Goal: Information Seeking & Learning: Learn about a topic

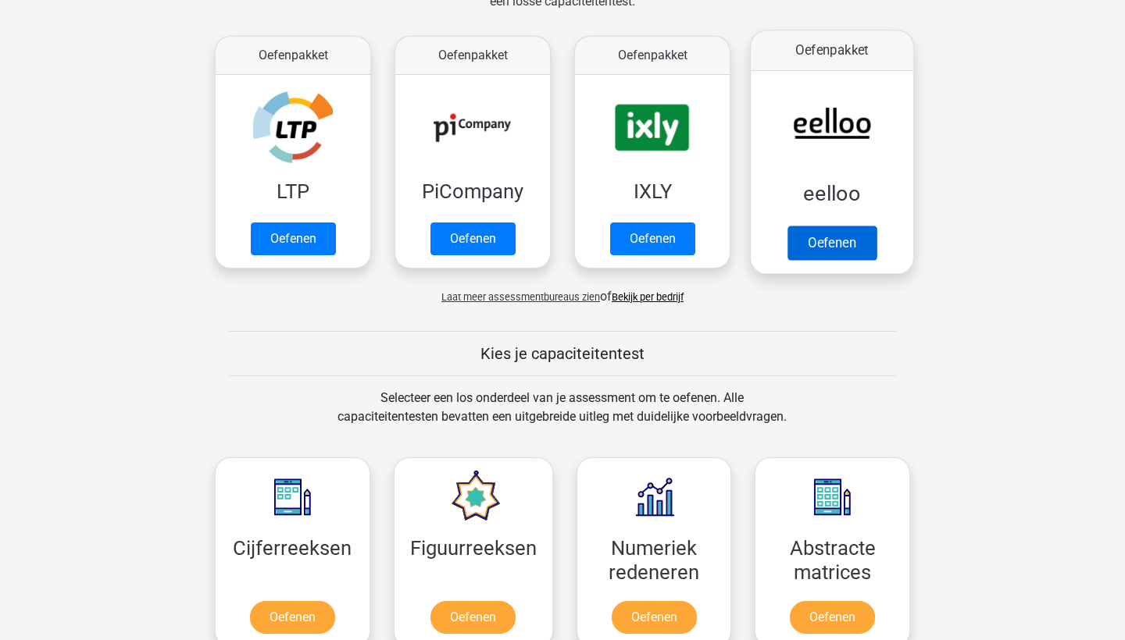
scroll to position [285, 0]
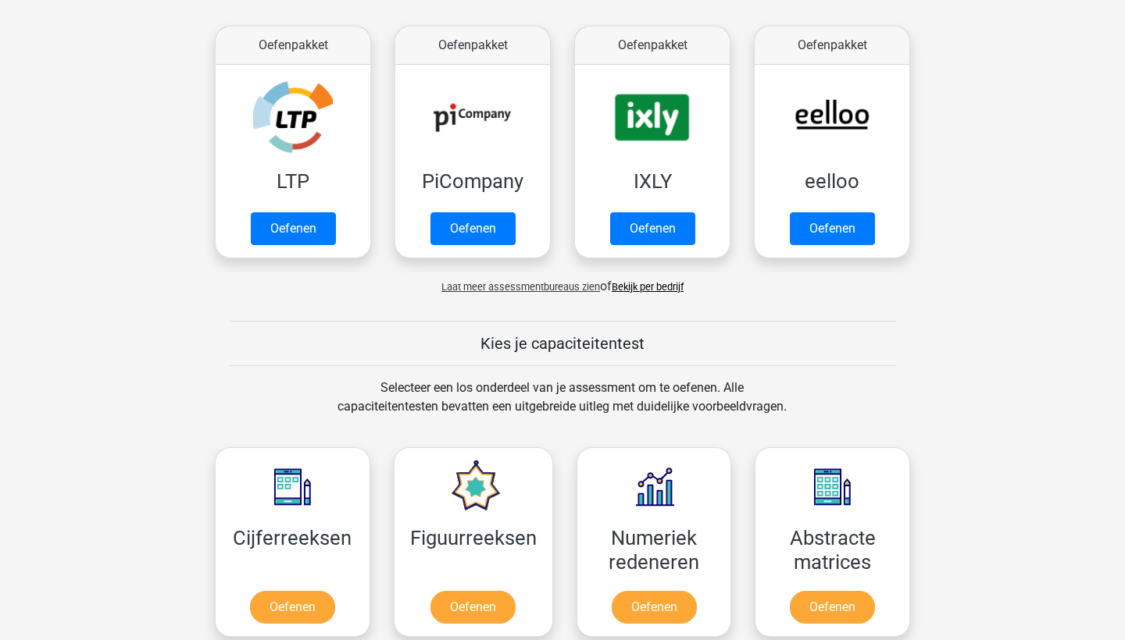
click at [629, 287] on link "Bekijk per bedrijf" at bounding box center [647, 287] width 72 height 12
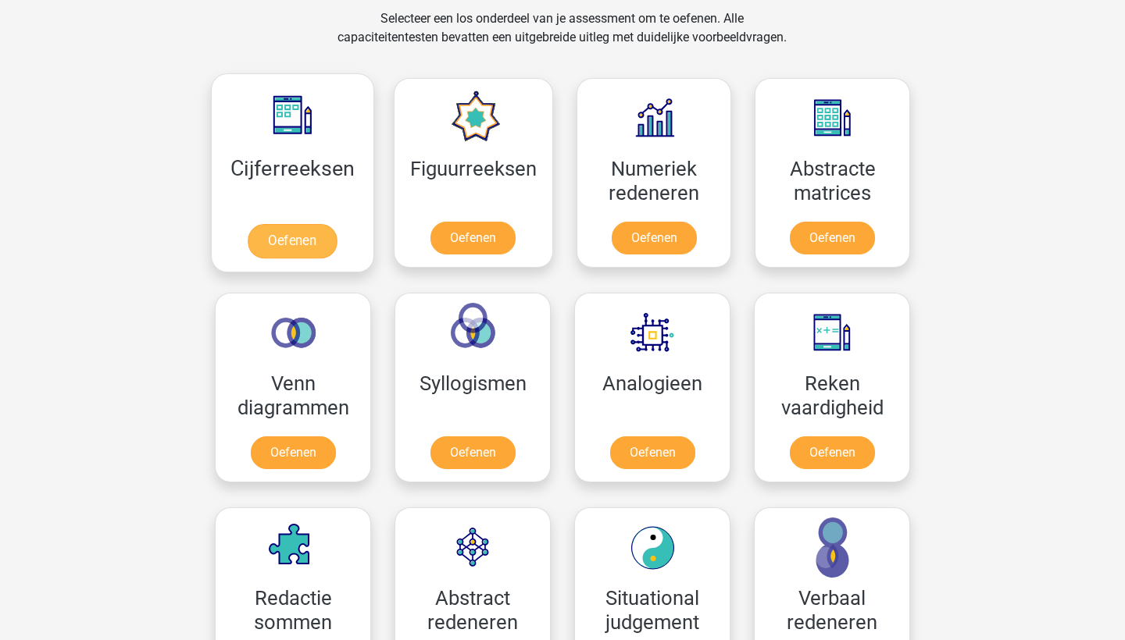
scroll to position [669, 0]
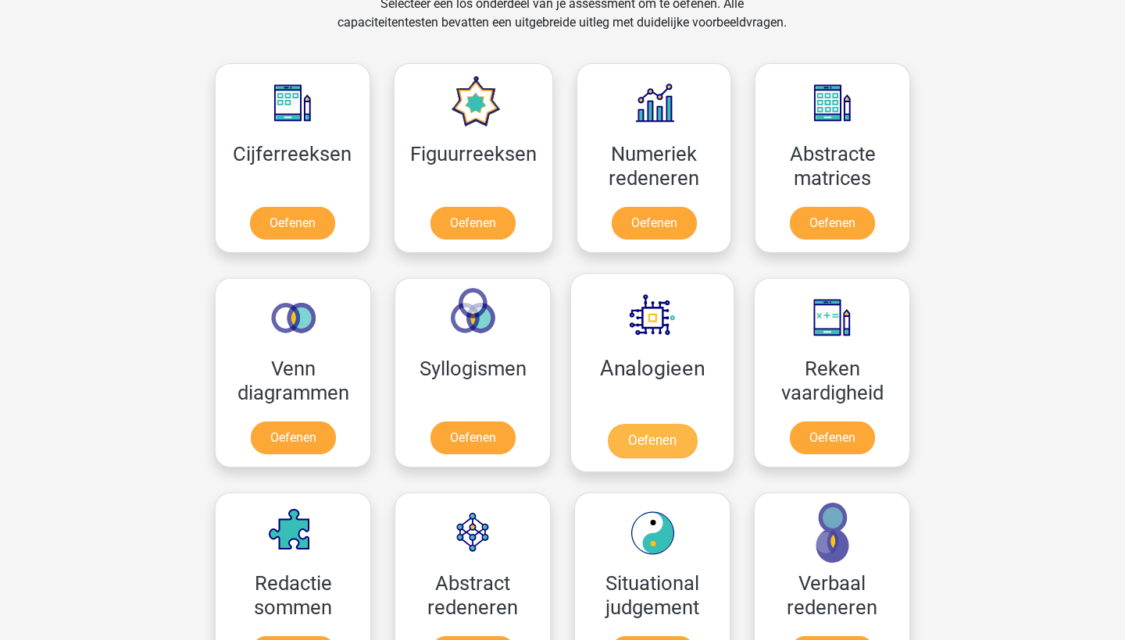
click at [620, 442] on link "Oefenen" at bounding box center [652, 441] width 89 height 34
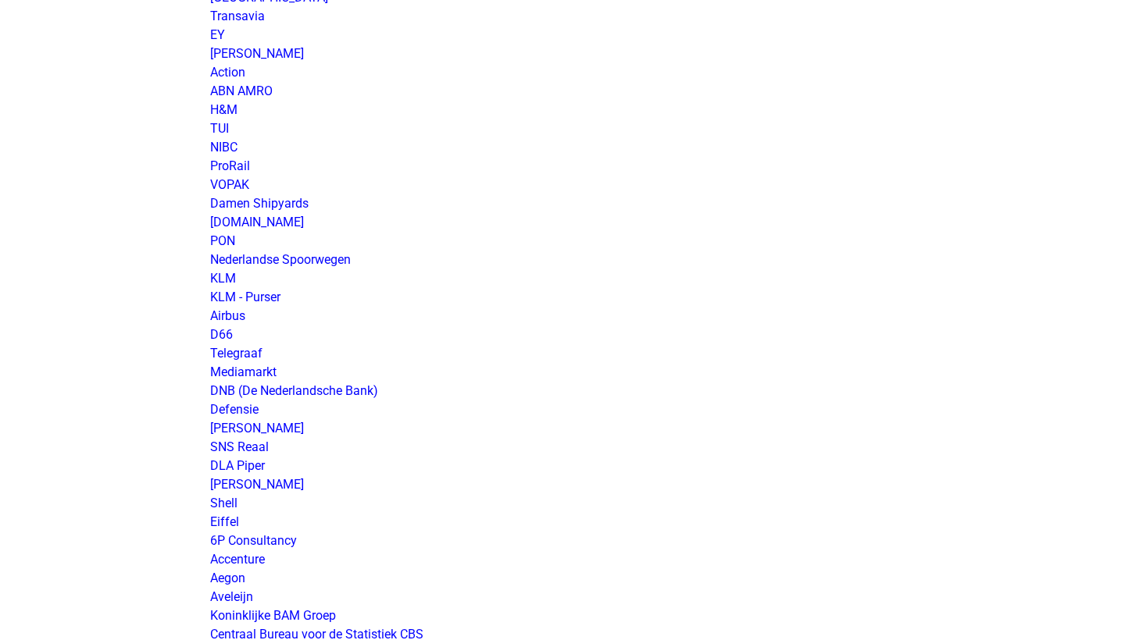
scroll to position [1338, 0]
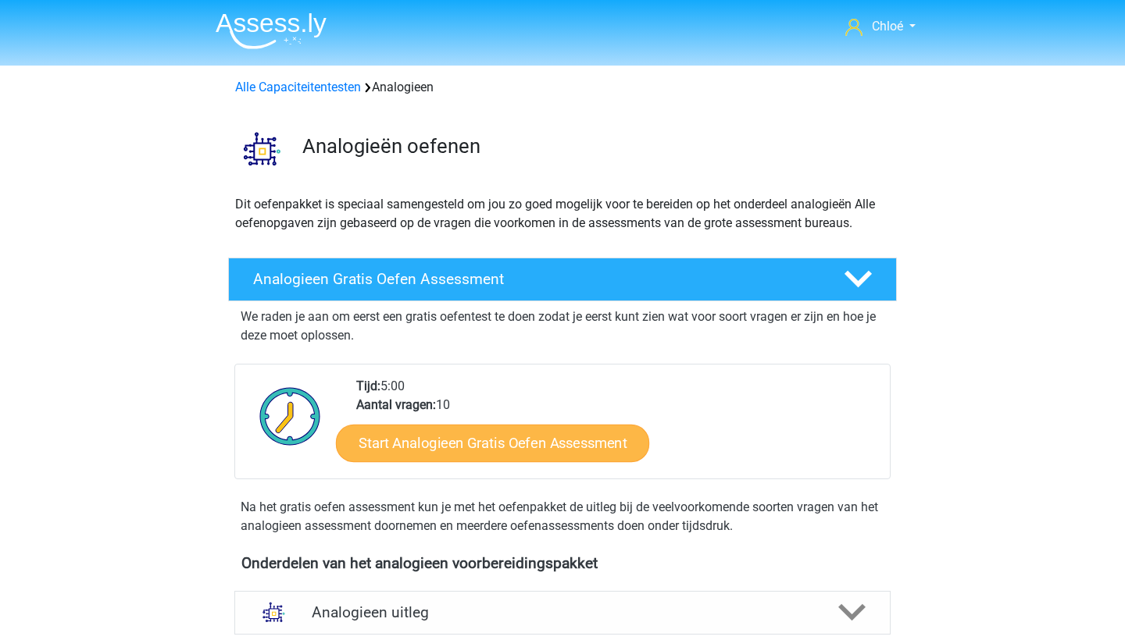
click at [547, 444] on link "Start Analogieen Gratis Oefen Assessment" at bounding box center [492, 442] width 313 height 37
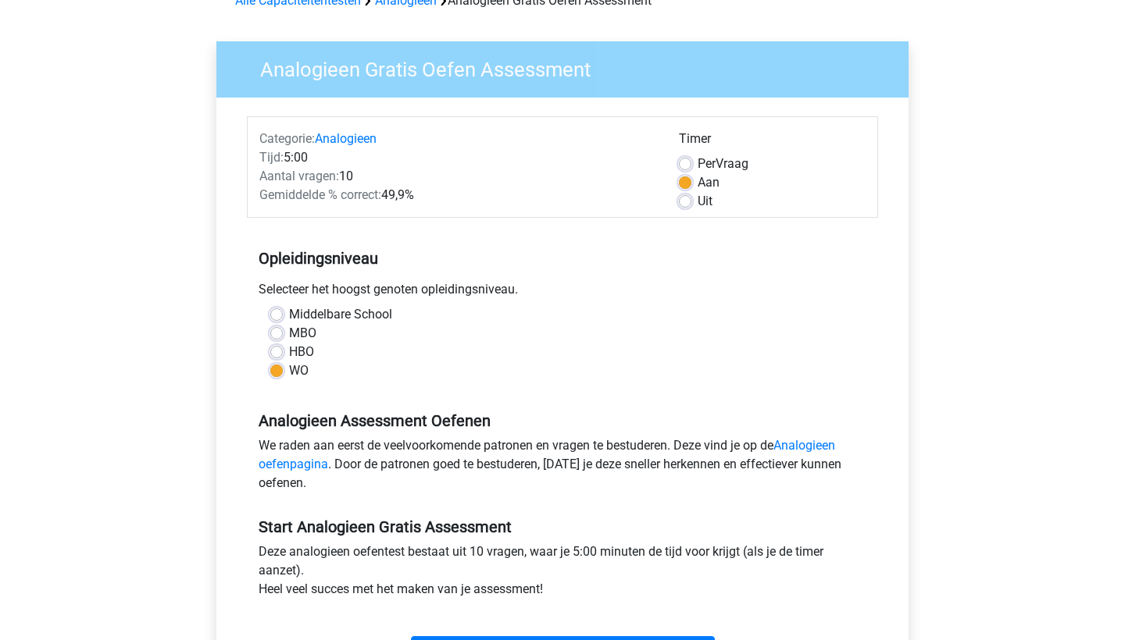
scroll to position [355, 0]
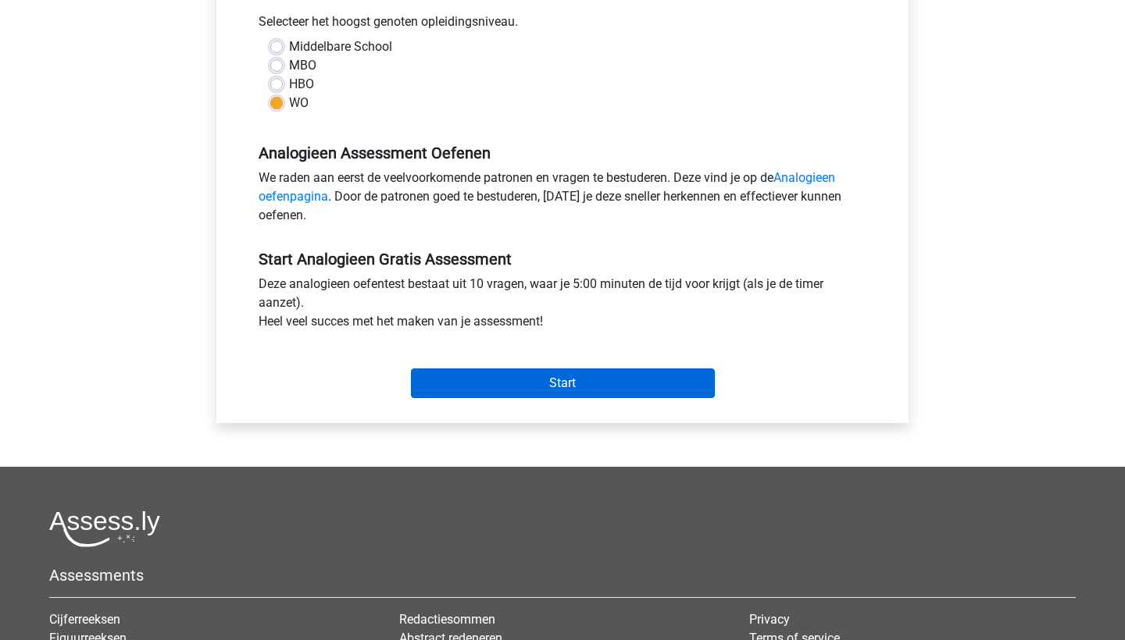
click at [552, 392] on input "Start" at bounding box center [563, 384] width 304 height 30
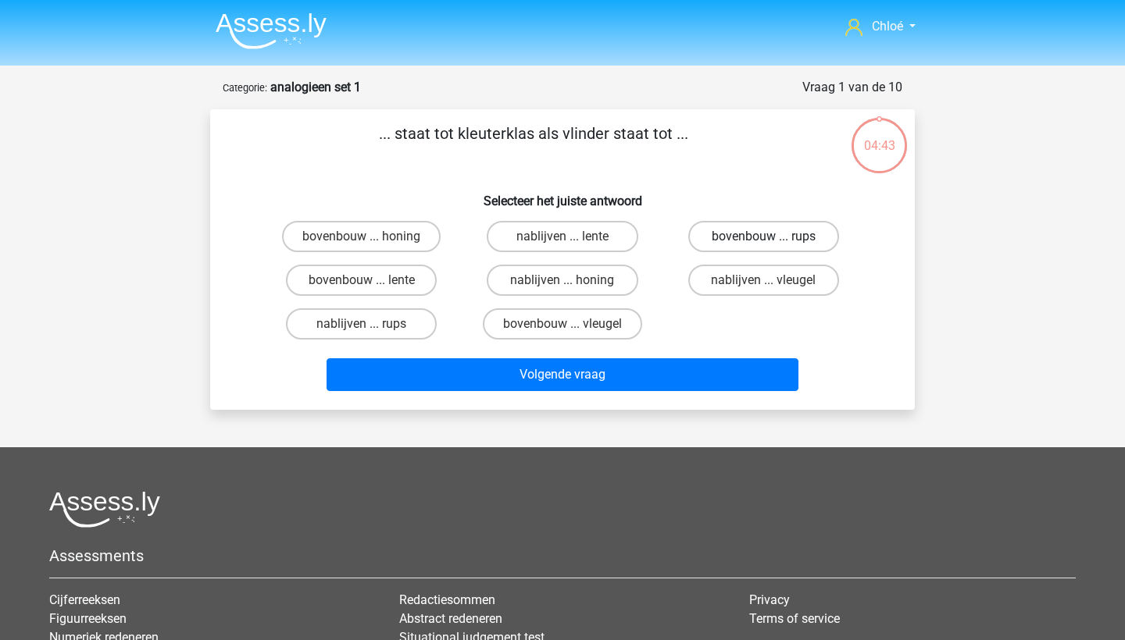
click at [729, 237] on label "bovenbouw ... rups" at bounding box center [763, 236] width 151 height 31
click at [763, 237] on input "bovenbouw ... rups" at bounding box center [768, 242] width 10 height 10
radio input "true"
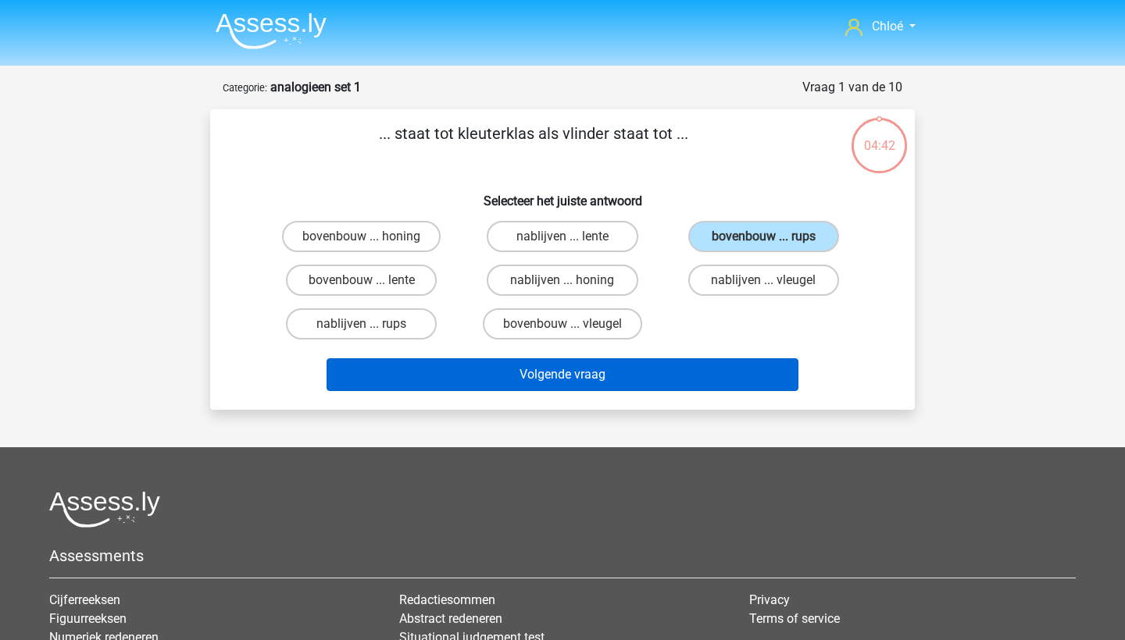
click at [650, 375] on button "Volgende vraag" at bounding box center [562, 374] width 472 height 33
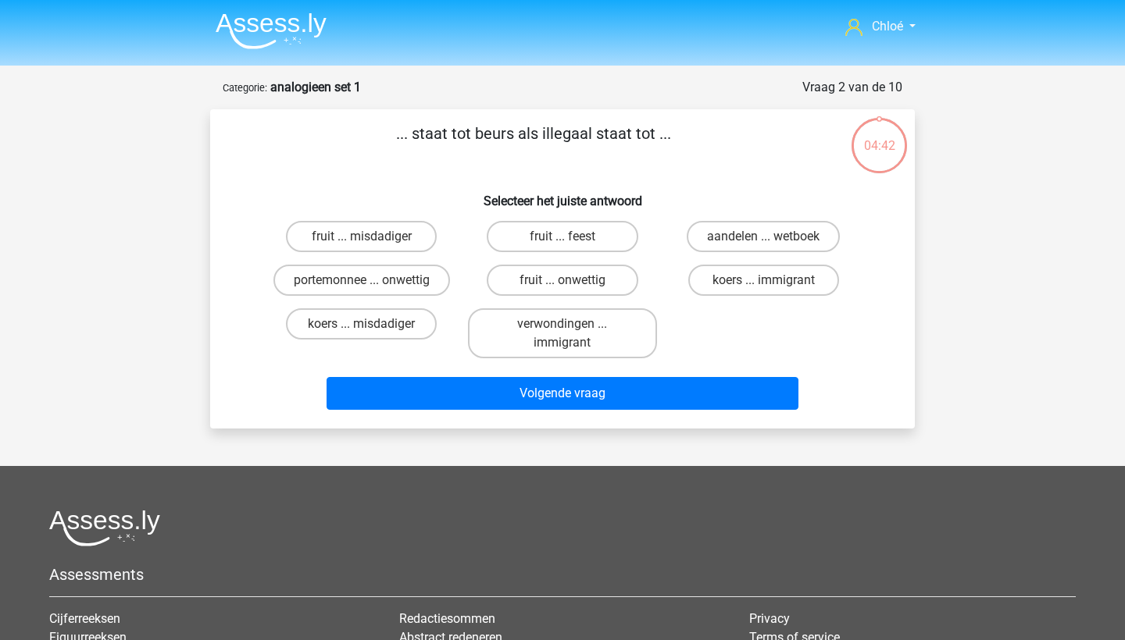
scroll to position [78, 0]
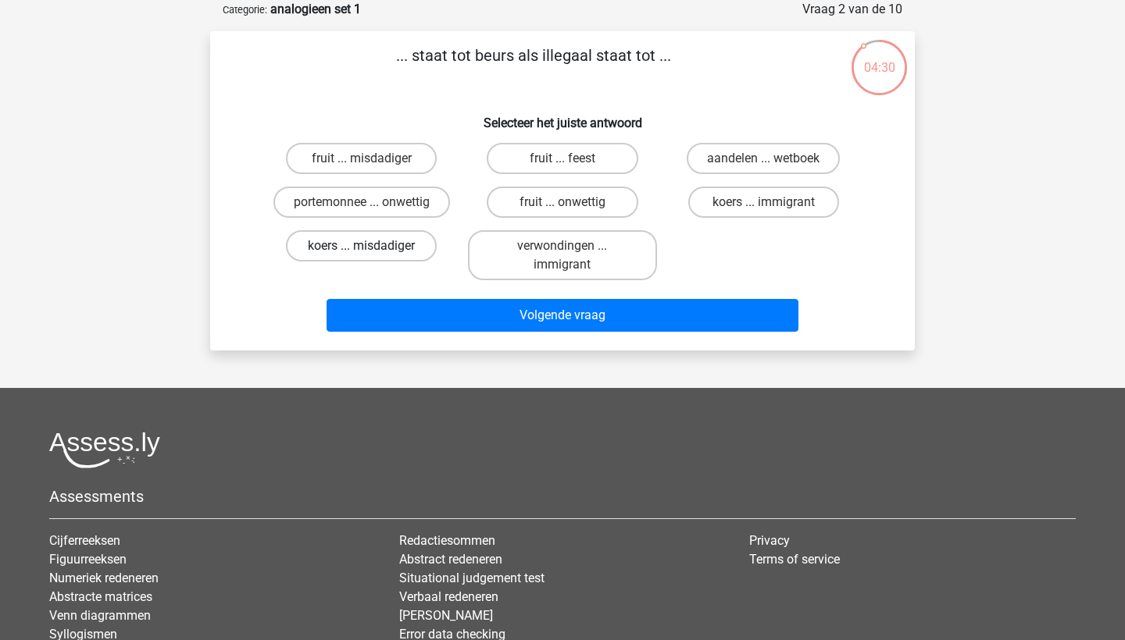
click at [400, 242] on label "koers ... misdadiger" at bounding box center [361, 245] width 151 height 31
click at [372, 246] on input "koers ... misdadiger" at bounding box center [367, 251] width 10 height 10
radio input "true"
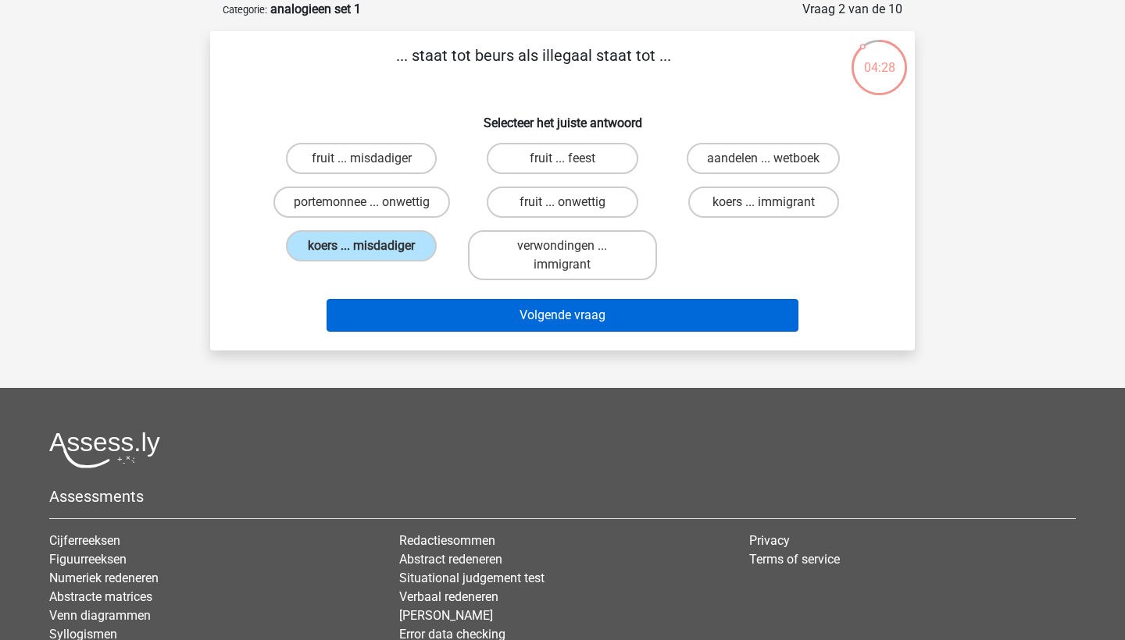
click at [466, 323] on button "Volgende vraag" at bounding box center [562, 315] width 472 height 33
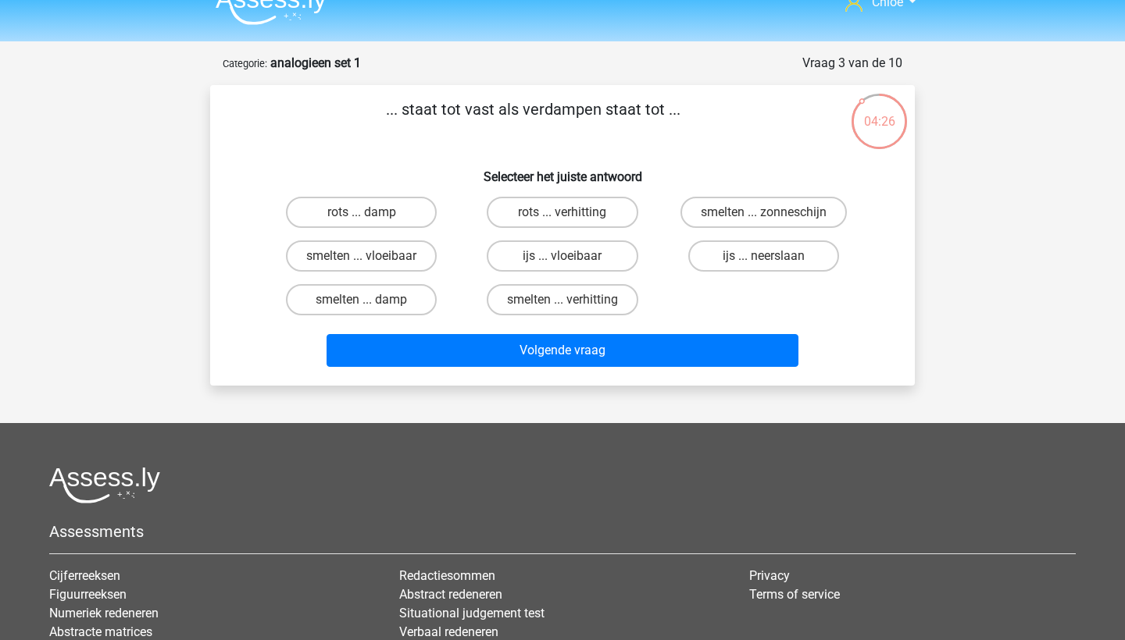
scroll to position [22, 0]
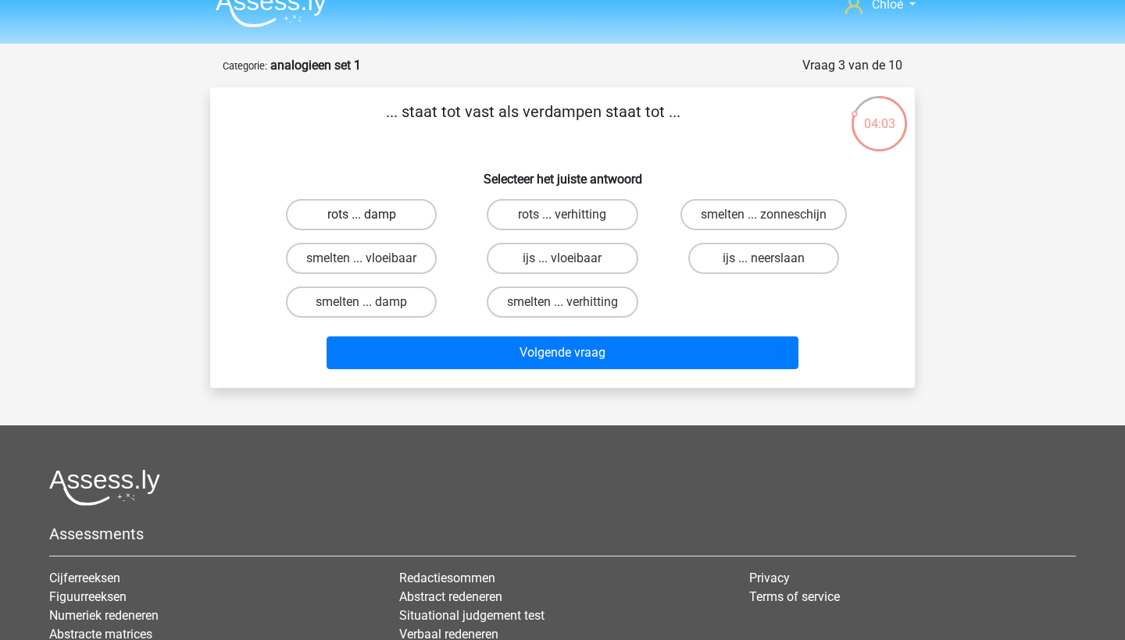
click at [406, 214] on label "rots ... damp" at bounding box center [361, 214] width 151 height 31
click at [372, 215] on input "rots ... damp" at bounding box center [367, 220] width 10 height 10
radio input "true"
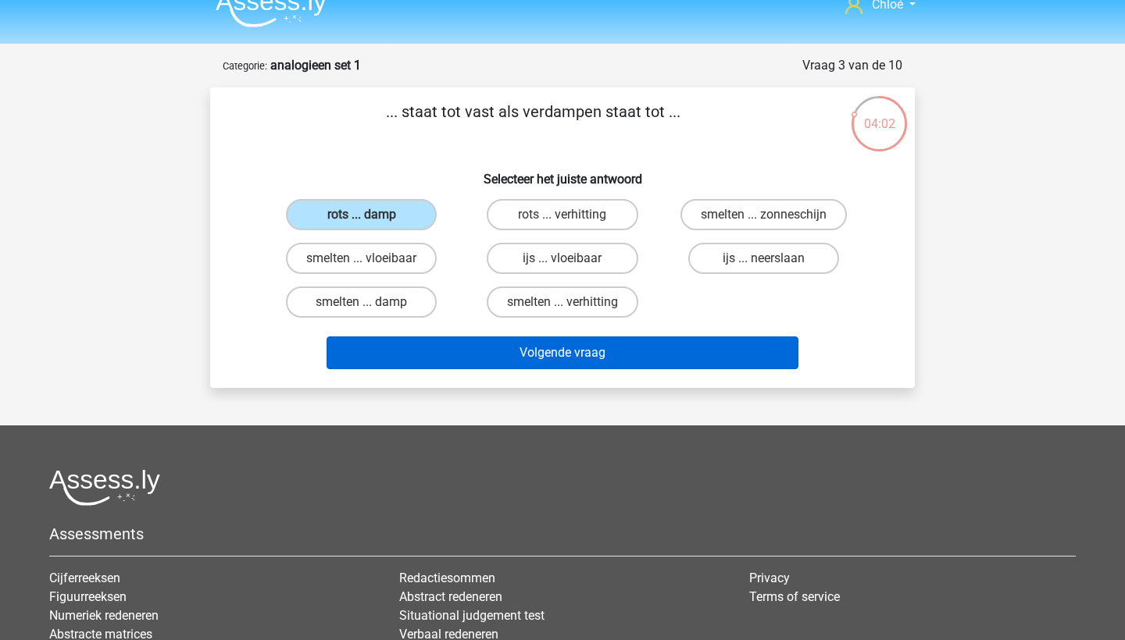
click at [472, 338] on button "Volgende vraag" at bounding box center [562, 353] width 472 height 33
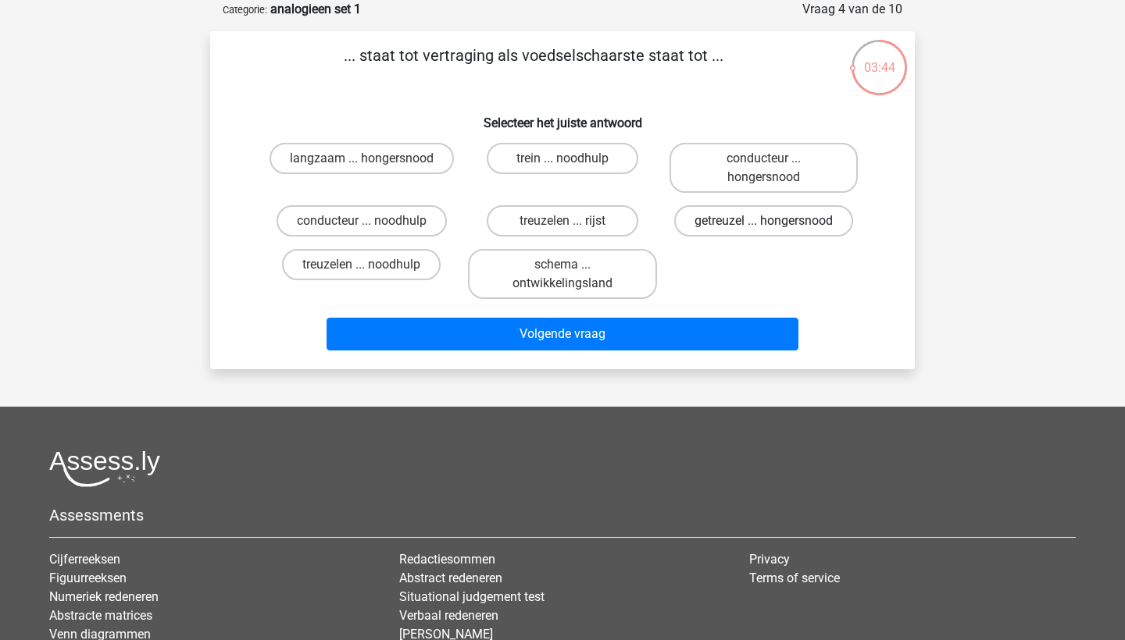
click at [736, 226] on label "getreuzel ... hongersnood" at bounding box center [763, 220] width 179 height 31
click at [763, 226] on input "getreuzel ... hongersnood" at bounding box center [768, 226] width 10 height 10
radio input "true"
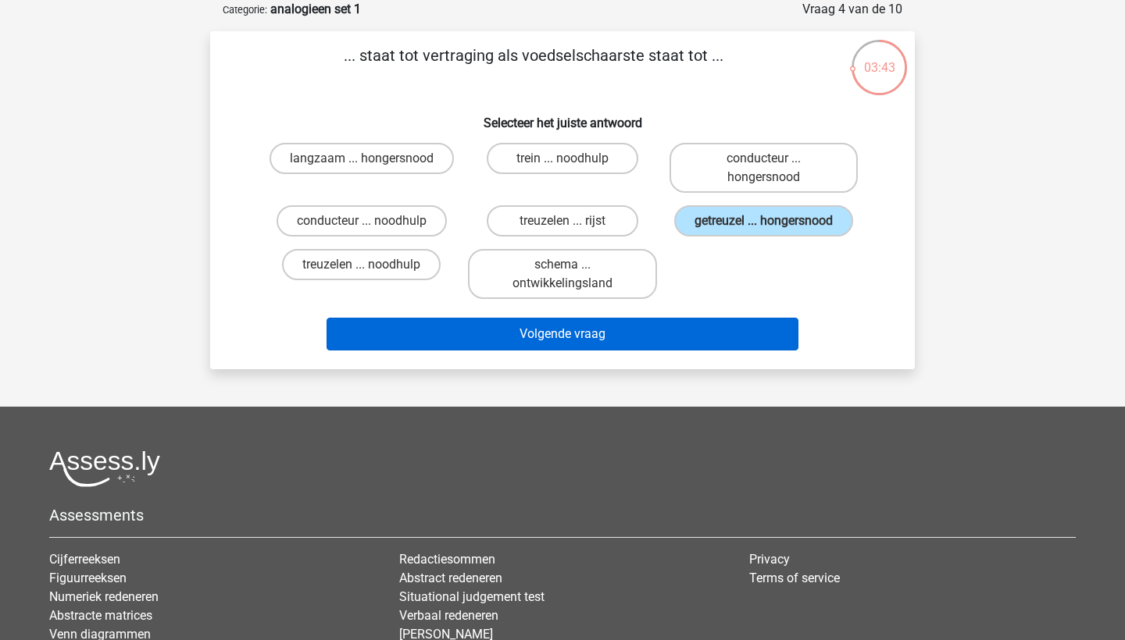
click at [690, 348] on button "Volgende vraag" at bounding box center [562, 334] width 472 height 33
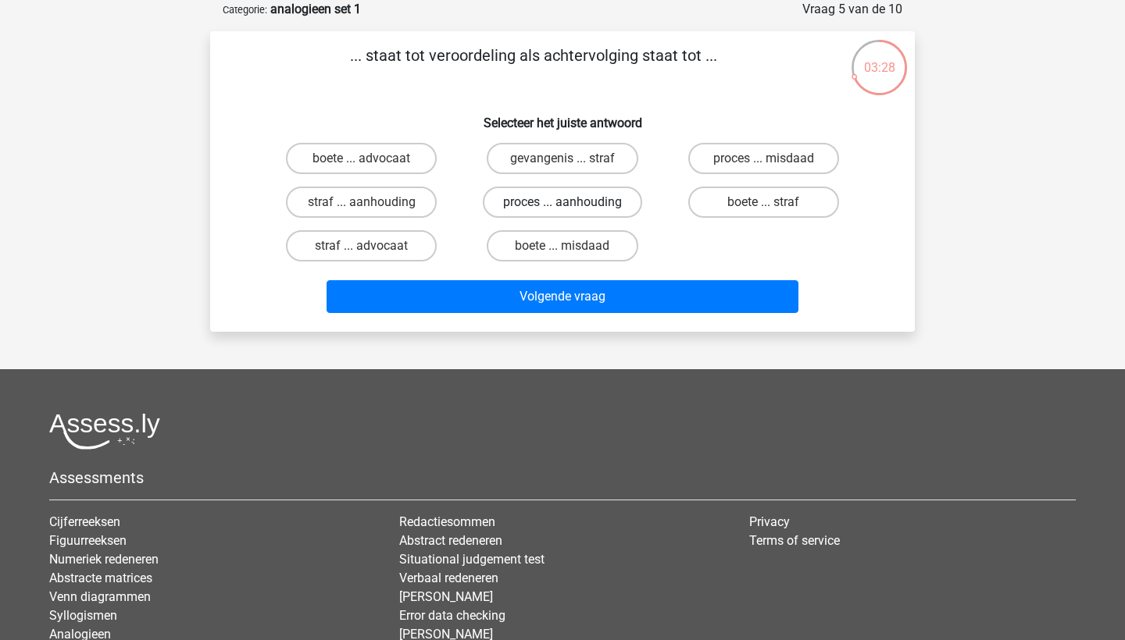
click at [617, 194] on label "proces ... aanhouding" at bounding box center [562, 202] width 159 height 31
click at [572, 202] on input "proces ... aanhouding" at bounding box center [567, 207] width 10 height 10
radio input "true"
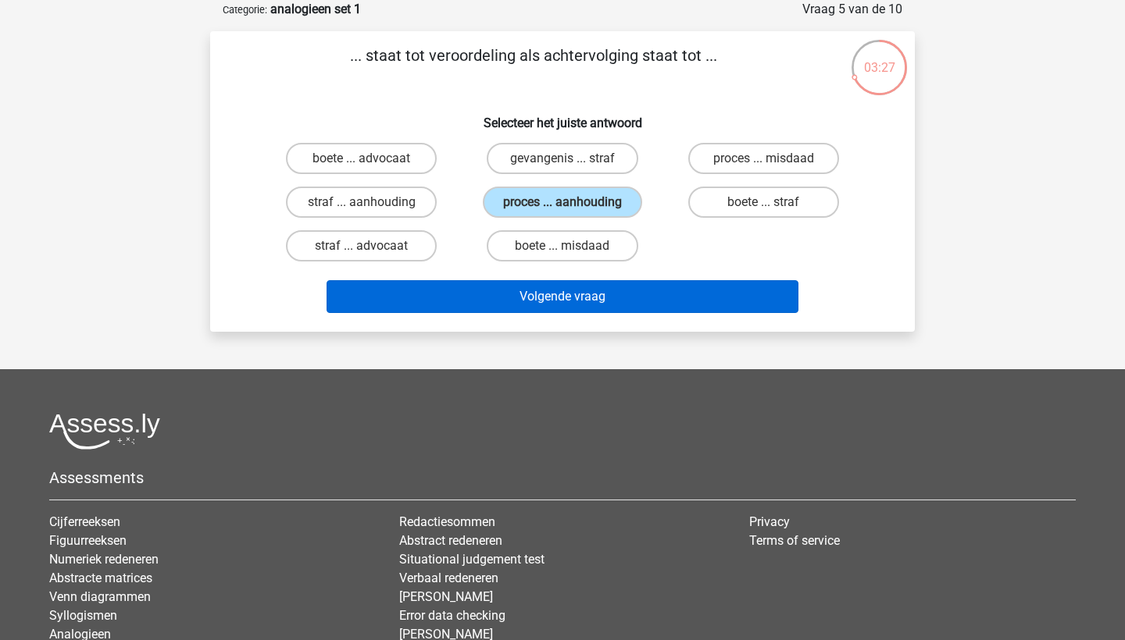
click at [574, 313] on button "Volgende vraag" at bounding box center [562, 296] width 472 height 33
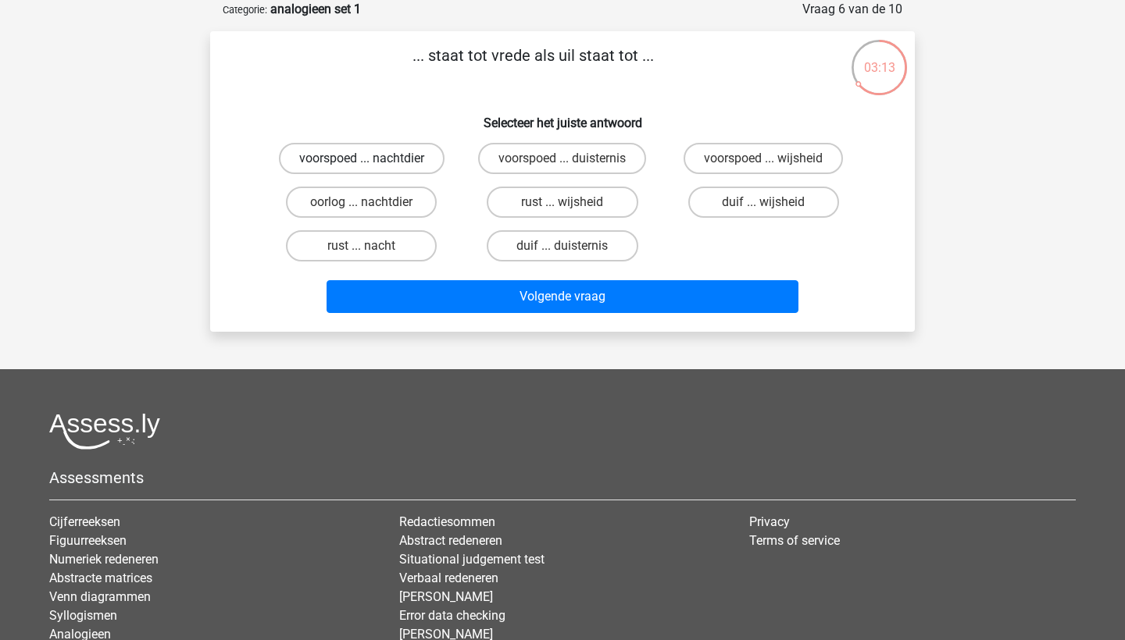
click at [399, 162] on label "voorspoed ... nachtdier" at bounding box center [362, 158] width 166 height 31
click at [372, 162] on input "voorspoed ... nachtdier" at bounding box center [367, 164] width 10 height 10
radio input "true"
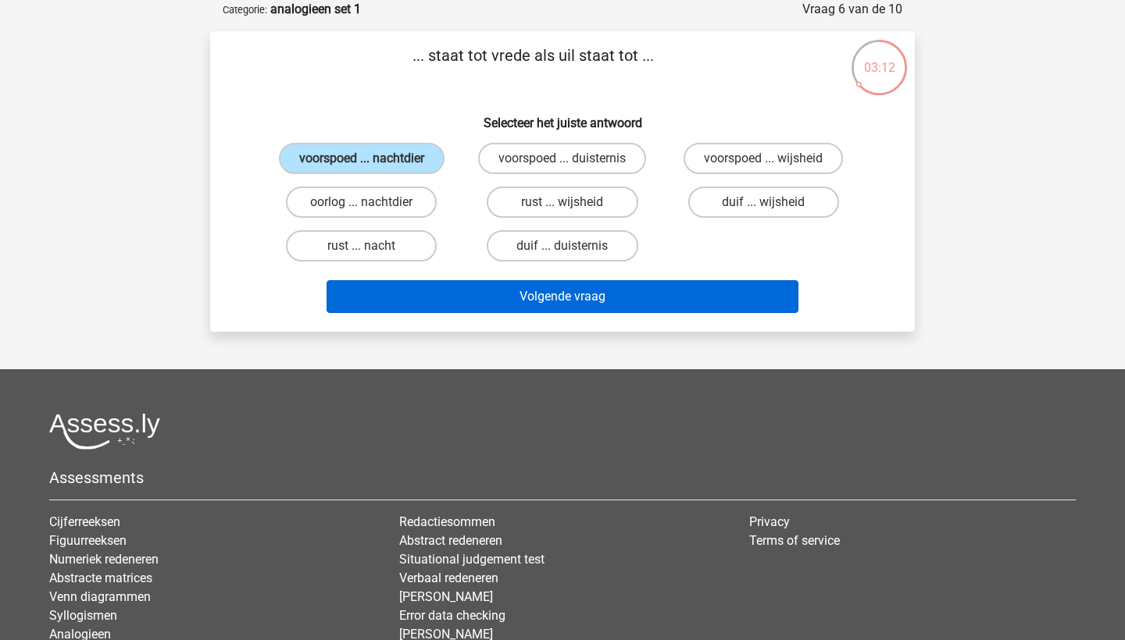
click at [433, 295] on button "Volgende vraag" at bounding box center [562, 296] width 472 height 33
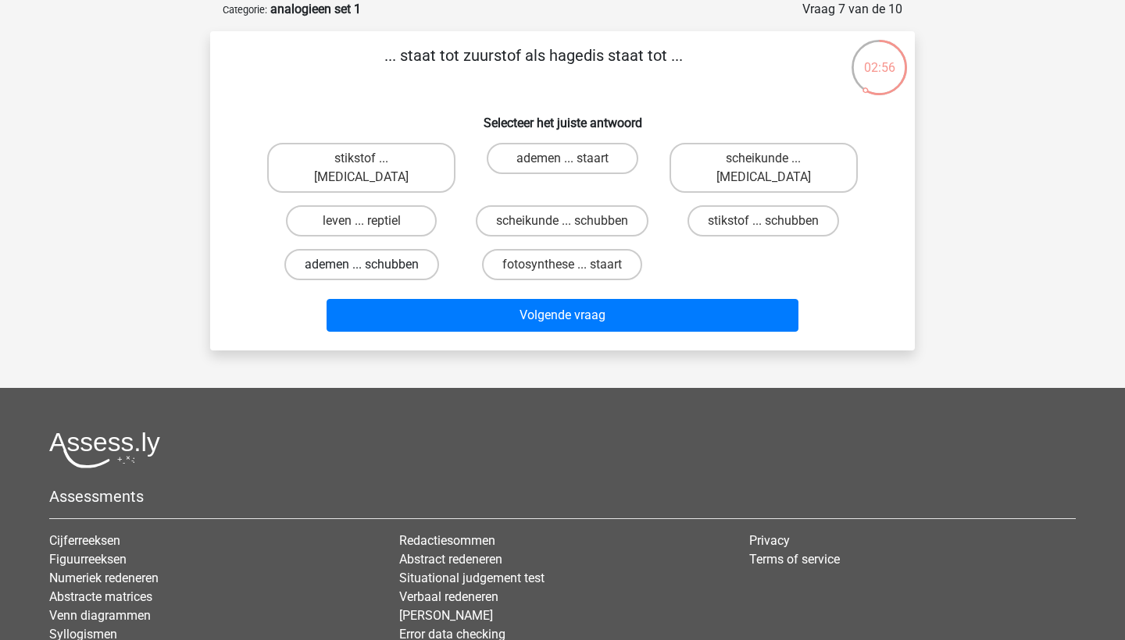
click at [411, 249] on label "ademen ... schubben" at bounding box center [361, 264] width 155 height 31
click at [372, 265] on input "ademen ... schubben" at bounding box center [367, 270] width 10 height 10
radio input "true"
click at [489, 319] on div "Volgende vraag" at bounding box center [562, 318] width 603 height 39
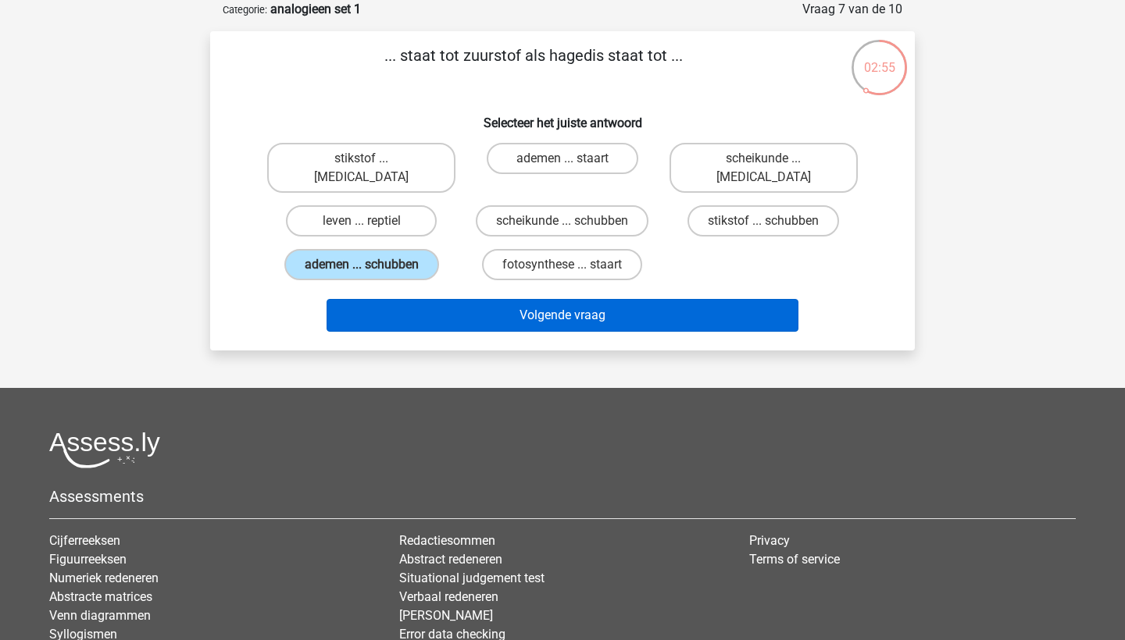
click at [489, 313] on button "Volgende vraag" at bounding box center [562, 315] width 472 height 33
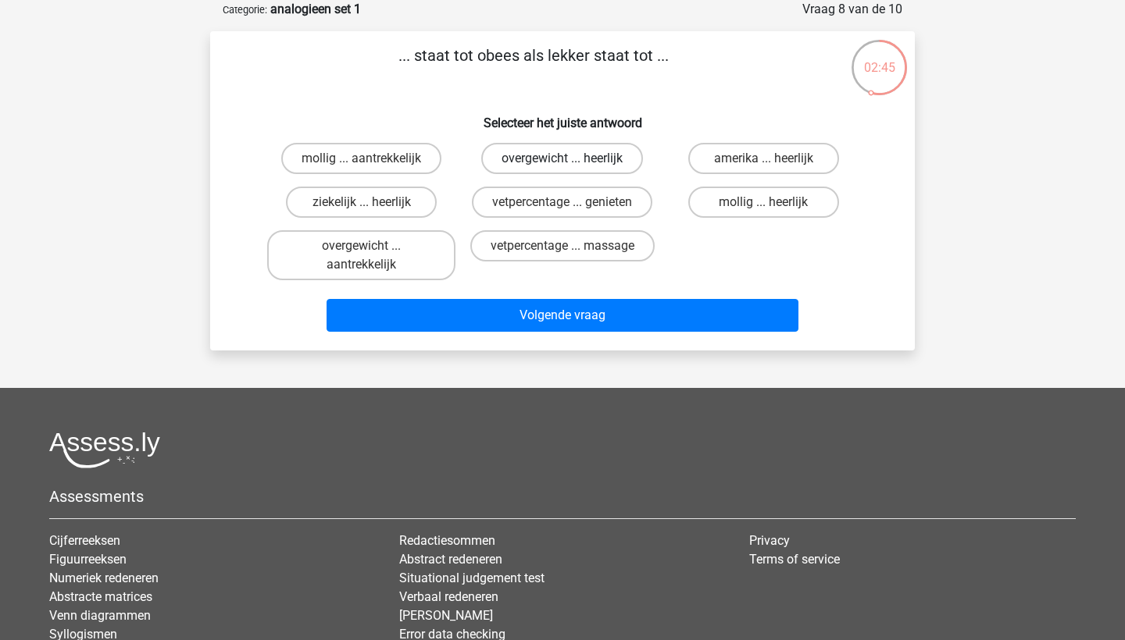
click at [544, 163] on label "overgewicht ... heerlijk" at bounding box center [562, 158] width 162 height 31
click at [562, 163] on input "overgewicht ... heerlijk" at bounding box center [567, 164] width 10 height 10
radio input "true"
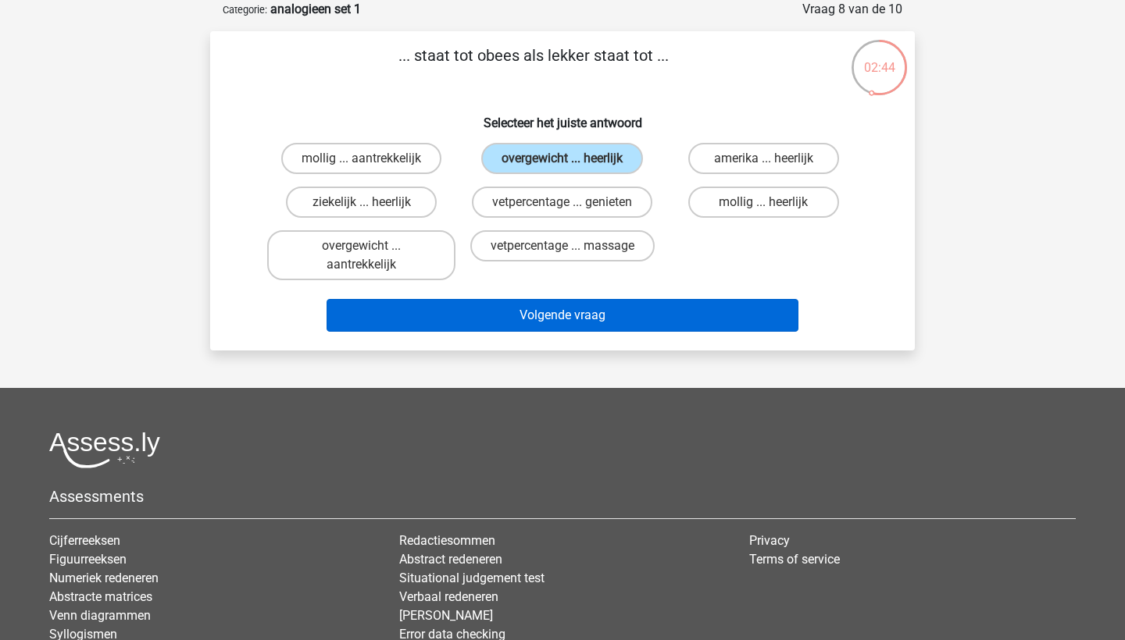
click at [558, 301] on button "Volgende vraag" at bounding box center [562, 315] width 472 height 33
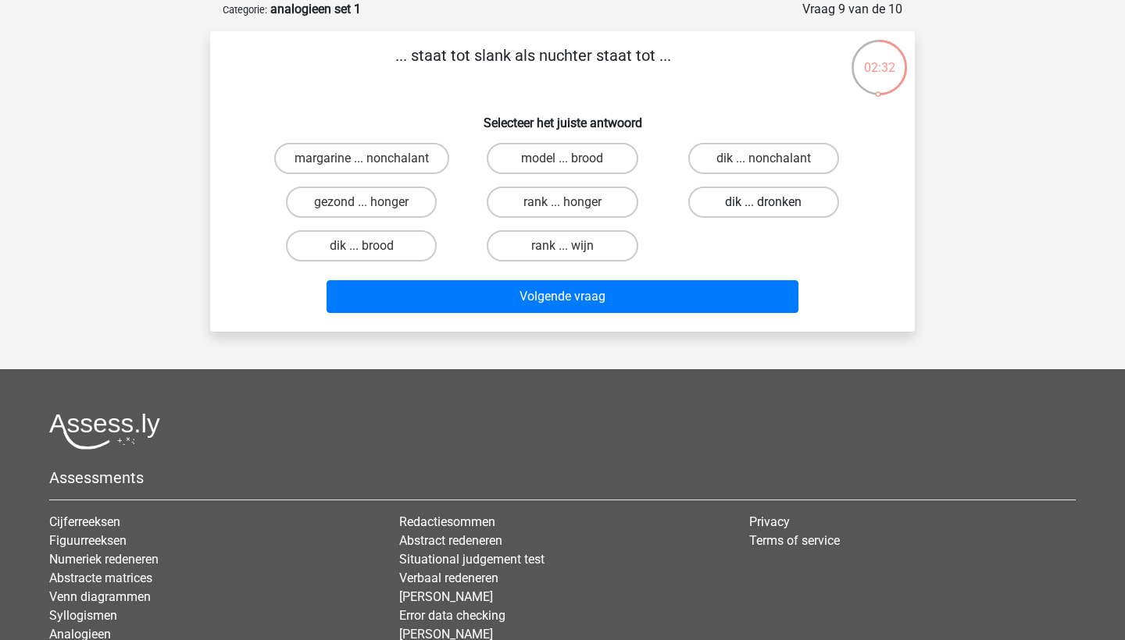
click at [708, 212] on label "dik ... dronken" at bounding box center [763, 202] width 151 height 31
click at [763, 212] on input "dik ... dronken" at bounding box center [768, 207] width 10 height 10
radio input "true"
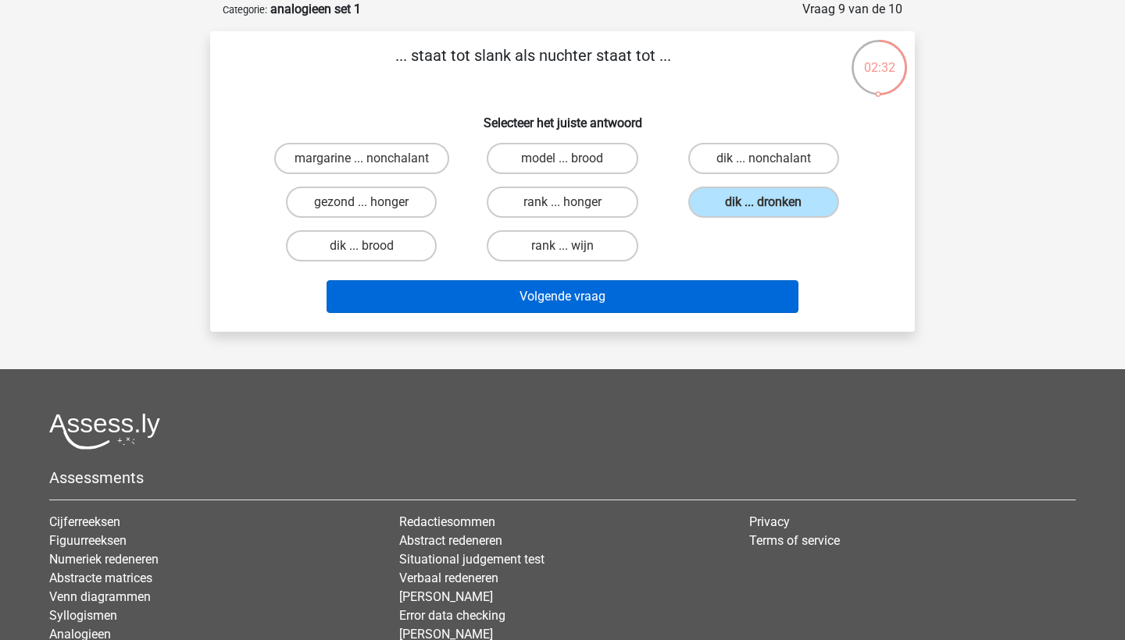
click at [679, 285] on button "Volgende vraag" at bounding box center [562, 296] width 472 height 33
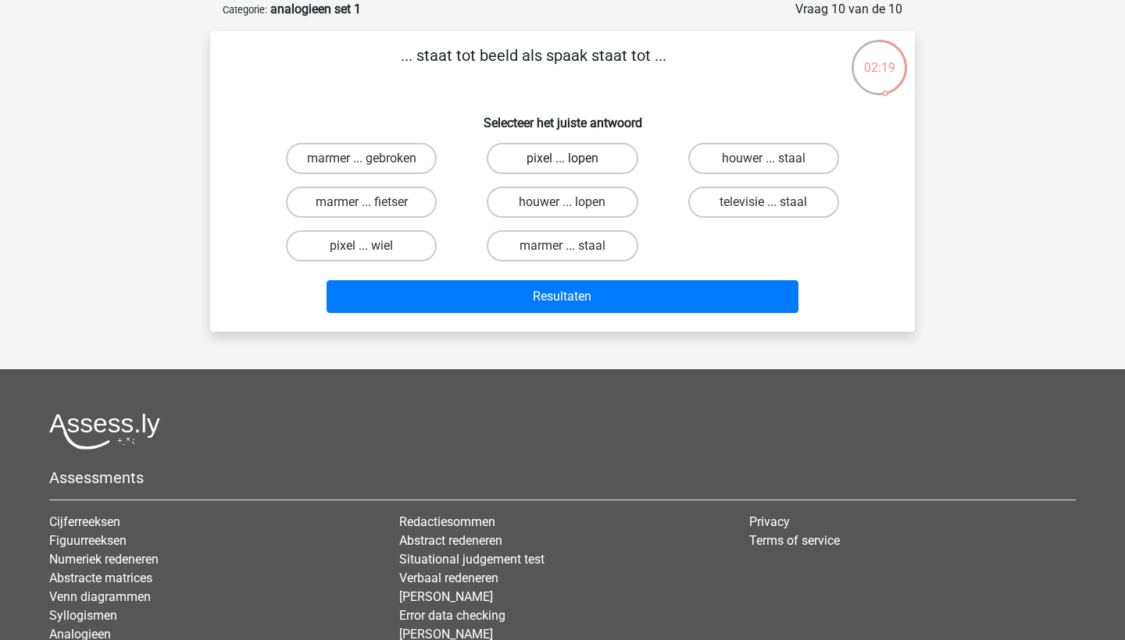
click at [622, 173] on label "pixel ... lopen" at bounding box center [562, 158] width 151 height 31
click at [572, 169] on input "pixel ... lopen" at bounding box center [567, 164] width 10 height 10
radio input "true"
click at [616, 198] on label "houwer ... lopen" at bounding box center [562, 202] width 151 height 31
click at [572, 202] on input "houwer ... lopen" at bounding box center [567, 207] width 10 height 10
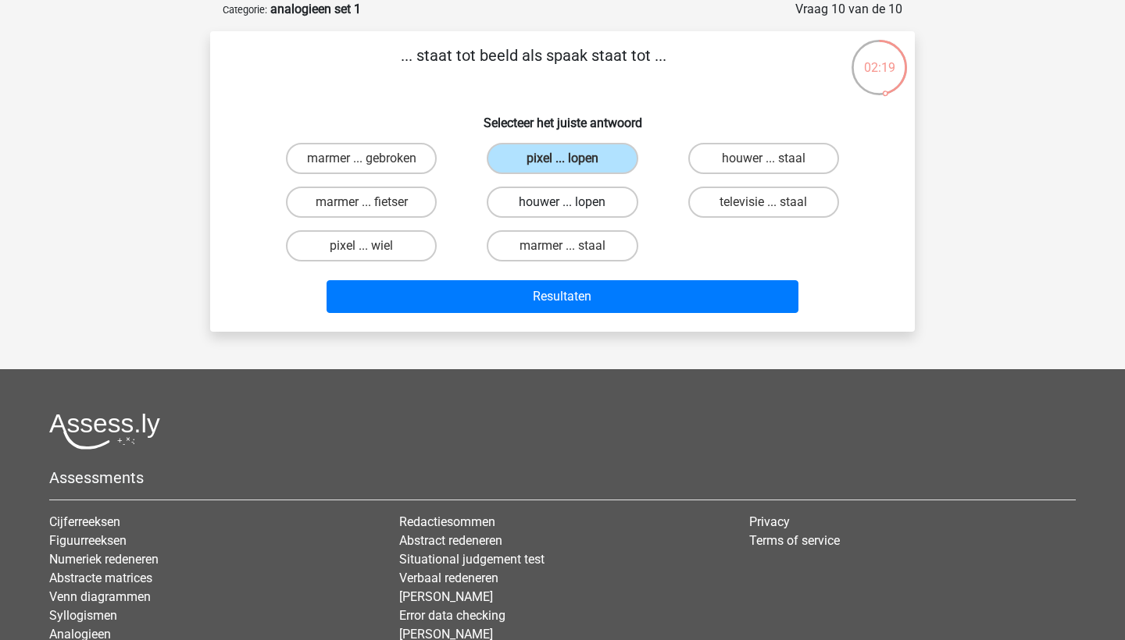
radio input "true"
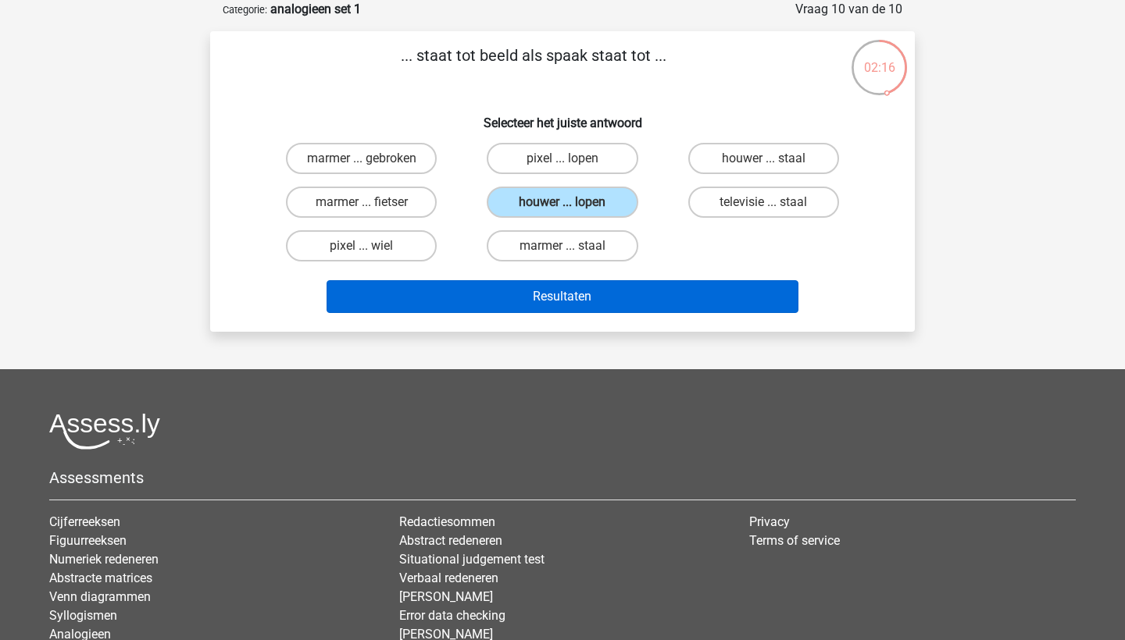
click at [604, 302] on button "Resultaten" at bounding box center [562, 296] width 472 height 33
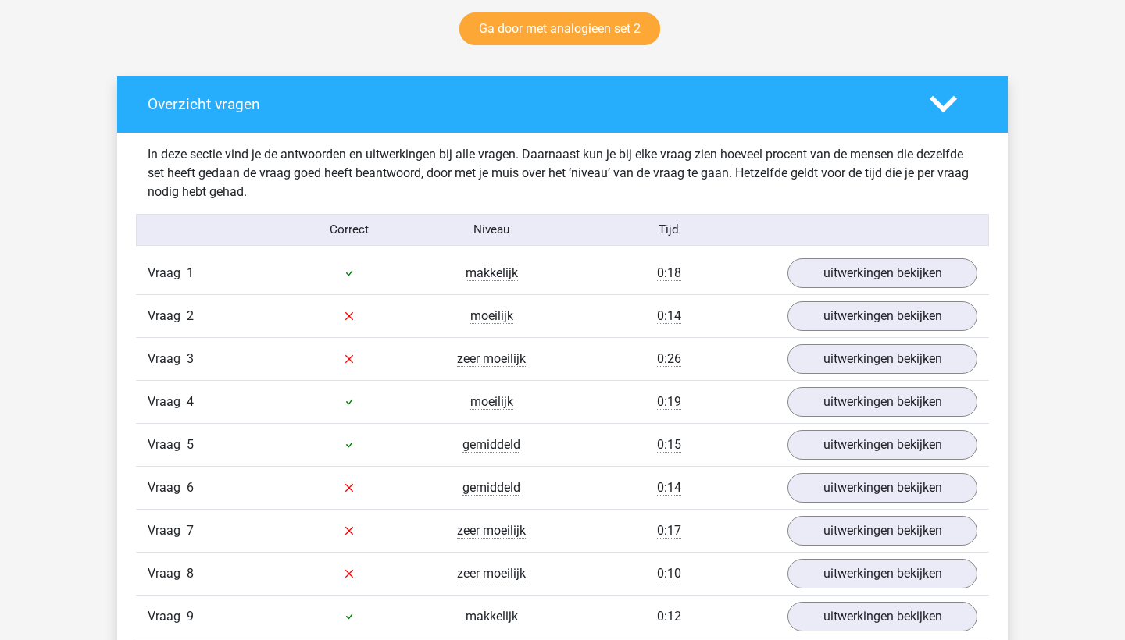
scroll to position [830, 0]
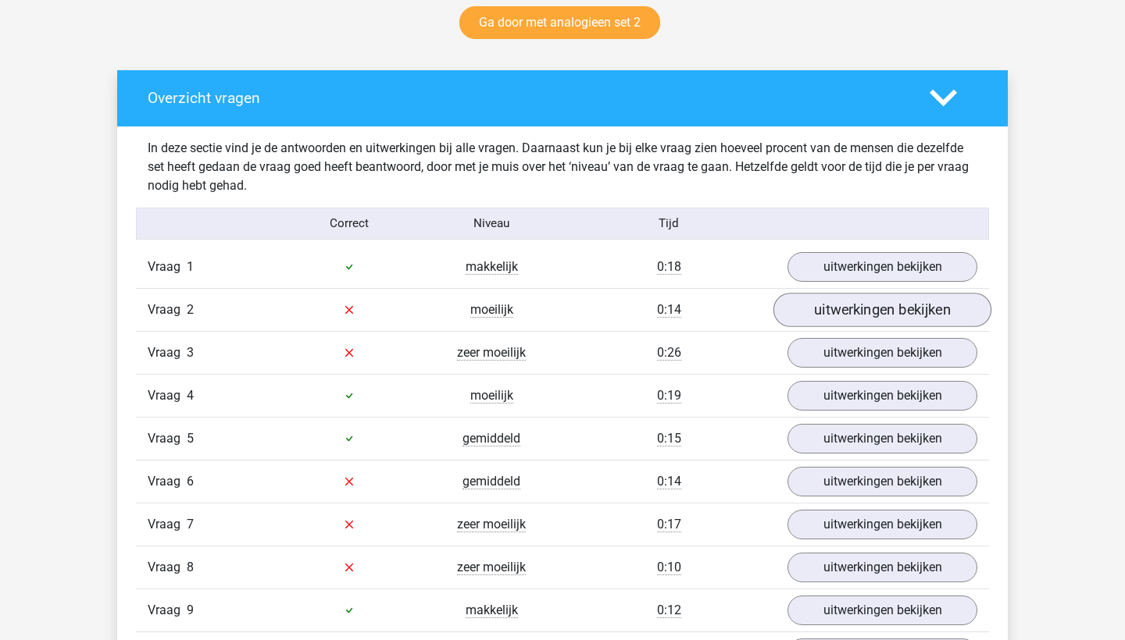
click at [831, 309] on link "uitwerkingen bekijken" at bounding box center [882, 310] width 218 height 34
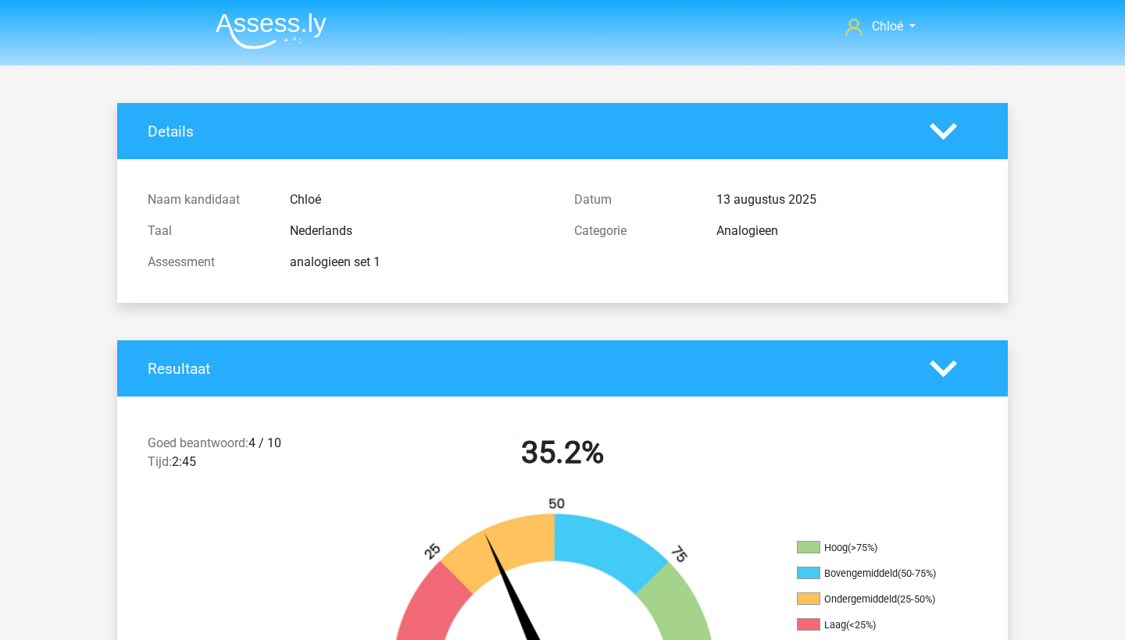
scroll to position [0, 0]
click at [287, 22] on img at bounding box center [271, 30] width 111 height 37
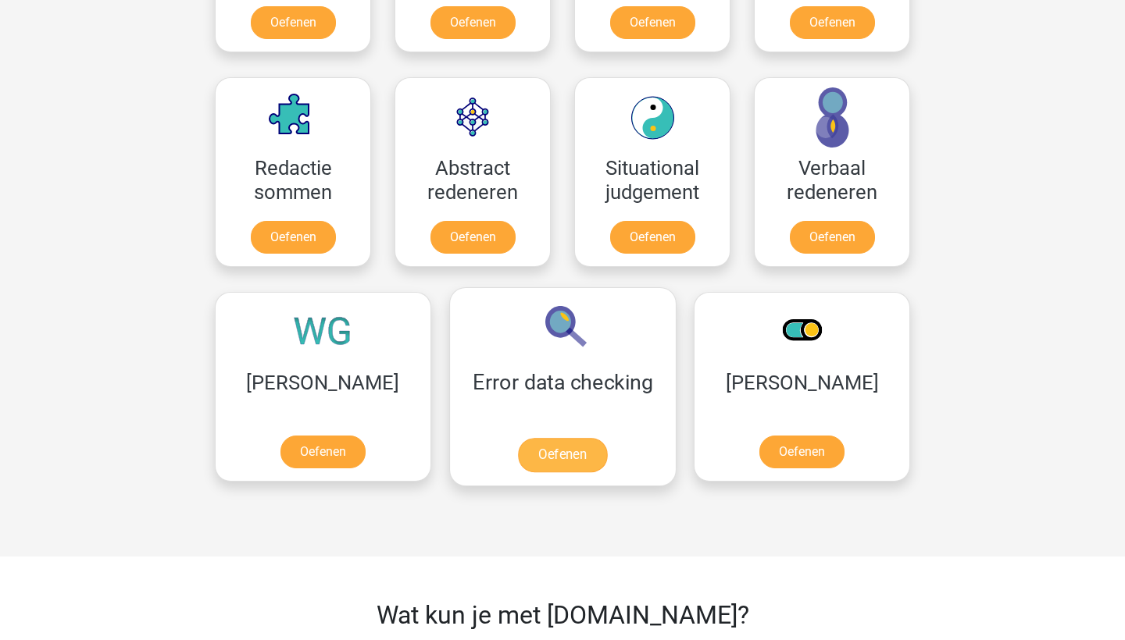
scroll to position [1053, 0]
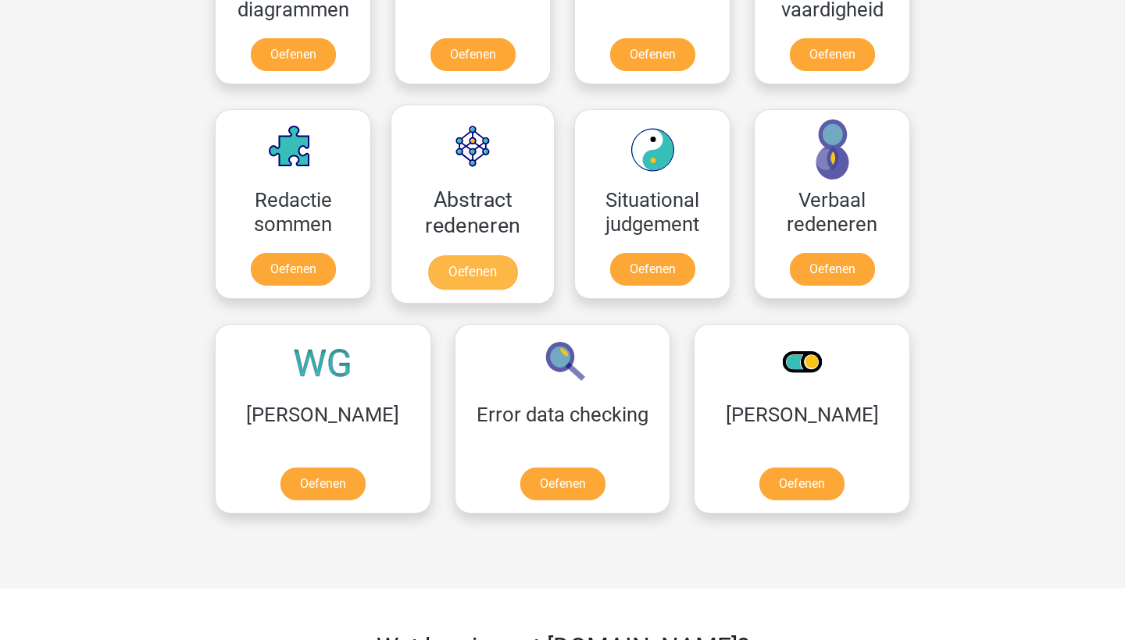
click at [476, 286] on link "Oefenen" at bounding box center [472, 272] width 89 height 34
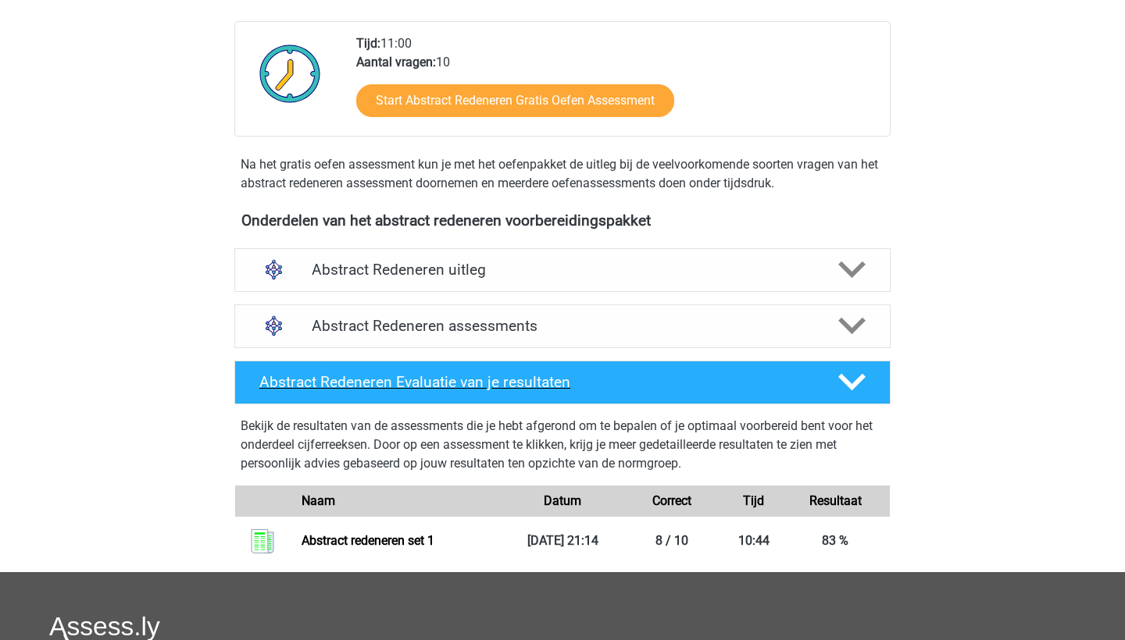
scroll to position [358, 0]
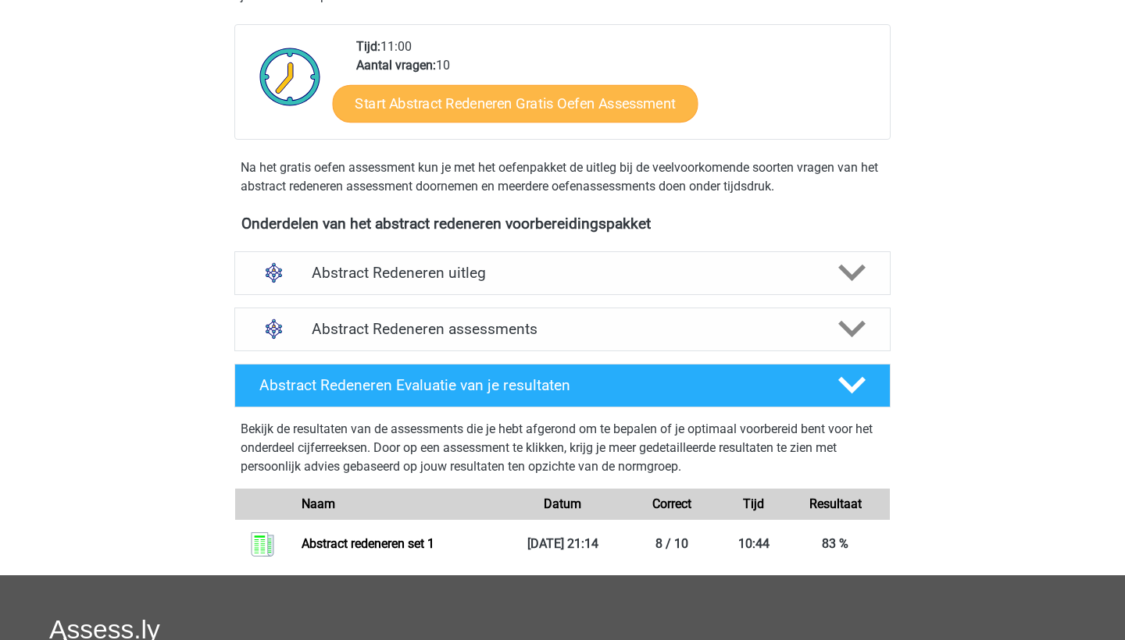
click at [526, 93] on link "Start Abstract Redeneren Gratis Oefen Assessment" at bounding box center [515, 102] width 365 height 37
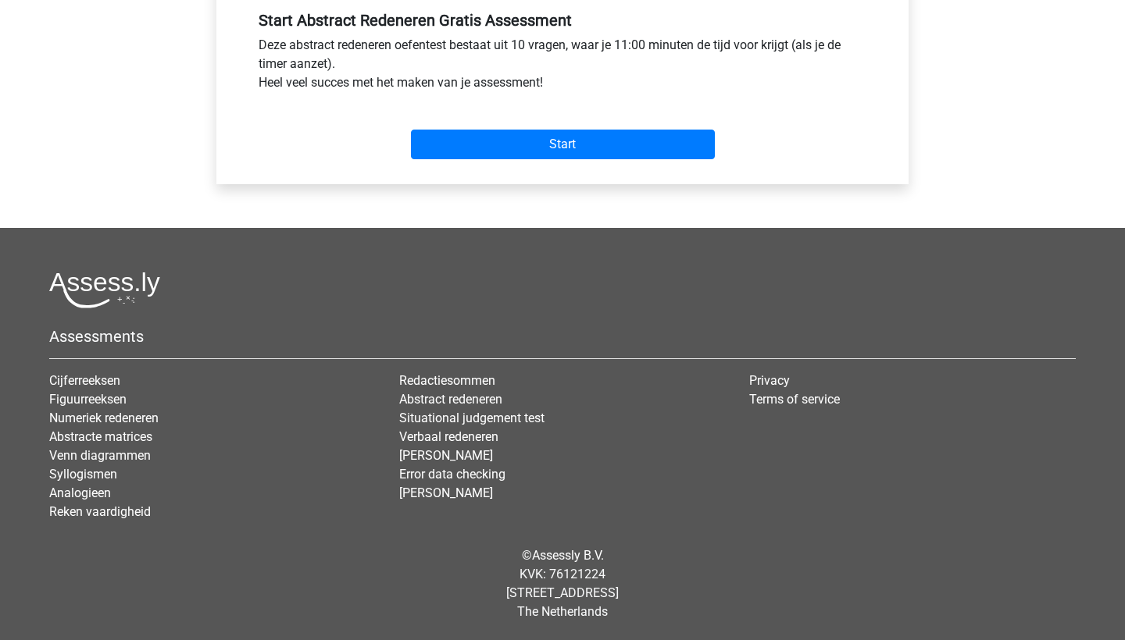
scroll to position [593, 0]
click at [533, 144] on input "Start" at bounding box center [563, 145] width 304 height 30
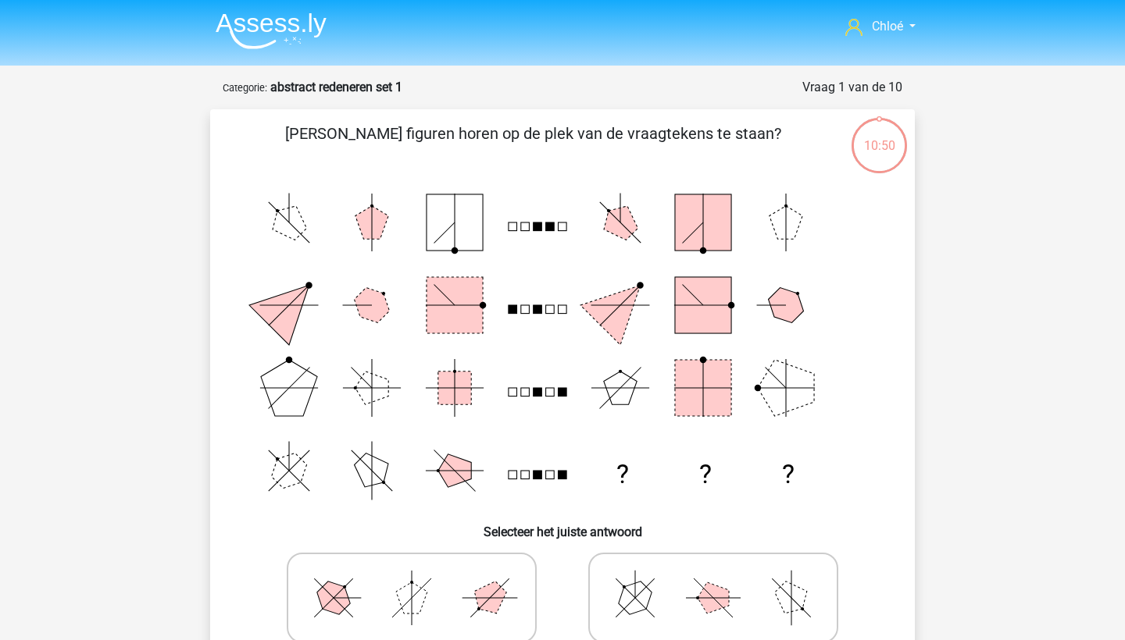
click at [256, 9] on li at bounding box center [264, 27] width 123 height 43
click at [265, 23] on img at bounding box center [271, 30] width 111 height 37
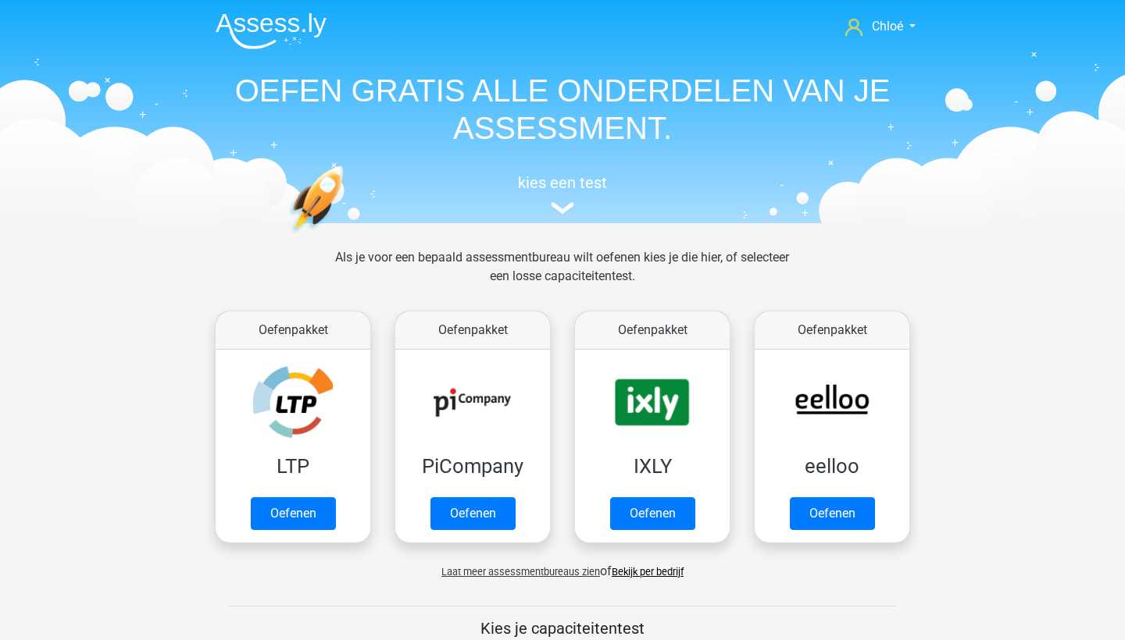
scroll to position [604, 0]
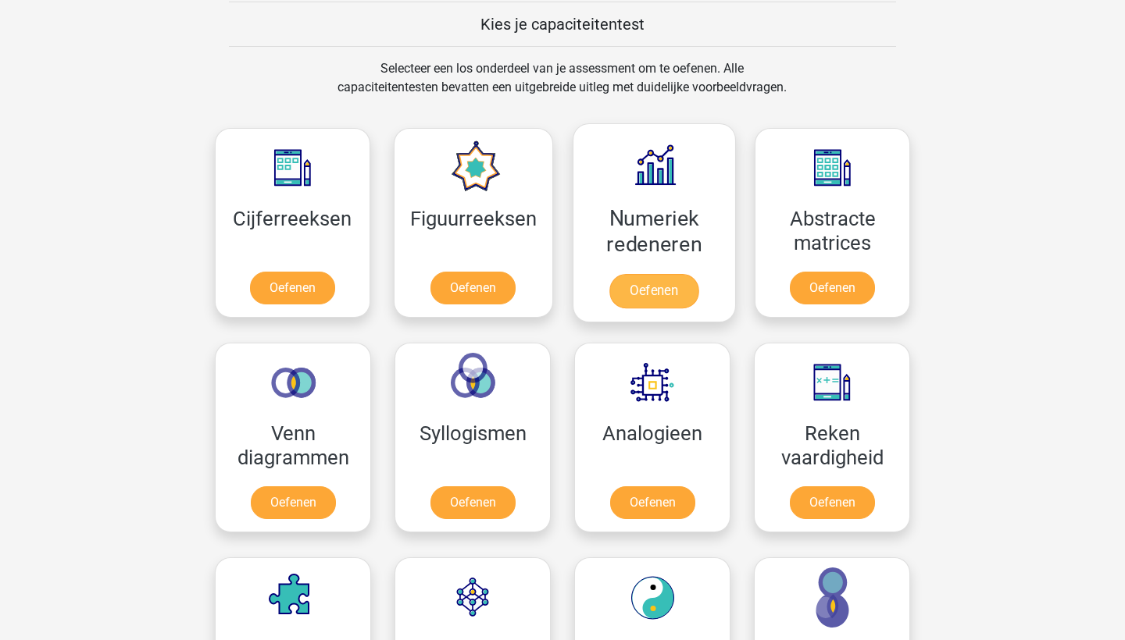
click at [630, 283] on link "Oefenen" at bounding box center [653, 291] width 89 height 34
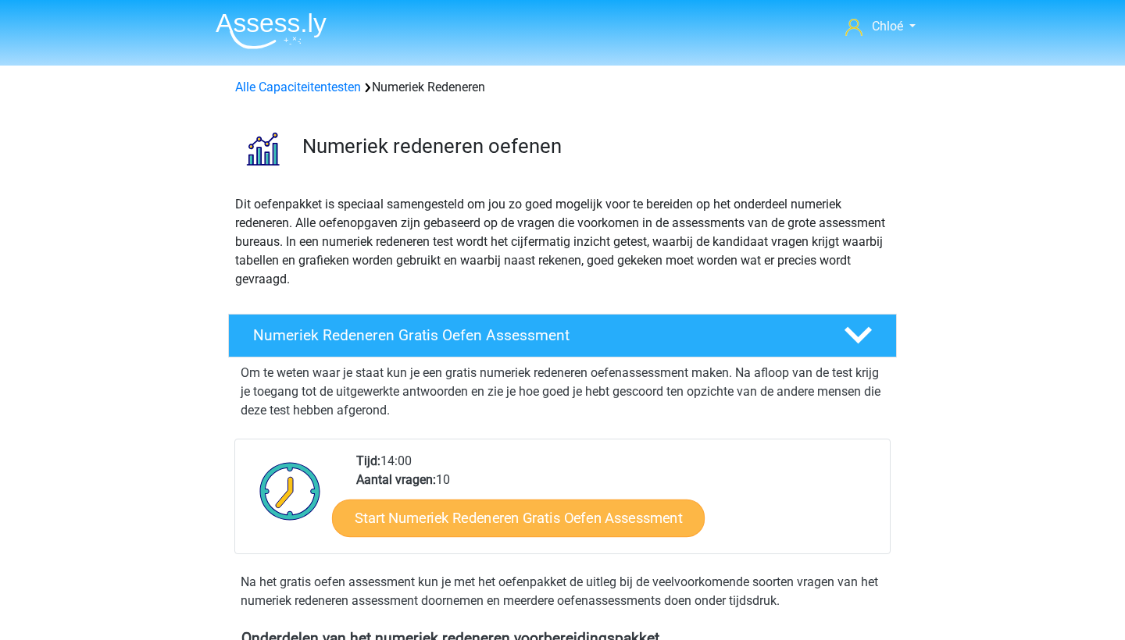
click at [560, 520] on link "Start Numeriek Redeneren Gratis Oefen Assessment" at bounding box center [518, 517] width 372 height 37
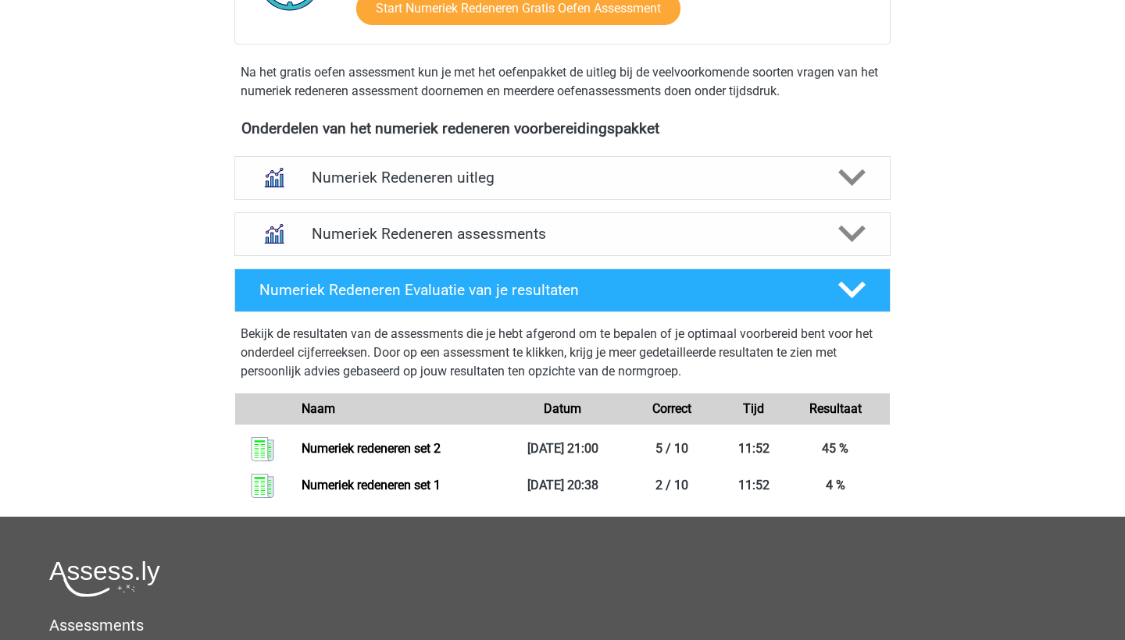
scroll to position [534, 0]
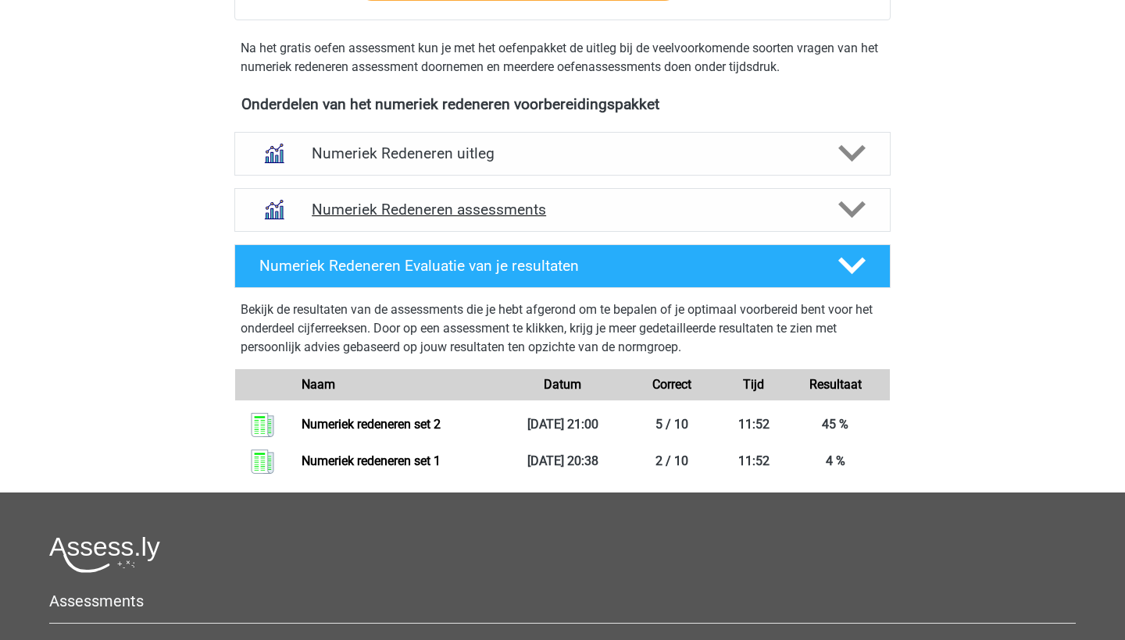
click at [373, 205] on h4 "Numeriek Redeneren assessments" at bounding box center [562, 210] width 501 height 18
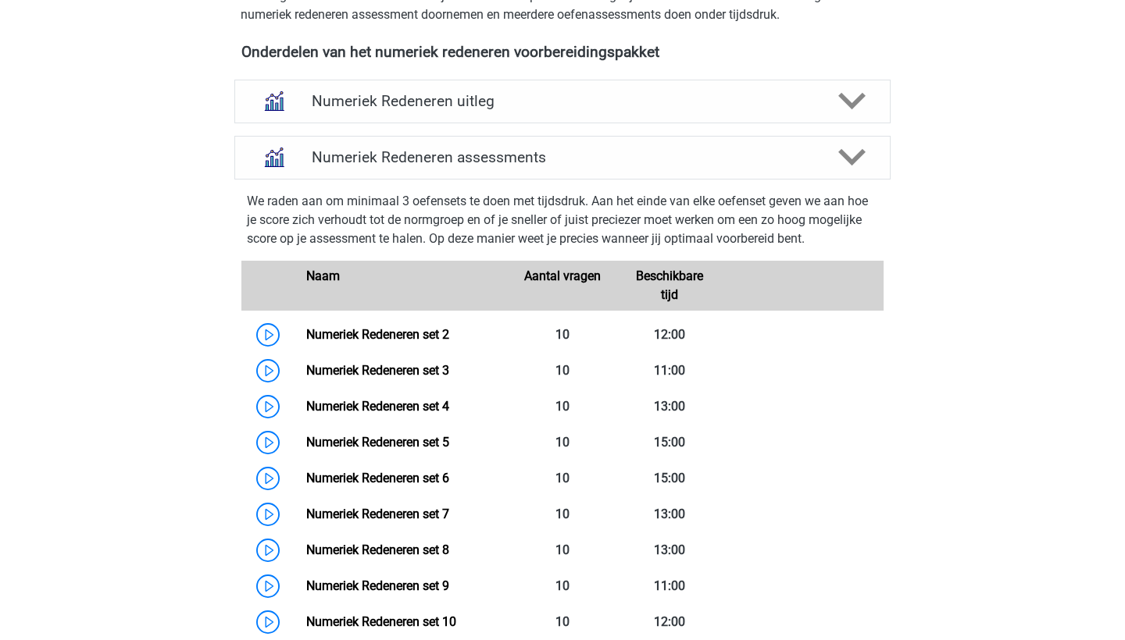
scroll to position [592, 0]
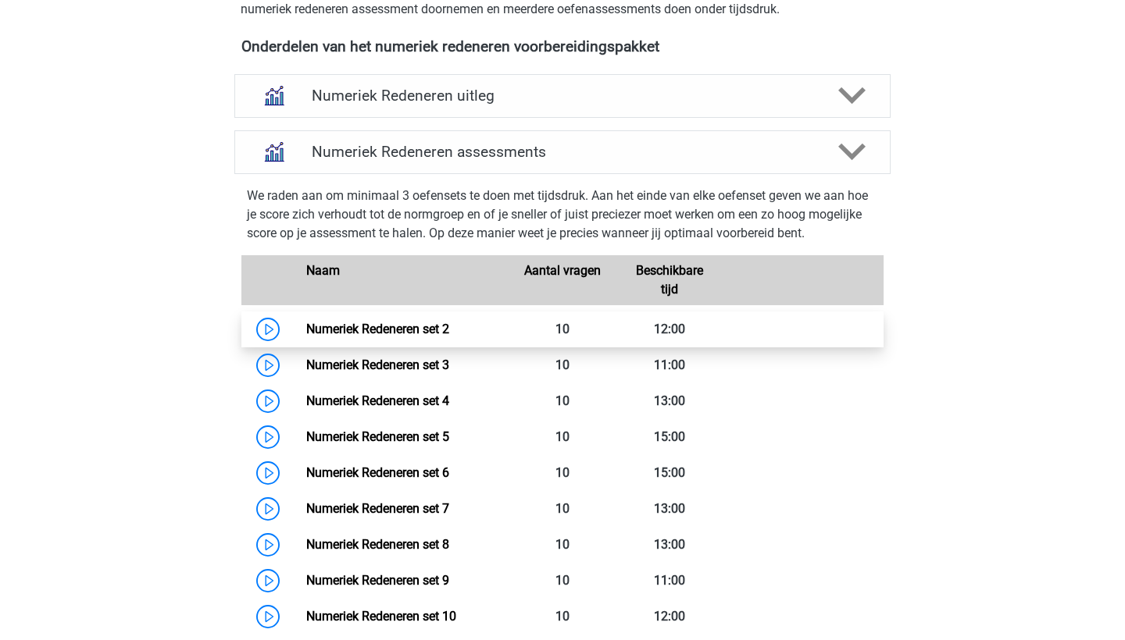
click at [306, 323] on link "Numeriek Redeneren set 2" at bounding box center [377, 329] width 143 height 15
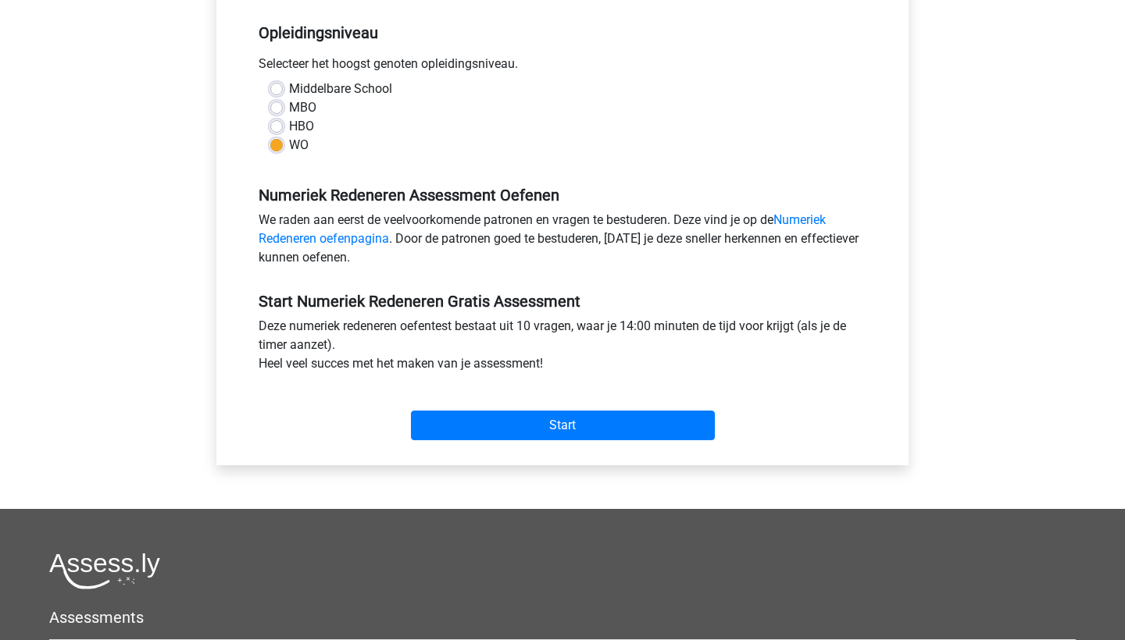
scroll to position [444, 0]
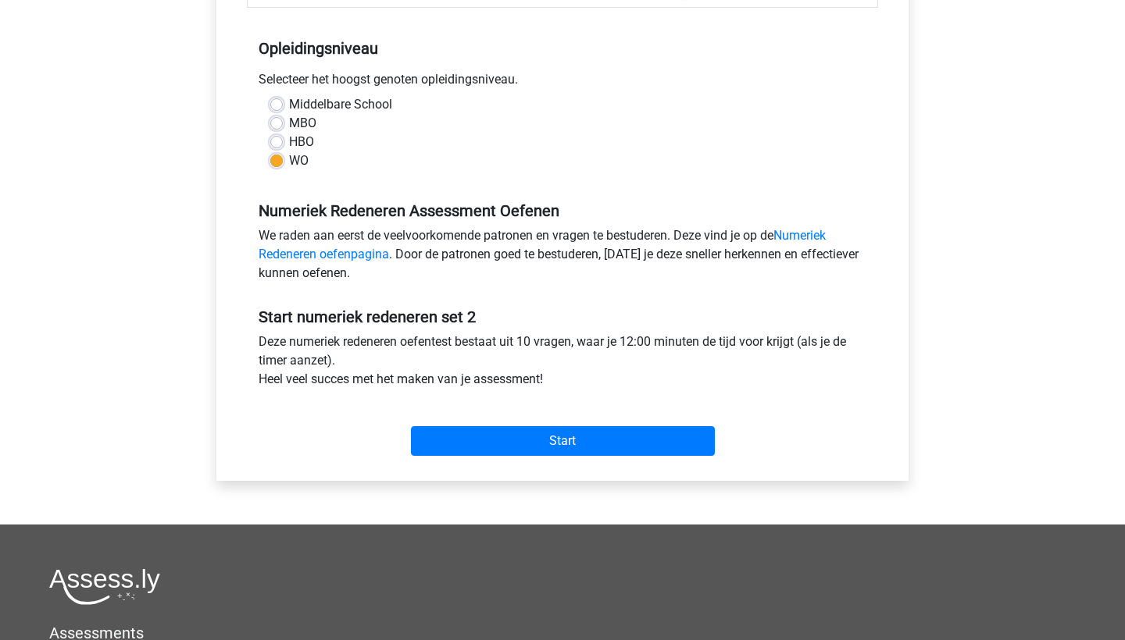
scroll to position [295, 0]
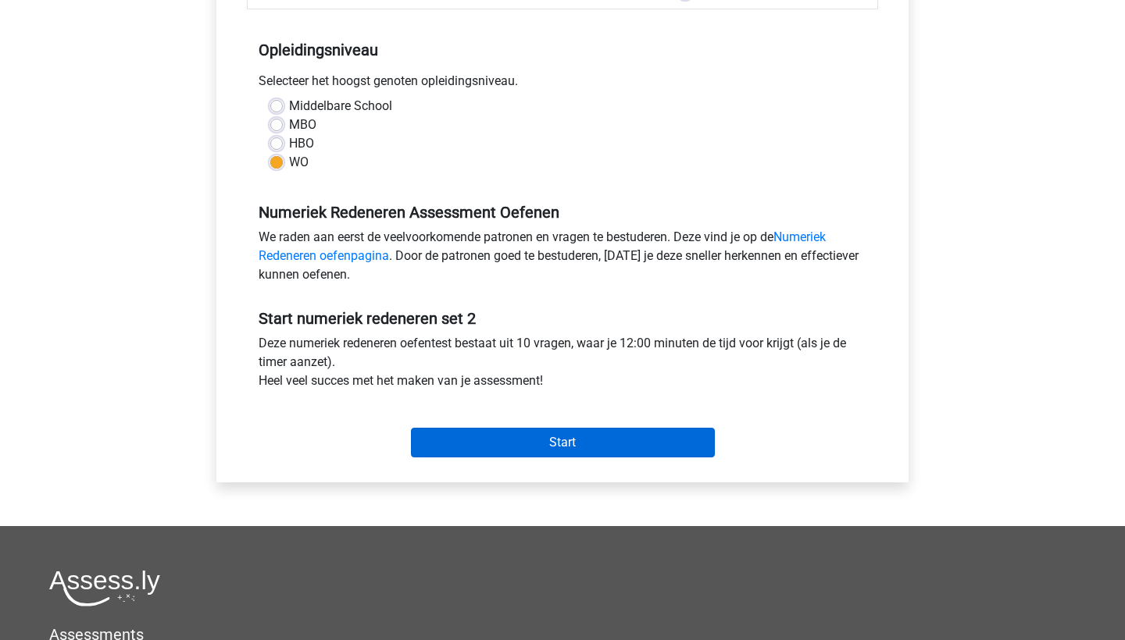
click at [472, 438] on input "Start" at bounding box center [563, 443] width 304 height 30
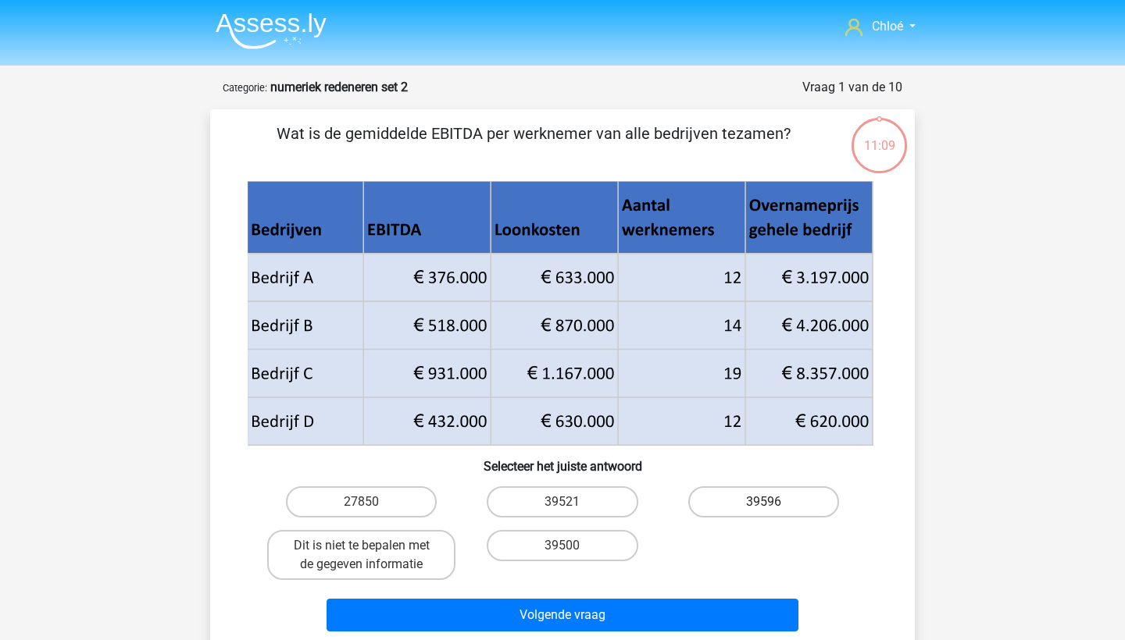
click at [755, 511] on label "39596" at bounding box center [763, 502] width 151 height 31
click at [763, 511] on input "39596" at bounding box center [768, 507] width 10 height 10
radio input "true"
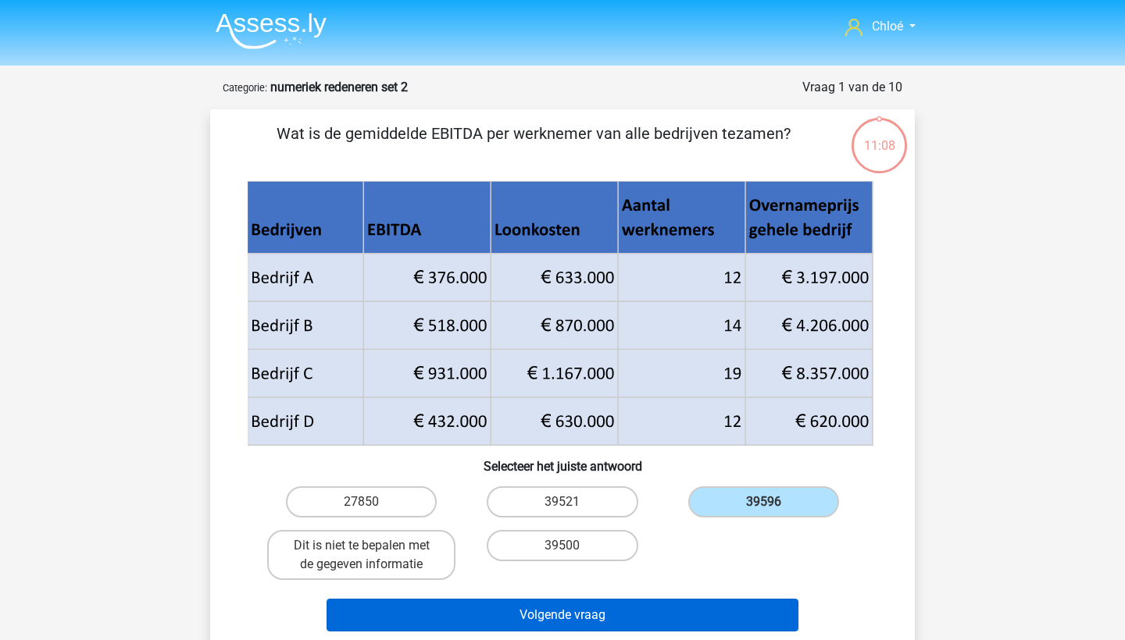
click at [682, 601] on button "Volgende vraag" at bounding box center [562, 615] width 472 height 33
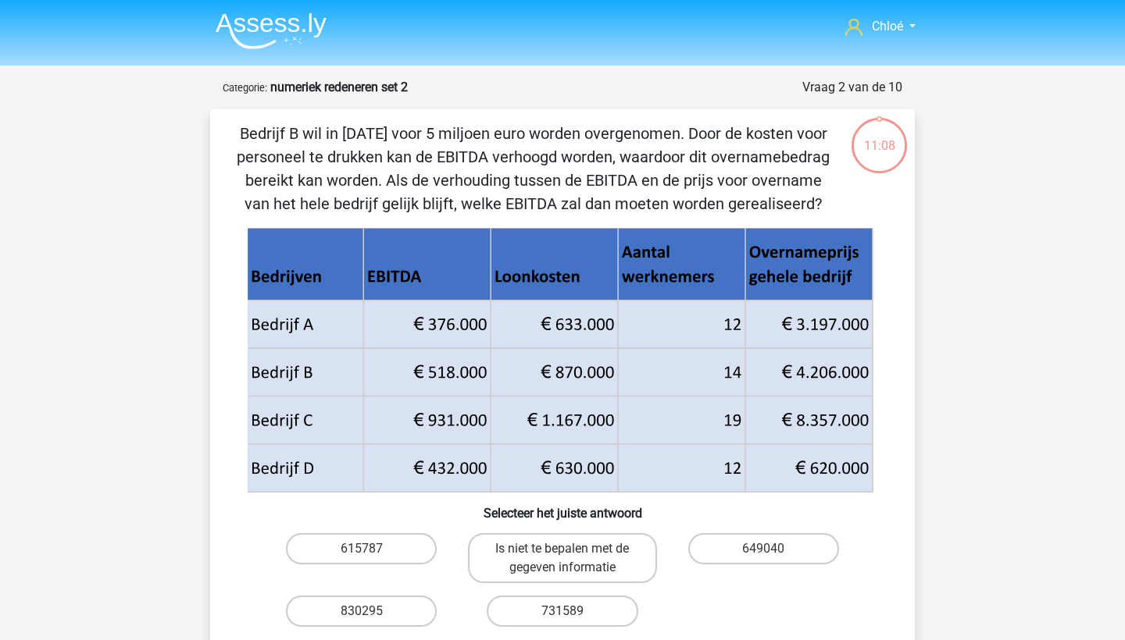
scroll to position [78, 0]
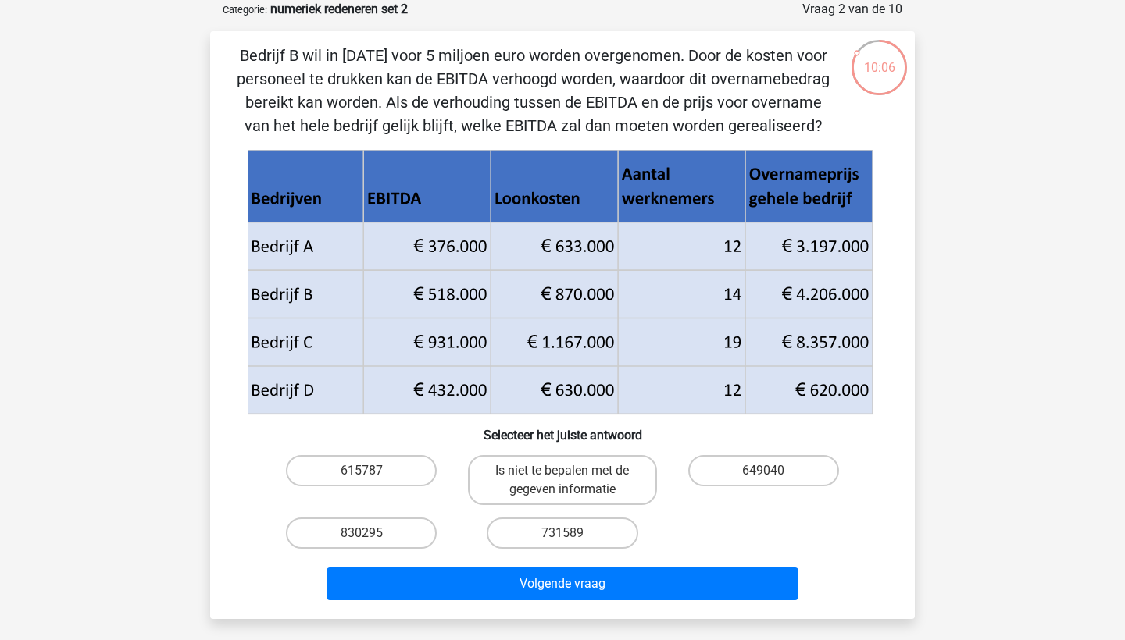
click at [729, 453] on div "649040" at bounding box center [763, 480] width 201 height 62
click at [734, 463] on label "649040" at bounding box center [763, 470] width 151 height 31
click at [763, 471] on input "649040" at bounding box center [768, 476] width 10 height 10
radio input "true"
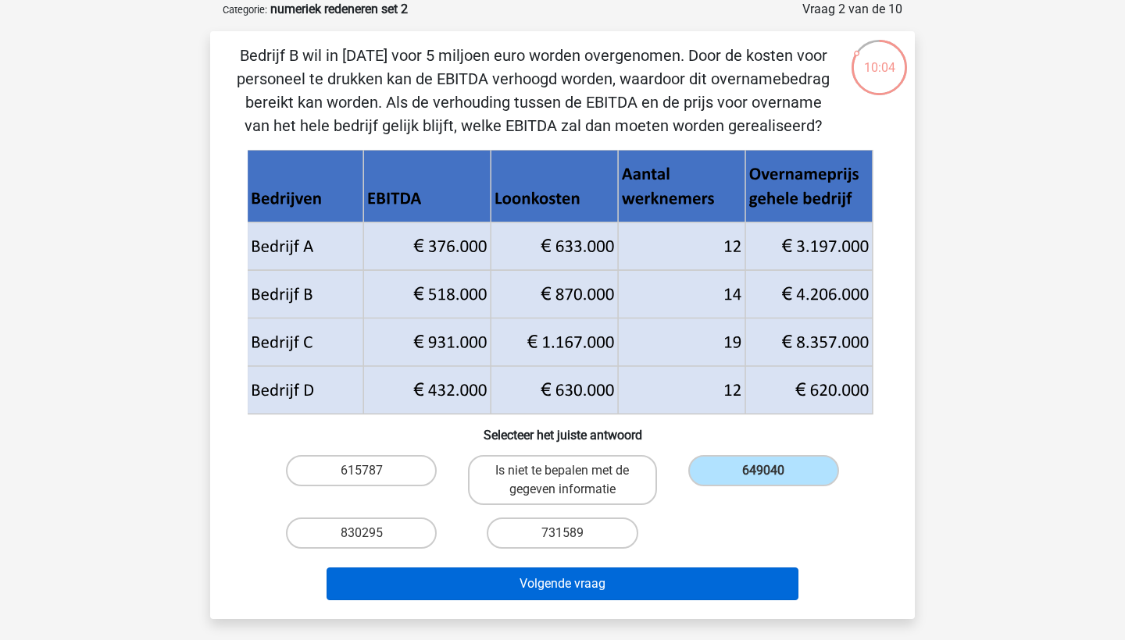
click at [674, 573] on button "Volgende vraag" at bounding box center [562, 584] width 472 height 33
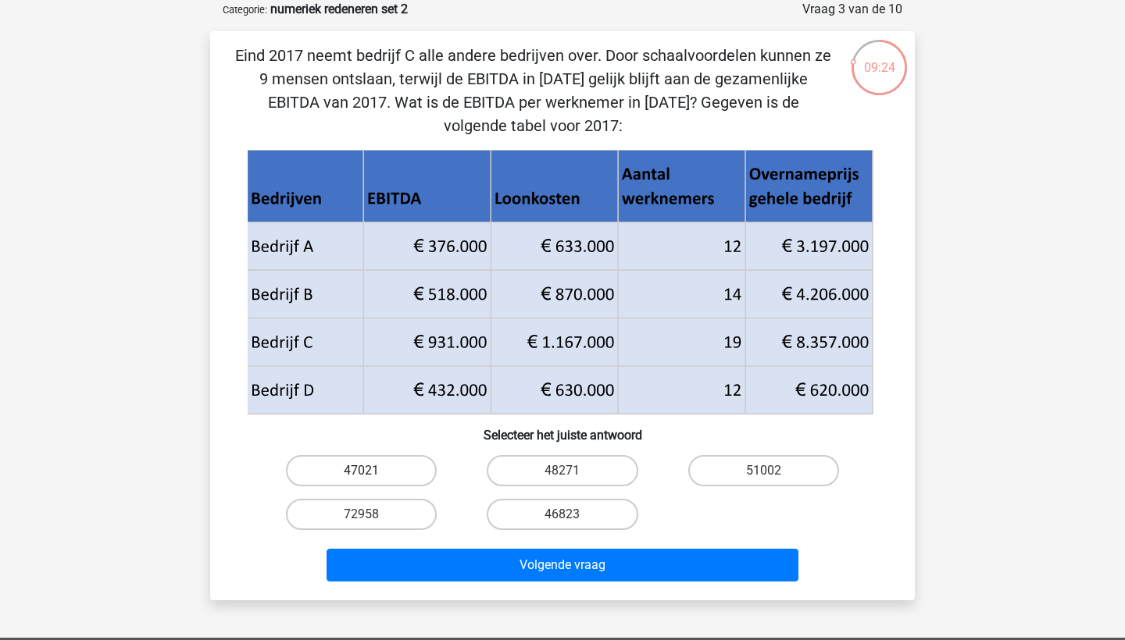
click at [380, 455] on label "47021" at bounding box center [361, 470] width 151 height 31
click at [372, 471] on input "47021" at bounding box center [367, 476] width 10 height 10
radio input "true"
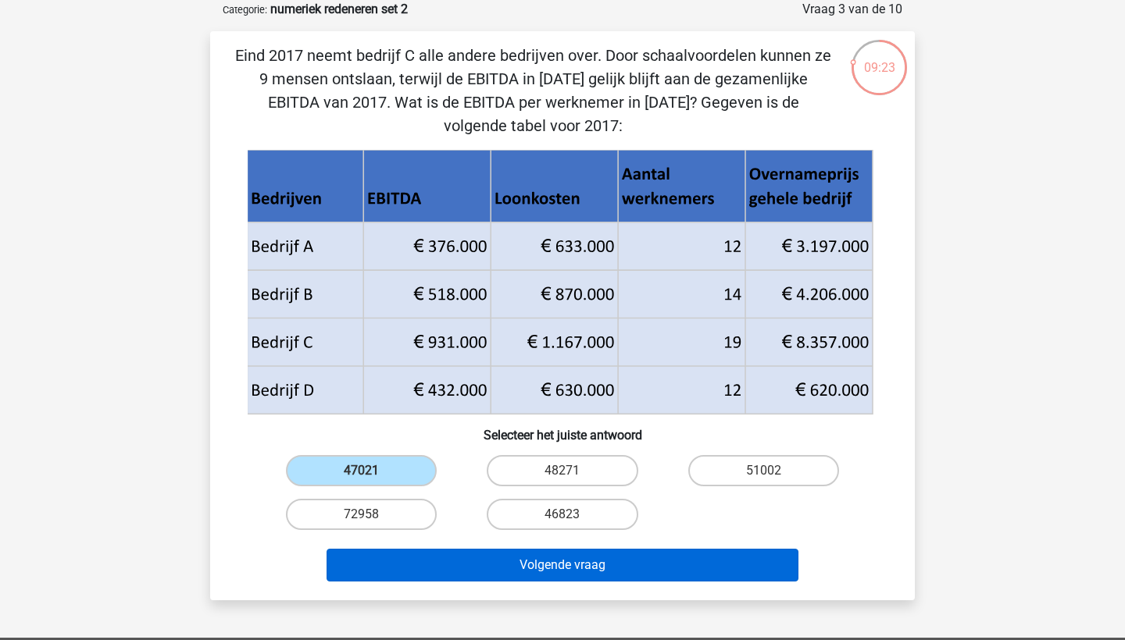
click at [419, 550] on button "Volgende vraag" at bounding box center [562, 565] width 472 height 33
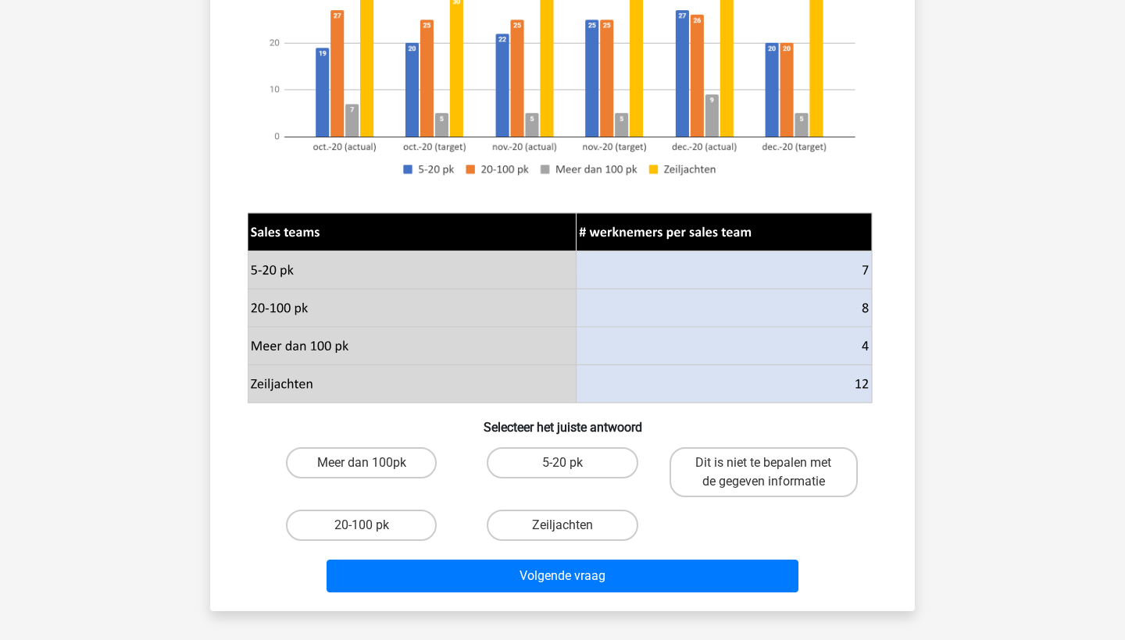
scroll to position [480, 0]
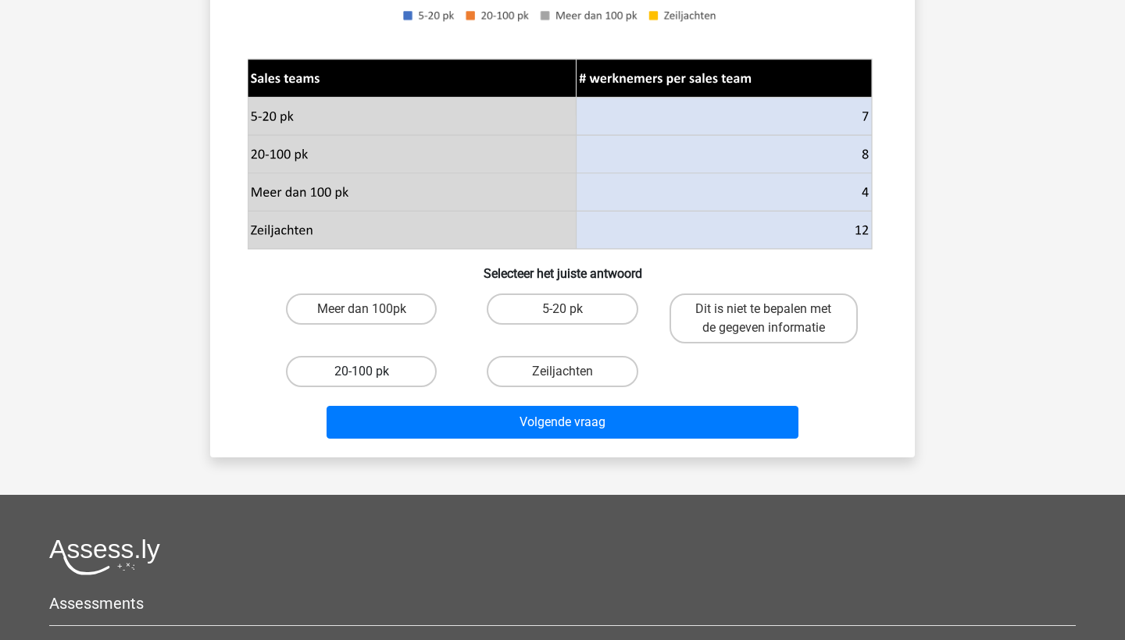
click at [434, 377] on label "20-100 pk" at bounding box center [361, 371] width 151 height 31
click at [372, 377] on input "20-100 pk" at bounding box center [367, 377] width 10 height 10
radio input "true"
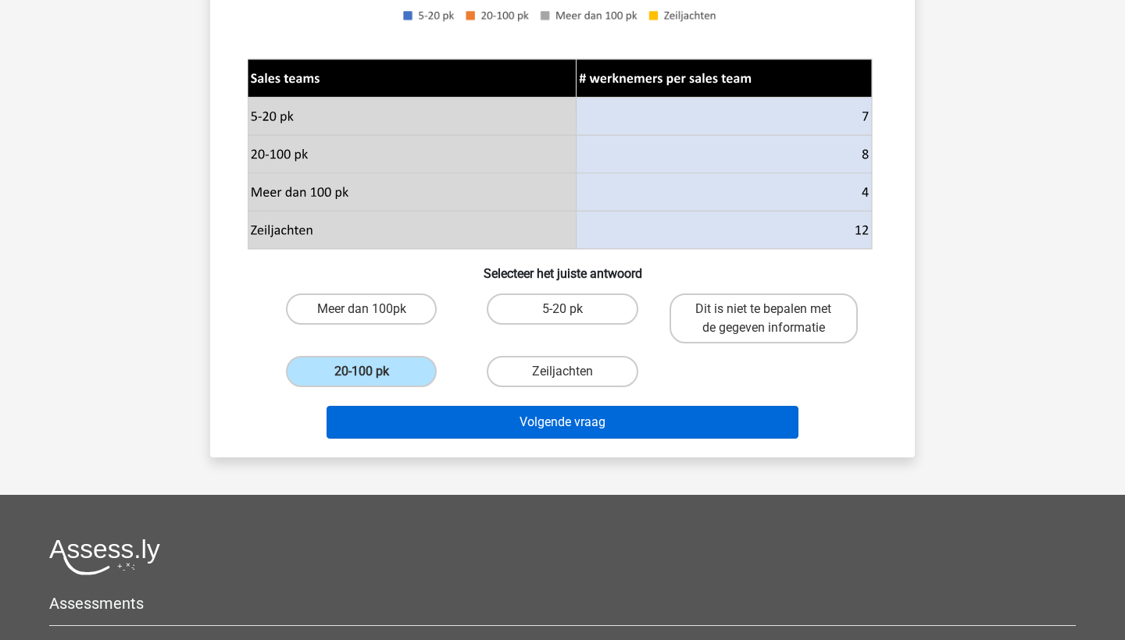
click at [468, 408] on button "Volgende vraag" at bounding box center [562, 422] width 472 height 33
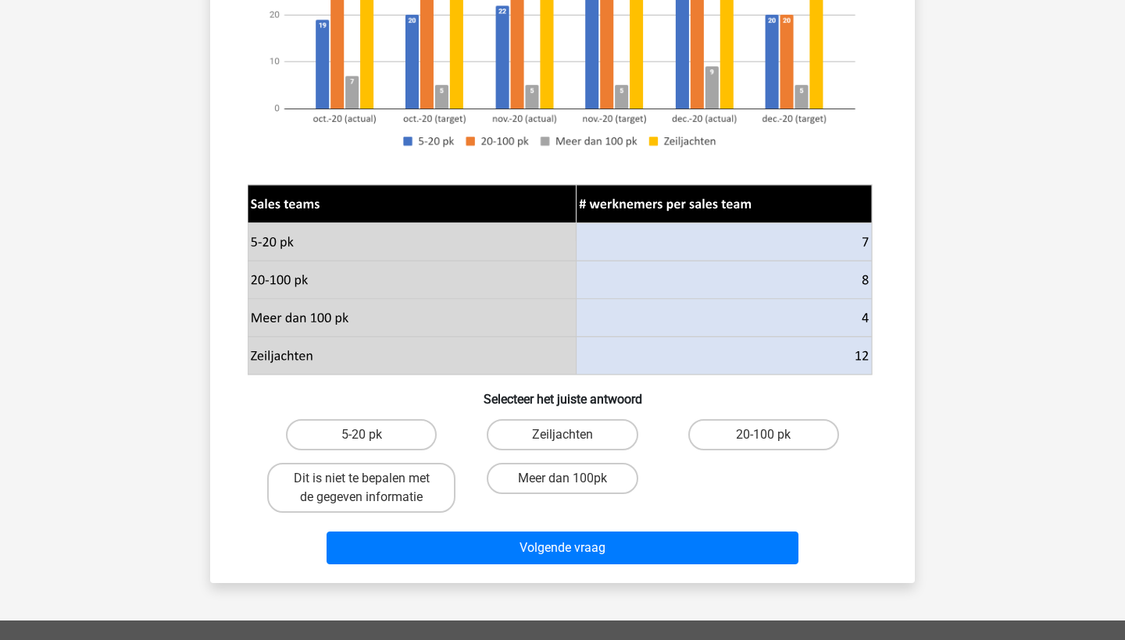
scroll to position [355, 0]
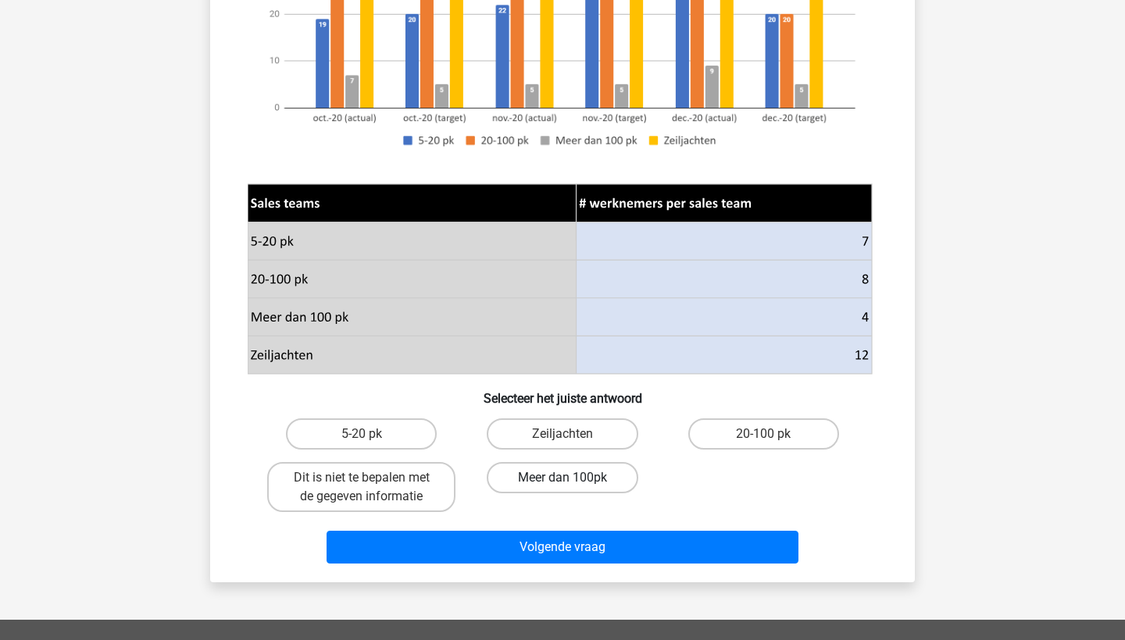
click at [529, 482] on label "Meer dan 100pk" at bounding box center [562, 477] width 151 height 31
click at [562, 482] on input "Meer dan 100pk" at bounding box center [567, 483] width 10 height 10
radio input "true"
click at [546, 570] on div "Welk sales team heeft het meeste boten verkocht per medewerker vanaf oktober to…" at bounding box center [562, 168] width 704 height 829
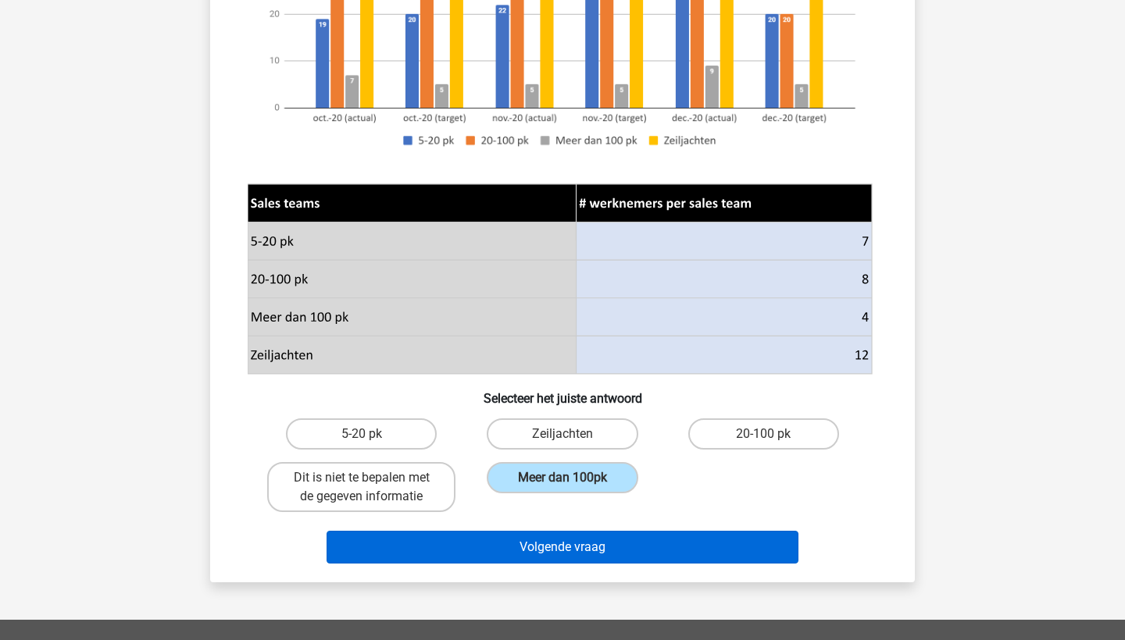
click at [548, 551] on button "Volgende vraag" at bounding box center [562, 547] width 472 height 33
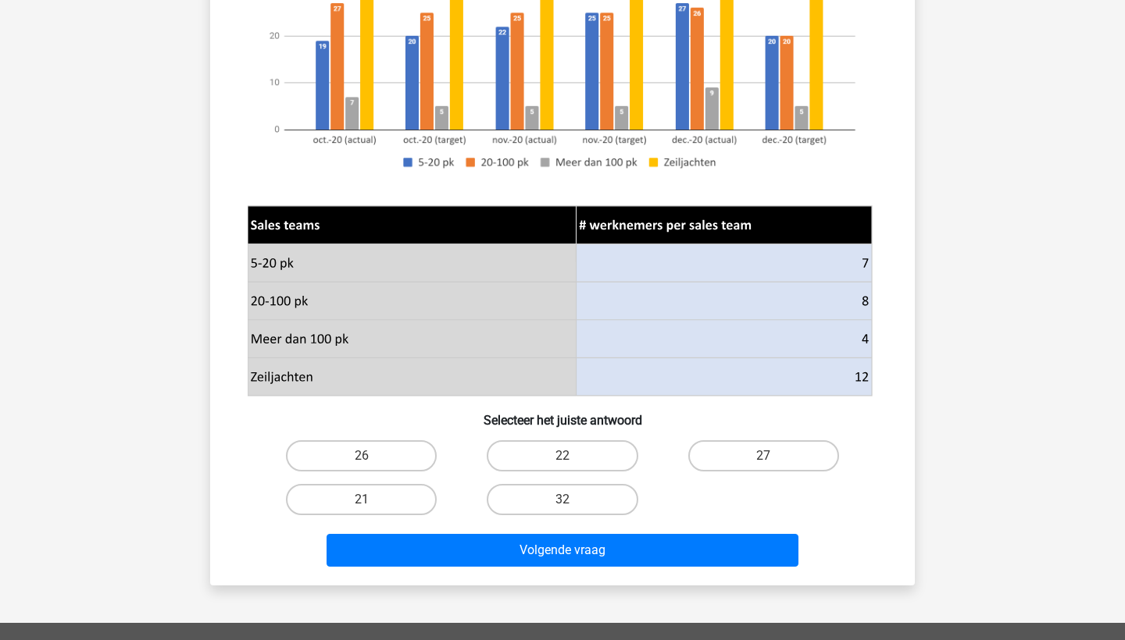
scroll to position [501, 0]
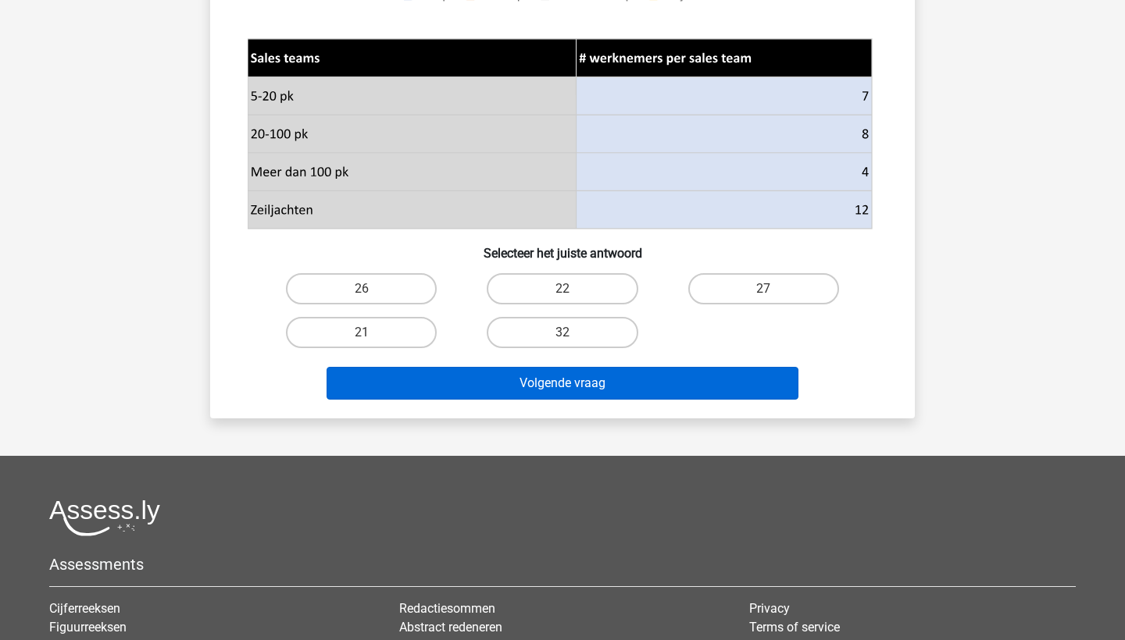
click at [572, 384] on button "Volgende vraag" at bounding box center [562, 383] width 472 height 33
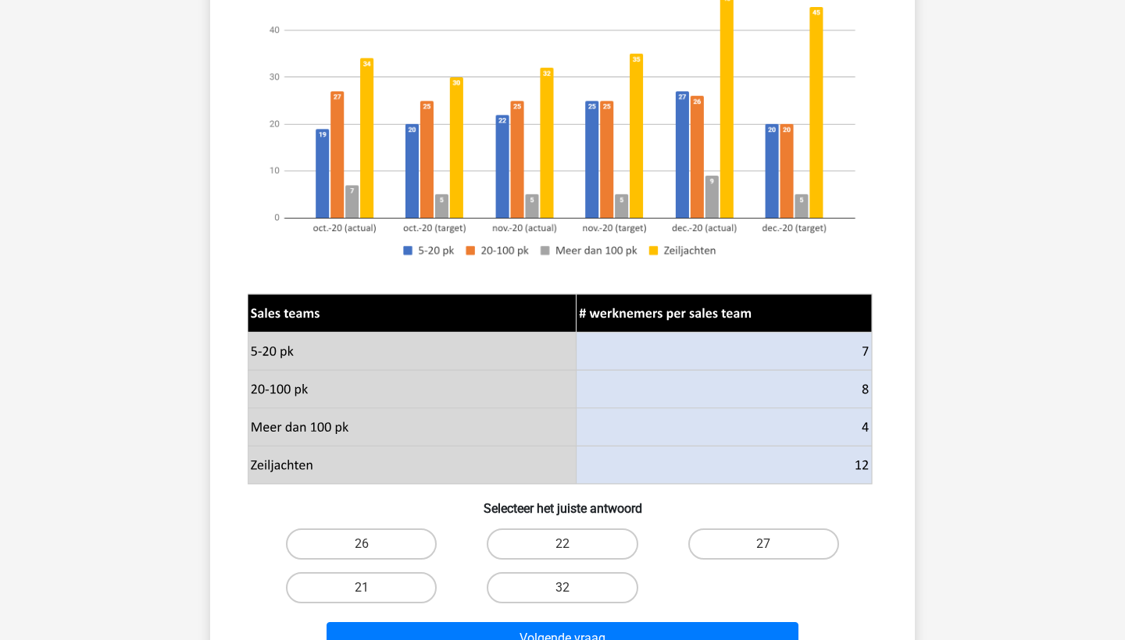
scroll to position [355, 0]
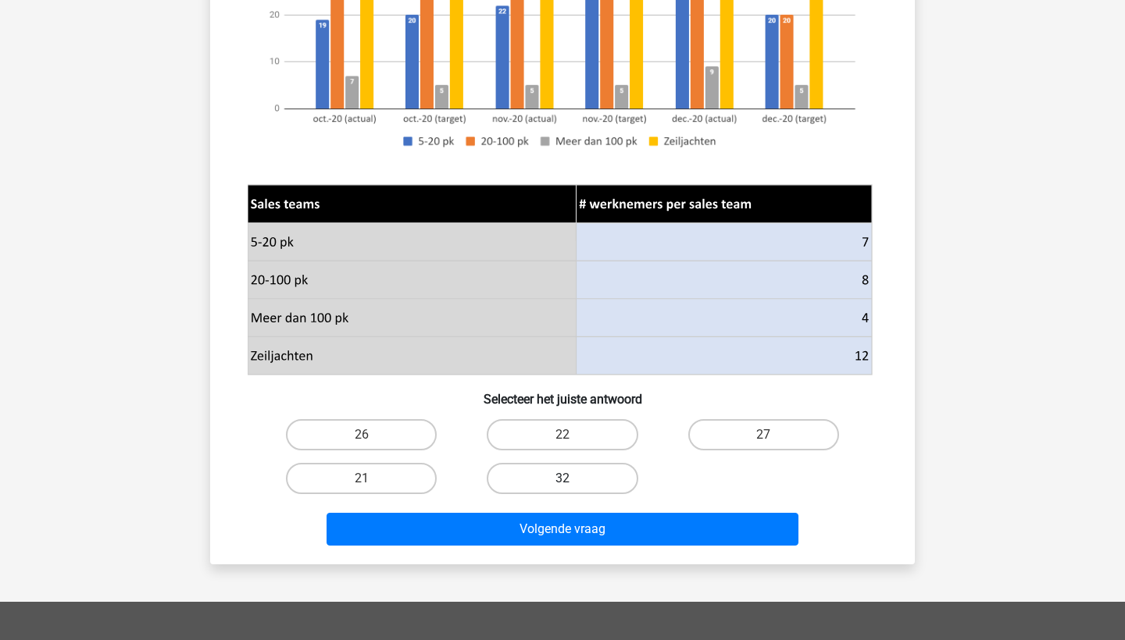
click at [529, 485] on label "32" at bounding box center [562, 478] width 151 height 31
click at [562, 485] on input "32" at bounding box center [567, 484] width 10 height 10
radio input "true"
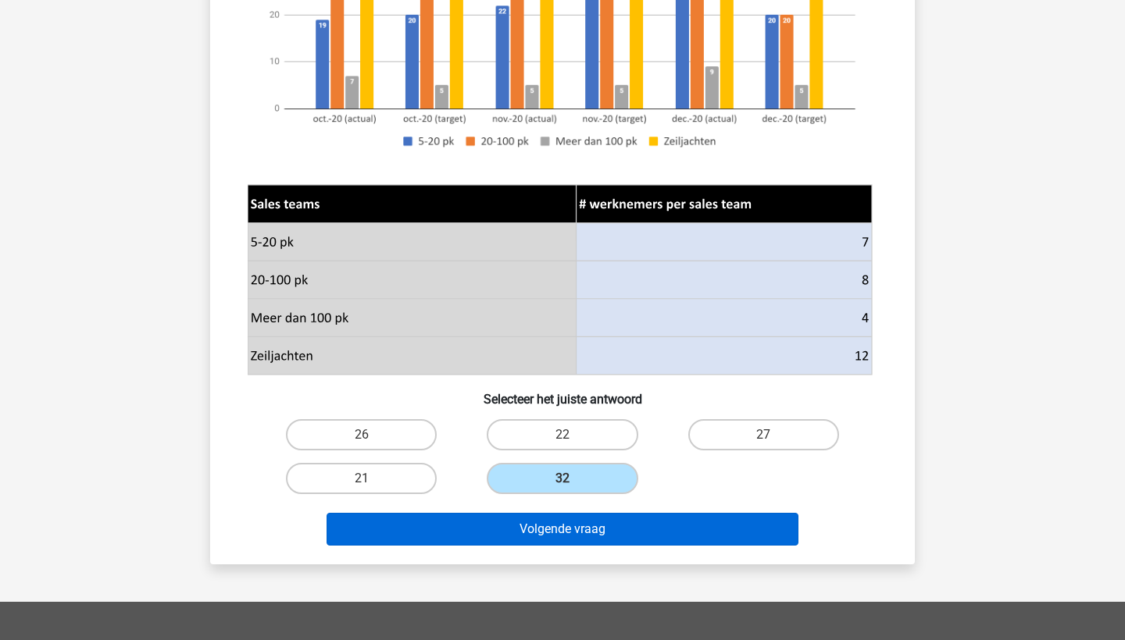
click at [540, 536] on button "Volgende vraag" at bounding box center [562, 529] width 472 height 33
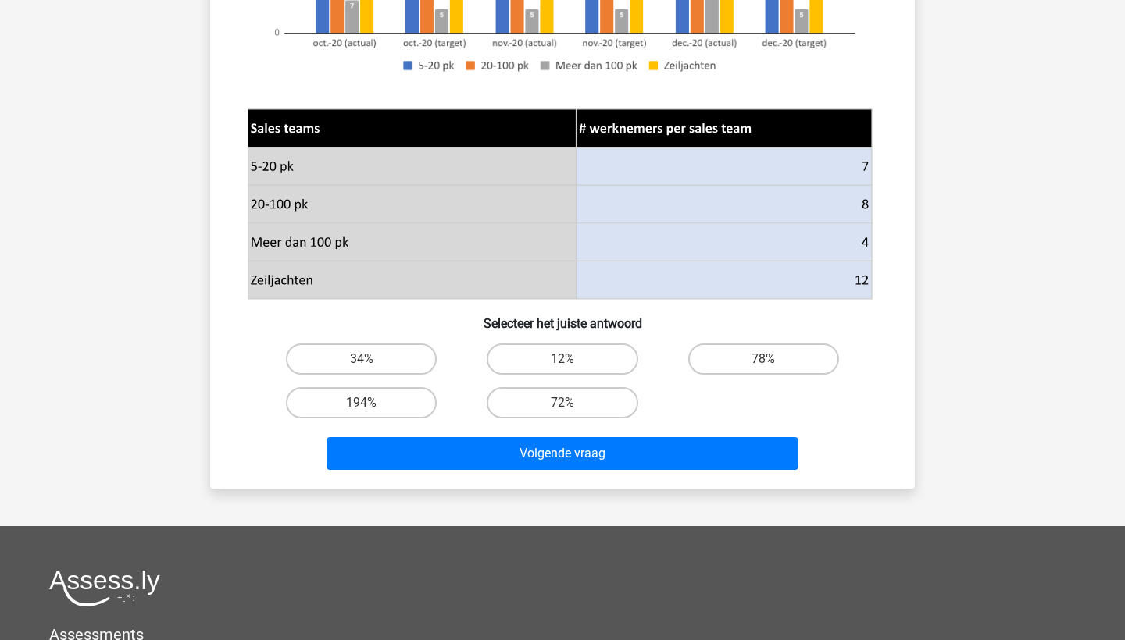
scroll to position [481, 0]
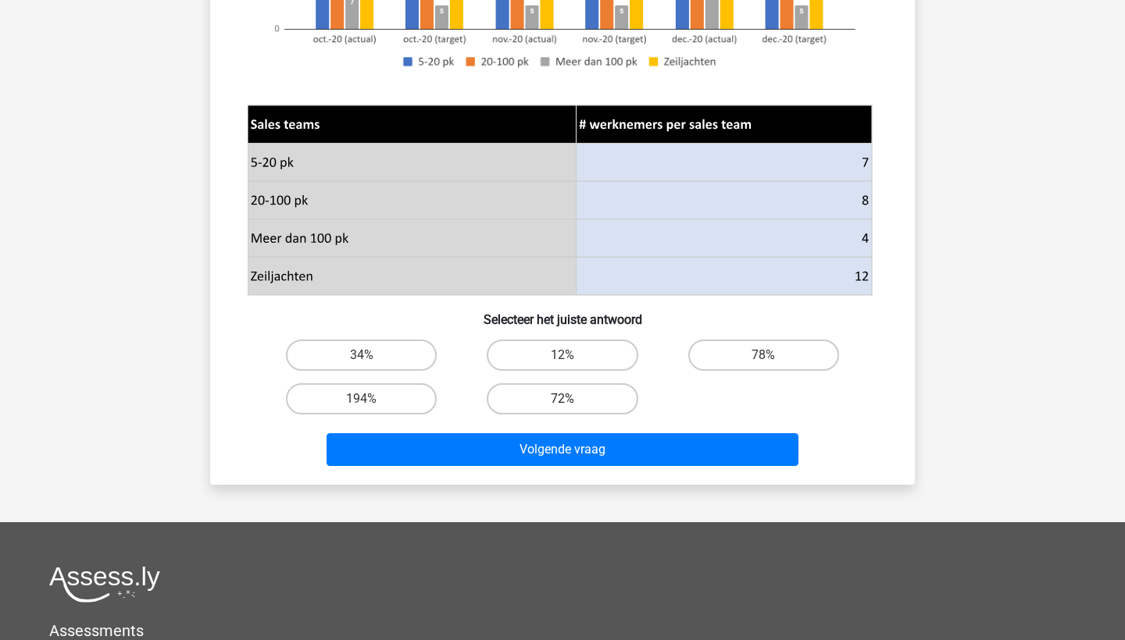
click at [559, 407] on label "72%" at bounding box center [562, 398] width 151 height 31
click at [562, 407] on input "72%" at bounding box center [567, 404] width 10 height 10
radio input "true"
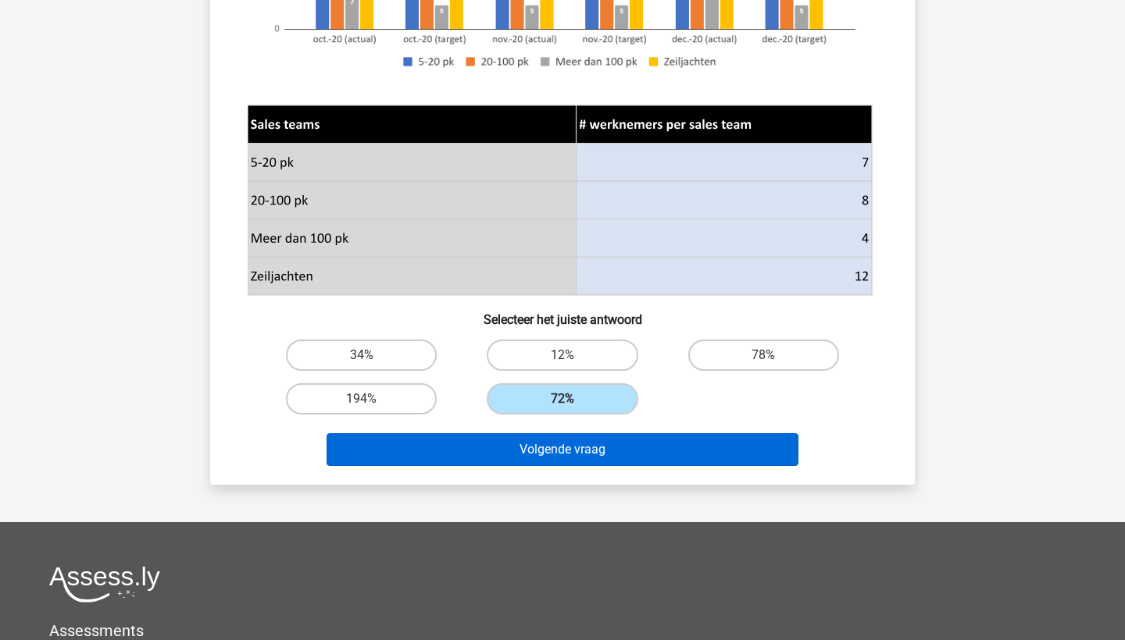
click at [568, 458] on button "Volgende vraag" at bounding box center [562, 449] width 472 height 33
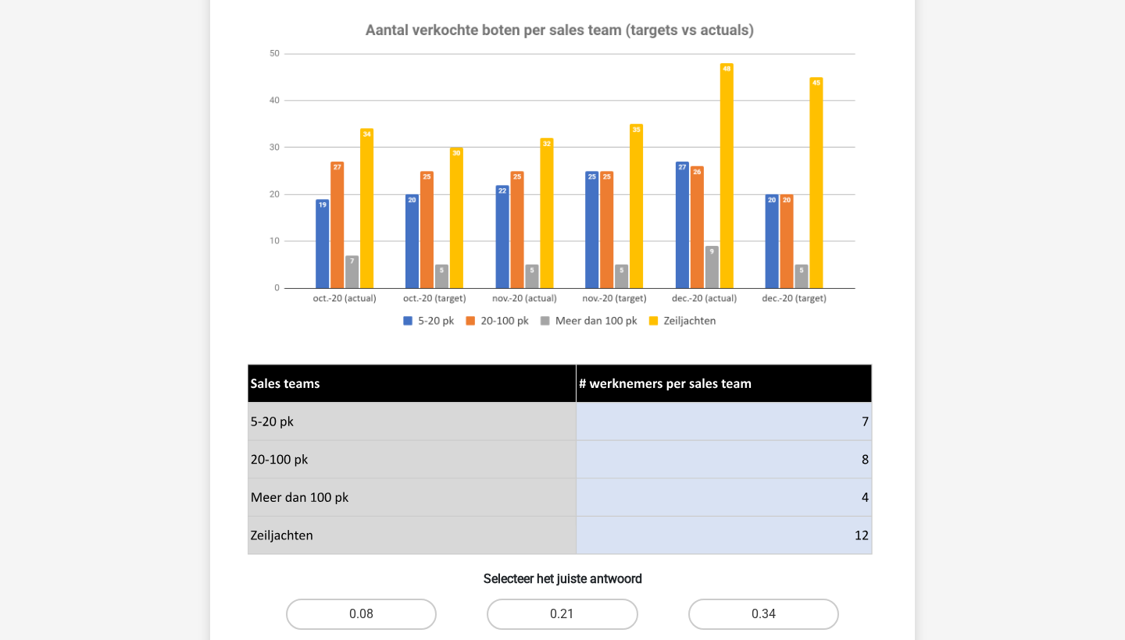
scroll to position [468, 0]
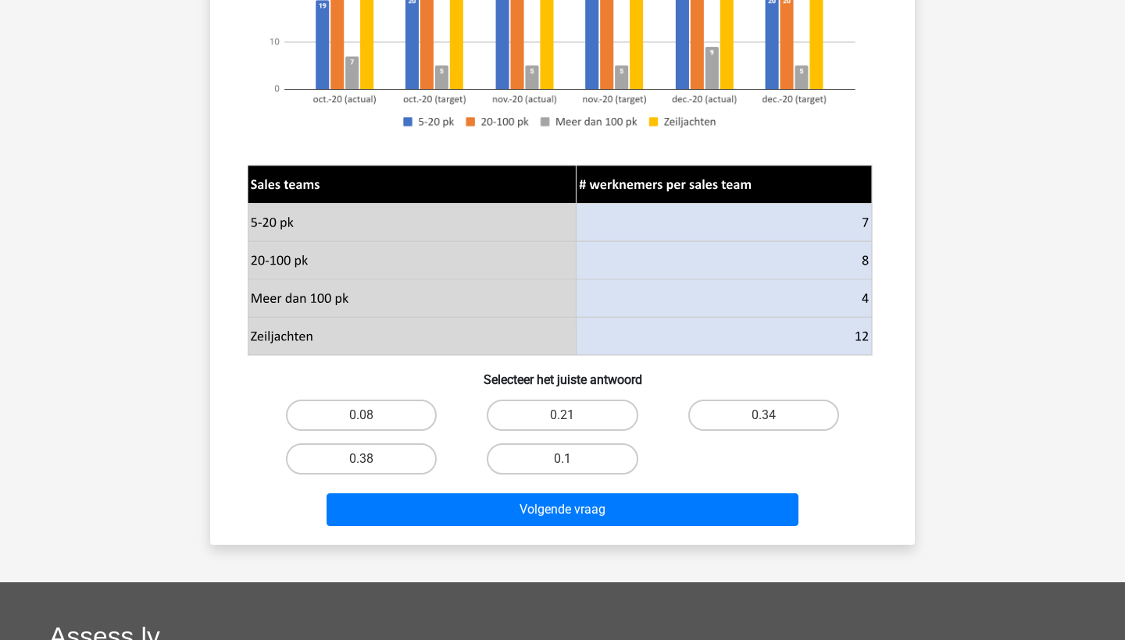
click at [568, 459] on input "0.1" at bounding box center [567, 464] width 10 height 10
radio input "true"
click at [581, 533] on div "Het sales team van de zeiljachten laat een marktonderzoek doen waar het volgend…" at bounding box center [562, 94] width 704 height 904
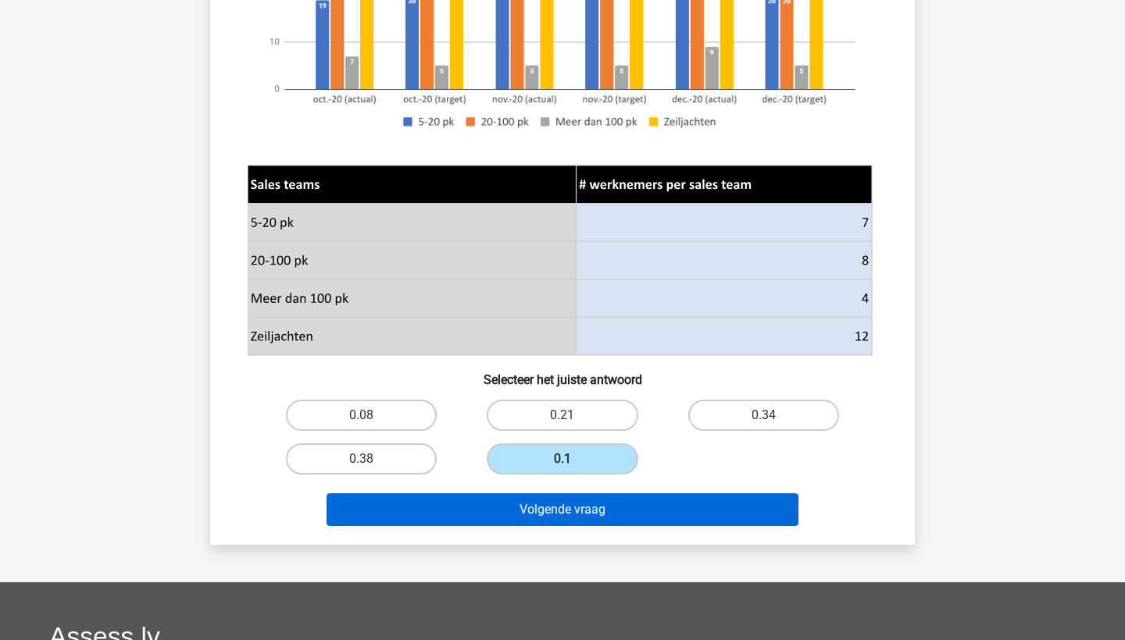
click at [574, 517] on button "Volgende vraag" at bounding box center [562, 510] width 472 height 33
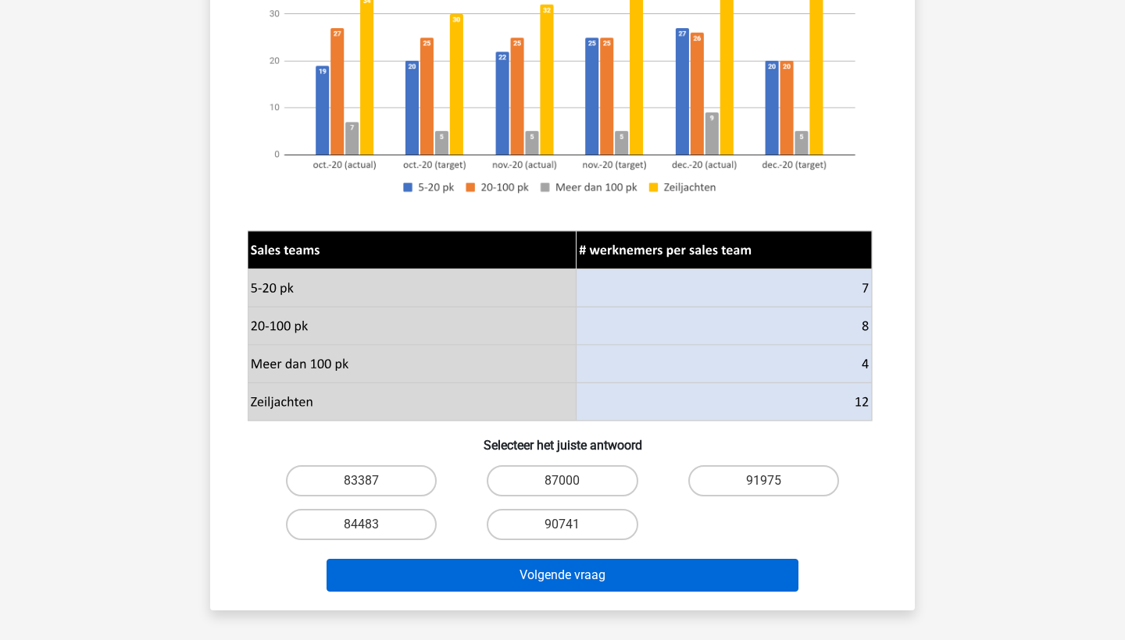
scroll to position [444, 0]
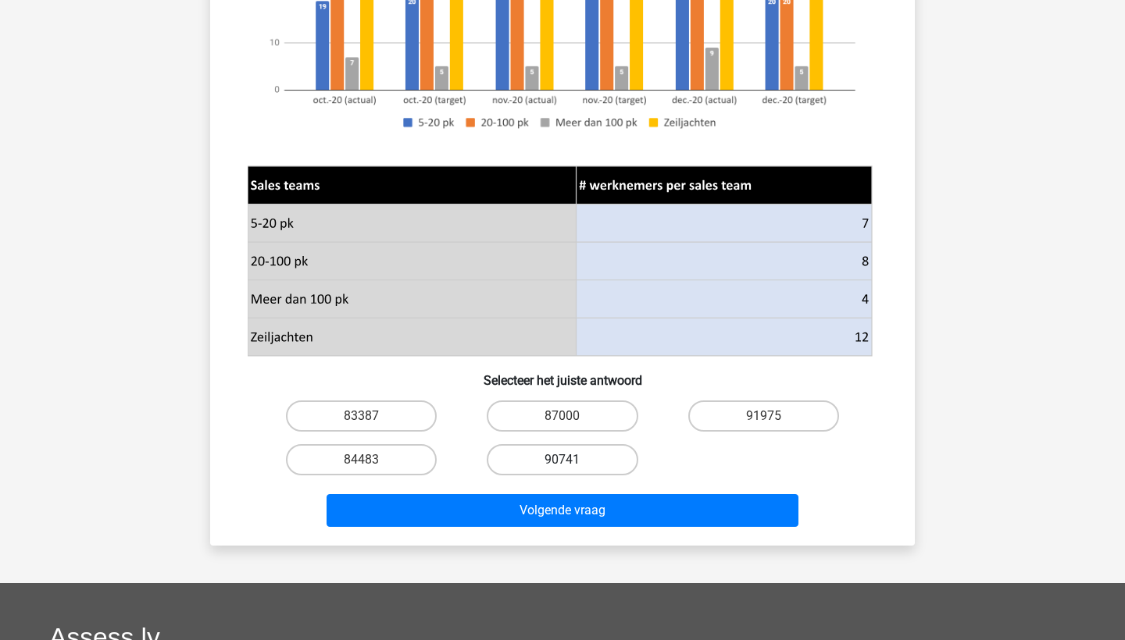
click at [575, 453] on label "90741" at bounding box center [562, 459] width 151 height 31
click at [572, 460] on input "90741" at bounding box center [567, 465] width 10 height 10
radio input "true"
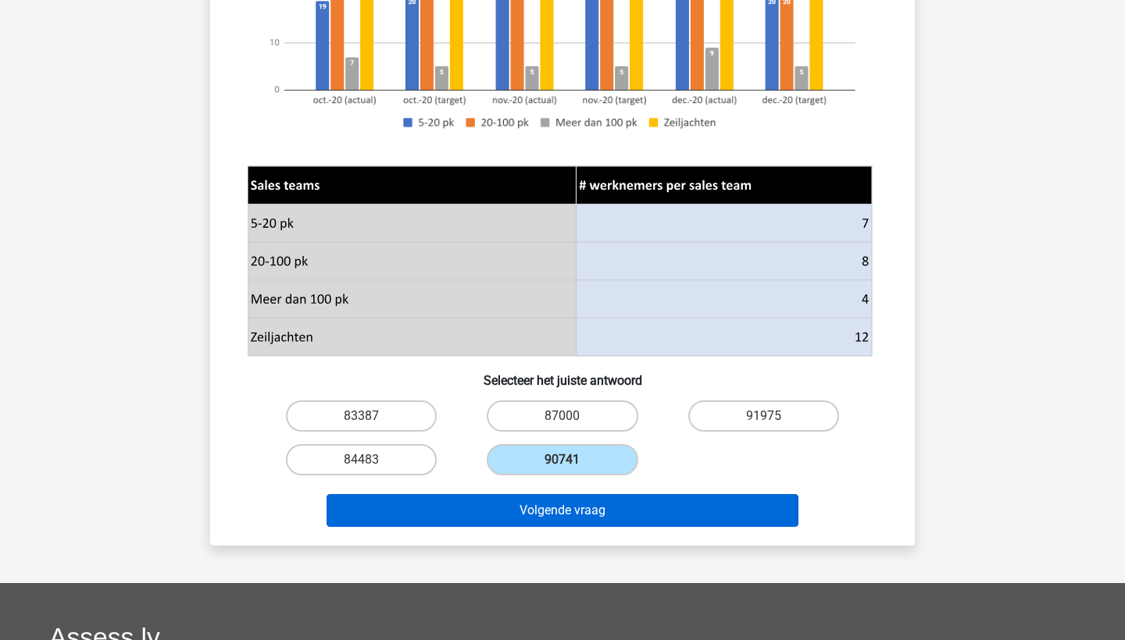
click at [574, 514] on button "Volgende vraag" at bounding box center [562, 510] width 472 height 33
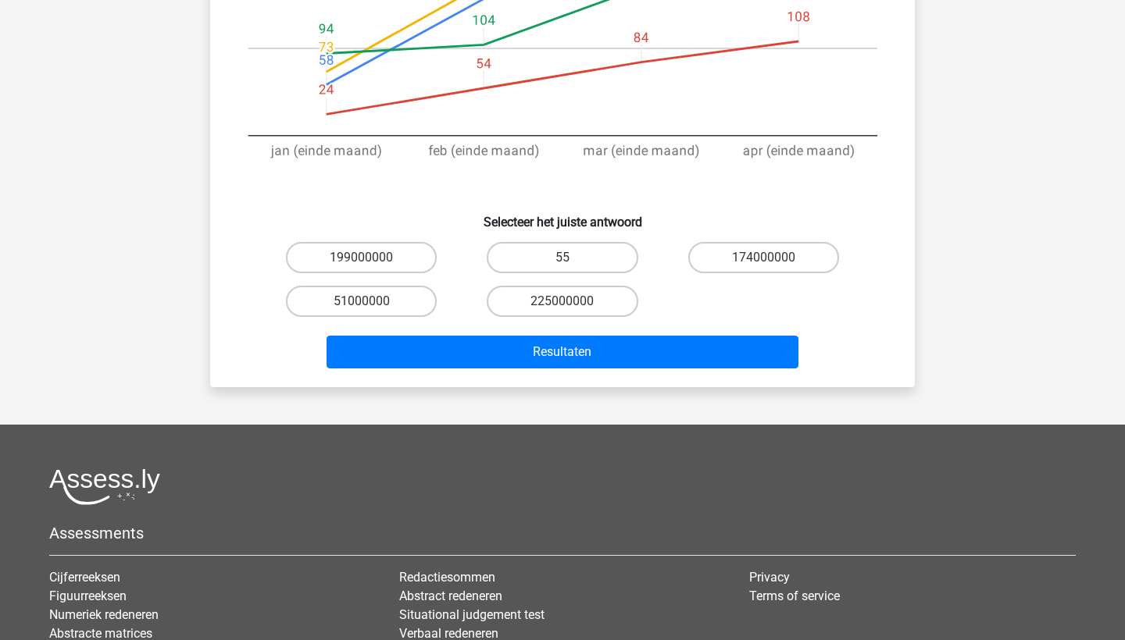
scroll to position [531, 0]
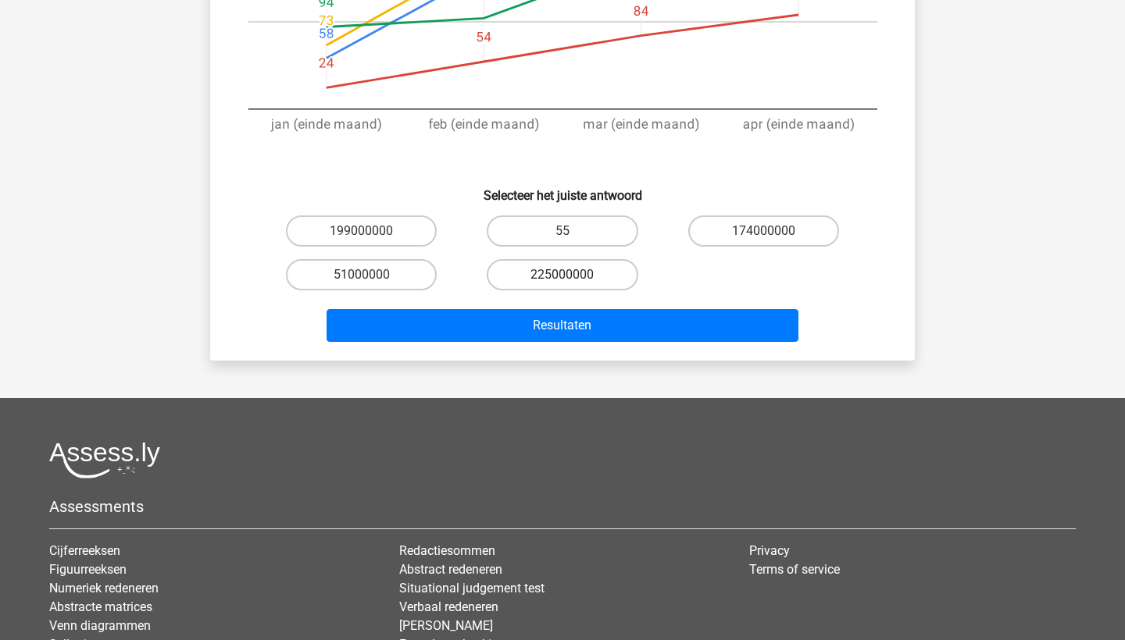
click at [583, 273] on label "225000000" at bounding box center [562, 274] width 151 height 31
click at [572, 275] on input "225000000" at bounding box center [567, 280] width 10 height 10
radio input "true"
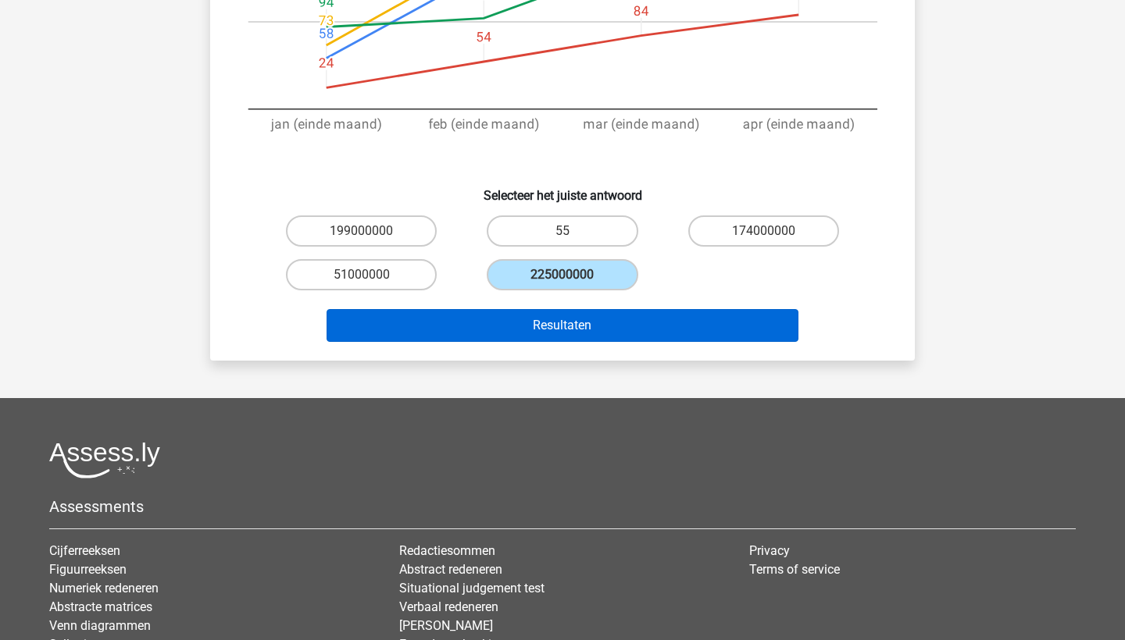
click at [583, 329] on button "Resultaten" at bounding box center [562, 325] width 472 height 33
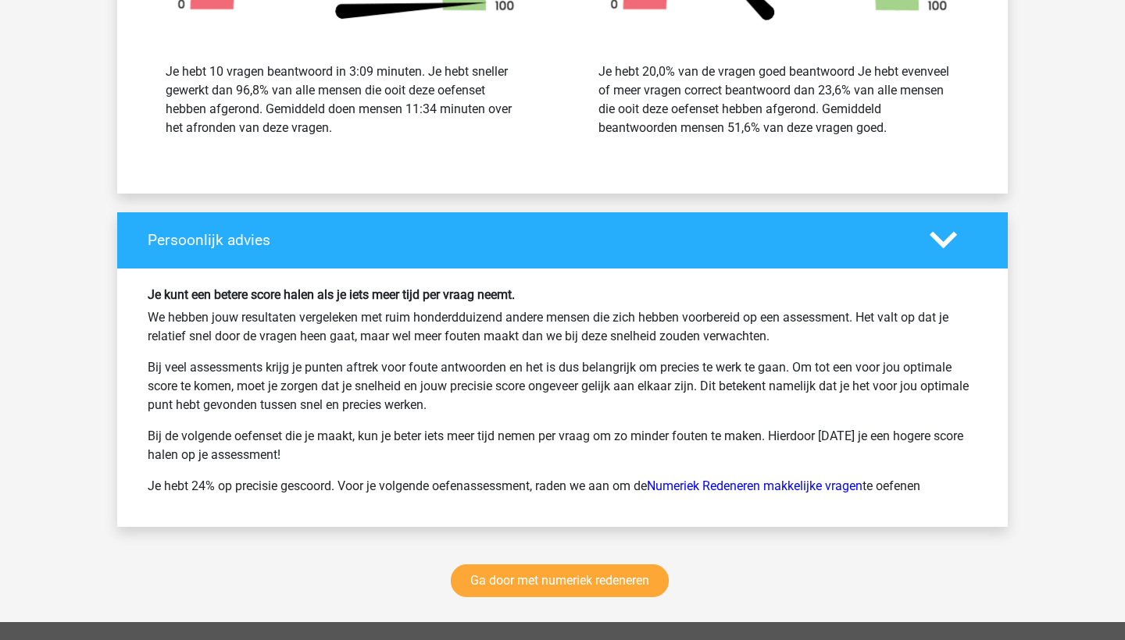
scroll to position [2074, 0]
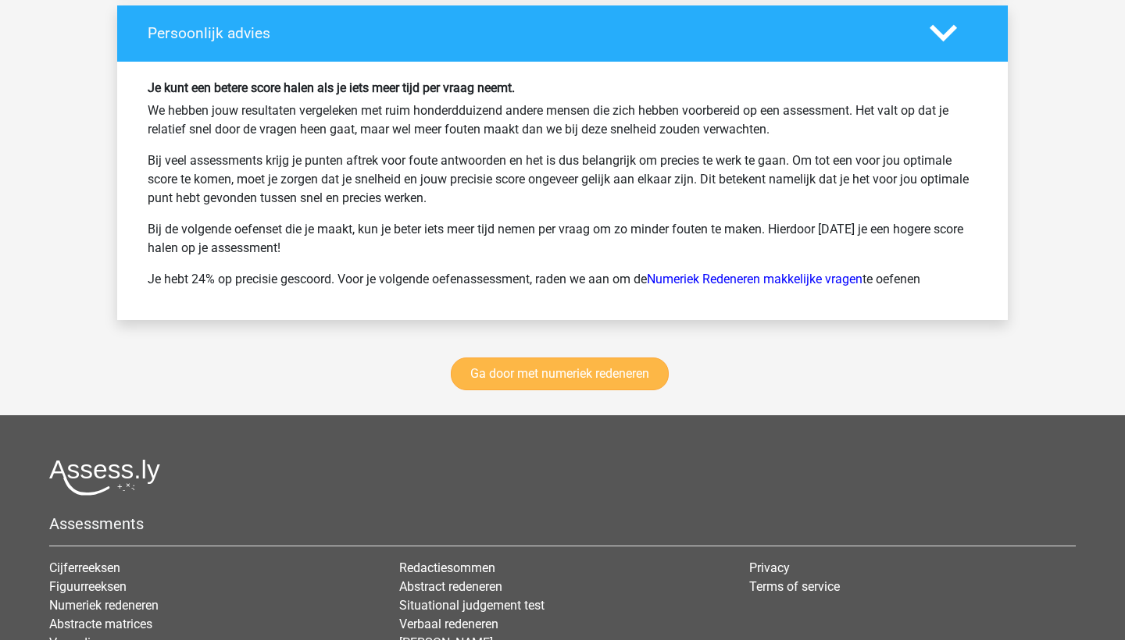
click at [575, 379] on link "Ga door met numeriek redeneren" at bounding box center [560, 374] width 218 height 33
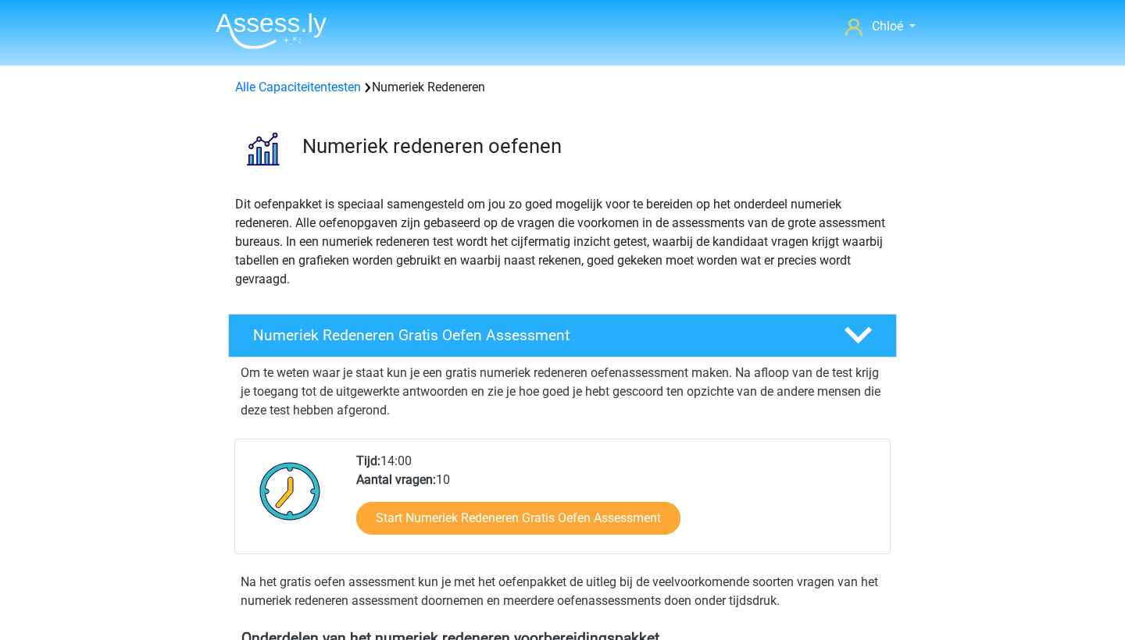
scroll to position [716, 0]
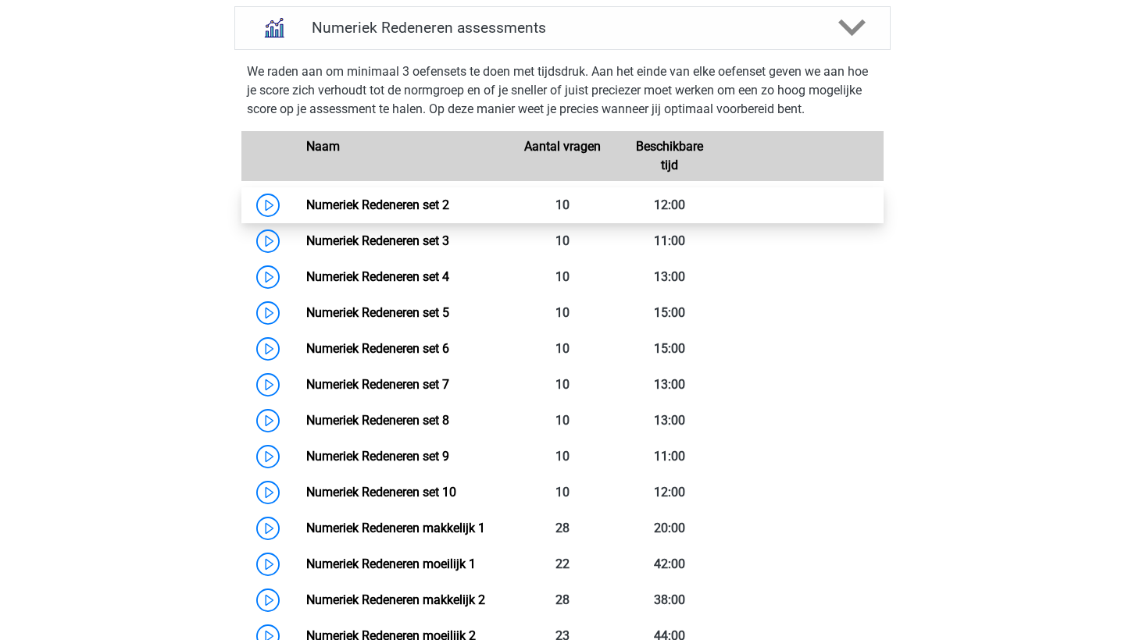
click at [350, 212] on link "Numeriek Redeneren set 2" at bounding box center [377, 205] width 143 height 15
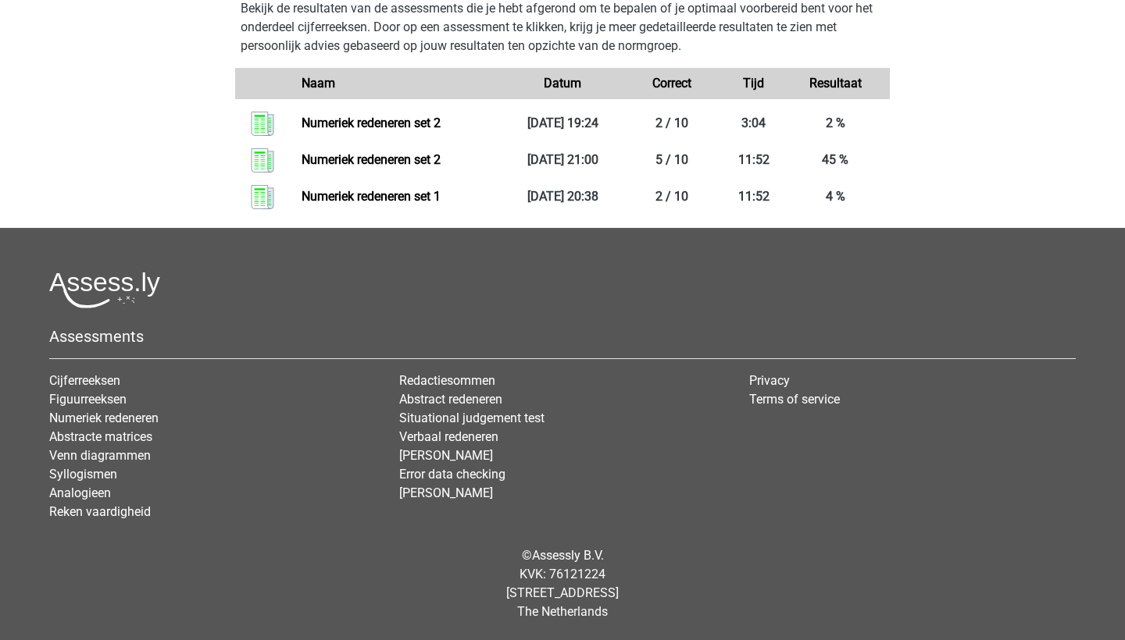
scroll to position [1476, 0]
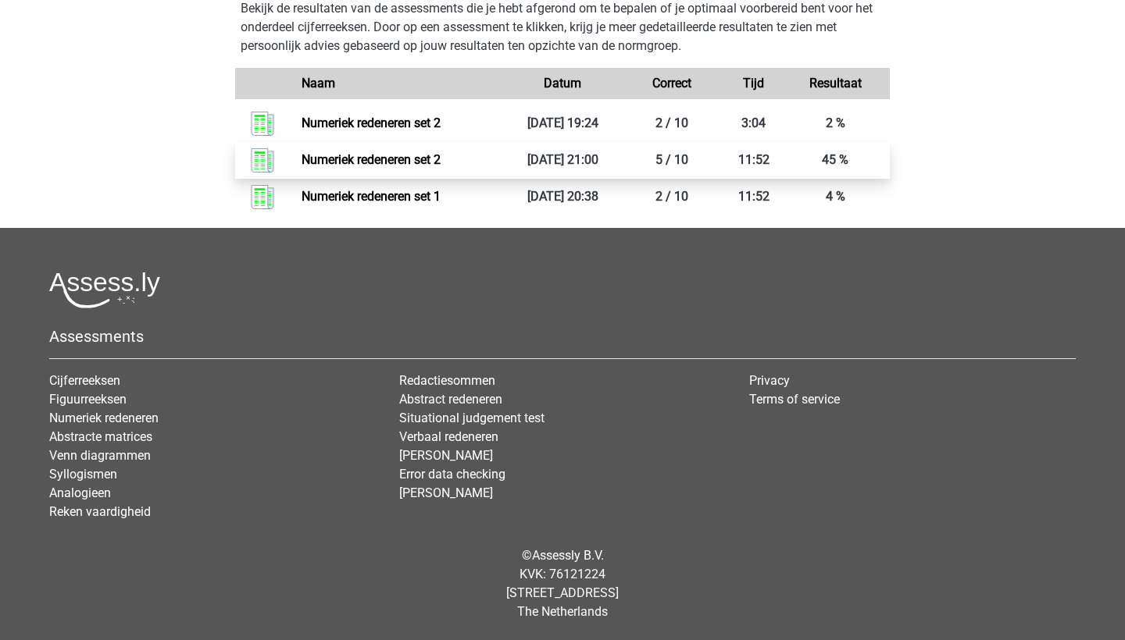
click at [440, 165] on link "Numeriek redeneren set 2" at bounding box center [370, 159] width 139 height 15
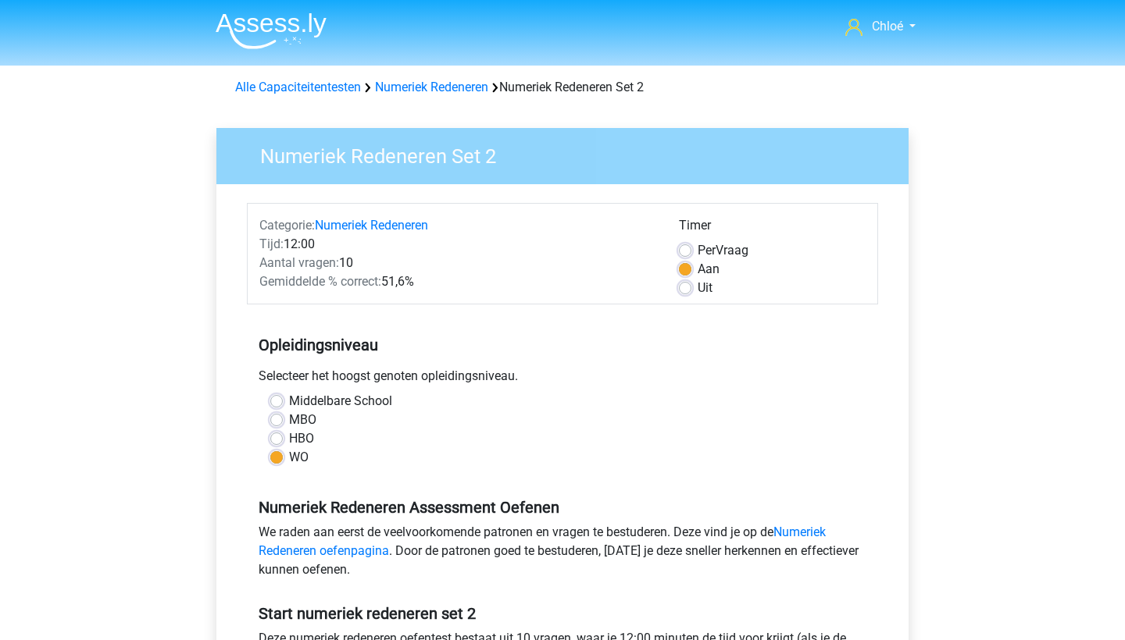
scroll to position [351, 0]
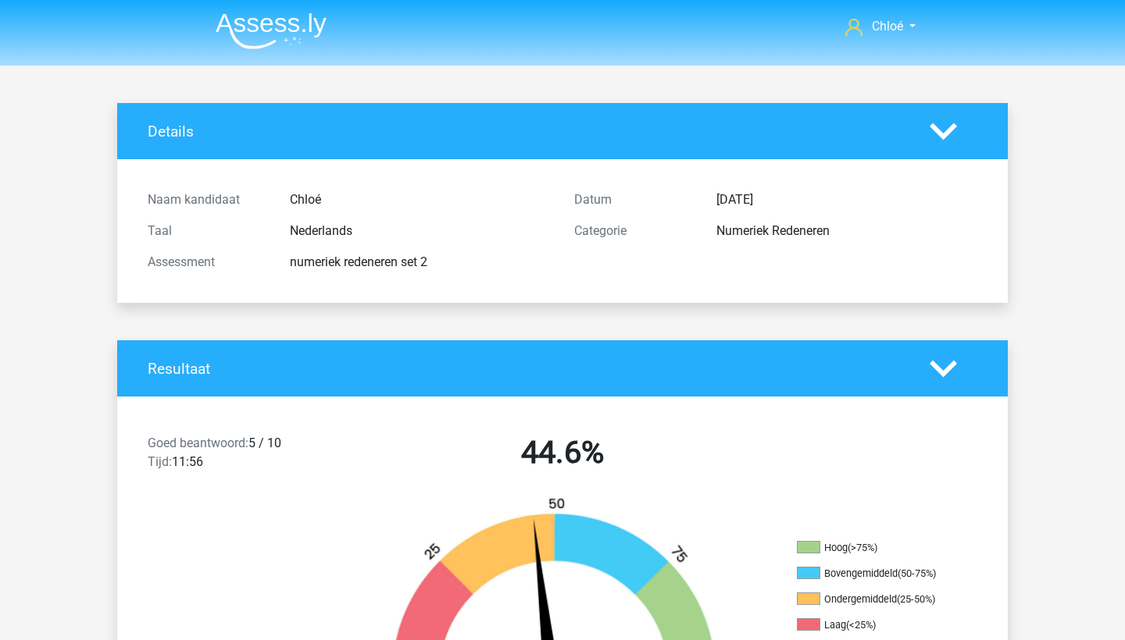
scroll to position [794, 0]
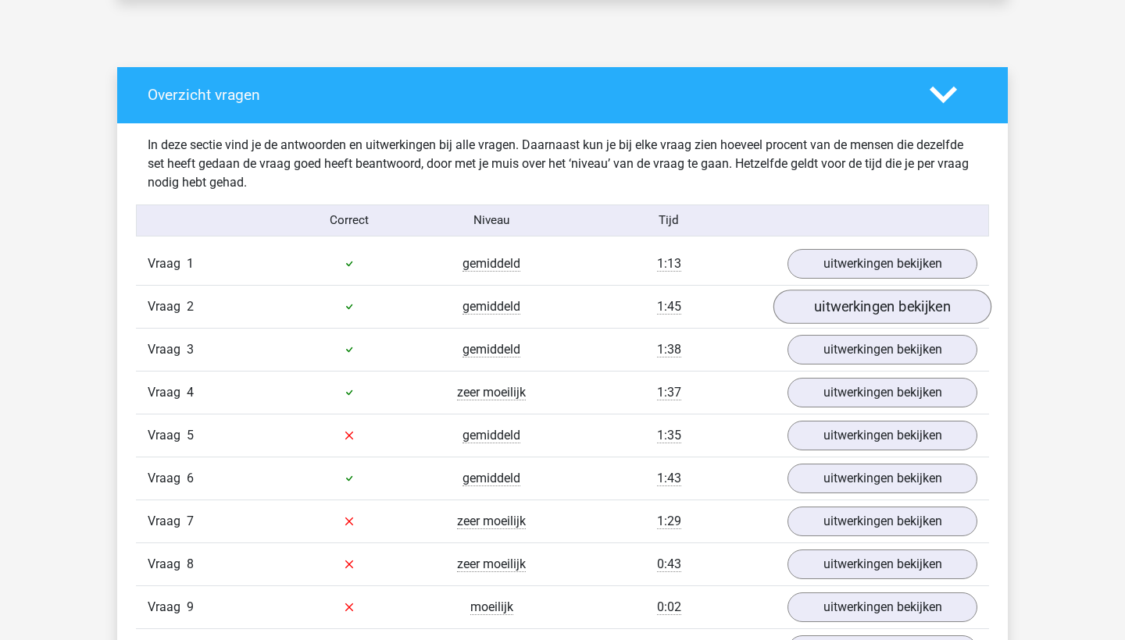
click at [854, 295] on link "uitwerkingen bekijken" at bounding box center [882, 307] width 218 height 34
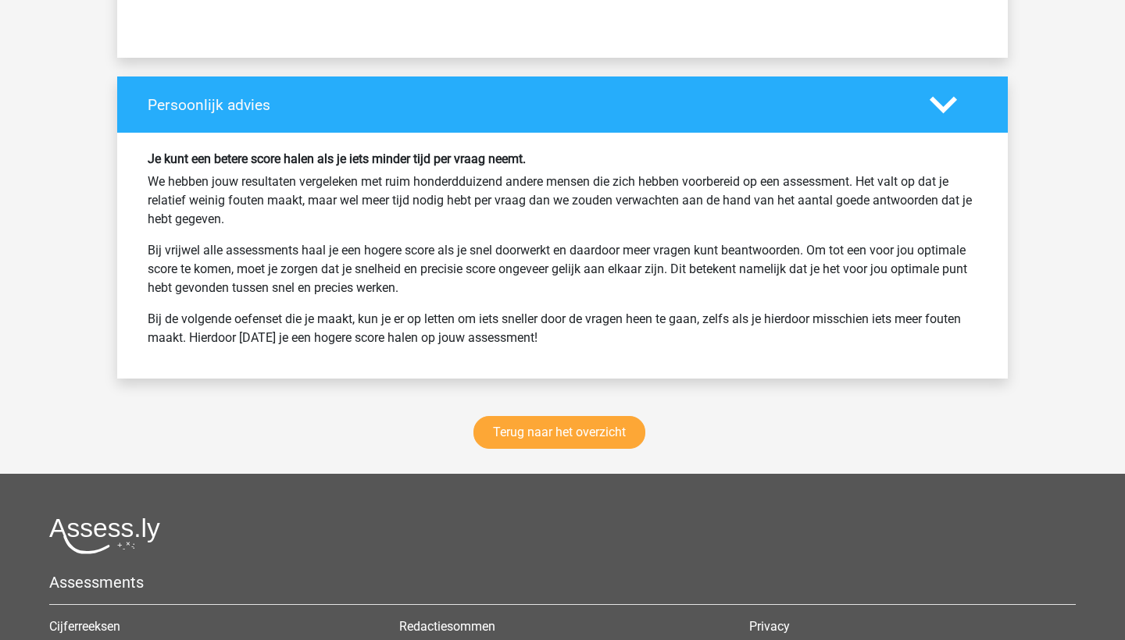
scroll to position [2670, 0]
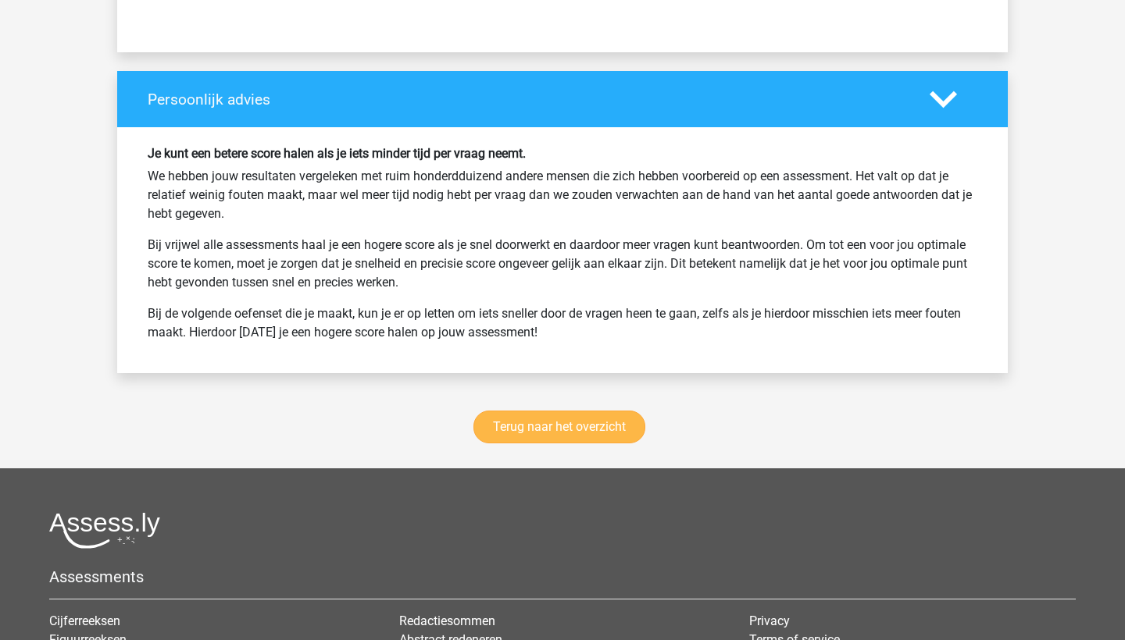
click at [596, 420] on link "Terug naar het overzicht" at bounding box center [559, 427] width 172 height 33
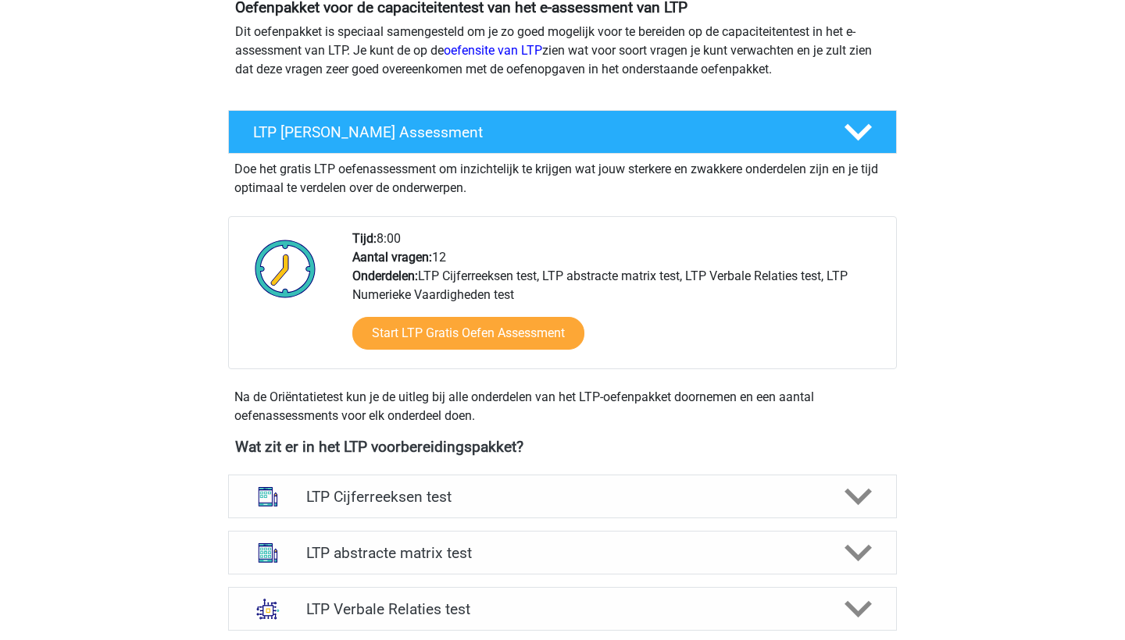
scroll to position [186, 0]
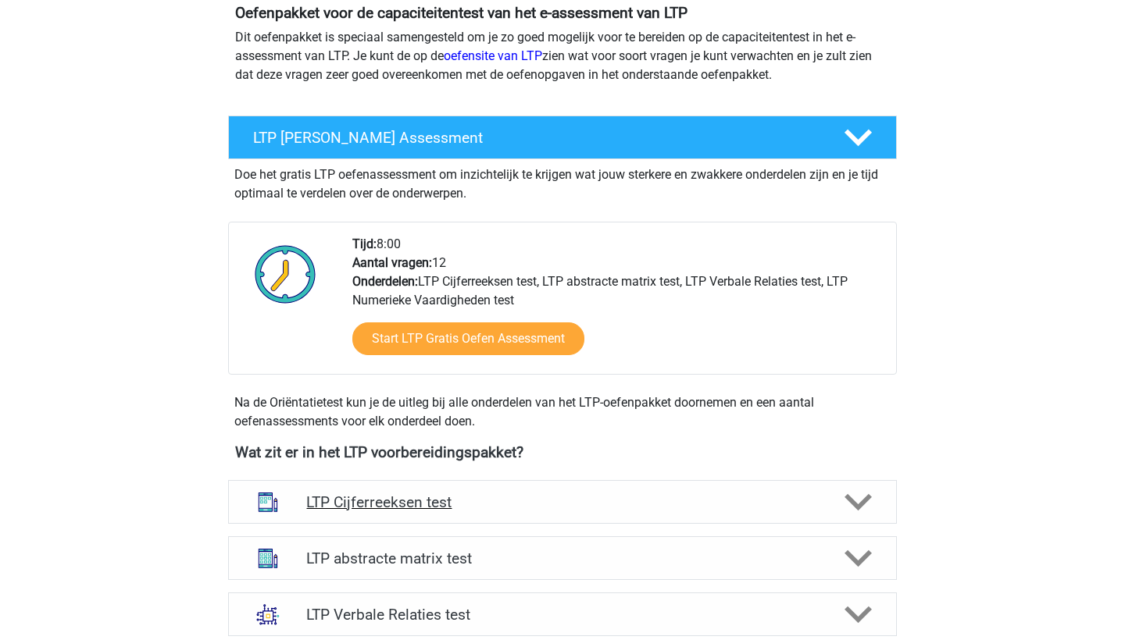
click at [520, 507] on h4 "LTP Cijferreeksen test" at bounding box center [561, 503] width 511 height 18
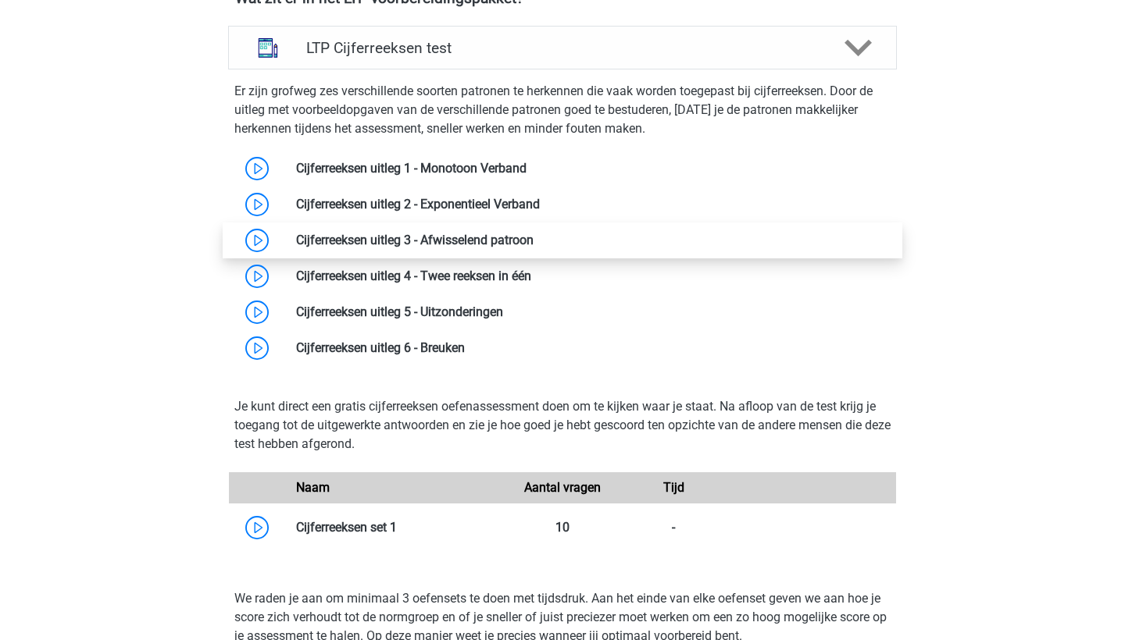
scroll to position [644, 0]
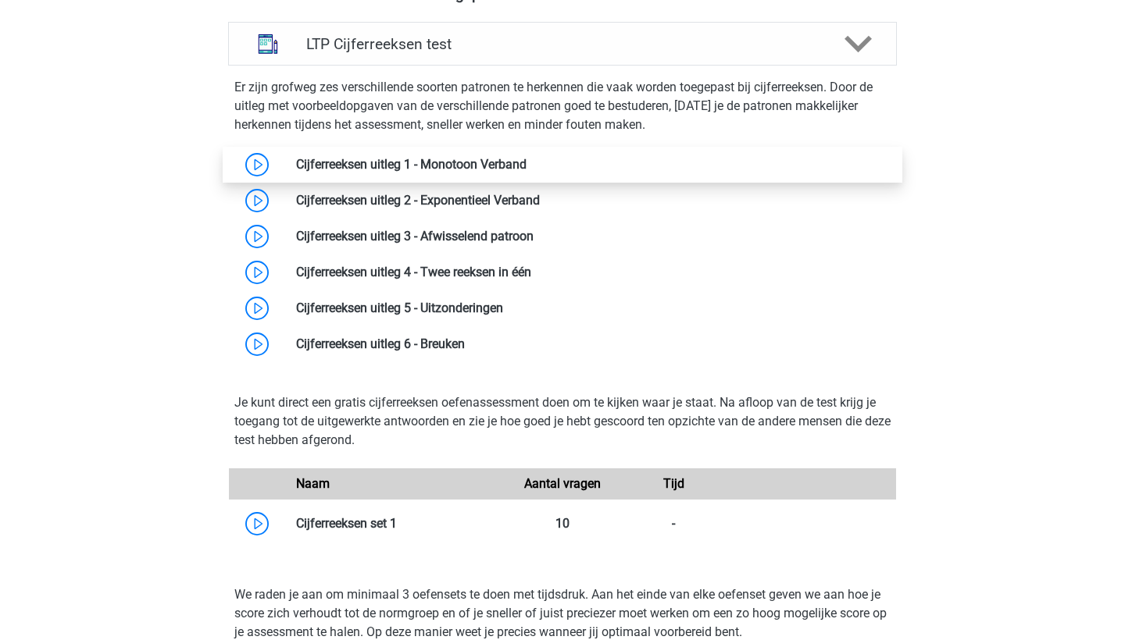
click at [526, 159] on link at bounding box center [526, 164] width 0 height 15
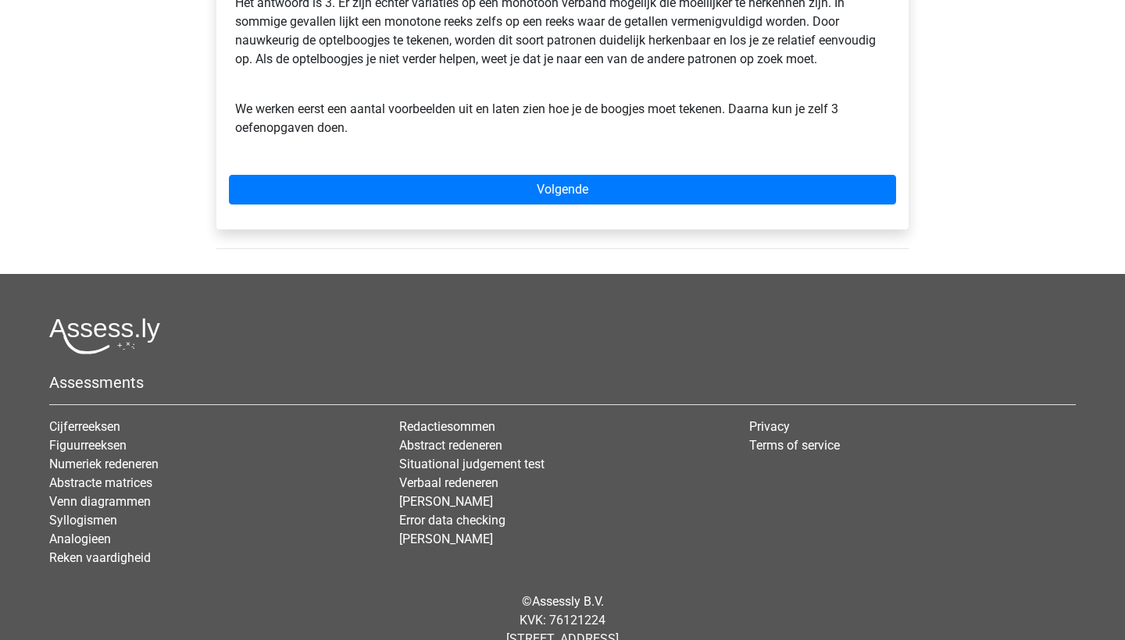
scroll to position [528, 0]
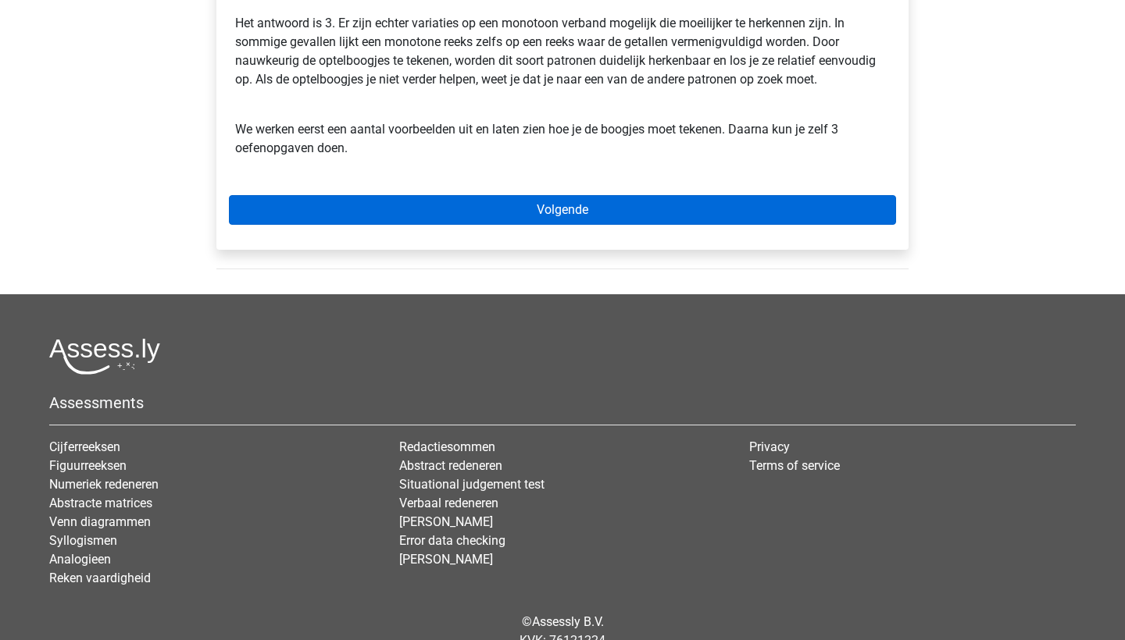
click at [547, 216] on link "Volgende" at bounding box center [562, 210] width 667 height 30
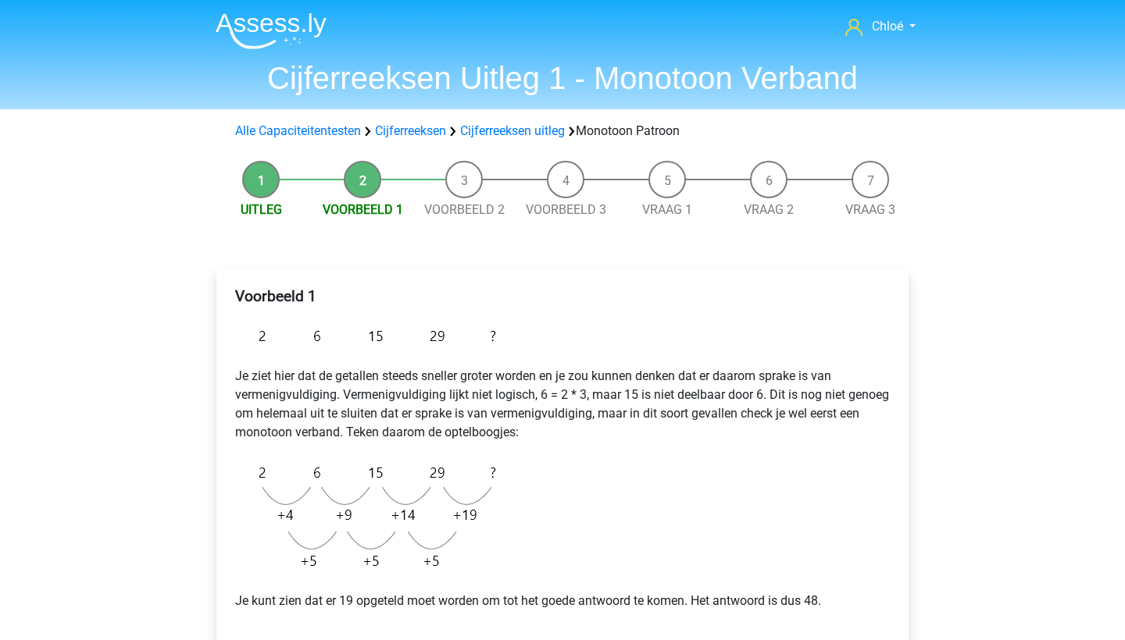
scroll to position [410, 0]
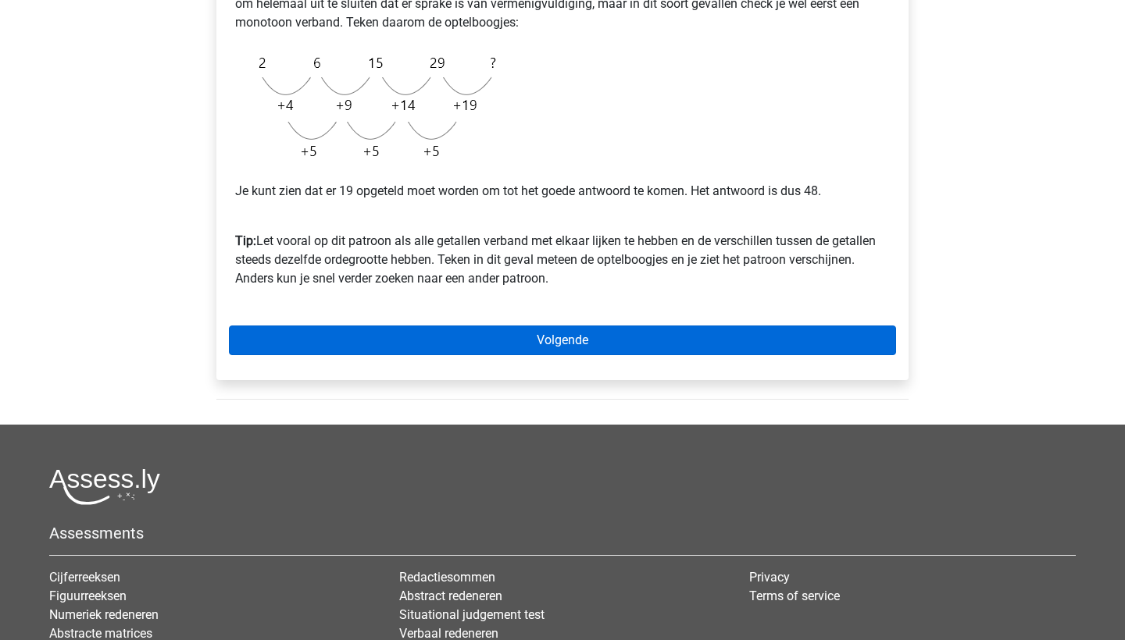
click at [527, 345] on link "Volgende" at bounding box center [562, 341] width 667 height 30
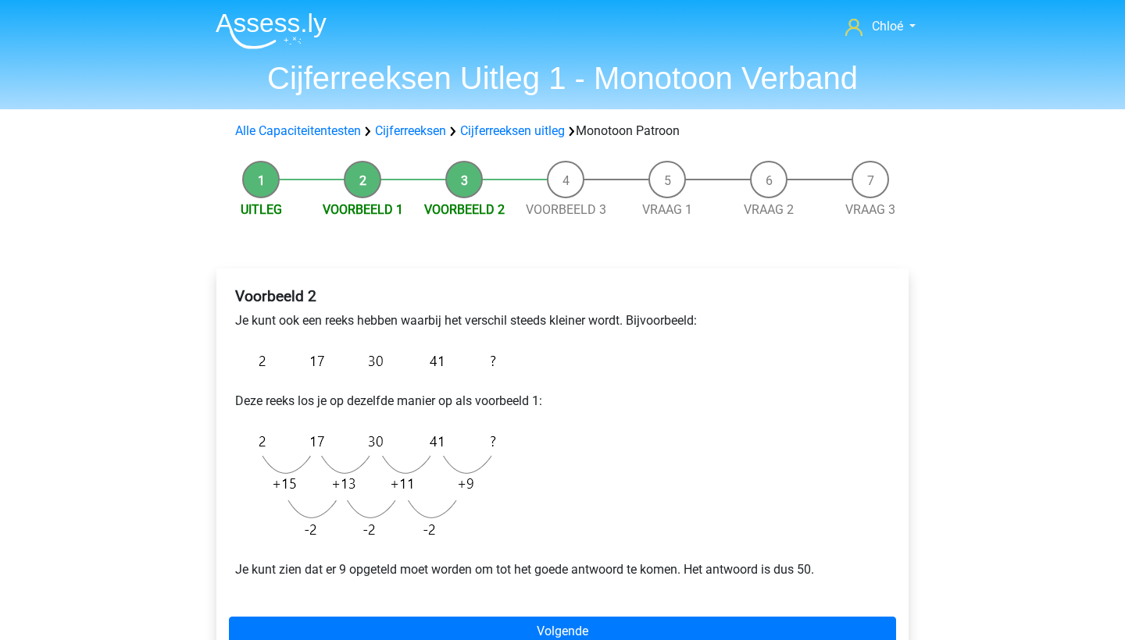
scroll to position [55, 0]
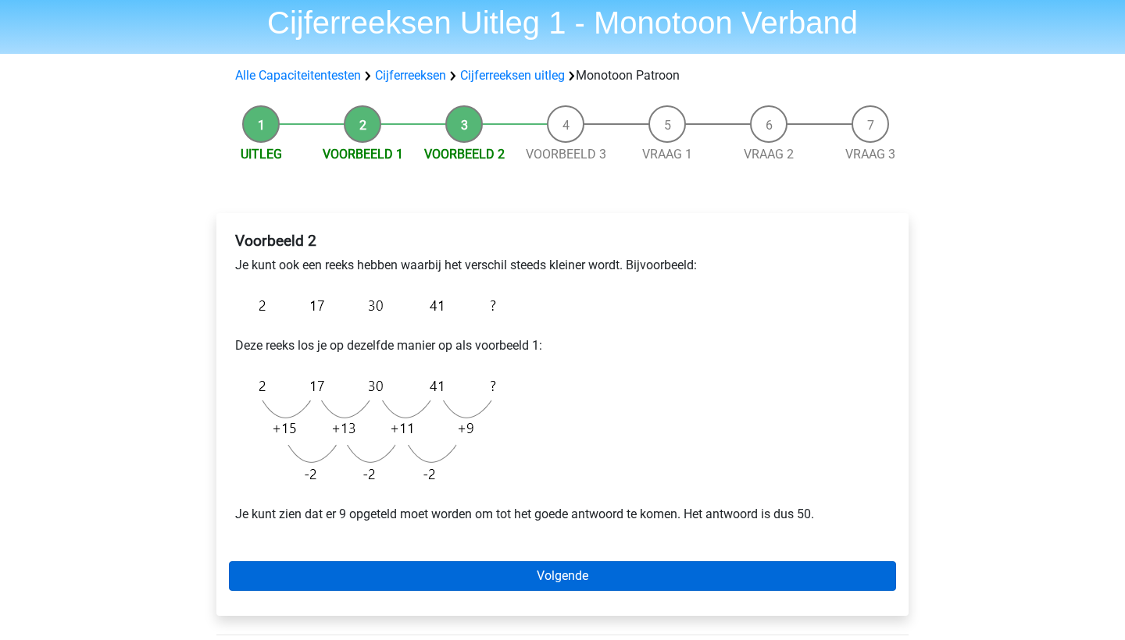
click at [522, 585] on link "Volgende" at bounding box center [562, 576] width 667 height 30
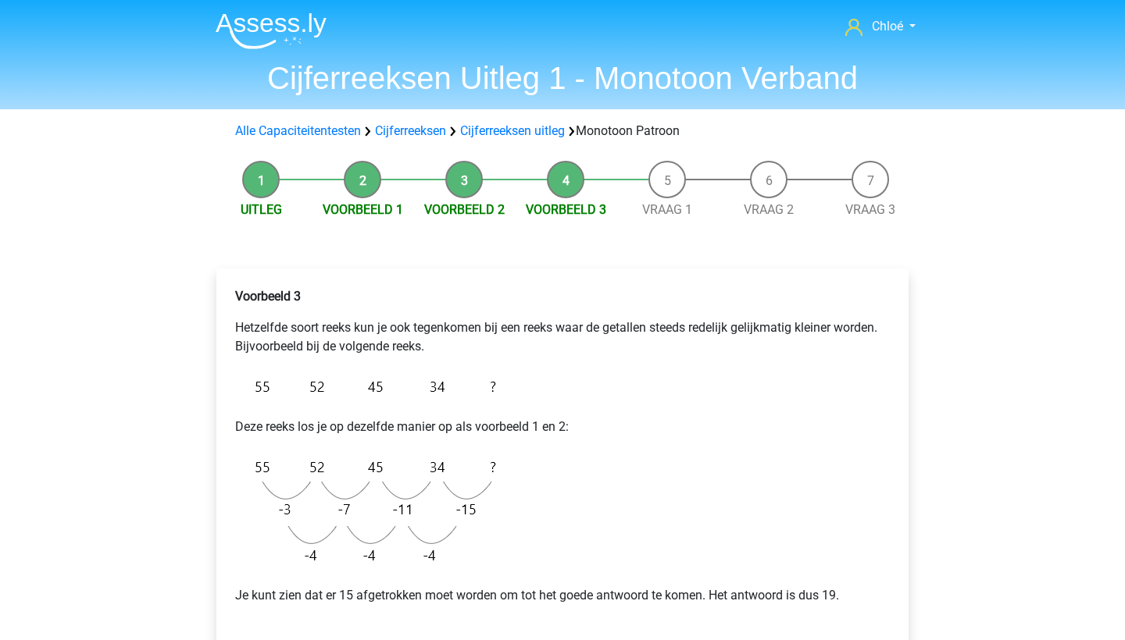
scroll to position [242, 0]
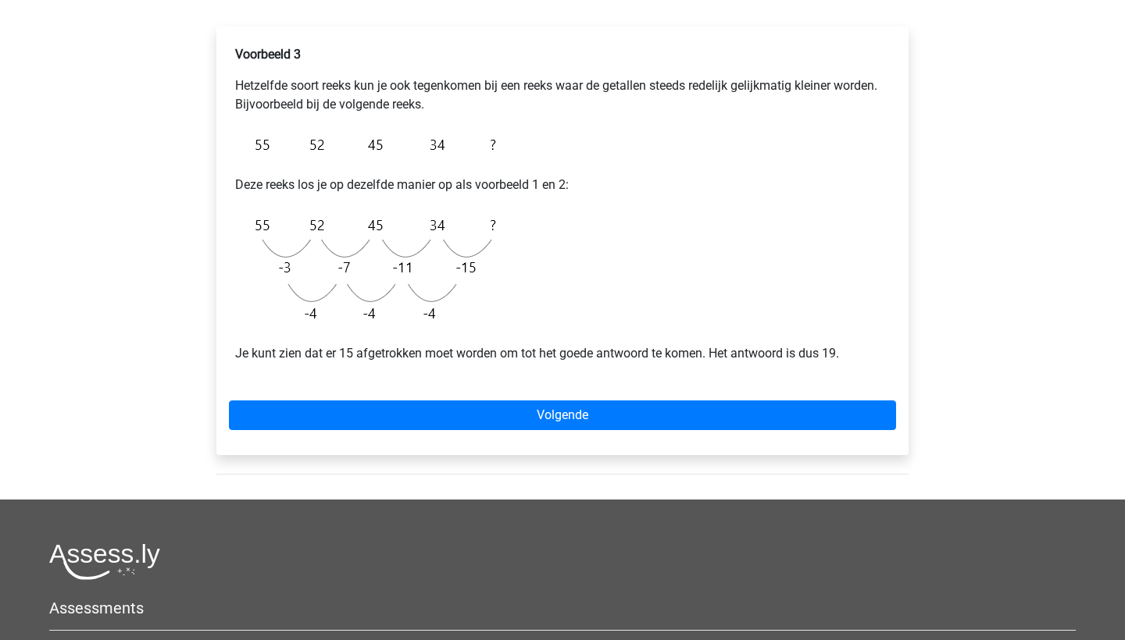
click at [547, 433] on div "Voorbeeld 3 Hetzelfde soort reeks kun je ook tegenkomen bij een reeks waar de g…" at bounding box center [562, 241] width 692 height 429
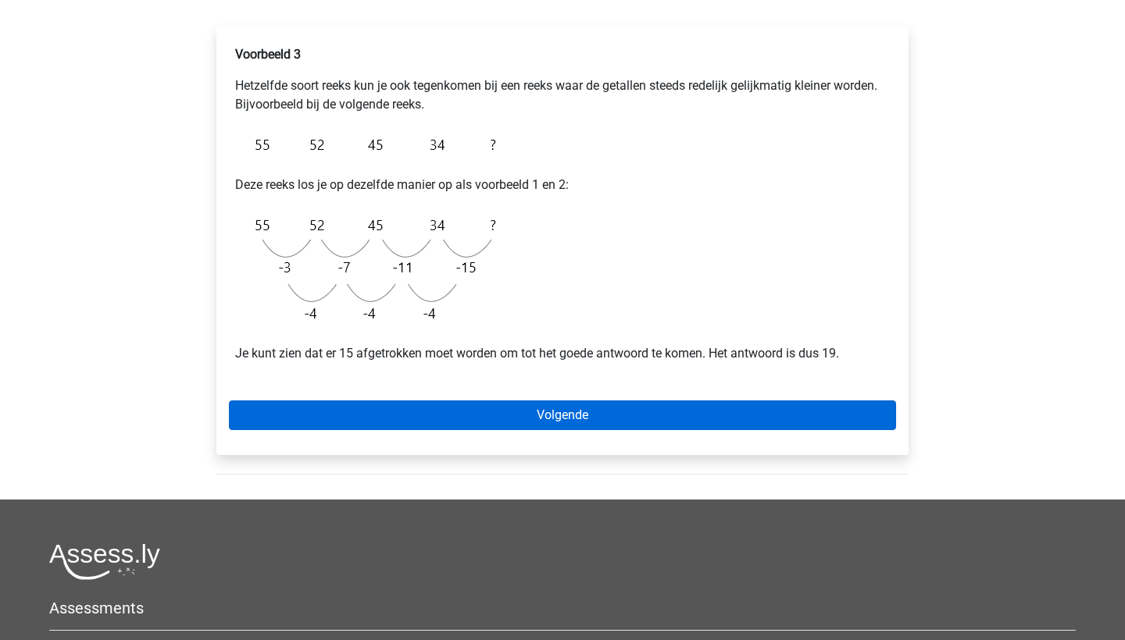
click at [550, 412] on link "Volgende" at bounding box center [562, 416] width 667 height 30
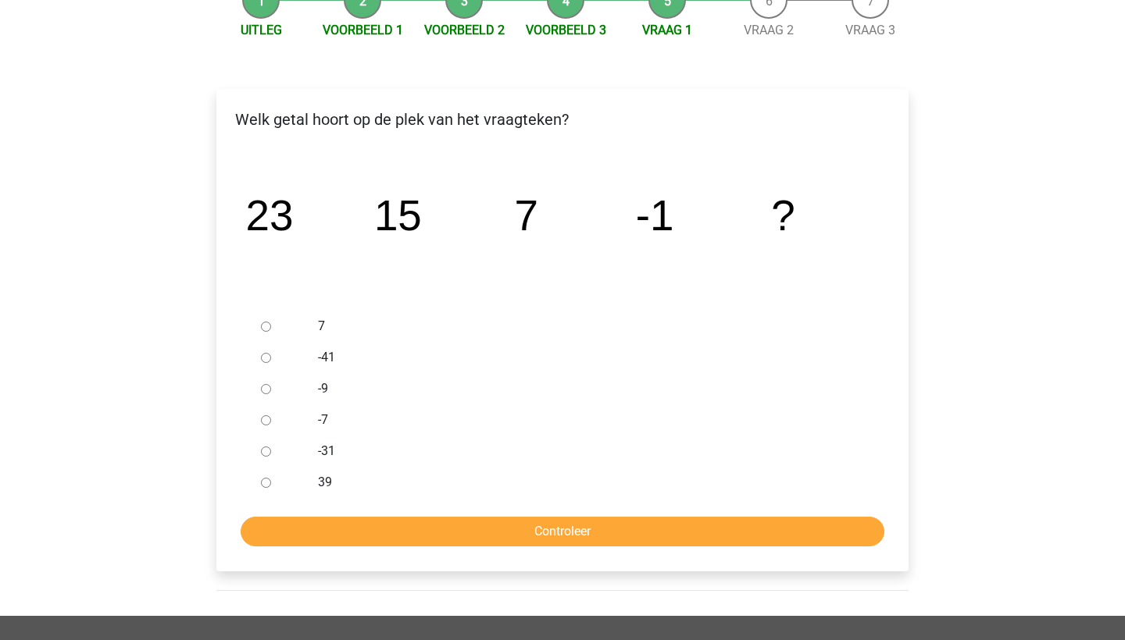
scroll to position [181, 0]
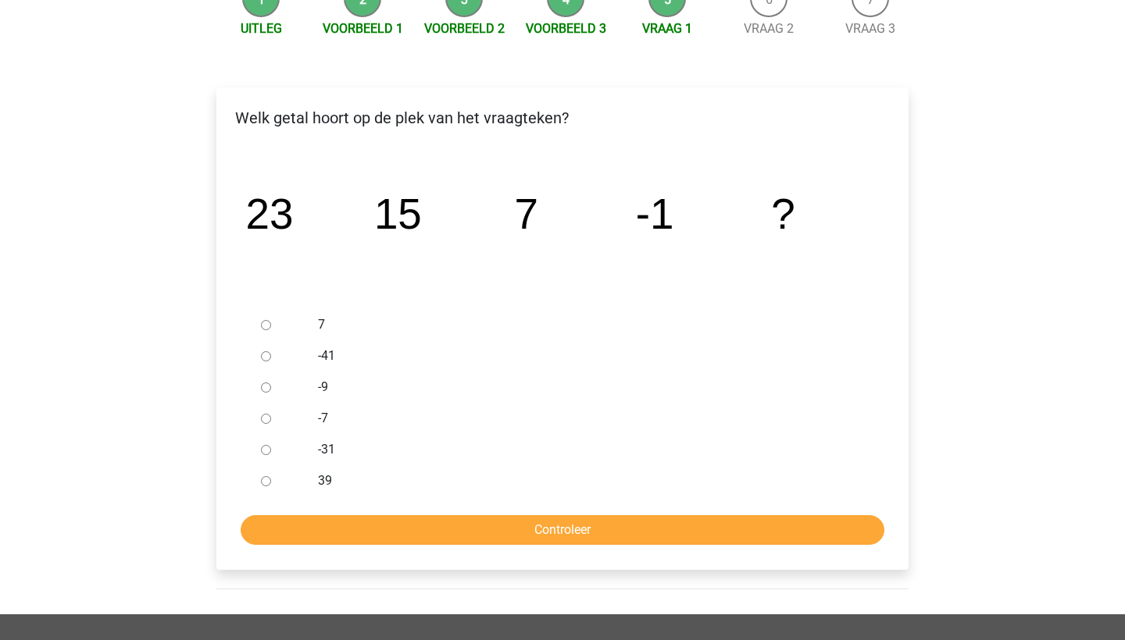
click at [263, 386] on input "-9" at bounding box center [266, 388] width 10 height 10
radio input "true"
click at [342, 523] on input "Controleer" at bounding box center [562, 530] width 643 height 30
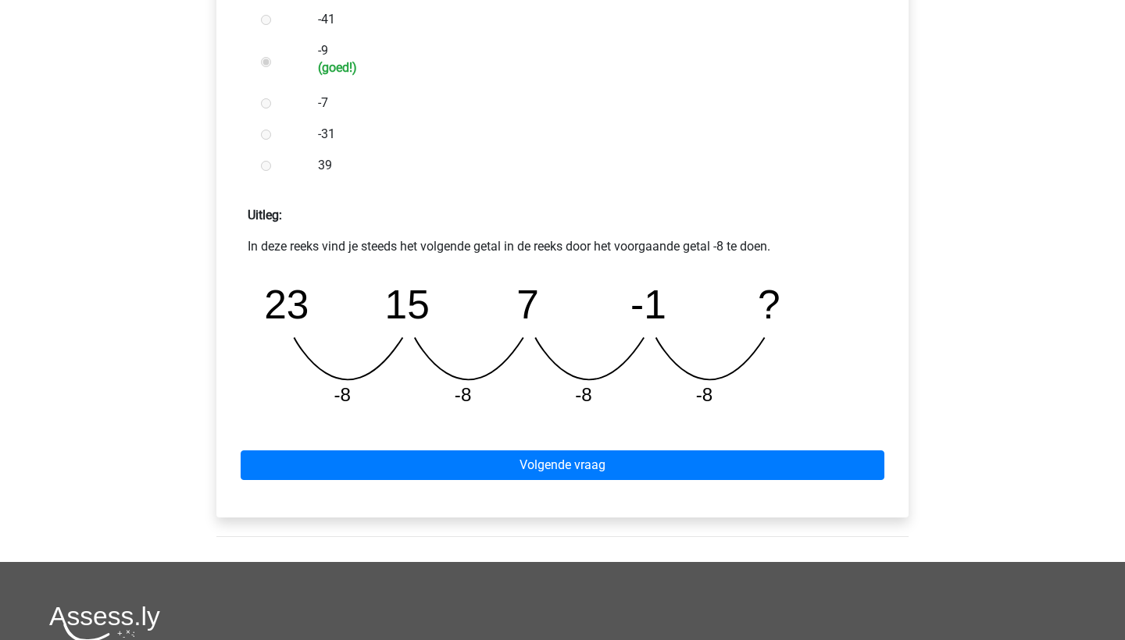
scroll to position [521, 0]
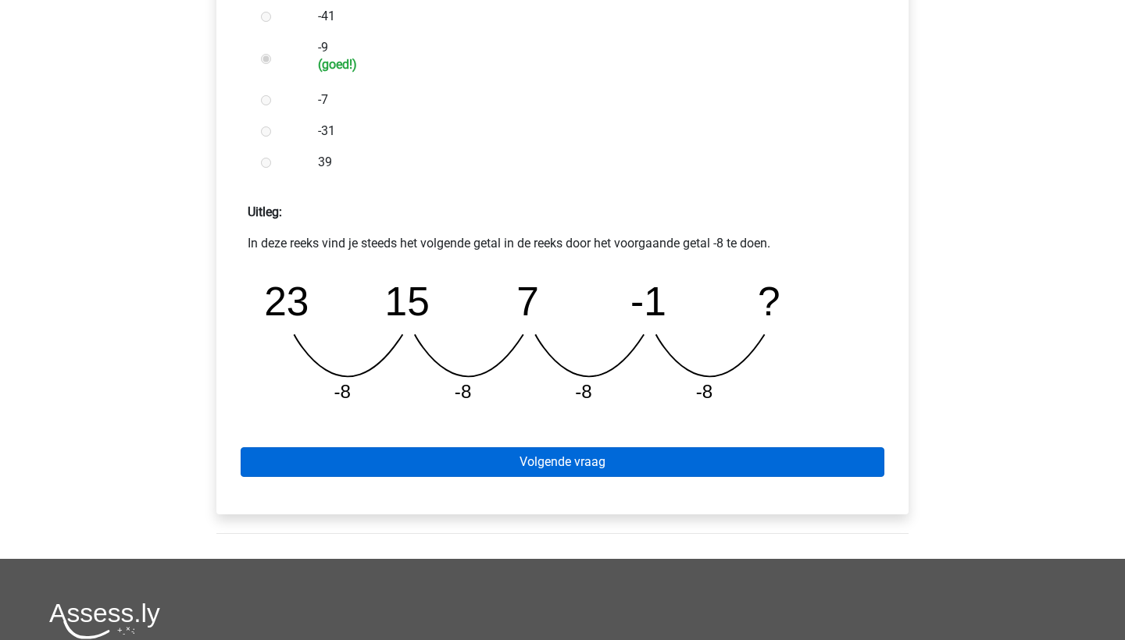
click at [376, 465] on link "Volgende vraag" at bounding box center [562, 462] width 643 height 30
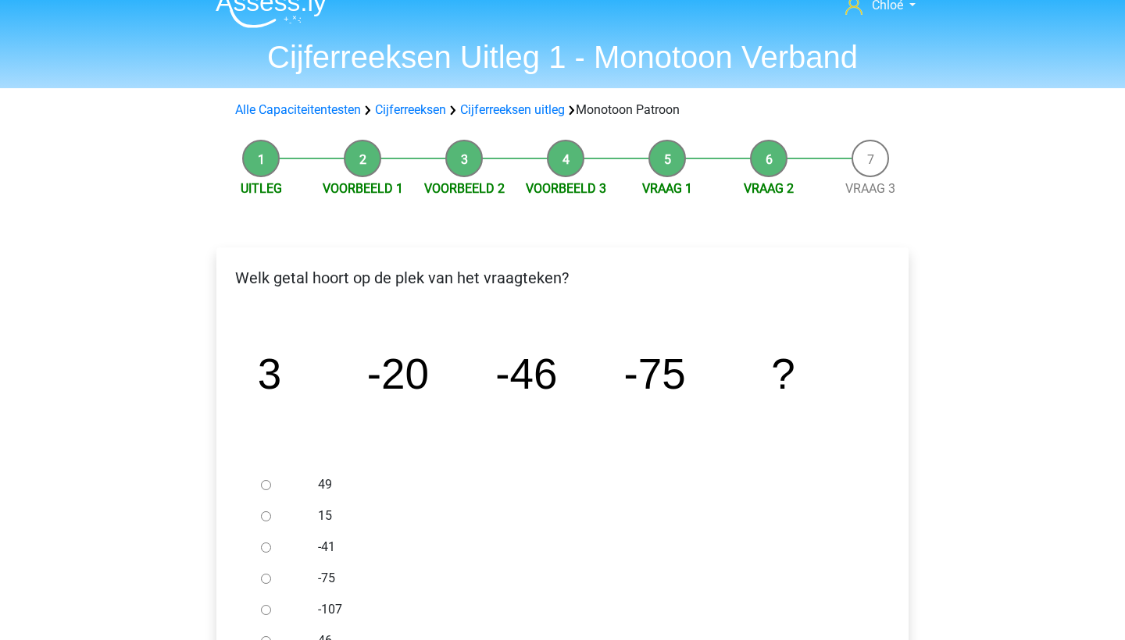
scroll to position [25, 0]
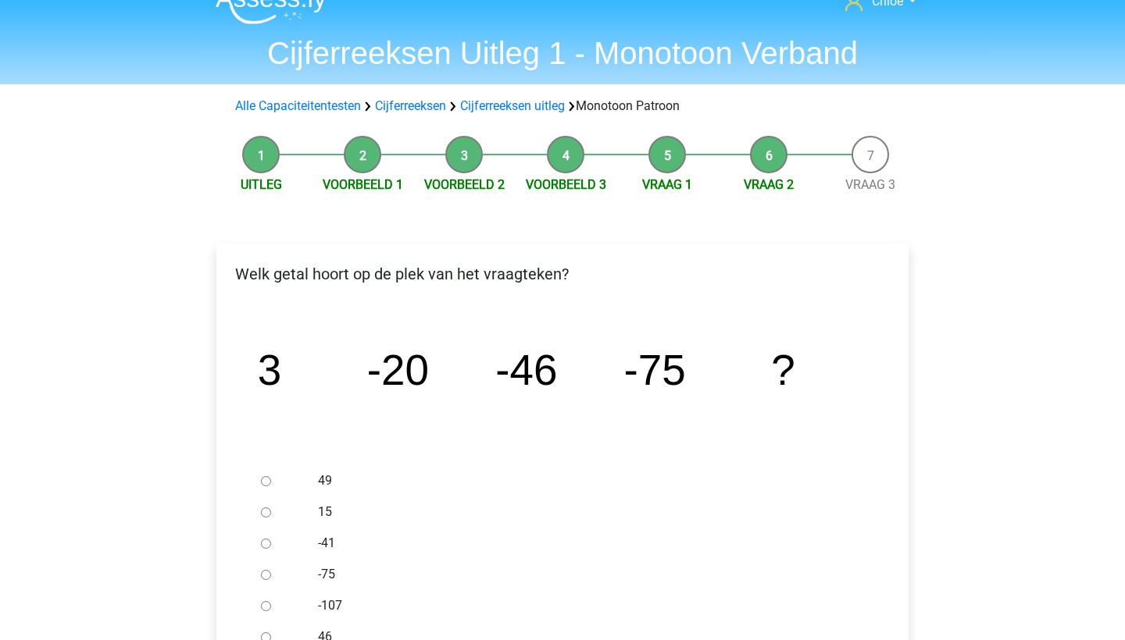
click at [283, 604] on div at bounding box center [281, 605] width 52 height 31
click at [266, 606] on input "-107" at bounding box center [266, 606] width 10 height 10
radio input "true"
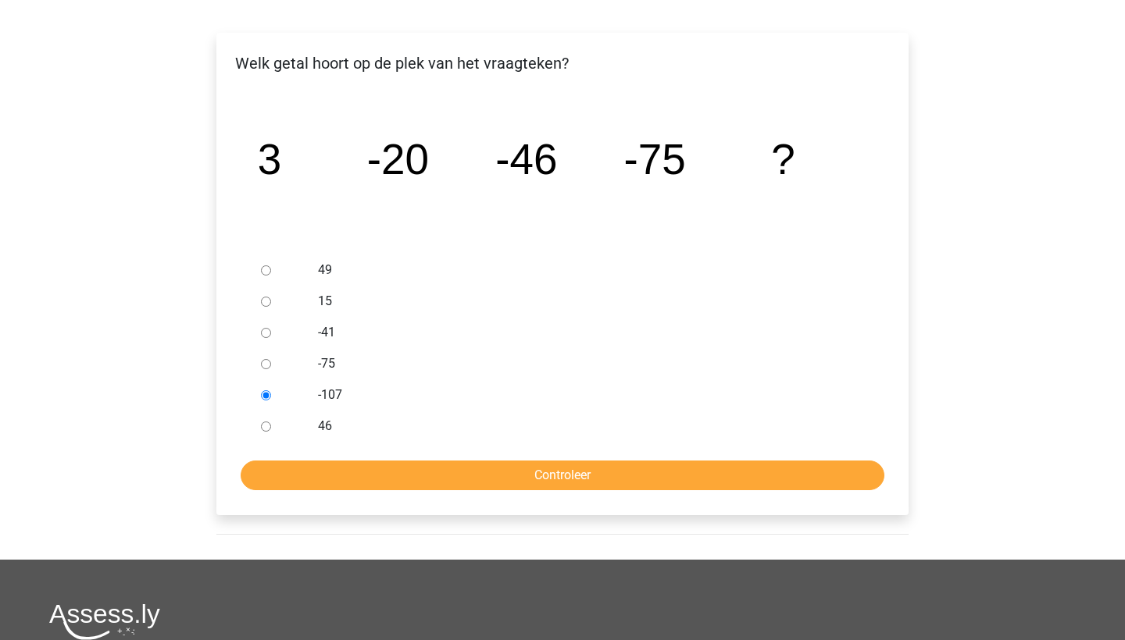
scroll to position [266, 0]
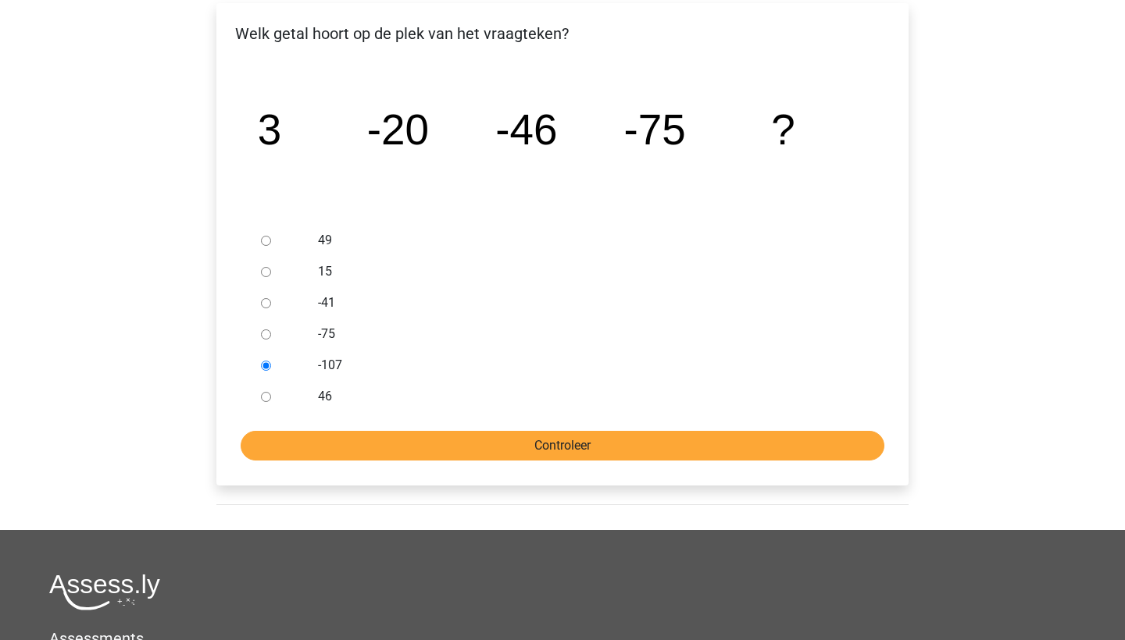
click at [381, 450] on input "Controleer" at bounding box center [562, 446] width 643 height 30
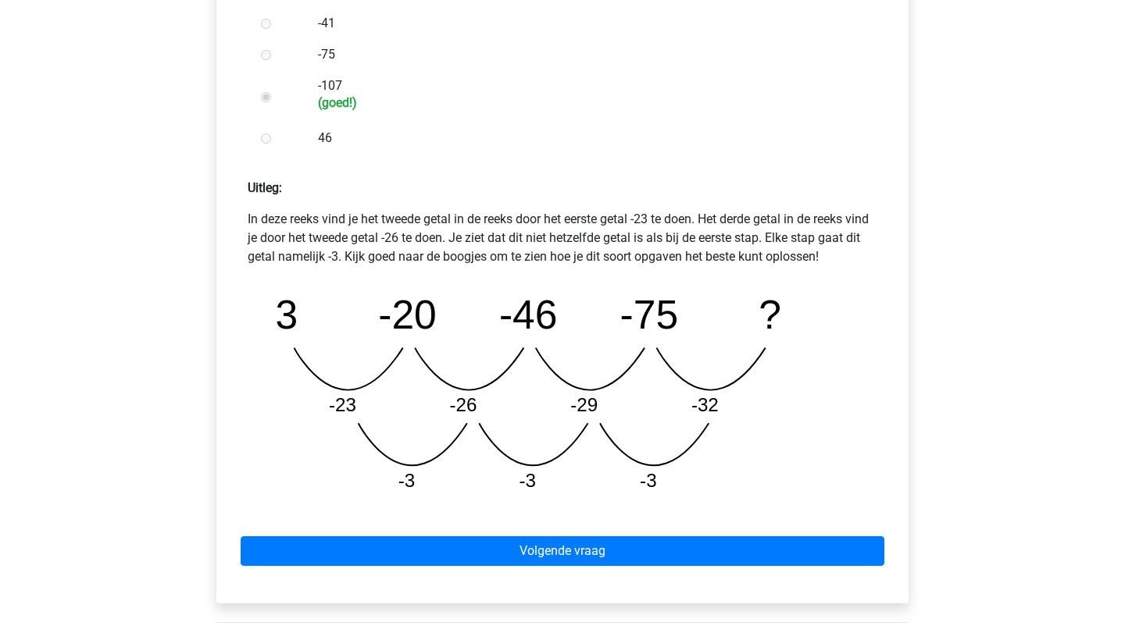
scroll to position [548, 0]
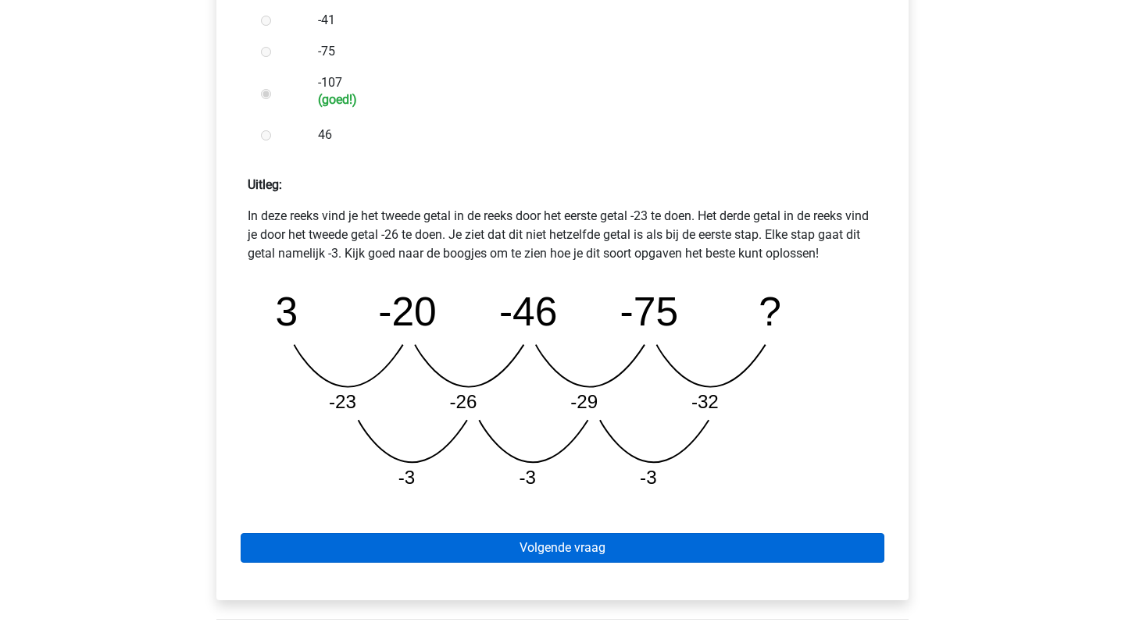
click at [390, 536] on link "Volgende vraag" at bounding box center [562, 548] width 643 height 30
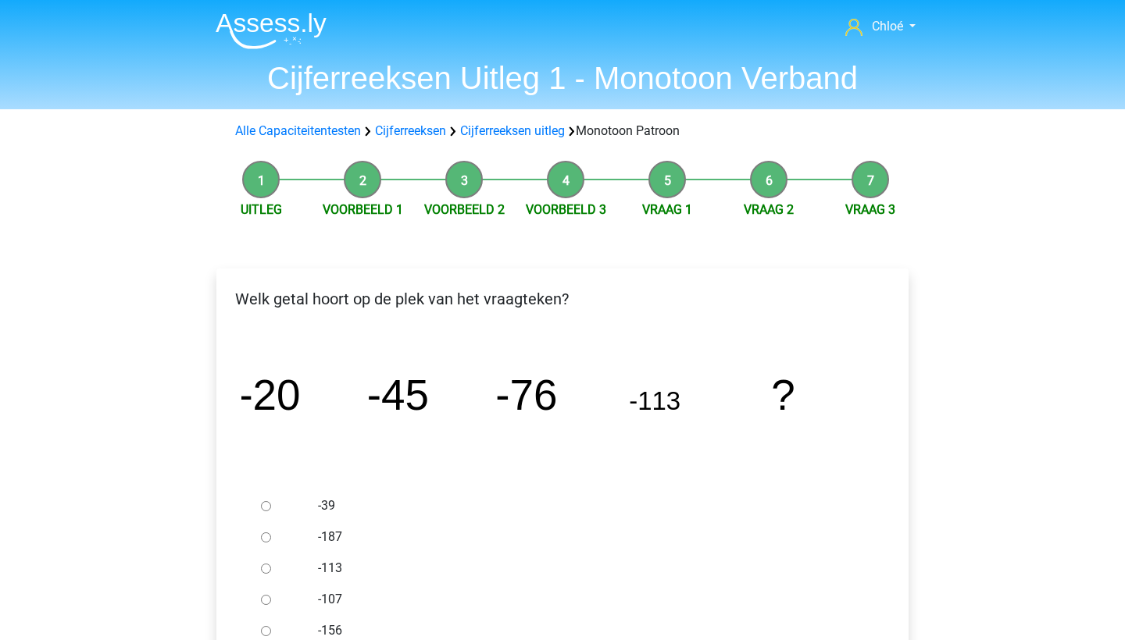
scroll to position [107, 0]
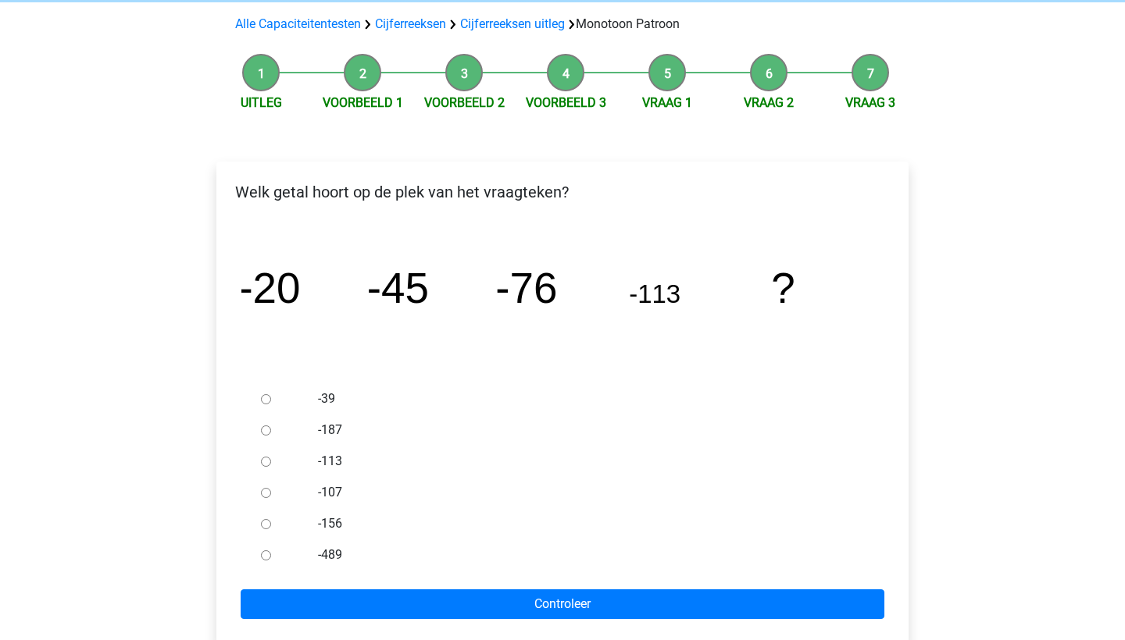
click at [261, 426] on input "-187" at bounding box center [266, 431] width 10 height 10
radio input "true"
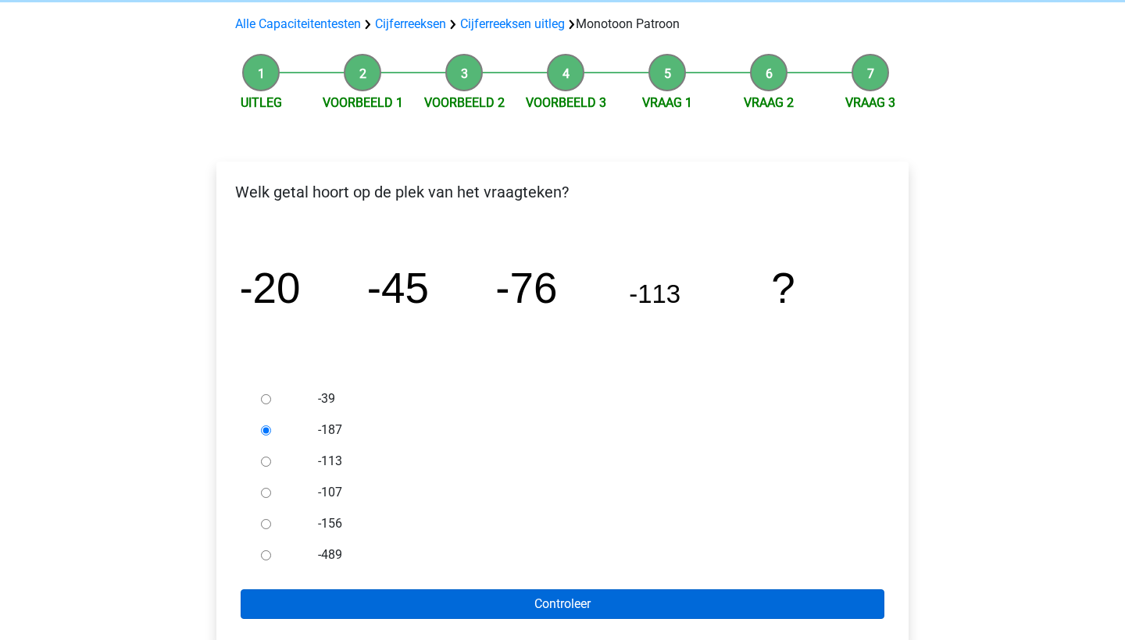
click at [369, 597] on input "Controleer" at bounding box center [562, 605] width 643 height 30
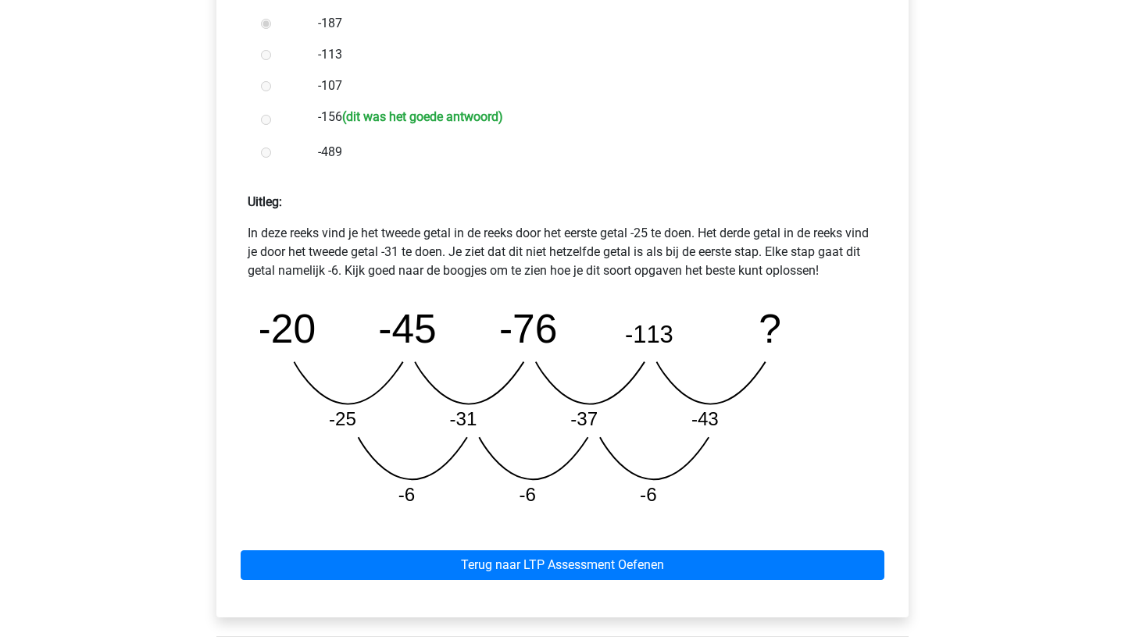
scroll to position [515, 0]
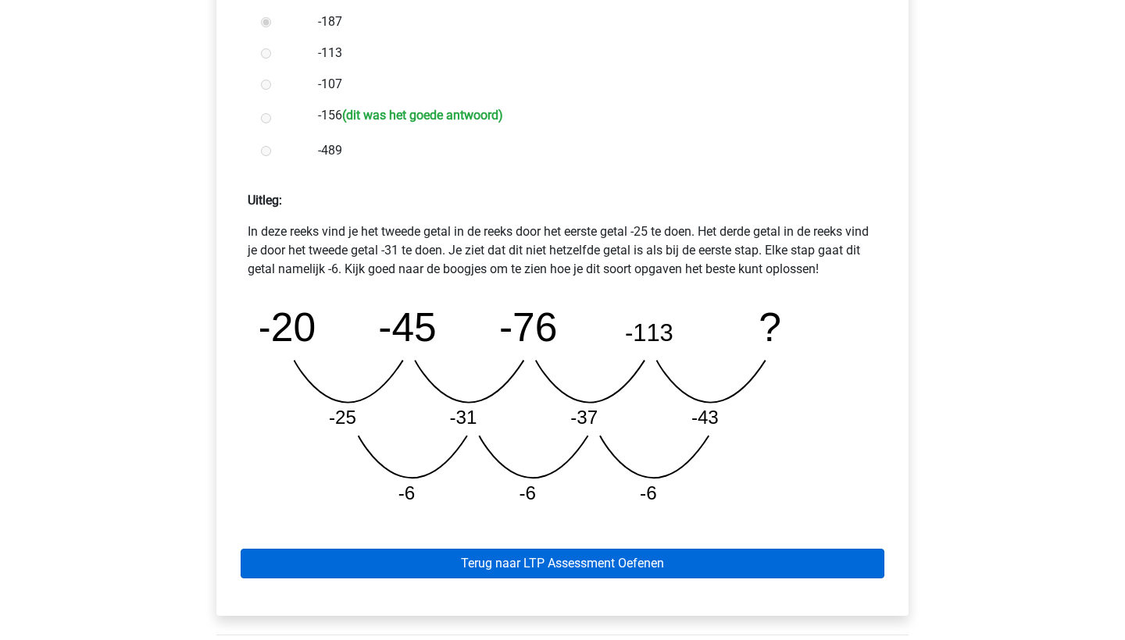
click at [402, 567] on link "Terug naar LTP Assessment Oefenen" at bounding box center [562, 564] width 643 height 30
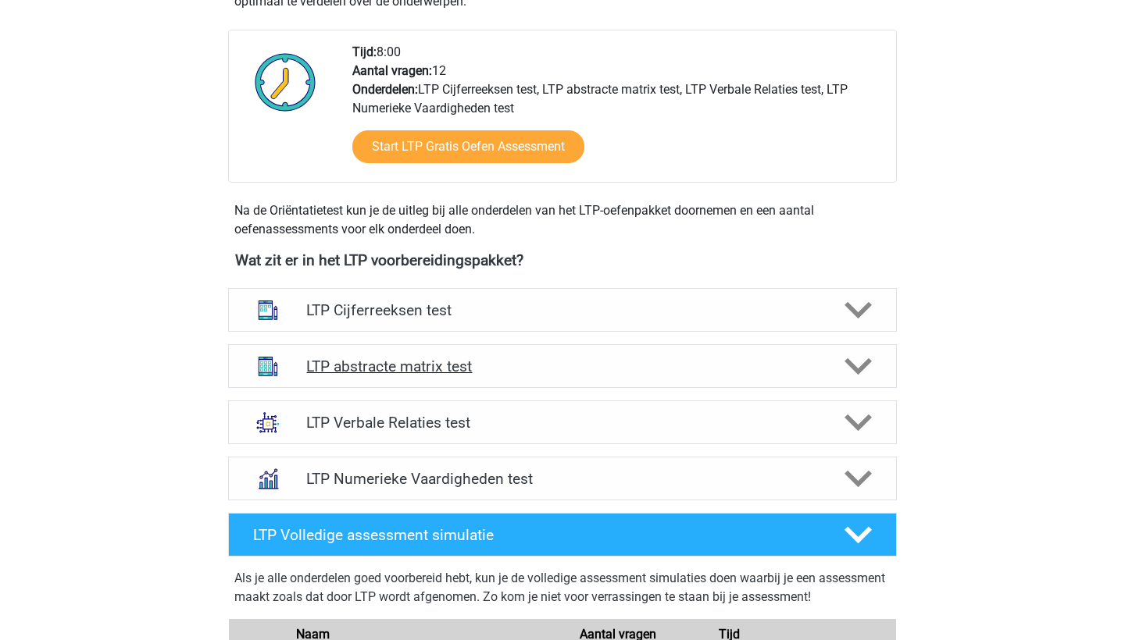
scroll to position [378, 0]
click at [469, 365] on h4 "LTP abstracte matrix test" at bounding box center [561, 367] width 511 height 18
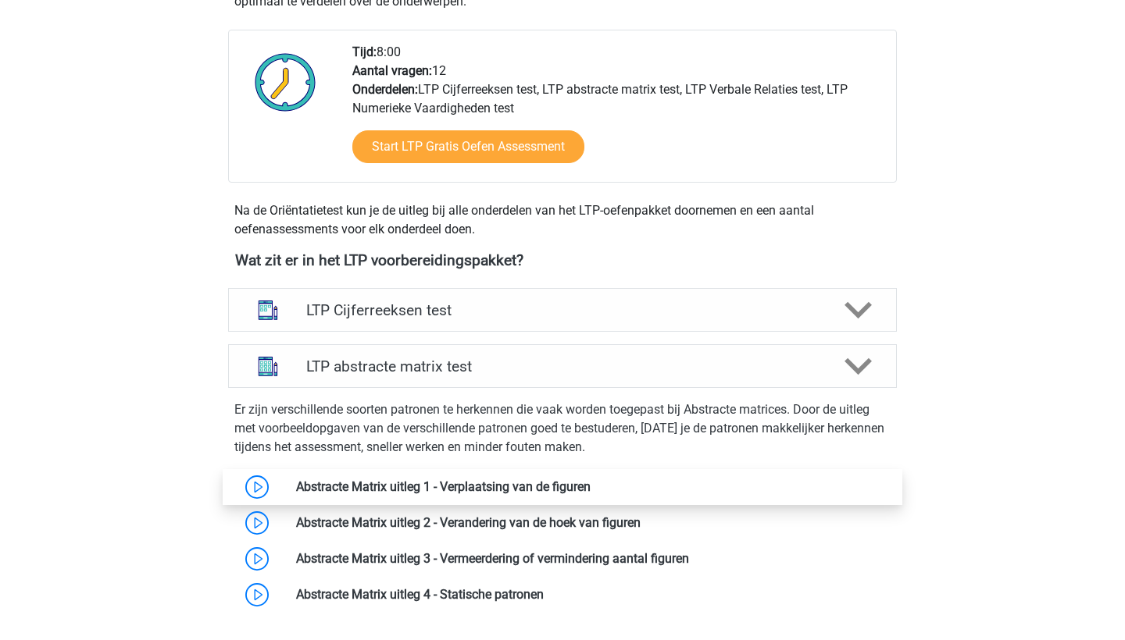
click at [590, 494] on link at bounding box center [590, 486] width 0 height 15
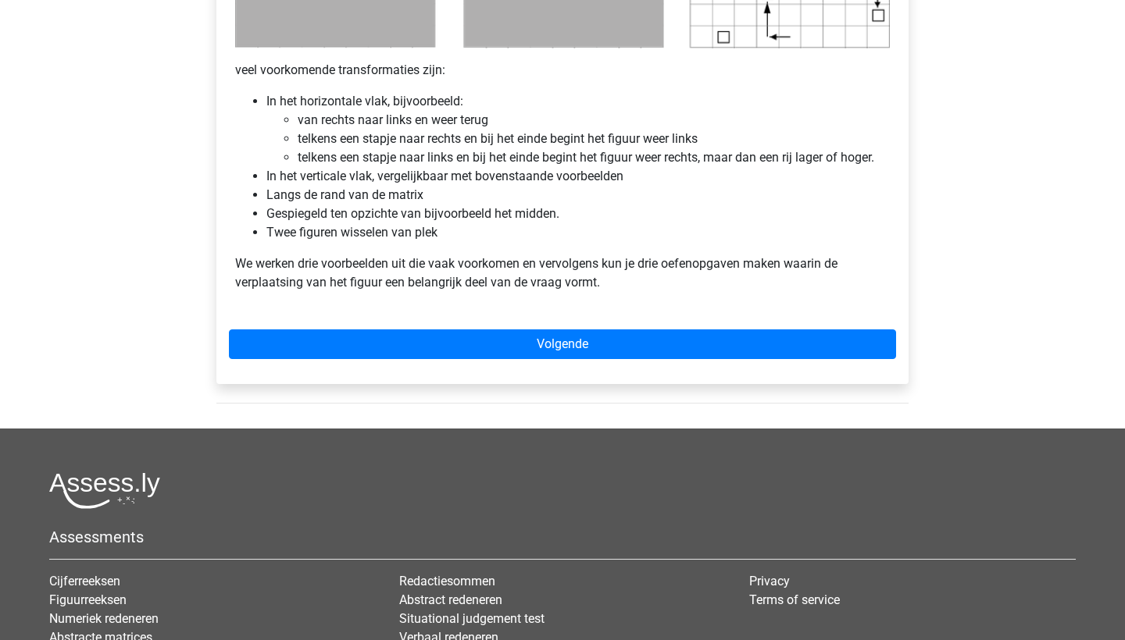
scroll to position [966, 0]
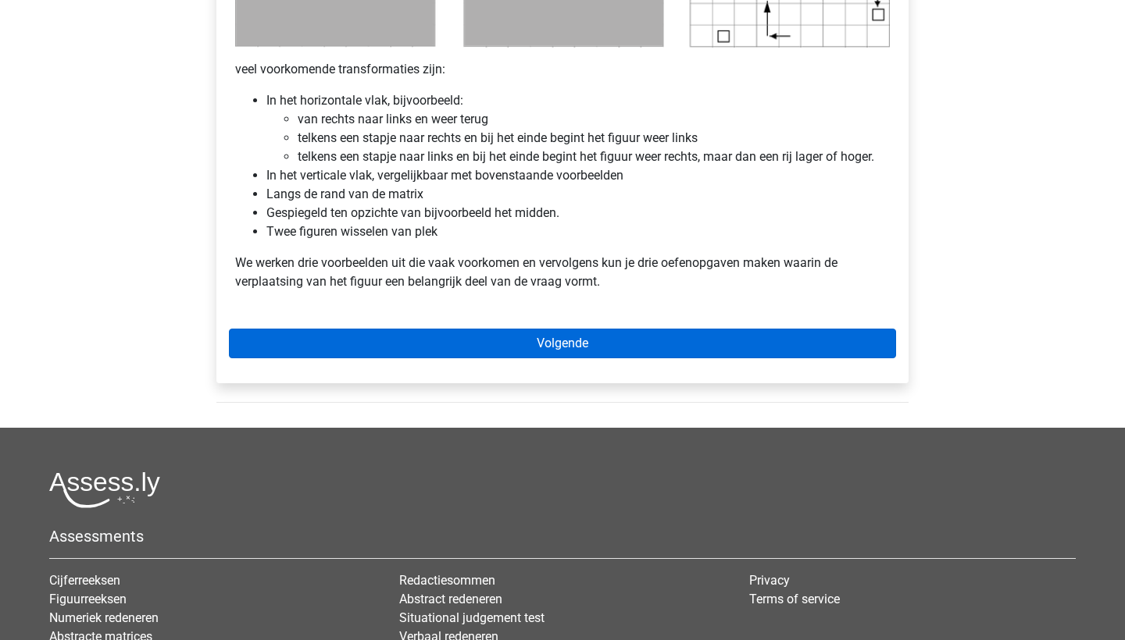
click at [548, 343] on link "Volgende" at bounding box center [562, 344] width 667 height 30
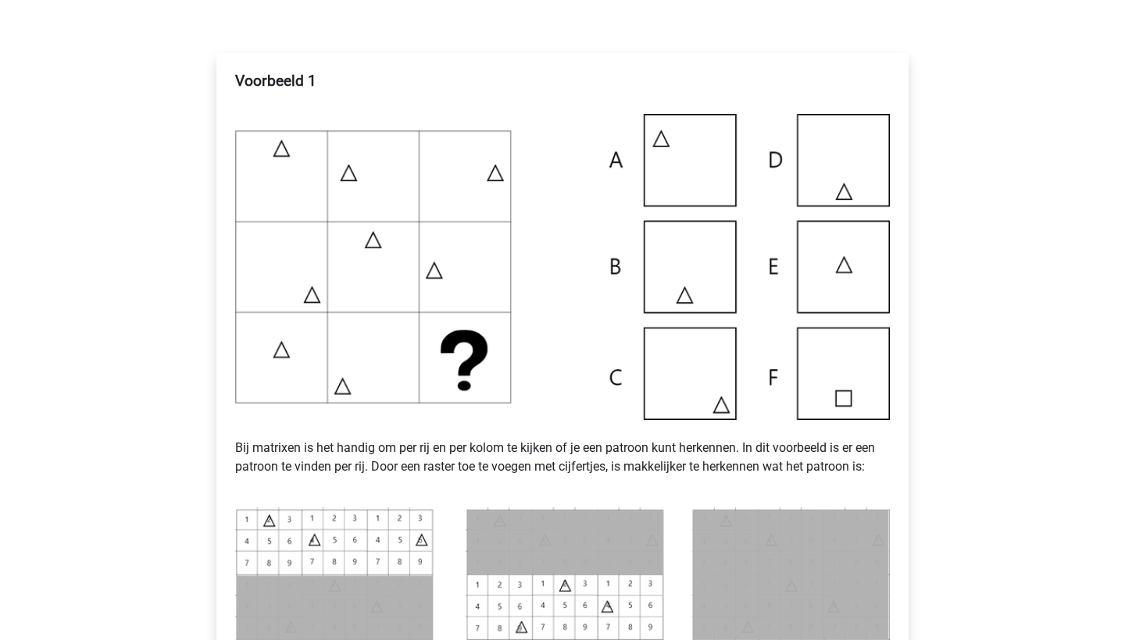
scroll to position [244, 0]
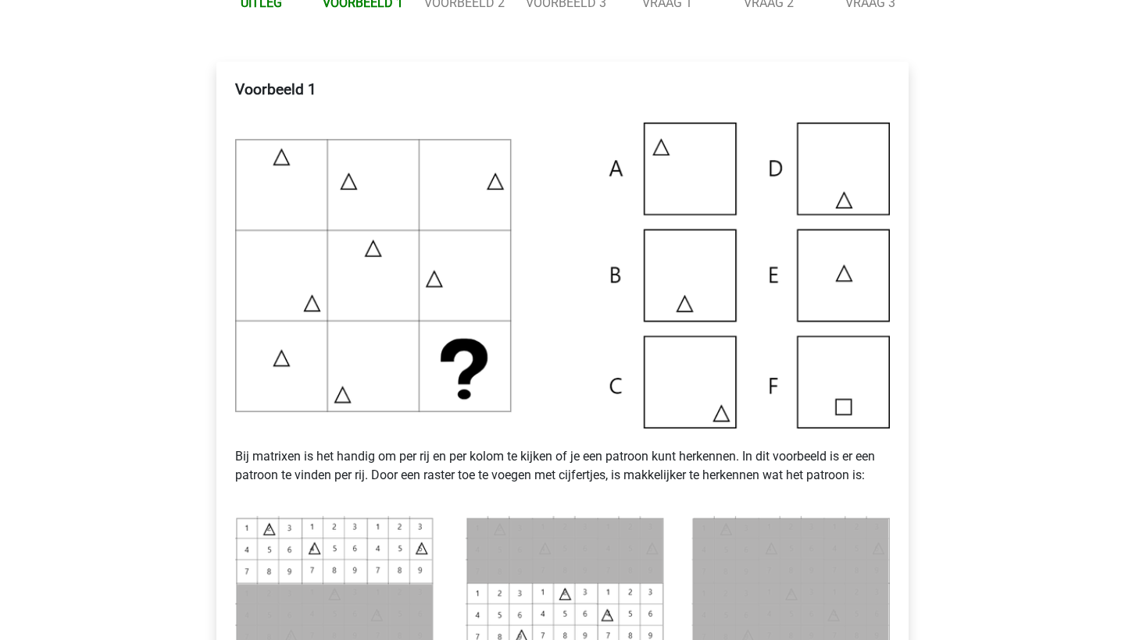
click at [675, 394] on img at bounding box center [562, 276] width 654 height 306
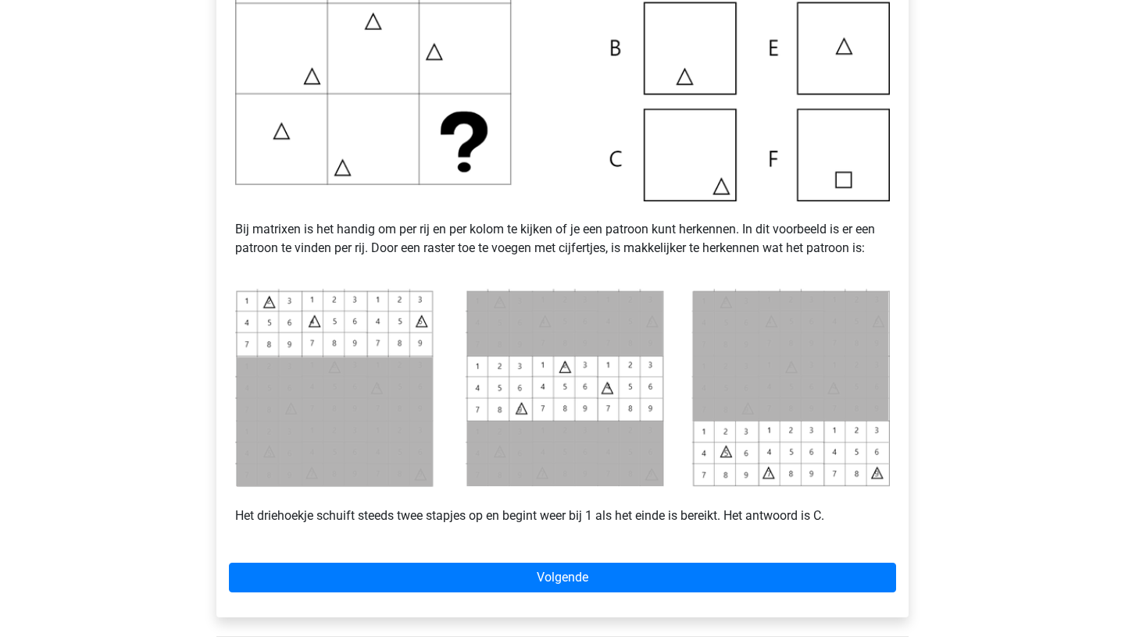
scroll to position [644, 0]
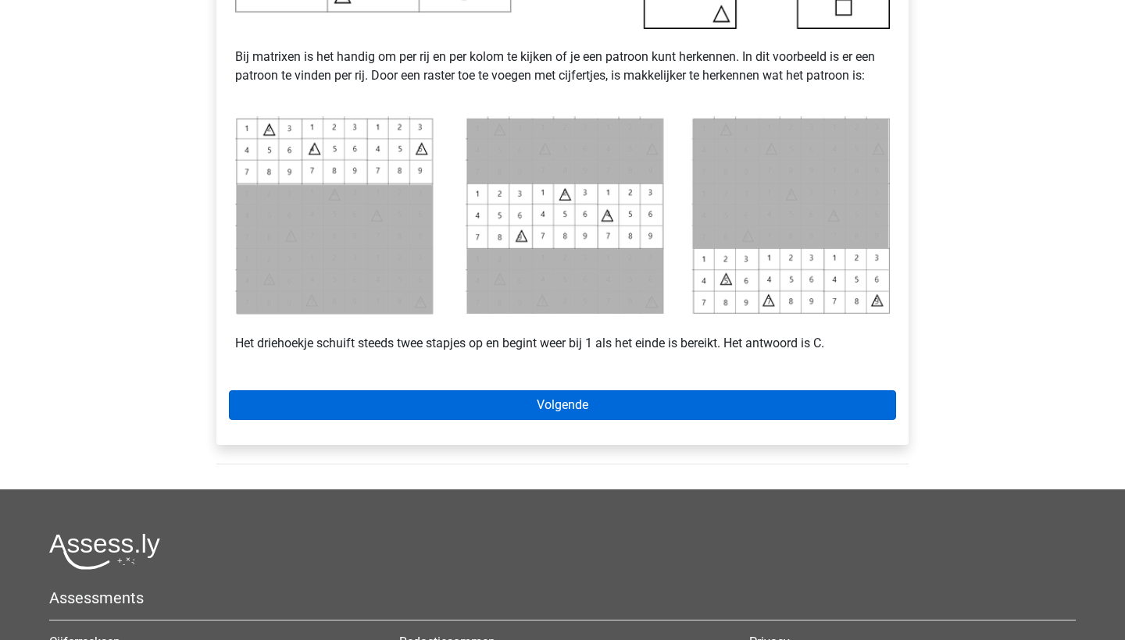
click at [647, 405] on link "Volgende" at bounding box center [562, 405] width 667 height 30
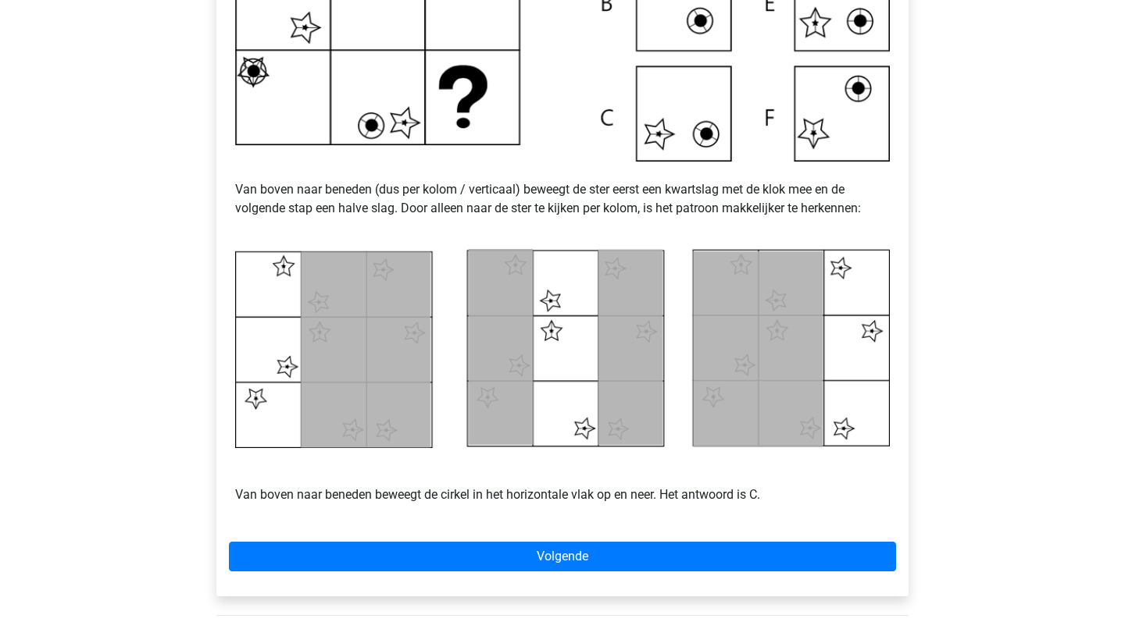
scroll to position [574, 0]
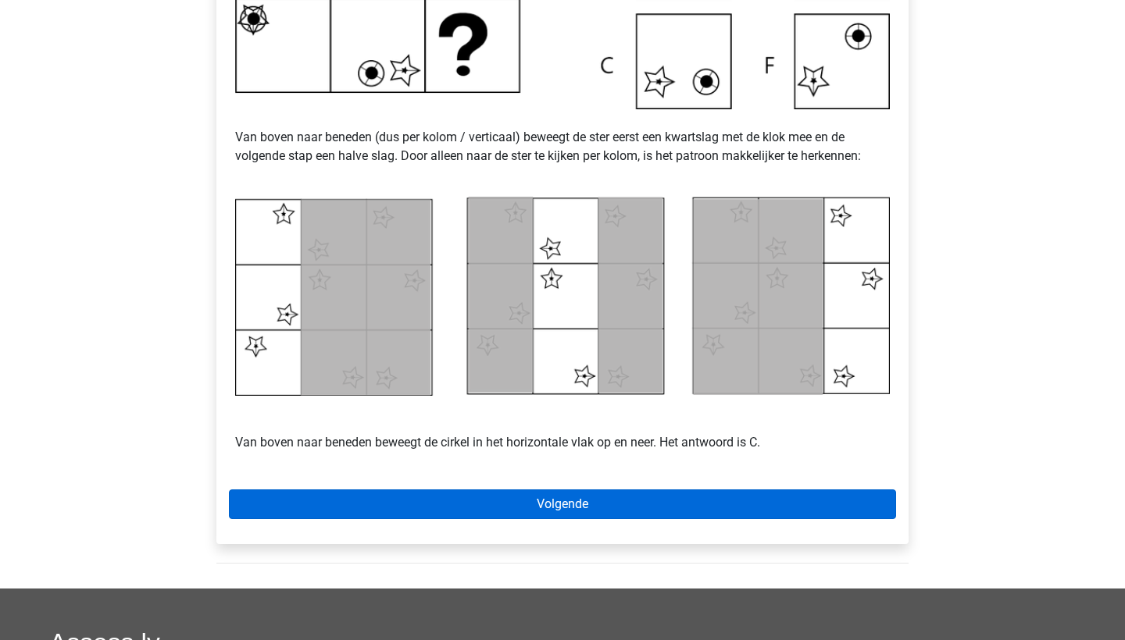
click at [726, 502] on link "Volgende" at bounding box center [562, 505] width 667 height 30
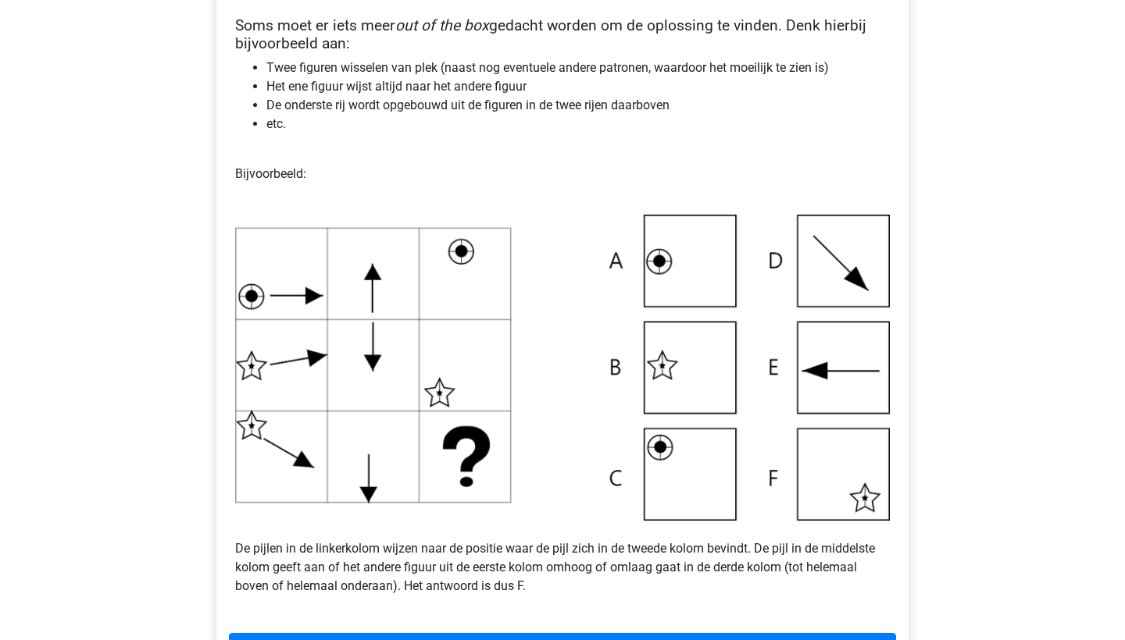
scroll to position [351, 0]
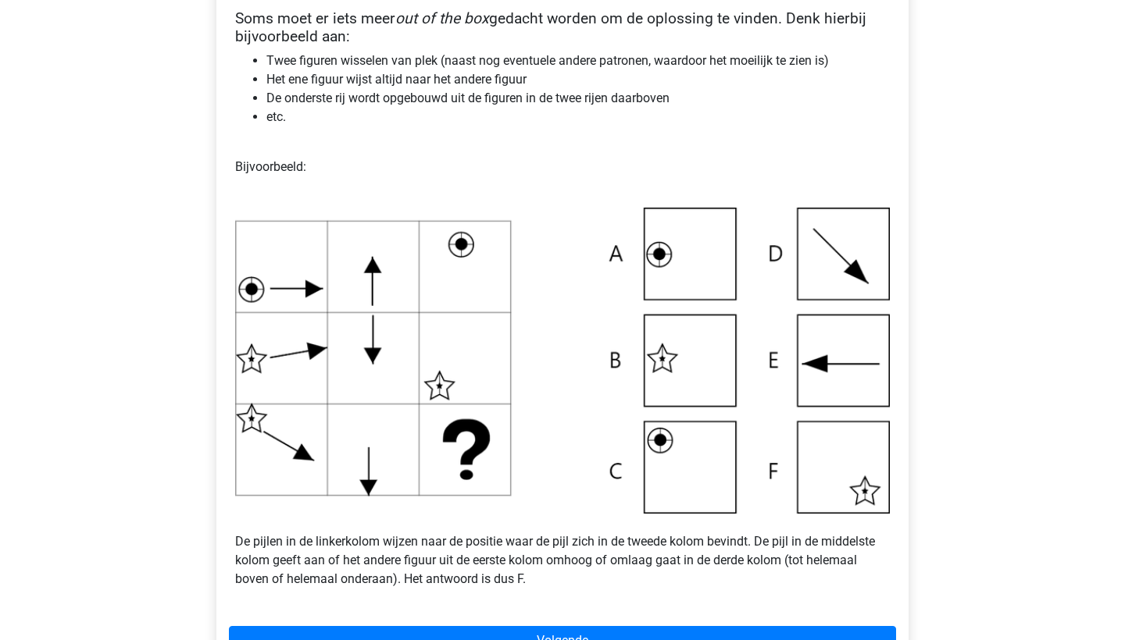
click at [684, 365] on img at bounding box center [562, 361] width 654 height 306
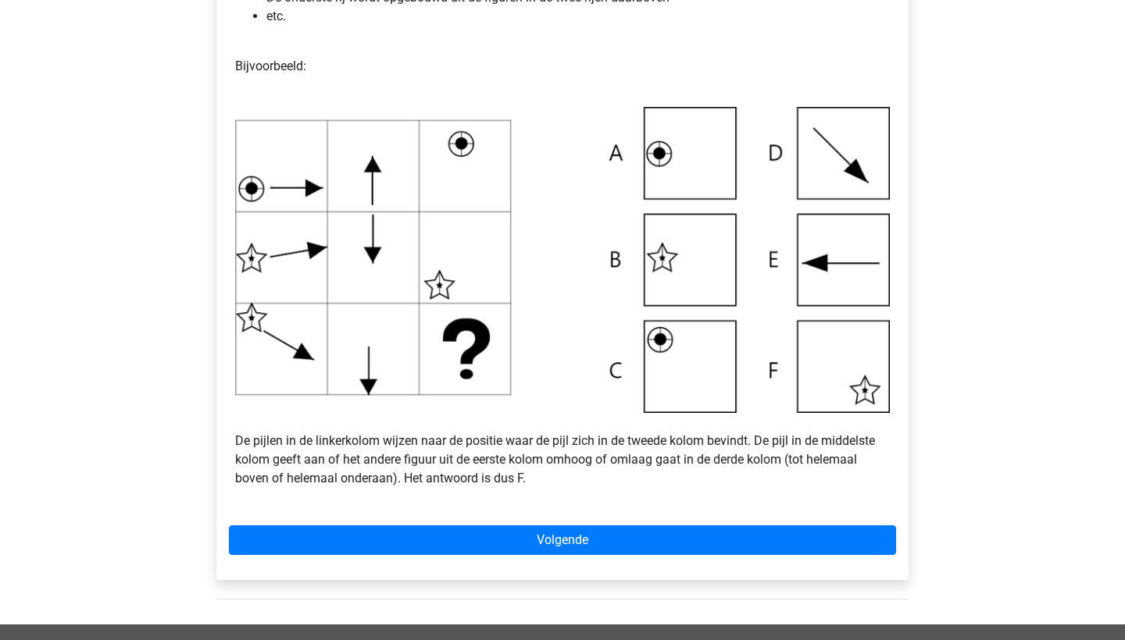
scroll to position [456, 0]
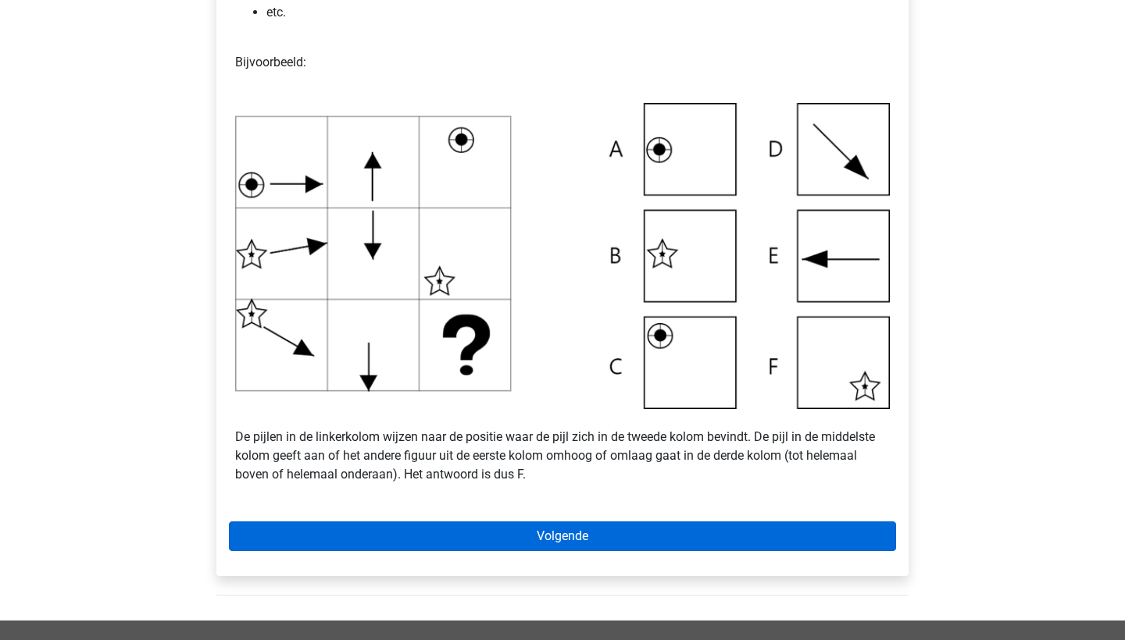
click at [651, 547] on link "Volgende" at bounding box center [562, 537] width 667 height 30
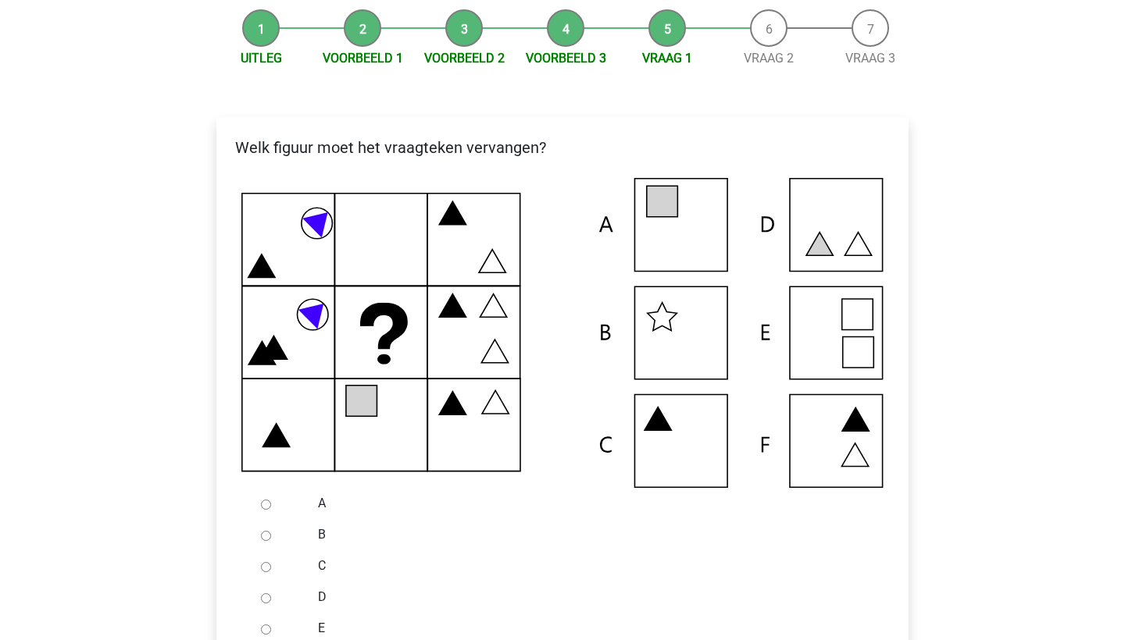
scroll to position [193, 0]
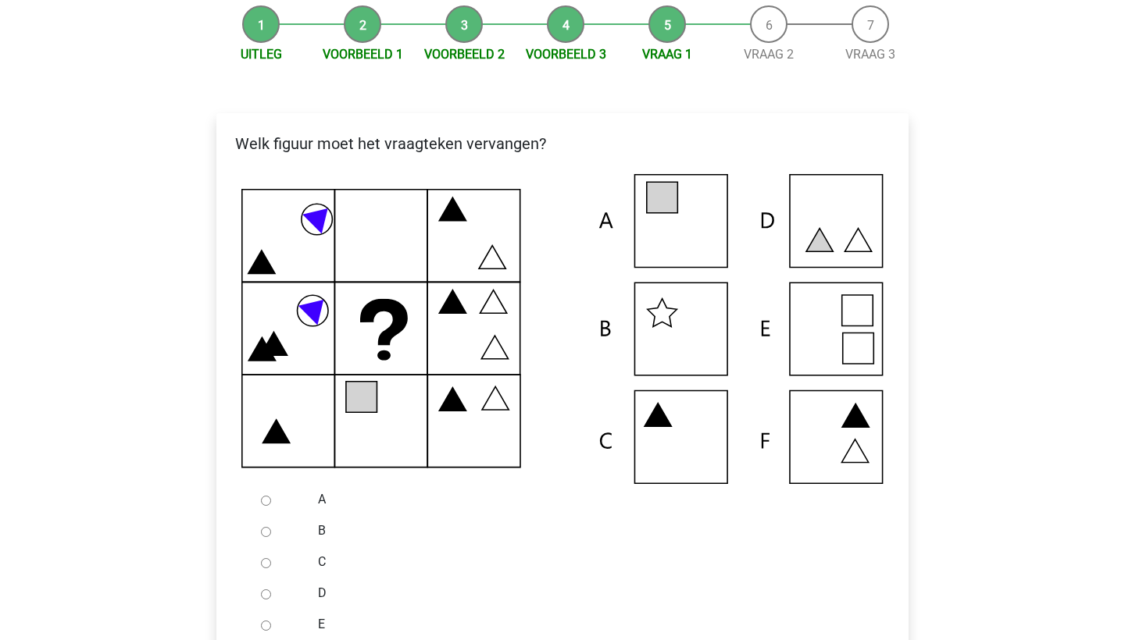
click at [709, 266] on icon at bounding box center [562, 329] width 642 height 310
click at [264, 498] on input "A" at bounding box center [266, 501] width 10 height 10
radio input "true"
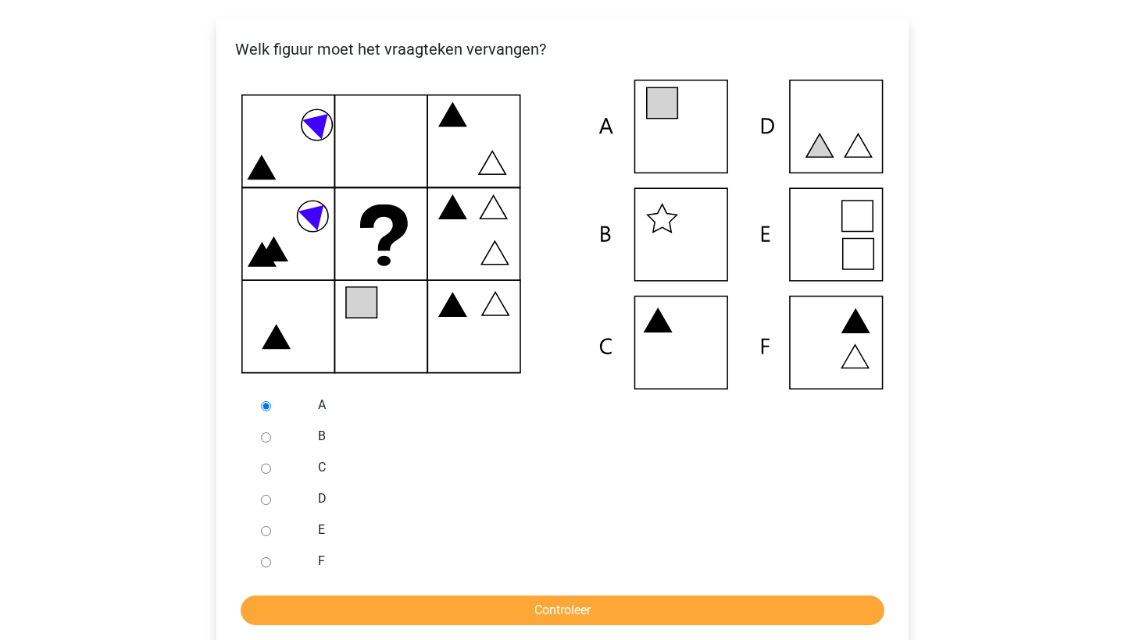
scroll to position [352, 0]
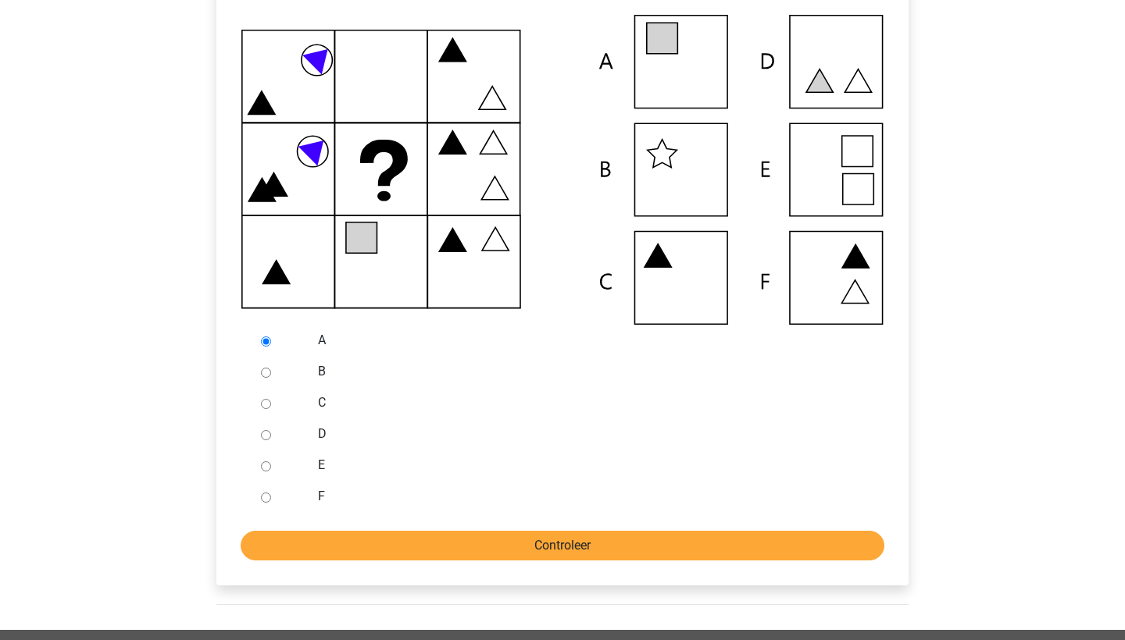
click at [338, 535] on input "Controleer" at bounding box center [562, 546] width 643 height 30
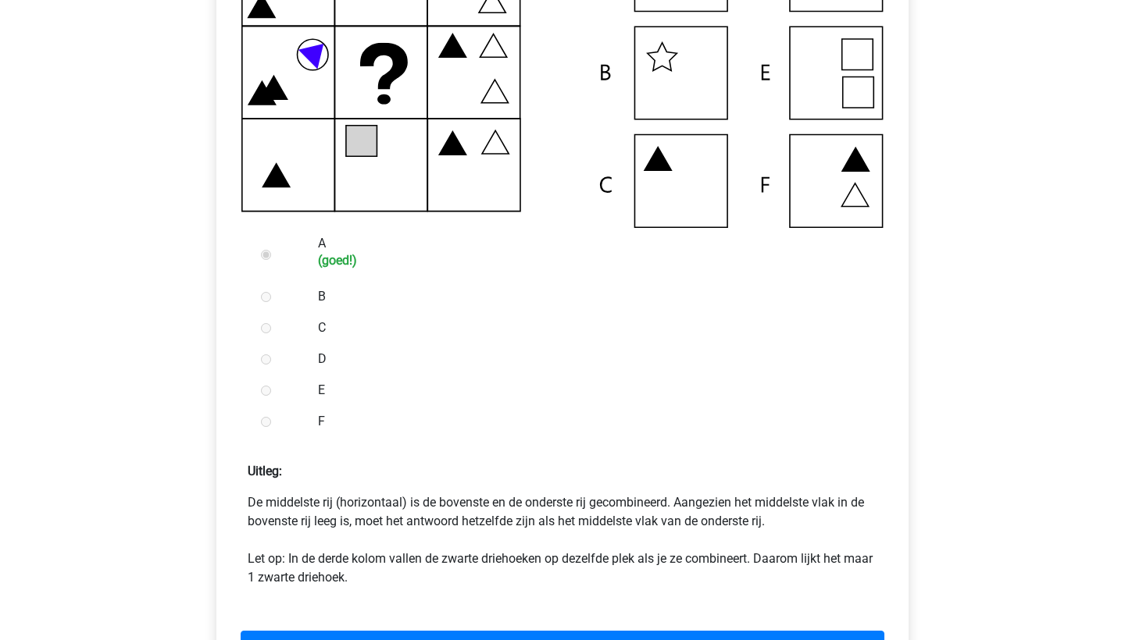
scroll to position [457, 0]
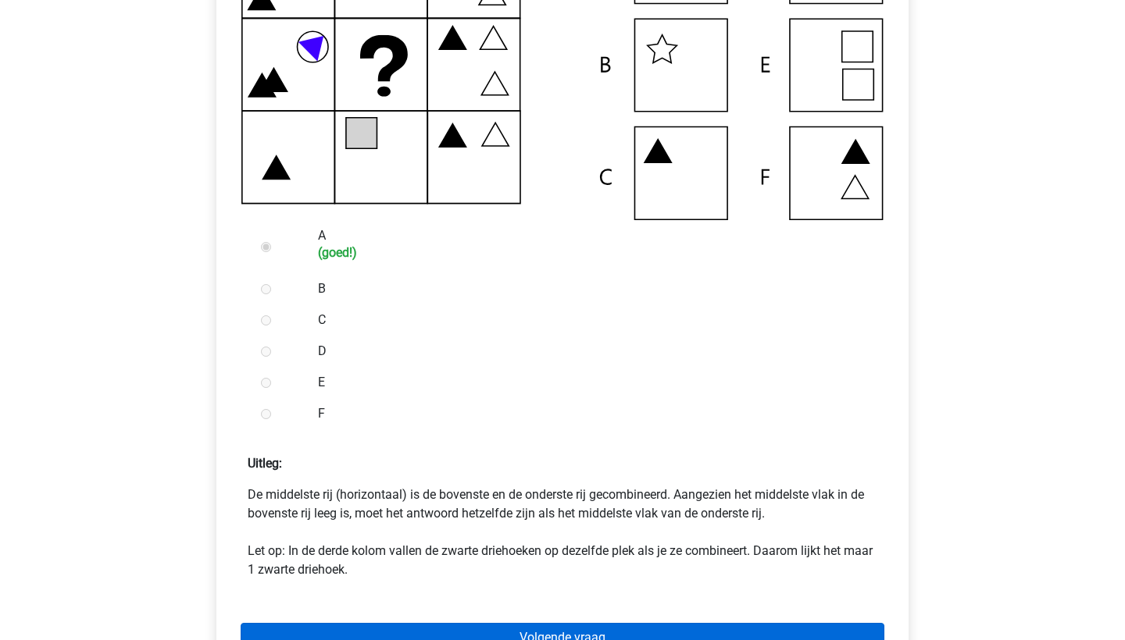
click at [469, 631] on link "Volgende vraag" at bounding box center [562, 638] width 643 height 30
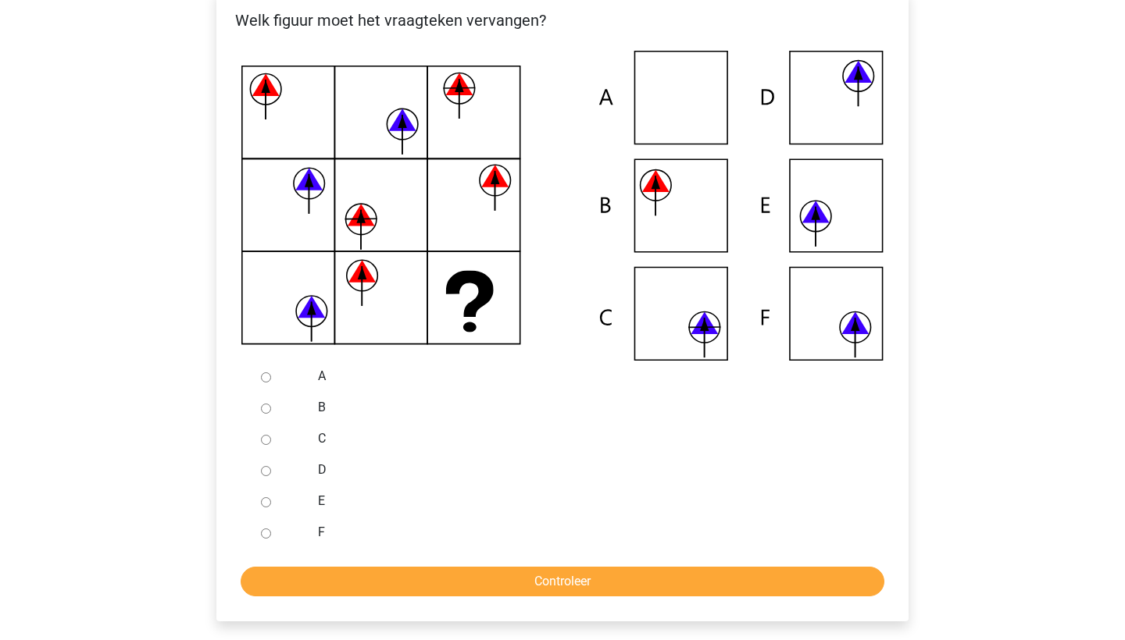
scroll to position [386, 0]
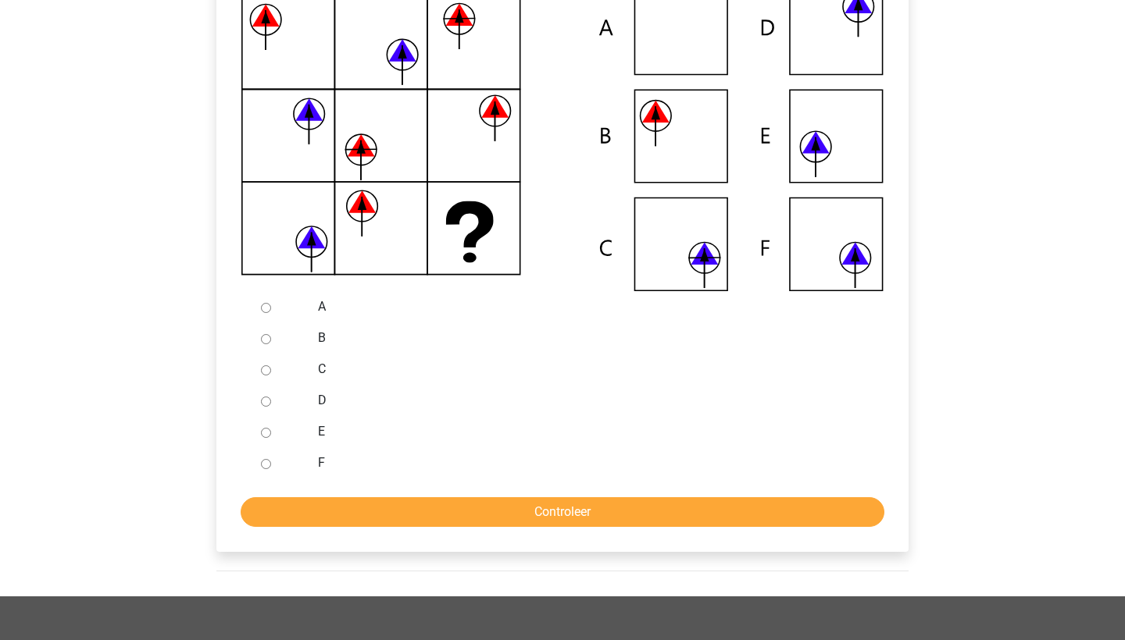
click at [262, 465] on input "F" at bounding box center [266, 464] width 10 height 10
radio input "true"
click at [354, 500] on input "Controleer" at bounding box center [562, 512] width 643 height 30
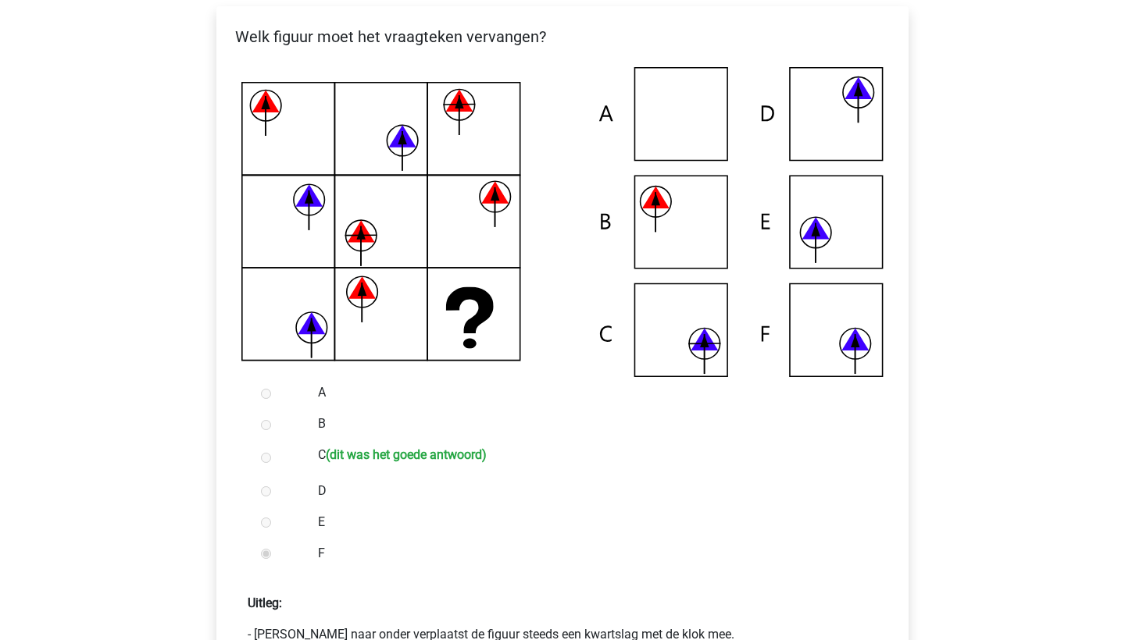
scroll to position [543, 0]
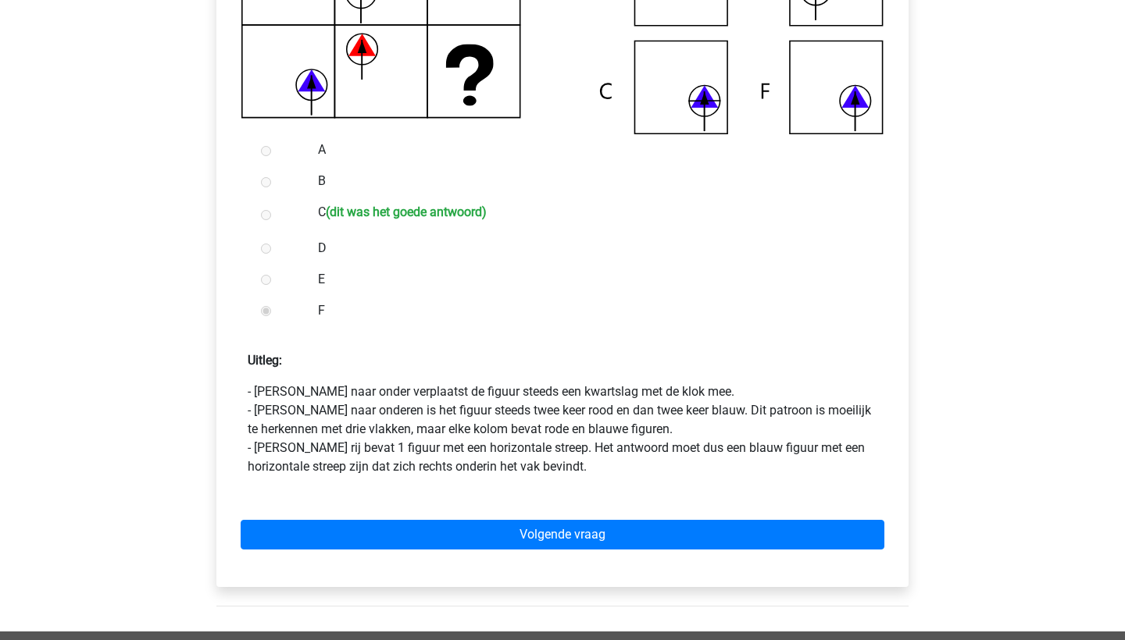
click at [452, 513] on div "Volgende vraag" at bounding box center [562, 532] width 667 height 86
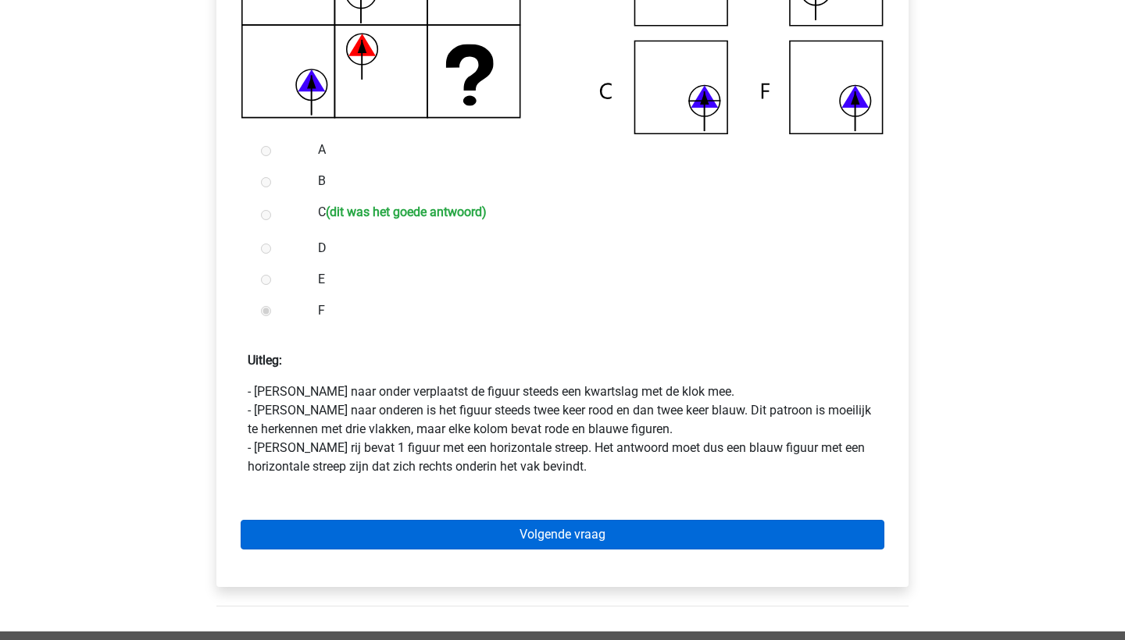
click at [462, 539] on link "Volgende vraag" at bounding box center [562, 535] width 643 height 30
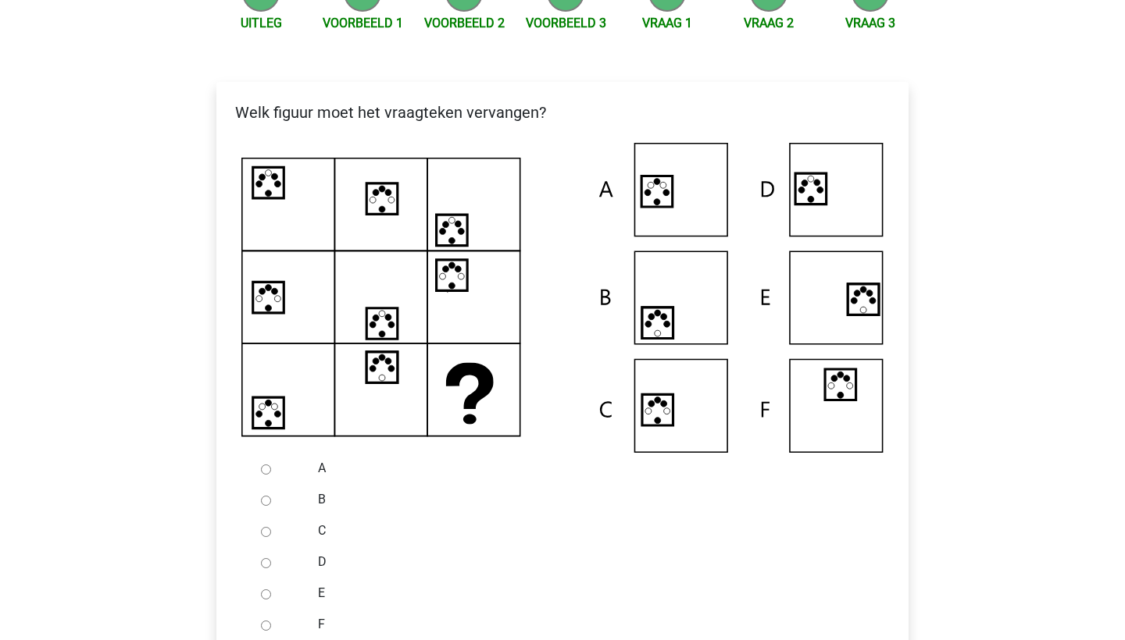
scroll to position [223, 0]
click at [262, 470] on input "A" at bounding box center [266, 470] width 10 height 10
radio input "true"
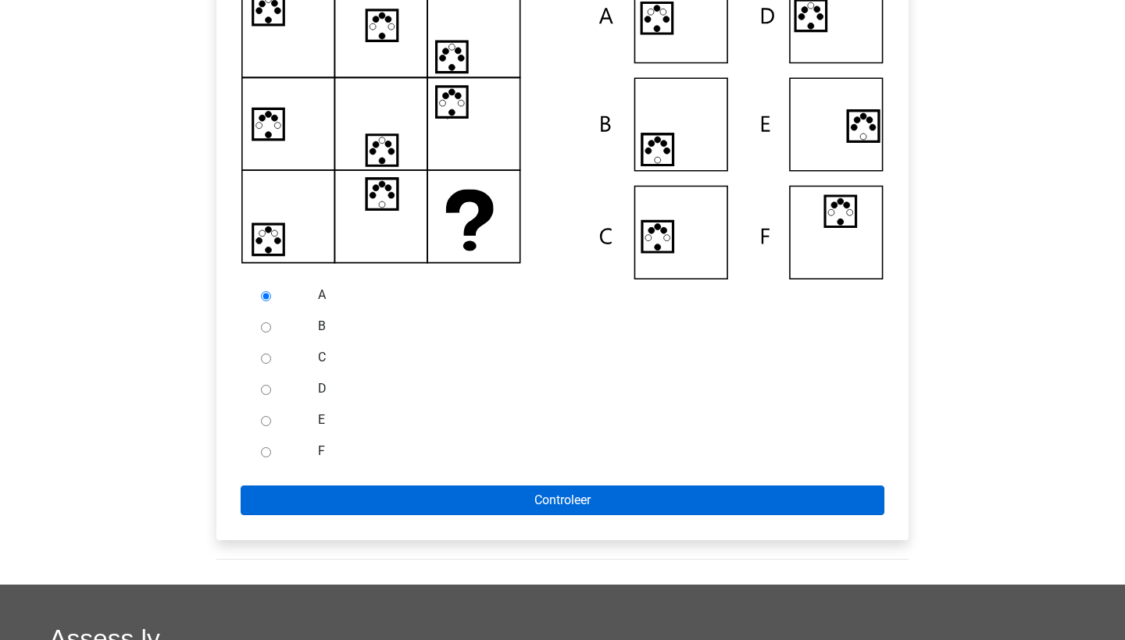
scroll to position [462, 0]
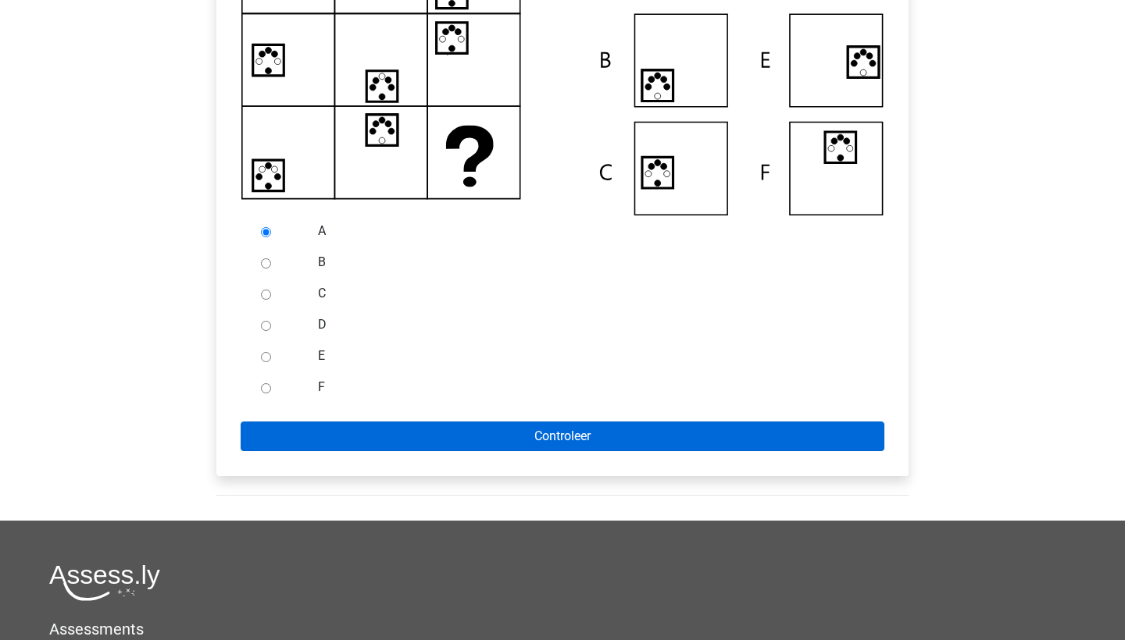
click at [335, 444] on input "Controleer" at bounding box center [562, 437] width 643 height 30
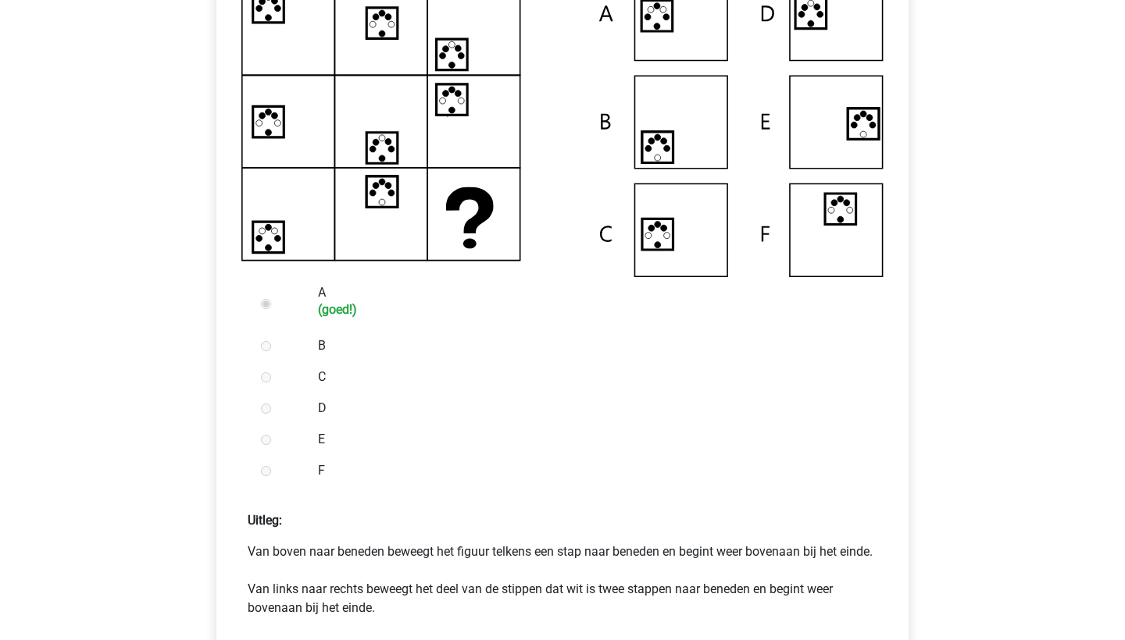
scroll to position [536, 0]
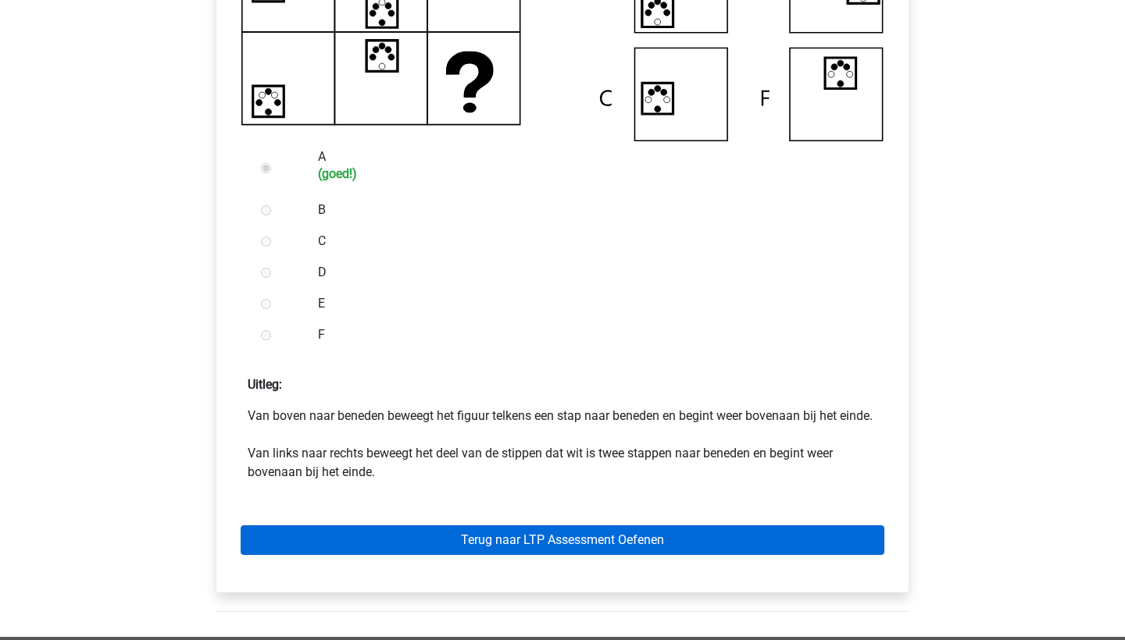
click at [471, 555] on link "Terug naar LTP Assessment Oefenen" at bounding box center [562, 541] width 643 height 30
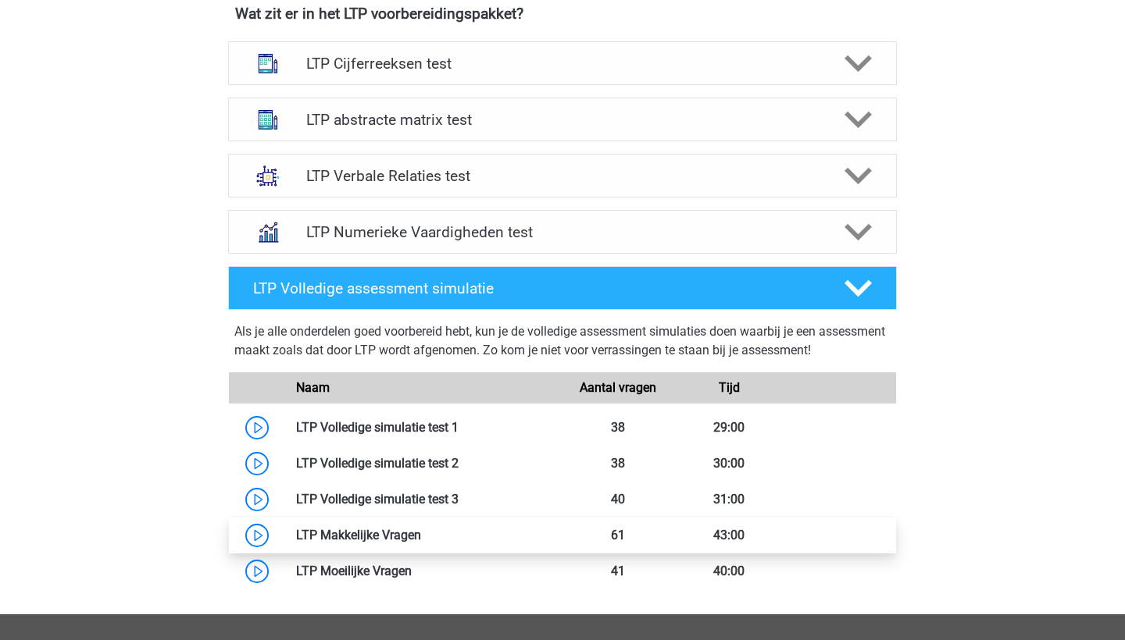
scroll to position [661, 0]
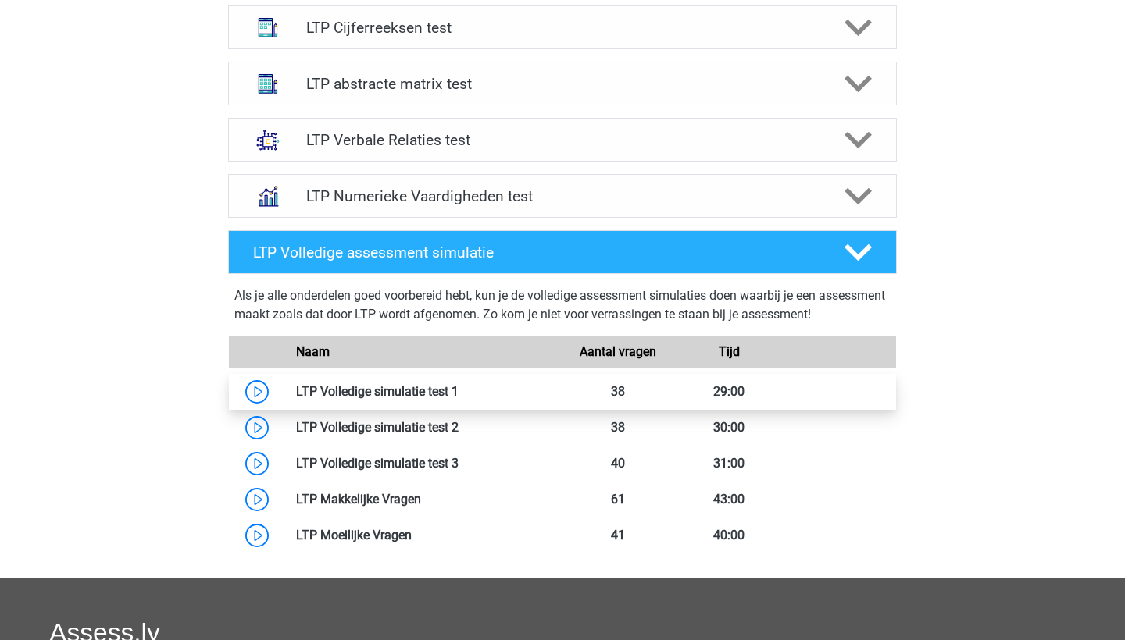
click at [458, 397] on link at bounding box center [458, 391] width 0 height 15
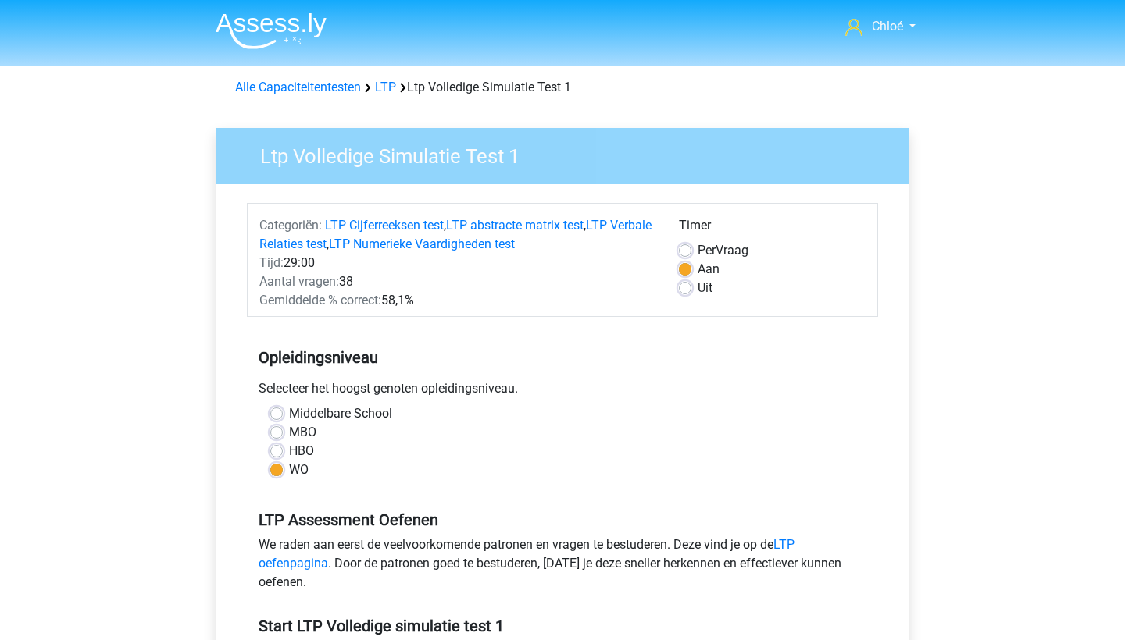
scroll to position [323, 0]
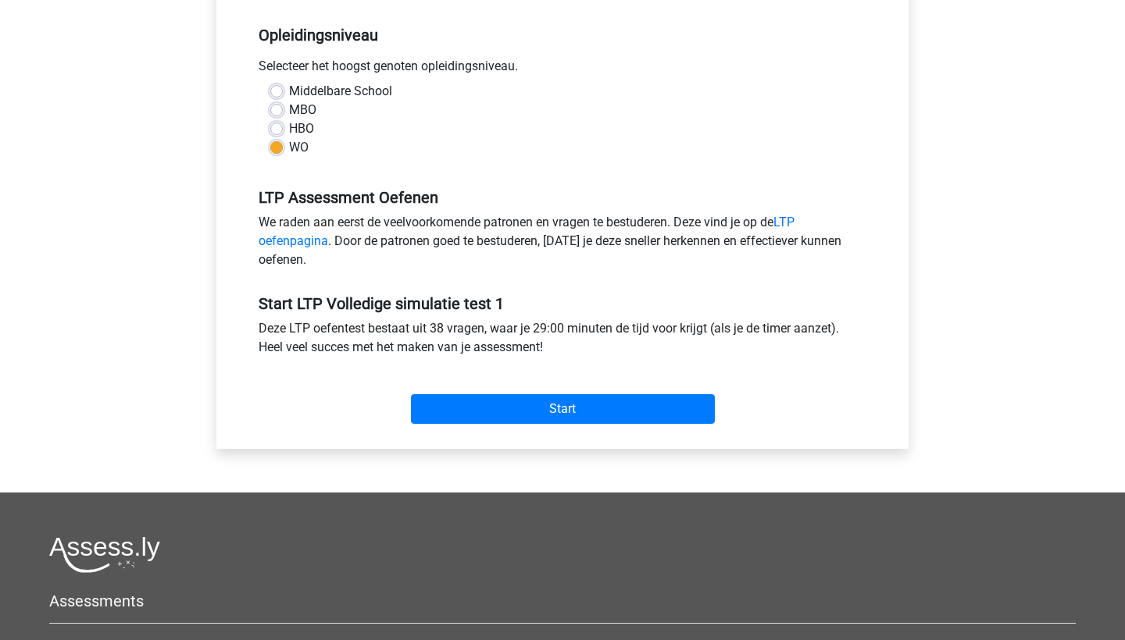
click at [486, 428] on div "Start" at bounding box center [562, 396] width 631 height 67
click at [490, 409] on input "Start" at bounding box center [563, 409] width 304 height 30
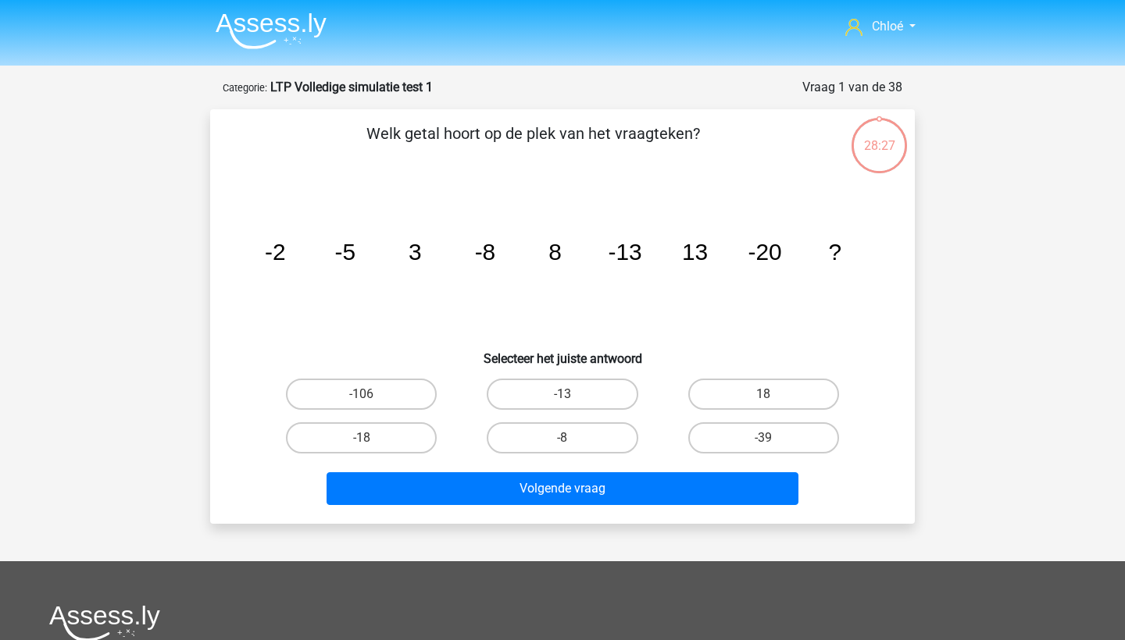
click at [271, 49] on img at bounding box center [271, 30] width 111 height 37
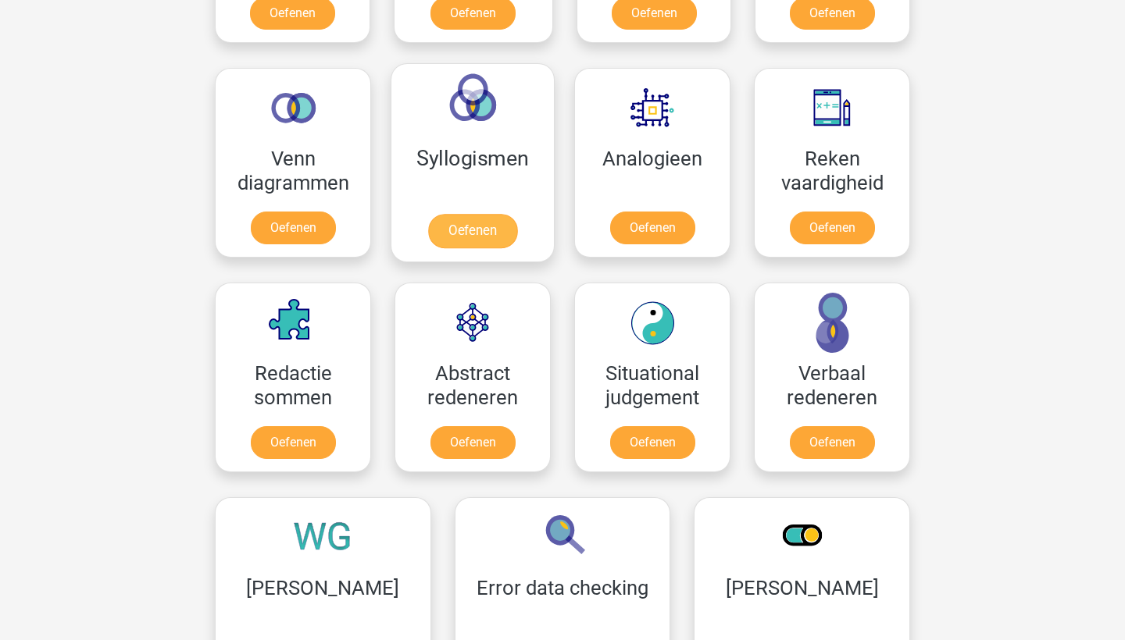
scroll to position [879, 0]
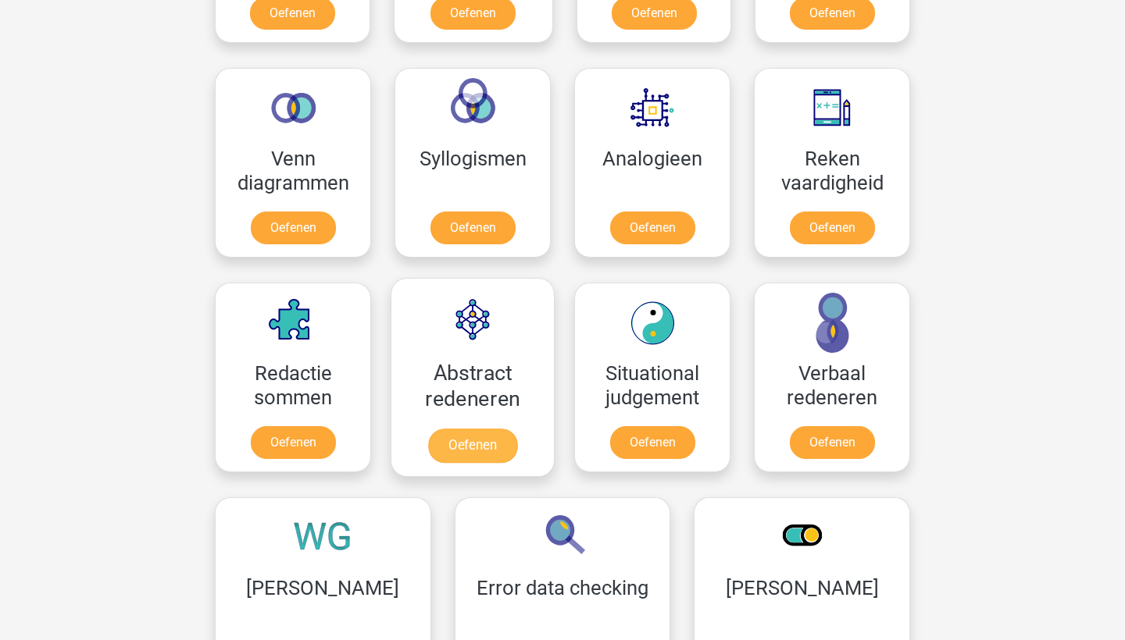
click at [489, 446] on link "Oefenen" at bounding box center [472, 446] width 89 height 34
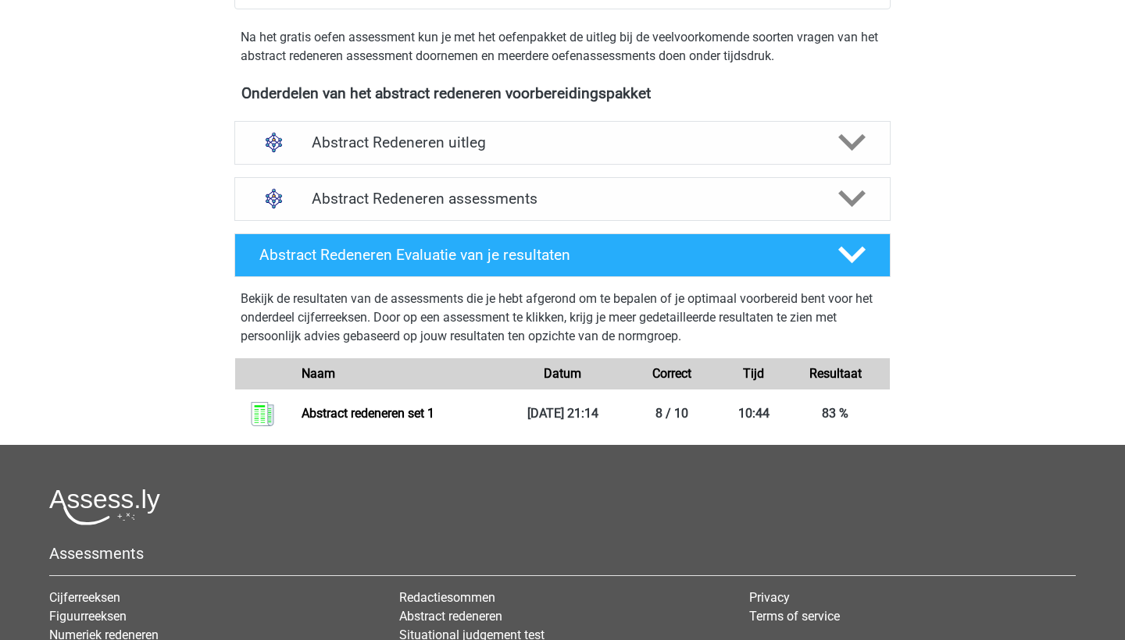
scroll to position [480, 0]
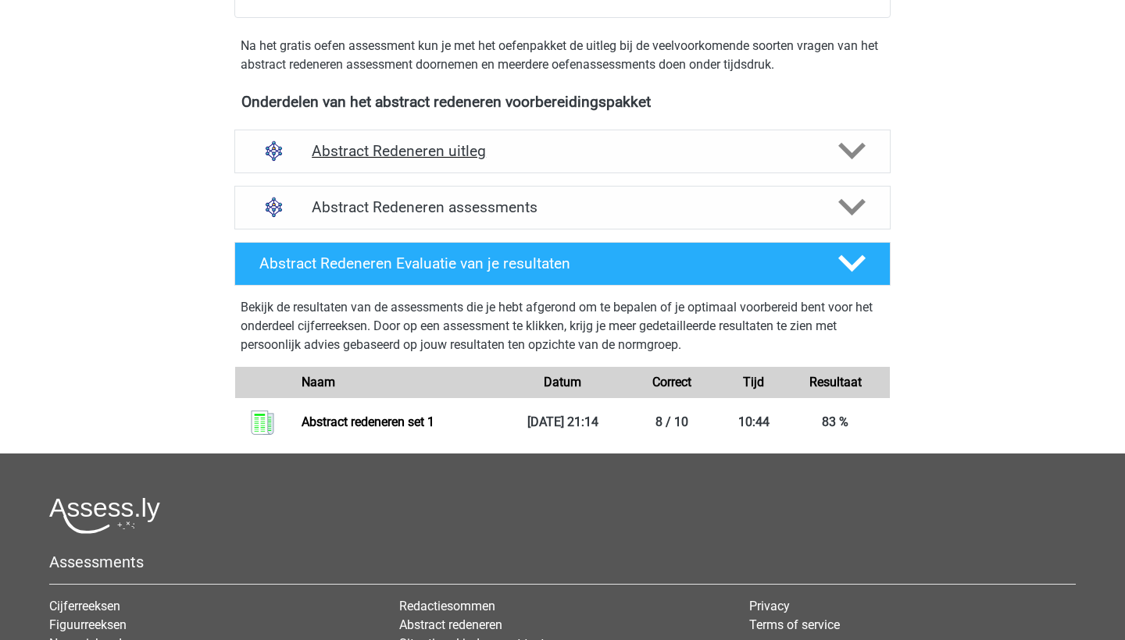
click at [401, 170] on div "Abstract Redeneren uitleg" at bounding box center [562, 152] width 656 height 44
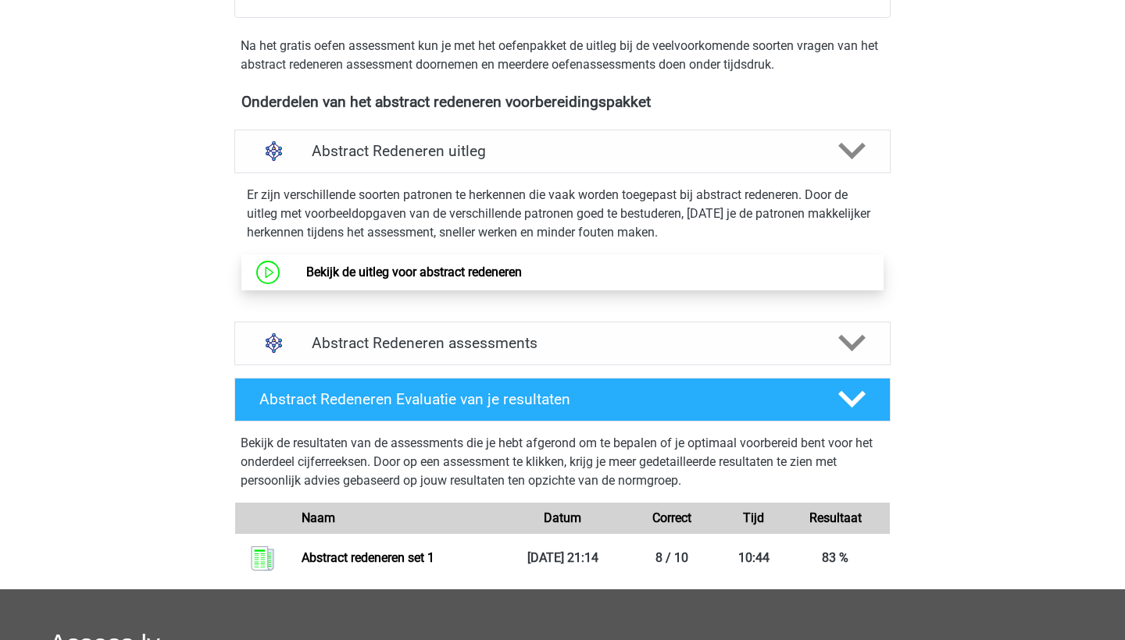
click at [408, 280] on link "Bekijk de uitleg voor abstract redeneren" at bounding box center [414, 272] width 216 height 15
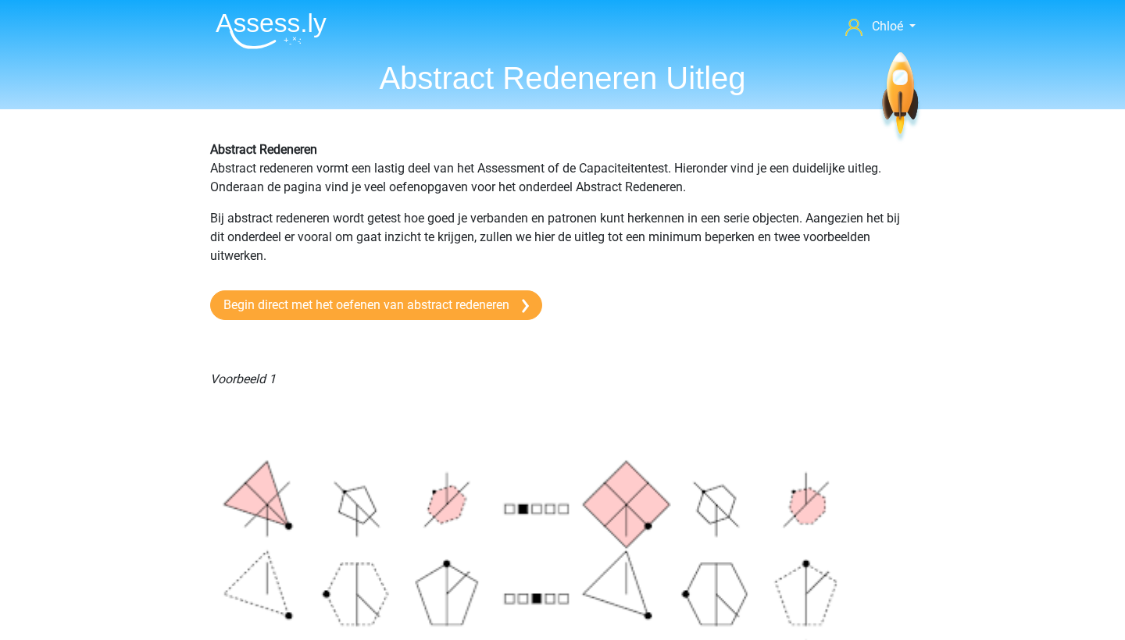
scroll to position [62, 0]
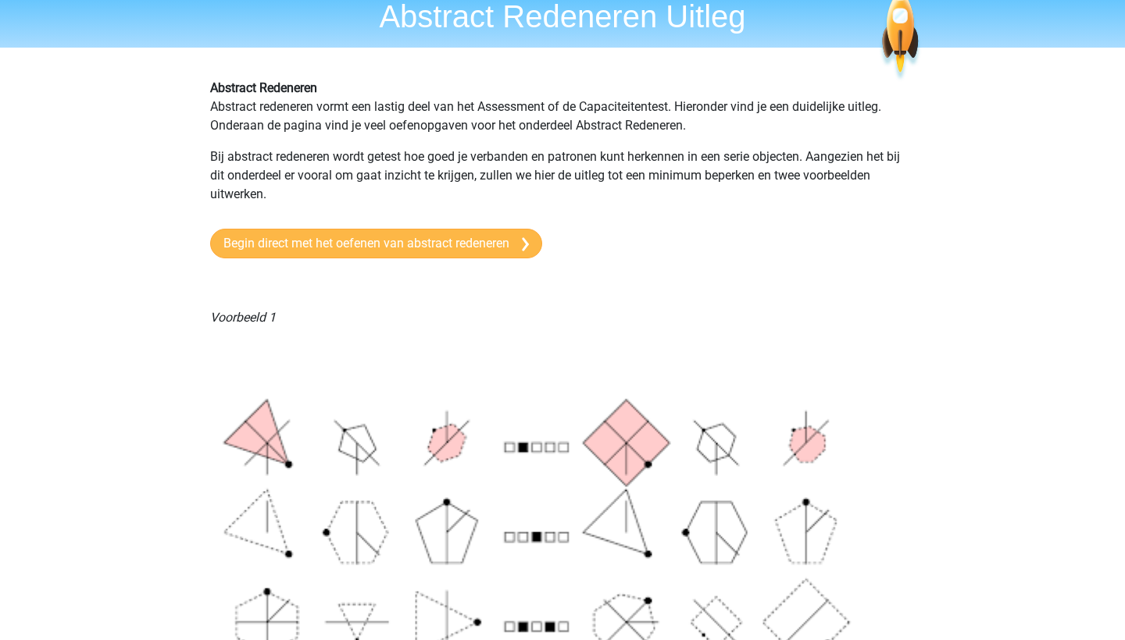
click at [418, 239] on link "Begin direct met het oefenen van abstract redeneren" at bounding box center [376, 244] width 332 height 30
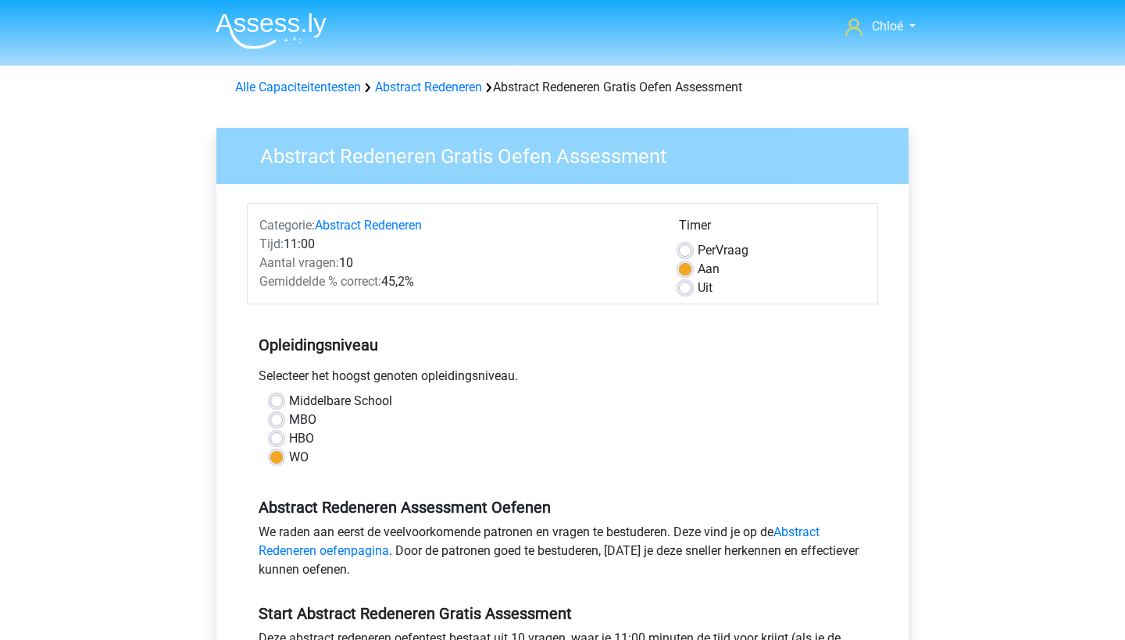
click at [292, 21] on img at bounding box center [271, 30] width 111 height 37
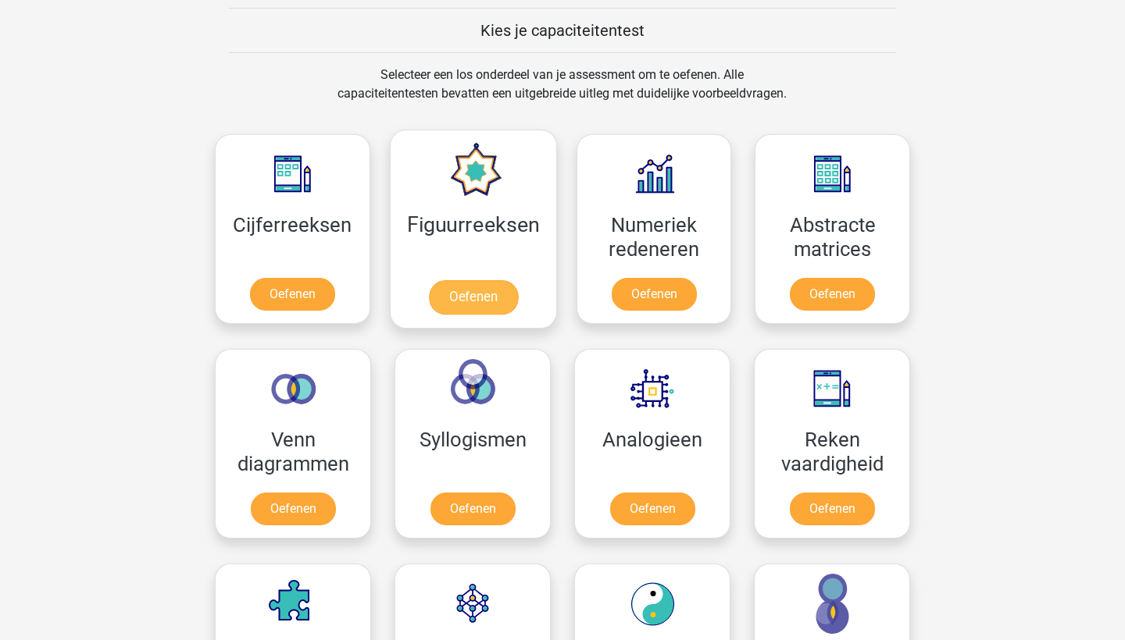
scroll to position [623, 0]
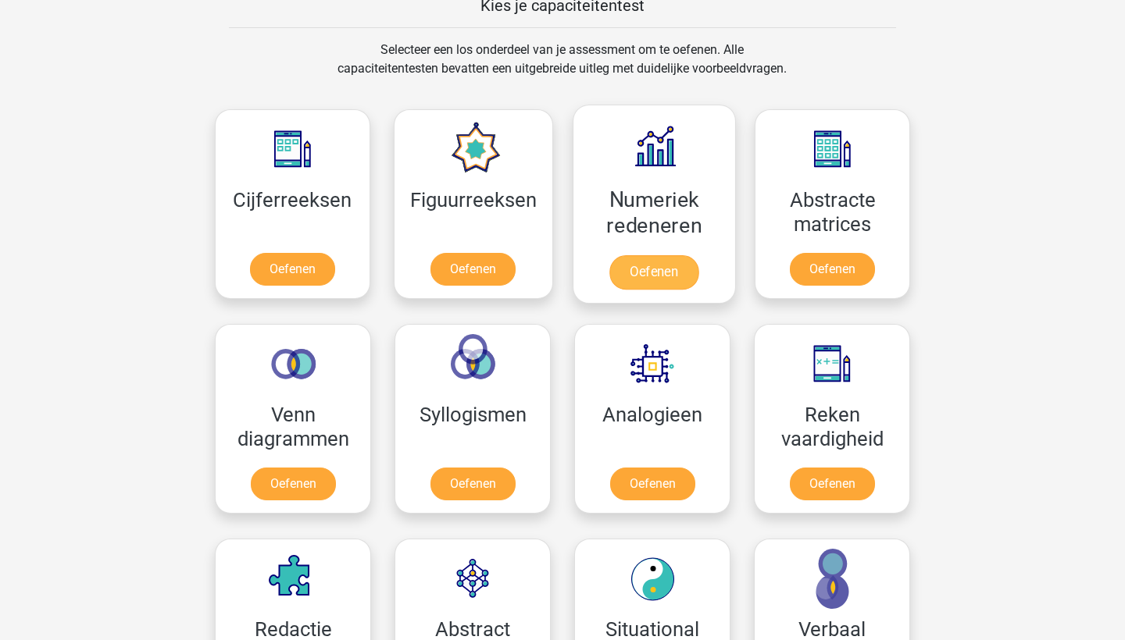
click at [685, 273] on link "Oefenen" at bounding box center [653, 272] width 89 height 34
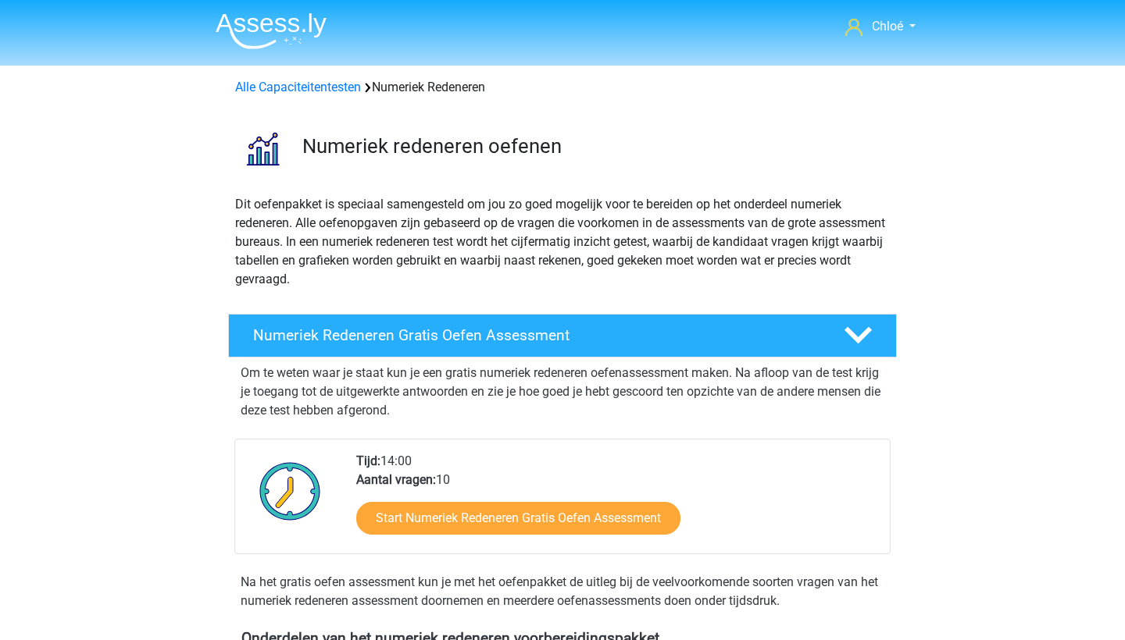
scroll to position [537, 0]
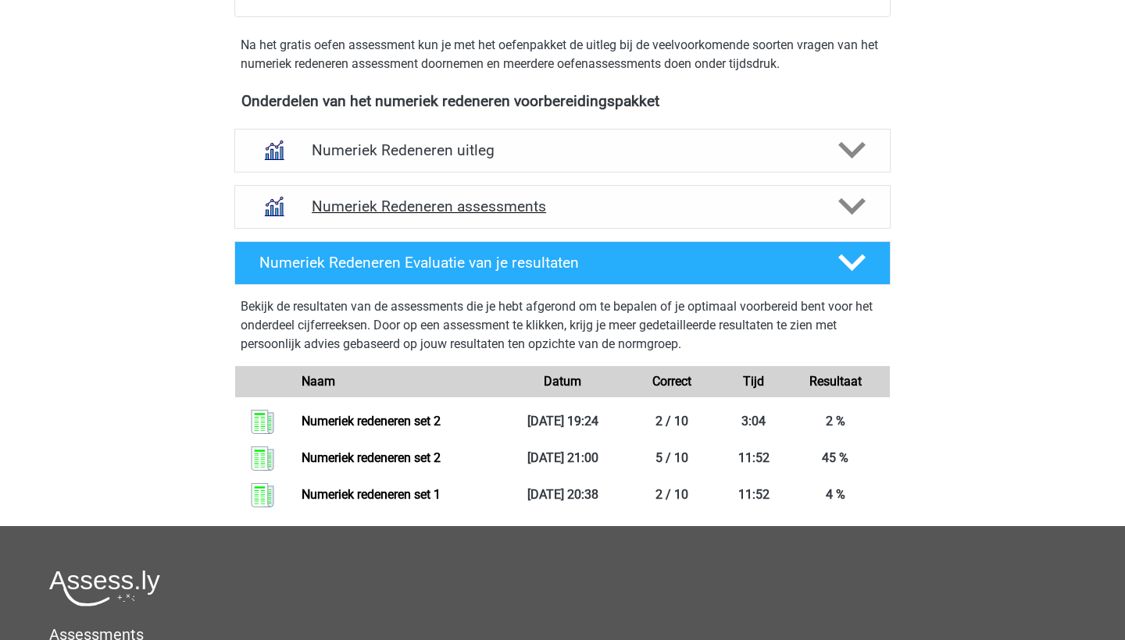
click at [516, 205] on h4 "Numeriek Redeneren assessments" at bounding box center [562, 207] width 501 height 18
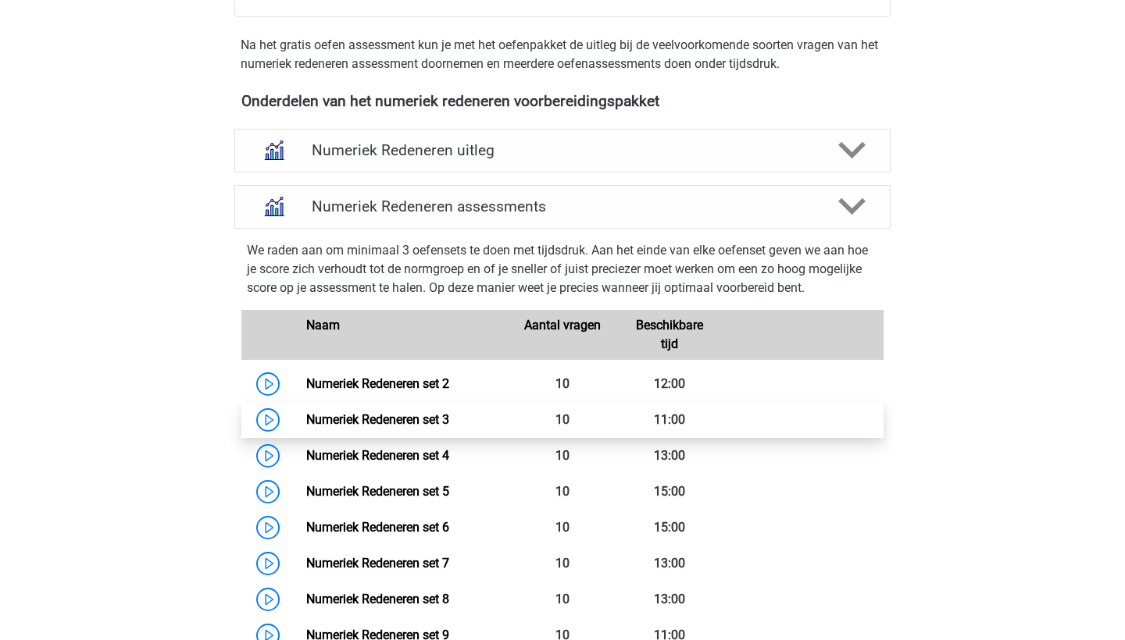
click at [410, 418] on link "Numeriek Redeneren set 3" at bounding box center [377, 419] width 143 height 15
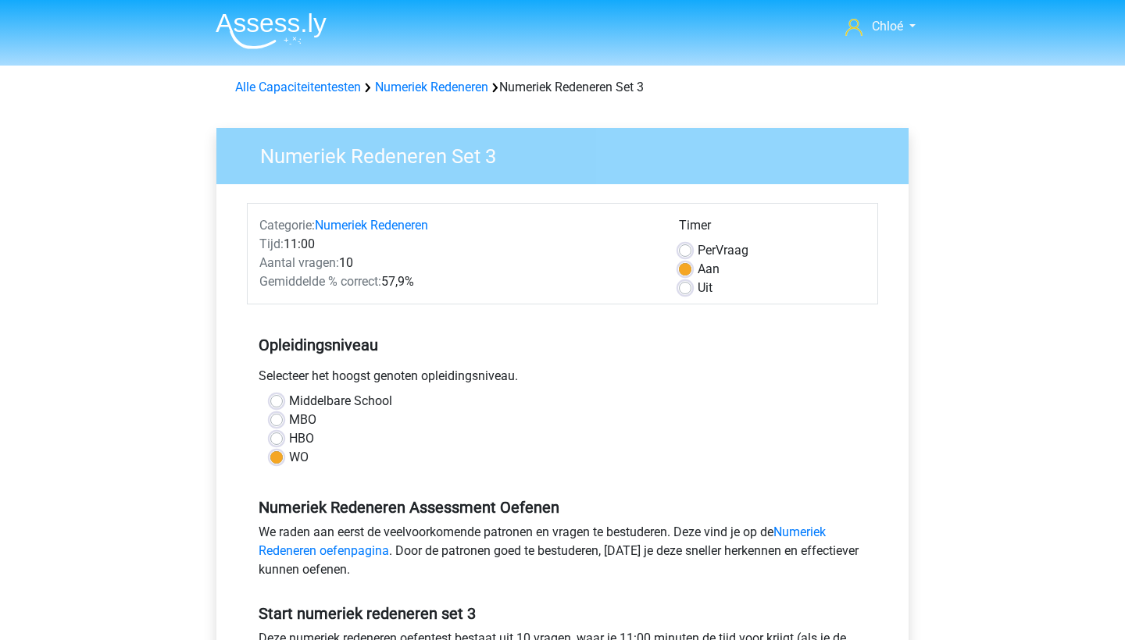
scroll to position [316, 0]
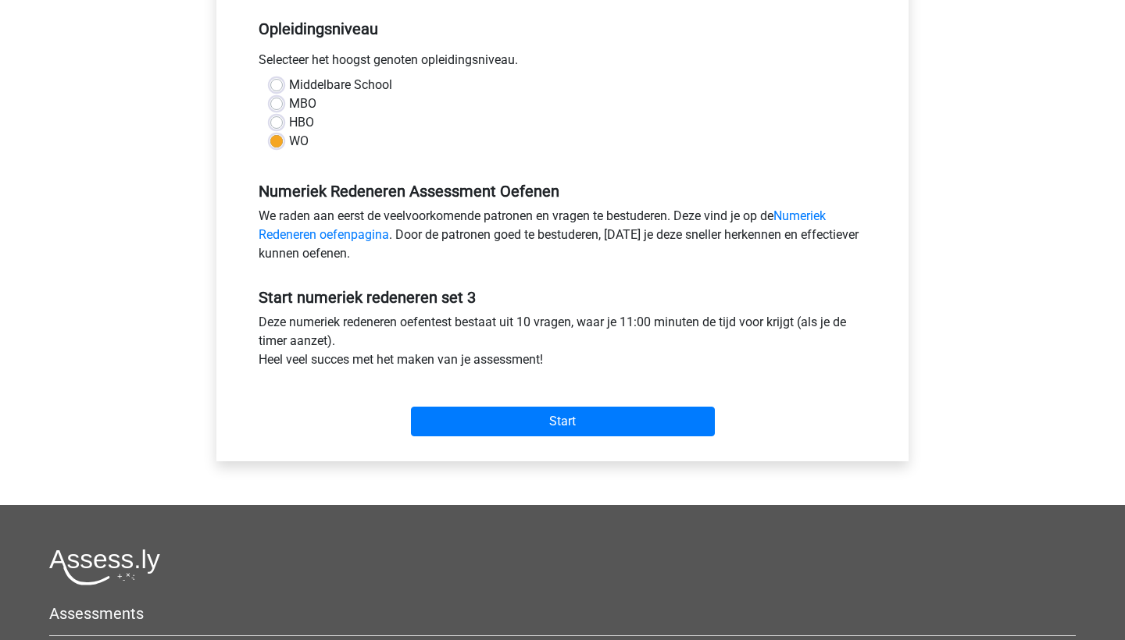
click at [485, 416] on input "Start" at bounding box center [563, 422] width 304 height 30
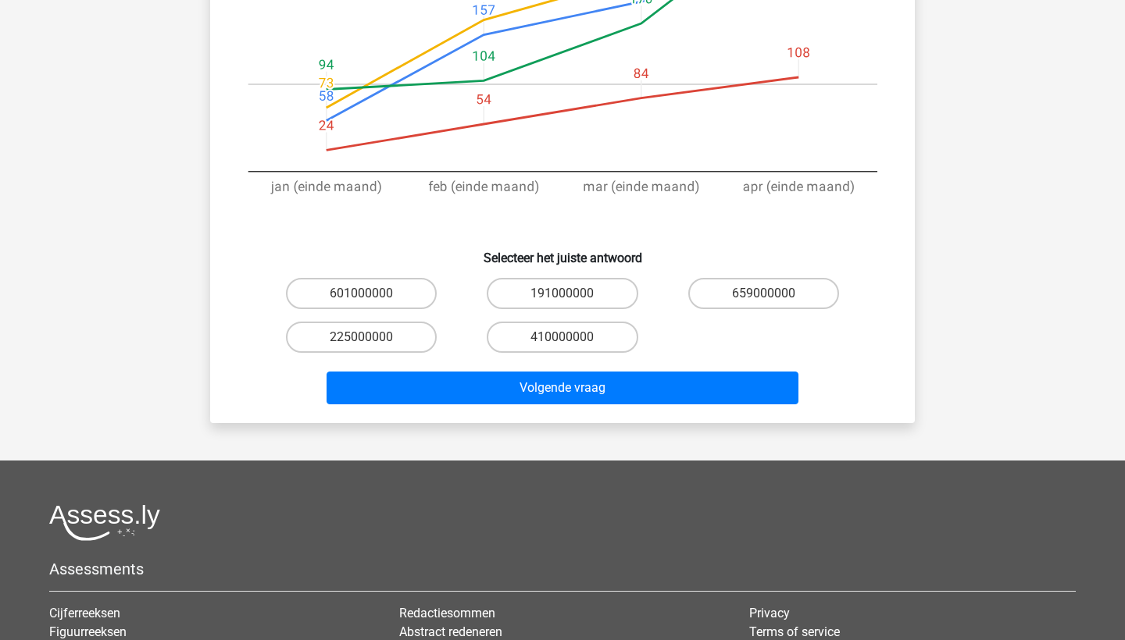
scroll to position [480, 0]
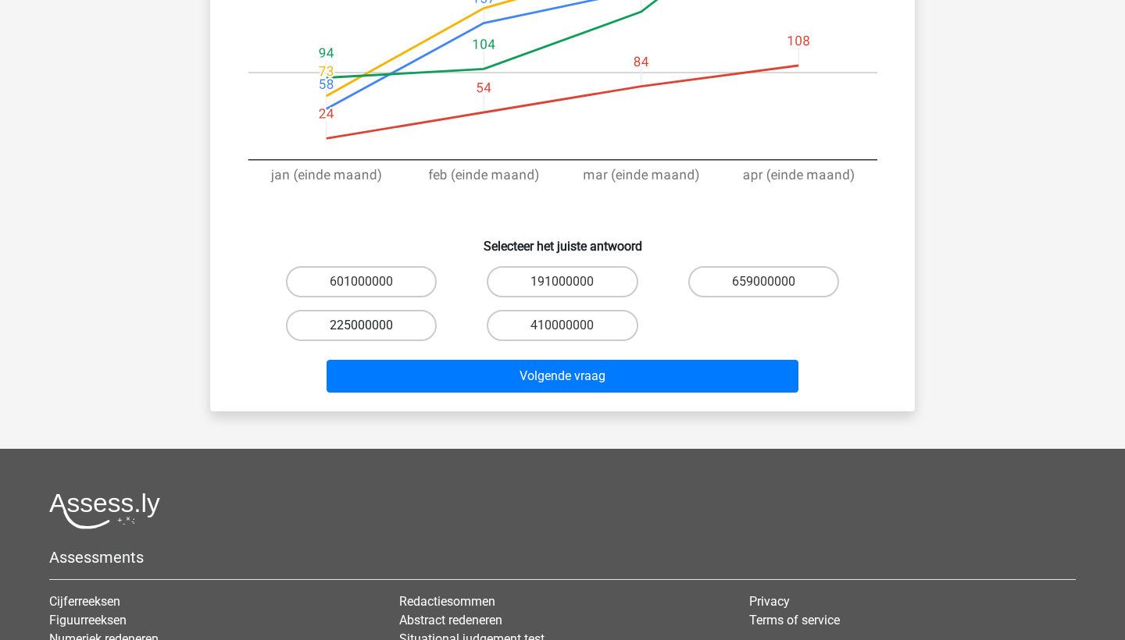
click at [359, 330] on label "225000000" at bounding box center [361, 325] width 151 height 31
click at [362, 330] on input "225000000" at bounding box center [367, 331] width 10 height 10
radio input "true"
click at [439, 349] on div "Volgende vraag" at bounding box center [562, 374] width 654 height 52
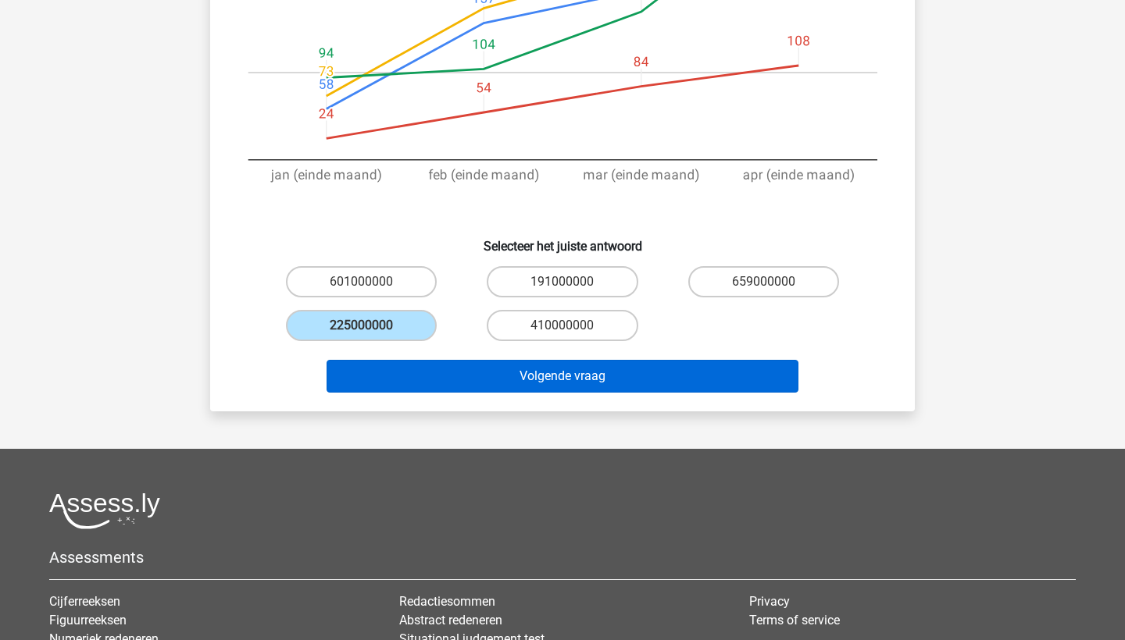
click at [444, 374] on button "Volgende vraag" at bounding box center [562, 376] width 472 height 33
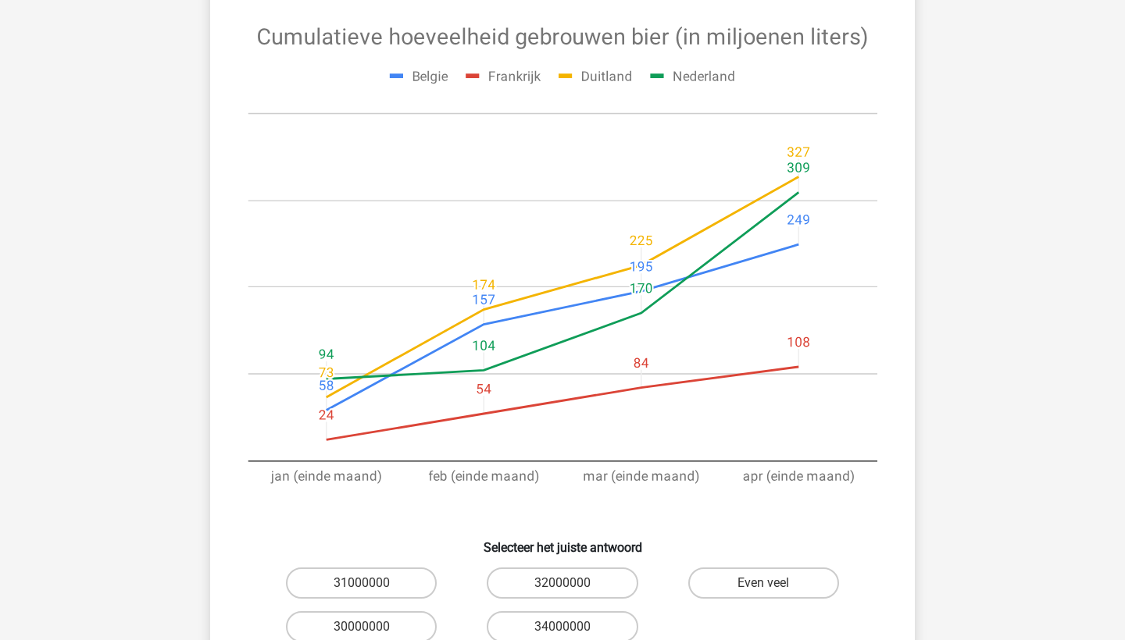
scroll to position [211, 0]
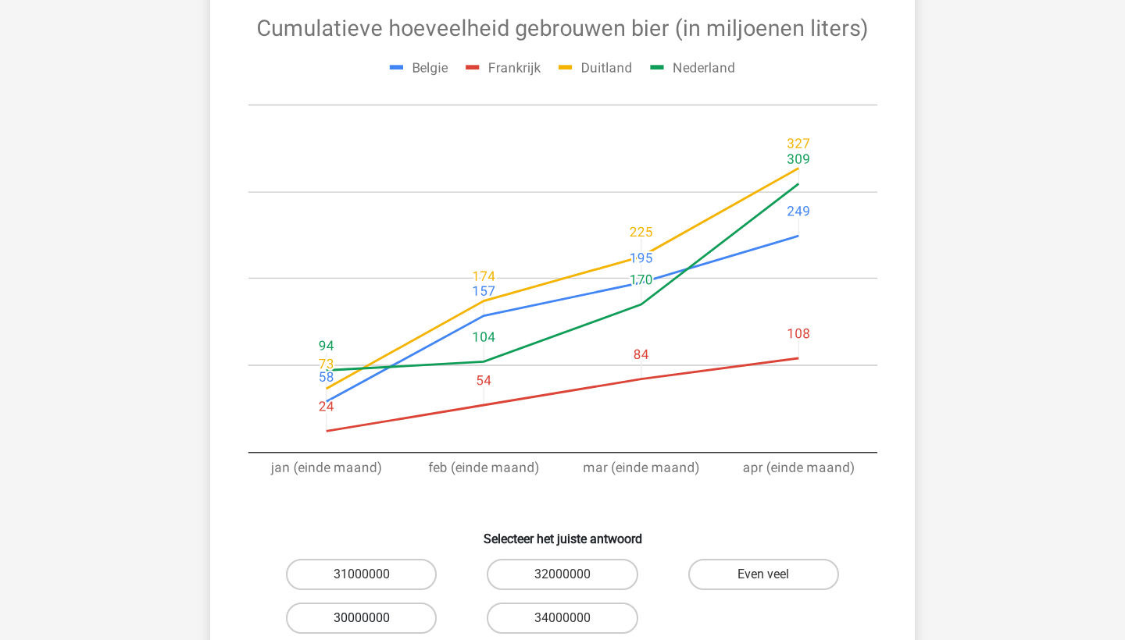
click at [379, 610] on label "30000000" at bounding box center [361, 618] width 151 height 31
click at [372, 618] on input "30000000" at bounding box center [367, 623] width 10 height 10
radio input "true"
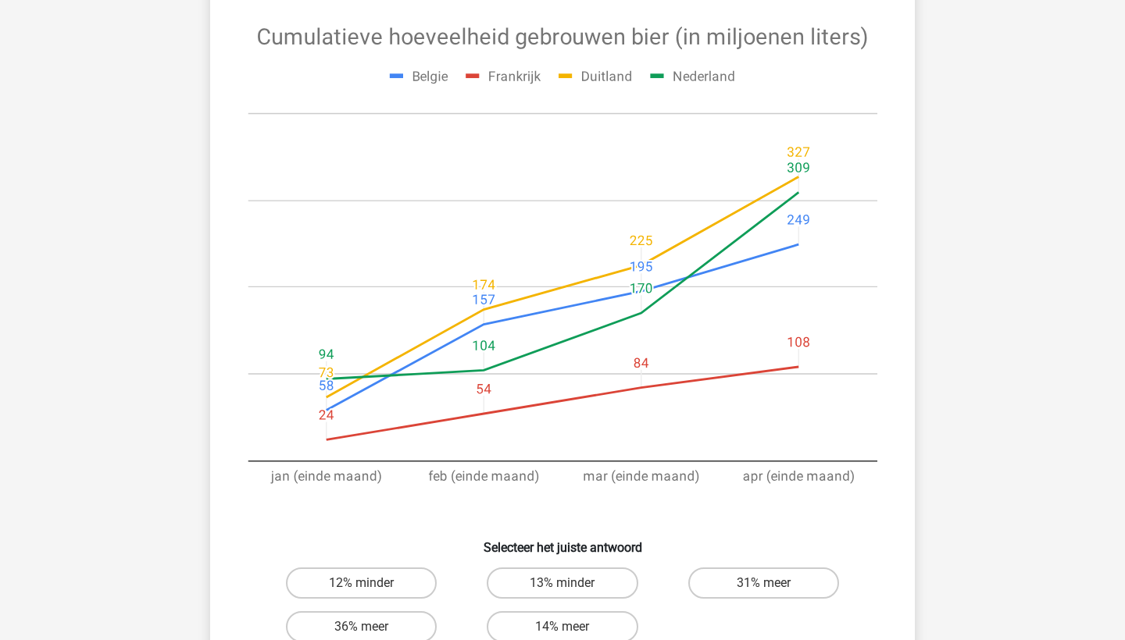
scroll to position [217, 0]
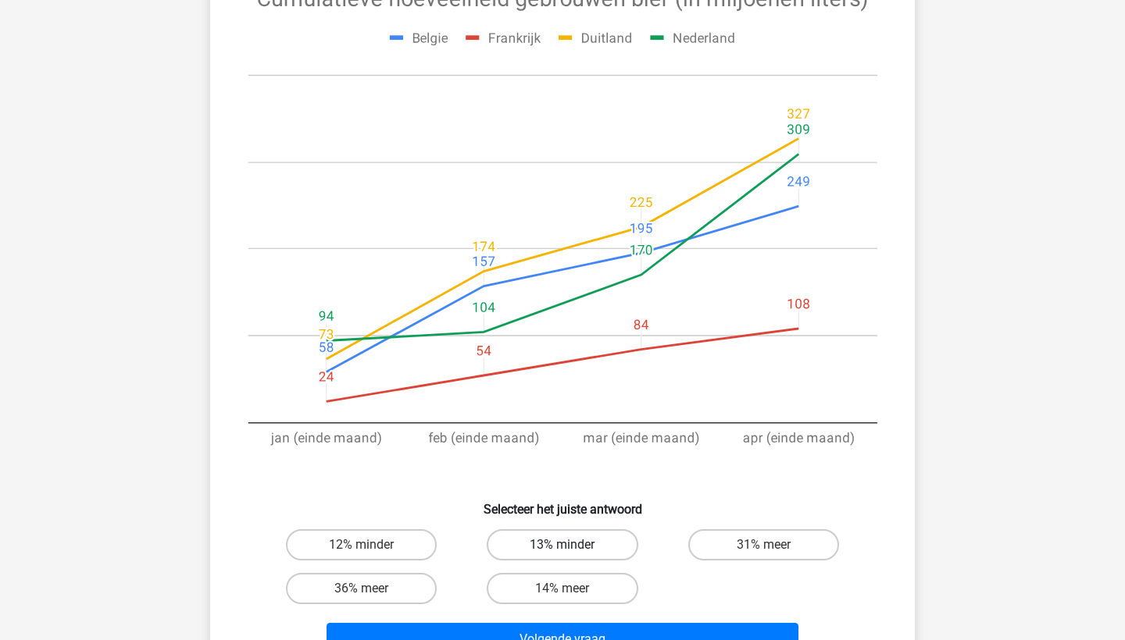
click at [515, 543] on label "13% minder" at bounding box center [562, 544] width 151 height 31
click at [562, 545] on input "13% minder" at bounding box center [567, 550] width 10 height 10
radio input "true"
click at [515, 543] on label "13% minder" at bounding box center [562, 544] width 151 height 31
click at [562, 545] on input "13% minder" at bounding box center [567, 550] width 10 height 10
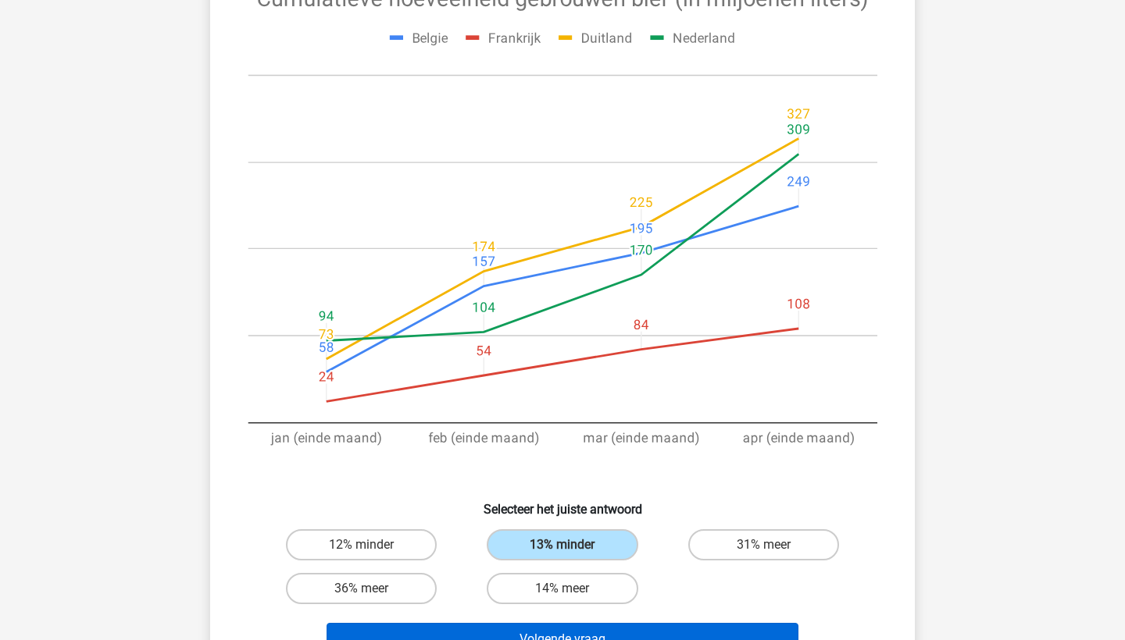
click at [511, 638] on button "Volgende vraag" at bounding box center [562, 639] width 472 height 33
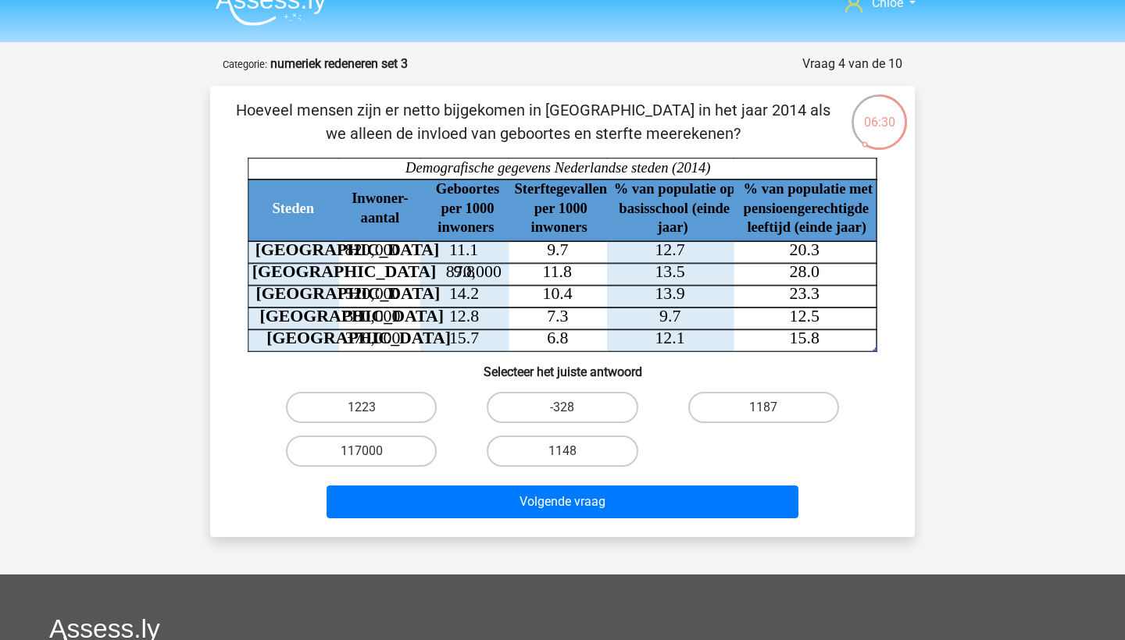
scroll to position [17, 0]
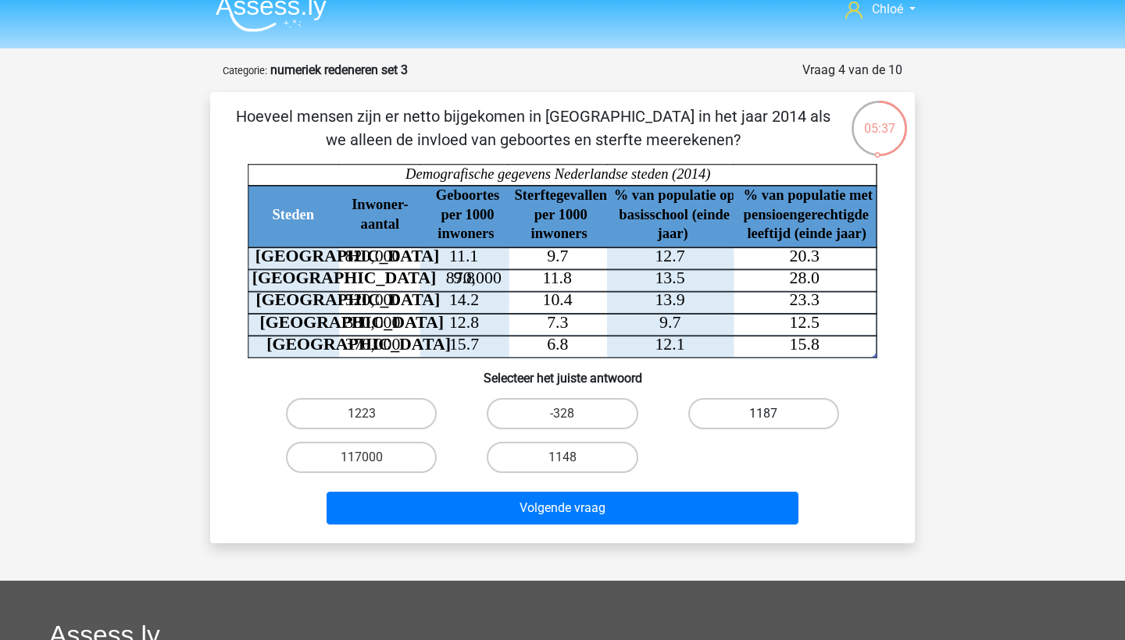
click at [790, 398] on label "1187" at bounding box center [763, 413] width 151 height 31
click at [773, 414] on input "1187" at bounding box center [768, 419] width 10 height 10
radio input "true"
click at [732, 488] on div "Volgende vraag" at bounding box center [562, 505] width 654 height 52
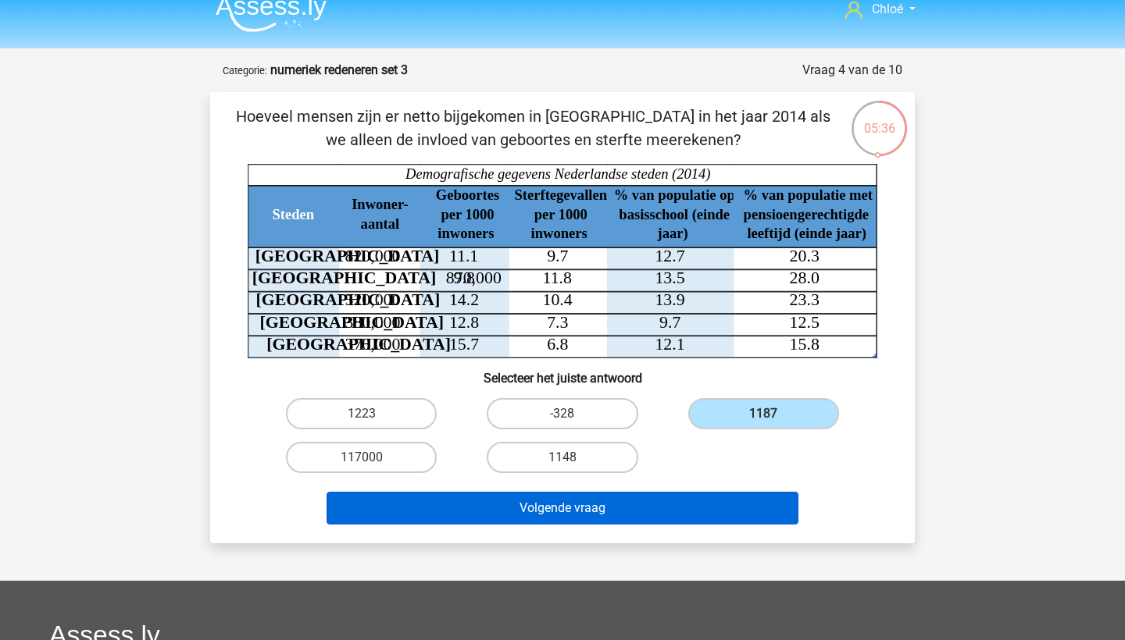
click at [728, 511] on button "Volgende vraag" at bounding box center [562, 508] width 472 height 33
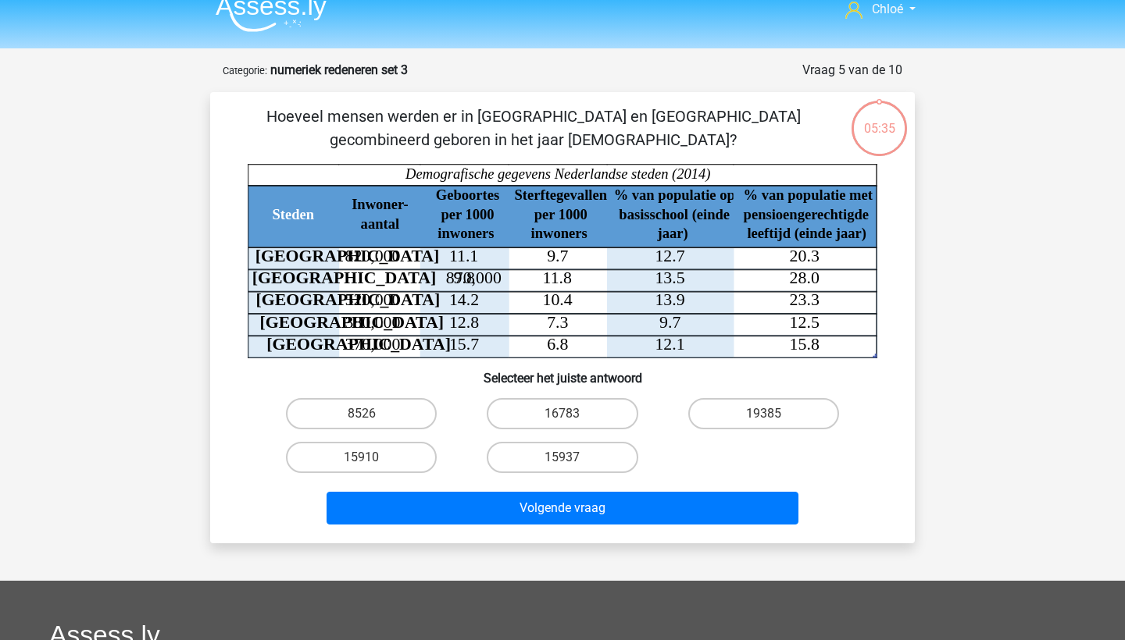
scroll to position [78, 0]
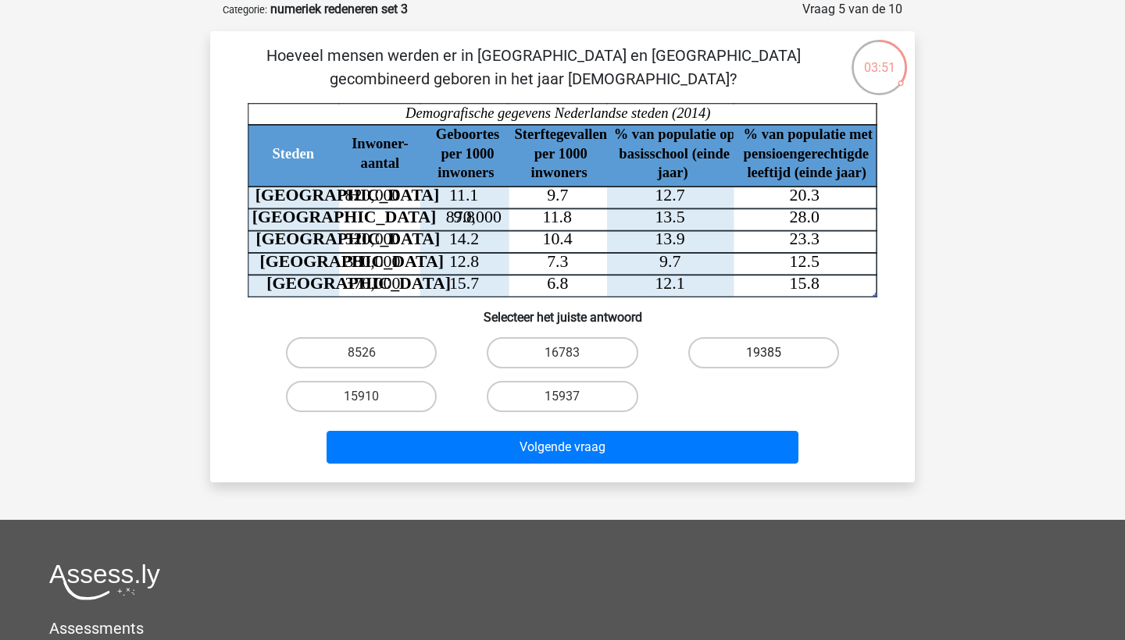
click at [774, 346] on label "19385" at bounding box center [763, 352] width 151 height 31
click at [773, 353] on input "19385" at bounding box center [768, 358] width 10 height 10
radio input "true"
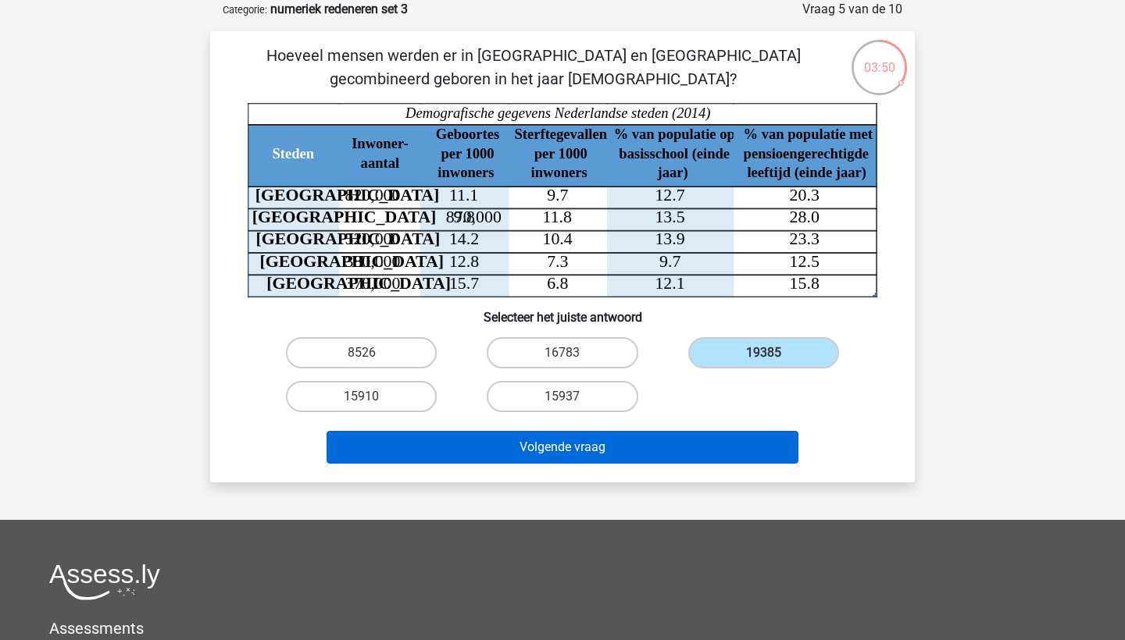
click at [724, 452] on button "Volgende vraag" at bounding box center [562, 447] width 472 height 33
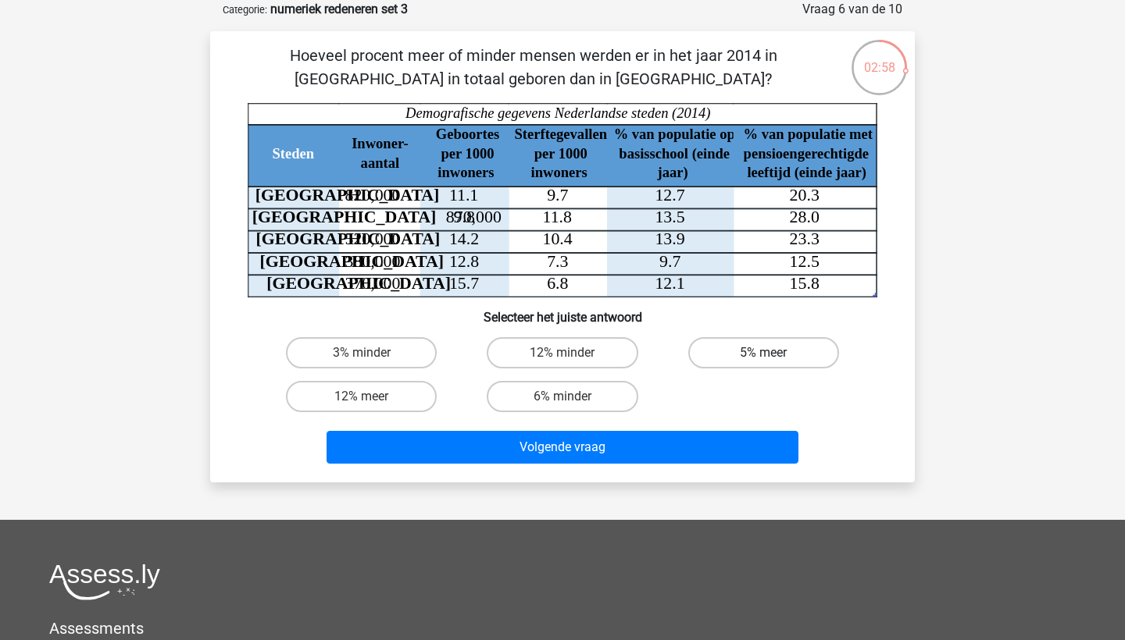
click at [716, 339] on label "5% meer" at bounding box center [763, 352] width 151 height 31
click at [763, 353] on input "5% meer" at bounding box center [768, 358] width 10 height 10
radio input "true"
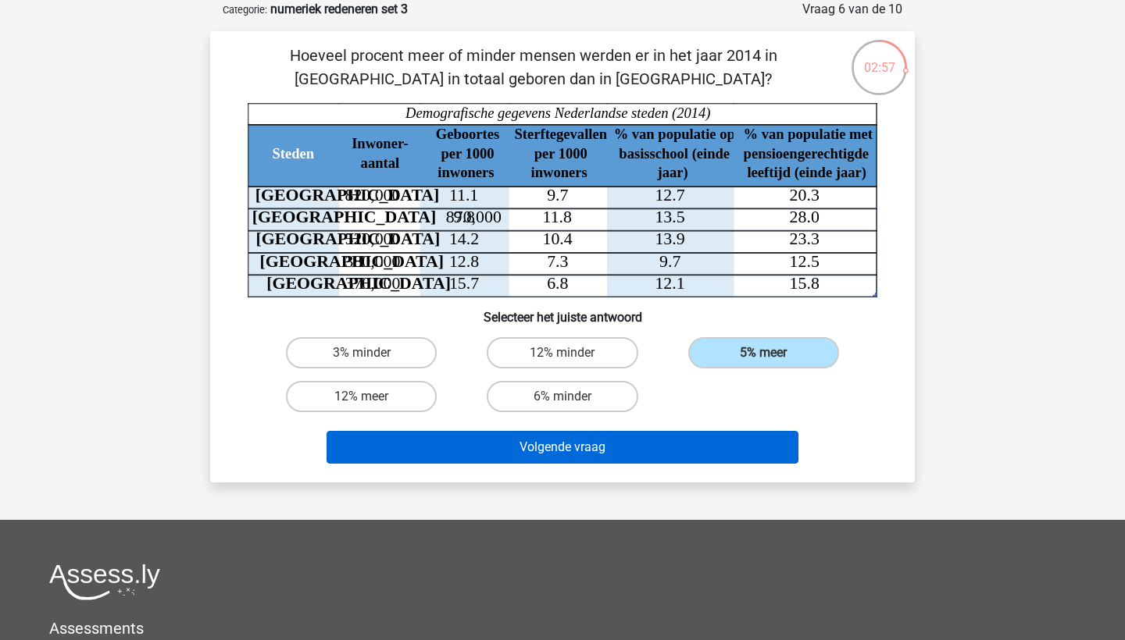
click at [676, 451] on button "Volgende vraag" at bounding box center [562, 447] width 472 height 33
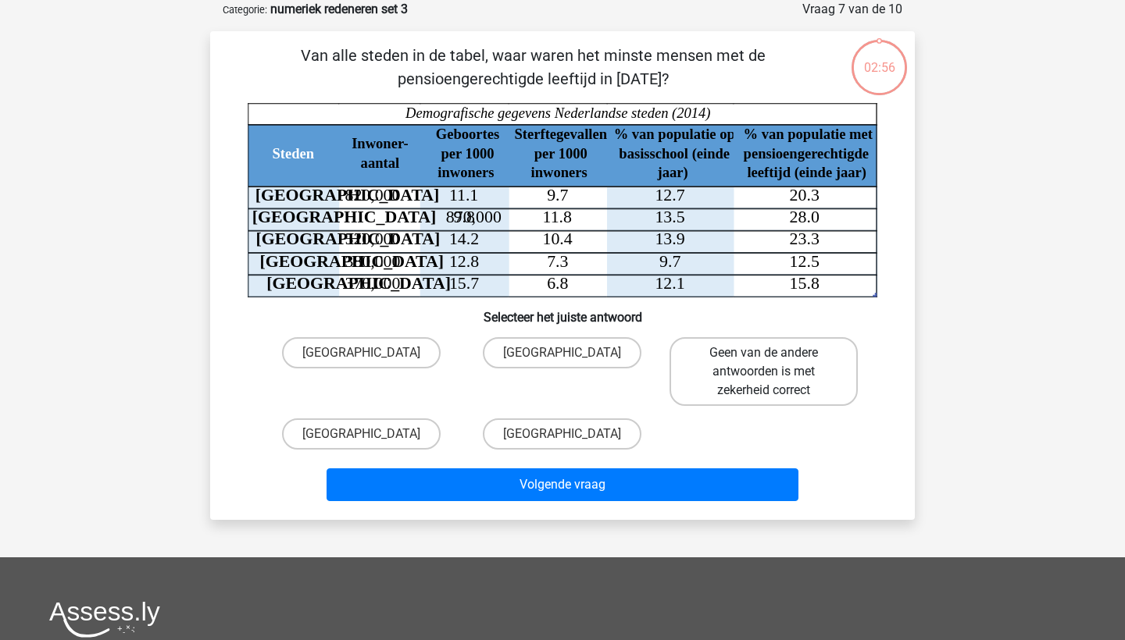
click at [689, 398] on label "Geen van de andere antwoorden is met zekerheid correct" at bounding box center [763, 371] width 188 height 69
click at [763, 363] on input "Geen van de andere antwoorden is met zekerheid correct" at bounding box center [768, 358] width 10 height 10
radio input "true"
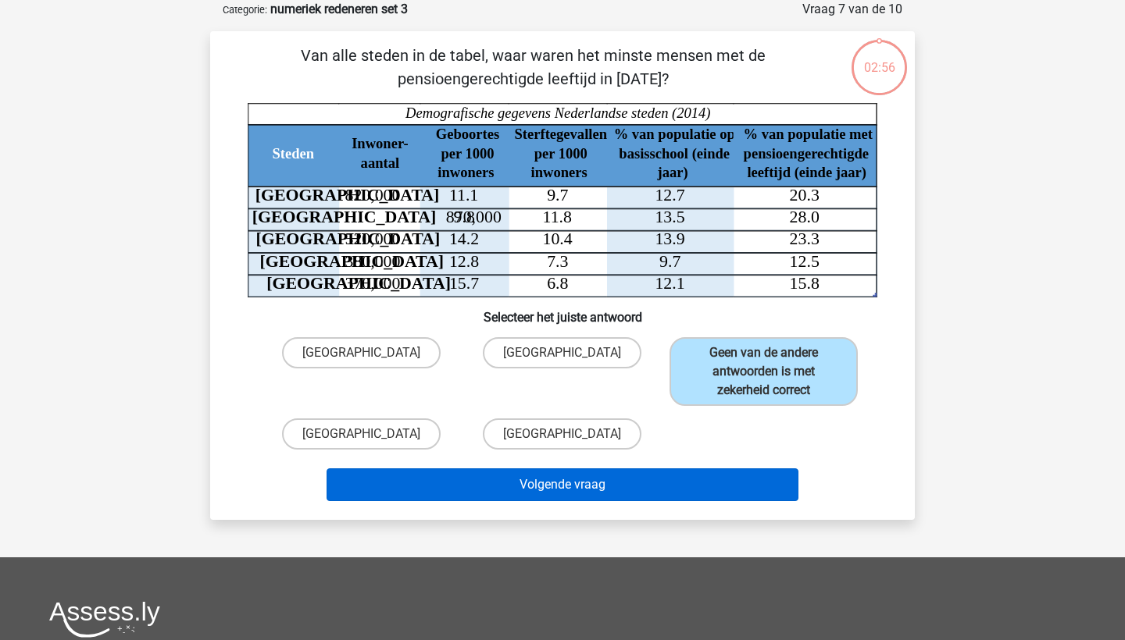
click at [675, 490] on button "Volgende vraag" at bounding box center [562, 485] width 472 height 33
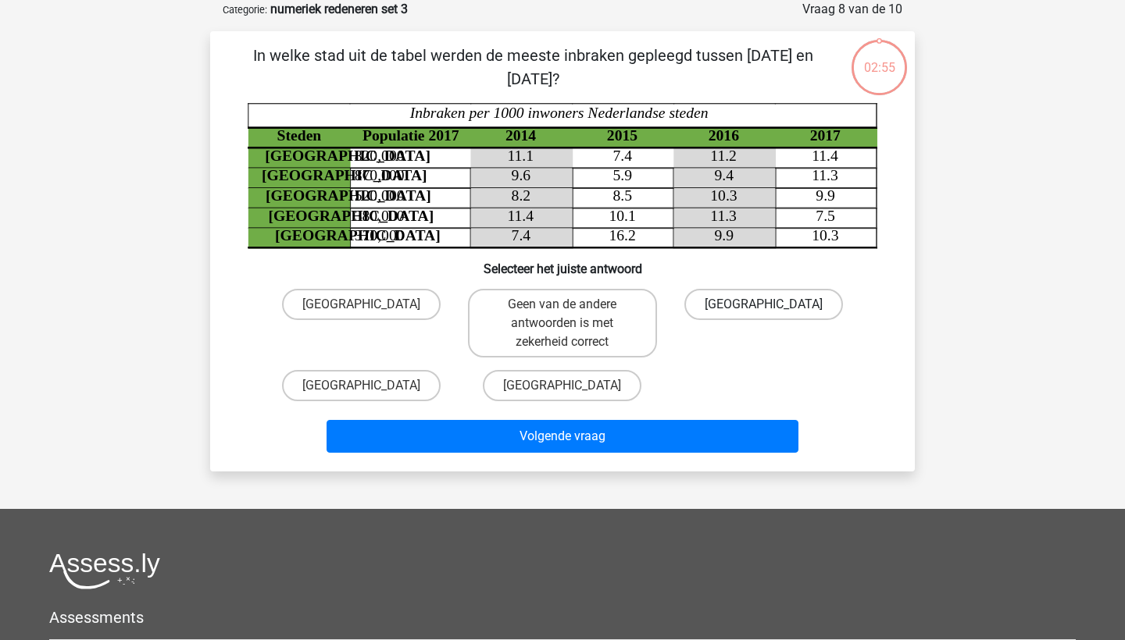
click at [749, 319] on label "Eindhoven" at bounding box center [763, 304] width 159 height 31
click at [763, 315] on input "Eindhoven" at bounding box center [768, 310] width 10 height 10
radio input "true"
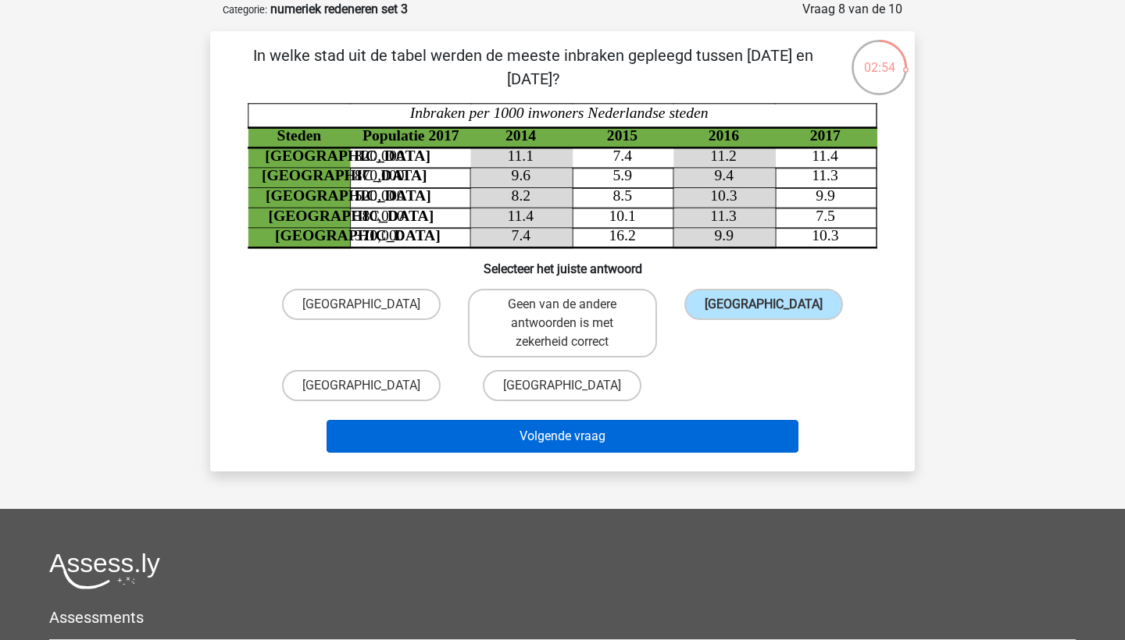
click at [715, 426] on button "Volgende vraag" at bounding box center [562, 436] width 472 height 33
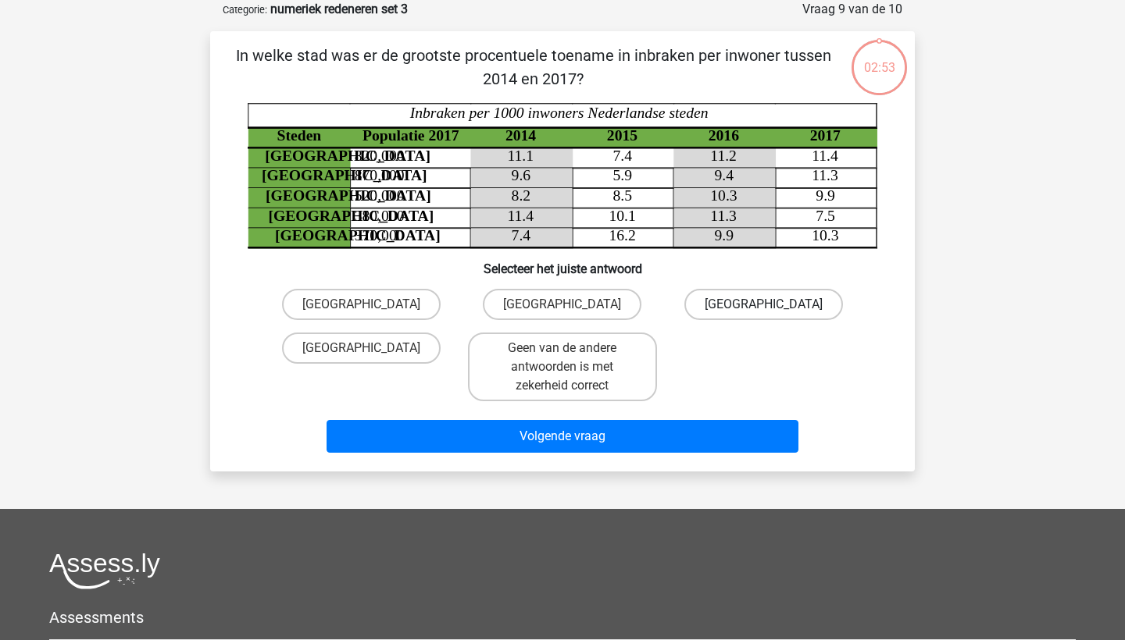
click at [761, 316] on label "Rotterdam" at bounding box center [763, 304] width 159 height 31
click at [763, 315] on input "Rotterdam" at bounding box center [768, 310] width 10 height 10
radio input "true"
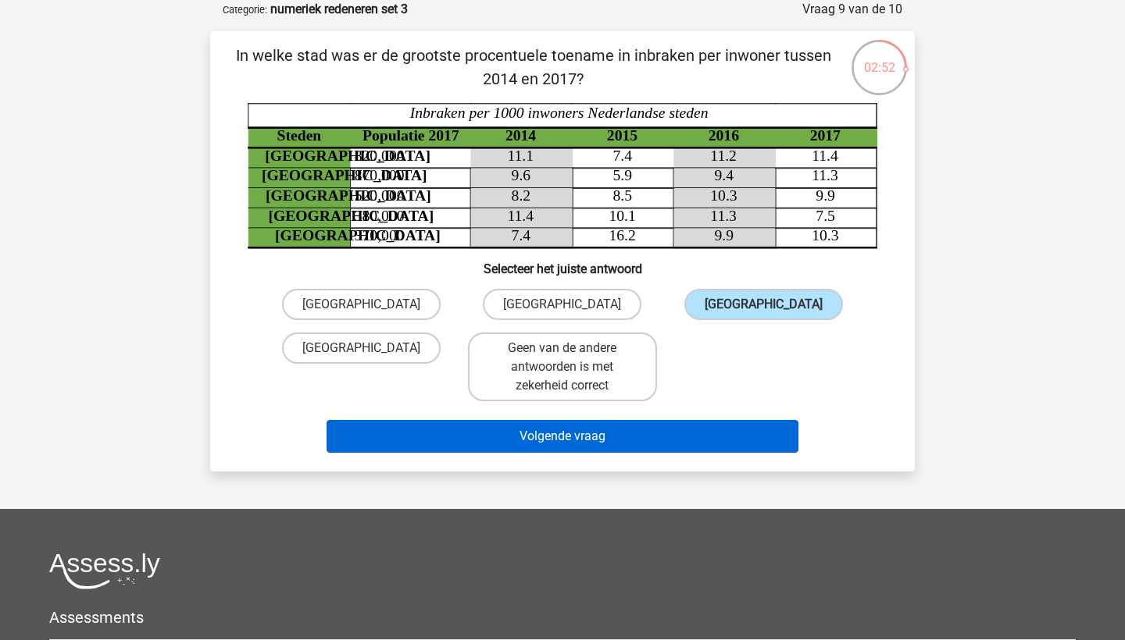
click at [693, 431] on button "Volgende vraag" at bounding box center [562, 436] width 472 height 33
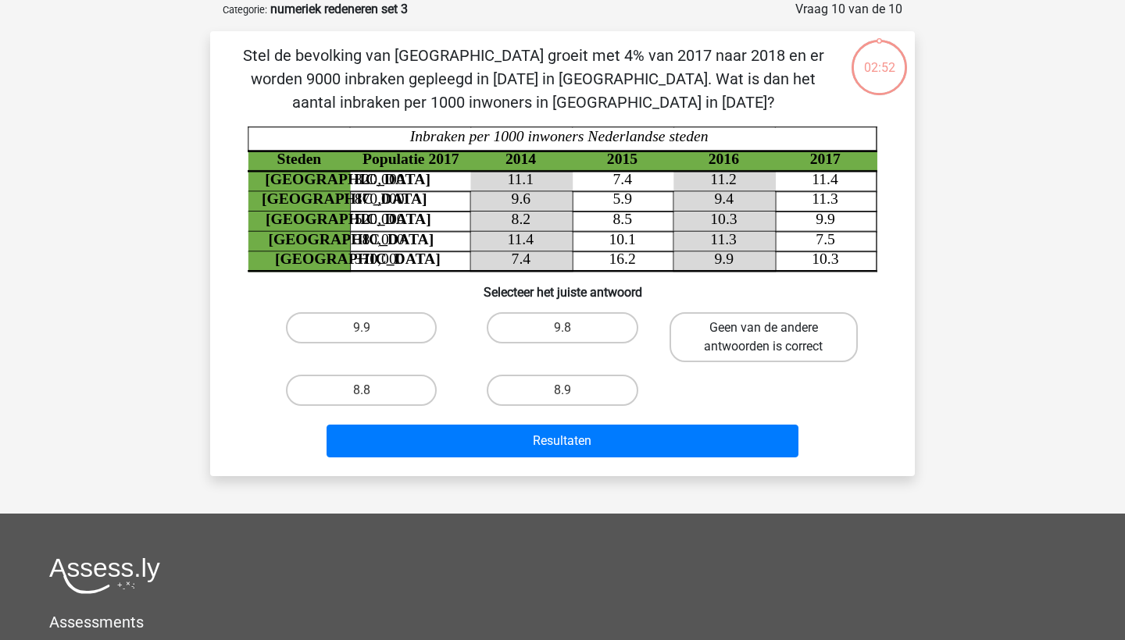
click at [734, 313] on label "Geen van de andere antwoorden is correct" at bounding box center [763, 337] width 188 height 50
click at [763, 328] on input "Geen van de andere antwoorden is correct" at bounding box center [768, 333] width 10 height 10
radio input "true"
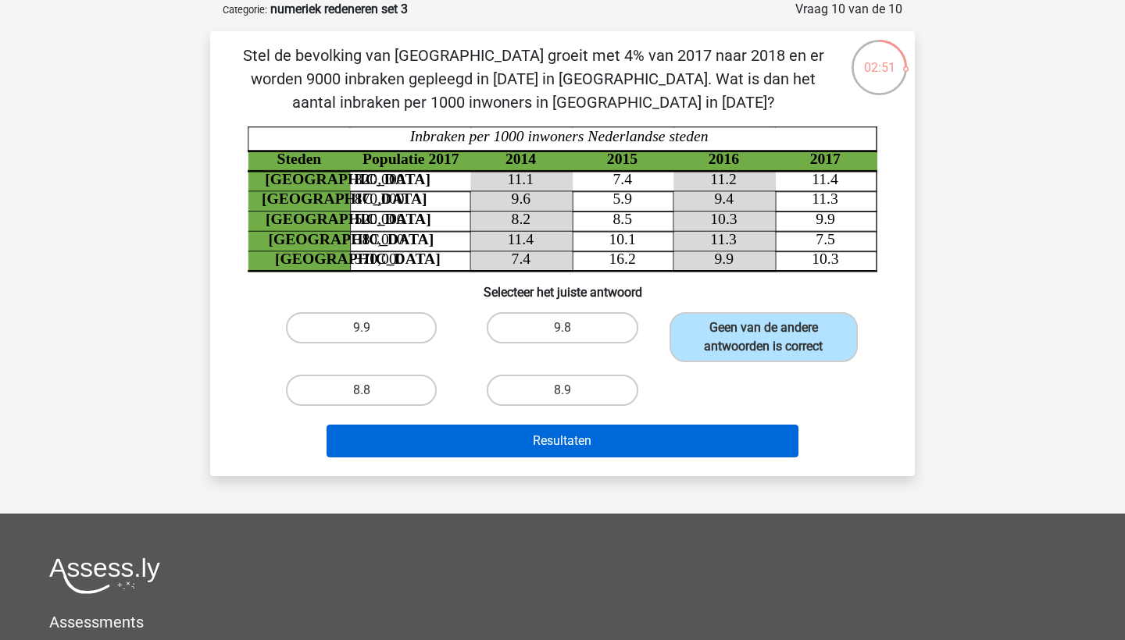
click at [662, 447] on button "Resultaten" at bounding box center [562, 441] width 472 height 33
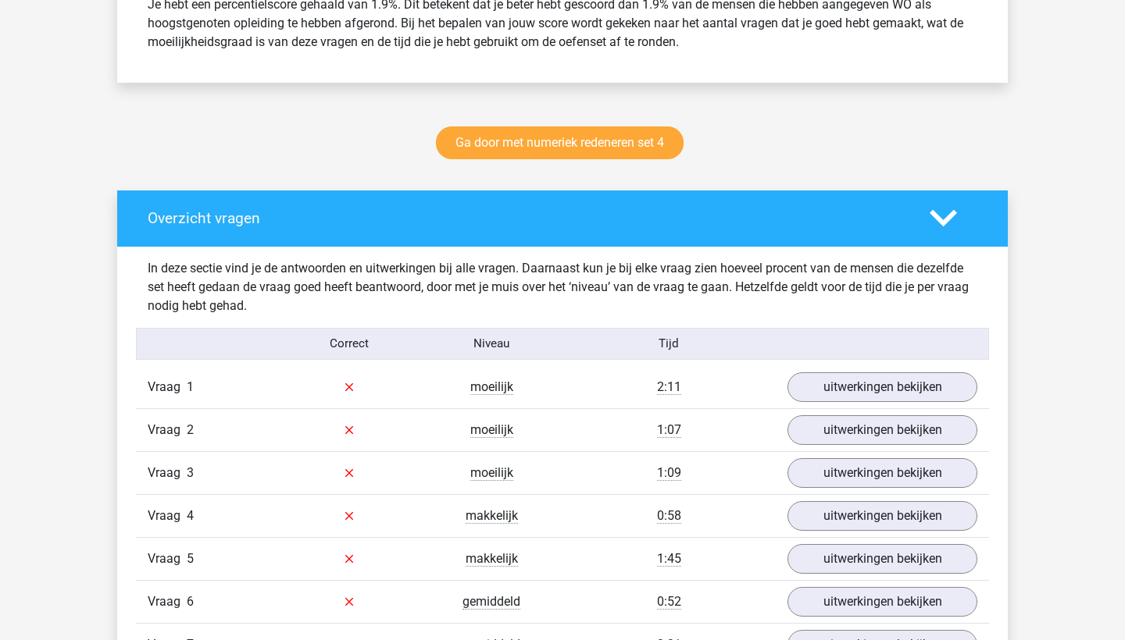
scroll to position [711, 0]
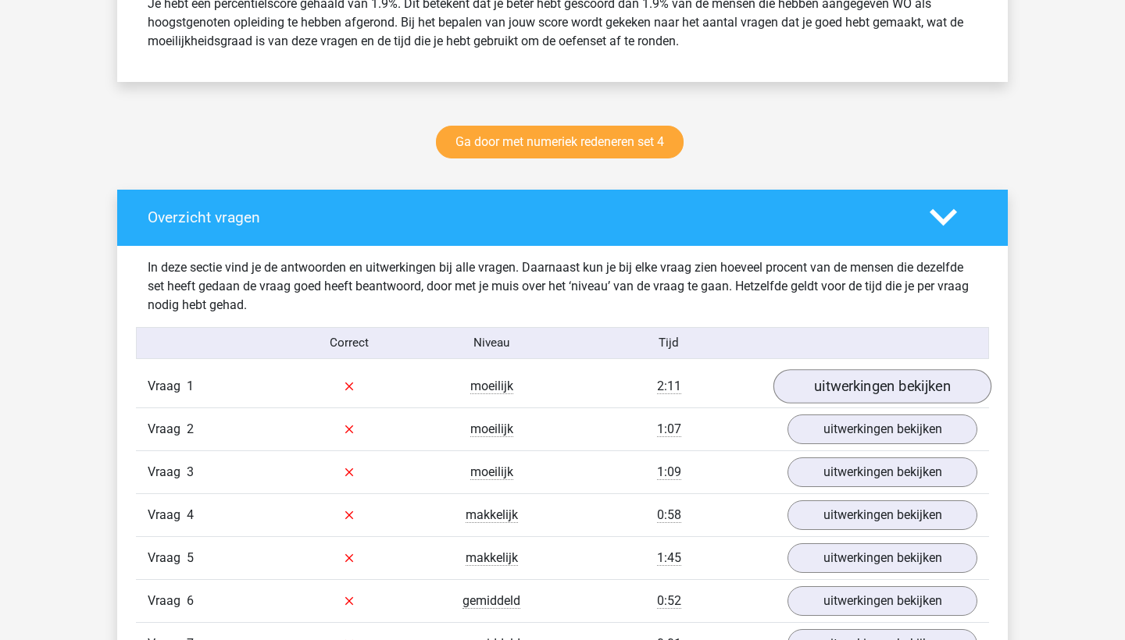
click at [822, 393] on link "uitwerkingen bekijken" at bounding box center [882, 386] width 218 height 34
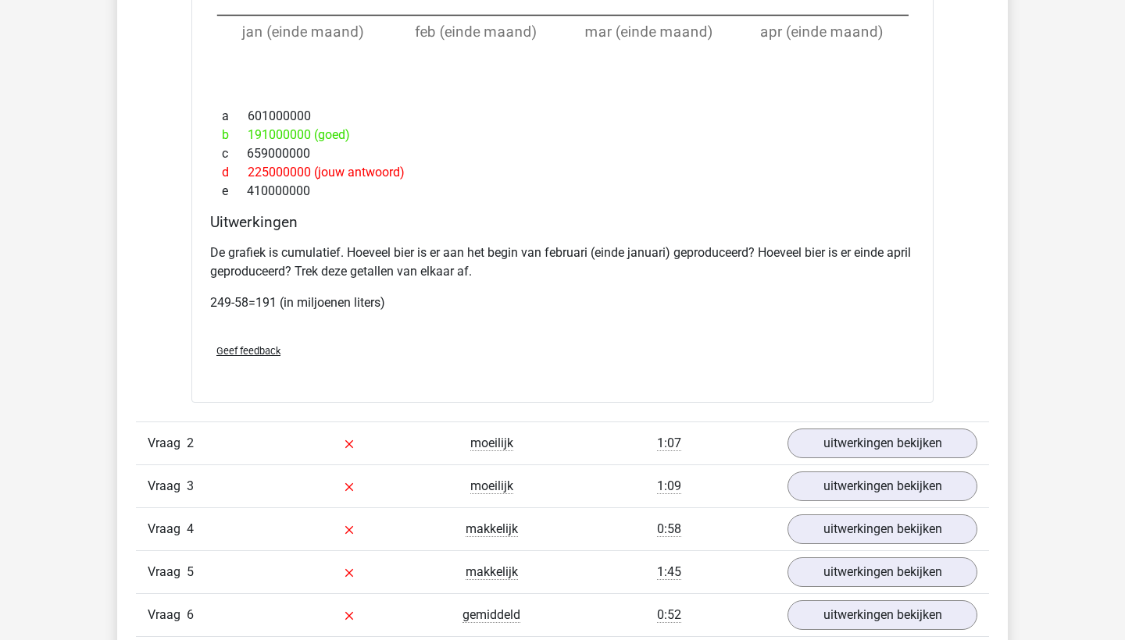
scroll to position [1666, 0]
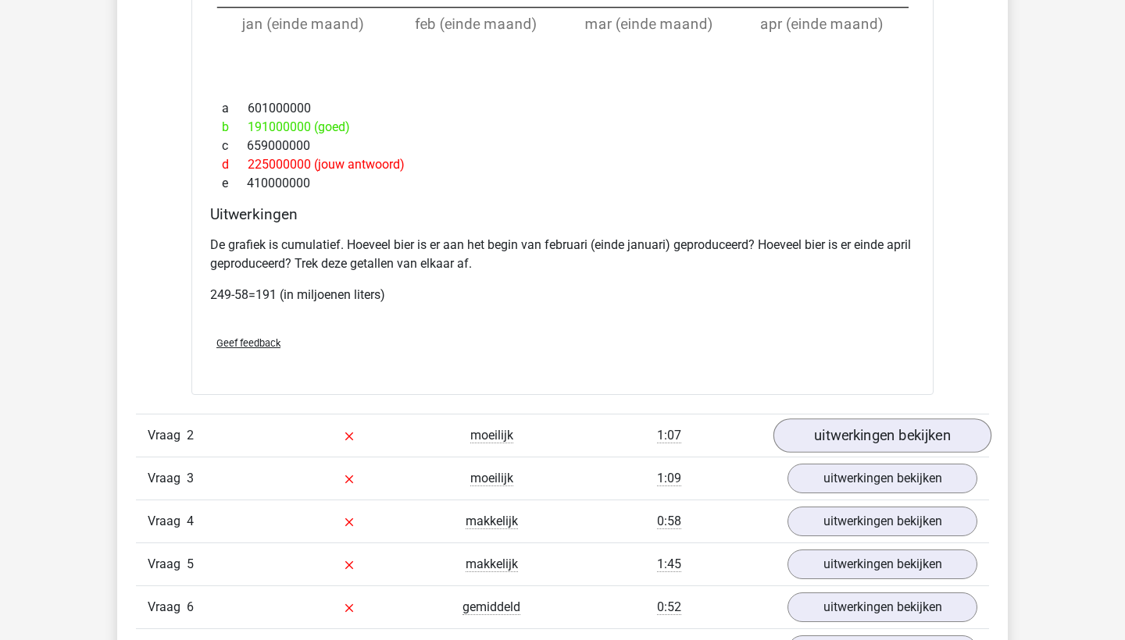
click at [812, 440] on link "uitwerkingen bekijken" at bounding box center [882, 436] width 218 height 34
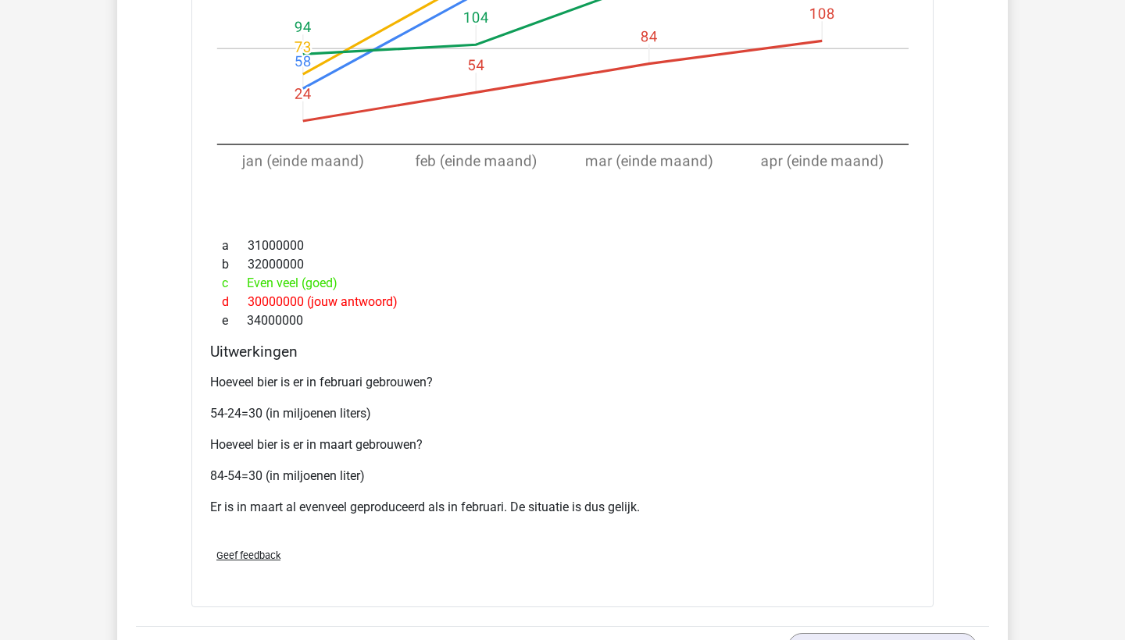
scroll to position [2554, 0]
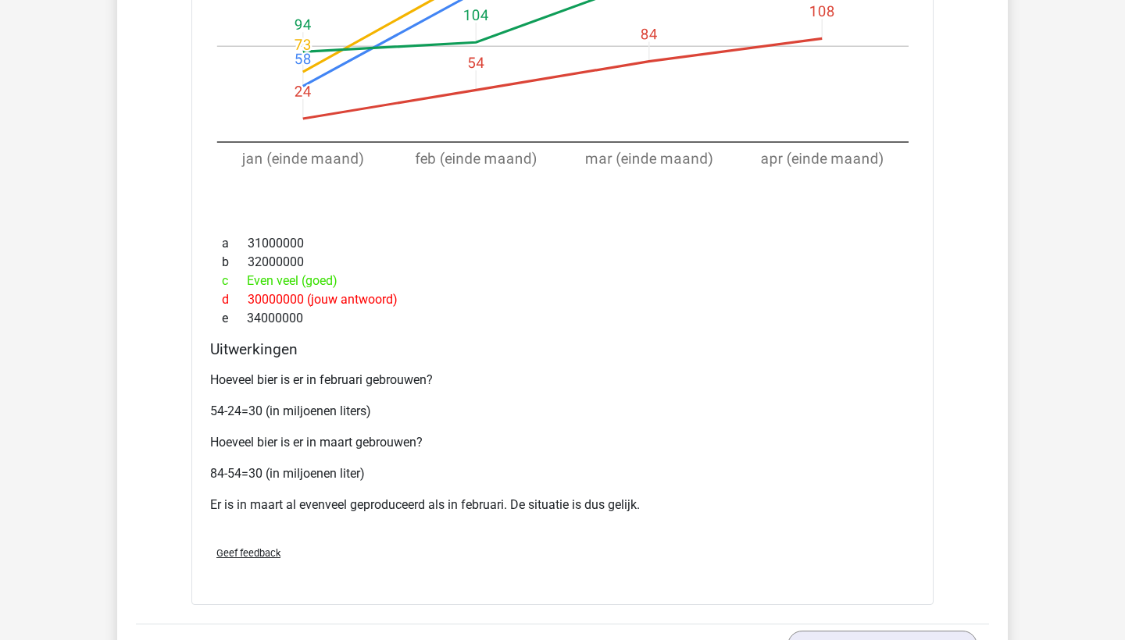
drag, startPoint x: 283, startPoint y: 297, endPoint x: 308, endPoint y: 297, distance: 25.0
click at [308, 297] on div "d 30000000 (jouw antwoord)" at bounding box center [562, 299] width 704 height 19
click at [269, 298] on div "d 30000000 (jouw antwoord)" at bounding box center [562, 299] width 704 height 19
drag, startPoint x: 265, startPoint y: 298, endPoint x: 281, endPoint y: 298, distance: 16.4
click at [281, 298] on div "d 30000000 (jouw antwoord)" at bounding box center [562, 299] width 704 height 19
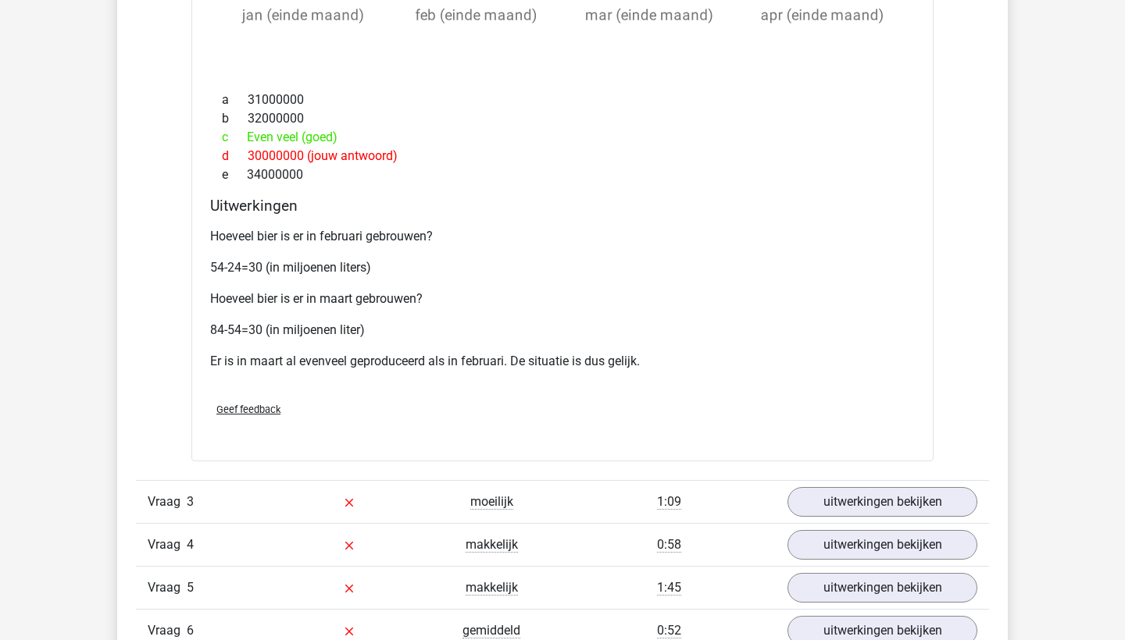
scroll to position [2718, 0]
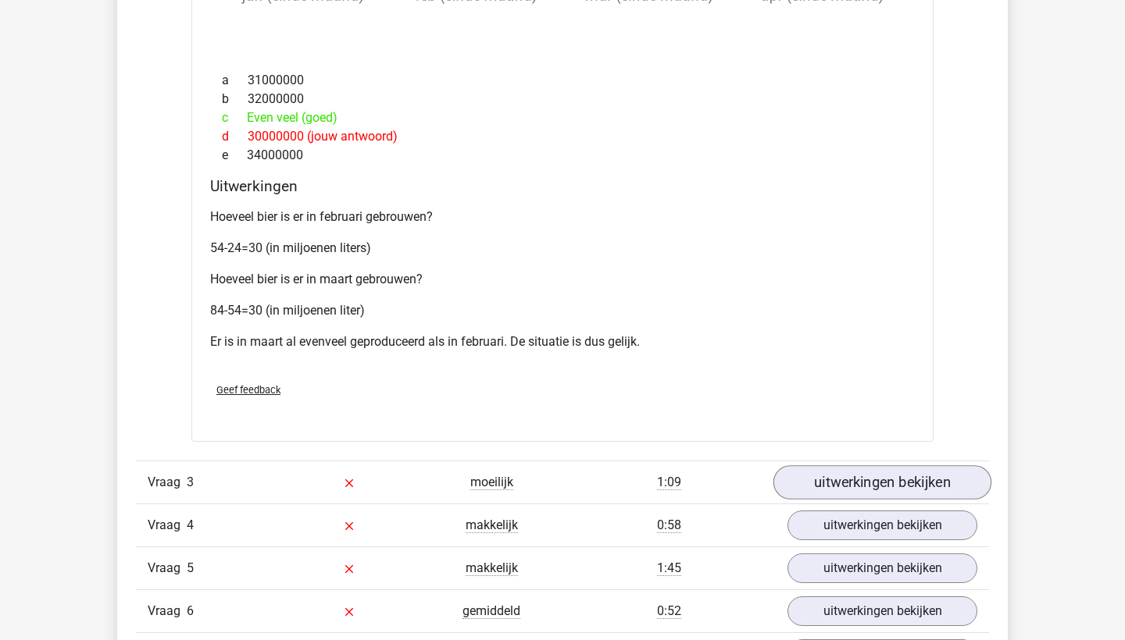
click at [853, 490] on link "uitwerkingen bekijken" at bounding box center [882, 482] width 218 height 34
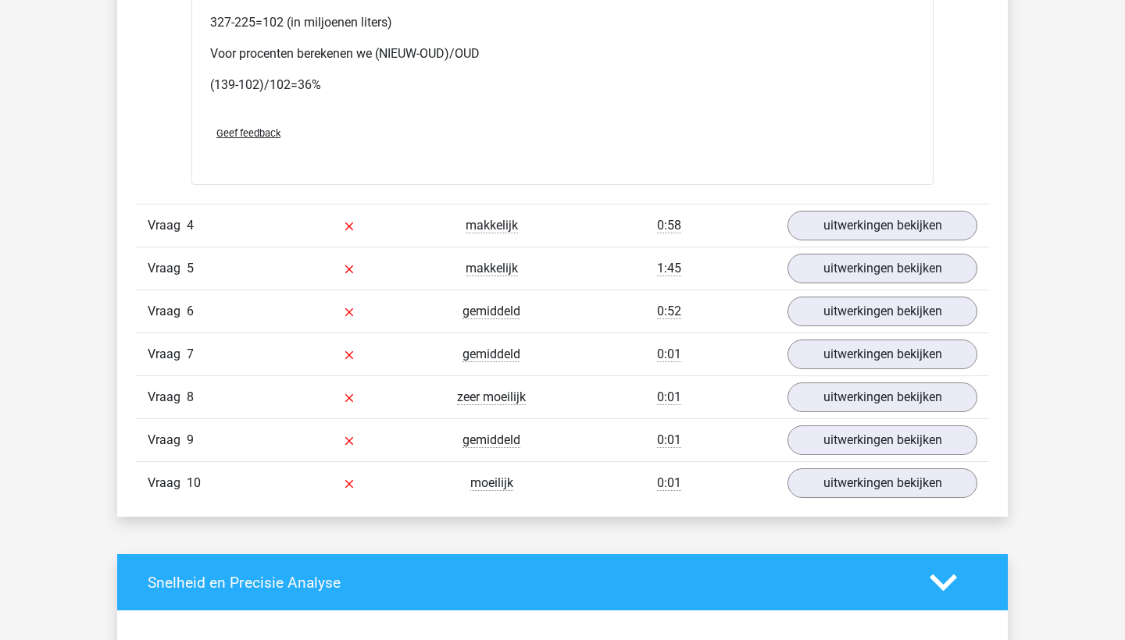
scroll to position [4094, 0]
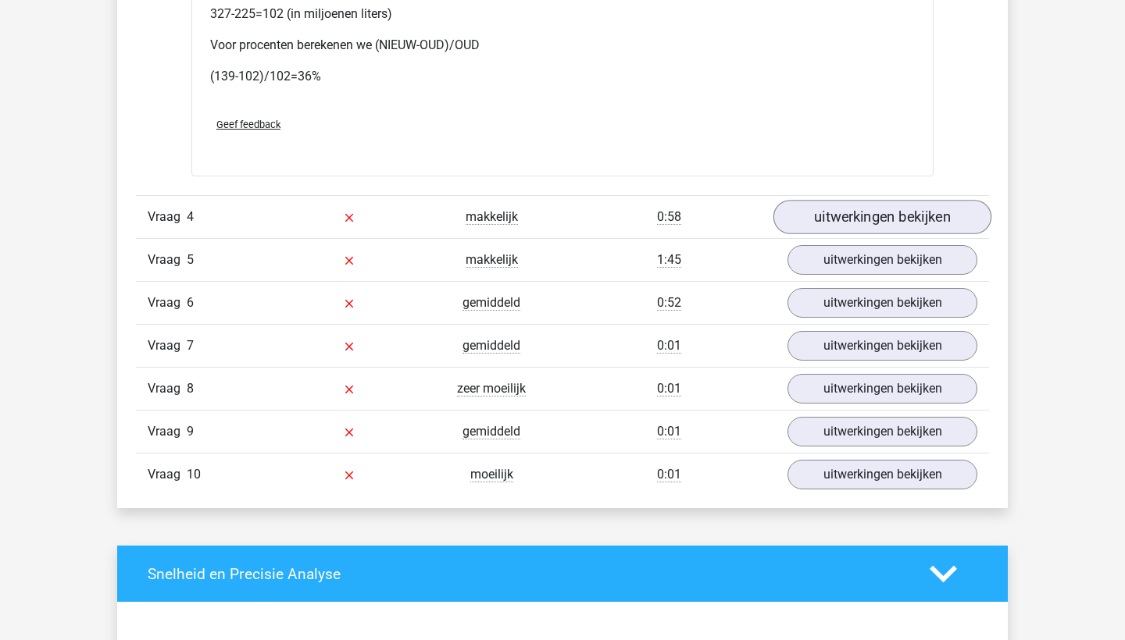
click at [836, 213] on link "uitwerkingen bekijken" at bounding box center [882, 217] width 218 height 34
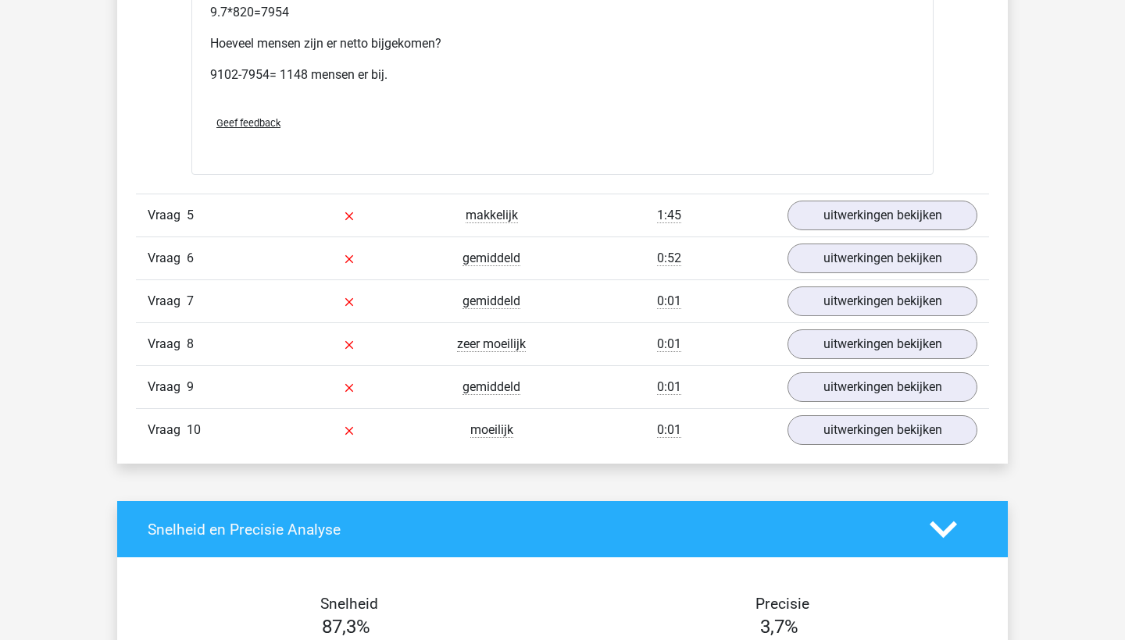
scroll to position [4880, 0]
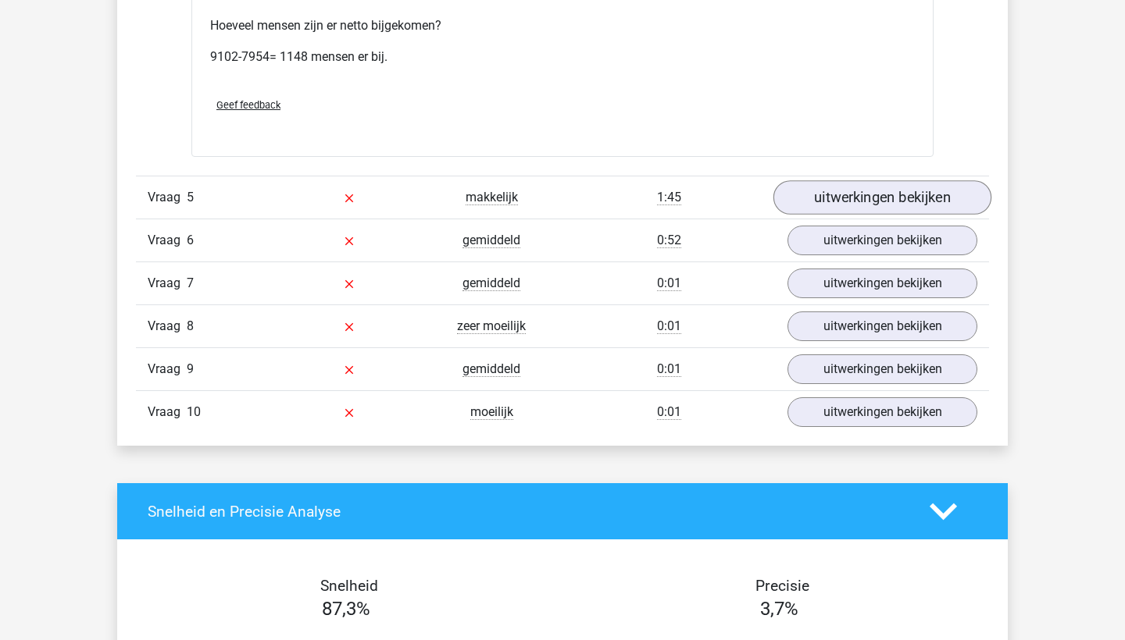
click at [839, 189] on link "uitwerkingen bekijken" at bounding box center [882, 197] width 218 height 34
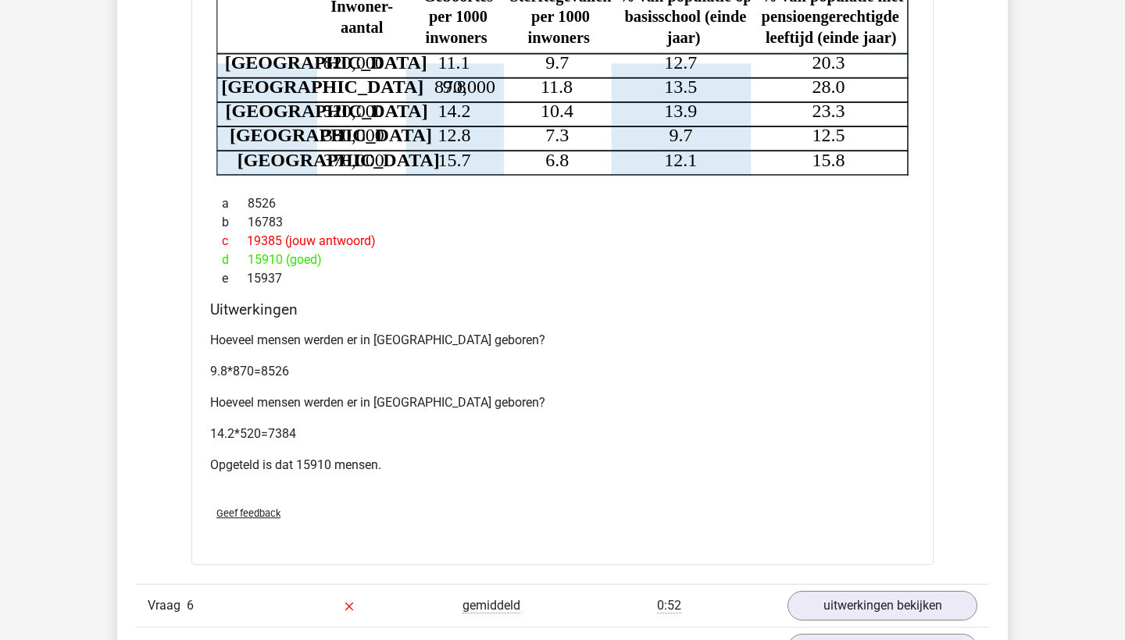
scroll to position [5416, 0]
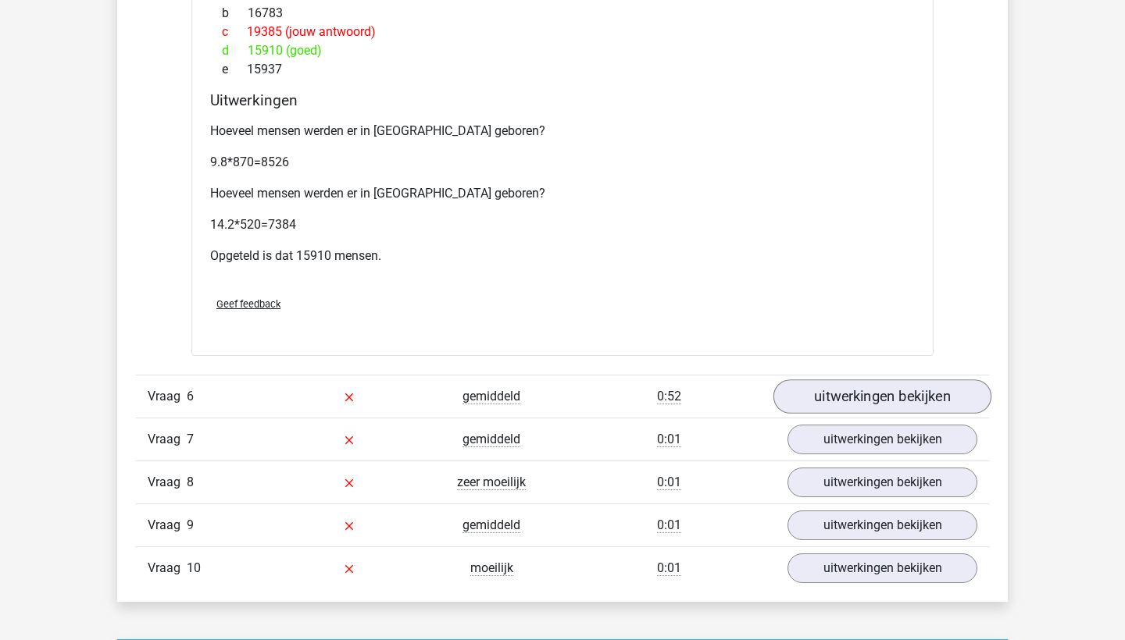
click at [854, 380] on link "uitwerkingen bekijken" at bounding box center [882, 397] width 218 height 34
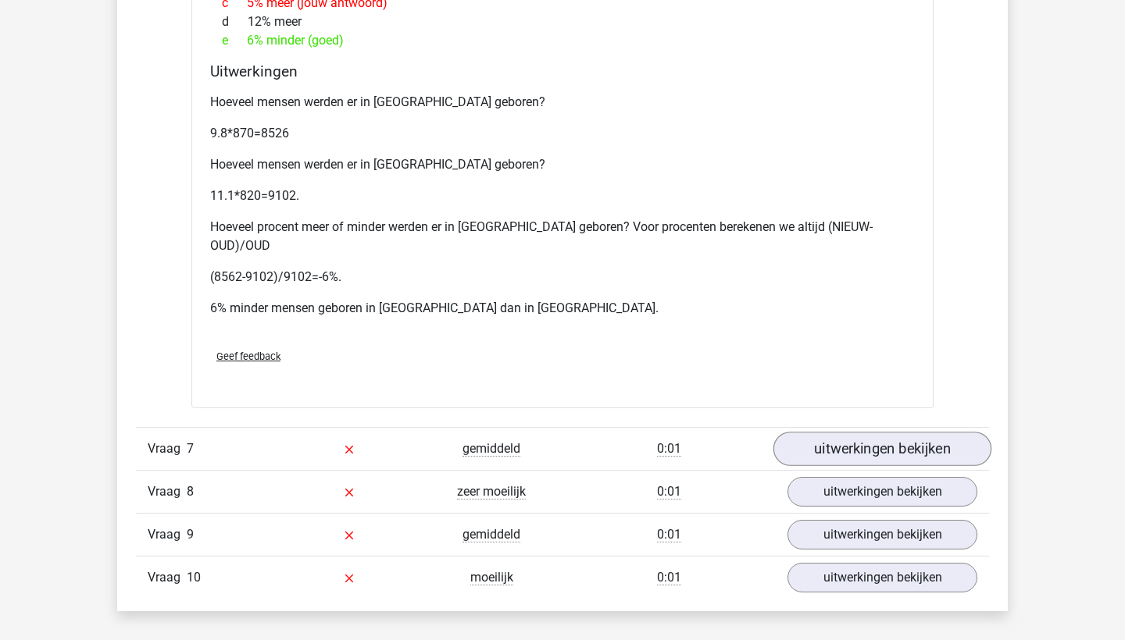
scroll to position [6179, 0]
click at [864, 433] on link "uitwerkingen bekijken" at bounding box center [882, 450] width 218 height 34
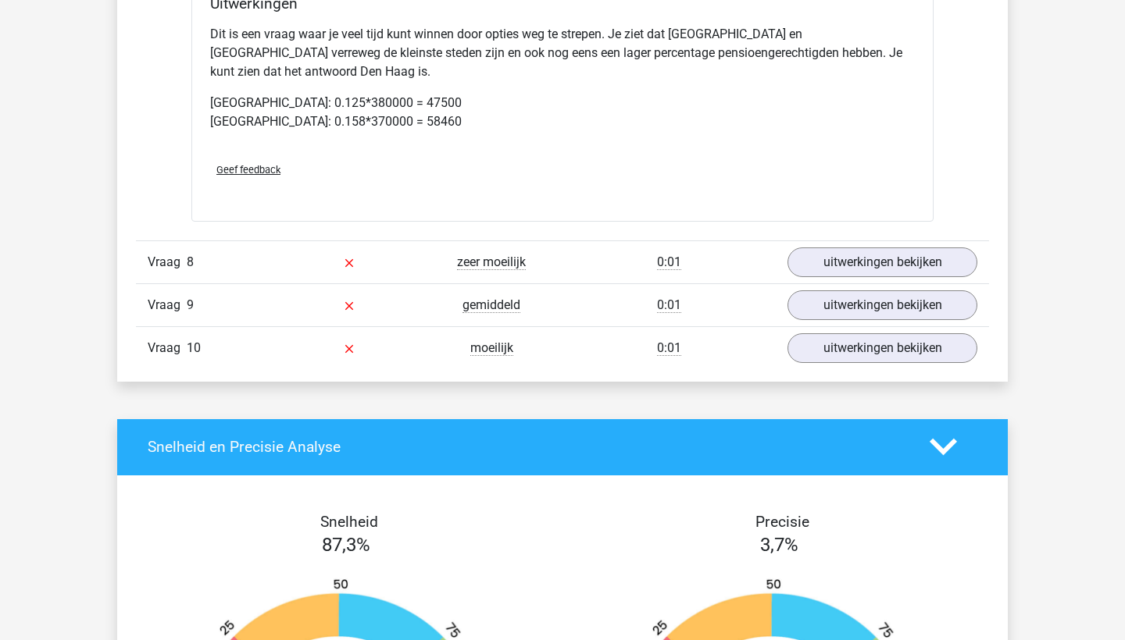
scroll to position [6974, 0]
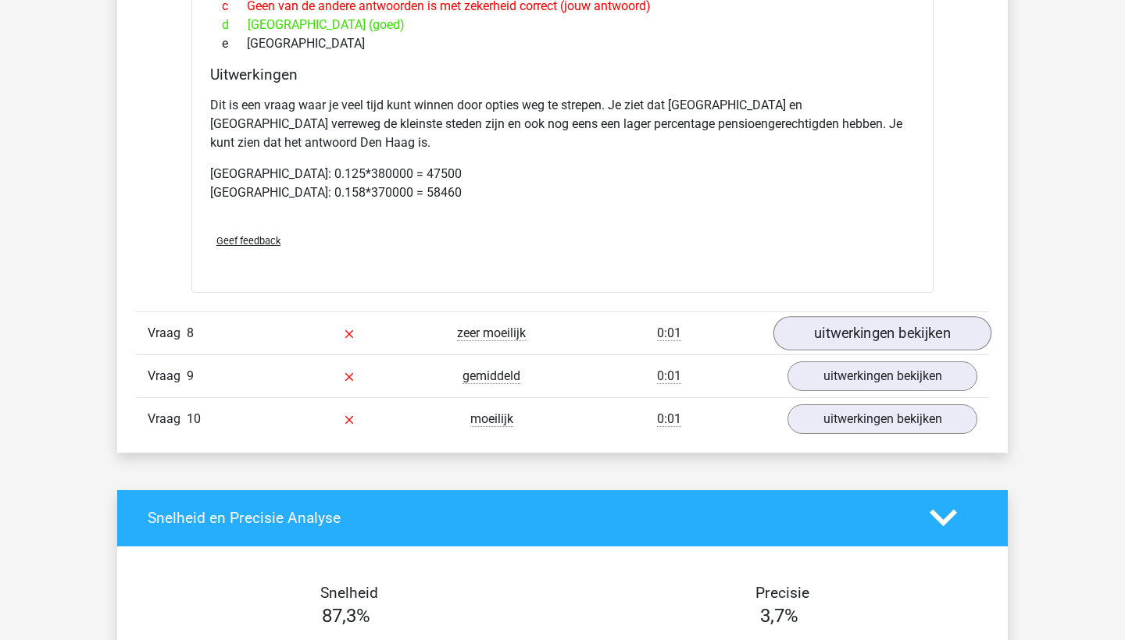
click at [849, 316] on link "uitwerkingen bekijken" at bounding box center [882, 333] width 218 height 34
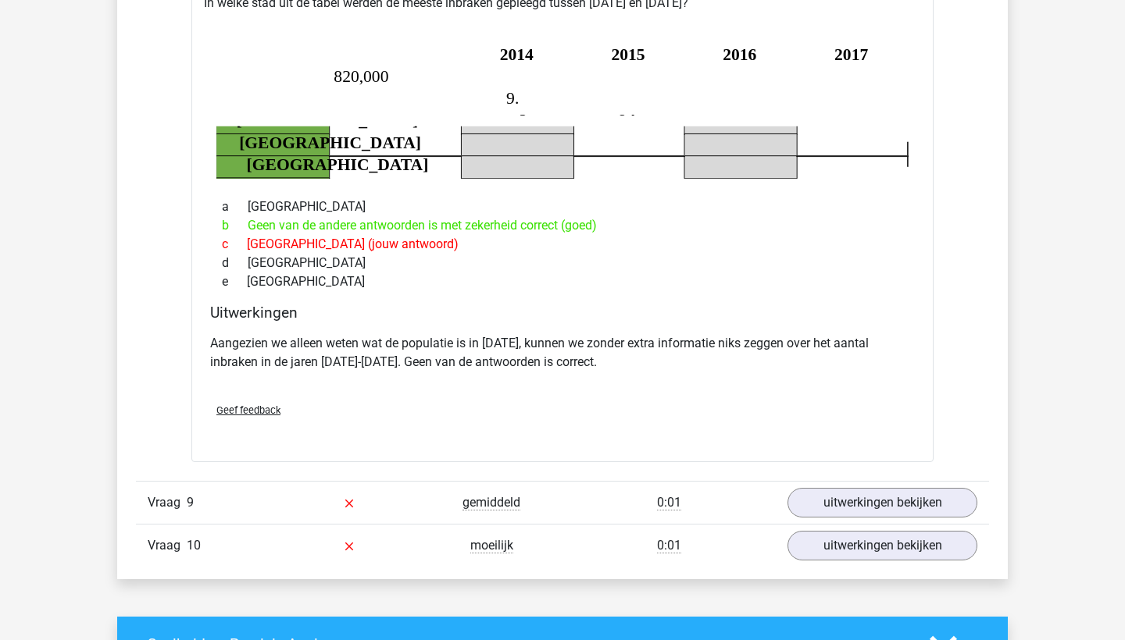
scroll to position [7363, 0]
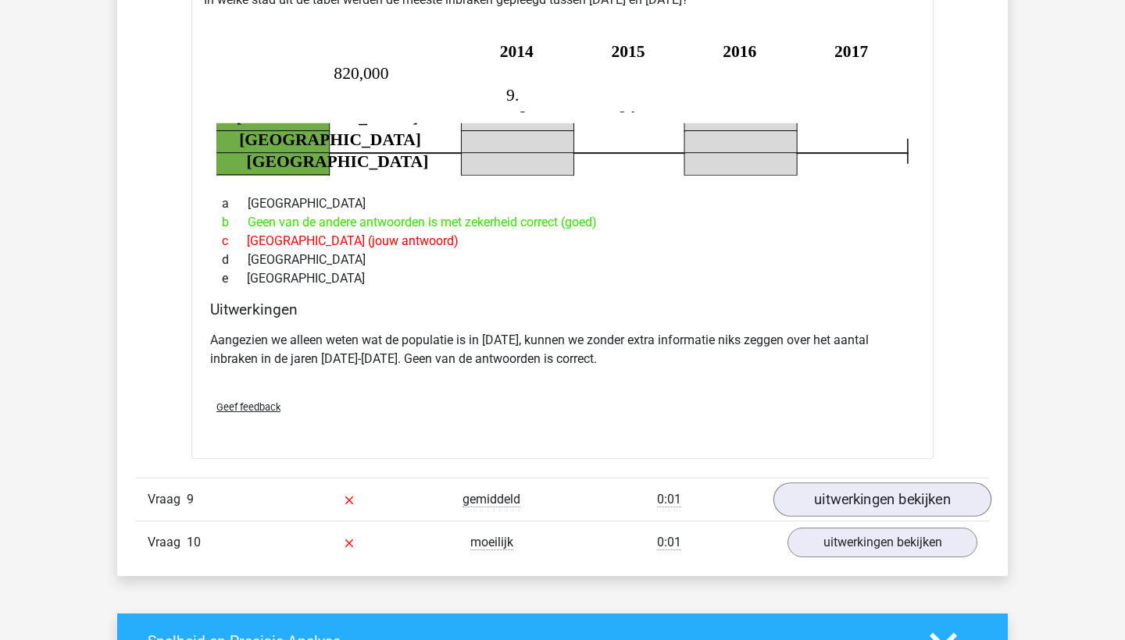
click at [839, 483] on link "uitwerkingen bekijken" at bounding box center [882, 500] width 218 height 34
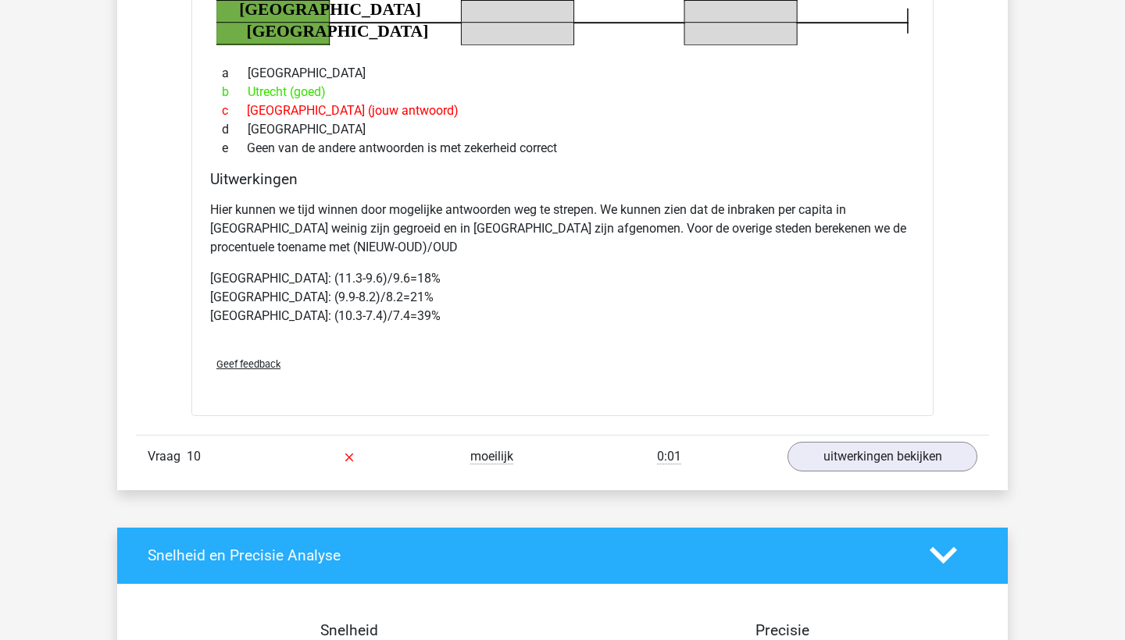
scroll to position [8050, 0]
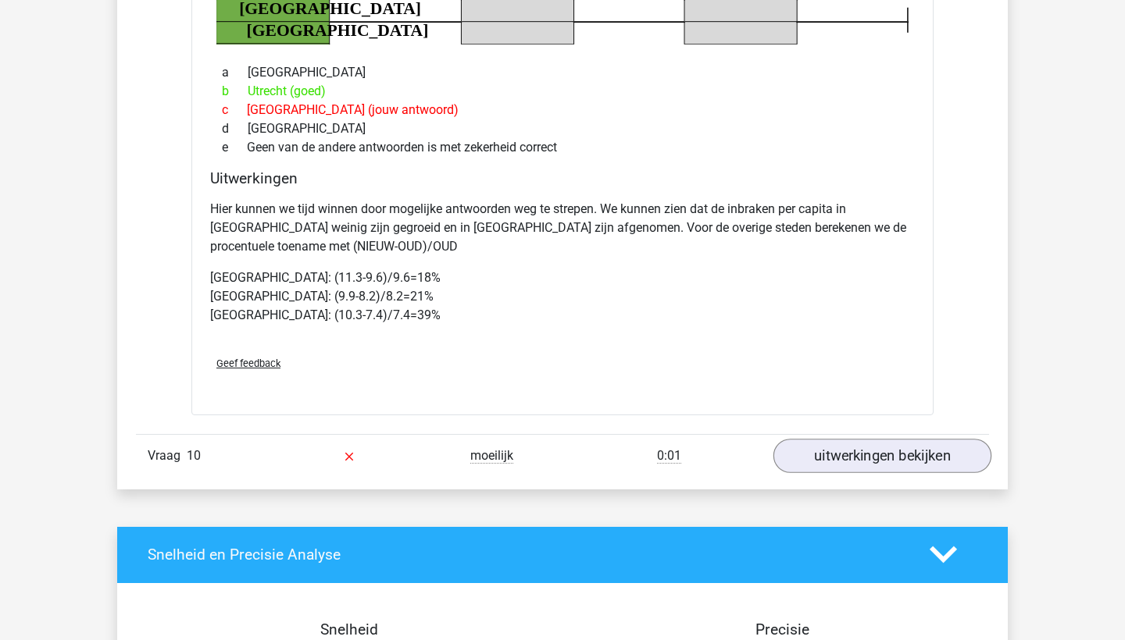
click at [869, 439] on link "uitwerkingen bekijken" at bounding box center [882, 456] width 218 height 34
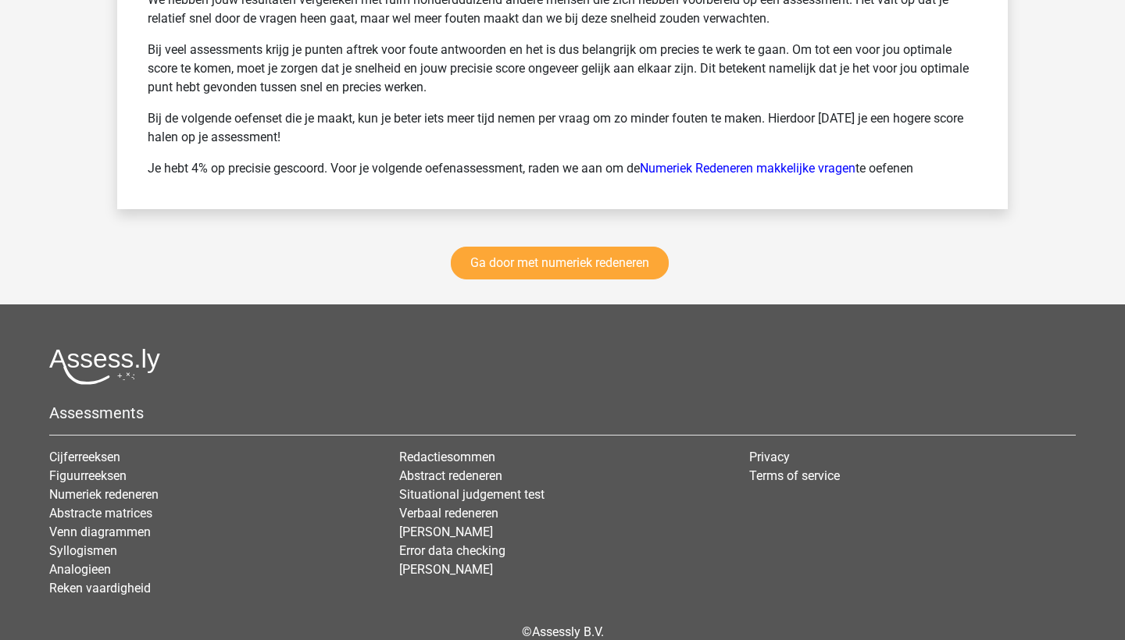
scroll to position [9814, 0]
click at [701, 162] on link "Numeriek Redeneren makkelijke vragen" at bounding box center [748, 169] width 216 height 15
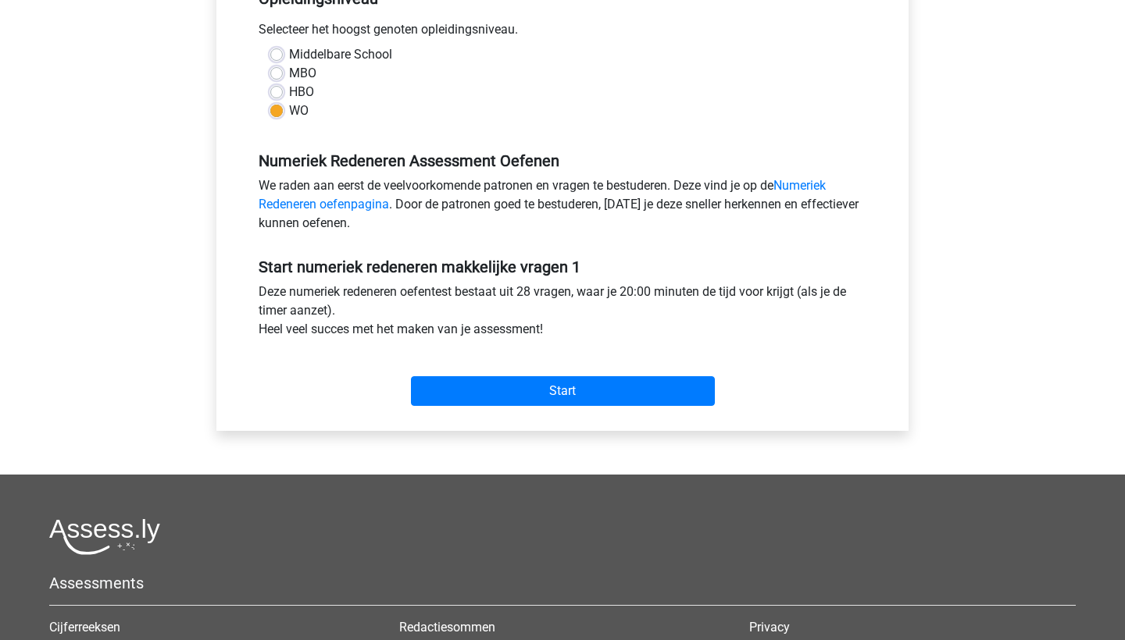
scroll to position [347, 0]
click at [551, 377] on input "Start" at bounding box center [563, 391] width 304 height 30
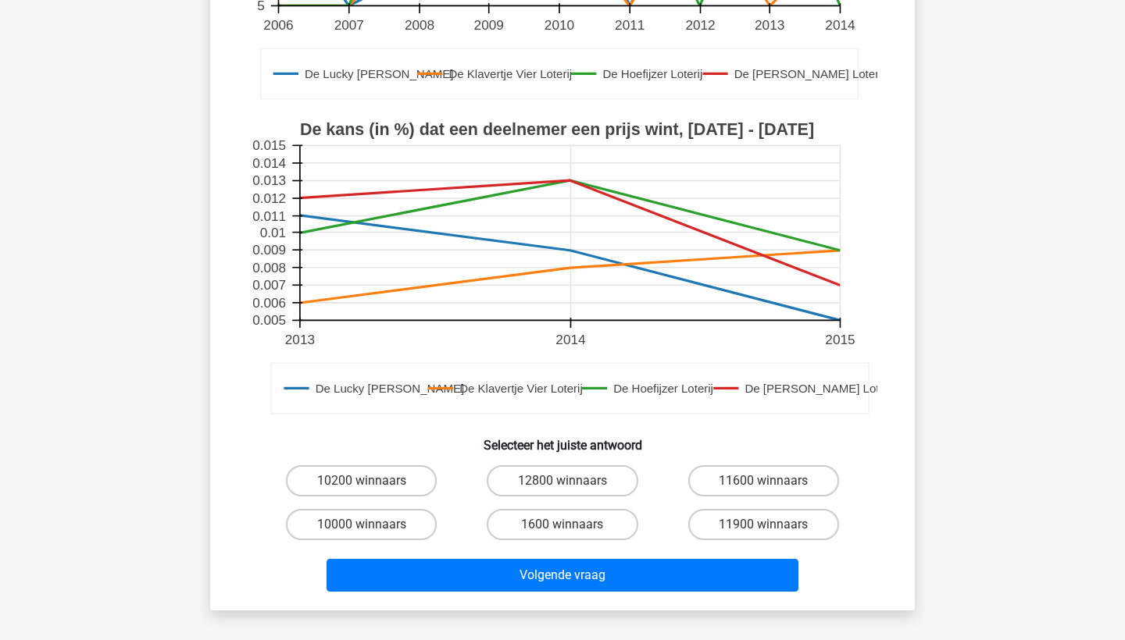
scroll to position [408, 0]
click at [722, 511] on label "11900 winnaars" at bounding box center [763, 524] width 151 height 31
click at [763, 525] on input "11900 winnaars" at bounding box center [768, 530] width 10 height 10
radio input "true"
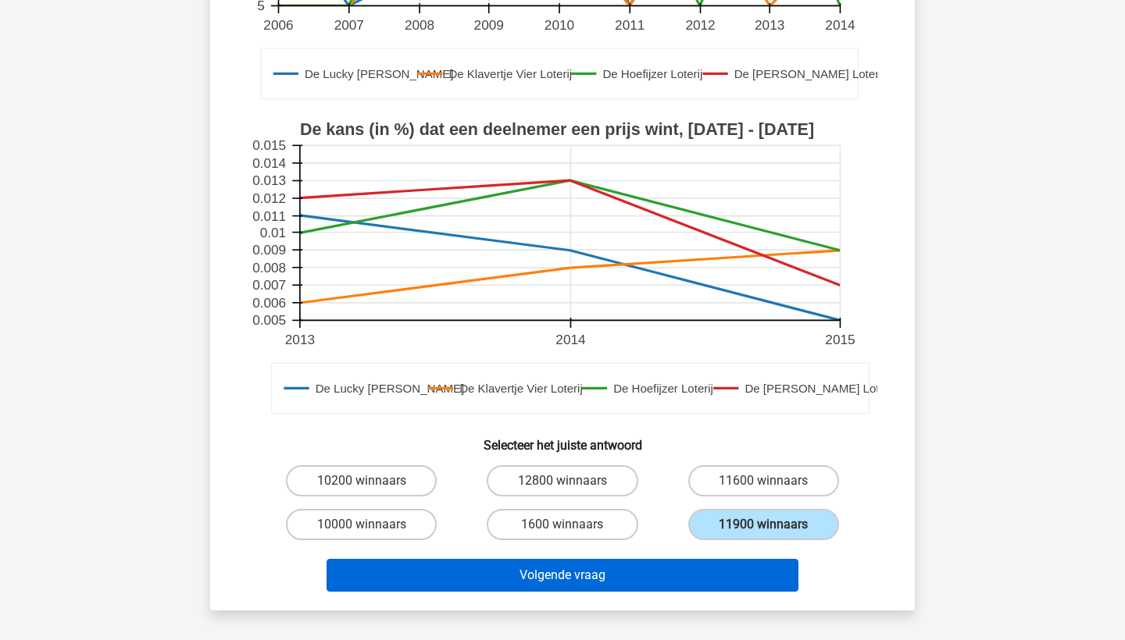
click at [711, 559] on button "Volgende vraag" at bounding box center [562, 575] width 472 height 33
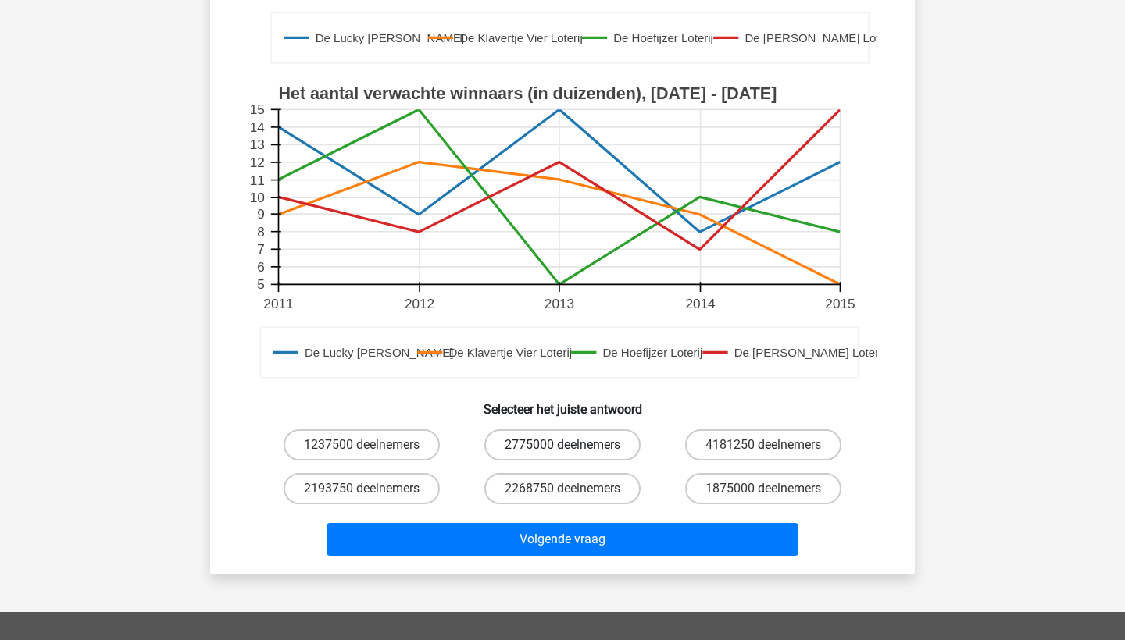
scroll to position [426, 0]
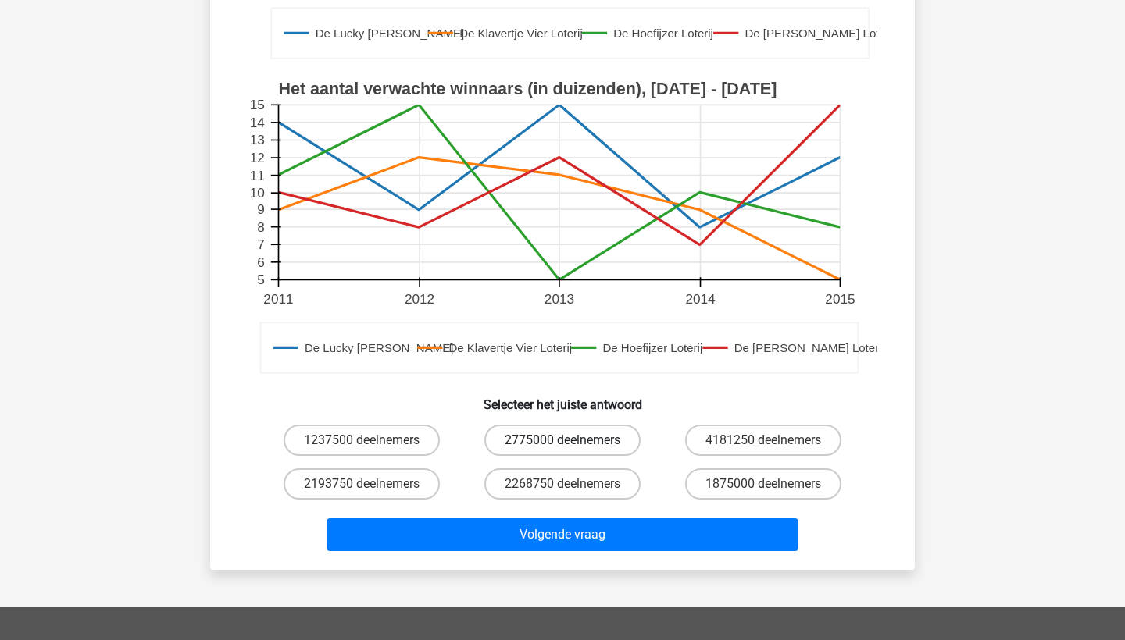
click at [586, 433] on label "2775000 deelnemers" at bounding box center [562, 440] width 156 height 31
click at [572, 440] on input "2775000 deelnemers" at bounding box center [567, 445] width 10 height 10
radio input "true"
click at [601, 559] on div "Wat is het aantal deelnemers in De Hoefijzer Loterij in het jaar 2012? De Lucky…" at bounding box center [562, 127] width 704 height 886
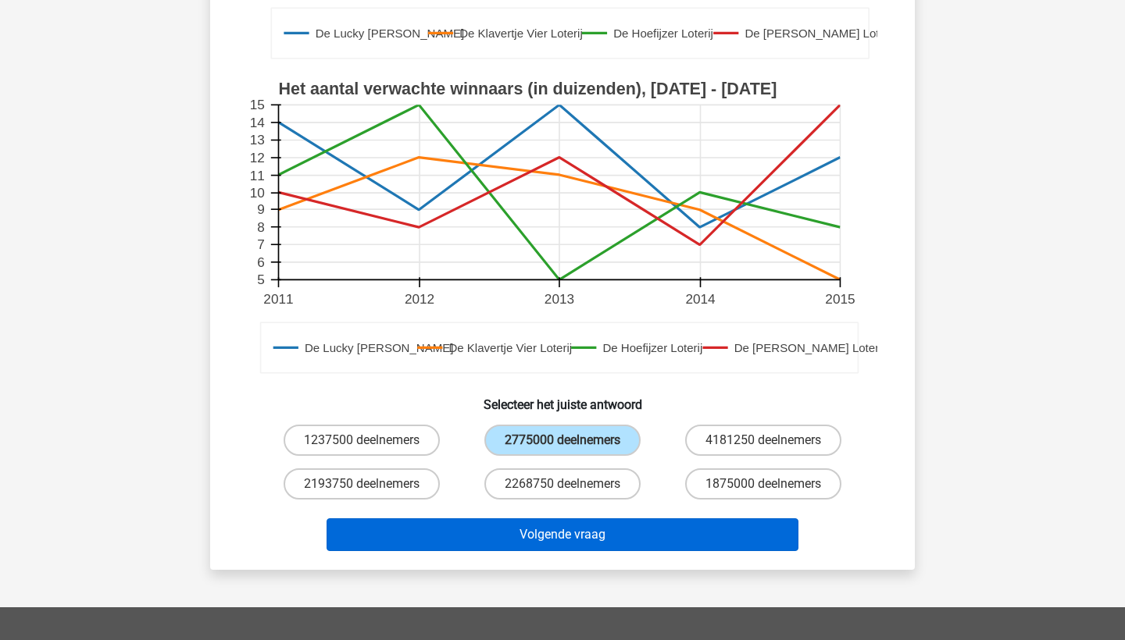
click at [599, 541] on button "Volgende vraag" at bounding box center [562, 535] width 472 height 33
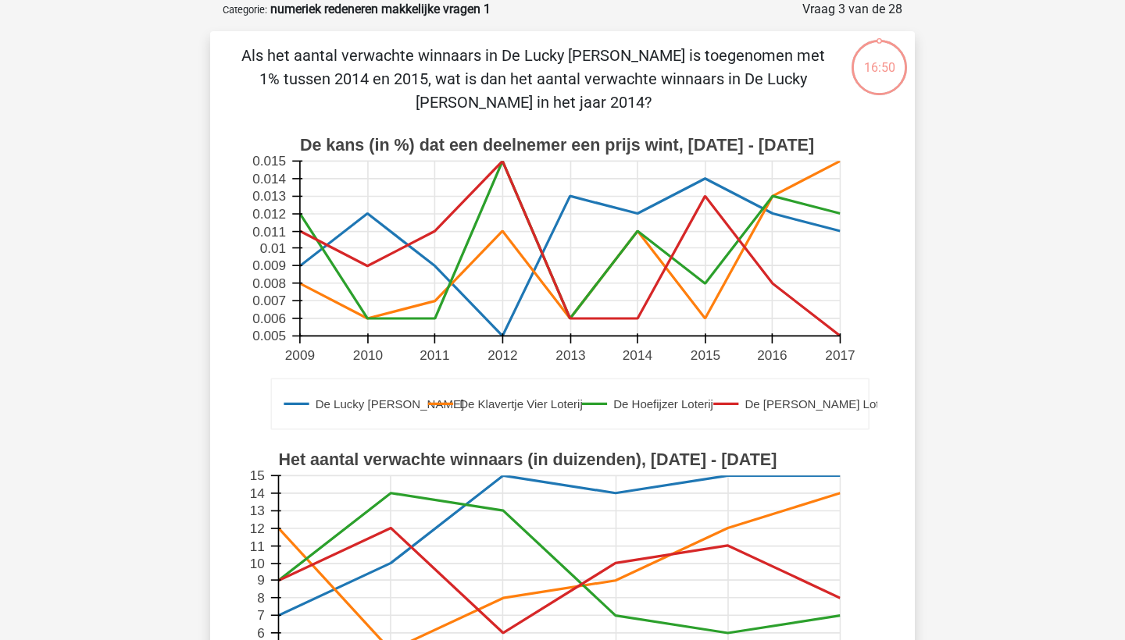
scroll to position [329, 0]
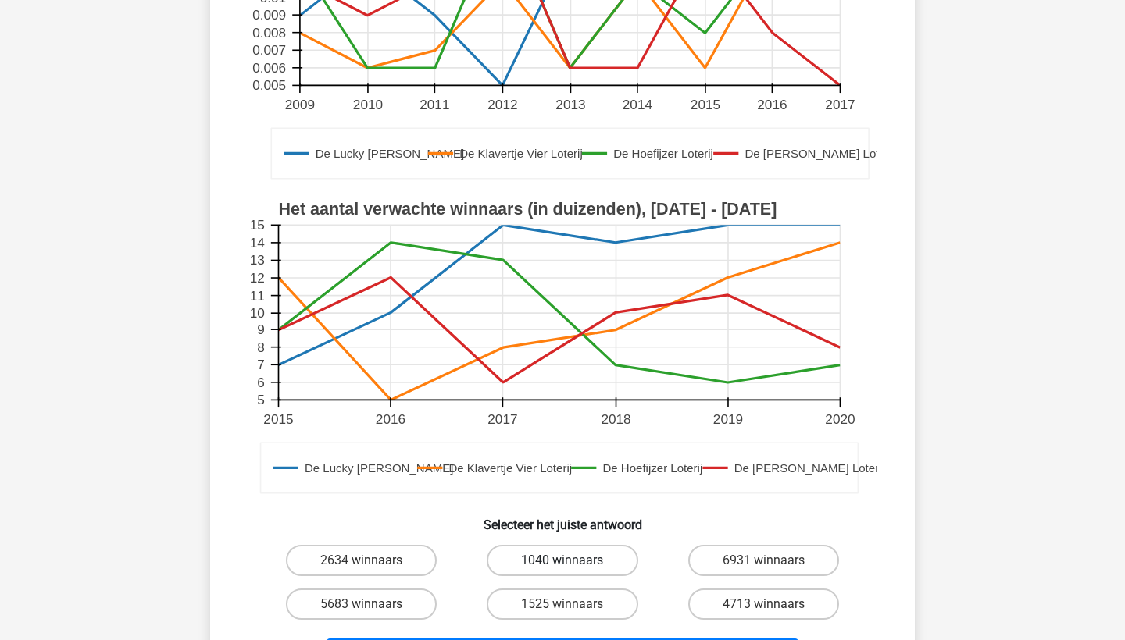
click at [569, 555] on label "1040 winnaars" at bounding box center [562, 560] width 151 height 31
click at [569, 561] on input "1040 winnaars" at bounding box center [567, 566] width 10 height 10
radio input "true"
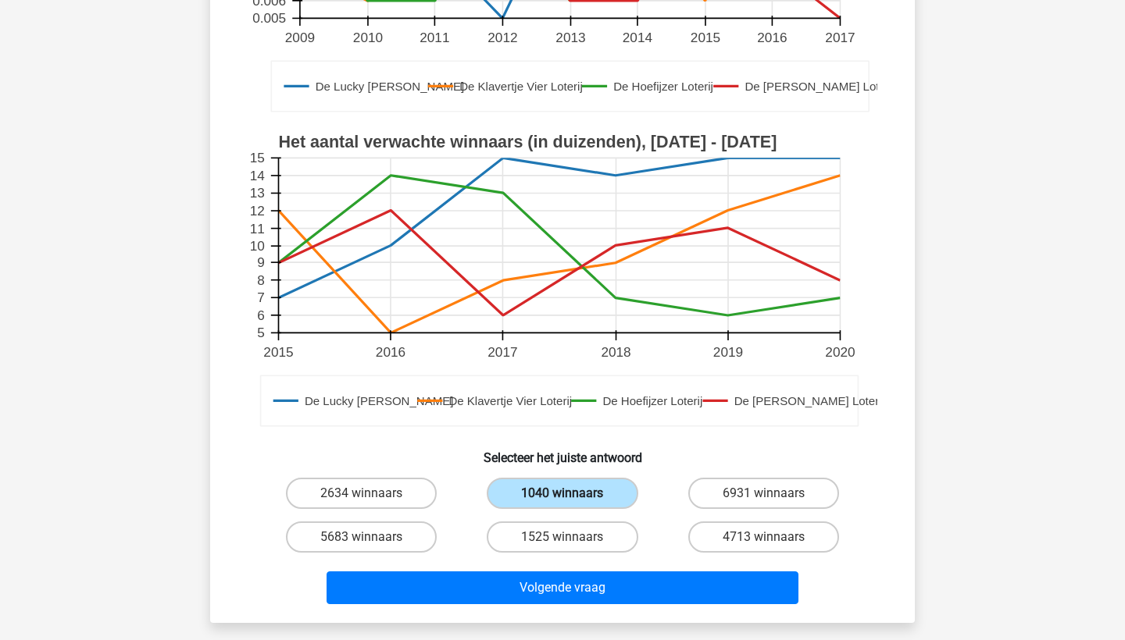
scroll to position [545, 0]
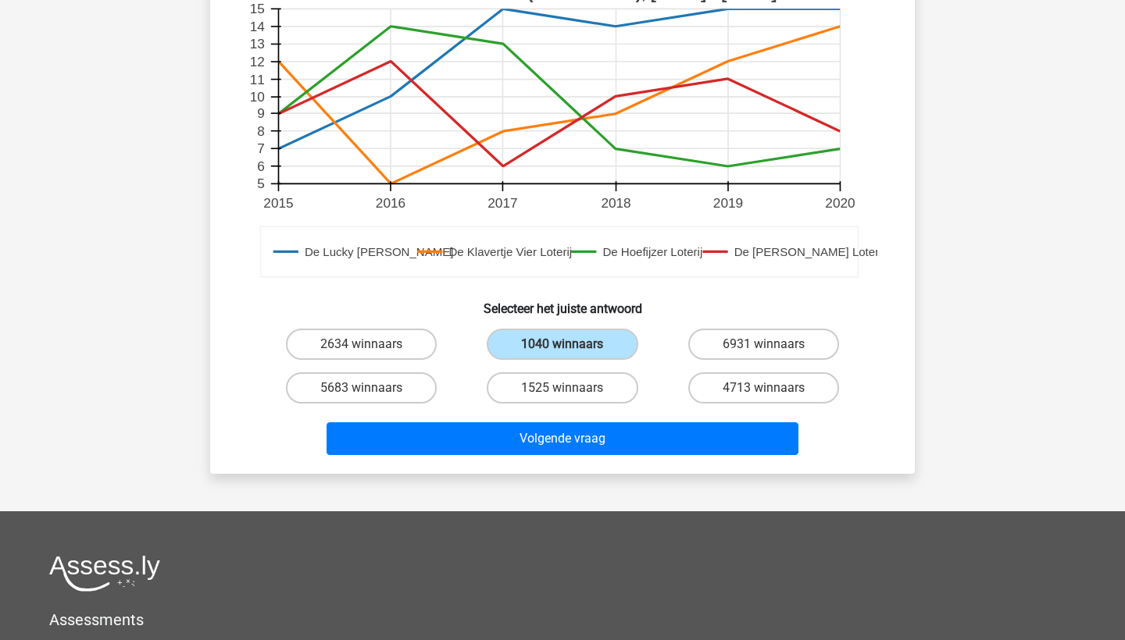
click at [544, 456] on div "Volgende vraag" at bounding box center [562, 441] width 603 height 39
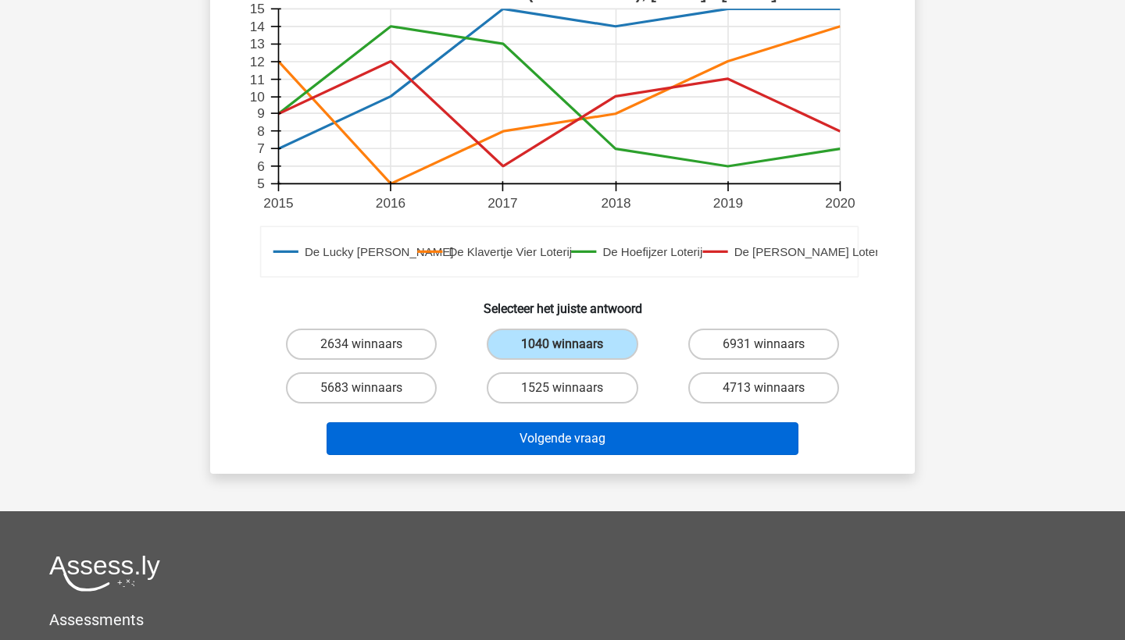
click at [544, 442] on button "Volgende vraag" at bounding box center [562, 438] width 472 height 33
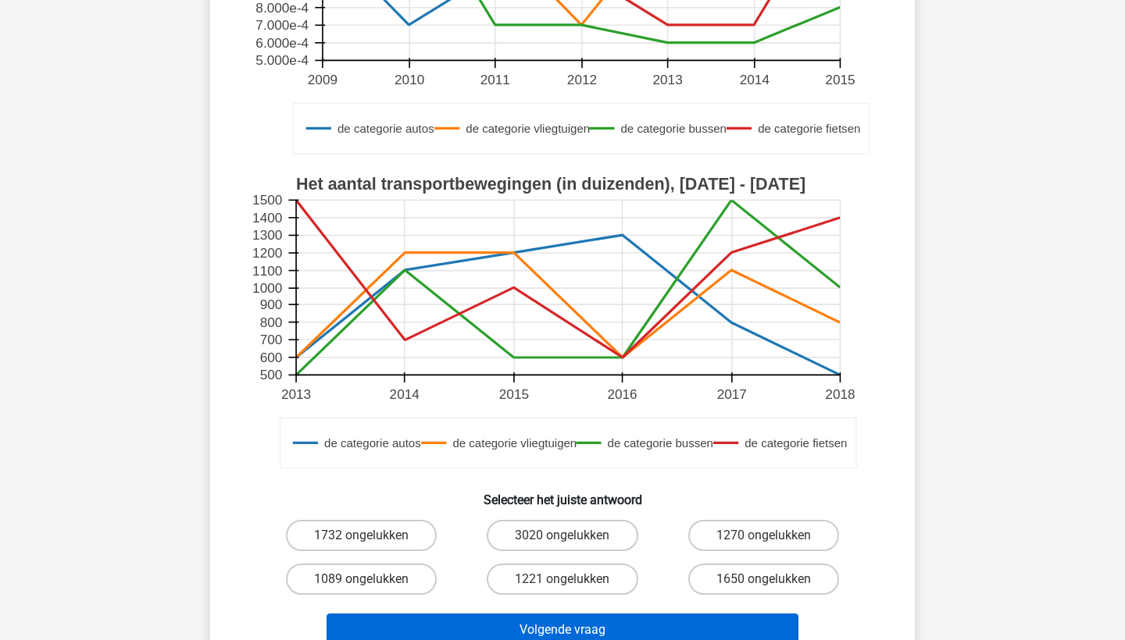
scroll to position [393, 0]
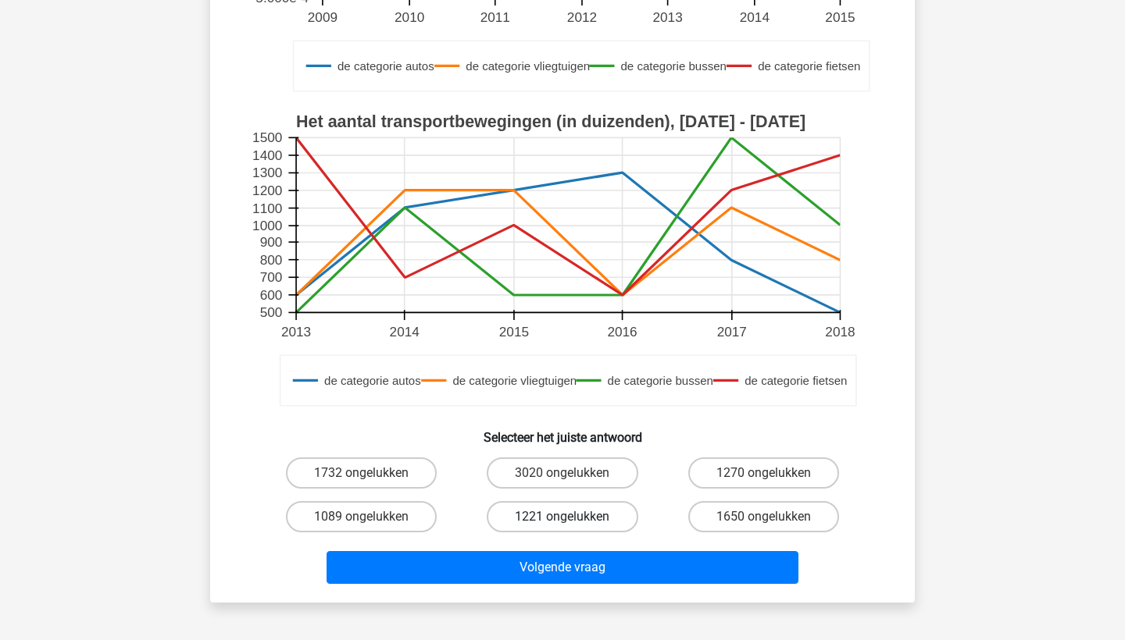
click at [540, 523] on label "1221 ongelukken" at bounding box center [562, 516] width 151 height 31
click at [562, 523] on input "1221 ongelukken" at bounding box center [567, 522] width 10 height 10
radio input "true"
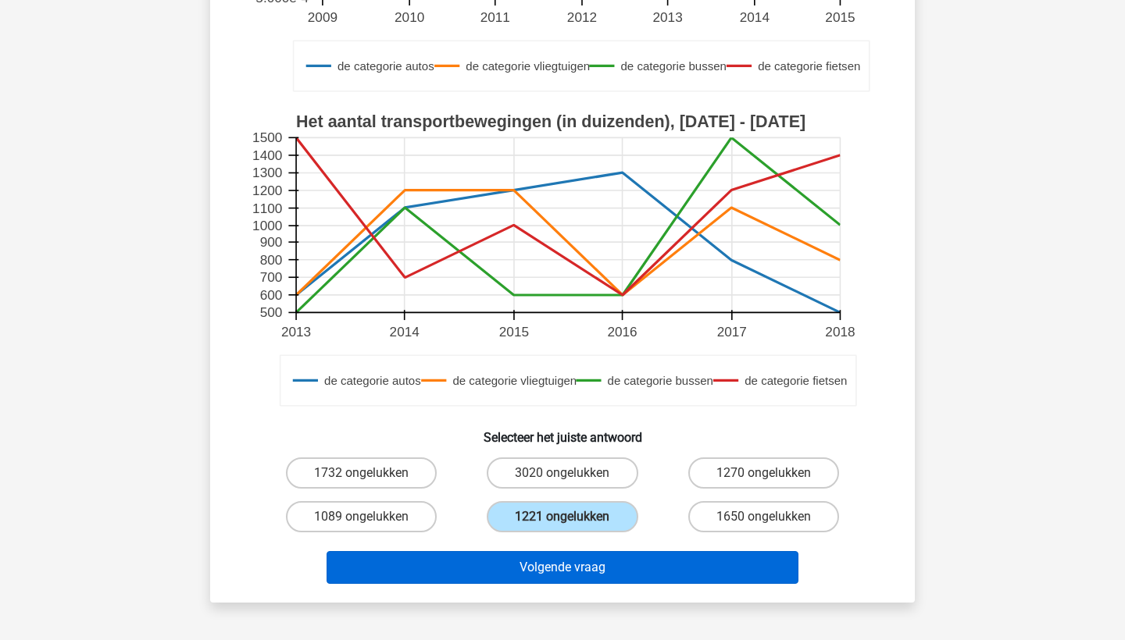
click at [542, 581] on button "Volgende vraag" at bounding box center [562, 567] width 472 height 33
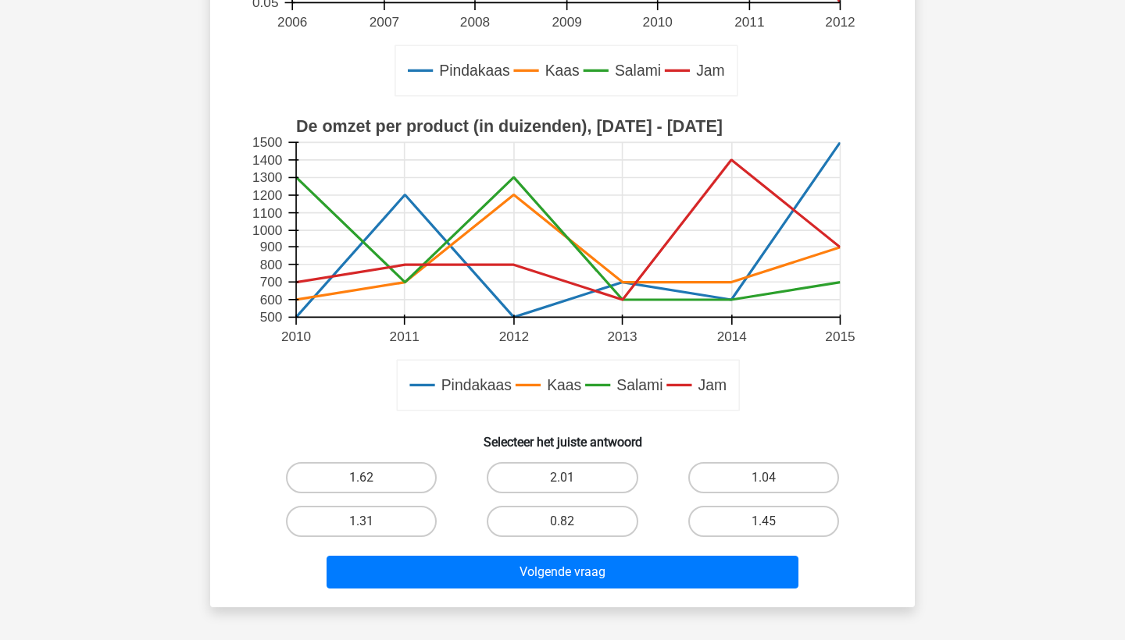
scroll to position [598, 0]
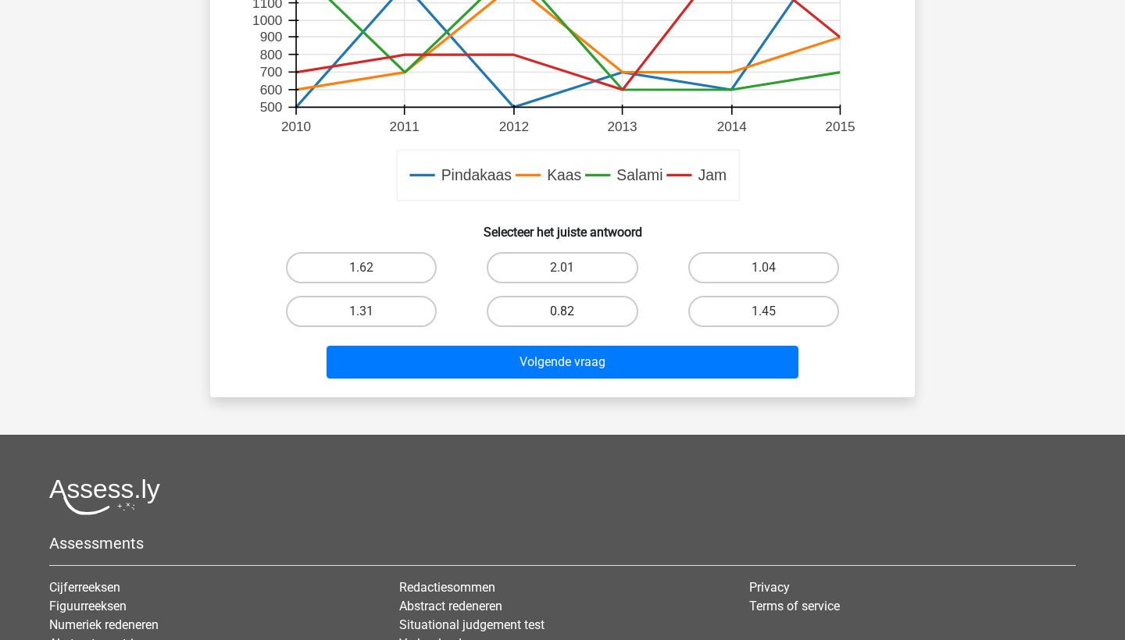
click at [514, 315] on label "0.82" at bounding box center [562, 311] width 151 height 31
click at [562, 315] on input "0.82" at bounding box center [567, 317] width 10 height 10
radio input "true"
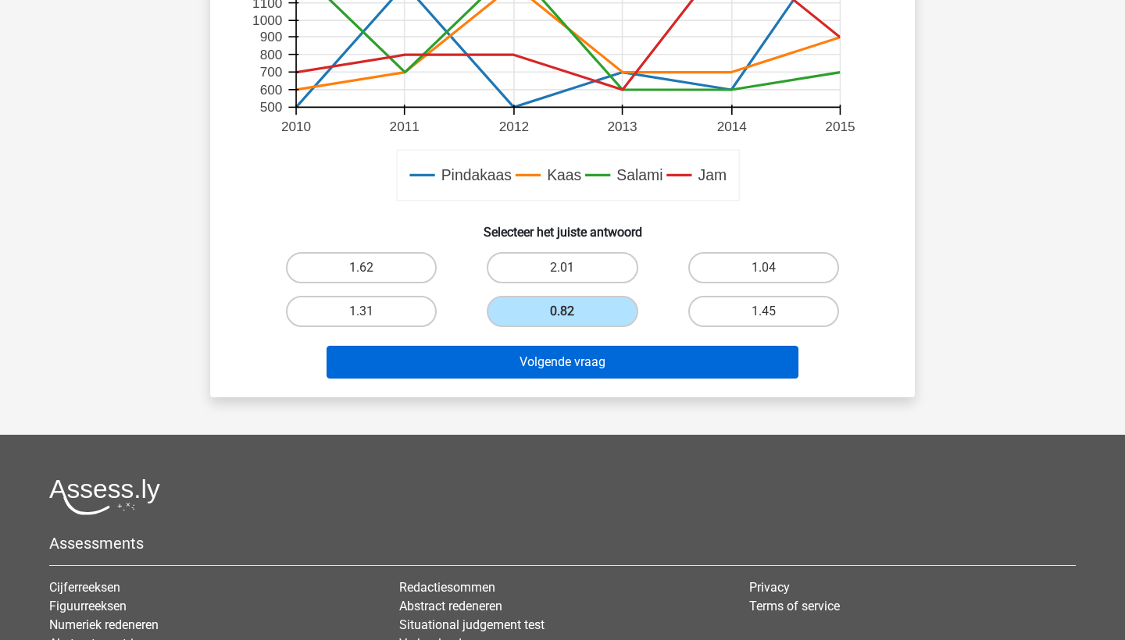
click at [519, 365] on button "Volgende vraag" at bounding box center [562, 362] width 472 height 33
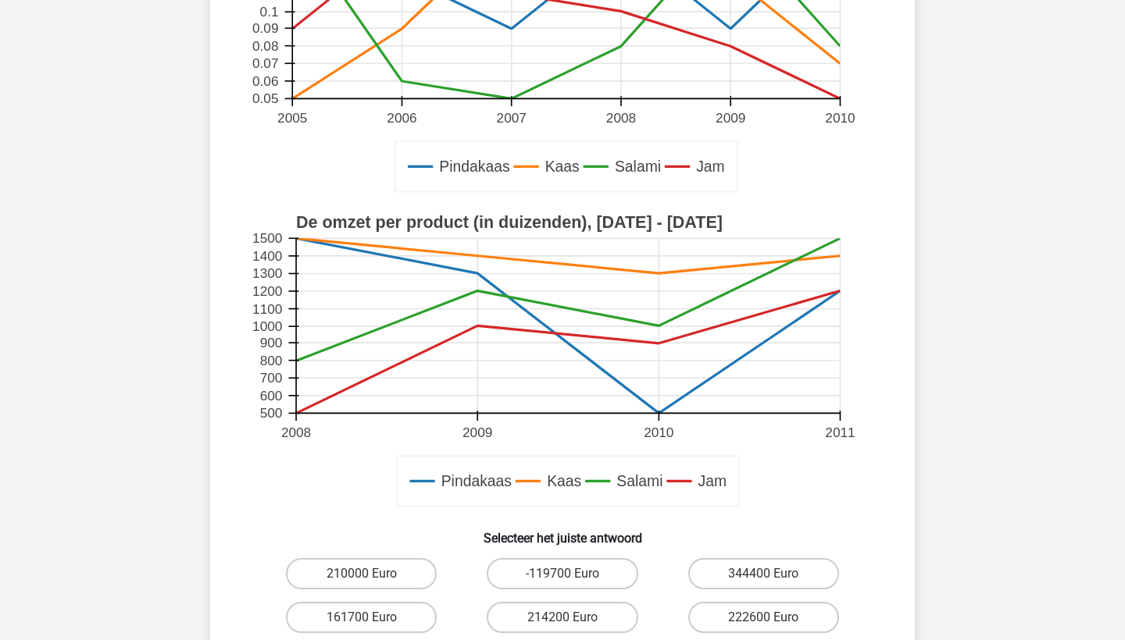
scroll to position [516, 0]
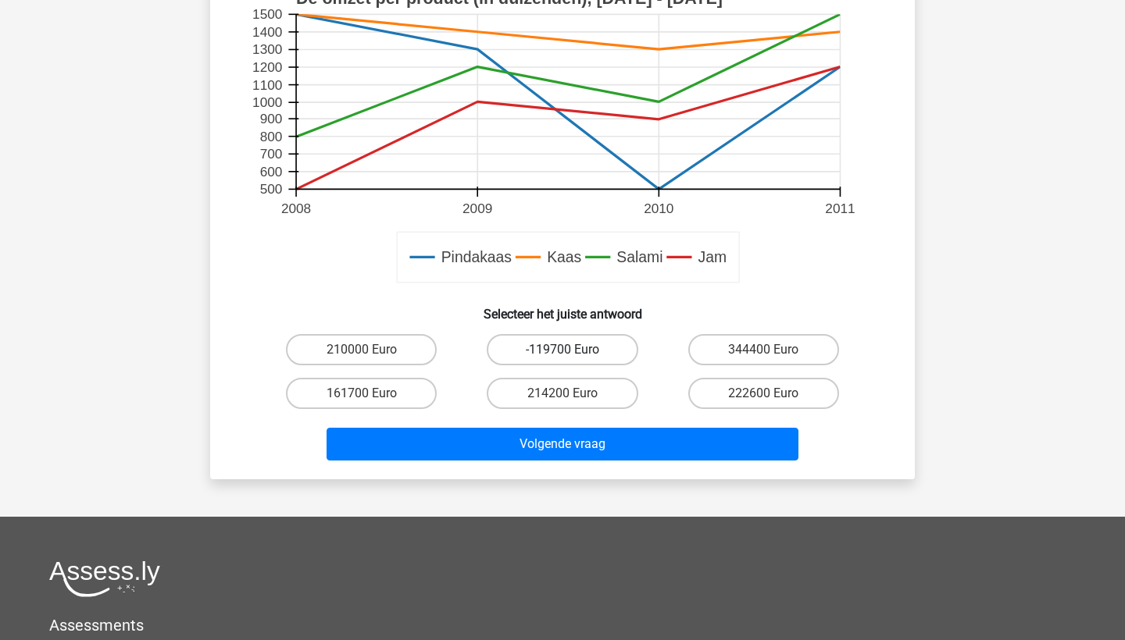
click at [532, 353] on label "-119700 Euro" at bounding box center [562, 349] width 151 height 31
click at [562, 353] on input "-119700 Euro" at bounding box center [567, 355] width 10 height 10
radio input "true"
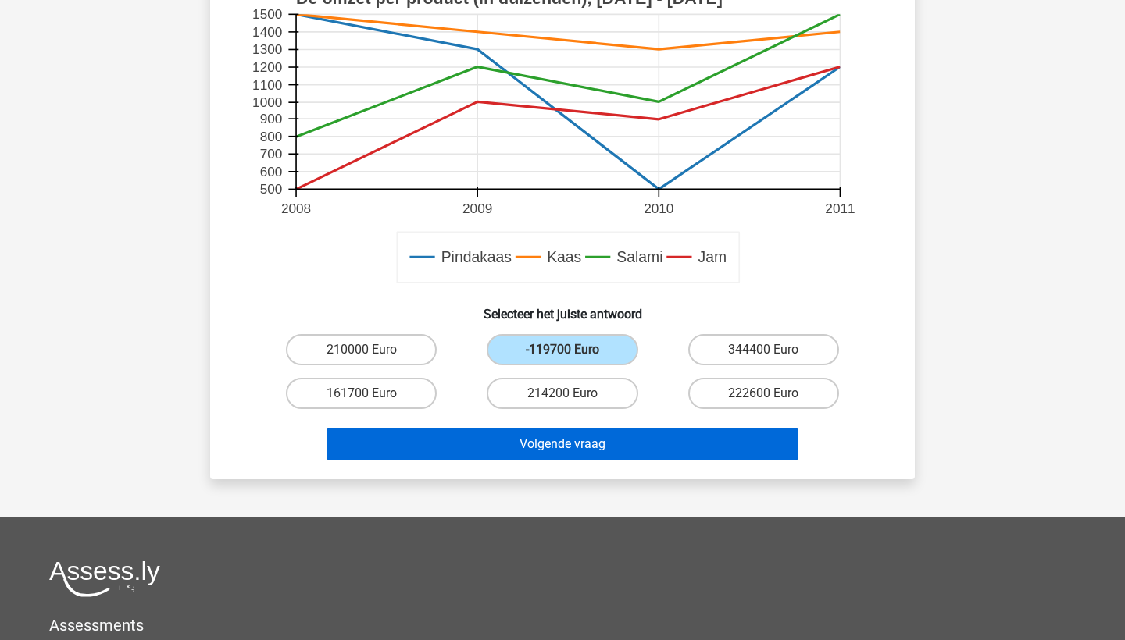
click at [543, 458] on button "Volgende vraag" at bounding box center [562, 444] width 472 height 33
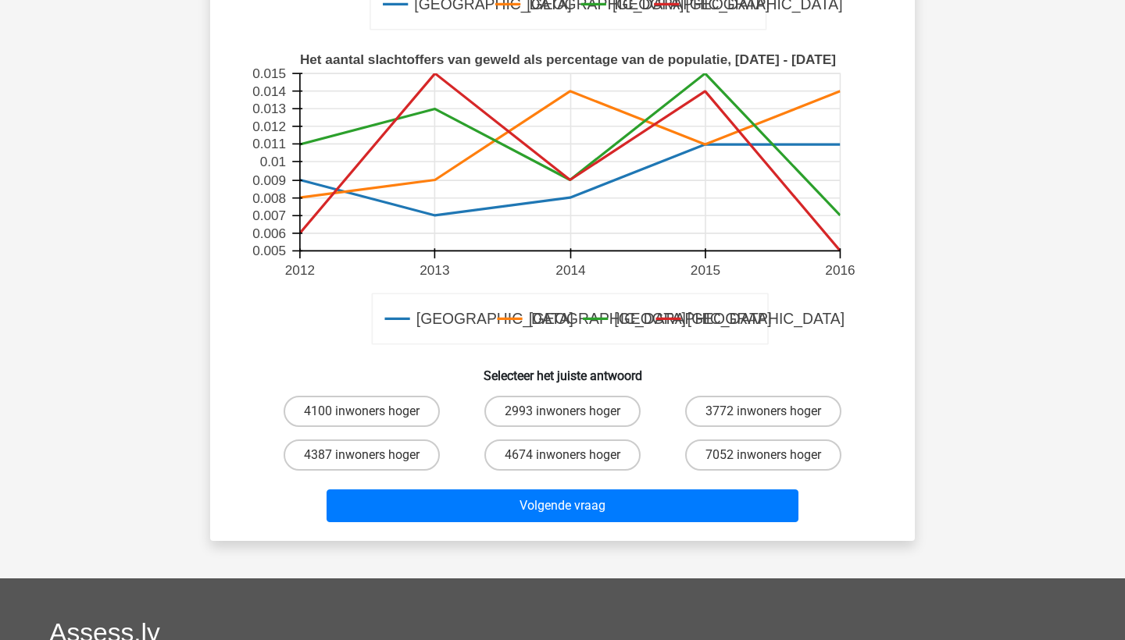
scroll to position [622, 0]
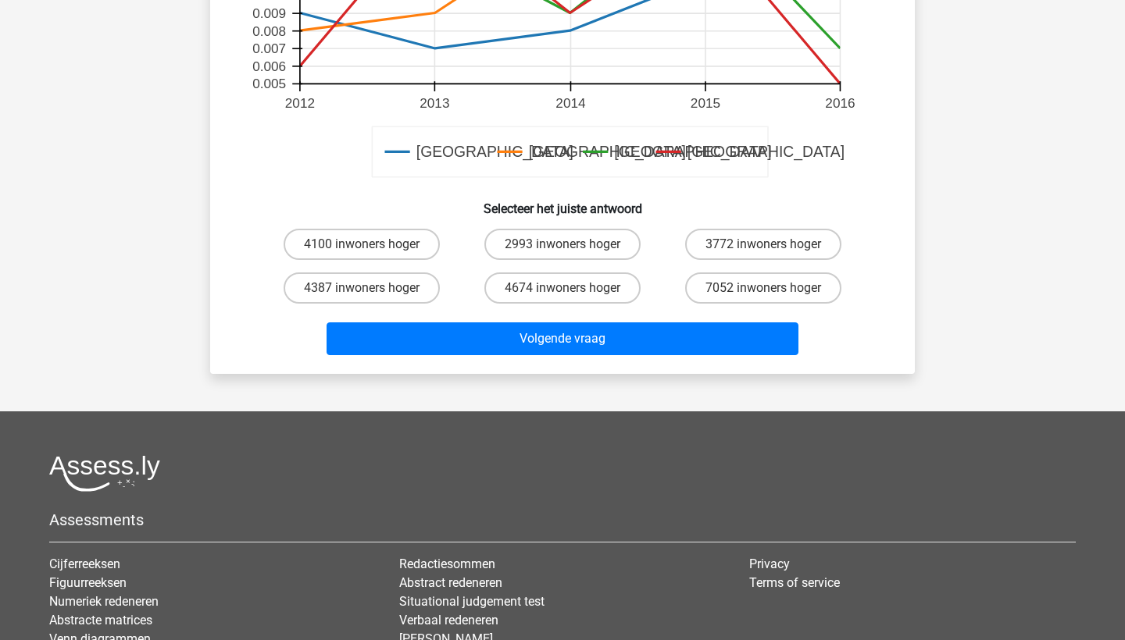
click at [540, 269] on div "4674 inwoners hoger" at bounding box center [562, 288] width 201 height 44
click at [543, 278] on label "4674 inwoners hoger" at bounding box center [562, 288] width 156 height 31
click at [562, 288] on input "4674 inwoners hoger" at bounding box center [567, 293] width 10 height 10
radio input "true"
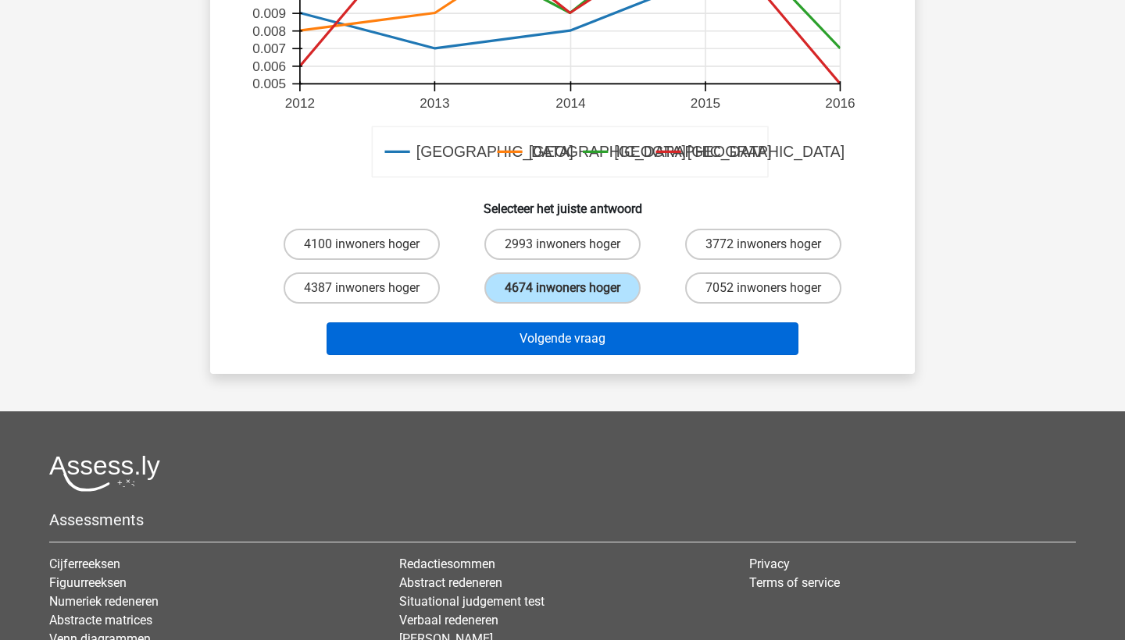
click at [549, 333] on button "Volgende vraag" at bounding box center [562, 339] width 472 height 33
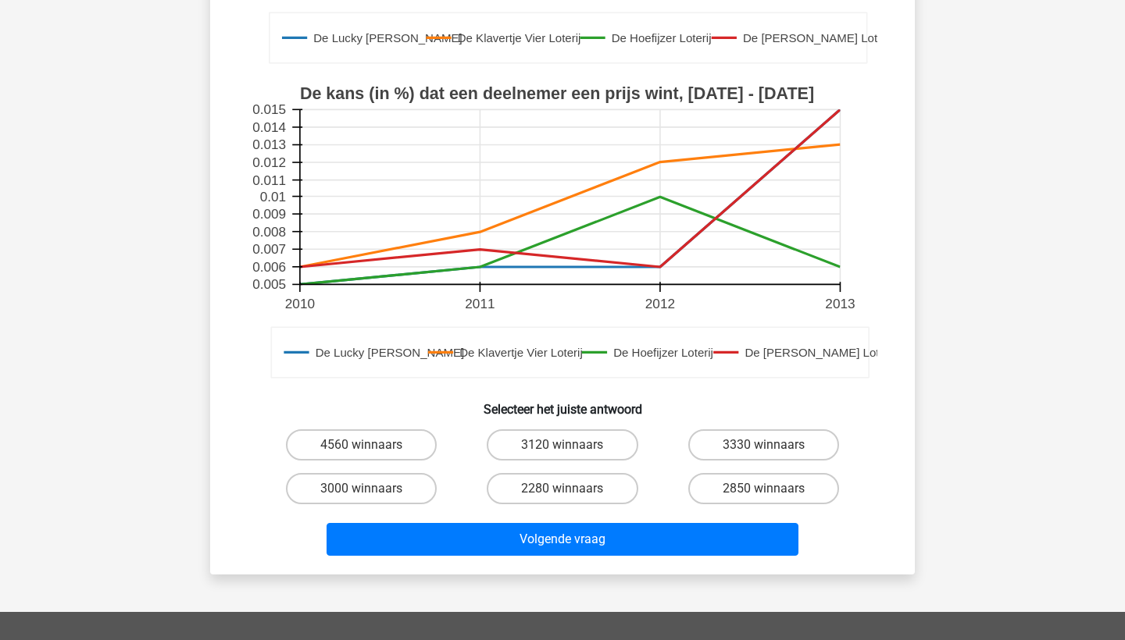
scroll to position [426, 0]
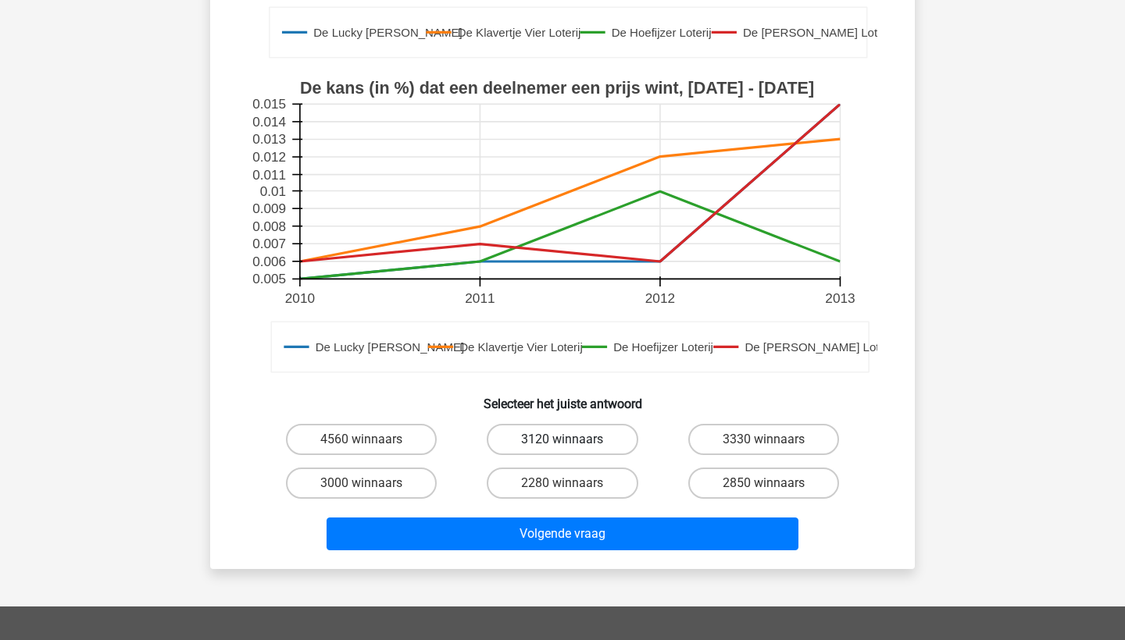
click at [553, 432] on label "3120 winnaars" at bounding box center [562, 439] width 151 height 31
click at [562, 440] on input "3120 winnaars" at bounding box center [567, 445] width 10 height 10
radio input "true"
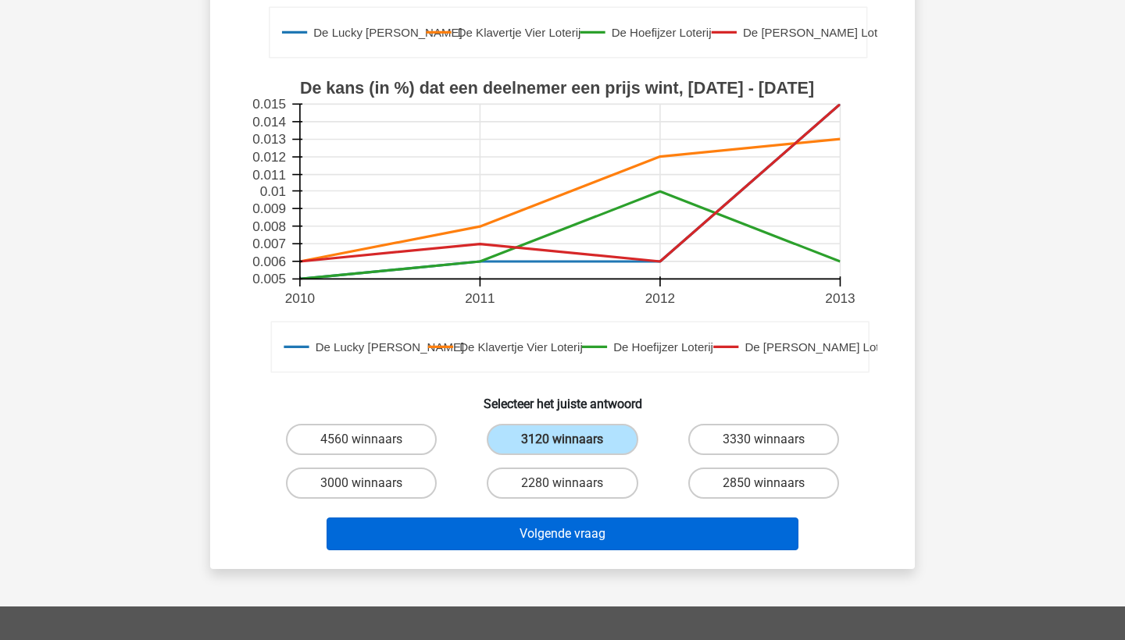
click at [567, 525] on button "Volgende vraag" at bounding box center [562, 534] width 472 height 33
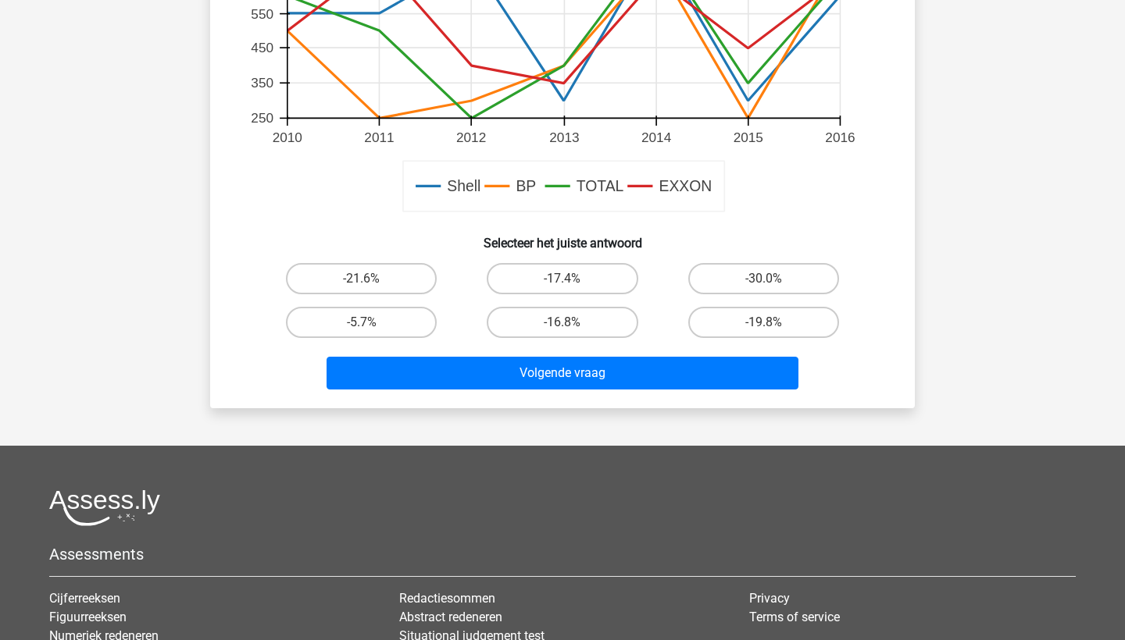
scroll to position [590, 0]
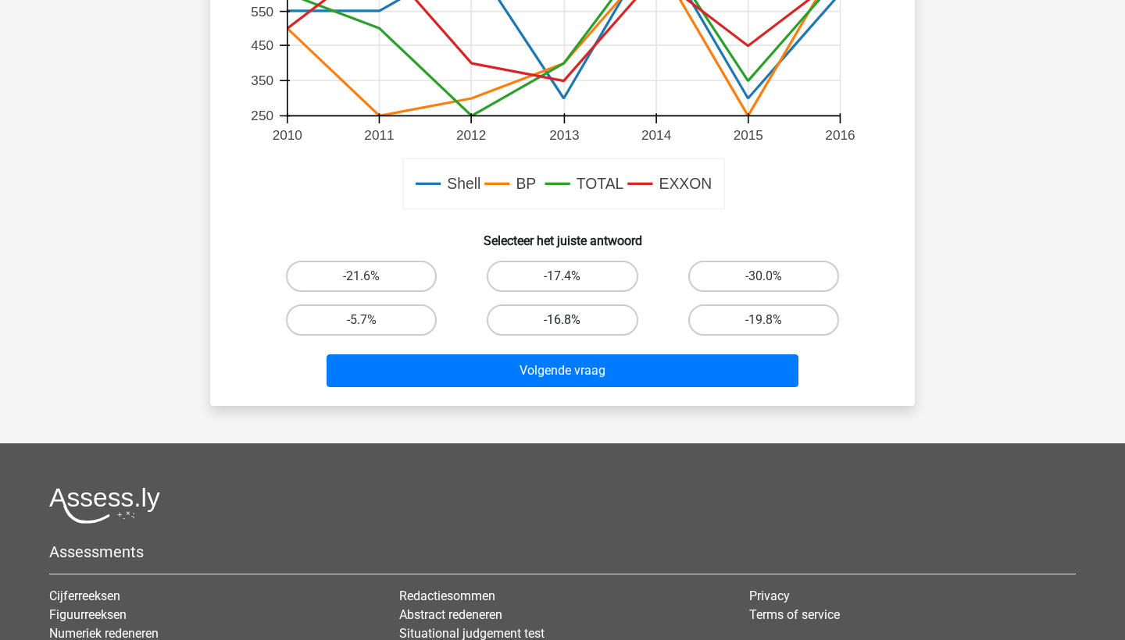
click at [548, 328] on label "-16.8%" at bounding box center [562, 320] width 151 height 31
click at [562, 328] on input "-16.8%" at bounding box center [567, 325] width 10 height 10
radio input "true"
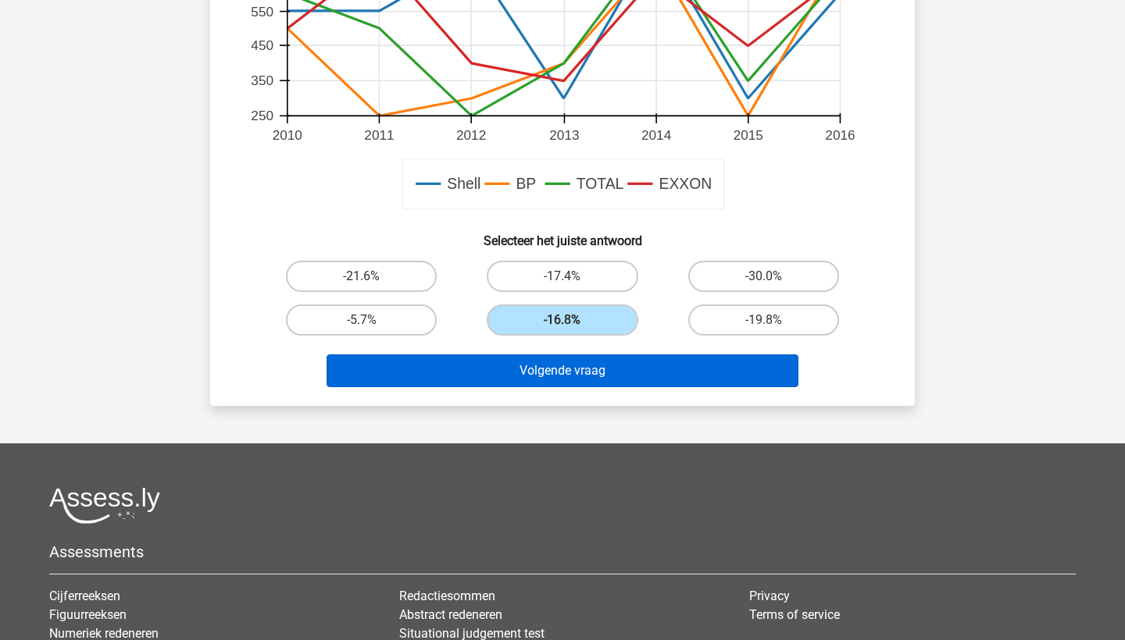
click at [559, 369] on button "Volgende vraag" at bounding box center [562, 371] width 472 height 33
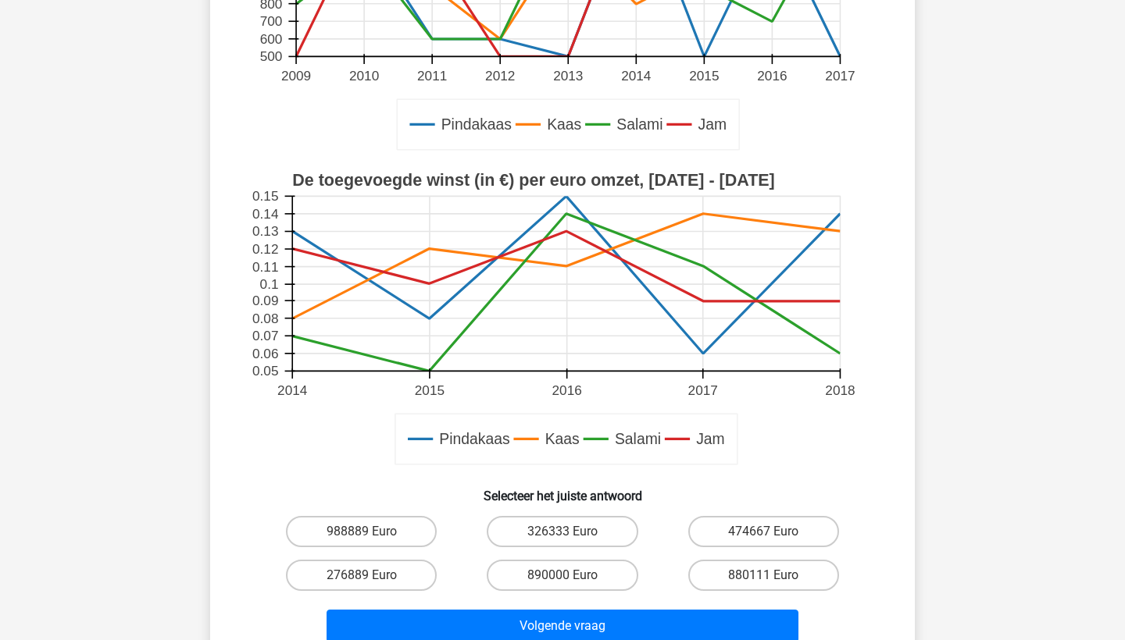
scroll to position [405, 0]
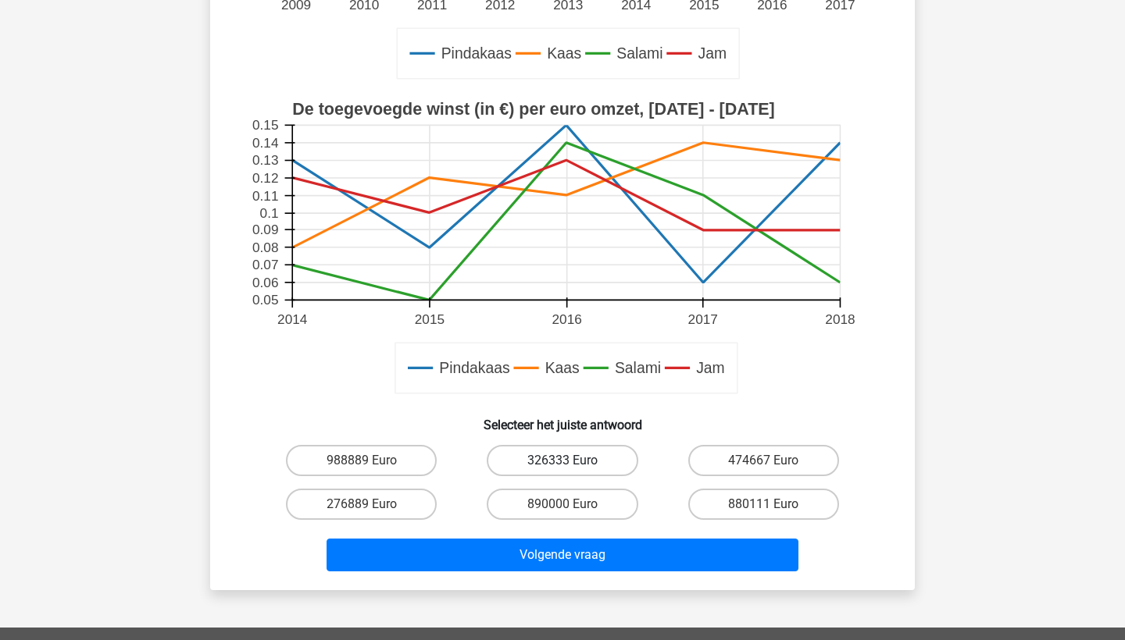
click at [563, 458] on label "326333 Euro" at bounding box center [562, 460] width 151 height 31
click at [563, 461] on input "326333 Euro" at bounding box center [567, 466] width 10 height 10
radio input "true"
click at [577, 577] on div "Volgende vraag" at bounding box center [562, 558] width 603 height 39
click at [576, 572] on div "Volgende vraag" at bounding box center [562, 558] width 603 height 39
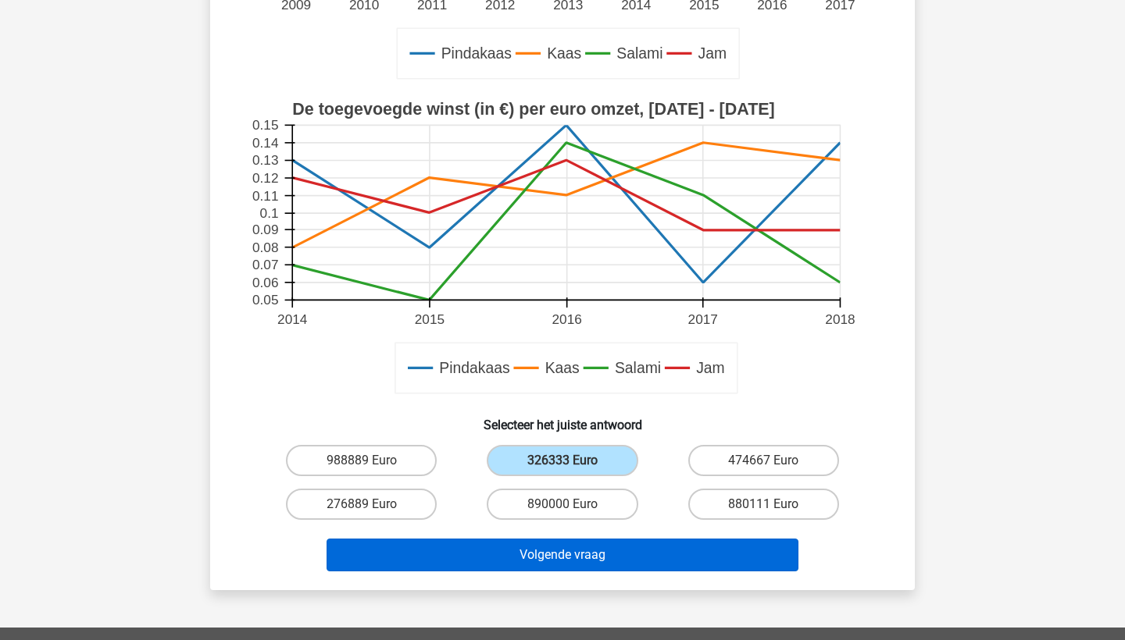
click at [576, 557] on button "Volgende vraag" at bounding box center [562, 555] width 472 height 33
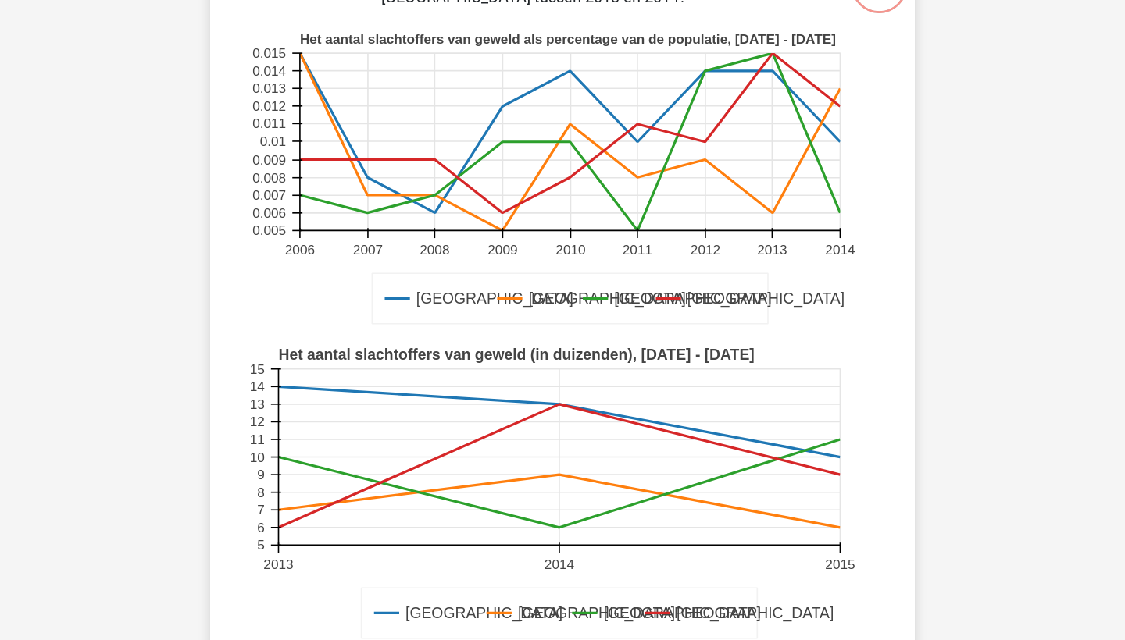
scroll to position [375, 0]
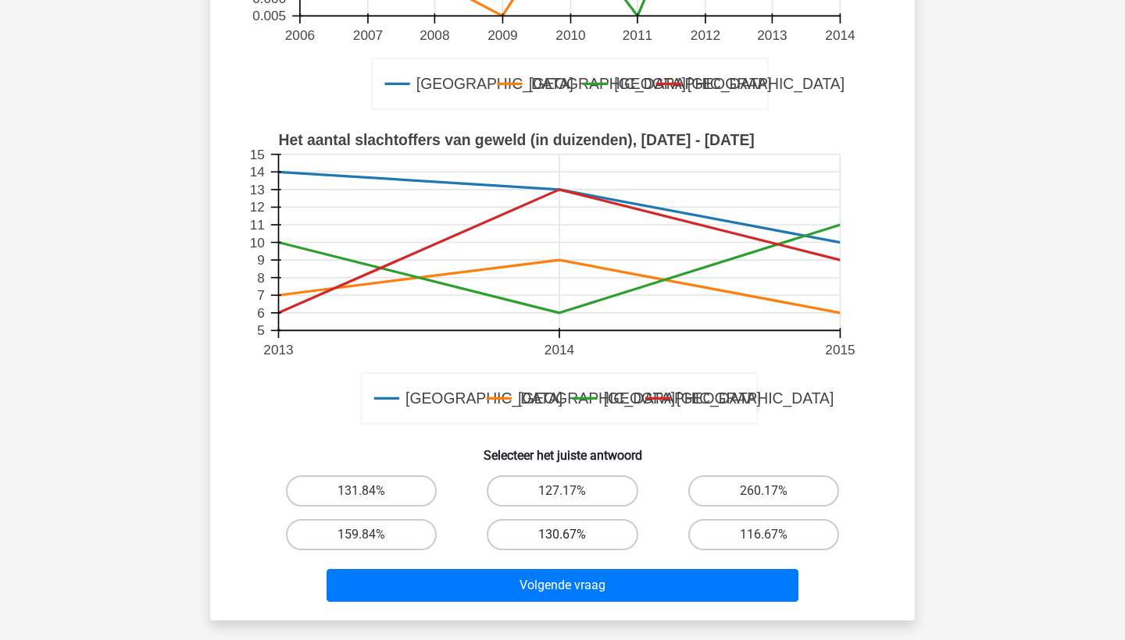
click at [568, 526] on label "130.67%" at bounding box center [562, 534] width 151 height 31
click at [568, 535] on input "130.67%" at bounding box center [567, 540] width 10 height 10
radio input "true"
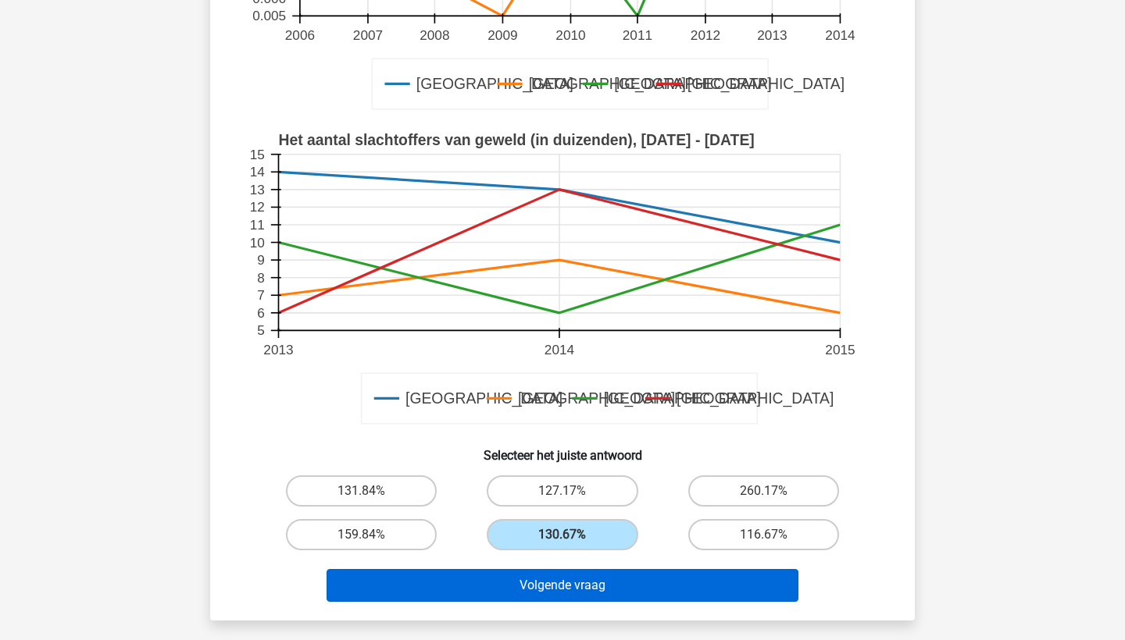
click at [577, 597] on button "Volgende vraag" at bounding box center [562, 585] width 472 height 33
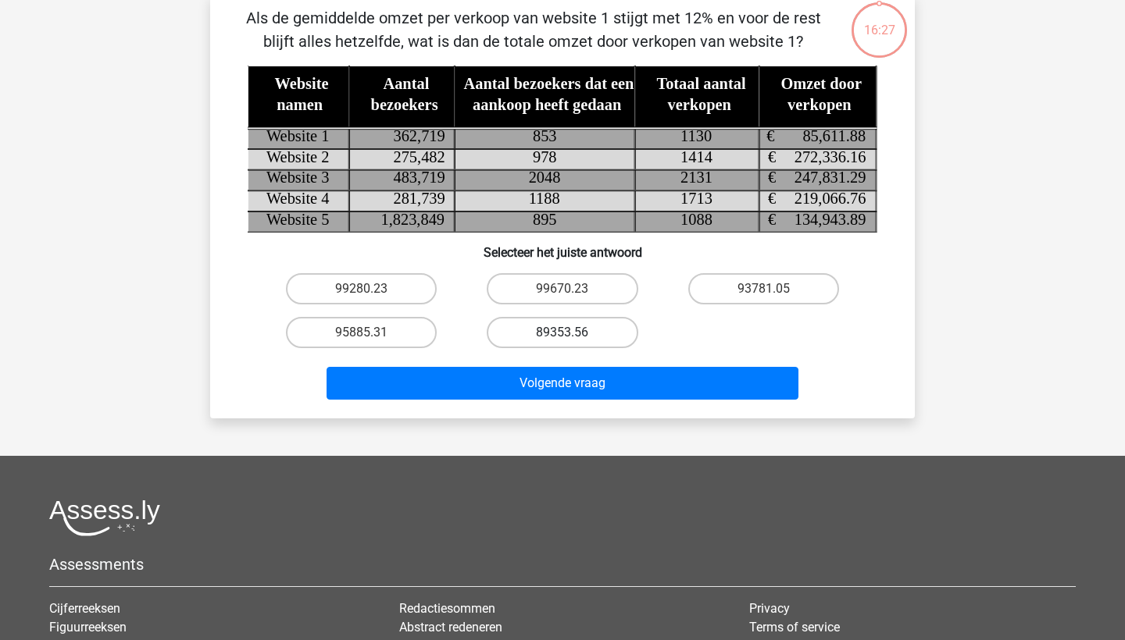
scroll to position [66, 0]
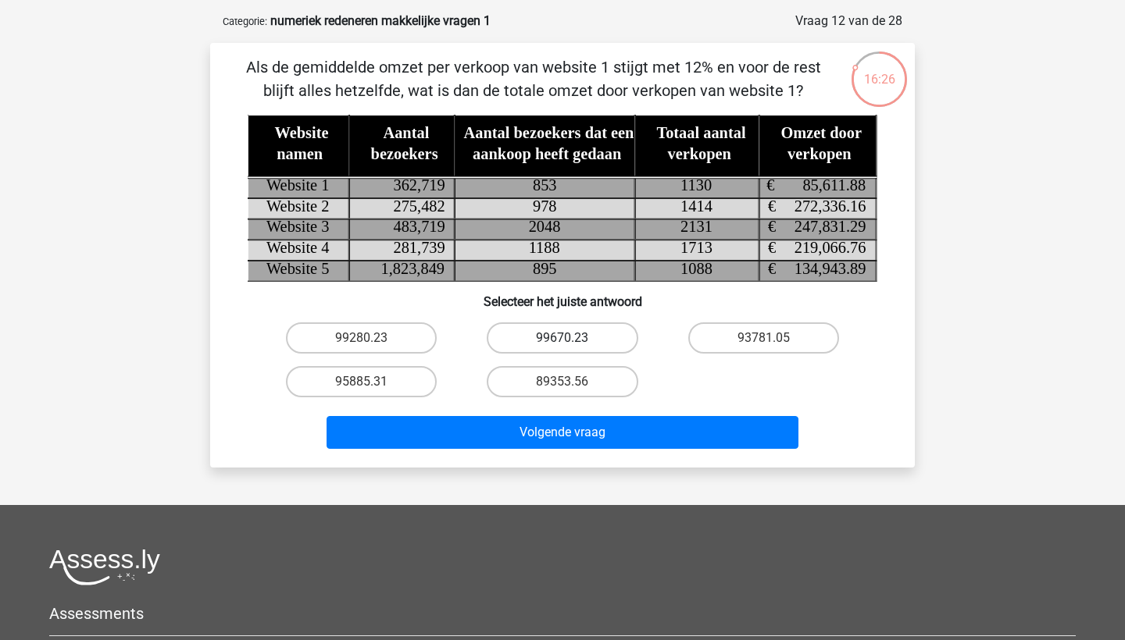
click at [558, 335] on label "99670.23" at bounding box center [562, 338] width 151 height 31
click at [562, 338] on input "99670.23" at bounding box center [567, 343] width 10 height 10
radio input "true"
click at [562, 402] on div "89353.56" at bounding box center [562, 382] width 201 height 44
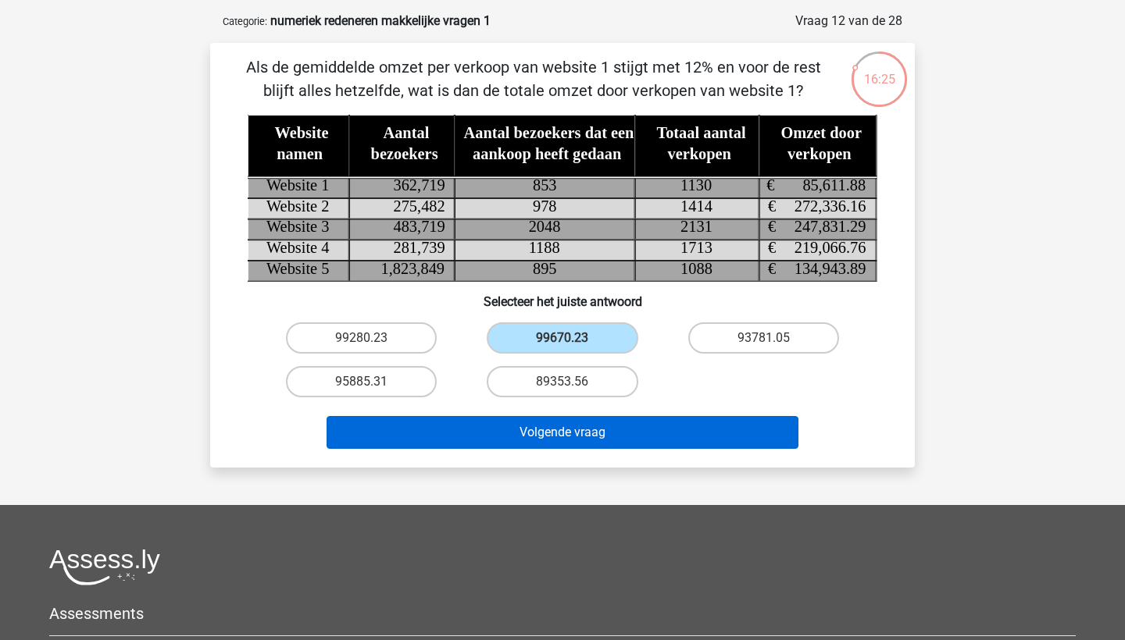
click at [565, 419] on button "Volgende vraag" at bounding box center [562, 432] width 472 height 33
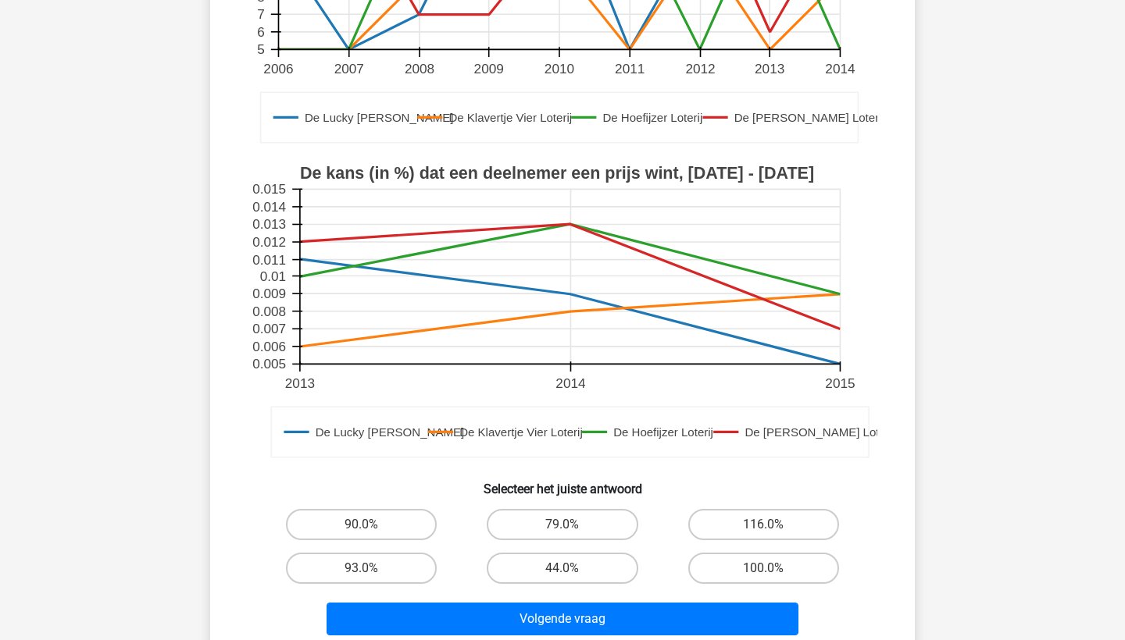
scroll to position [374, 0]
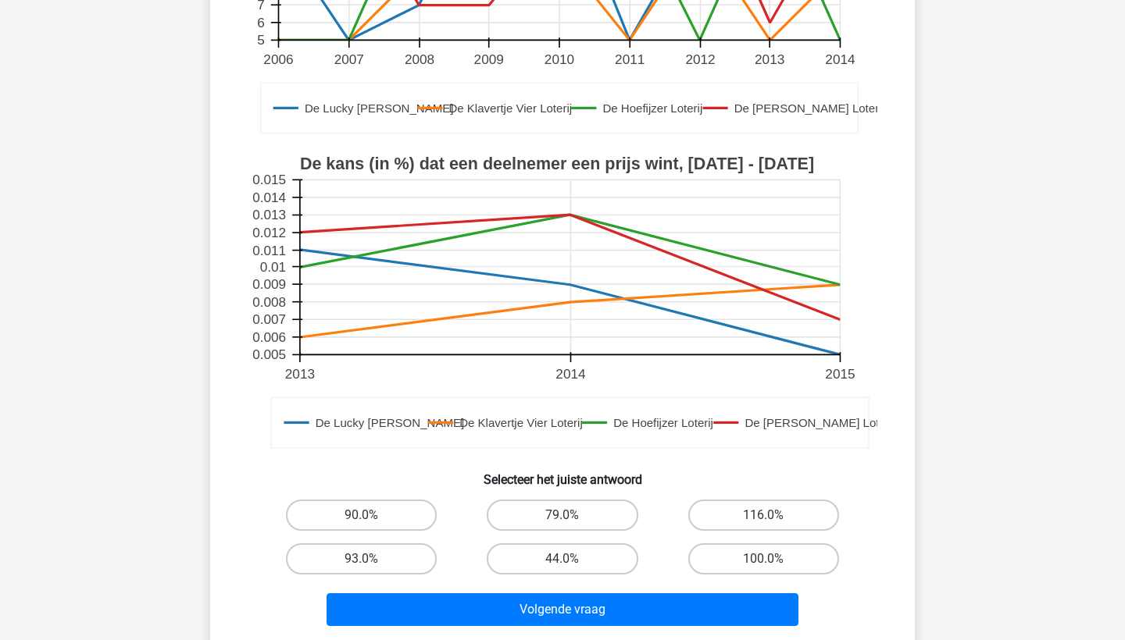
click at [562, 499] on div "79.0%" at bounding box center [562, 516] width 201 height 44
click at [563, 503] on label "79.0%" at bounding box center [562, 515] width 151 height 31
click at [563, 515] on input "79.0%" at bounding box center [567, 520] width 10 height 10
radio input "true"
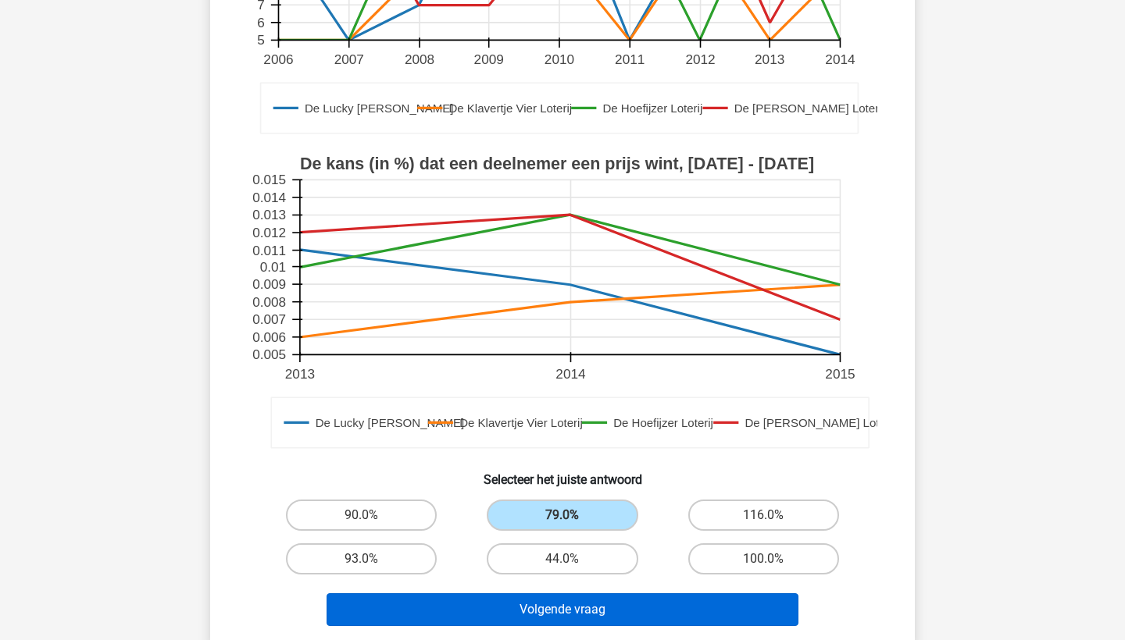
click at [569, 615] on button "Volgende vraag" at bounding box center [562, 609] width 472 height 33
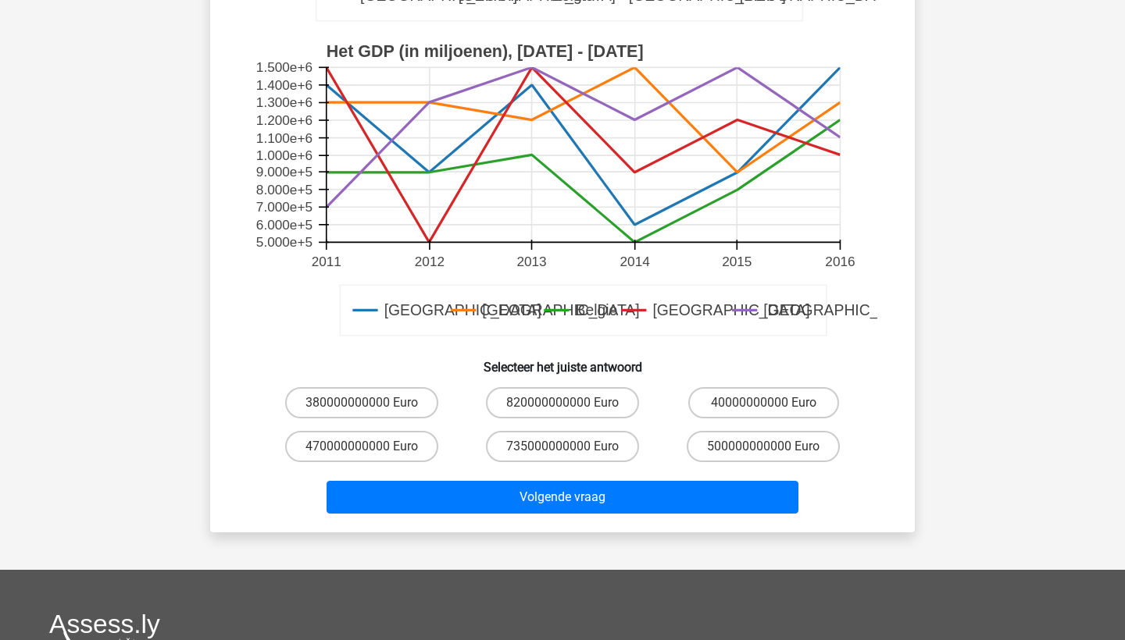
scroll to position [505, 0]
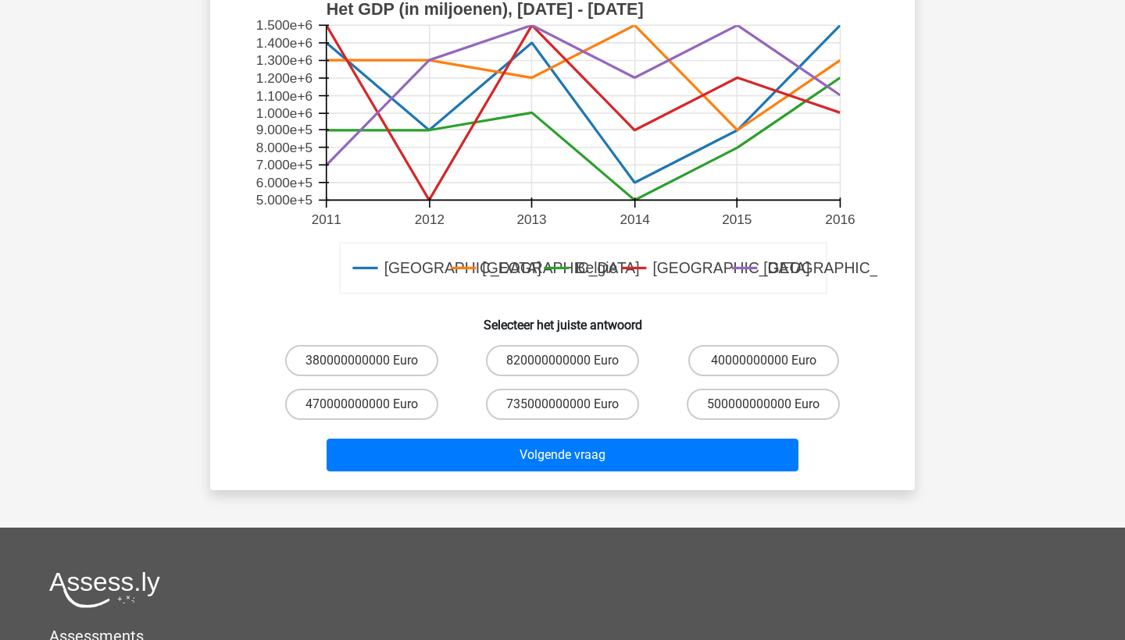
click at [538, 380] on div "820000000000 Euro" at bounding box center [562, 361] width 201 height 44
click at [540, 398] on label "735000000000 Euro" at bounding box center [562, 404] width 153 height 31
click at [562, 405] on input "735000000000 Euro" at bounding box center [567, 410] width 10 height 10
radio input "true"
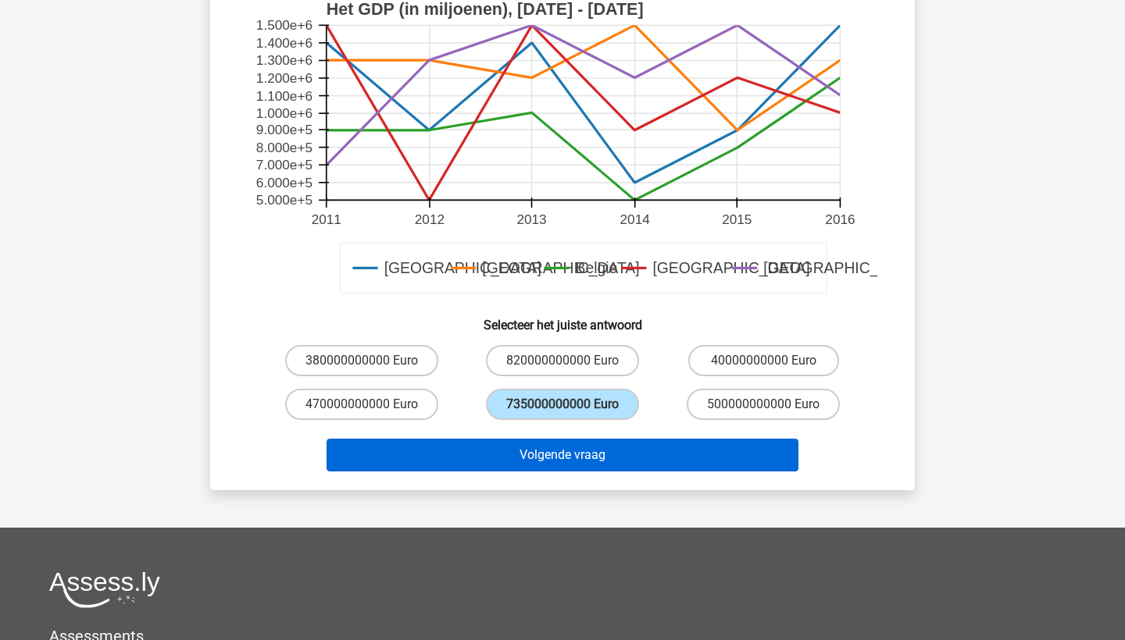
click at [546, 454] on button "Volgende vraag" at bounding box center [562, 455] width 472 height 33
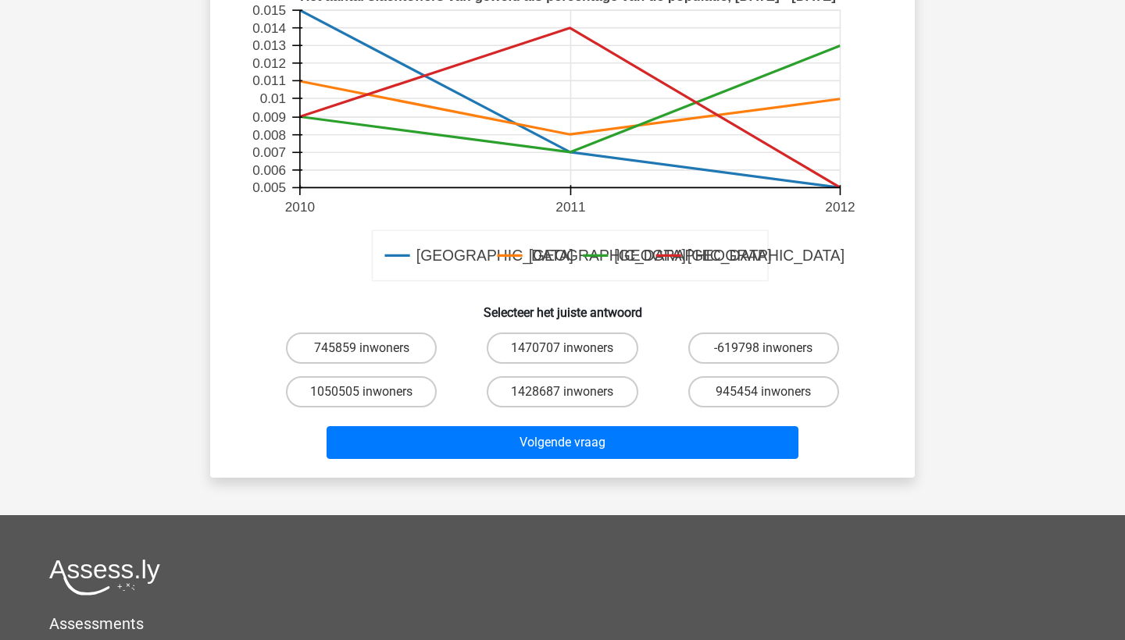
scroll to position [531, 0]
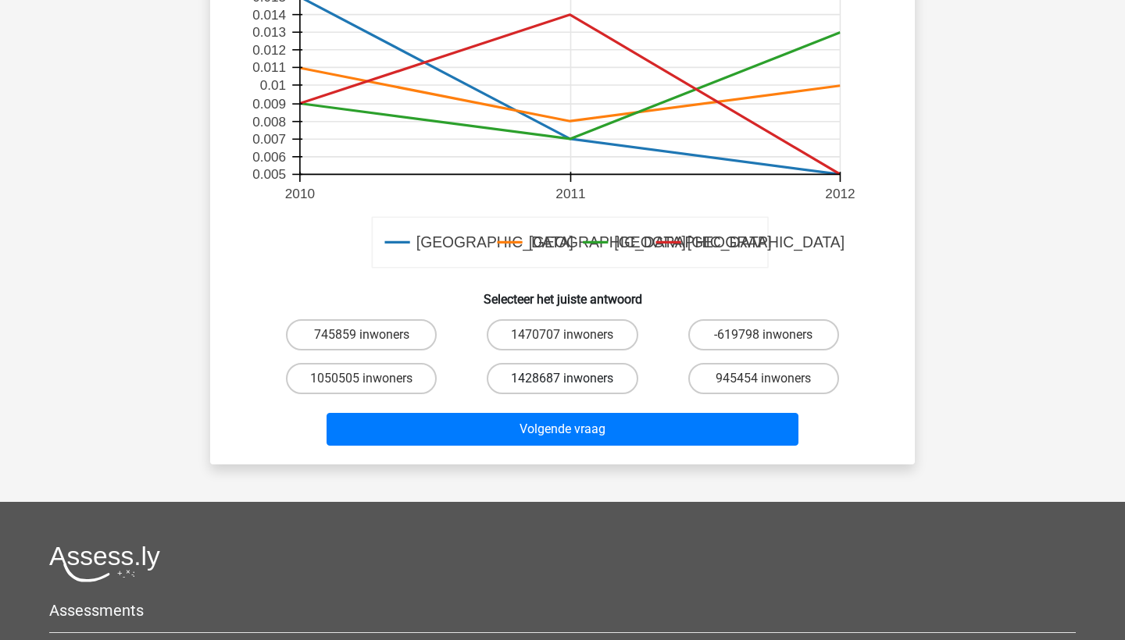
click at [544, 378] on label "1428687 inwoners" at bounding box center [562, 378] width 151 height 31
click at [562, 379] on input "1428687 inwoners" at bounding box center [567, 384] width 10 height 10
radio input "true"
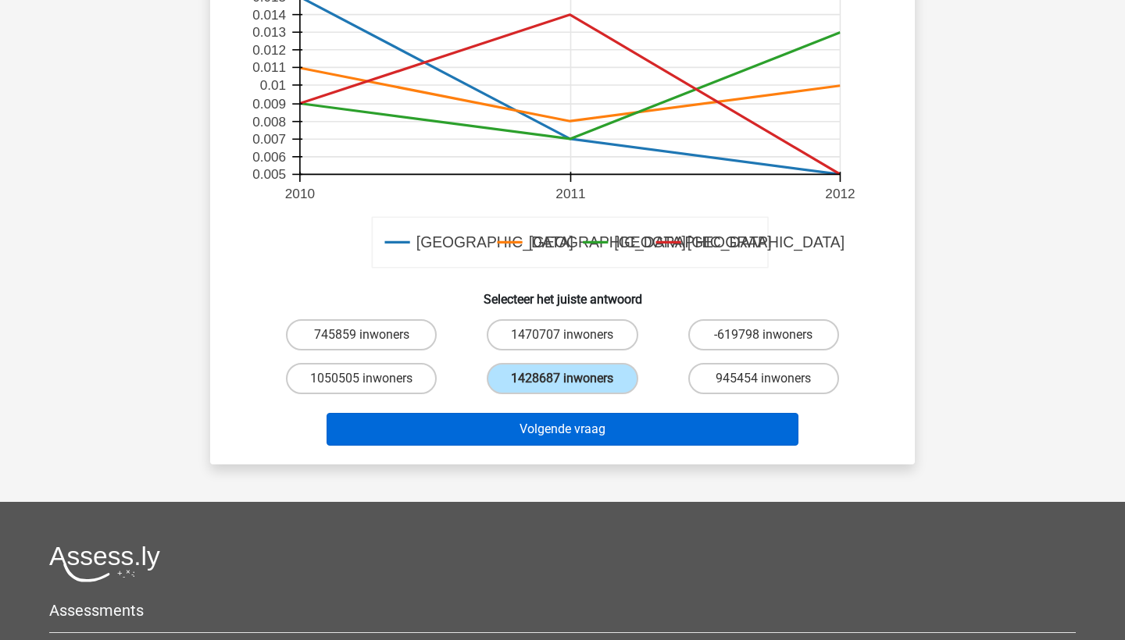
click at [549, 441] on button "Volgende vraag" at bounding box center [562, 429] width 472 height 33
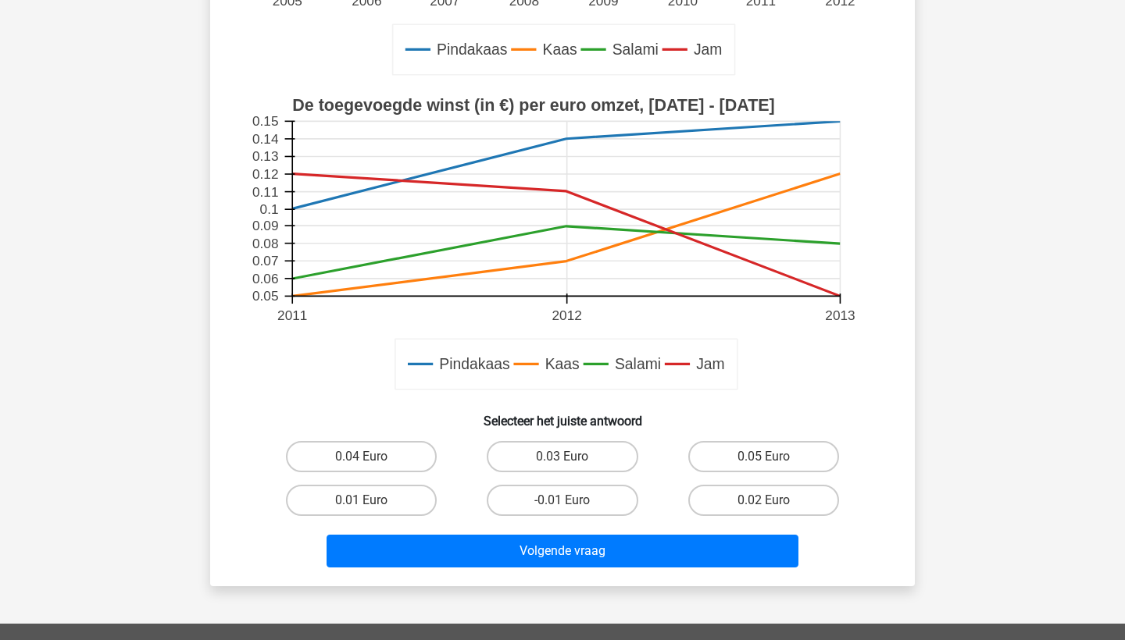
scroll to position [433, 0]
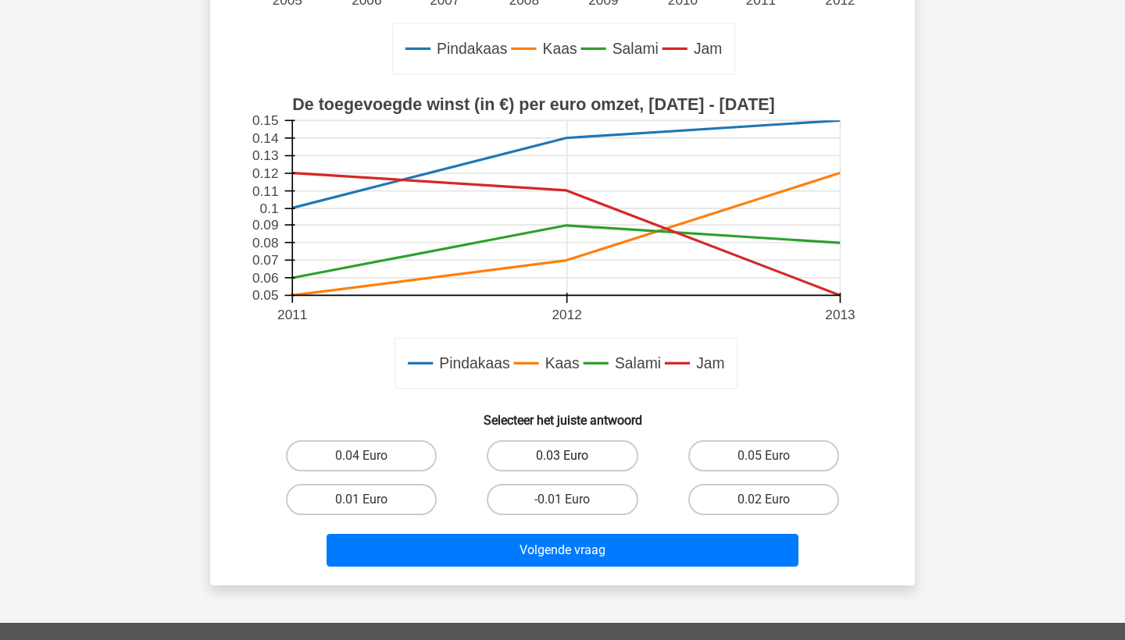
click at [553, 451] on label "0.03 Euro" at bounding box center [562, 455] width 151 height 31
click at [562, 456] on input "0.03 Euro" at bounding box center [567, 461] width 10 height 10
radio input "true"
click at [564, 524] on div "Volgende vraag" at bounding box center [562, 548] width 654 height 52
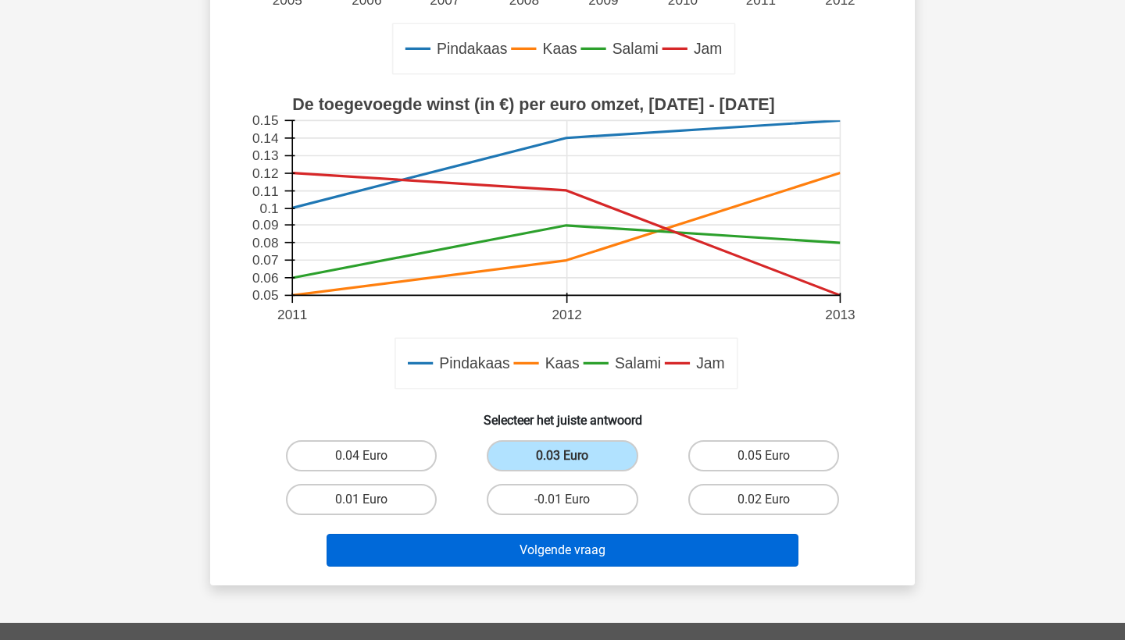
click at [569, 553] on button "Volgende vraag" at bounding box center [562, 550] width 472 height 33
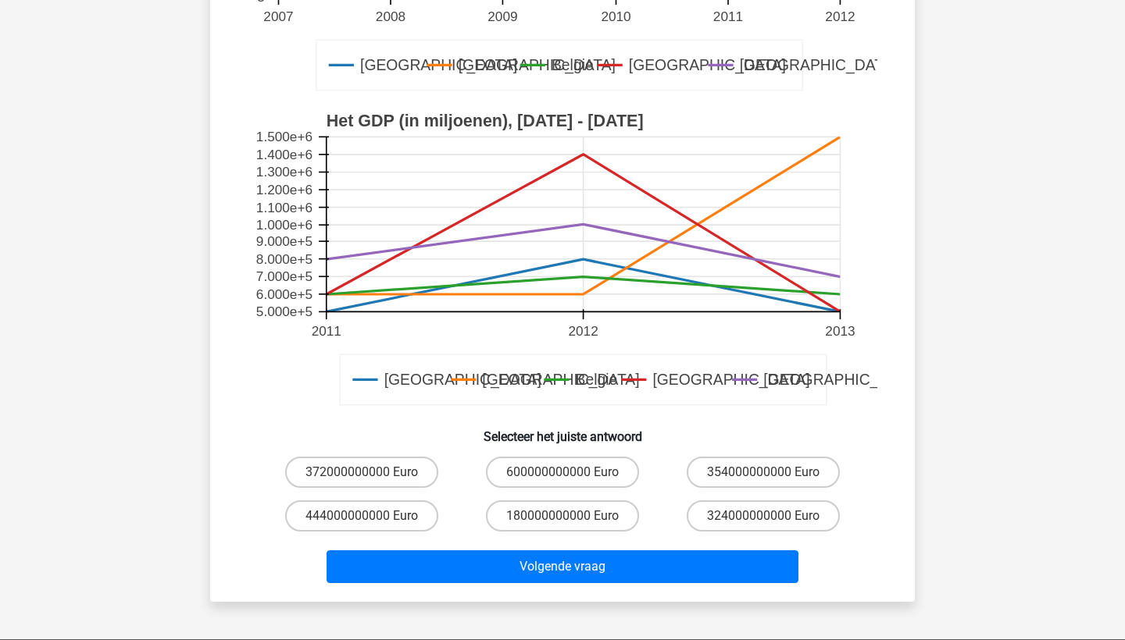
scroll to position [399, 0]
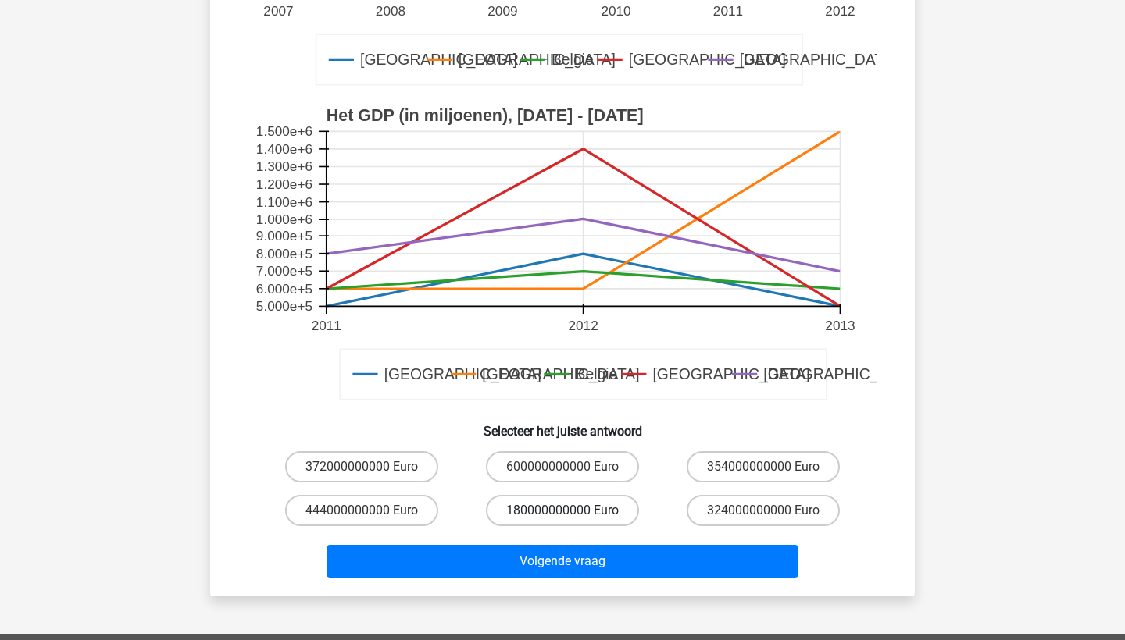
click at [560, 513] on label "180000000000 Euro" at bounding box center [562, 510] width 153 height 31
click at [562, 513] on input "180000000000 Euro" at bounding box center [567, 516] width 10 height 10
radio input "true"
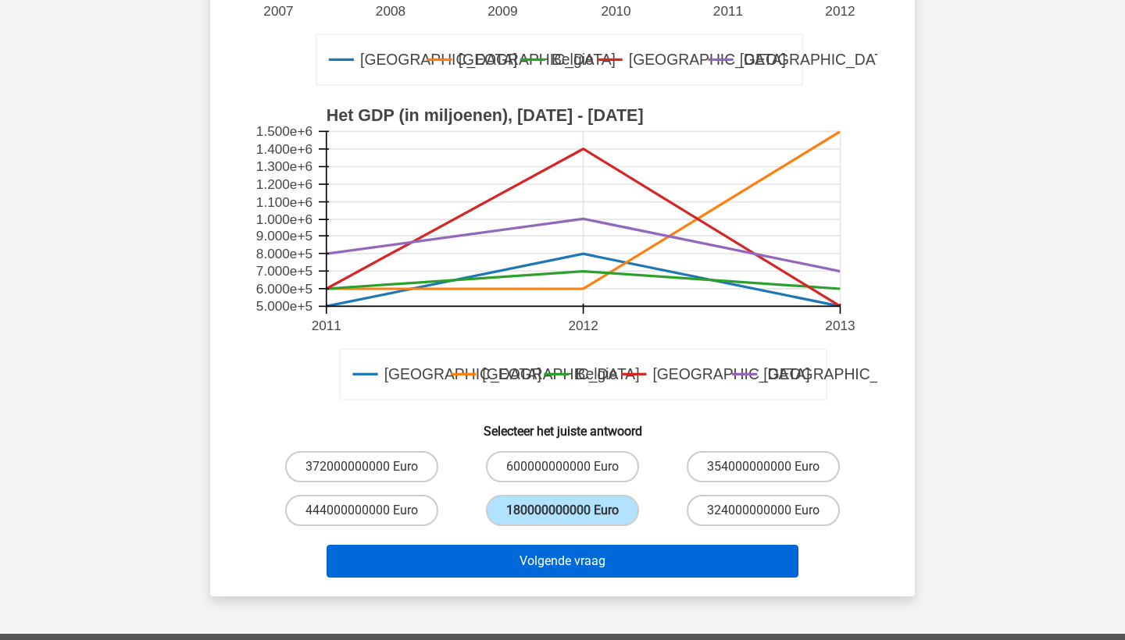
click at [564, 578] on button "Volgende vraag" at bounding box center [562, 561] width 472 height 33
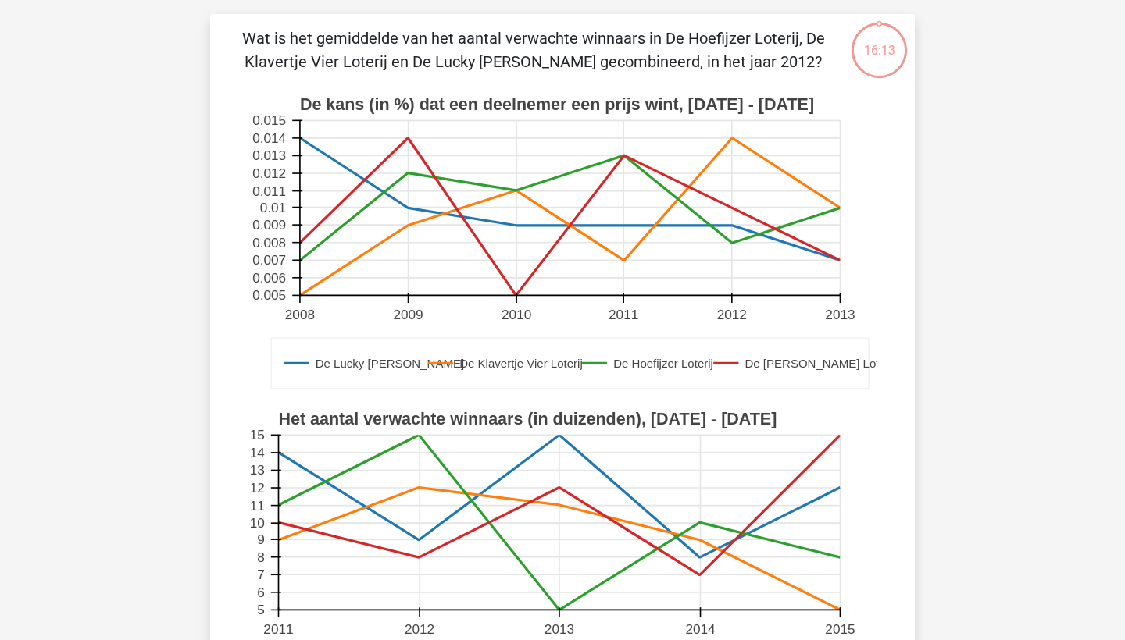
scroll to position [344, 0]
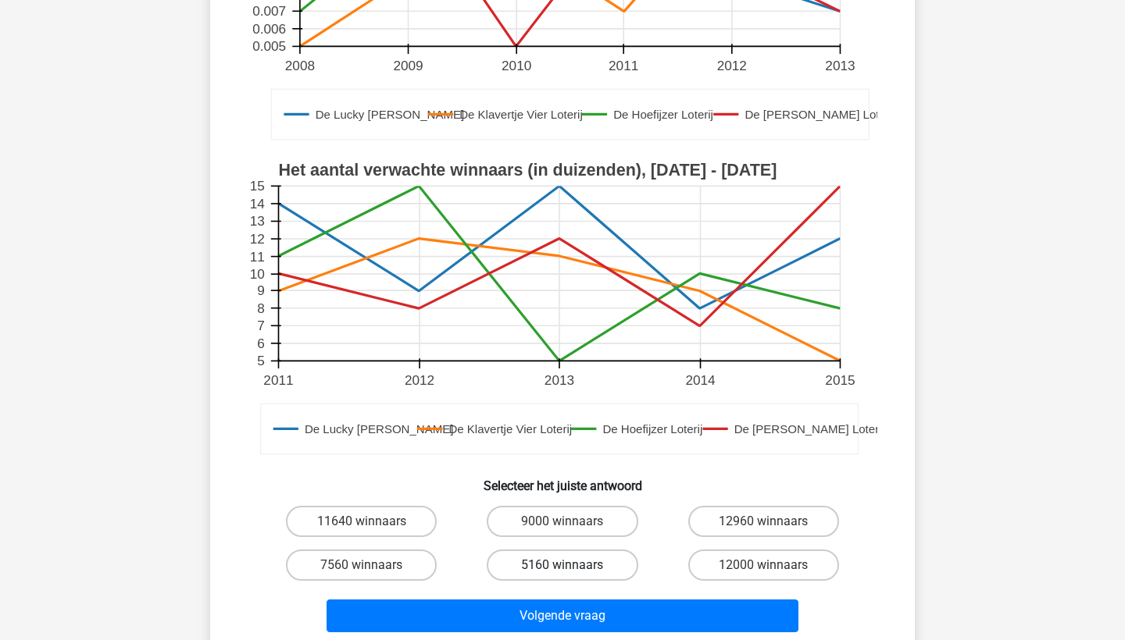
click at [563, 560] on label "5160 winnaars" at bounding box center [562, 565] width 151 height 31
click at [563, 565] on input "5160 winnaars" at bounding box center [567, 570] width 10 height 10
radio input "true"
click at [564, 593] on div "Volgende vraag" at bounding box center [562, 613] width 654 height 52
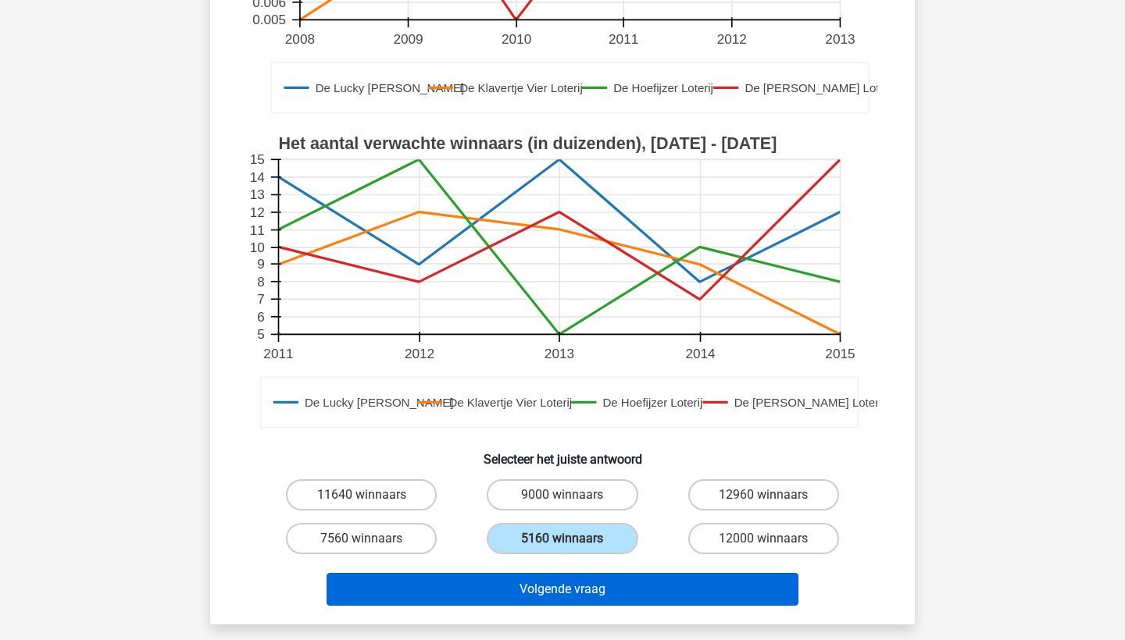
click at [561, 591] on button "Volgende vraag" at bounding box center [562, 589] width 472 height 33
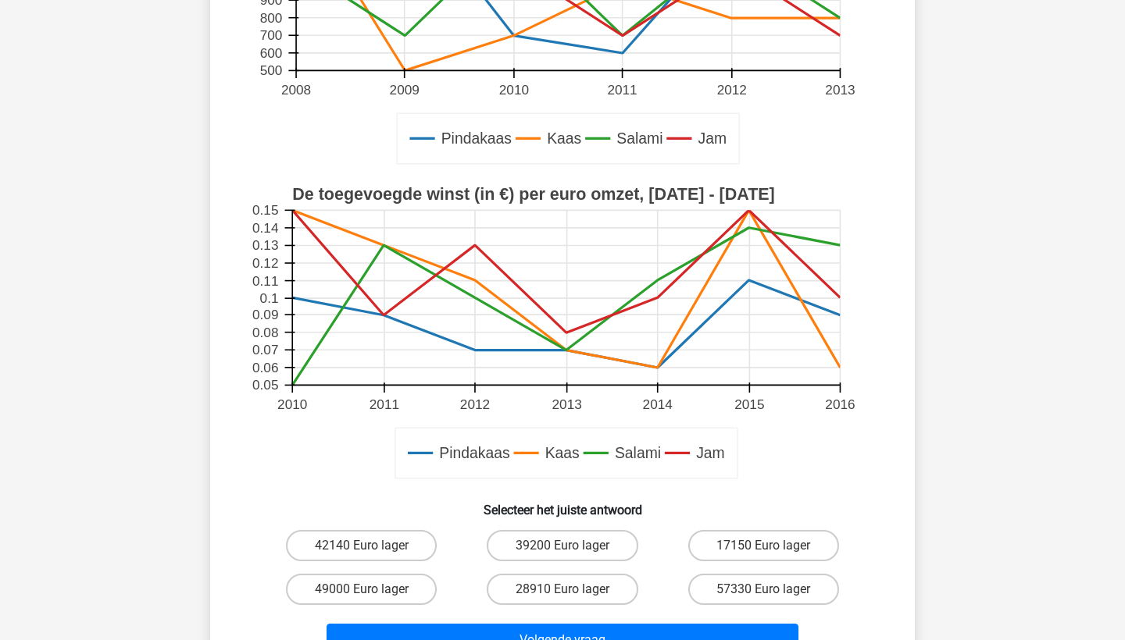
scroll to position [396, 0]
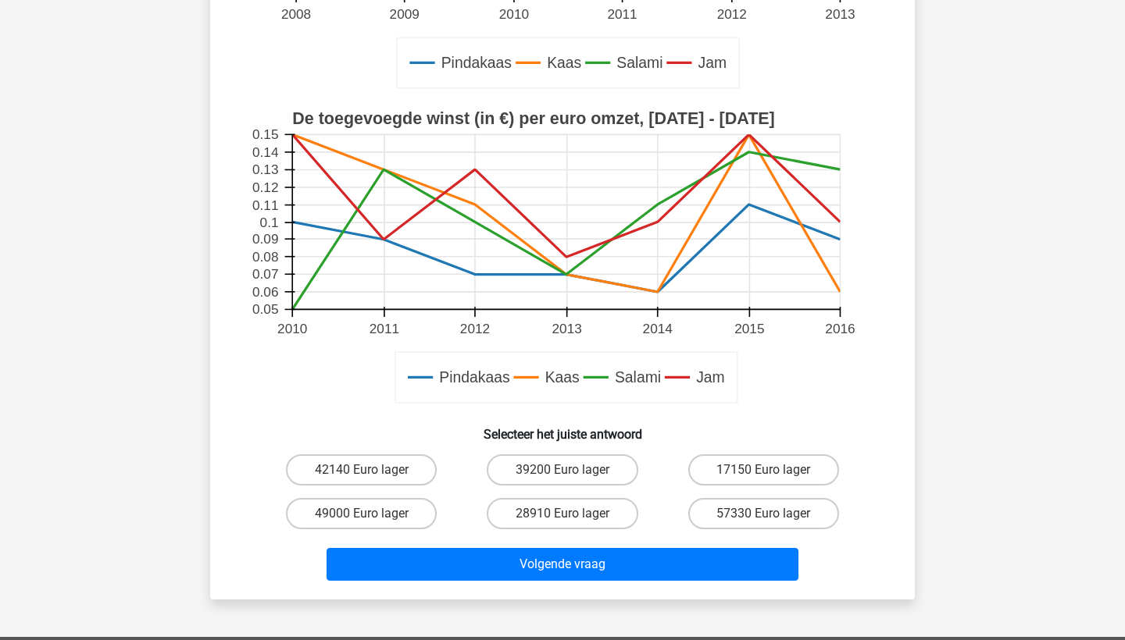
click at [545, 491] on div "39200 Euro lager" at bounding box center [562, 470] width 201 height 44
click at [545, 472] on label "39200 Euro lager" at bounding box center [562, 469] width 151 height 31
click at [562, 472] on input "39200 Euro lager" at bounding box center [567, 475] width 10 height 10
radio input "true"
click at [549, 547] on div "Volgende vraag" at bounding box center [562, 562] width 654 height 52
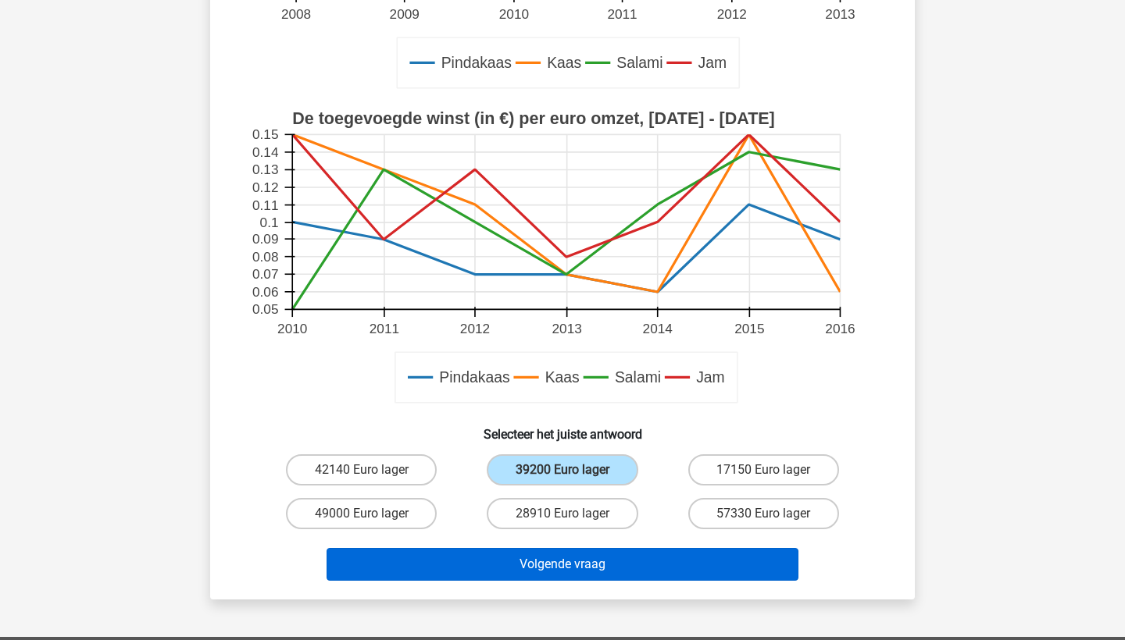
click at [549, 571] on button "Volgende vraag" at bounding box center [562, 564] width 472 height 33
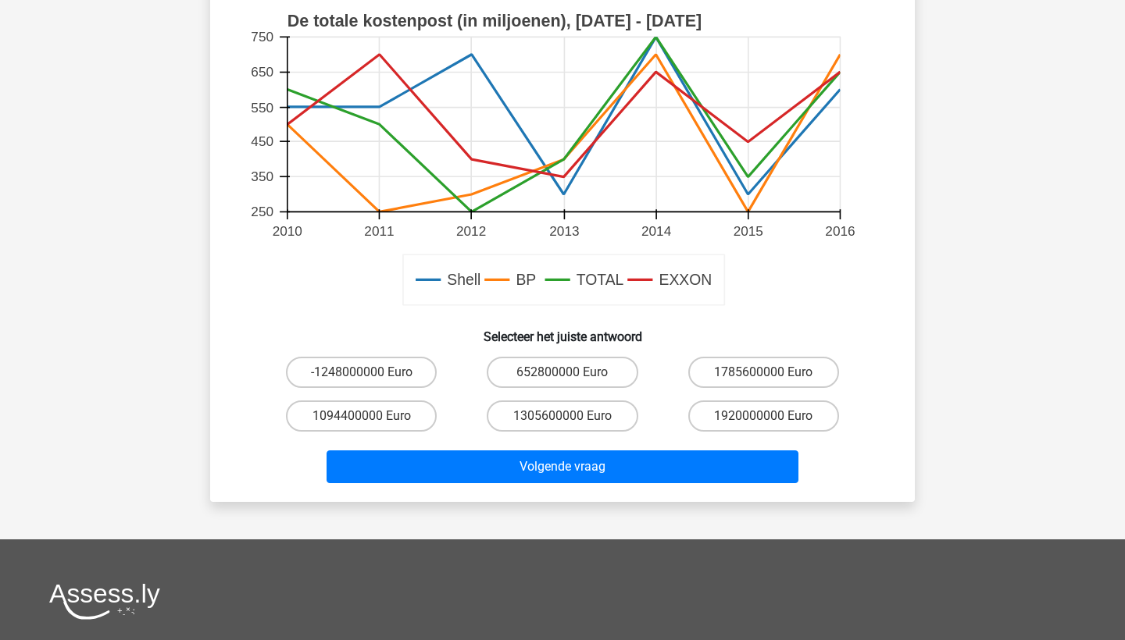
scroll to position [508, 0]
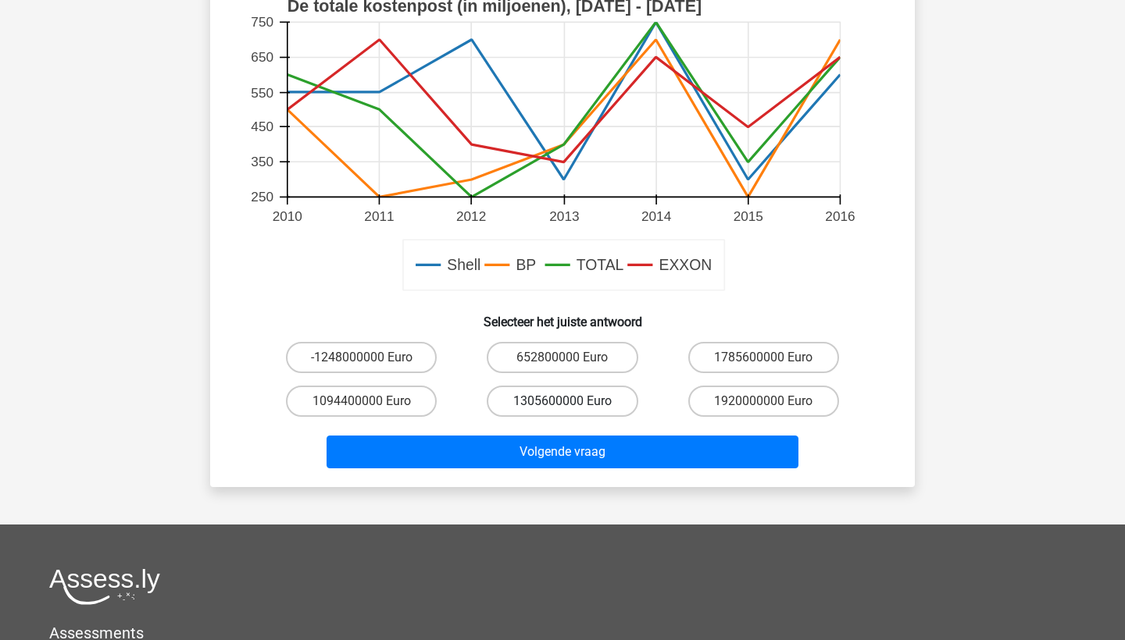
click at [534, 412] on label "1305600000 Euro" at bounding box center [562, 401] width 151 height 31
click at [562, 412] on input "1305600000 Euro" at bounding box center [567, 406] width 10 height 10
radio input "true"
click at [540, 485] on div "Wat is de winst van EXXON bij elkaar opgeteld voor alle jaren die worden weerge…" at bounding box center [562, 44] width 704 height 886
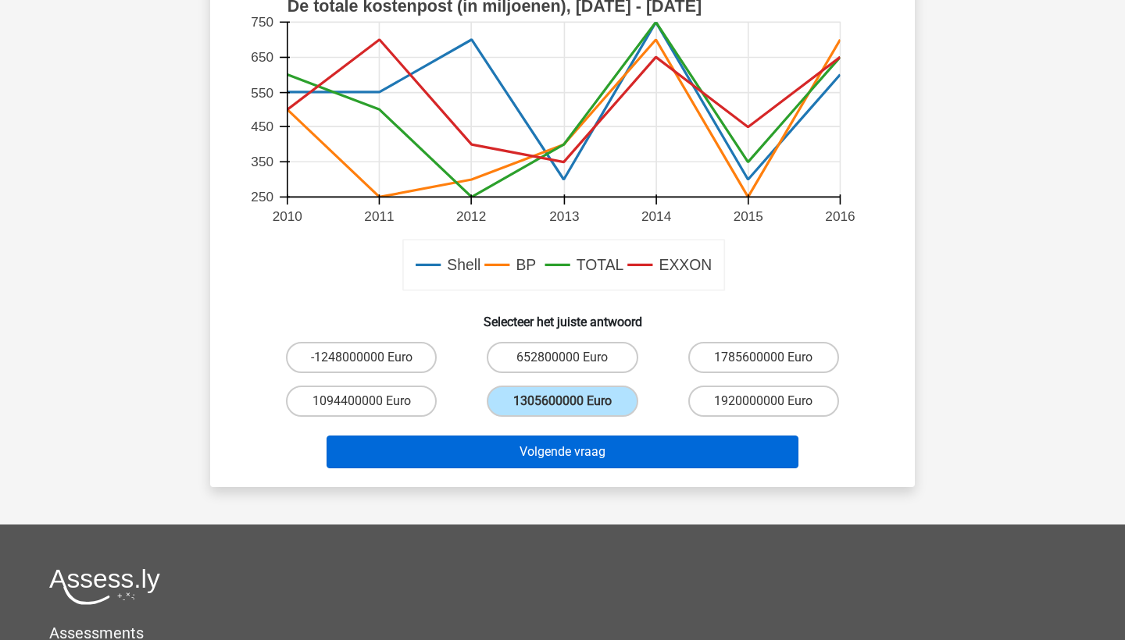
click at [535, 455] on button "Volgende vraag" at bounding box center [562, 452] width 472 height 33
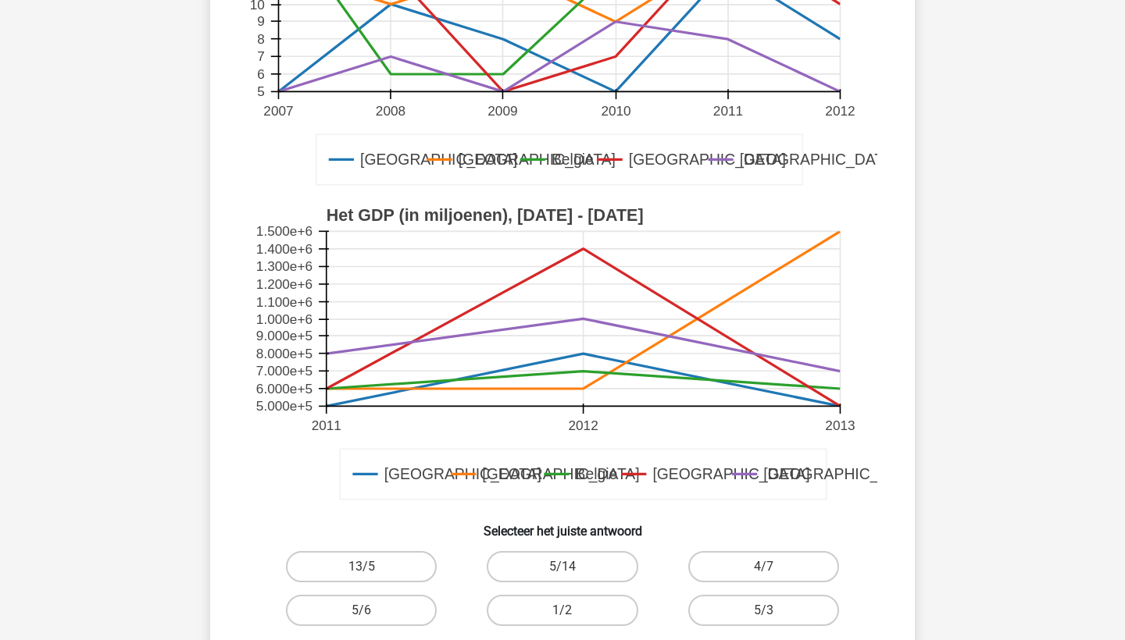
scroll to position [502, 0]
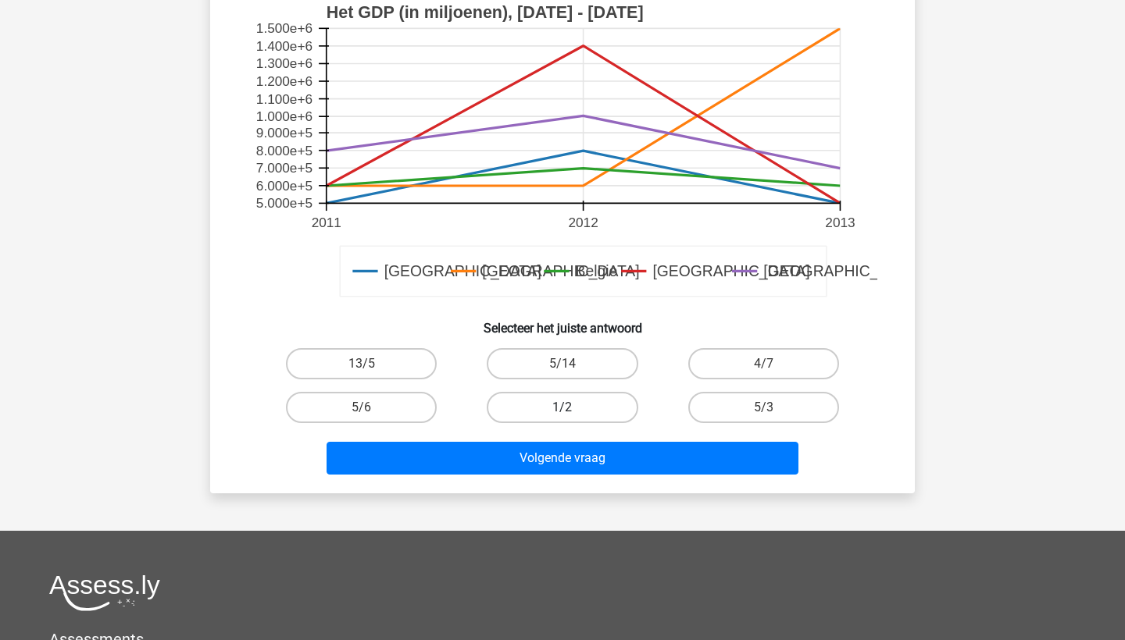
click at [543, 413] on label "1/2" at bounding box center [562, 407] width 151 height 31
click at [562, 413] on input "1/2" at bounding box center [567, 413] width 10 height 10
radio input "true"
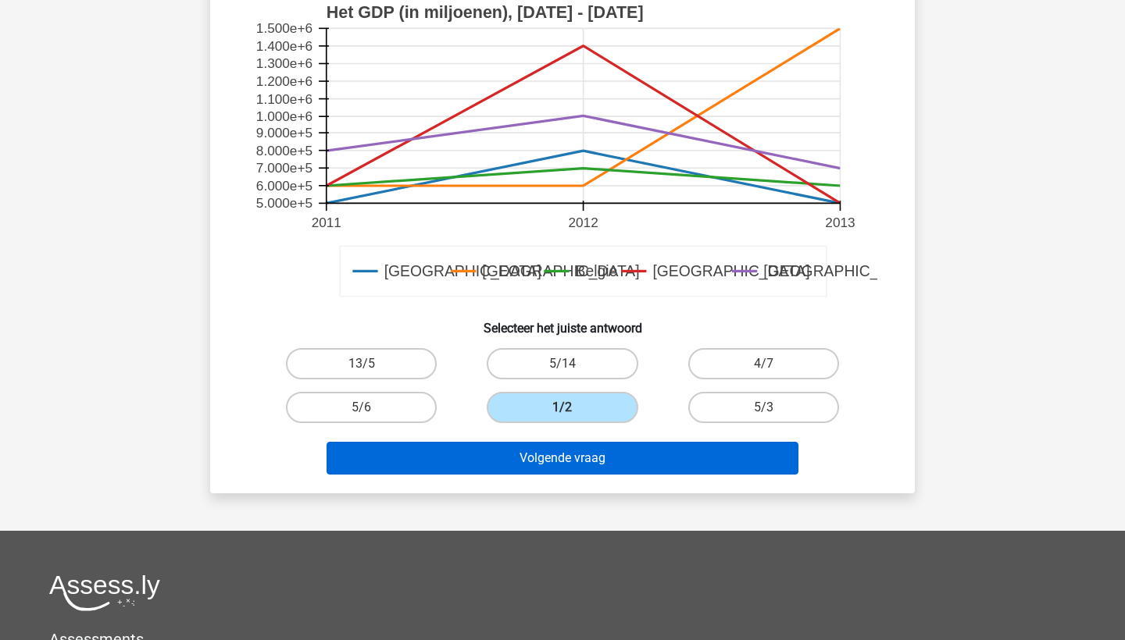
click at [545, 451] on button "Volgende vraag" at bounding box center [562, 458] width 472 height 33
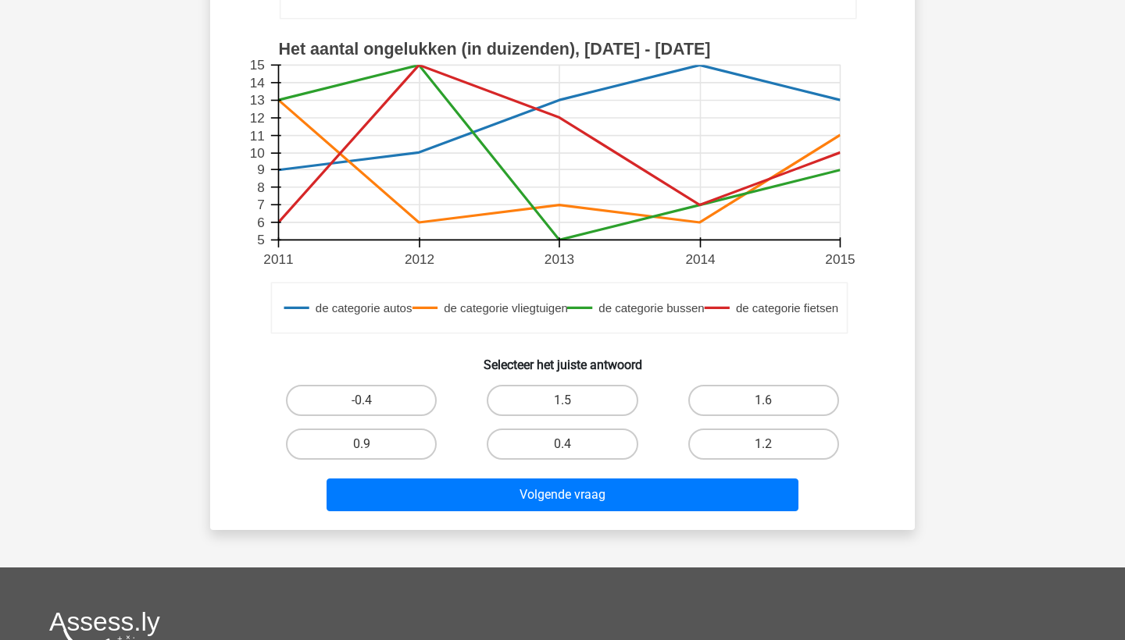
scroll to position [470, 0]
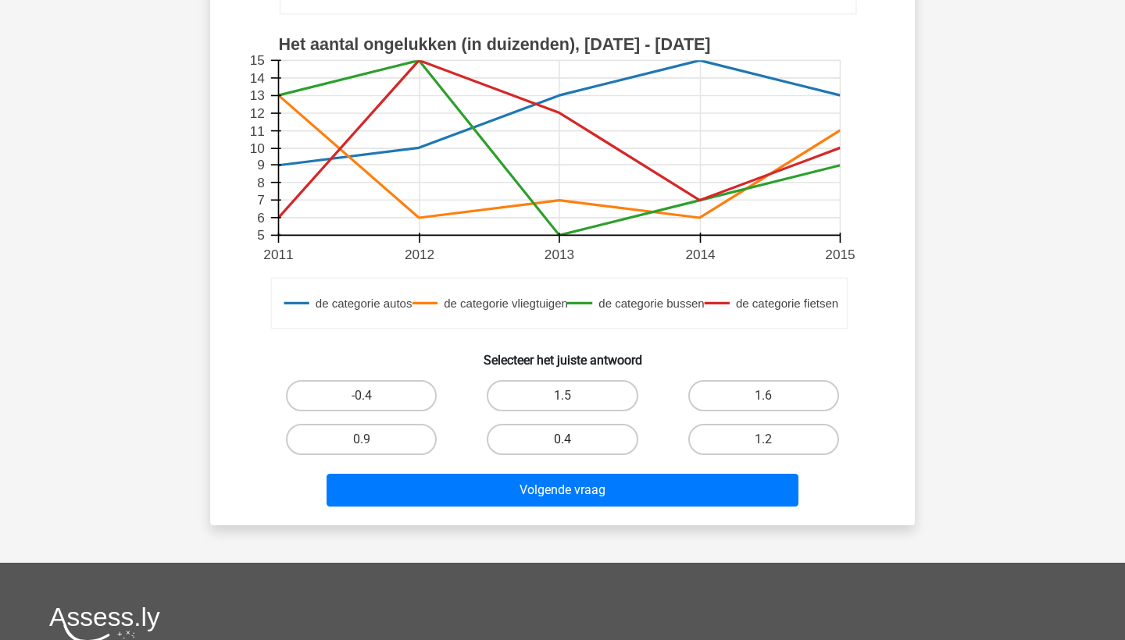
click at [553, 445] on label "0.4" at bounding box center [562, 439] width 151 height 31
click at [562, 445] on input "0.4" at bounding box center [567, 445] width 10 height 10
radio input "true"
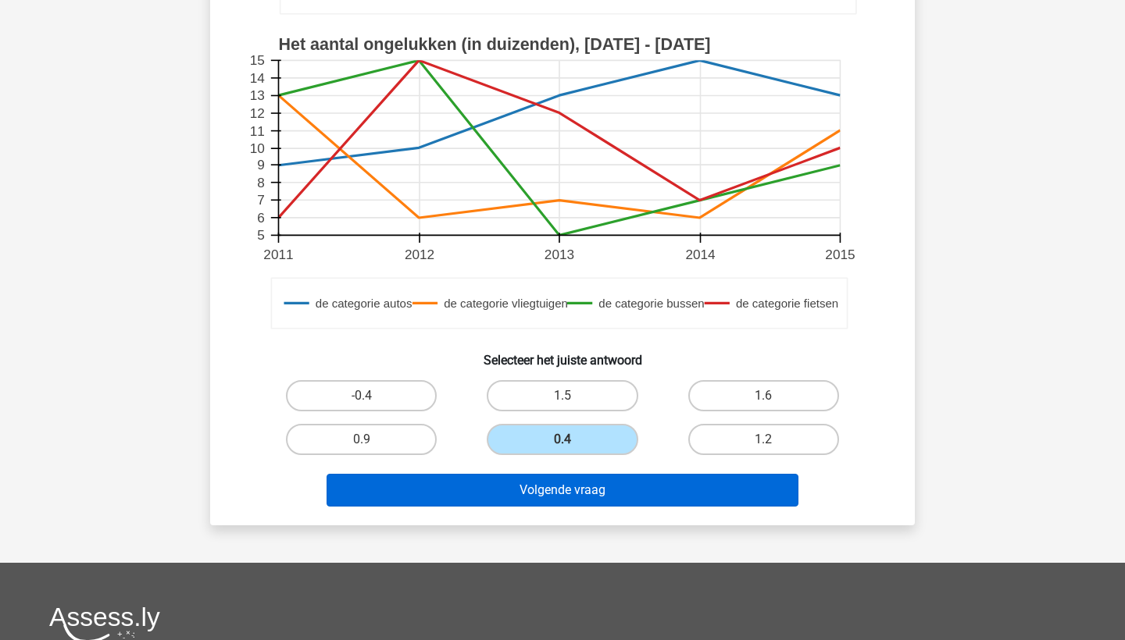
click at [559, 507] on button "Volgende vraag" at bounding box center [562, 490] width 472 height 33
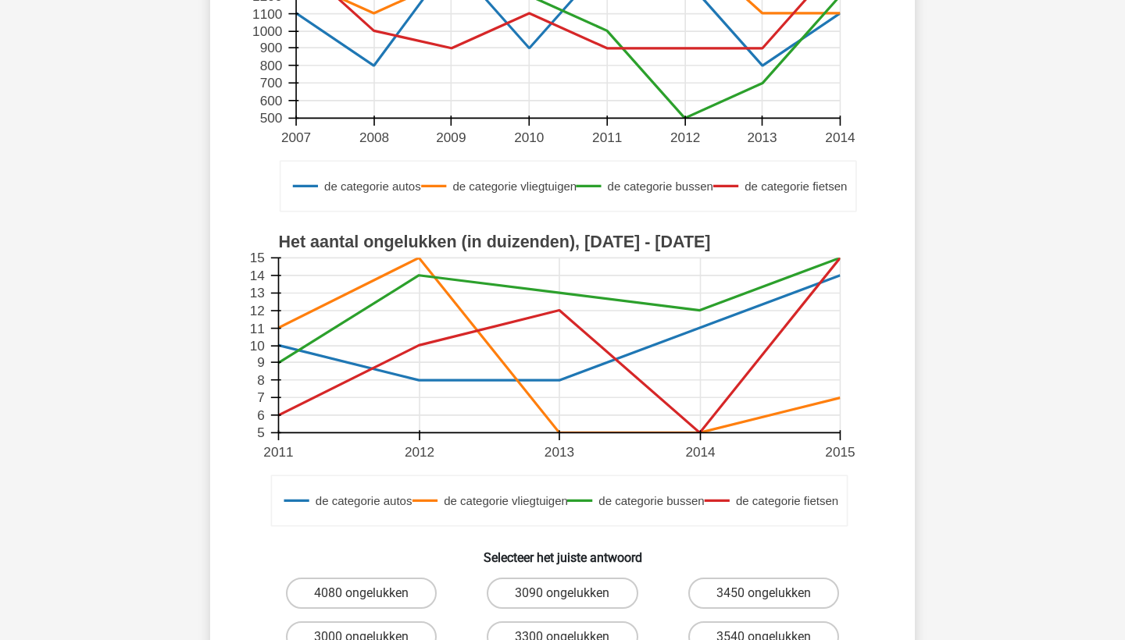
scroll to position [406, 0]
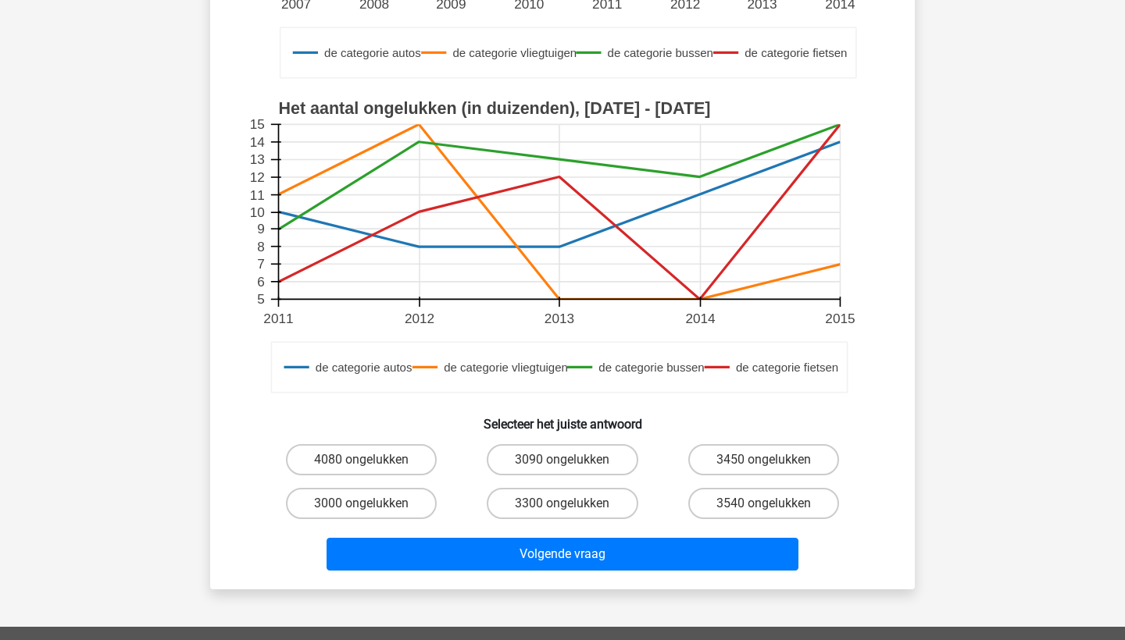
click at [559, 483] on div "3300 ongelukken" at bounding box center [562, 504] width 201 height 44
click at [562, 497] on label "3300 ongelukken" at bounding box center [562, 503] width 151 height 31
click at [562, 504] on input "3300 ongelukken" at bounding box center [567, 509] width 10 height 10
radio input "true"
click at [569, 537] on div "Volgende vraag" at bounding box center [562, 552] width 654 height 52
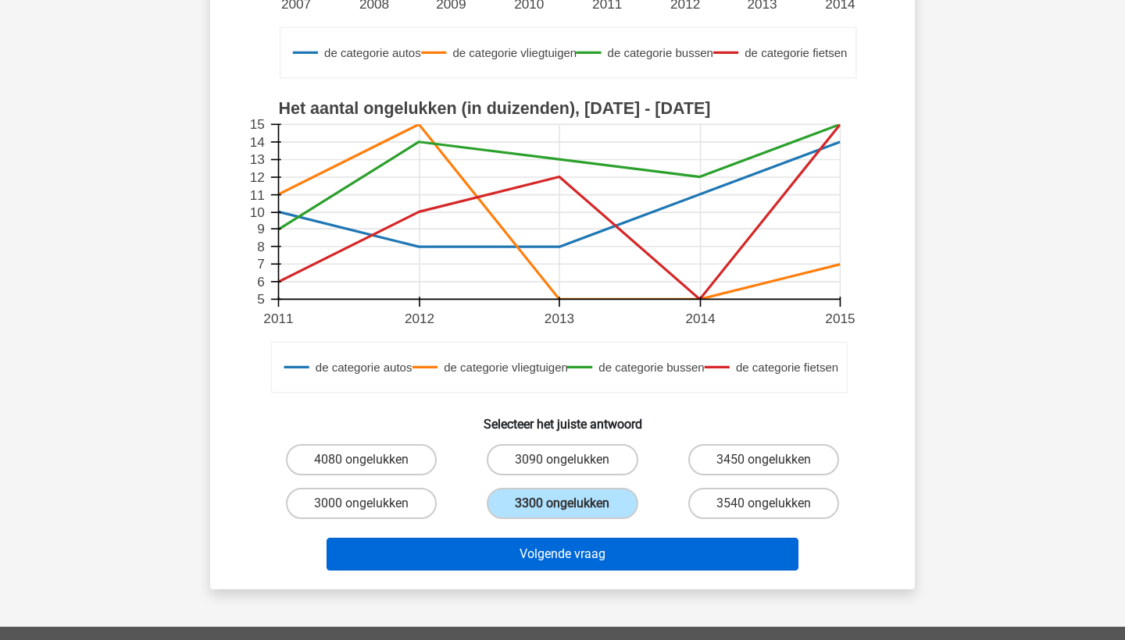
click at [572, 547] on button "Volgende vraag" at bounding box center [562, 554] width 472 height 33
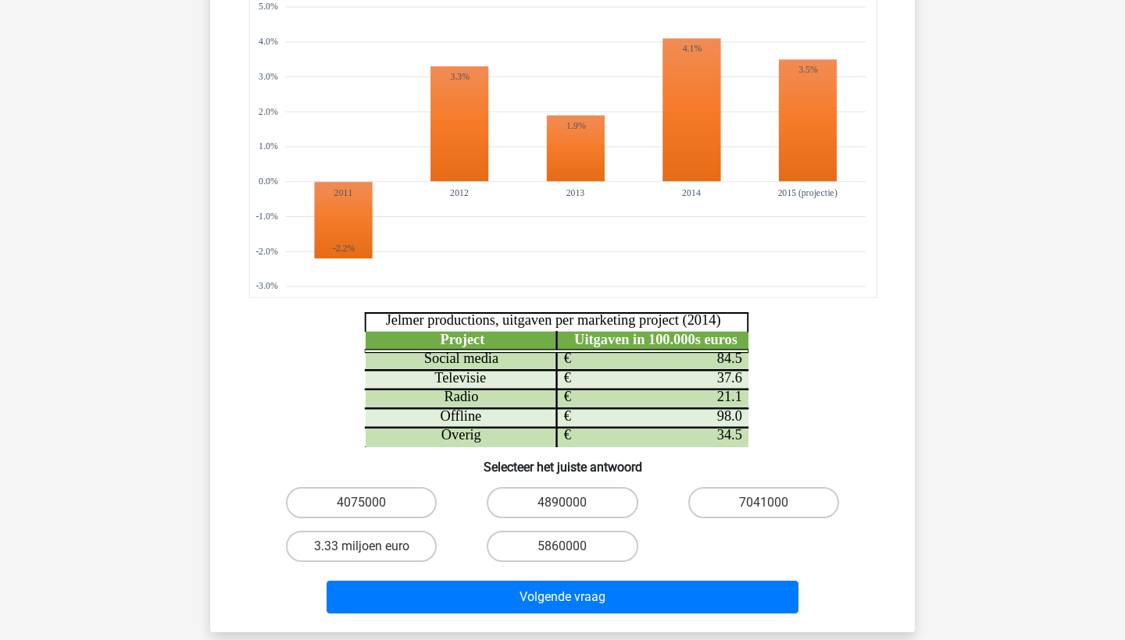
scroll to position [381, 0]
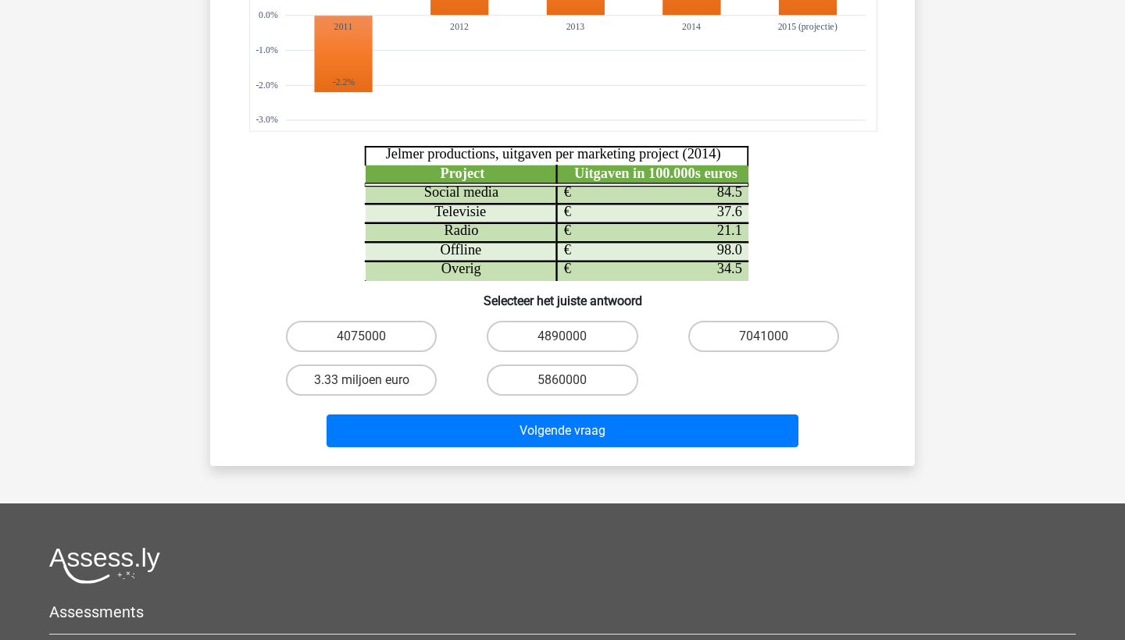
click at [562, 381] on input "5860000" at bounding box center [567, 385] width 10 height 10
radio input "true"
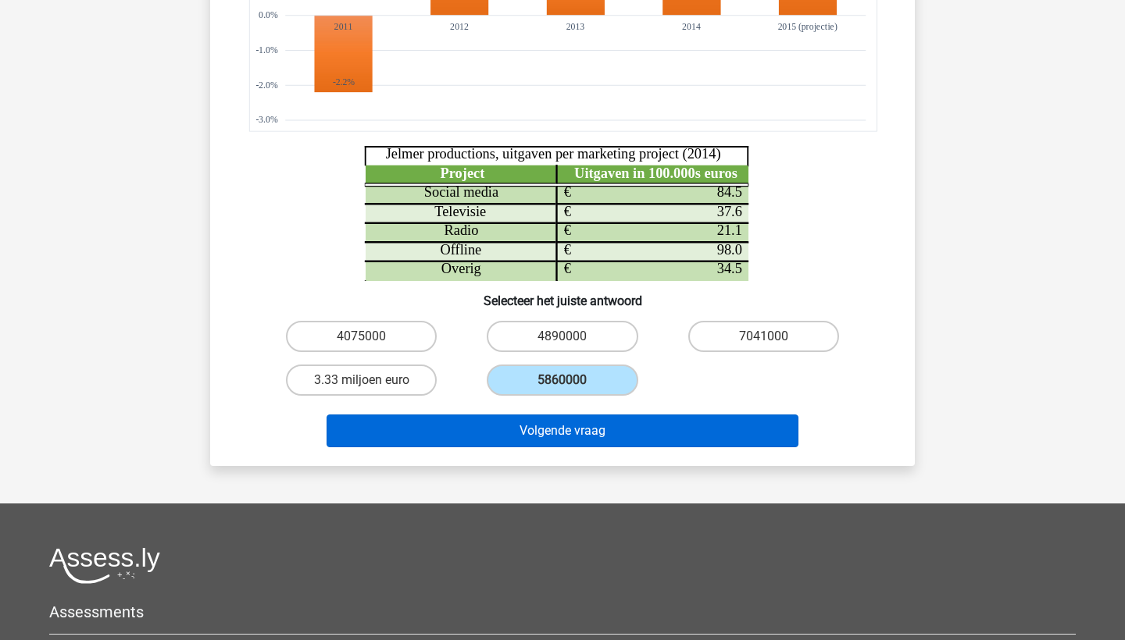
click at [563, 422] on button "Volgende vraag" at bounding box center [562, 431] width 472 height 33
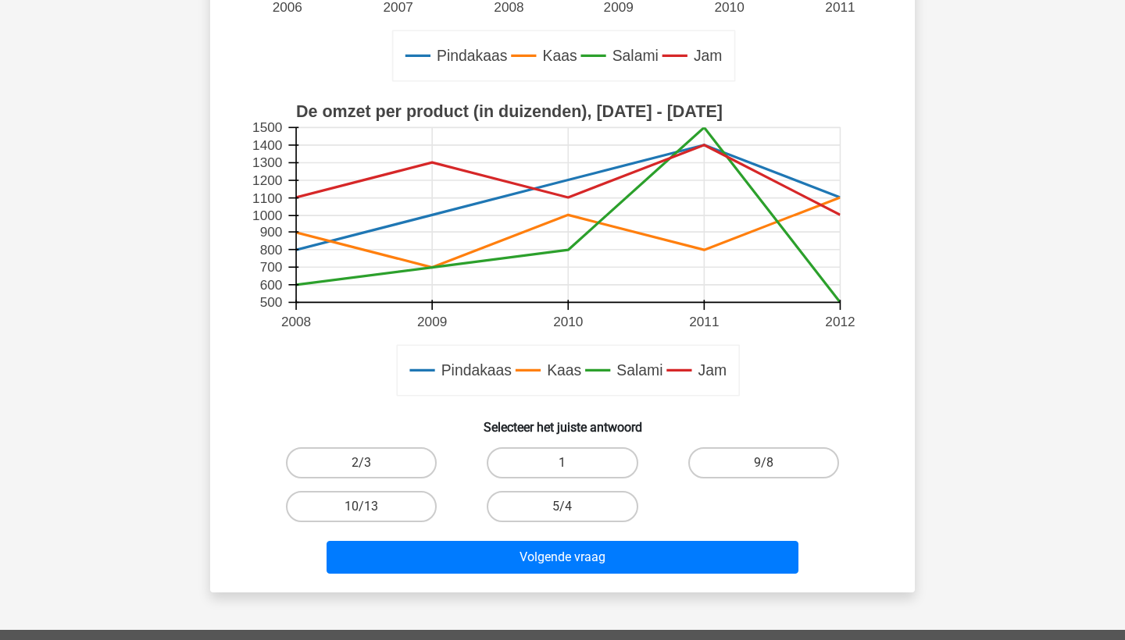
scroll to position [435, 0]
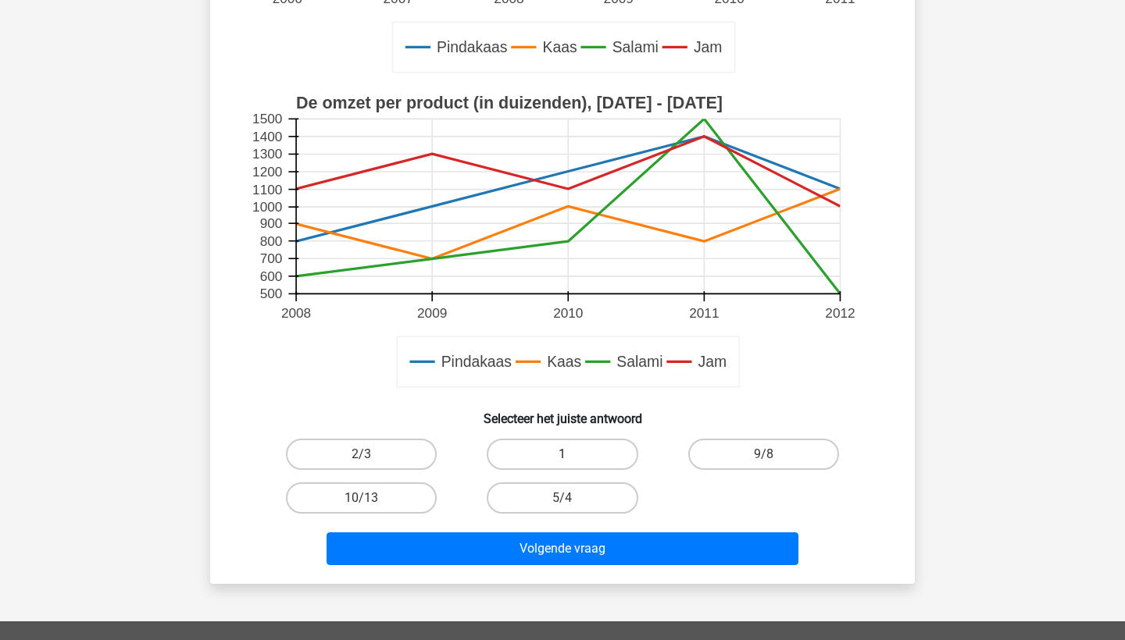
click at [566, 448] on label "1" at bounding box center [562, 454] width 151 height 31
click at [566, 454] on input "1" at bounding box center [567, 459] width 10 height 10
radio input "true"
click at [573, 532] on div "Volgende vraag" at bounding box center [562, 546] width 654 height 52
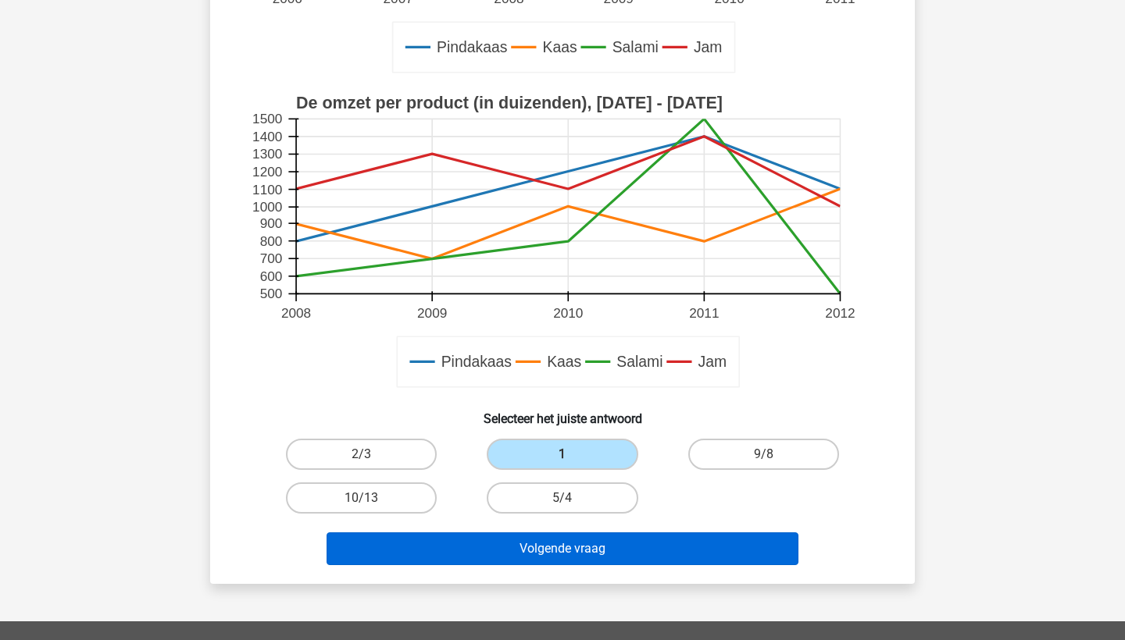
click at [574, 543] on button "Volgende vraag" at bounding box center [562, 549] width 472 height 33
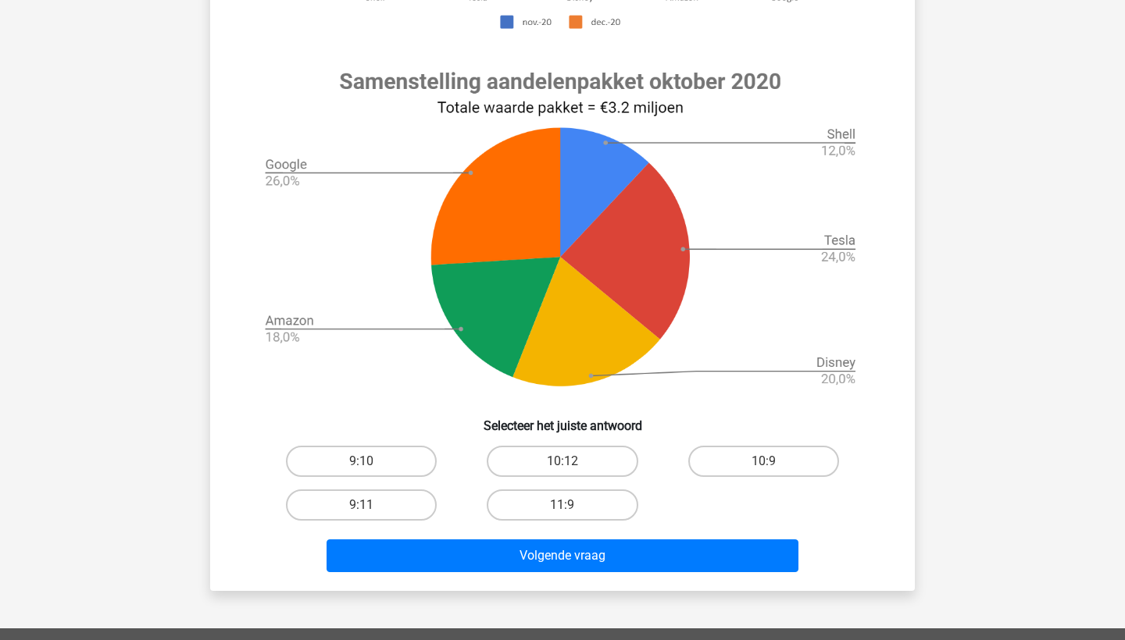
scroll to position [540, 0]
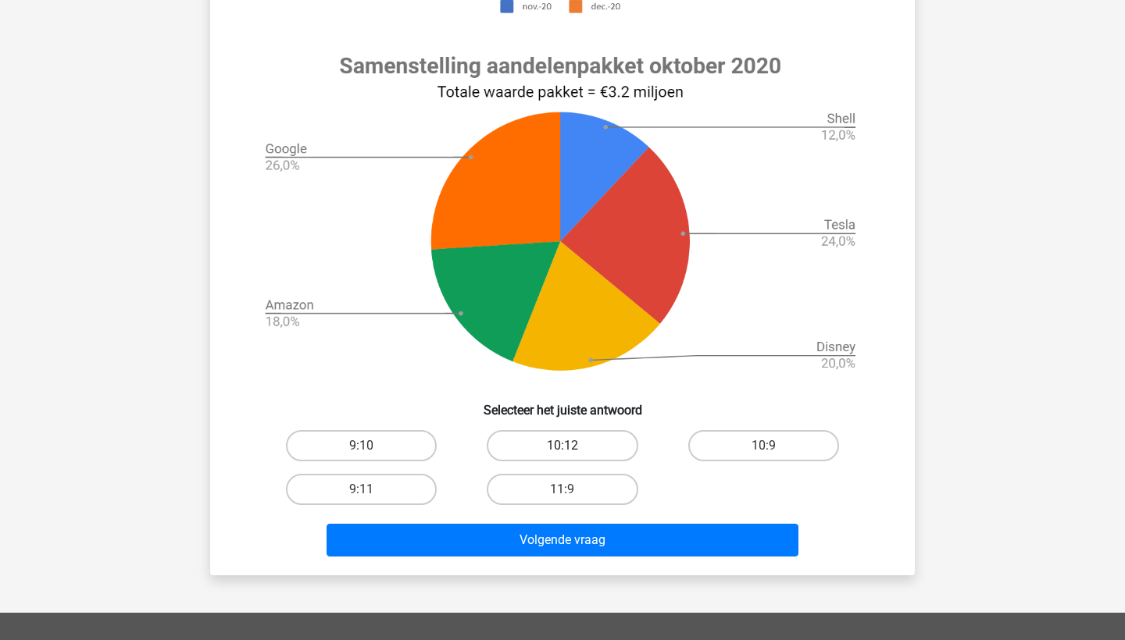
click at [569, 458] on label "10:12" at bounding box center [562, 445] width 151 height 31
click at [569, 456] on input "10:12" at bounding box center [567, 451] width 10 height 10
radio input "true"
click at [569, 449] on input "10:12" at bounding box center [567, 451] width 10 height 10
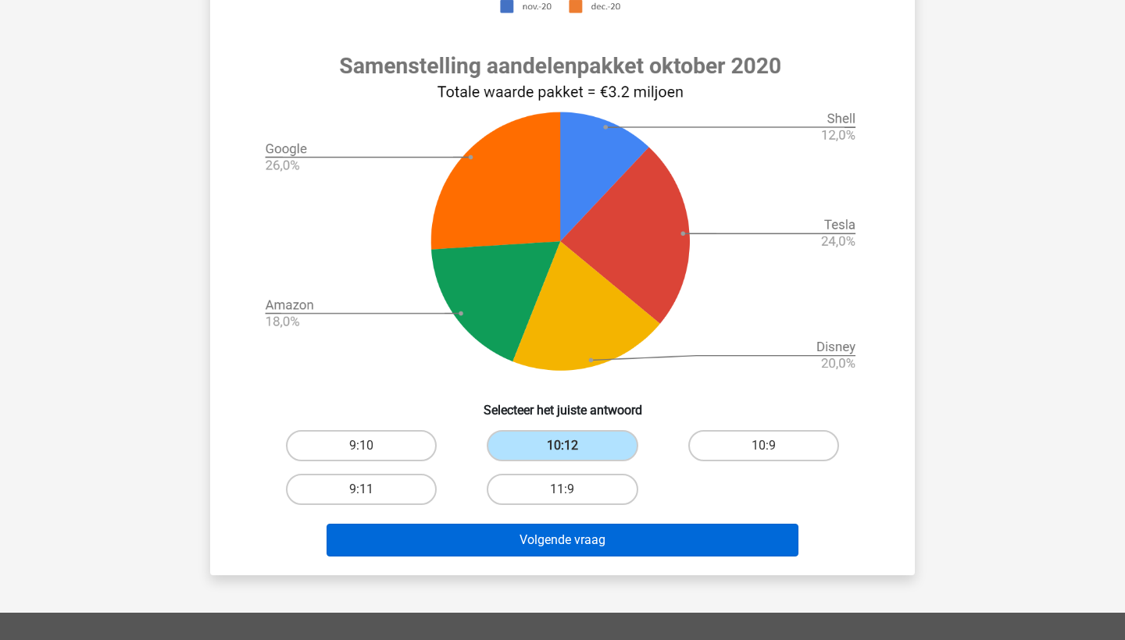
click at [579, 530] on button "Volgende vraag" at bounding box center [562, 540] width 472 height 33
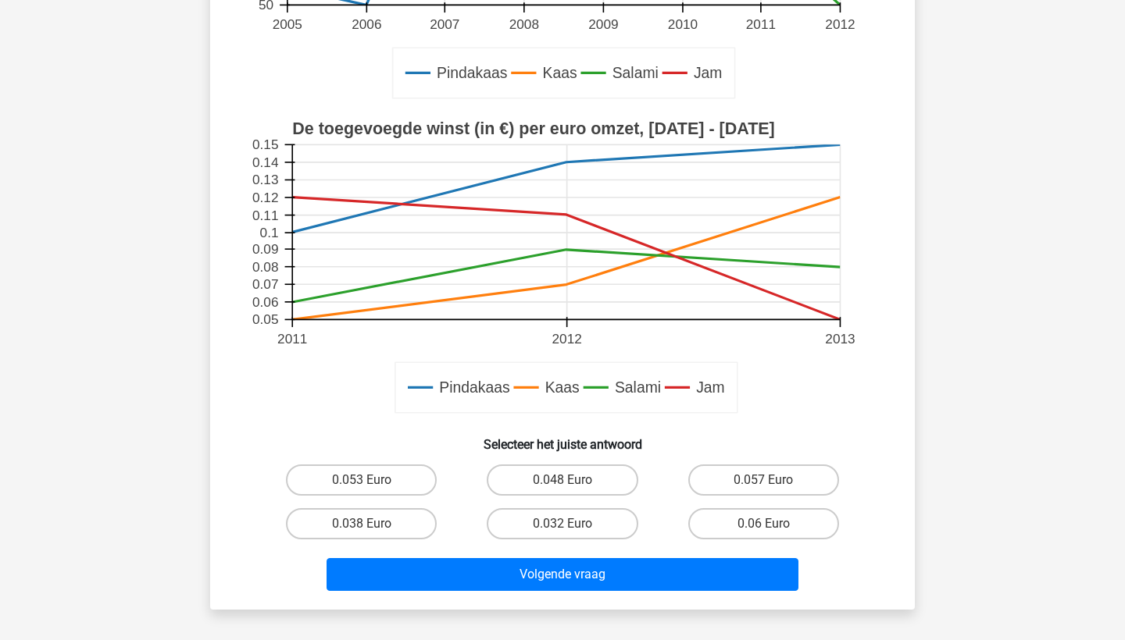
scroll to position [462, 0]
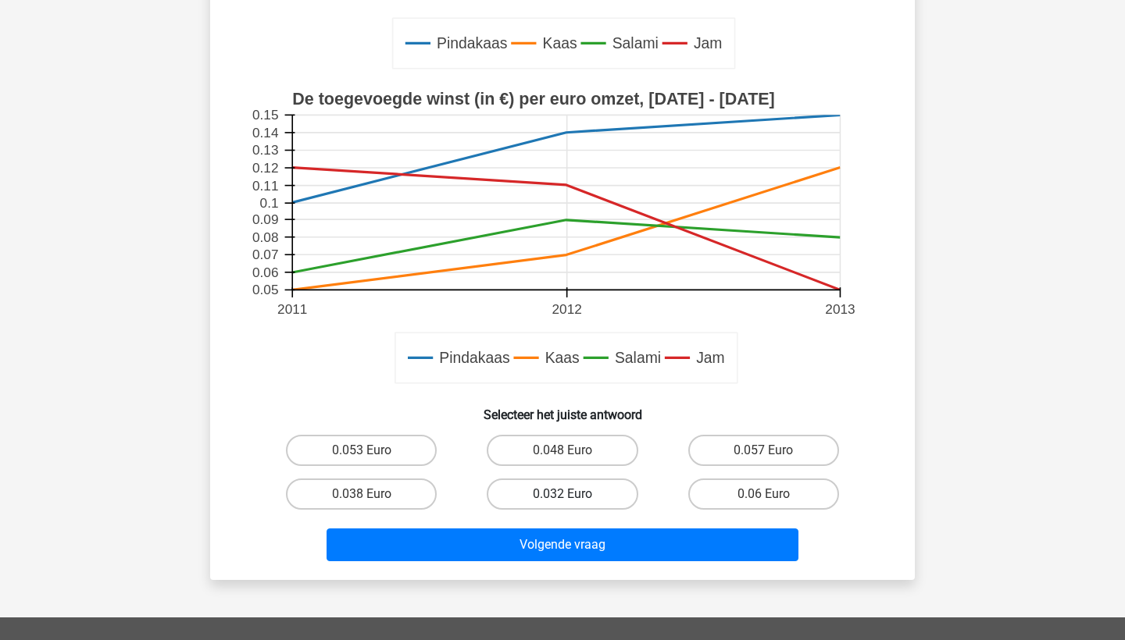
click at [573, 497] on label "0.032 Euro" at bounding box center [562, 494] width 151 height 31
click at [572, 497] on input "0.032 Euro" at bounding box center [567, 499] width 10 height 10
radio input "true"
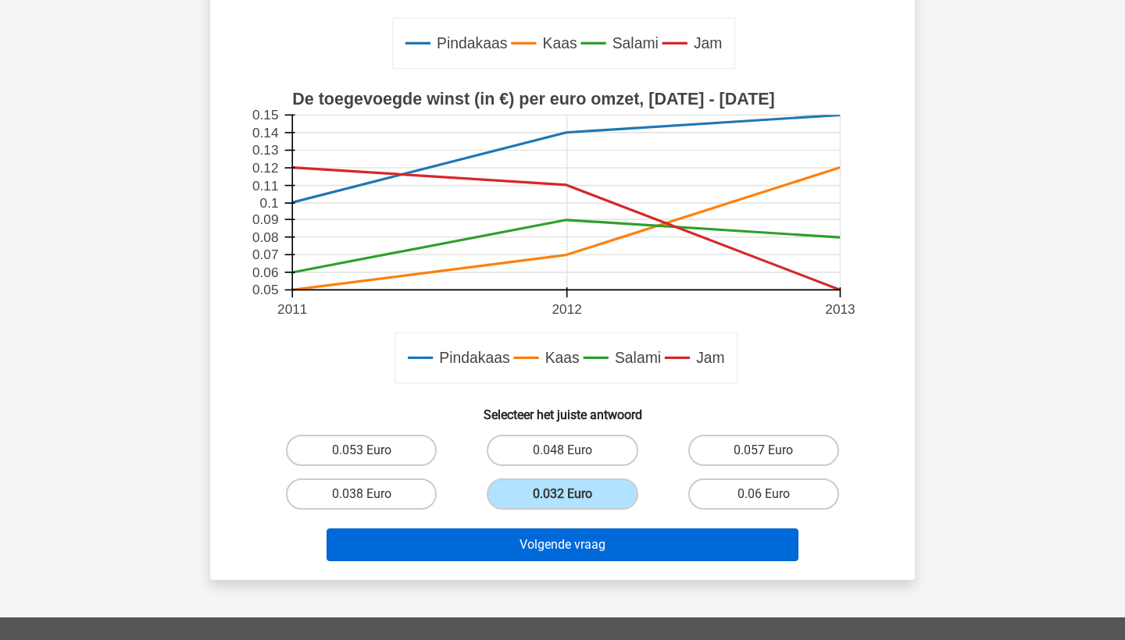
click at [576, 532] on button "Volgende vraag" at bounding box center [562, 545] width 472 height 33
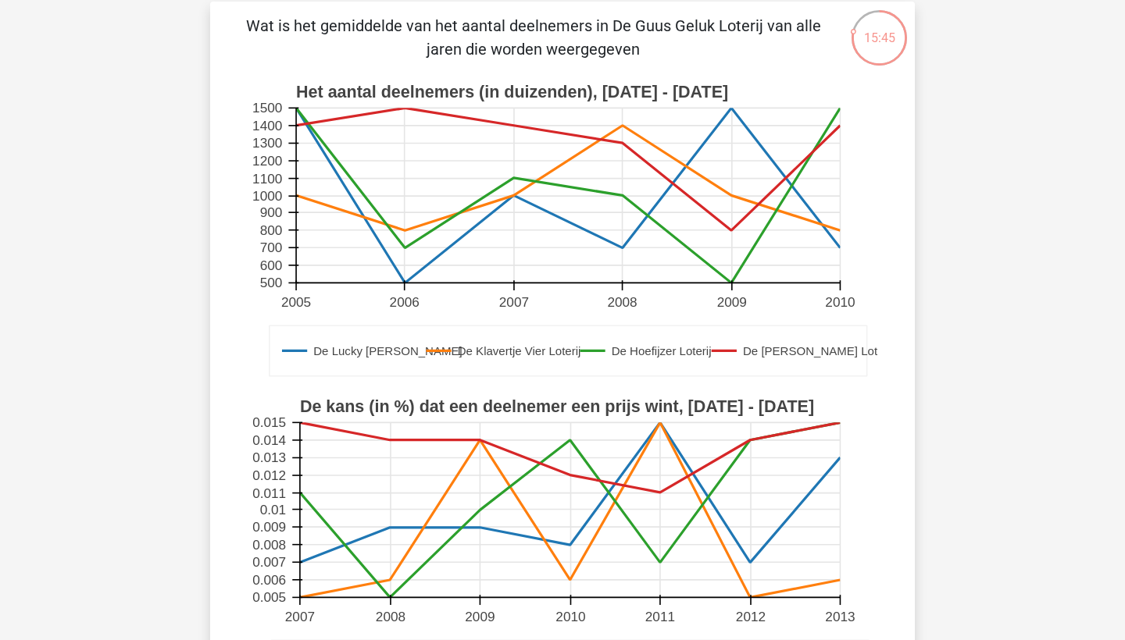
scroll to position [405, 0]
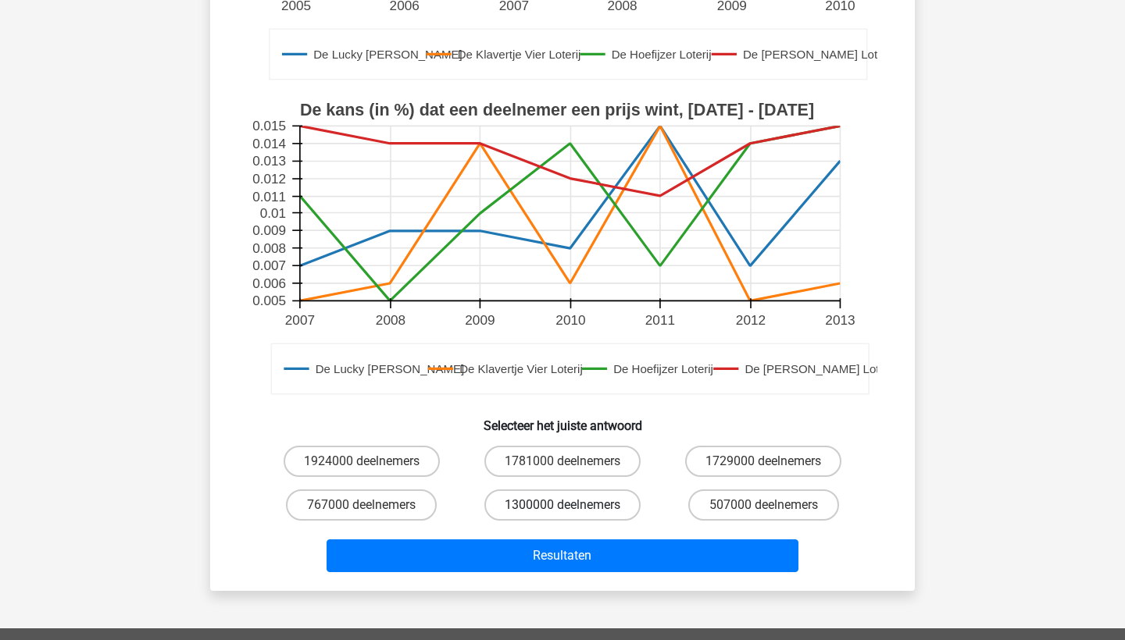
click at [577, 506] on label "1300000 deelnemers" at bounding box center [562, 505] width 156 height 31
click at [572, 506] on input "1300000 deelnemers" at bounding box center [567, 510] width 10 height 10
radio input "true"
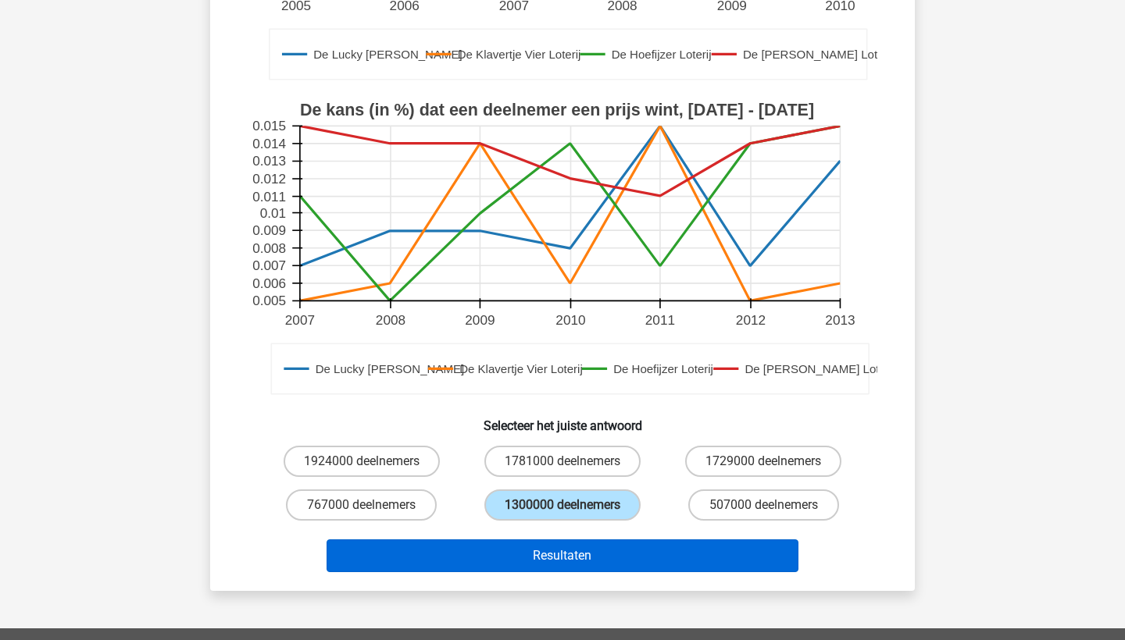
click at [576, 544] on button "Resultaten" at bounding box center [562, 556] width 472 height 33
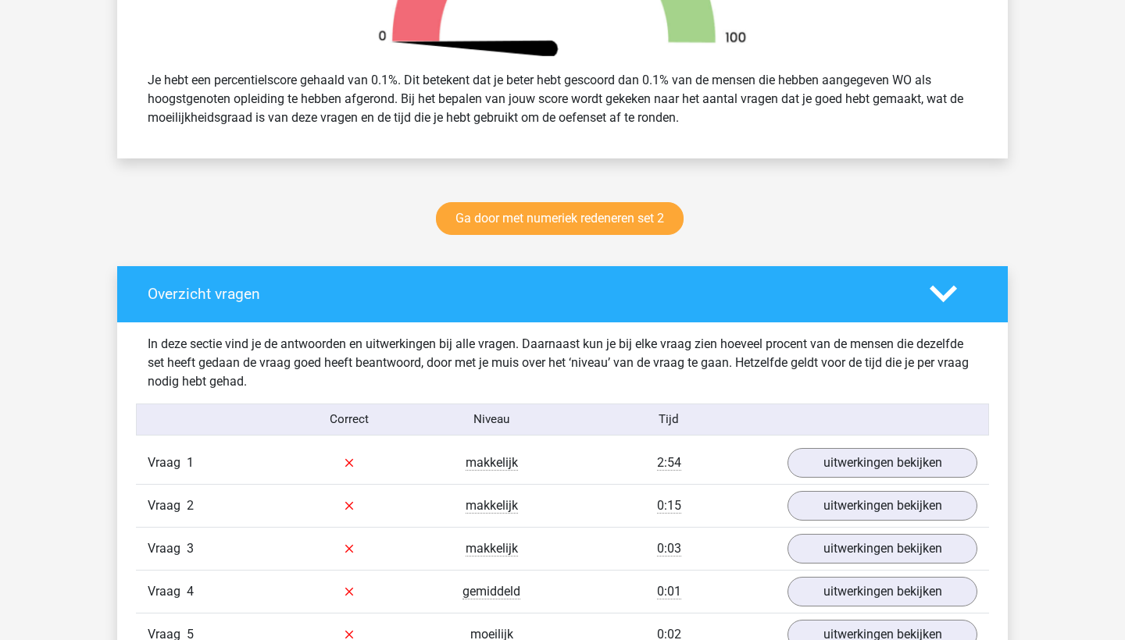
scroll to position [691, 0]
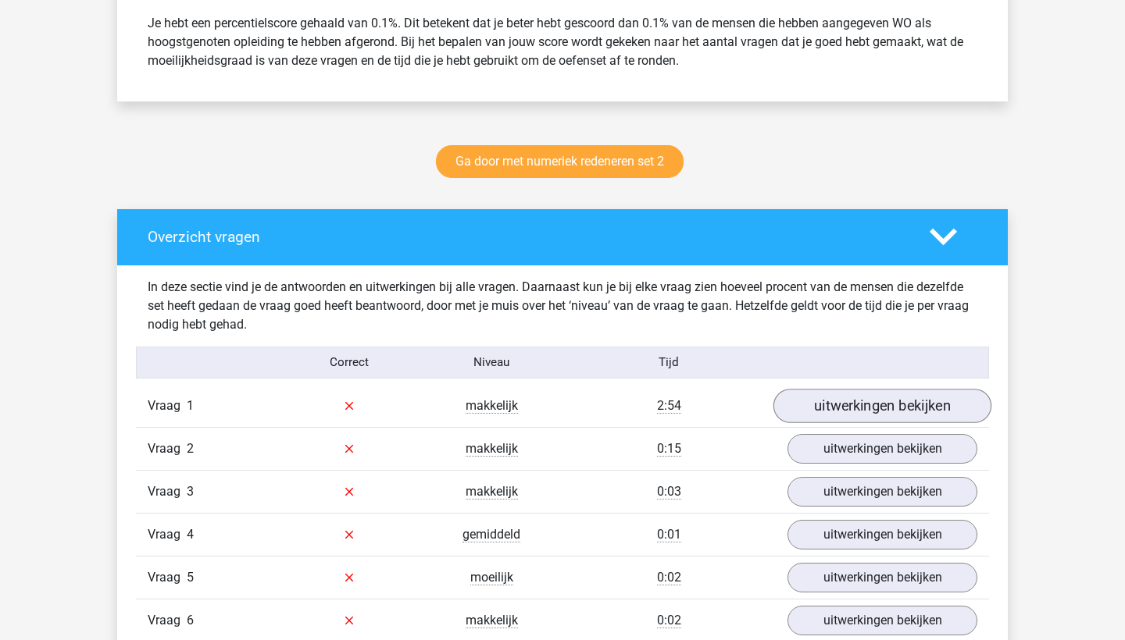
click at [813, 415] on link "uitwerkingen bekijken" at bounding box center [882, 406] width 218 height 34
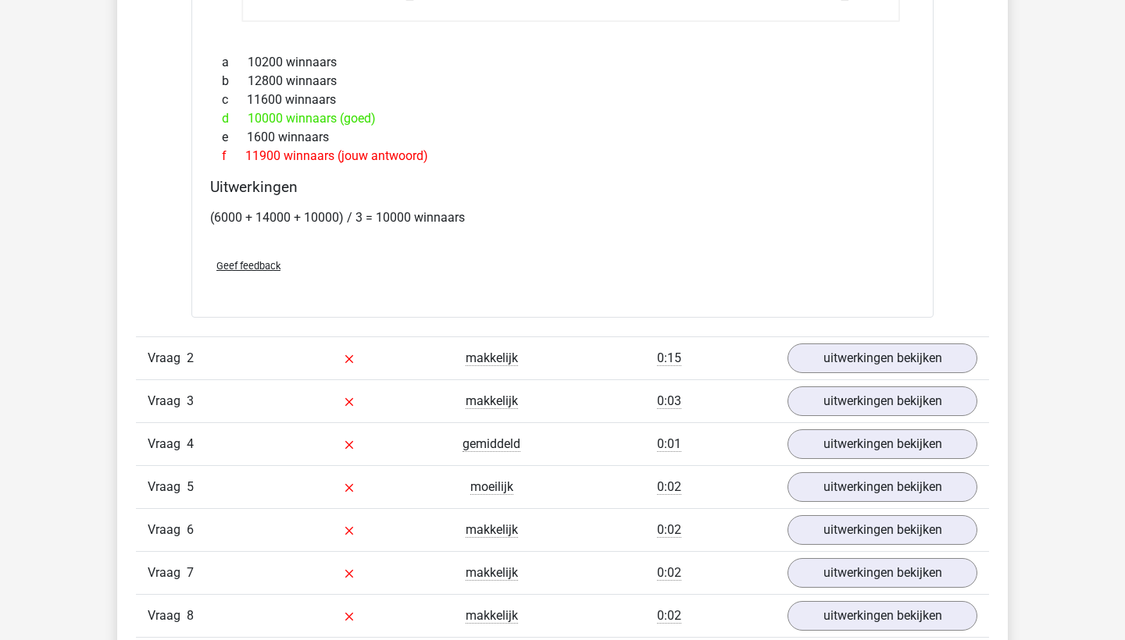
scroll to position [1852, 0]
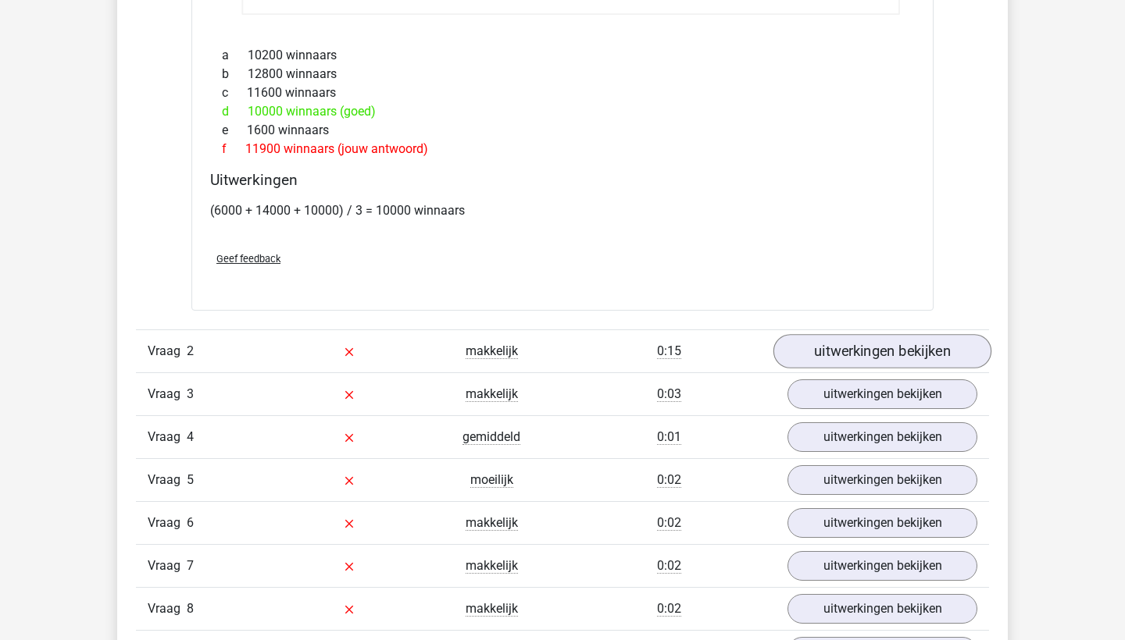
click at [821, 351] on link "uitwerkingen bekijken" at bounding box center [882, 351] width 218 height 34
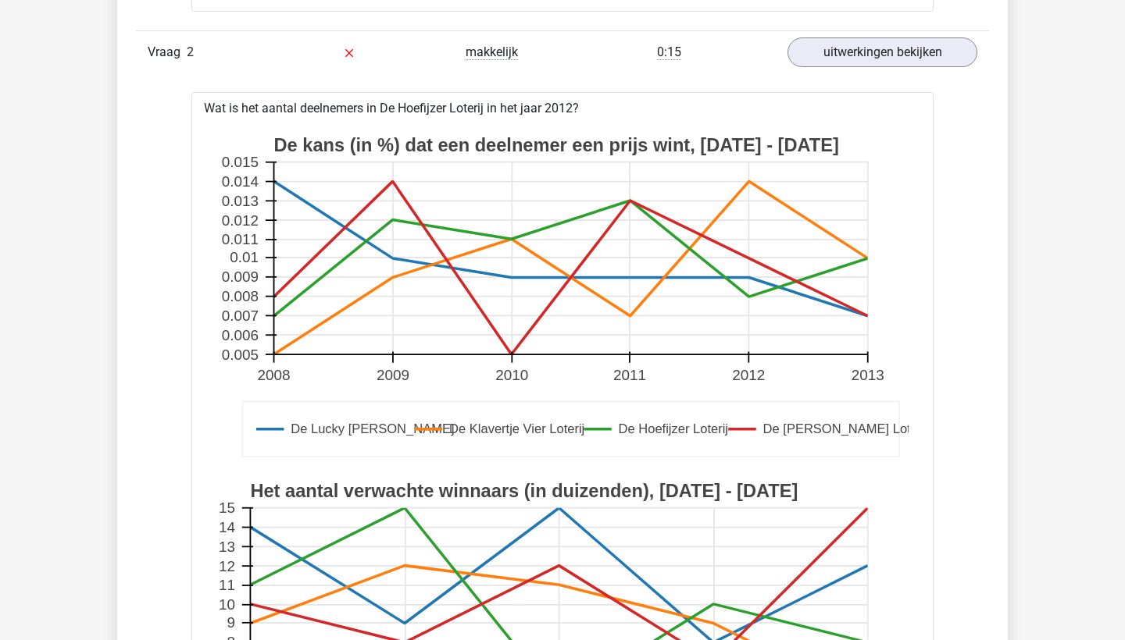
scroll to position [2162, 0]
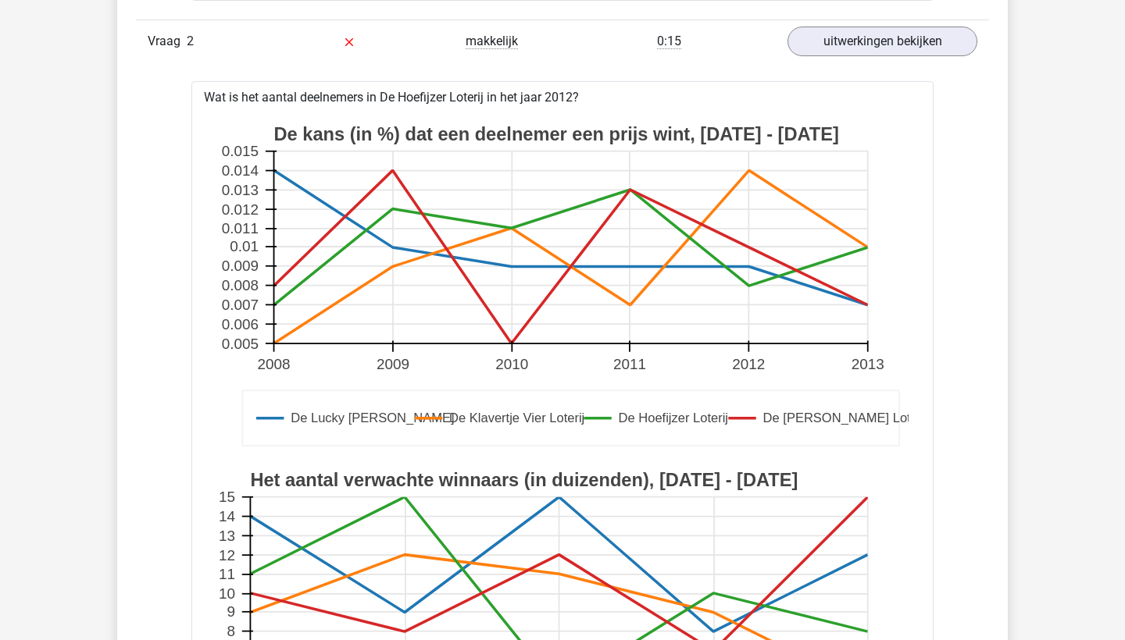
click at [469, 499] on rect at bounding box center [558, 593] width 617 height 192
click at [468, 487] on text "Het aantal verwachte winnaars (in duizenden), [DATE] - [DATE]" at bounding box center [523, 480] width 547 height 20
drag, startPoint x: 346, startPoint y: 475, endPoint x: 533, endPoint y: 472, distance: 186.7
click at [533, 472] on text "Het aantal verwachte winnaars (in duizenden), [DATE] - [DATE]" at bounding box center [523, 480] width 547 height 20
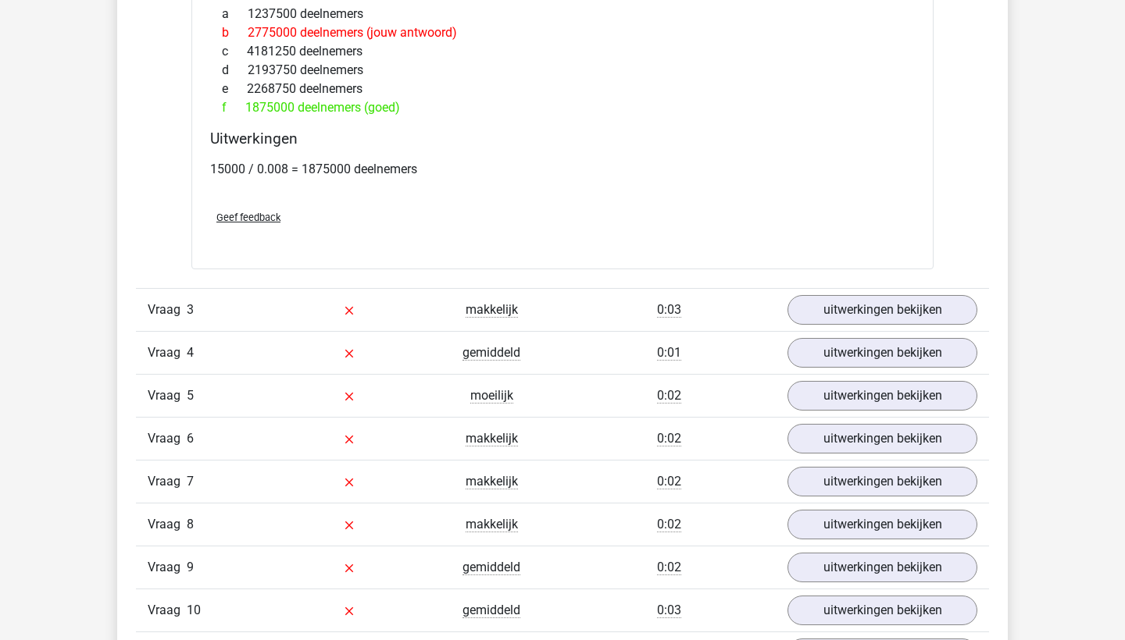
scroll to position [2993, 0]
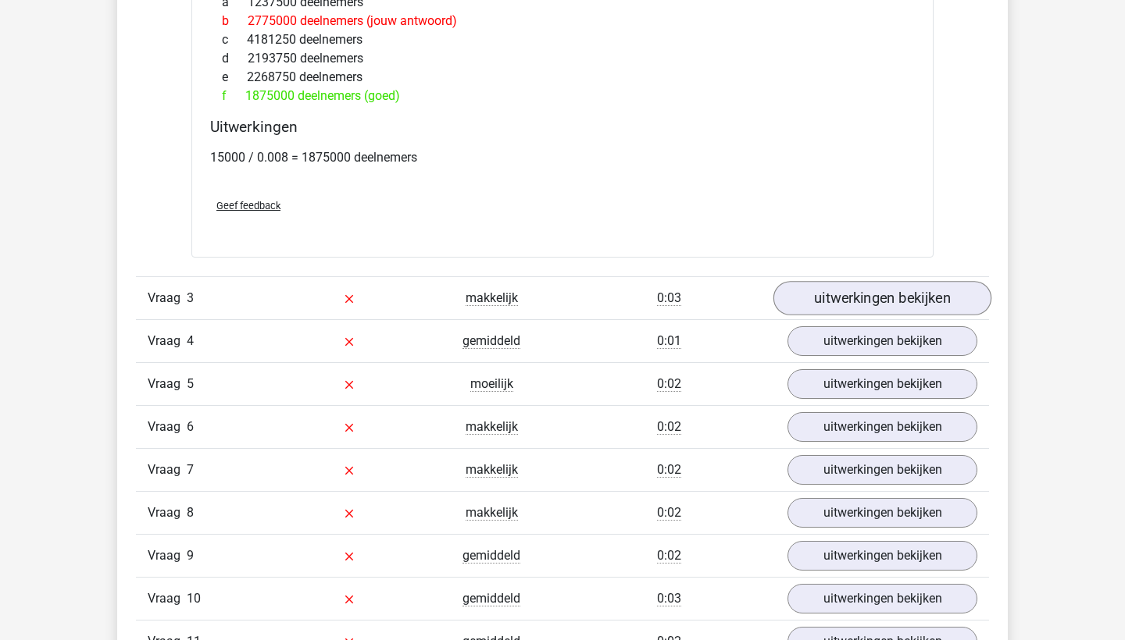
click at [849, 290] on link "uitwerkingen bekijken" at bounding box center [882, 298] width 218 height 34
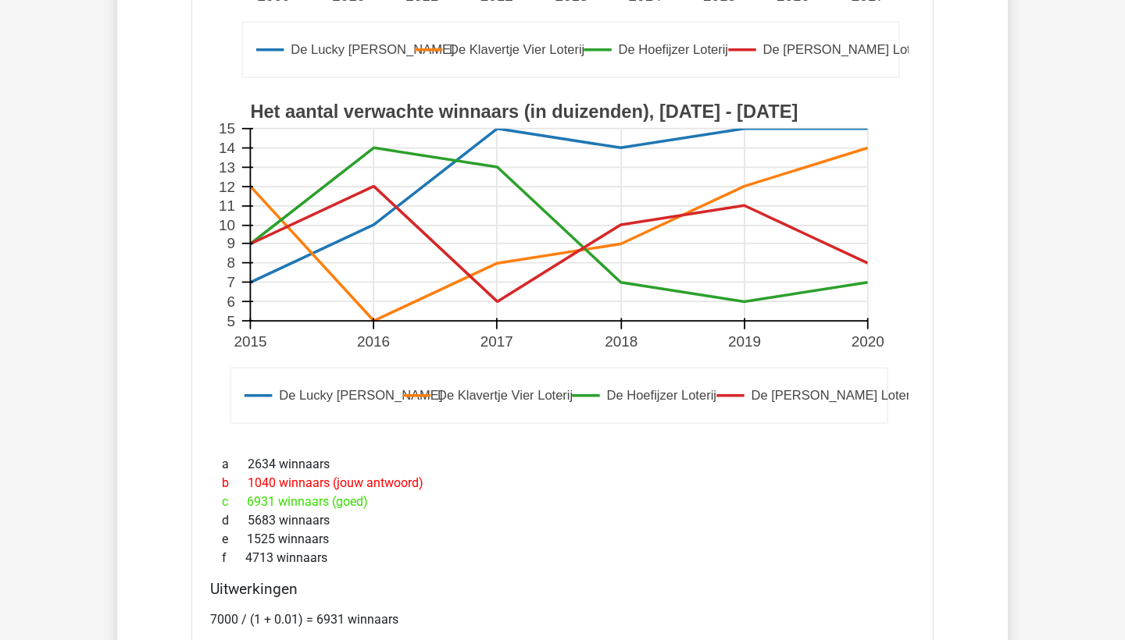
scroll to position [3743, 0]
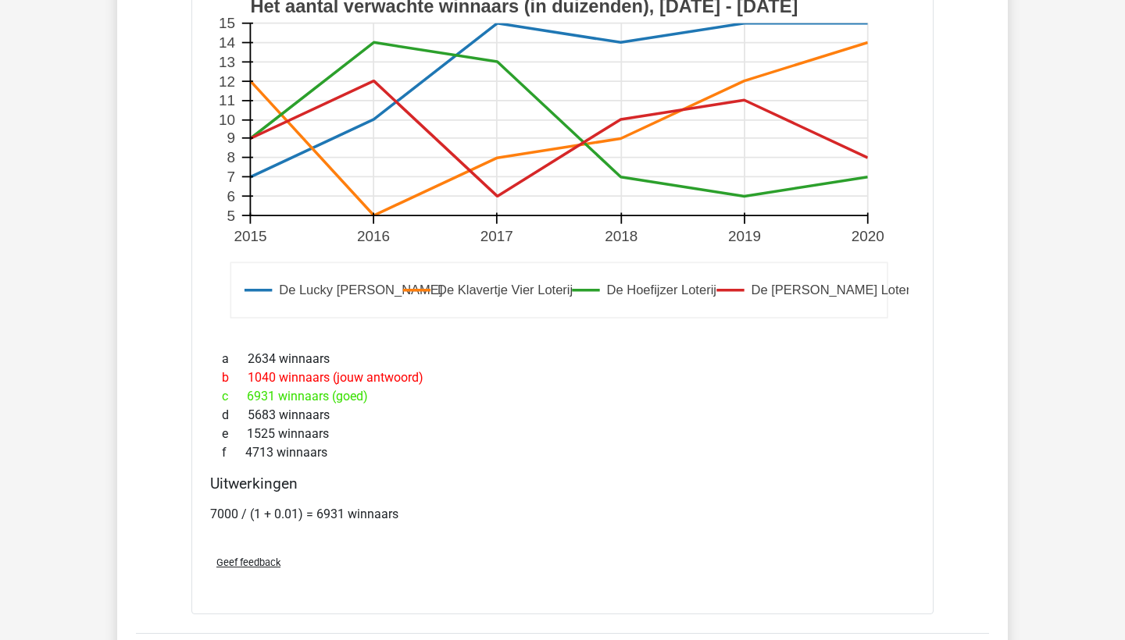
click at [266, 561] on span "Geef feedback" at bounding box center [248, 563] width 64 height 12
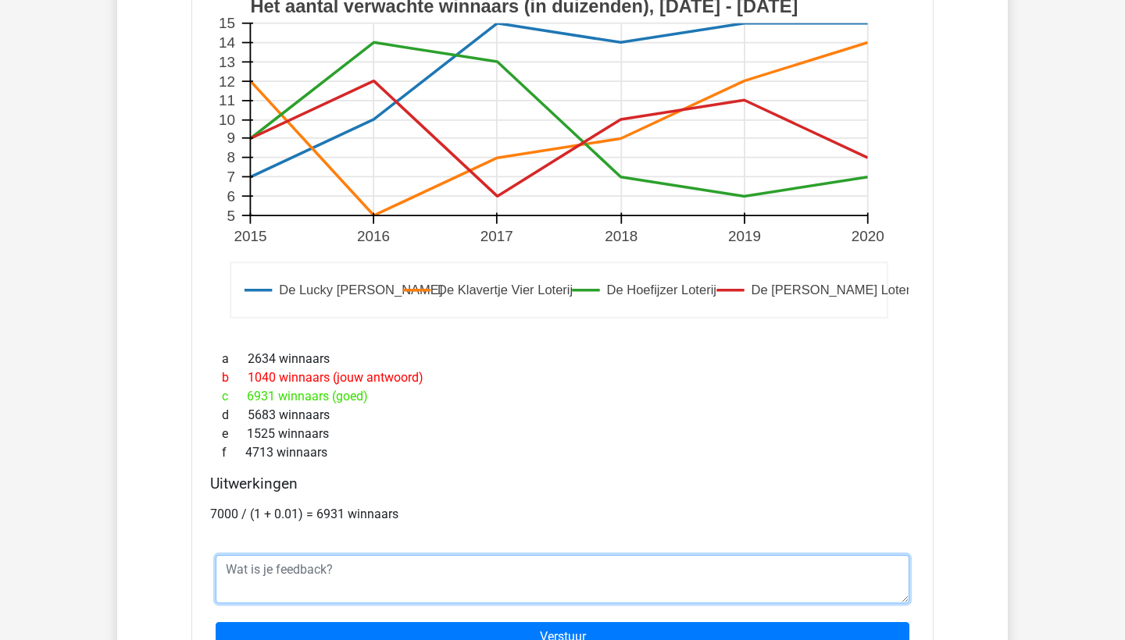
click at [288, 581] on textarea at bounding box center [562, 579] width 693 height 48
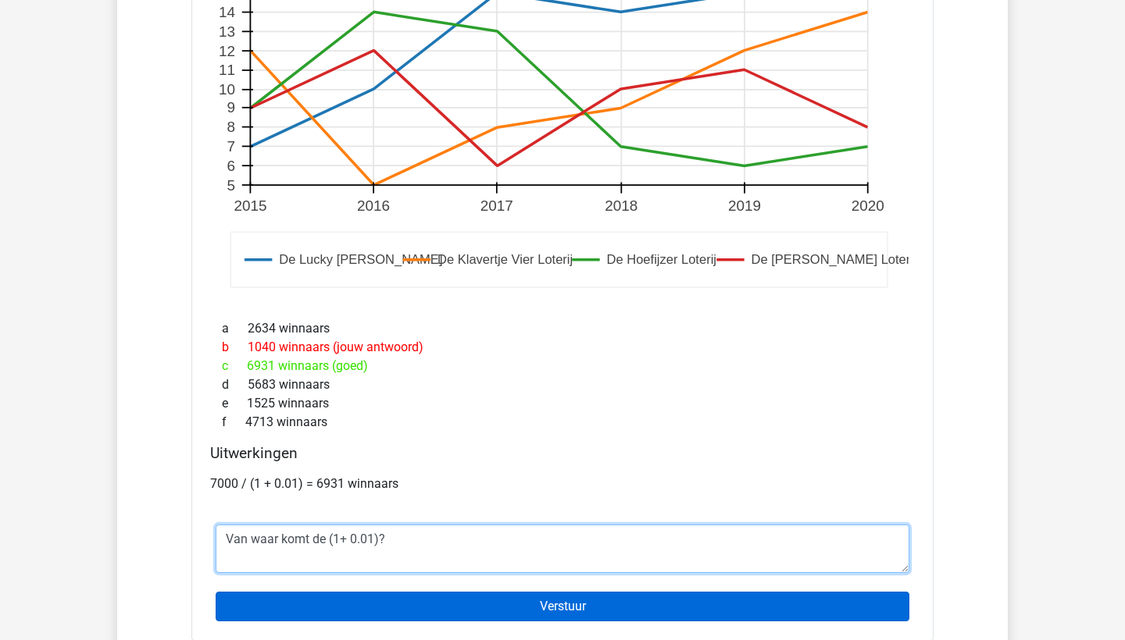
type textarea "Van waar komt de (1+ 0.01)?"
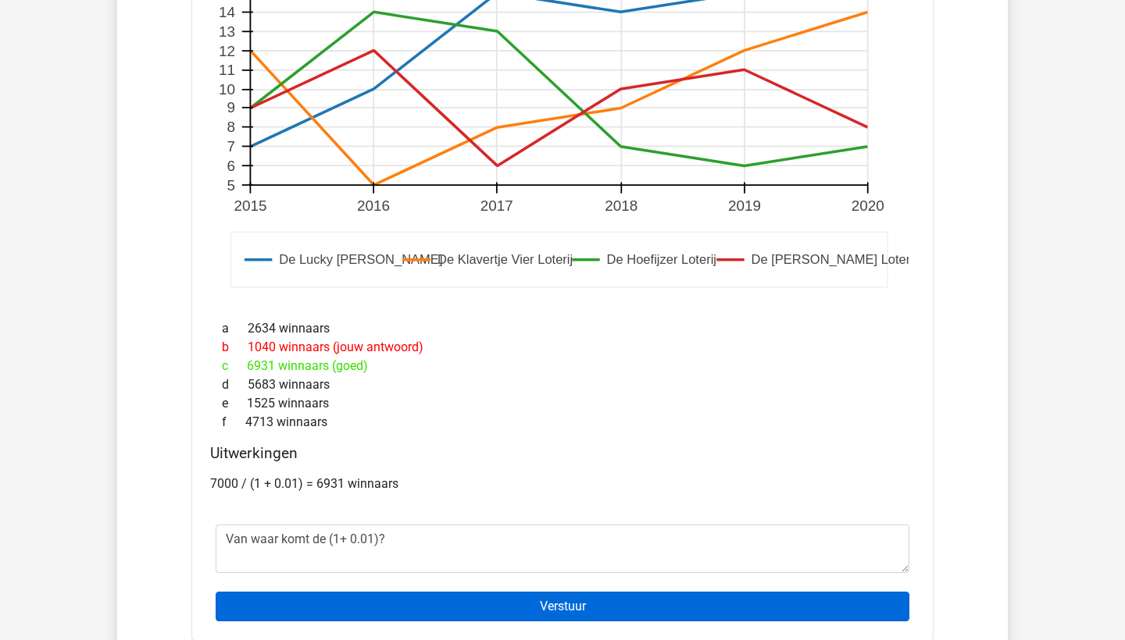
click at [413, 601] on input "Verstuur" at bounding box center [562, 607] width 693 height 30
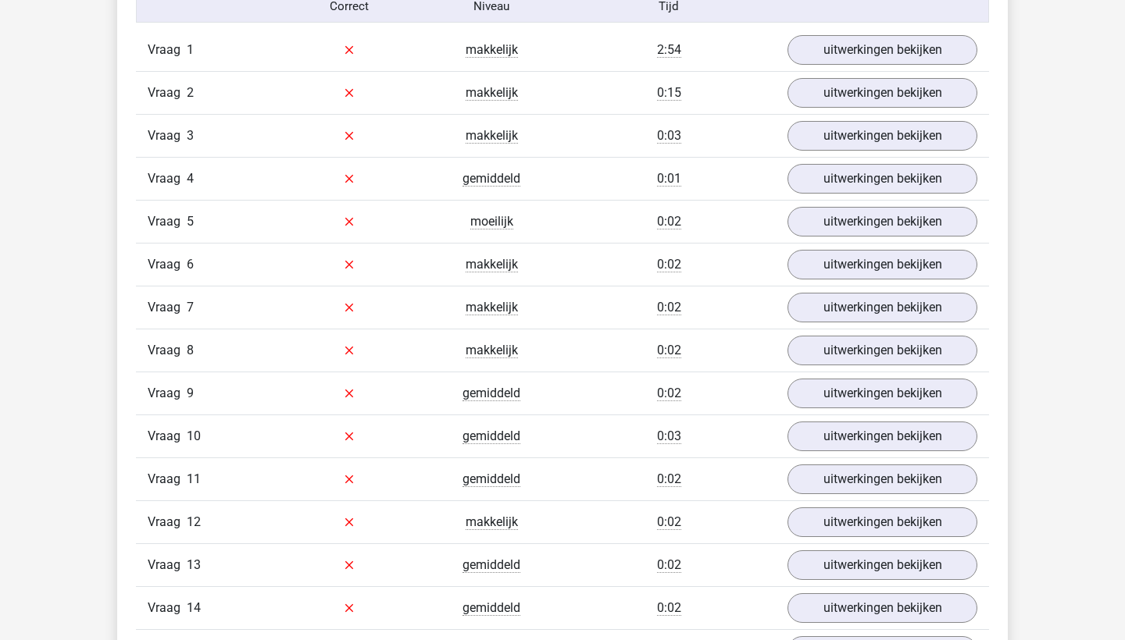
scroll to position [1106, 0]
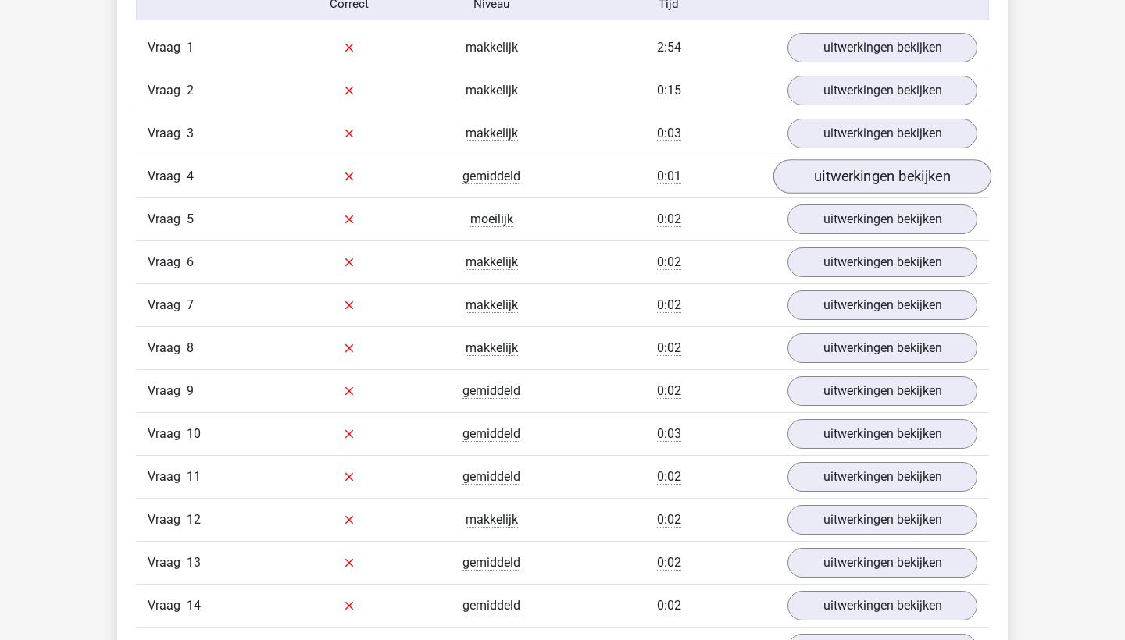
click at [822, 169] on link "uitwerkingen bekijken" at bounding box center [882, 176] width 218 height 34
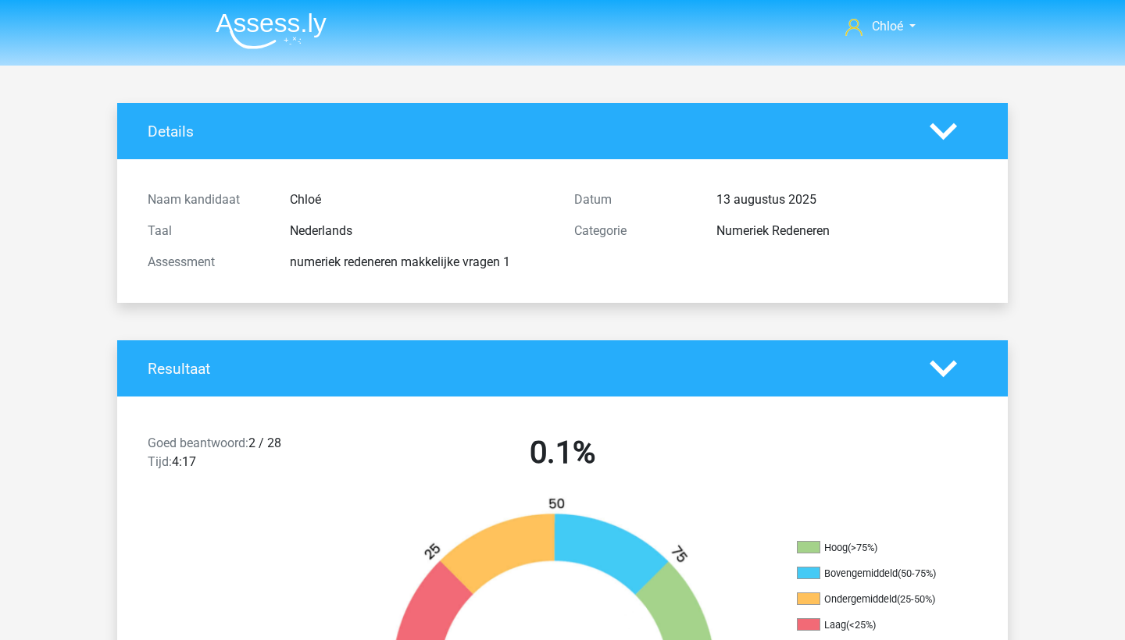
scroll to position [0, 0]
click at [298, 34] on img at bounding box center [271, 30] width 111 height 37
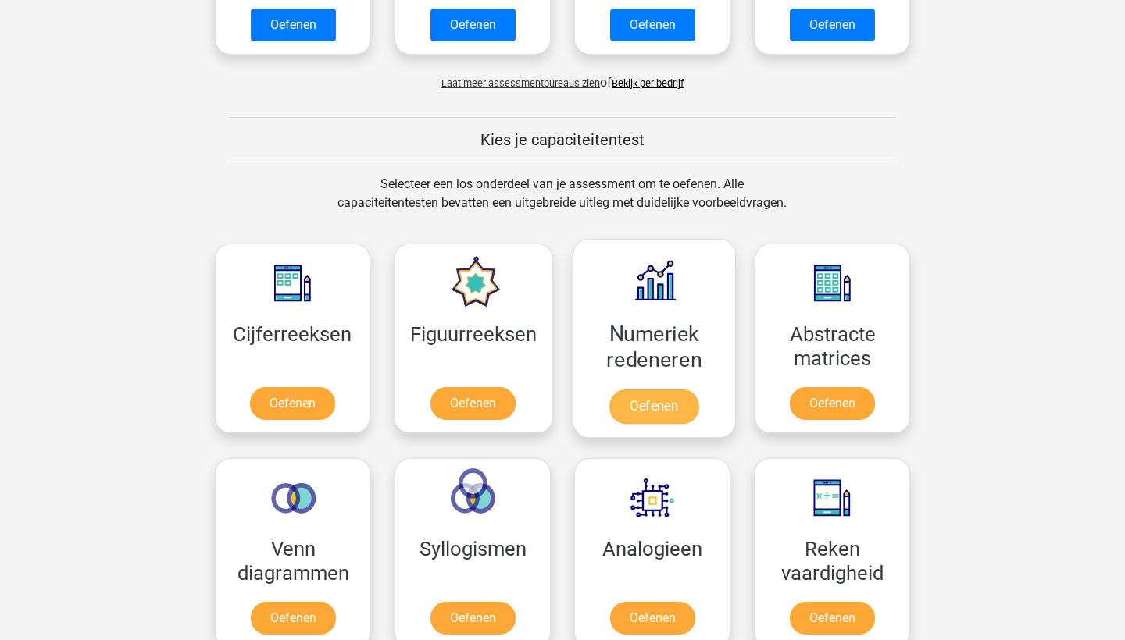
scroll to position [507, 0]
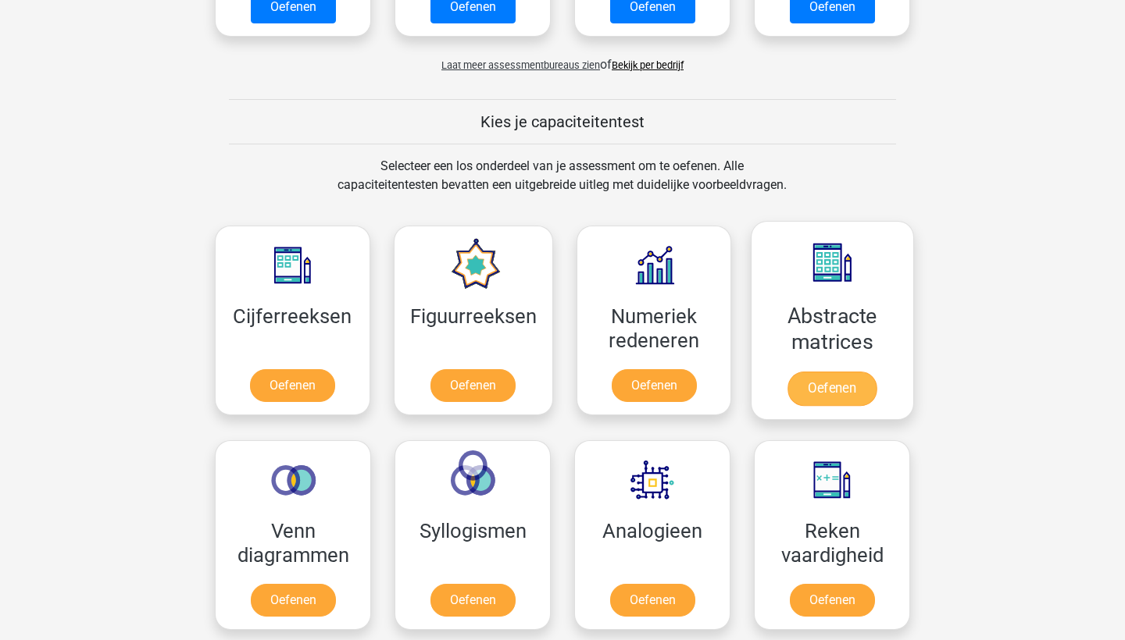
click at [819, 372] on link "Oefenen" at bounding box center [831, 389] width 89 height 34
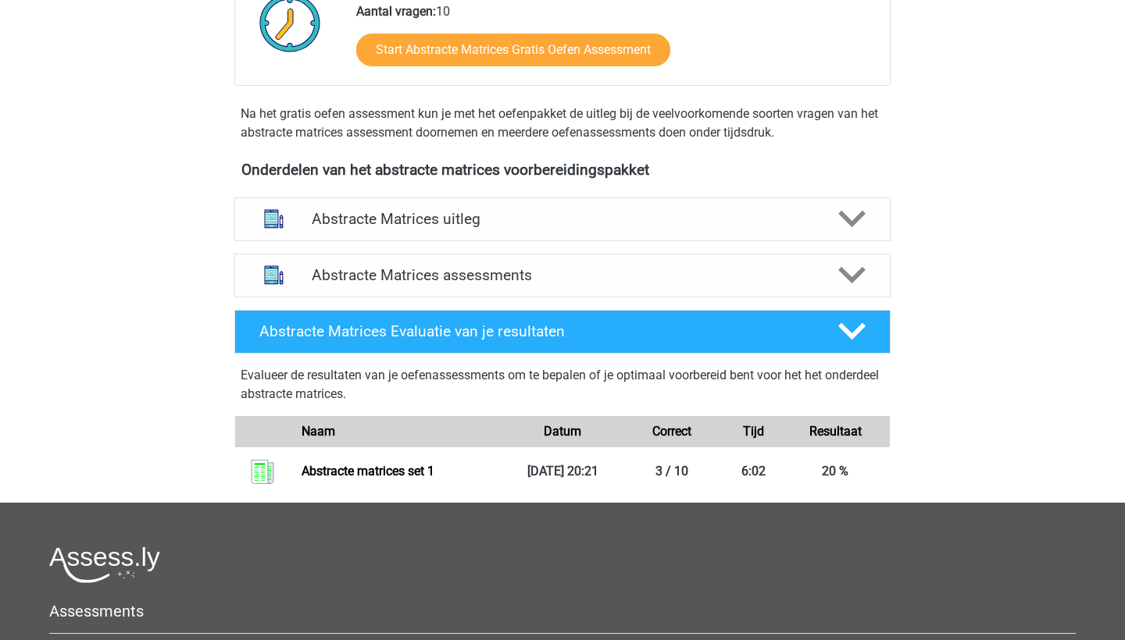
scroll to position [558, 0]
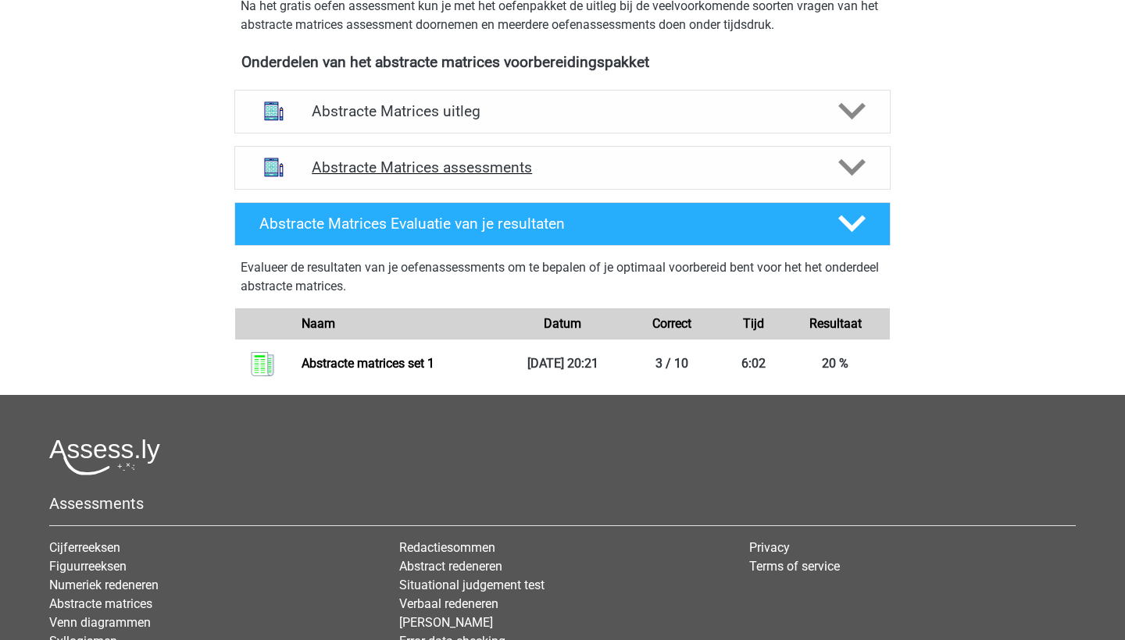
click at [690, 178] on div "Abstracte Matrices assessments" at bounding box center [562, 168] width 656 height 44
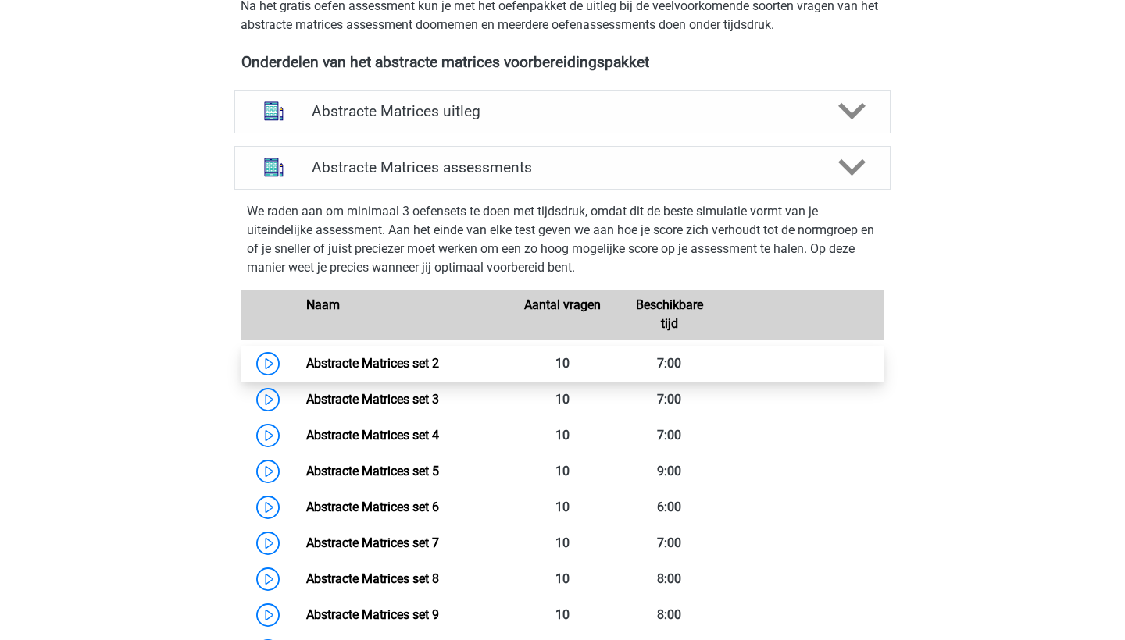
click at [439, 361] on link "Abstracte Matrices set 2" at bounding box center [372, 363] width 133 height 15
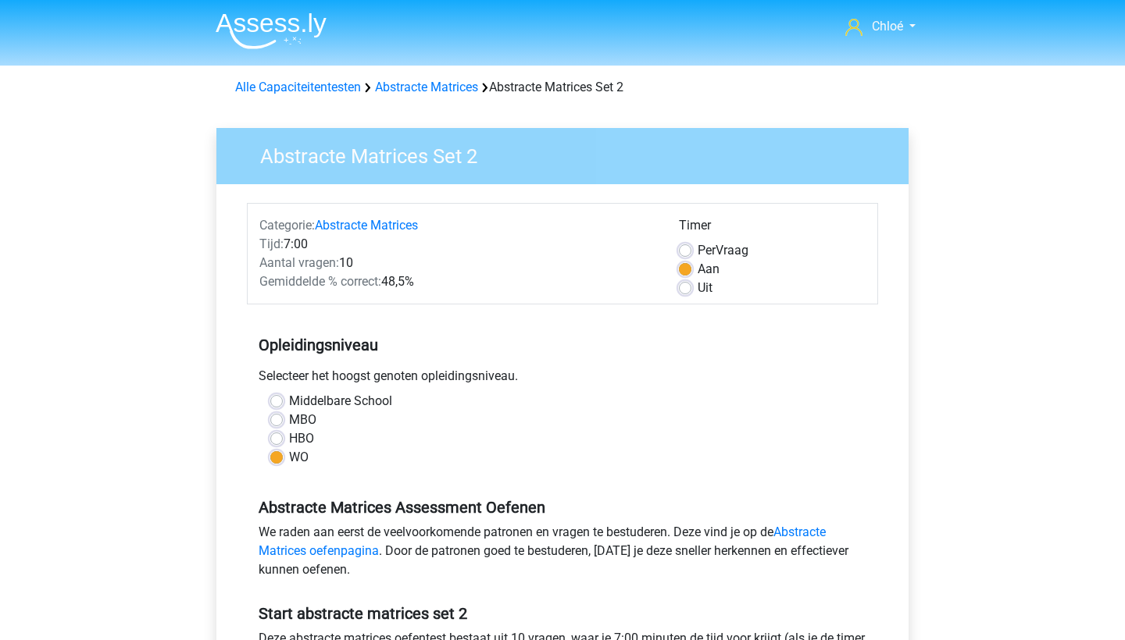
scroll to position [243, 0]
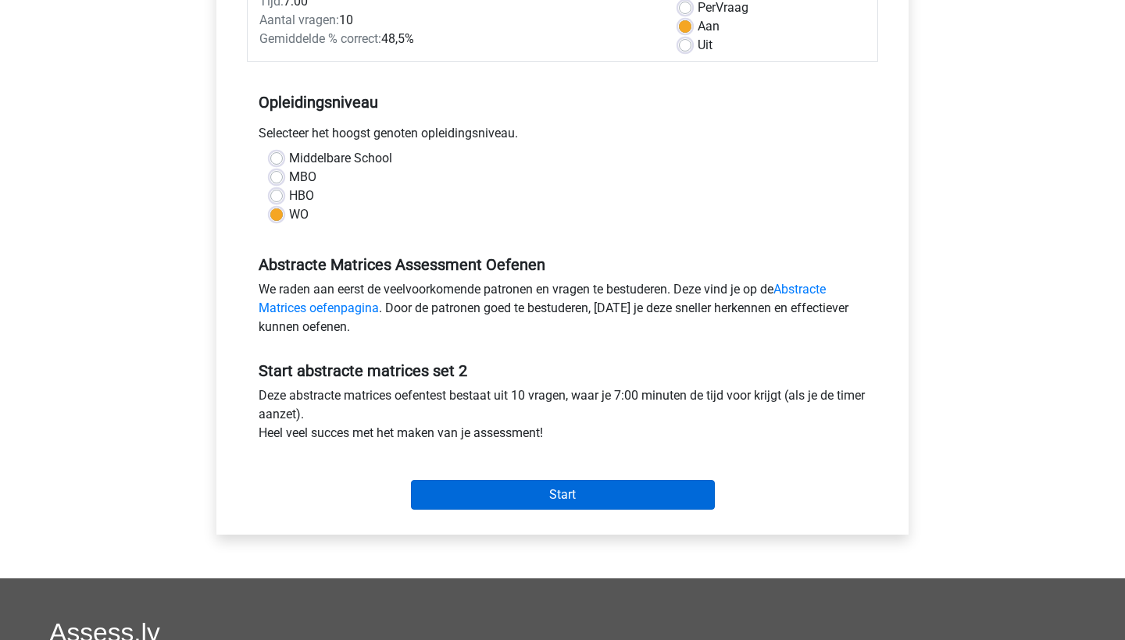
click at [522, 500] on input "Start" at bounding box center [563, 495] width 304 height 30
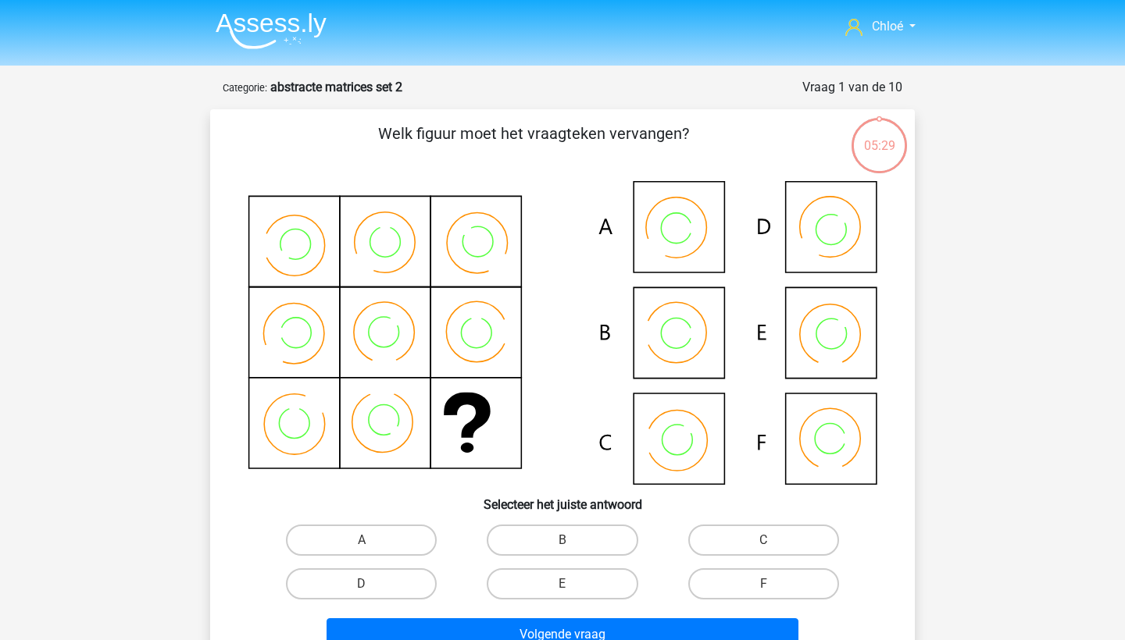
click at [690, 242] on icon at bounding box center [562, 333] width 629 height 304
click at [374, 533] on label "A" at bounding box center [361, 540] width 151 height 31
click at [372, 540] on input "A" at bounding box center [367, 545] width 10 height 10
radio input "true"
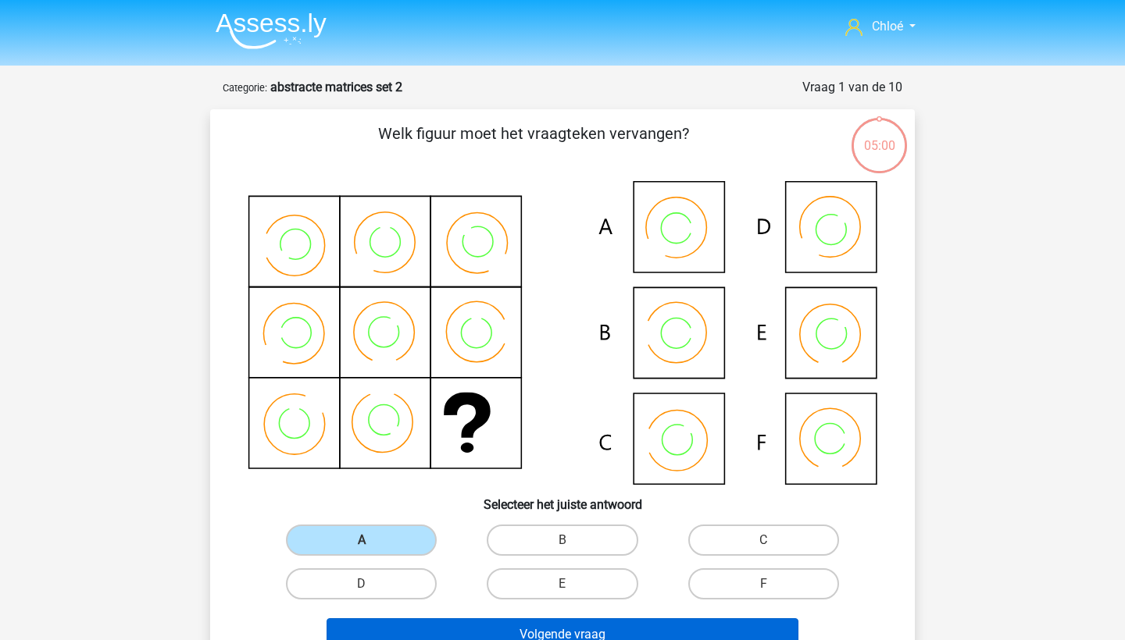
click at [433, 640] on button "Volgende vraag" at bounding box center [562, 634] width 472 height 33
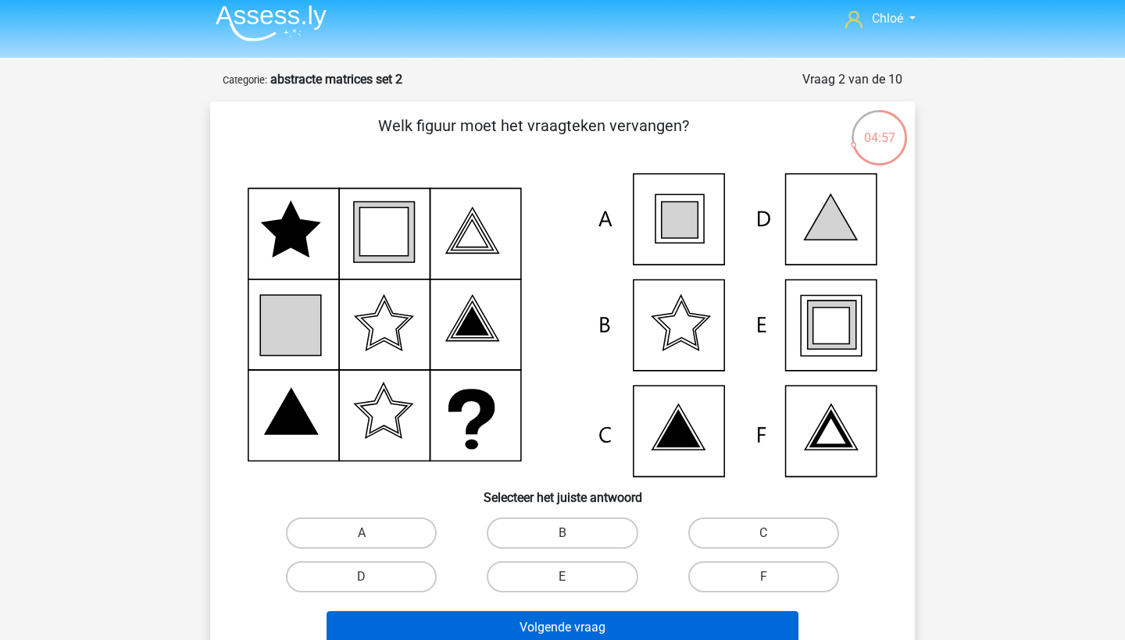
scroll to position [9, 0]
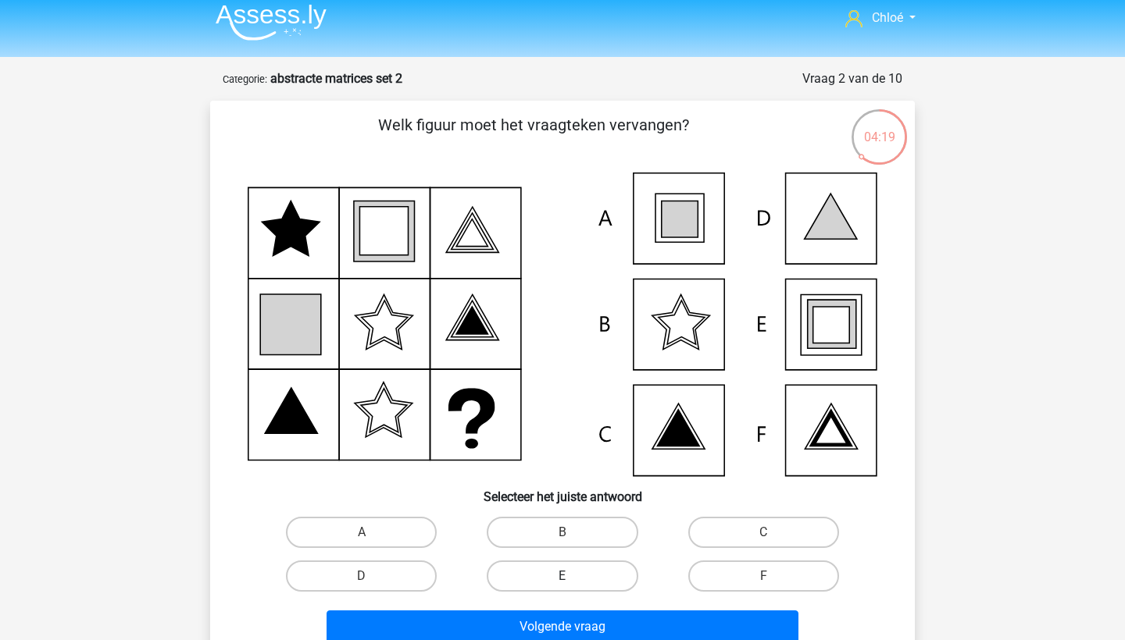
click at [551, 565] on label "E" at bounding box center [562, 576] width 151 height 31
click at [562, 576] on input "E" at bounding box center [567, 581] width 10 height 10
radio input "true"
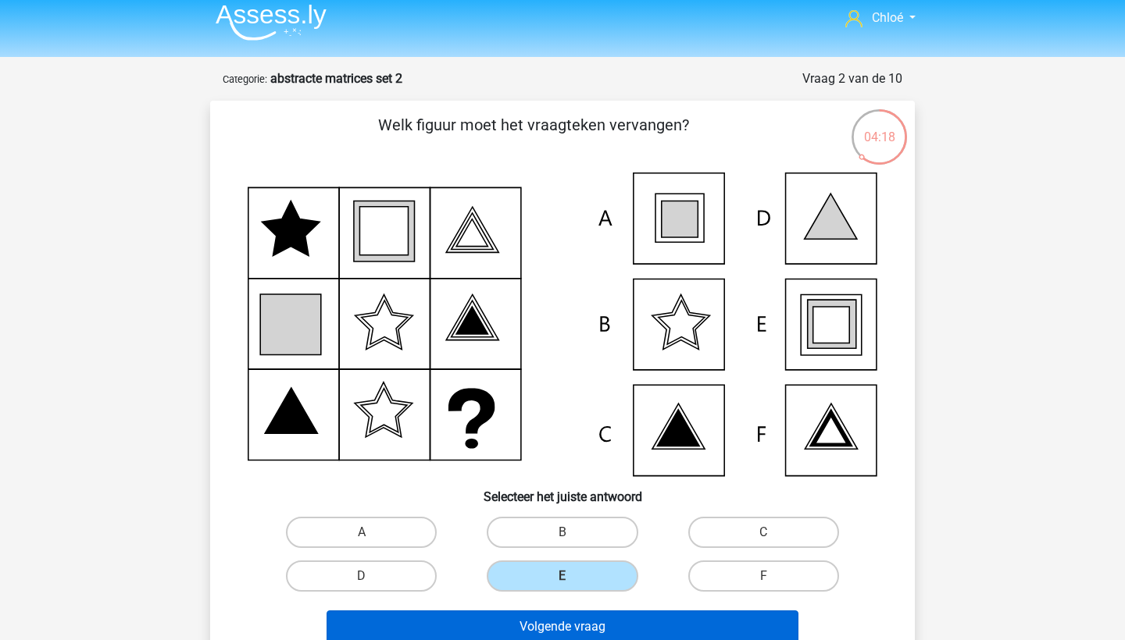
click at [502, 621] on button "Volgende vraag" at bounding box center [562, 627] width 472 height 33
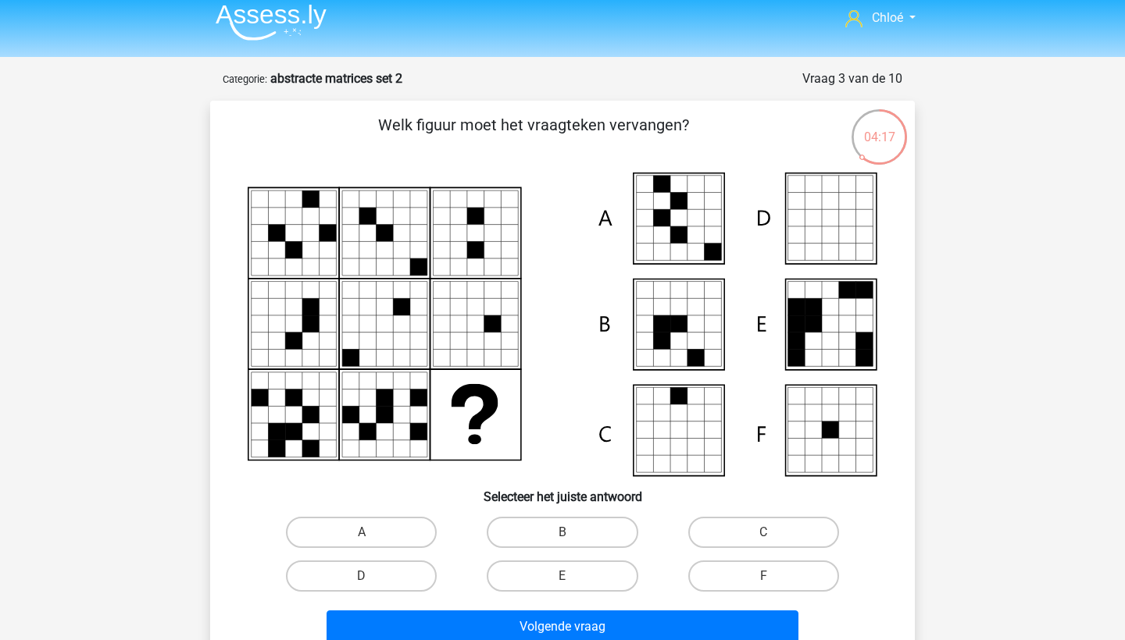
scroll to position [78, 0]
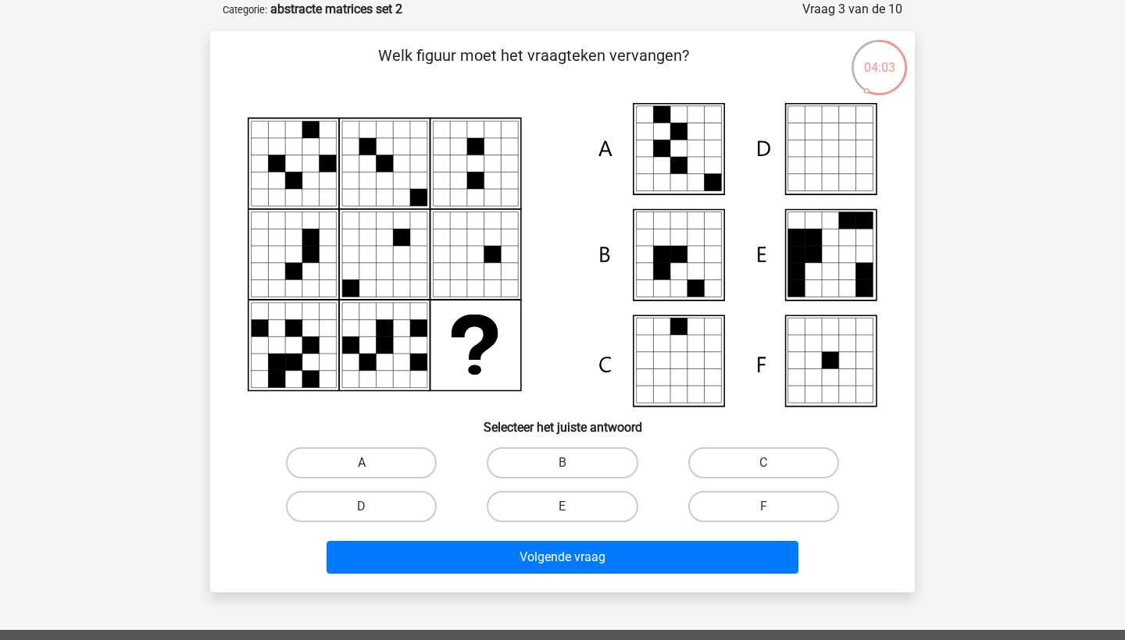
click at [373, 451] on label "A" at bounding box center [361, 462] width 151 height 31
click at [372, 463] on input "A" at bounding box center [367, 468] width 10 height 10
radio input "true"
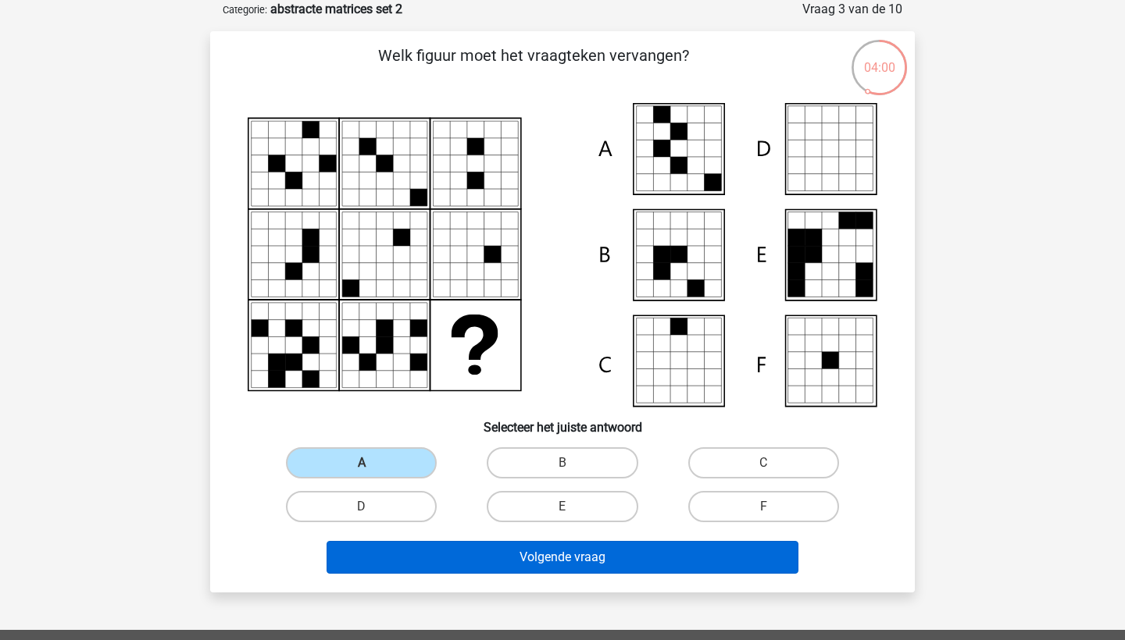
click at [421, 550] on button "Volgende vraag" at bounding box center [562, 557] width 472 height 33
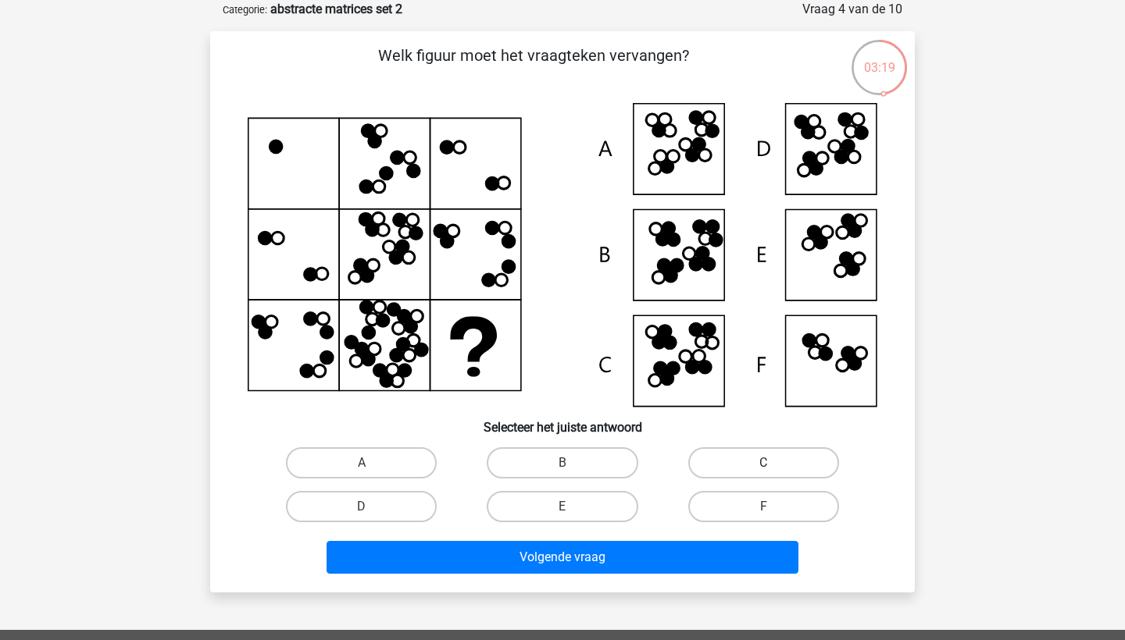
click at [704, 476] on label "C" at bounding box center [763, 462] width 151 height 31
click at [763, 473] on input "C" at bounding box center [768, 468] width 10 height 10
radio input "true"
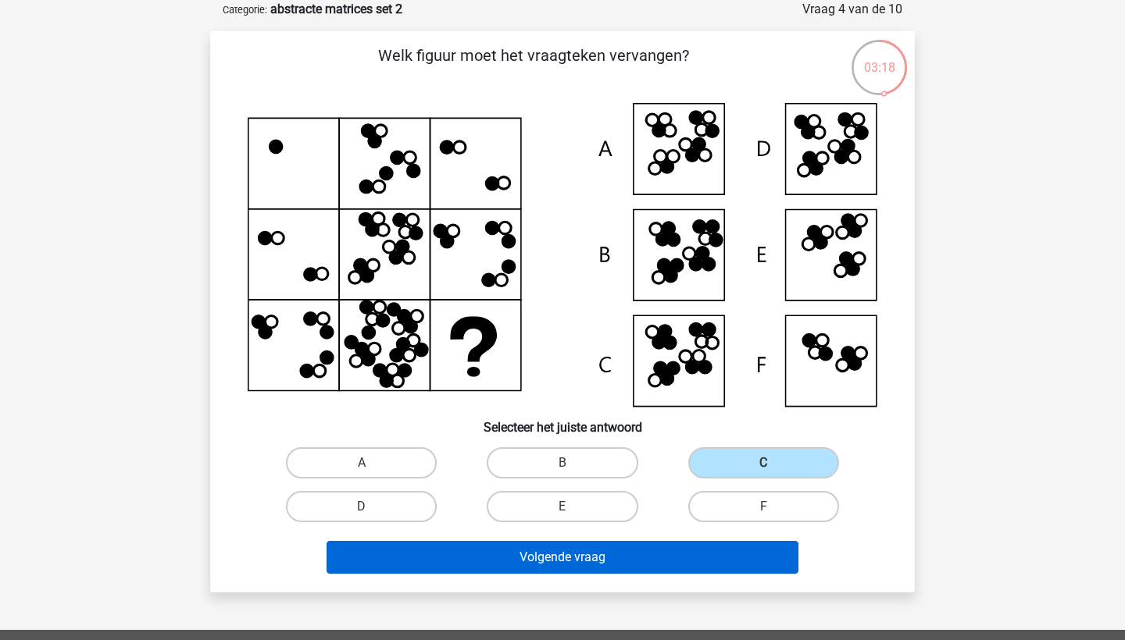
click at [654, 545] on button "Volgende vraag" at bounding box center [562, 557] width 472 height 33
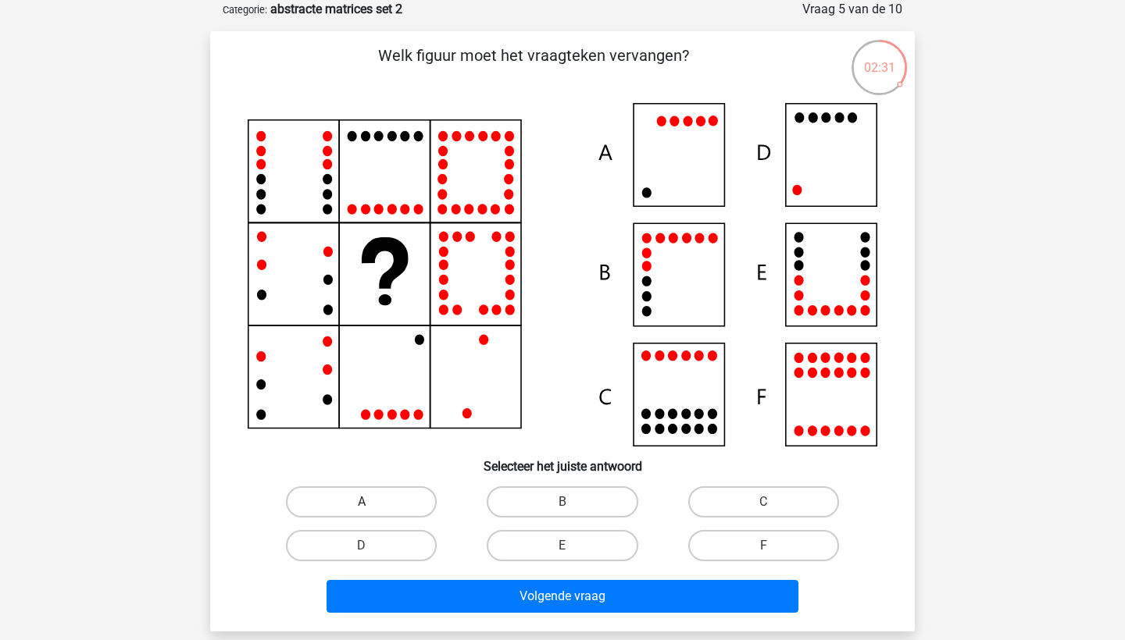
click at [405, 505] on label "A" at bounding box center [361, 502] width 151 height 31
click at [372, 505] on input "A" at bounding box center [367, 507] width 10 height 10
radio input "true"
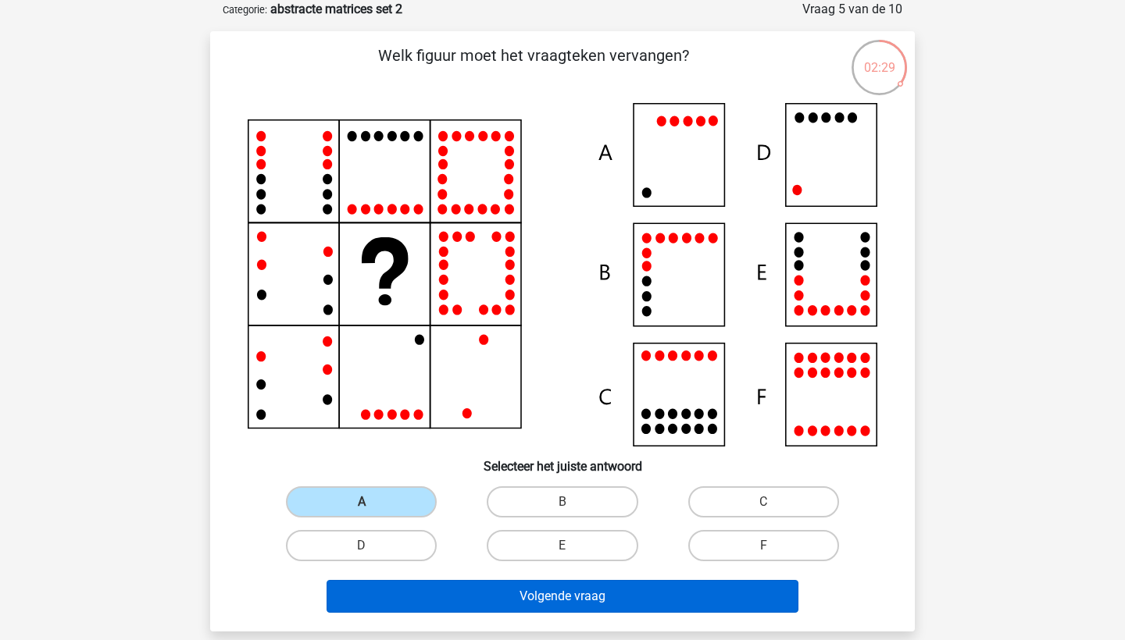
click at [422, 605] on button "Volgende vraag" at bounding box center [562, 596] width 472 height 33
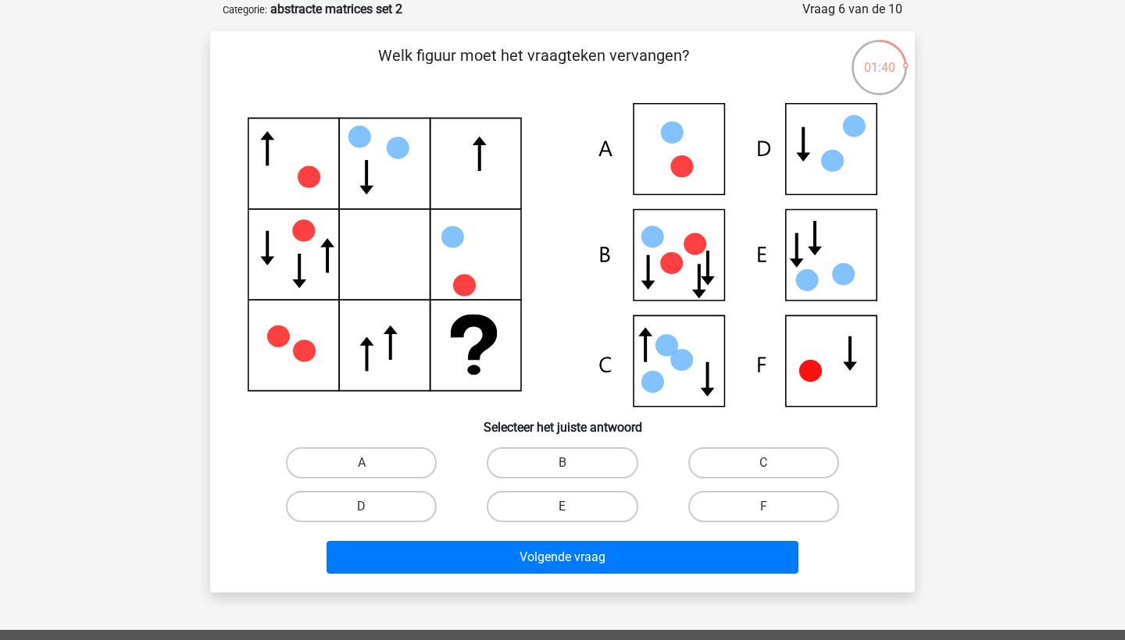
click at [840, 240] on icon at bounding box center [562, 255] width 629 height 305
click at [580, 441] on div "B" at bounding box center [562, 463] width 201 height 44
click at [579, 452] on label "B" at bounding box center [562, 462] width 151 height 31
click at [572, 463] on input "B" at bounding box center [567, 468] width 10 height 10
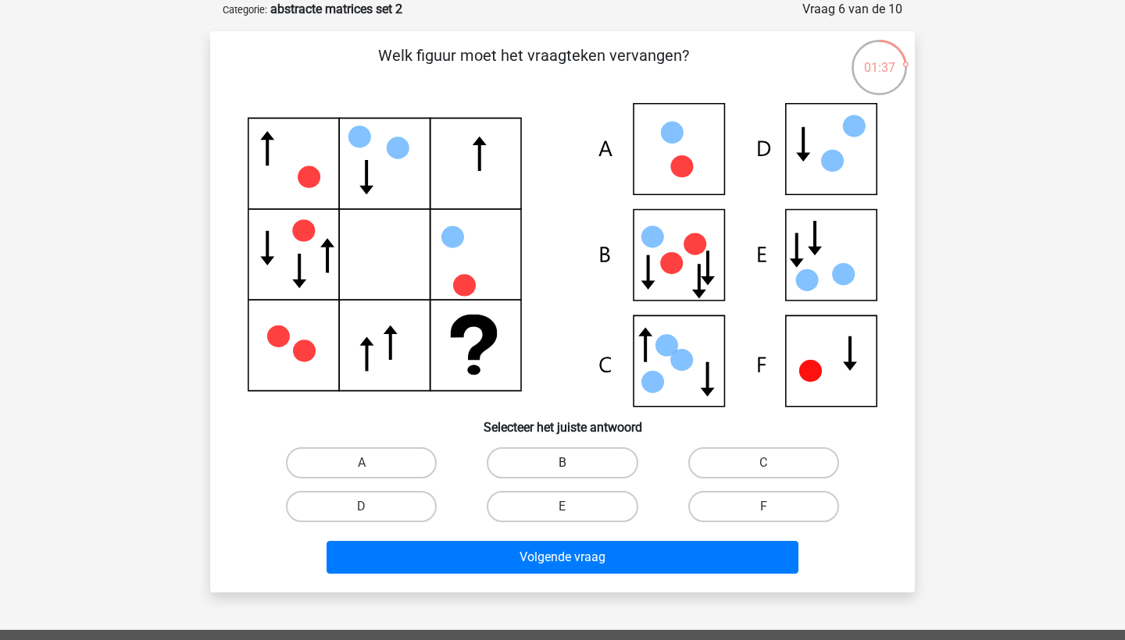
radio input "true"
click at [576, 593] on div "Chloé chloe.goeseels@hotmail.com Nederlands English" at bounding box center [562, 482] width 1125 height 1121
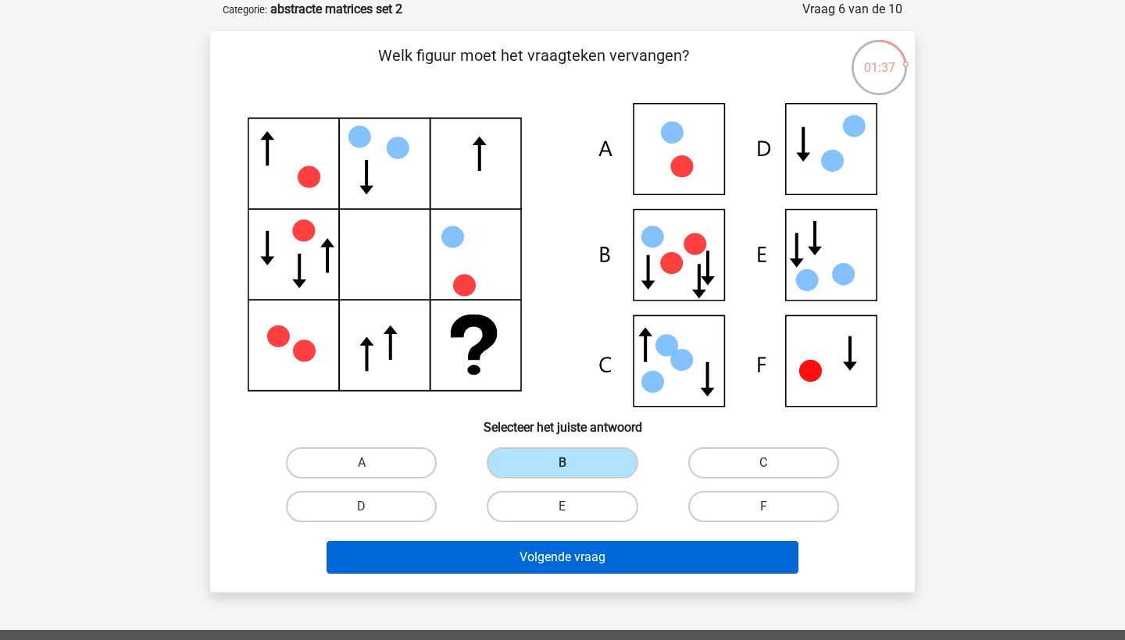
click at [574, 569] on button "Volgende vraag" at bounding box center [562, 557] width 472 height 33
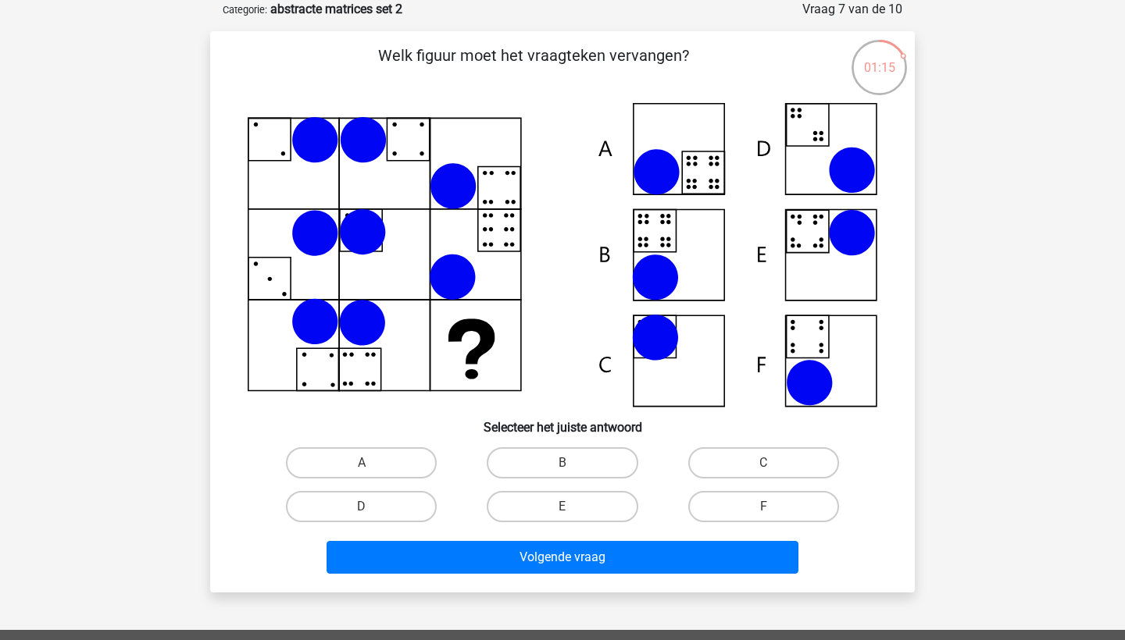
click at [387, 480] on div "A" at bounding box center [361, 463] width 201 height 44
click at [387, 471] on label "A" at bounding box center [361, 462] width 151 height 31
click at [372, 471] on input "A" at bounding box center [367, 468] width 10 height 10
radio input "true"
click at [419, 538] on div "Volgende vraag" at bounding box center [562, 555] width 654 height 52
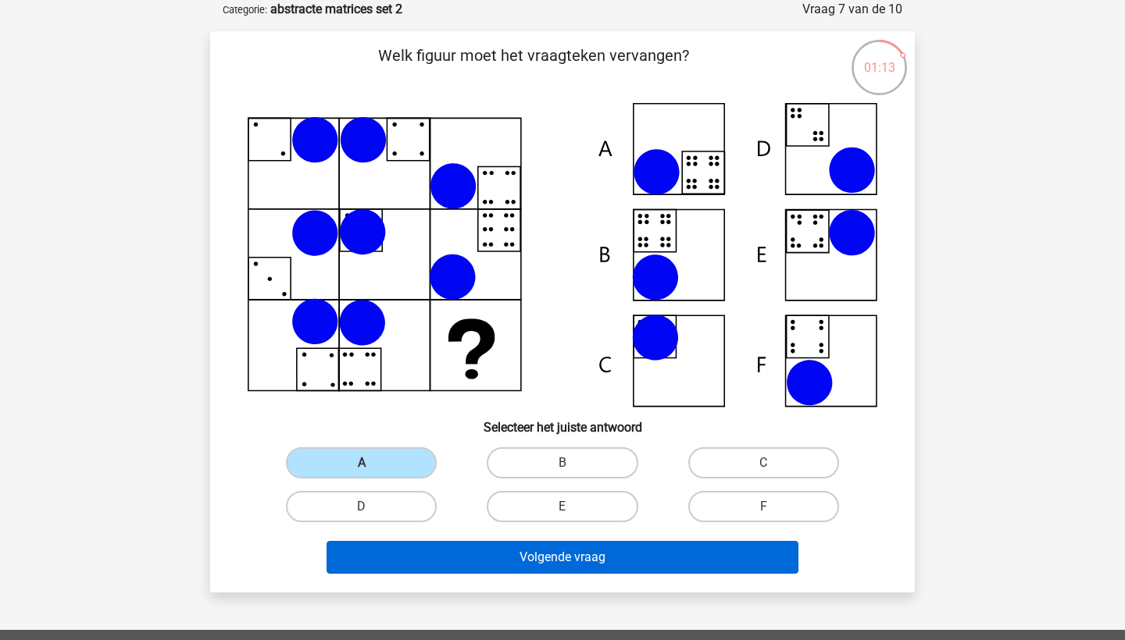
click at [422, 551] on button "Volgende vraag" at bounding box center [562, 557] width 472 height 33
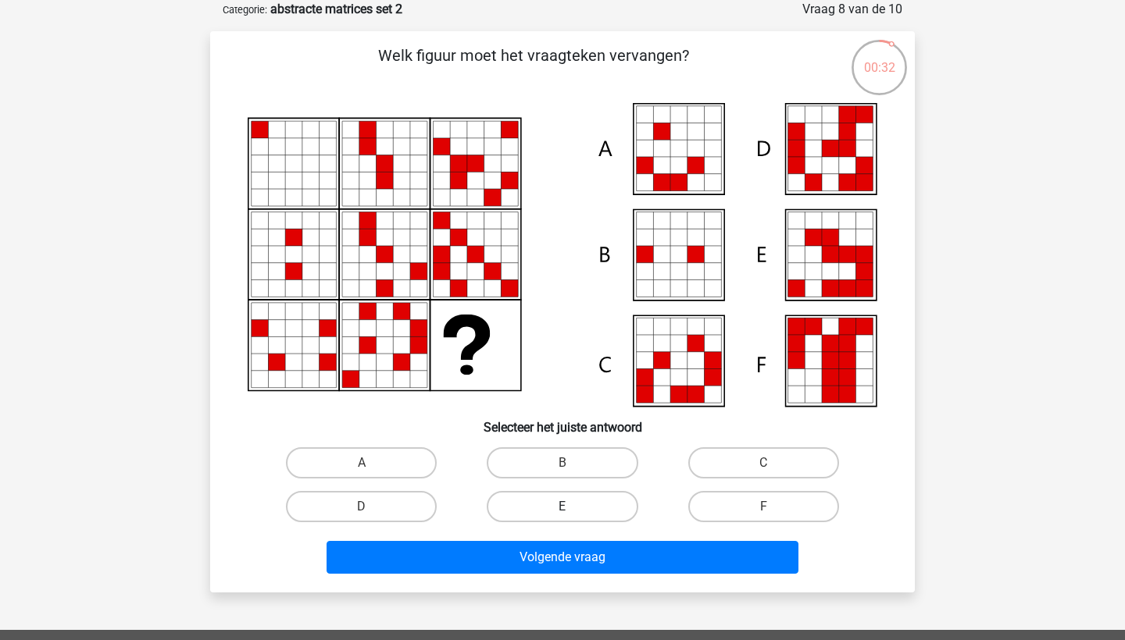
click at [628, 501] on label "E" at bounding box center [562, 506] width 151 height 31
click at [572, 507] on input "E" at bounding box center [567, 512] width 10 height 10
radio input "true"
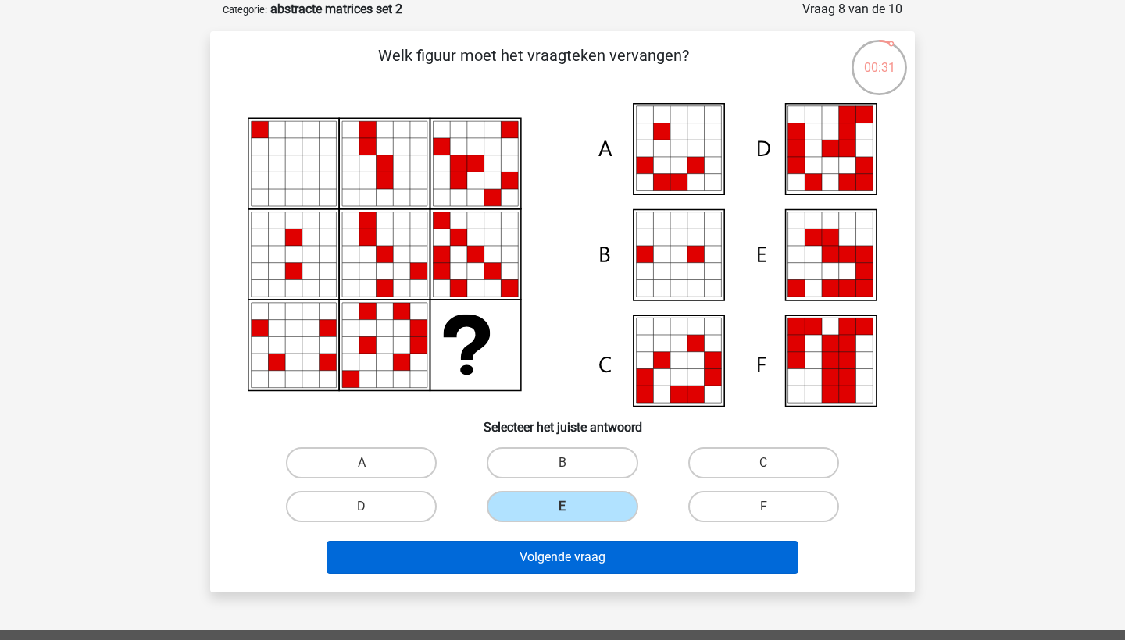
click at [614, 551] on button "Volgende vraag" at bounding box center [562, 557] width 472 height 33
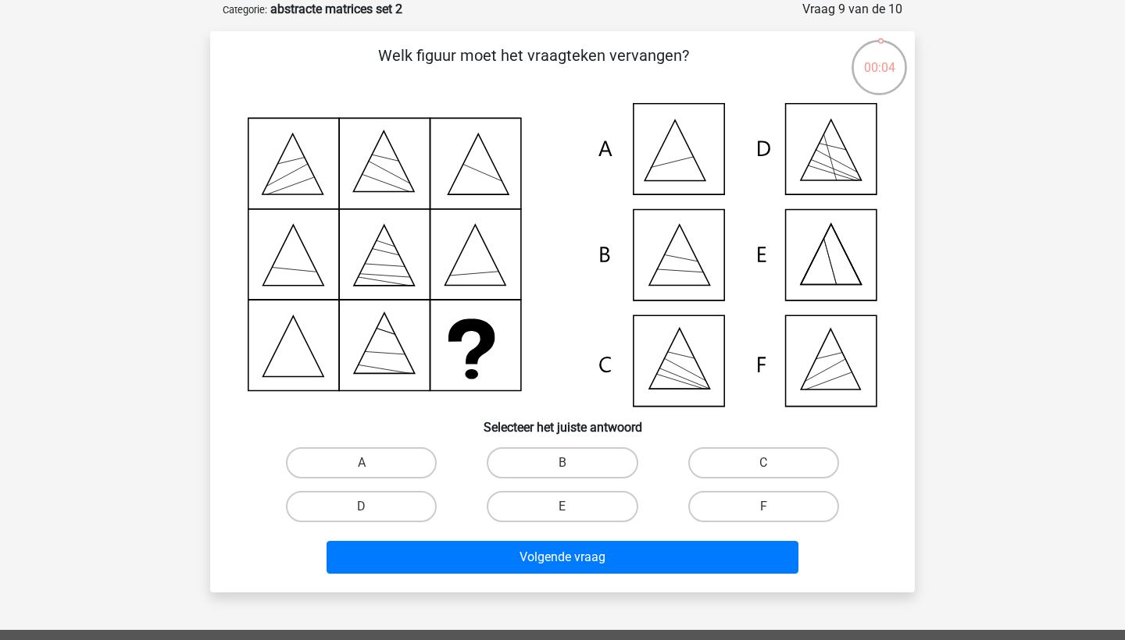
click at [689, 383] on icon at bounding box center [562, 255] width 629 height 304
click at [729, 466] on label "C" at bounding box center [763, 462] width 151 height 31
click at [763, 466] on input "C" at bounding box center [768, 468] width 10 height 10
radio input "true"
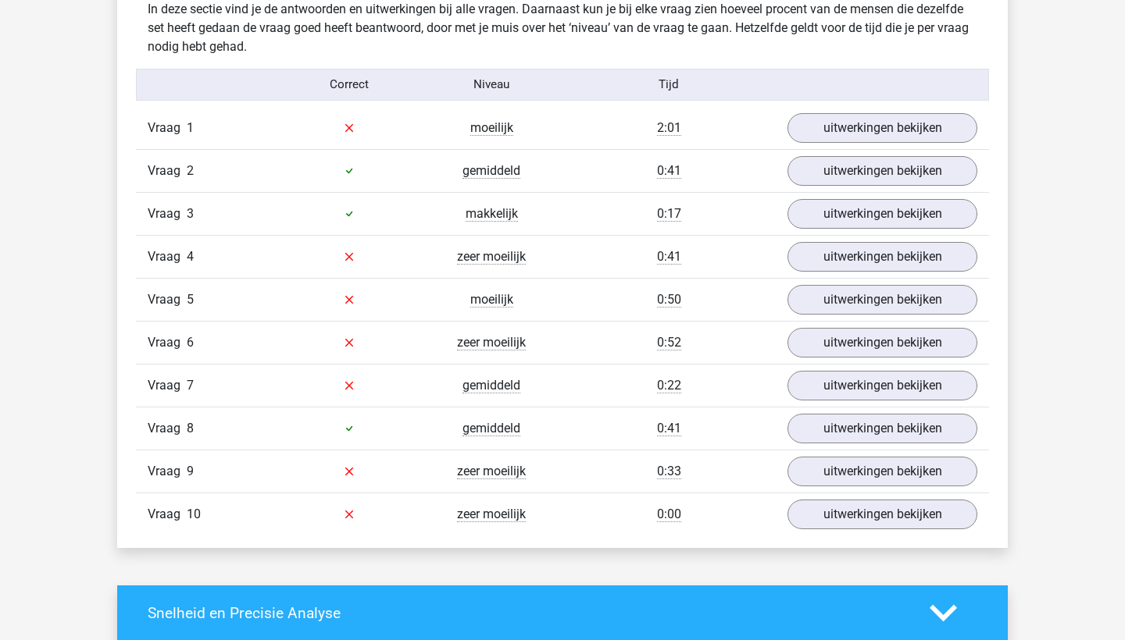
scroll to position [916, 0]
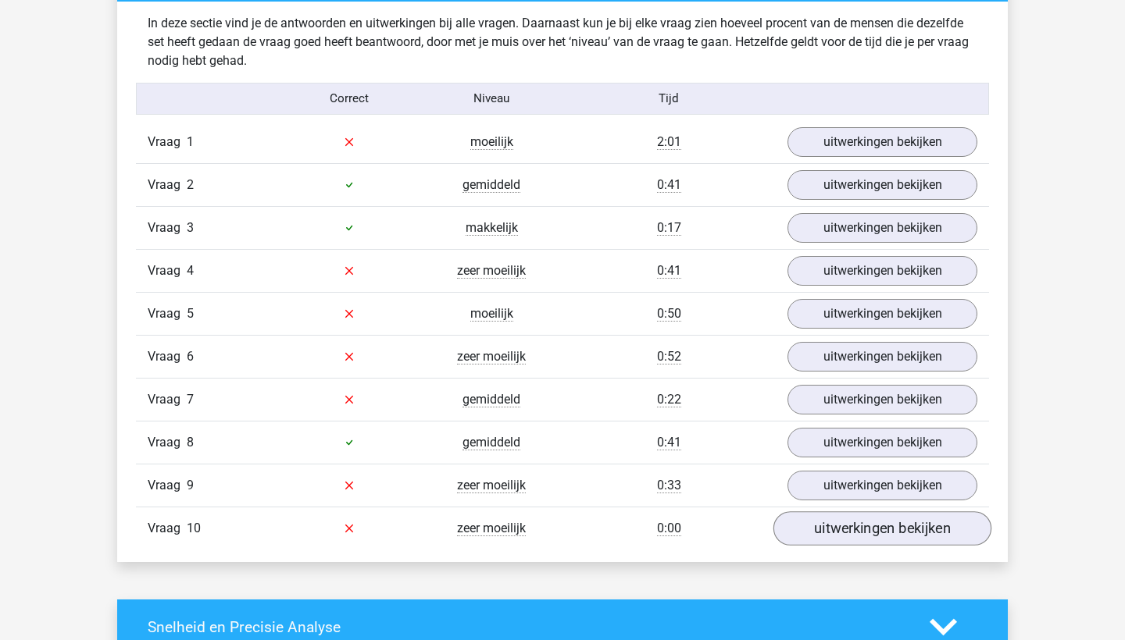
click at [793, 528] on link "uitwerkingen bekijken" at bounding box center [882, 528] width 218 height 34
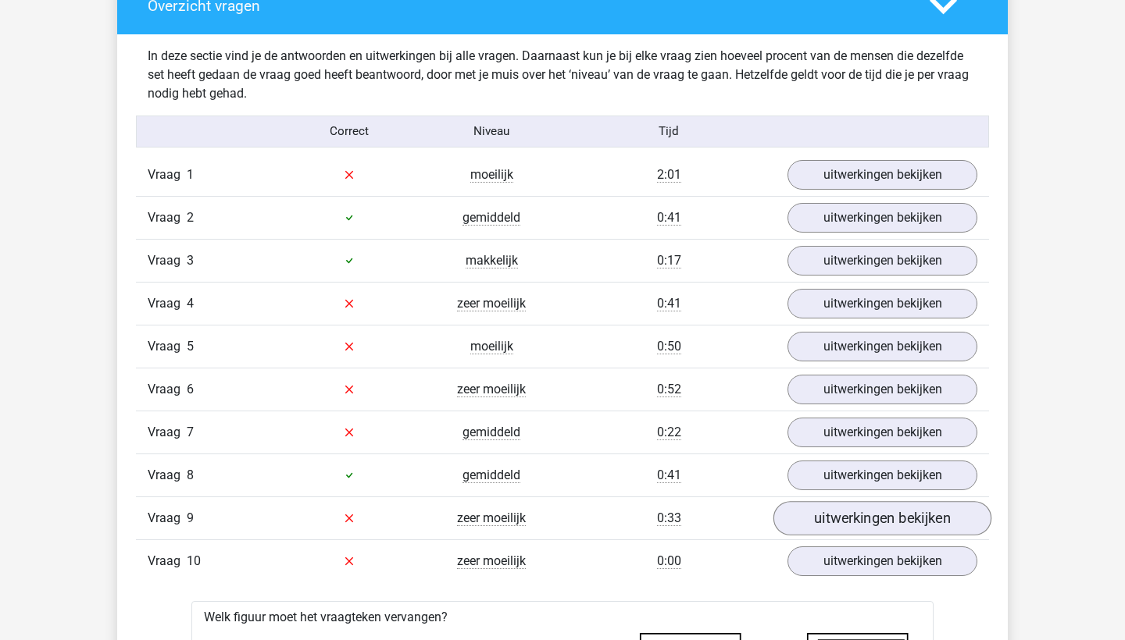
scroll to position [878, 0]
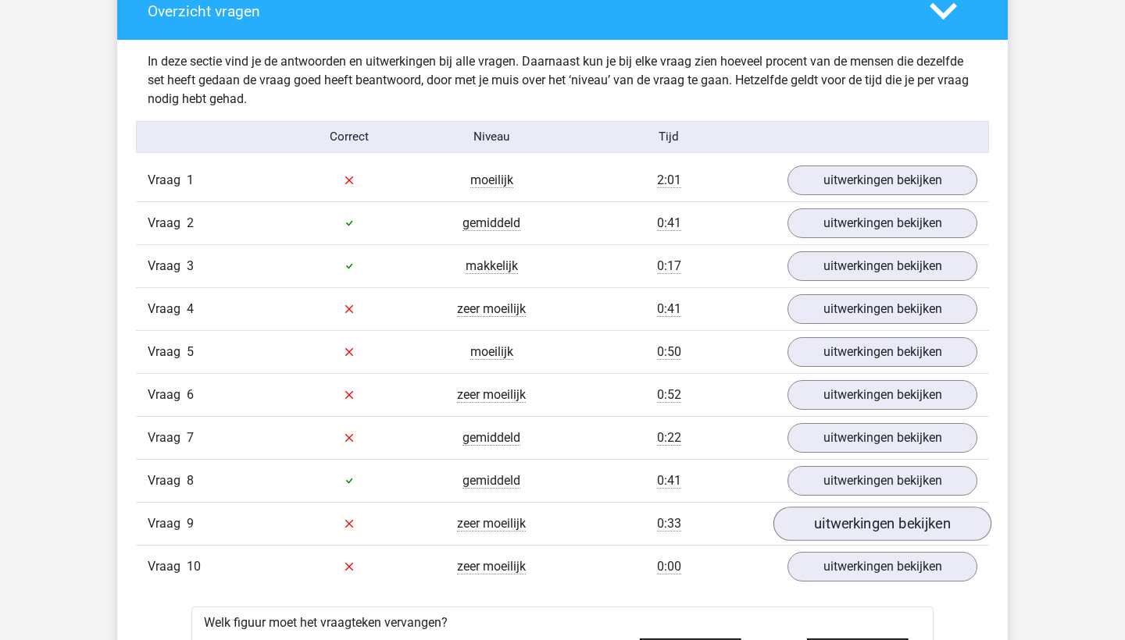
click at [822, 519] on link "uitwerkingen bekijken" at bounding box center [882, 524] width 218 height 34
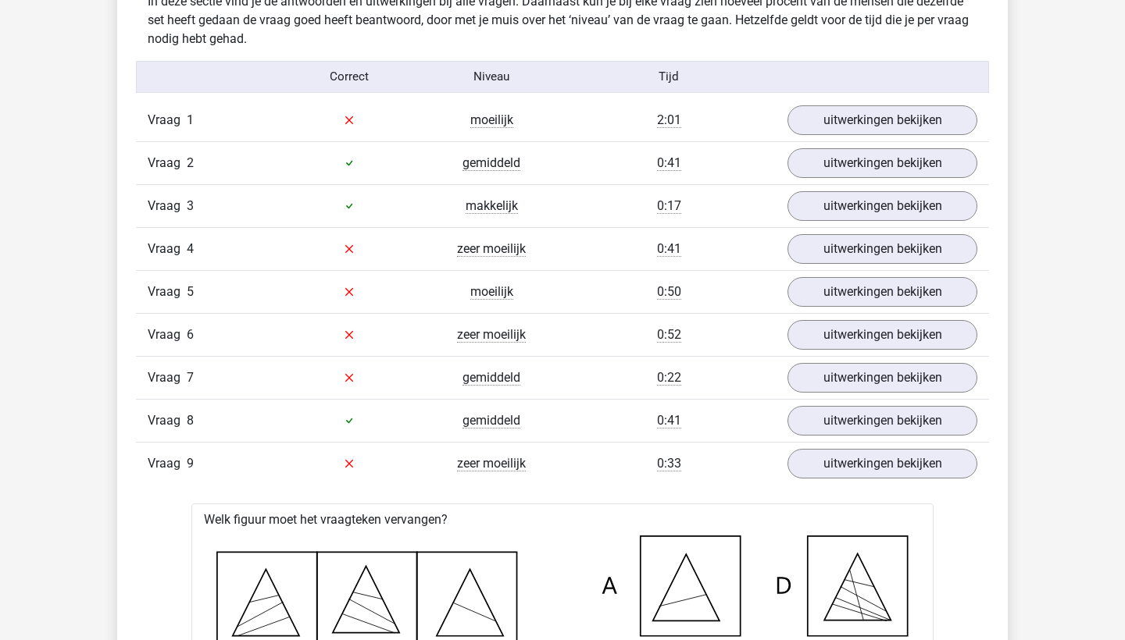
scroll to position [918, 0]
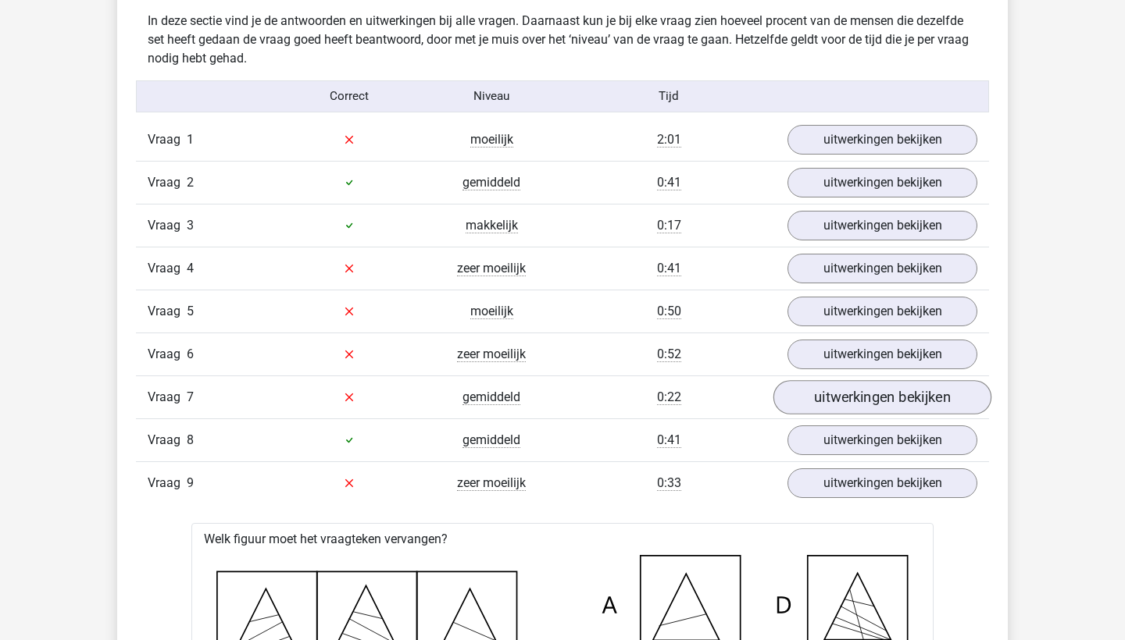
click at [826, 401] on link "uitwerkingen bekijken" at bounding box center [882, 397] width 218 height 34
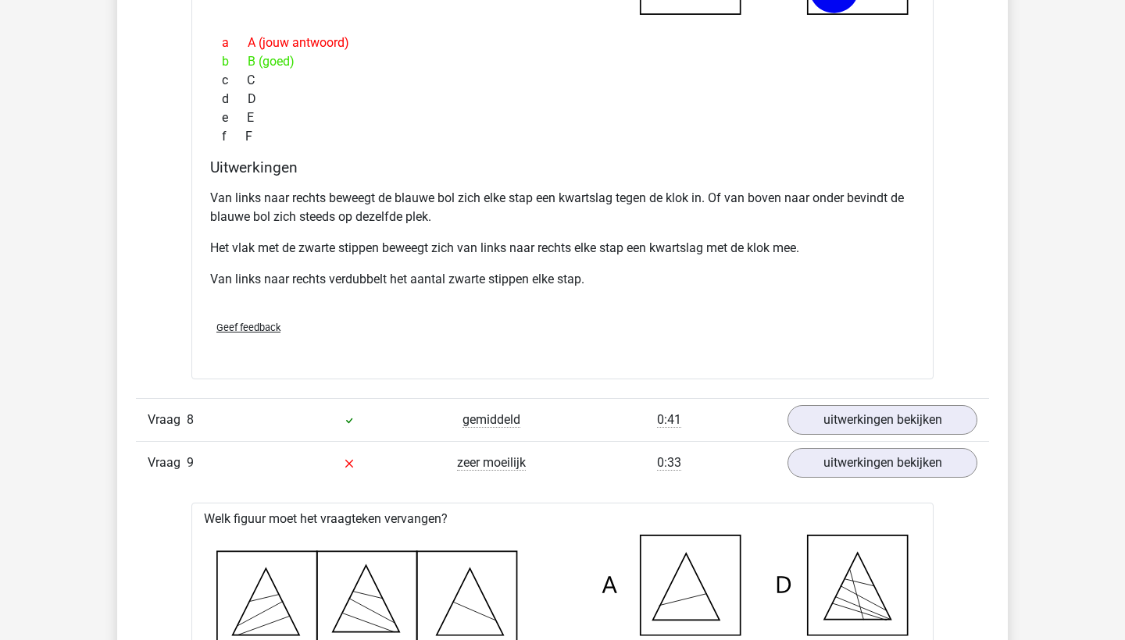
scroll to position [1729, 0]
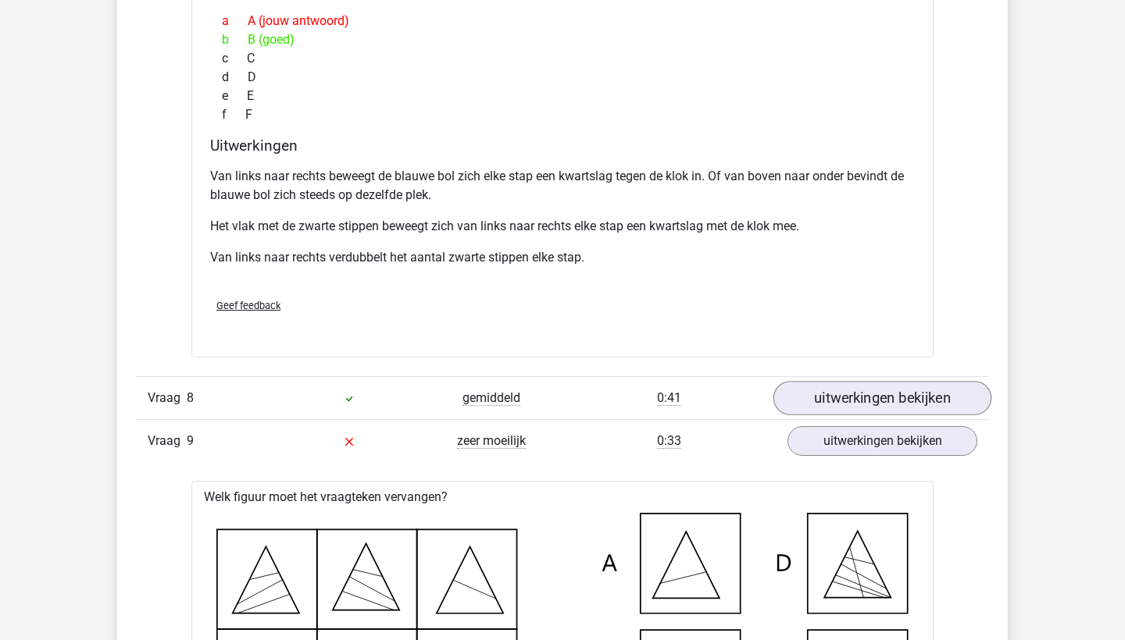
click at [839, 383] on link "uitwerkingen bekijken" at bounding box center [882, 398] width 218 height 34
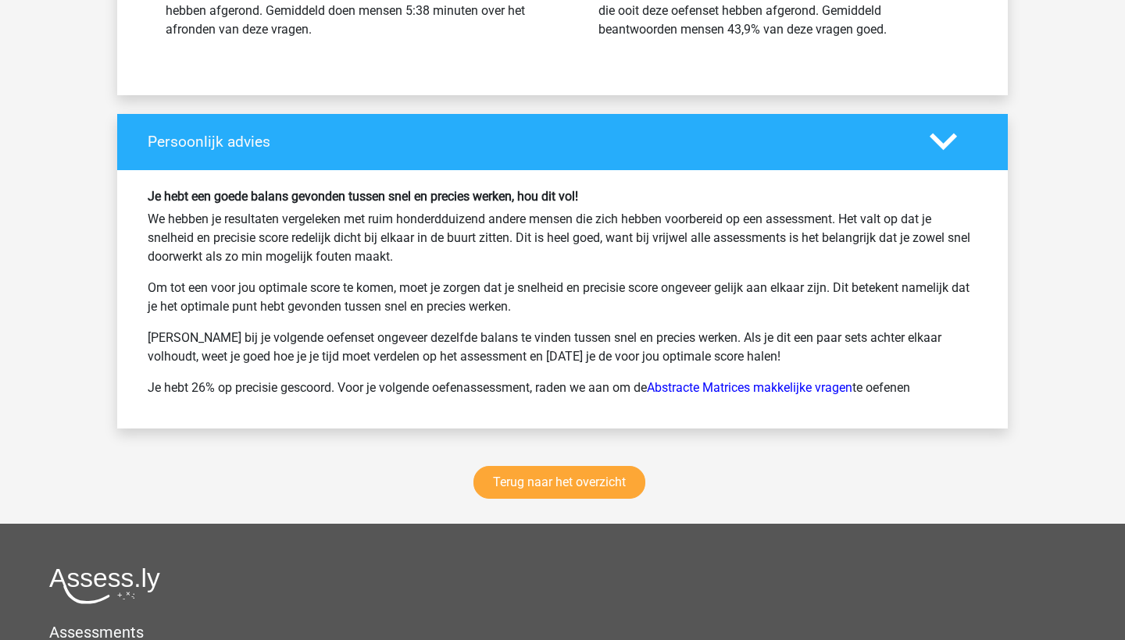
scroll to position [4909, 0]
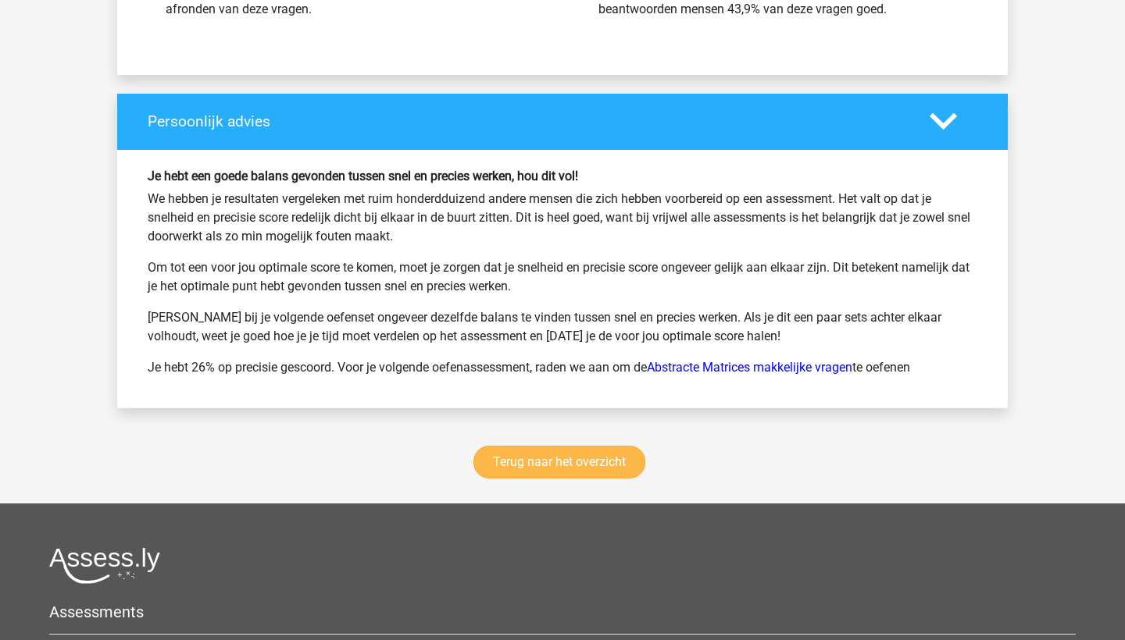
click at [561, 456] on link "Terug naar het overzicht" at bounding box center [559, 462] width 172 height 33
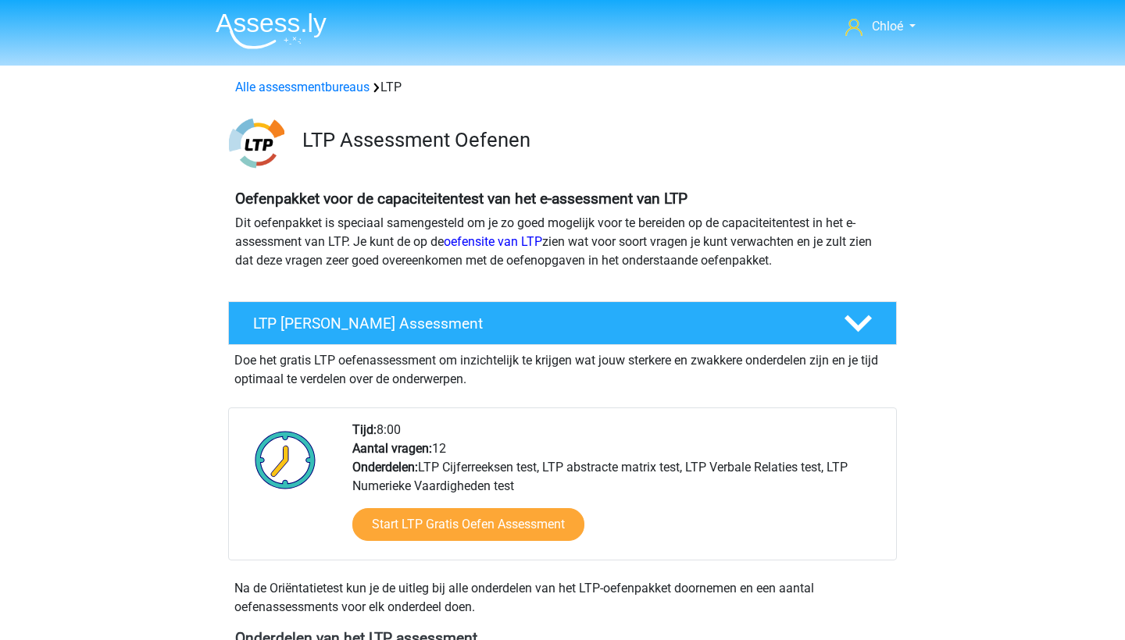
click at [264, 17] on img at bounding box center [271, 30] width 111 height 37
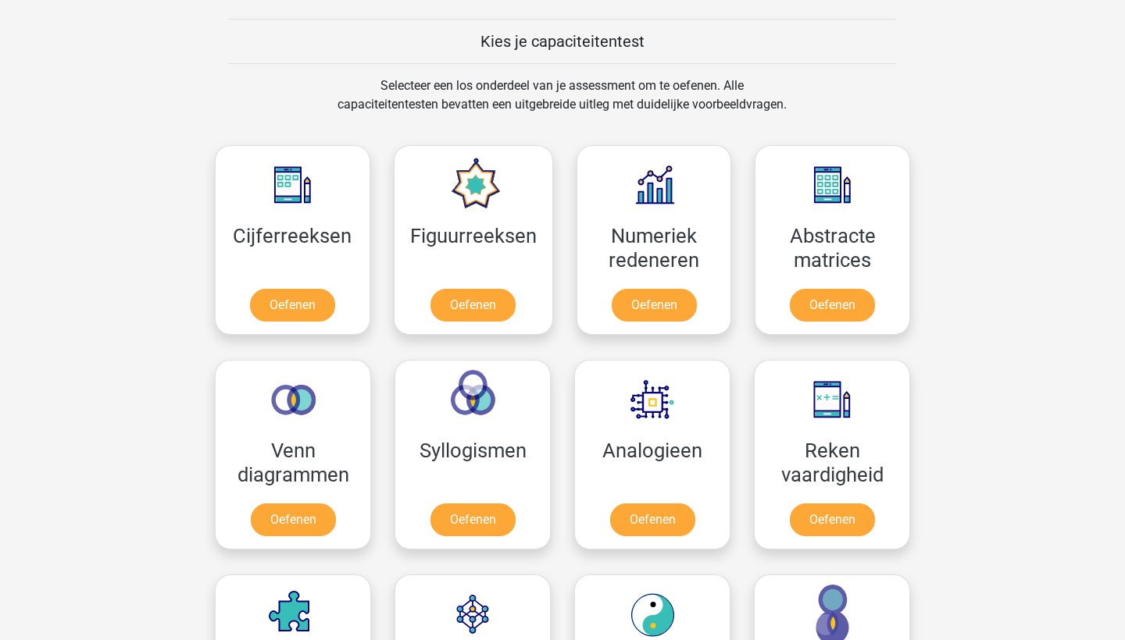
scroll to position [595, 0]
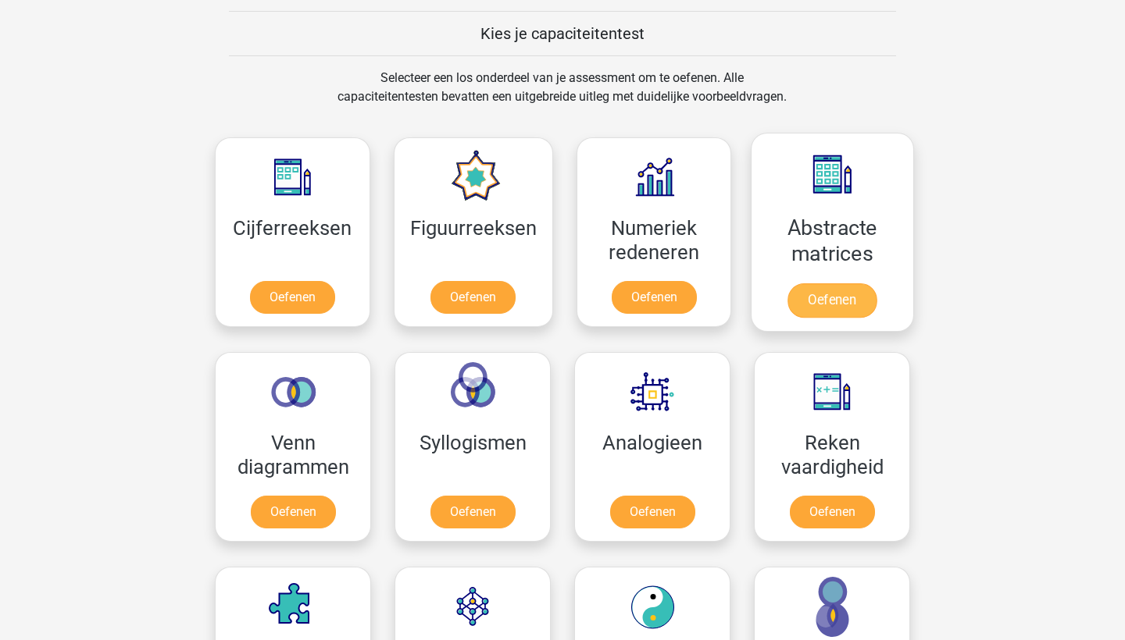
click at [836, 285] on link "Oefenen" at bounding box center [831, 300] width 89 height 34
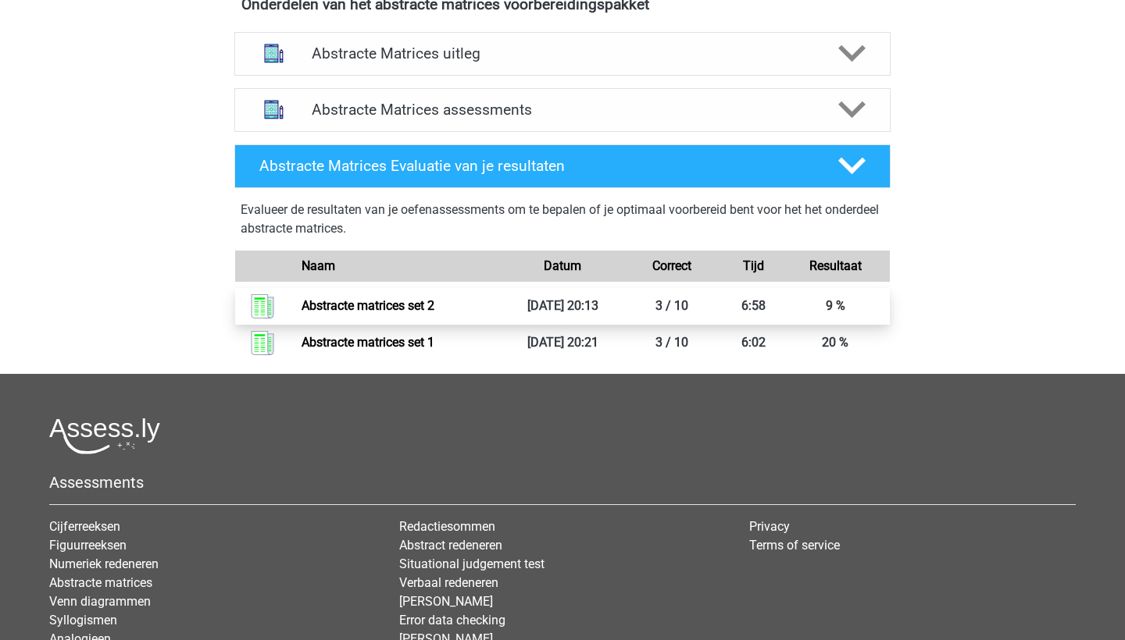
scroll to position [627, 0]
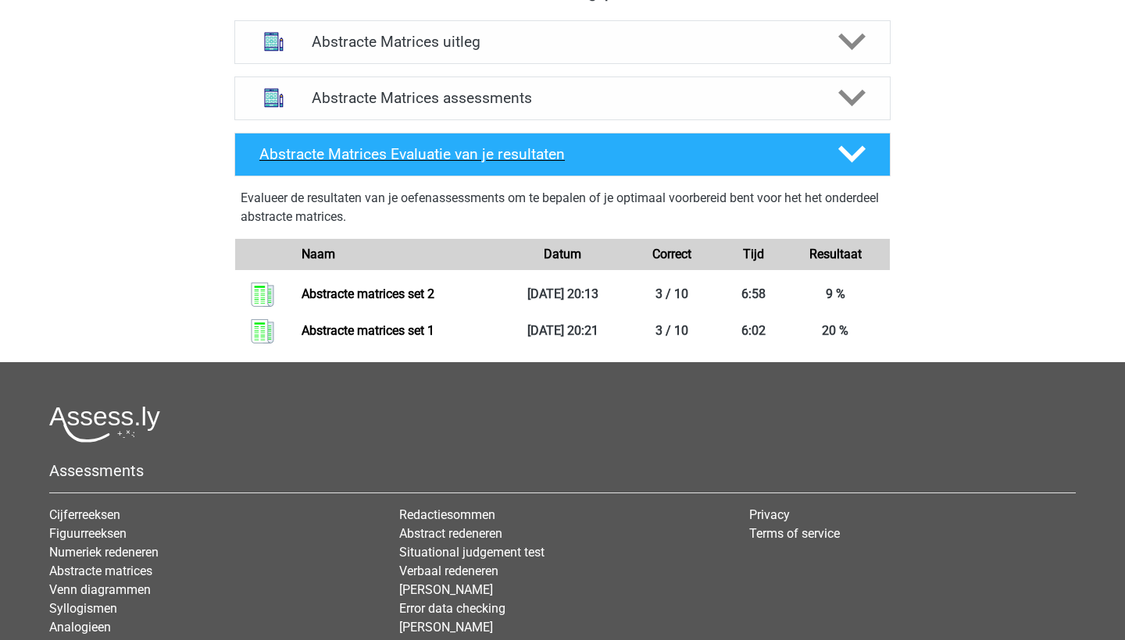
click at [839, 146] on icon at bounding box center [851, 154] width 27 height 27
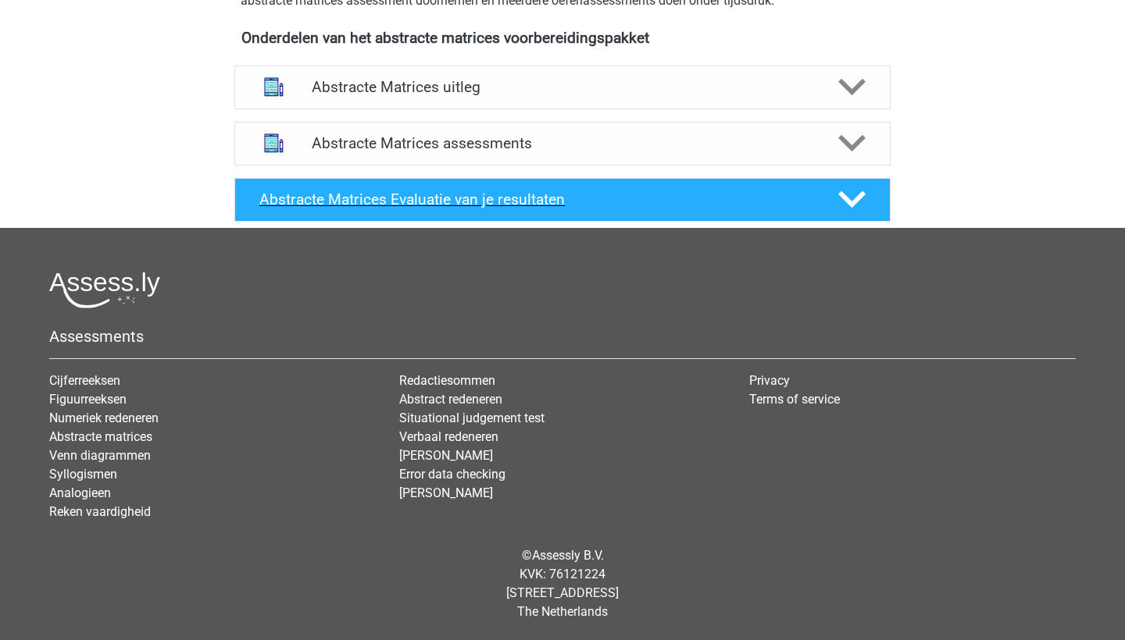
scroll to position [582, 0]
click at [839, 140] on icon at bounding box center [851, 143] width 27 height 27
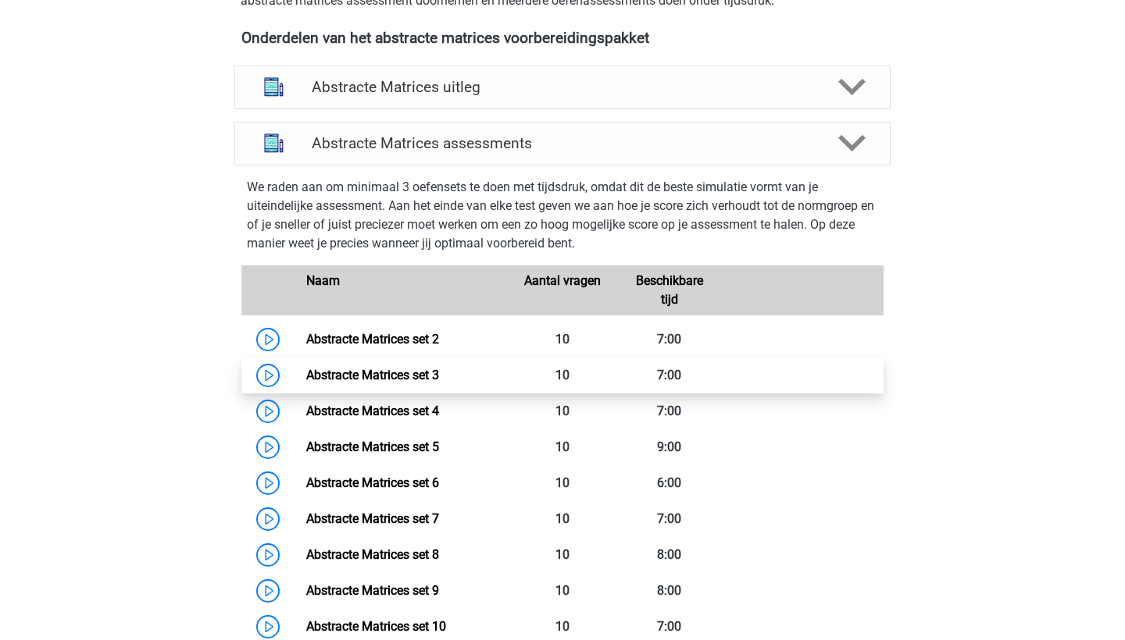
click at [437, 377] on link "Abstracte Matrices set 3" at bounding box center [372, 375] width 133 height 15
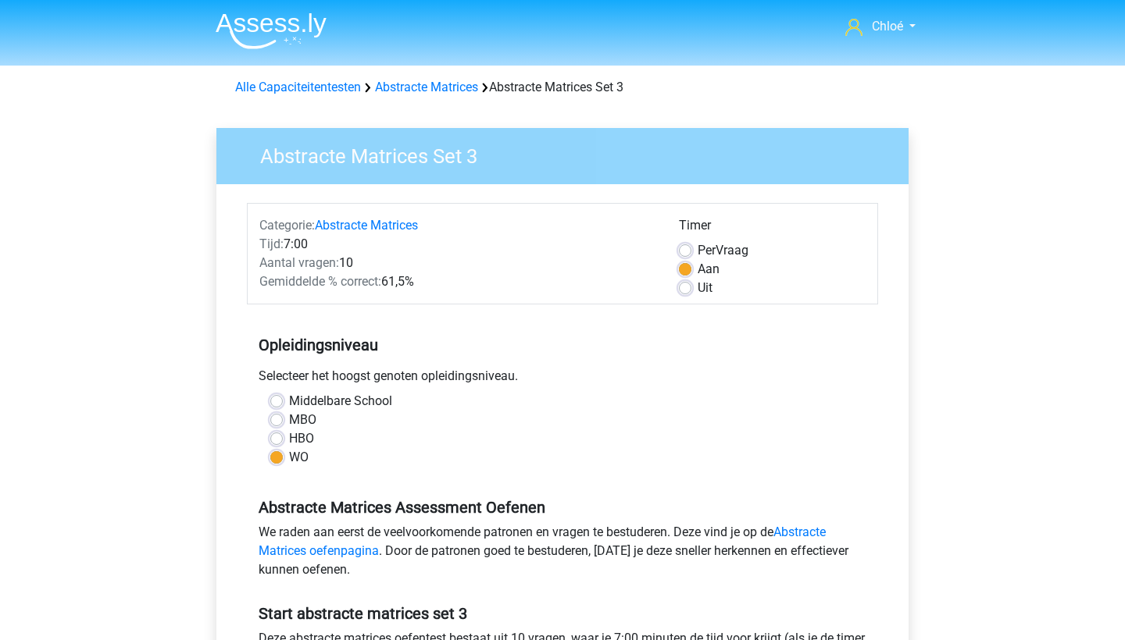
scroll to position [60, 0]
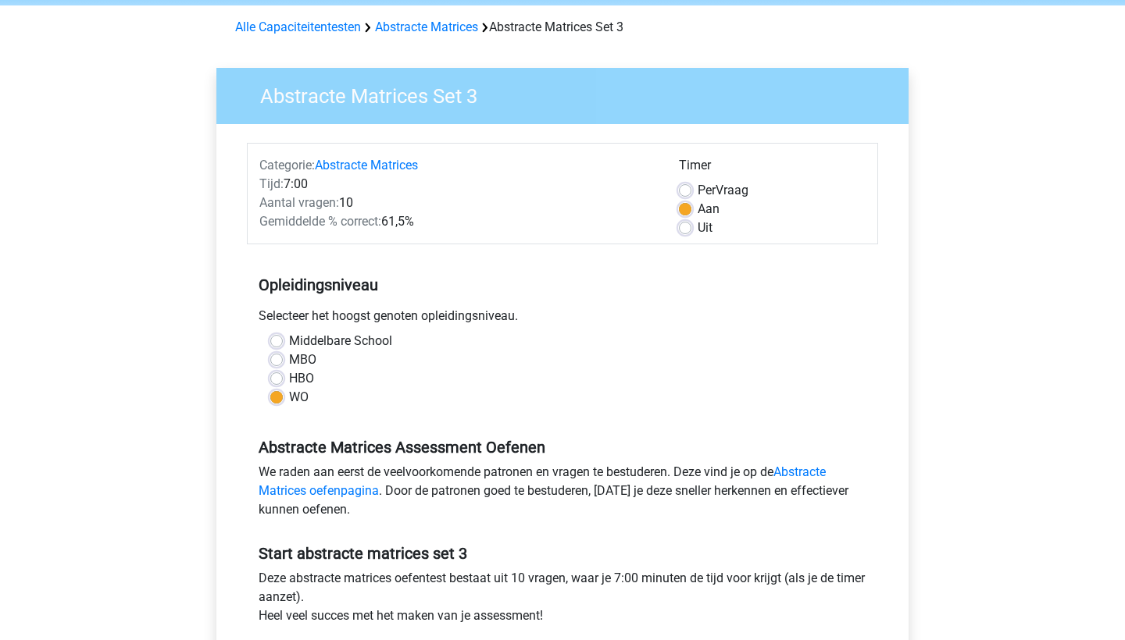
click at [351, 347] on label "Middelbare School" at bounding box center [340, 341] width 103 height 19
click at [283, 347] on input "Middelbare School" at bounding box center [276, 340] width 12 height 16
radio input "true"
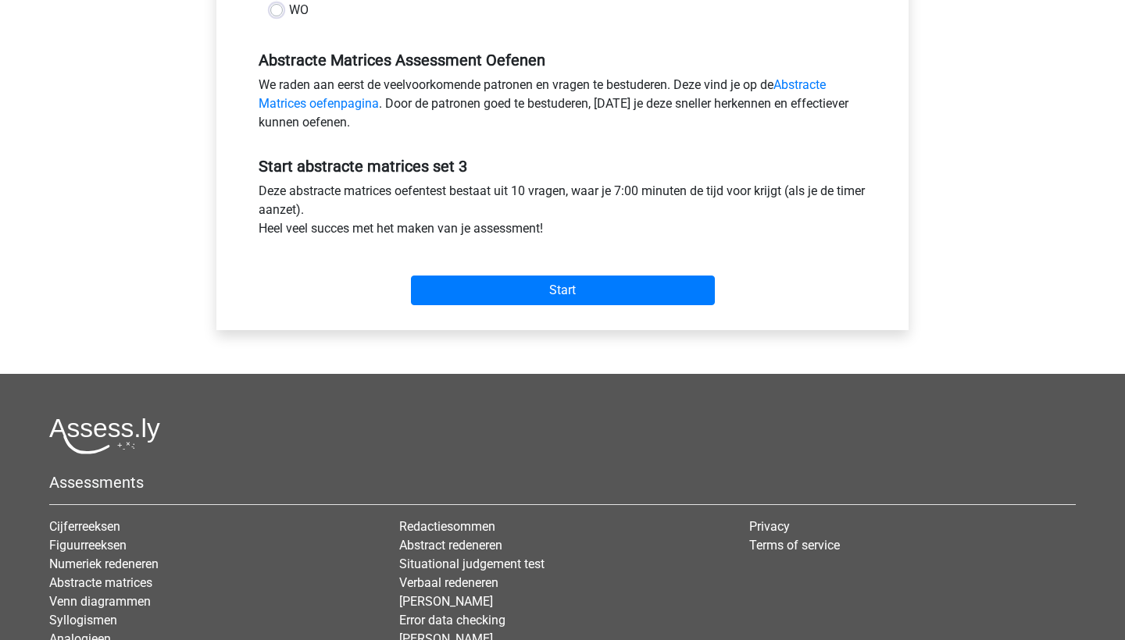
scroll to position [451, 0]
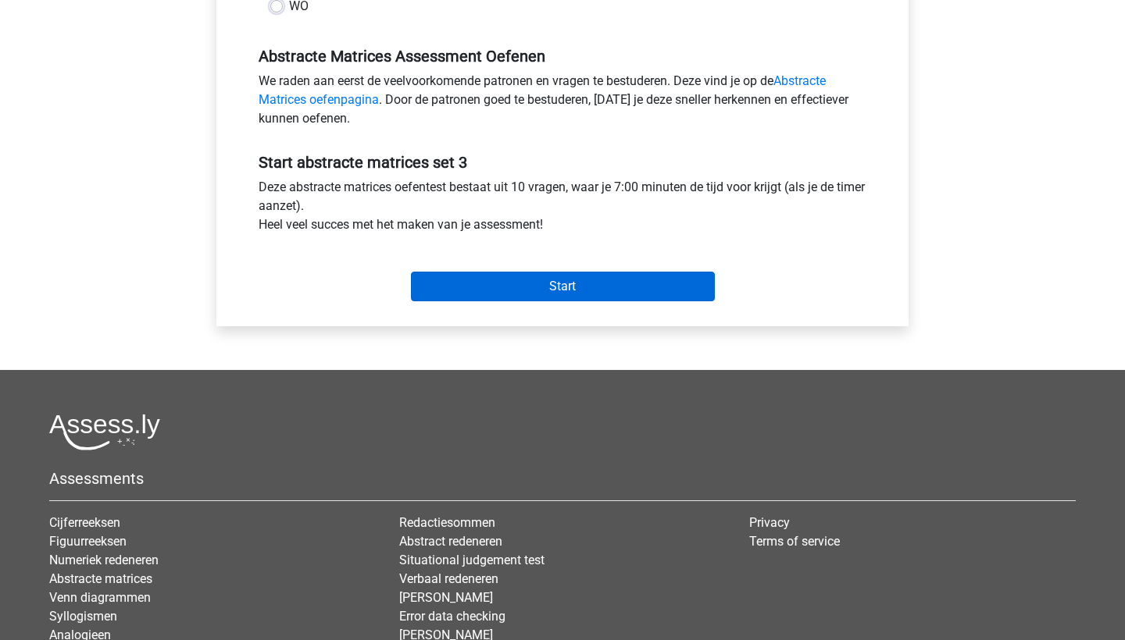
click at [480, 290] on input "Start" at bounding box center [563, 287] width 304 height 30
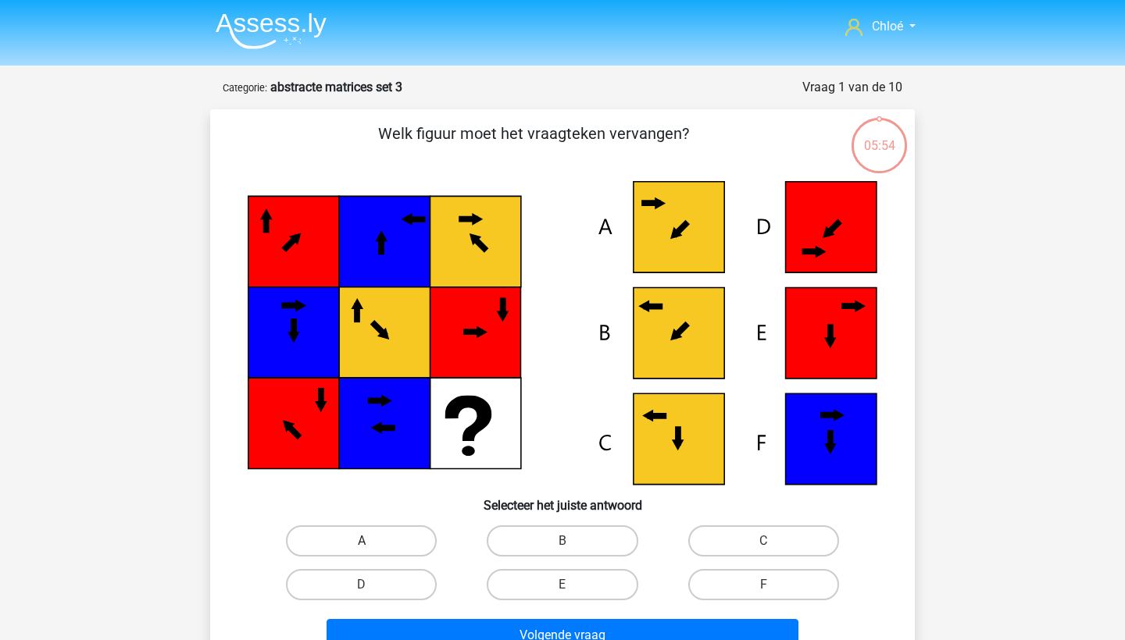
click at [376, 546] on label "A" at bounding box center [361, 541] width 151 height 31
click at [372, 546] on input "A" at bounding box center [367, 546] width 10 height 10
radio input "true"
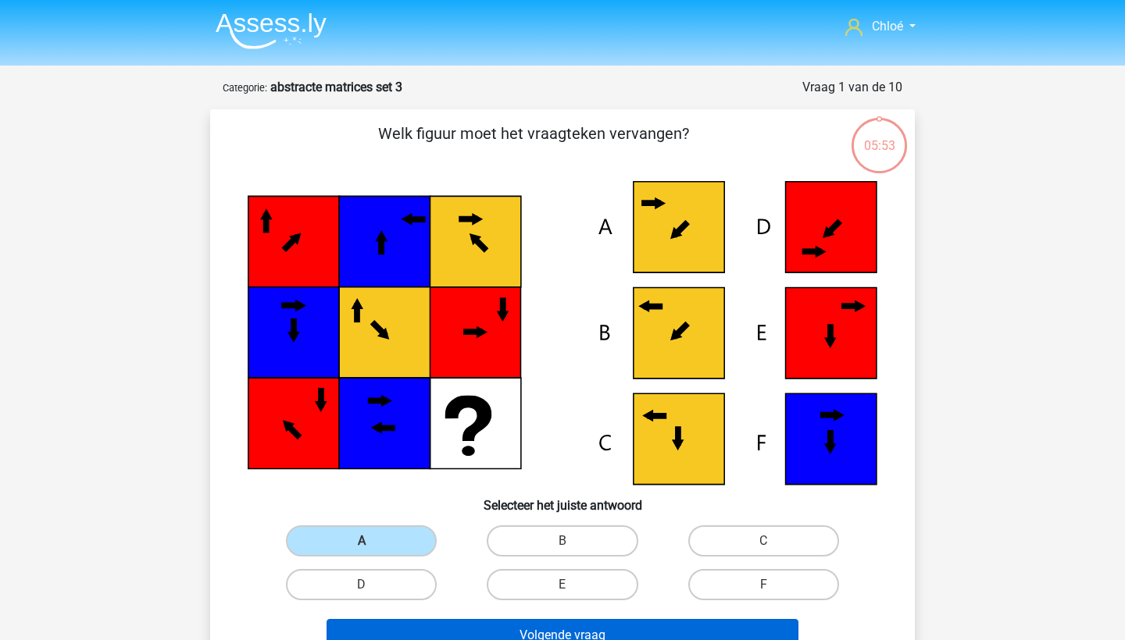
click at [445, 640] on button "Volgende vraag" at bounding box center [562, 635] width 472 height 33
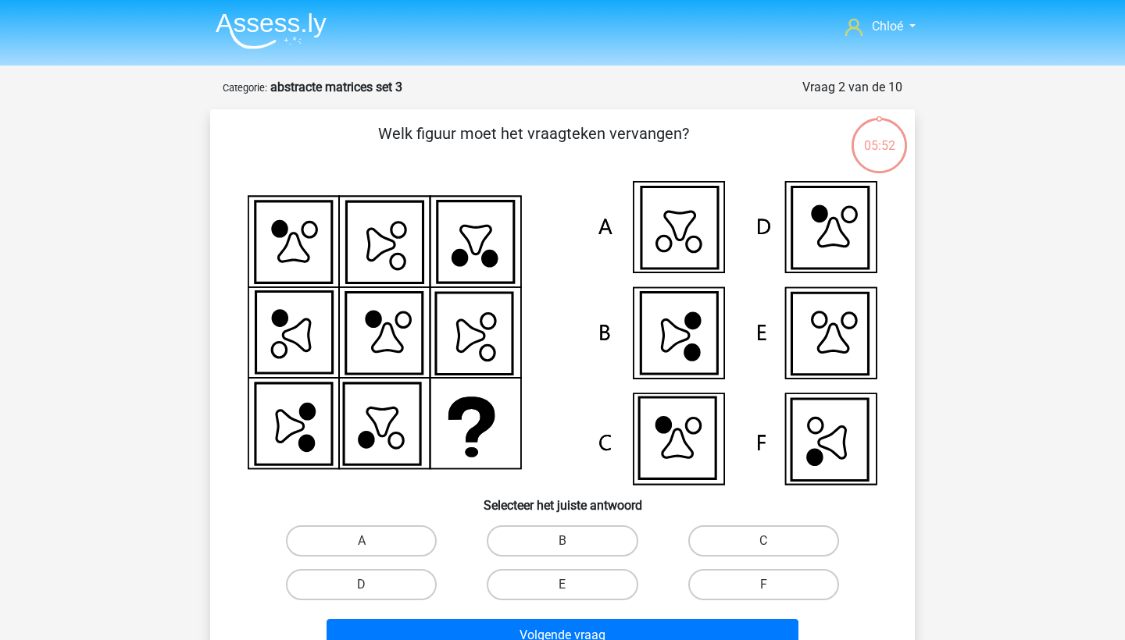
scroll to position [78, 0]
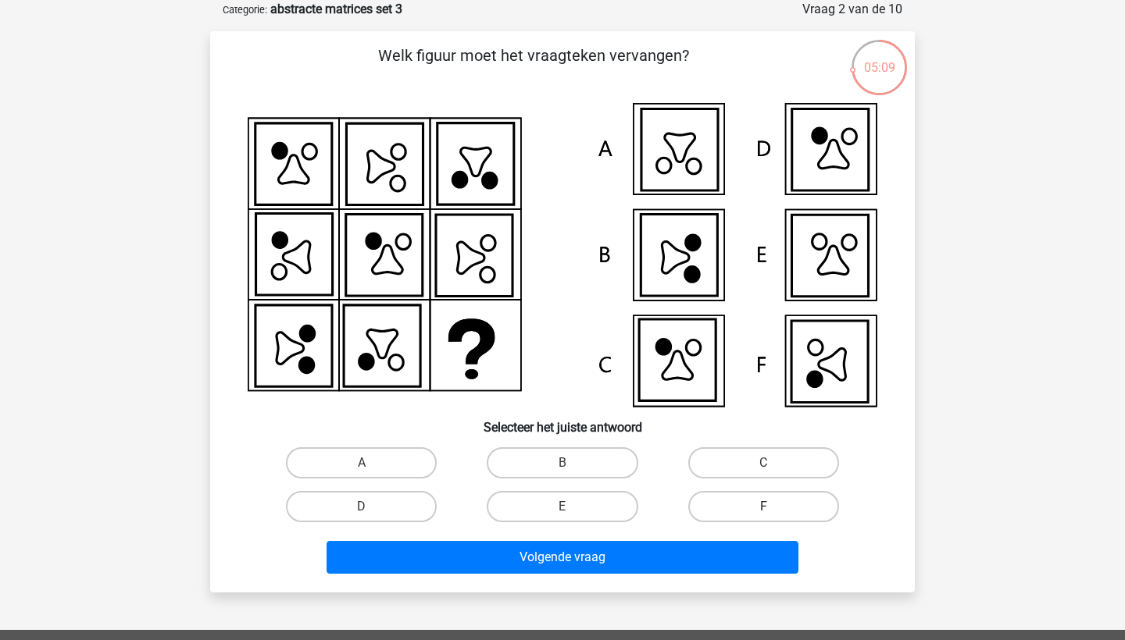
click at [711, 513] on label "F" at bounding box center [763, 506] width 151 height 31
click at [763, 513] on input "F" at bounding box center [768, 512] width 10 height 10
radio input "true"
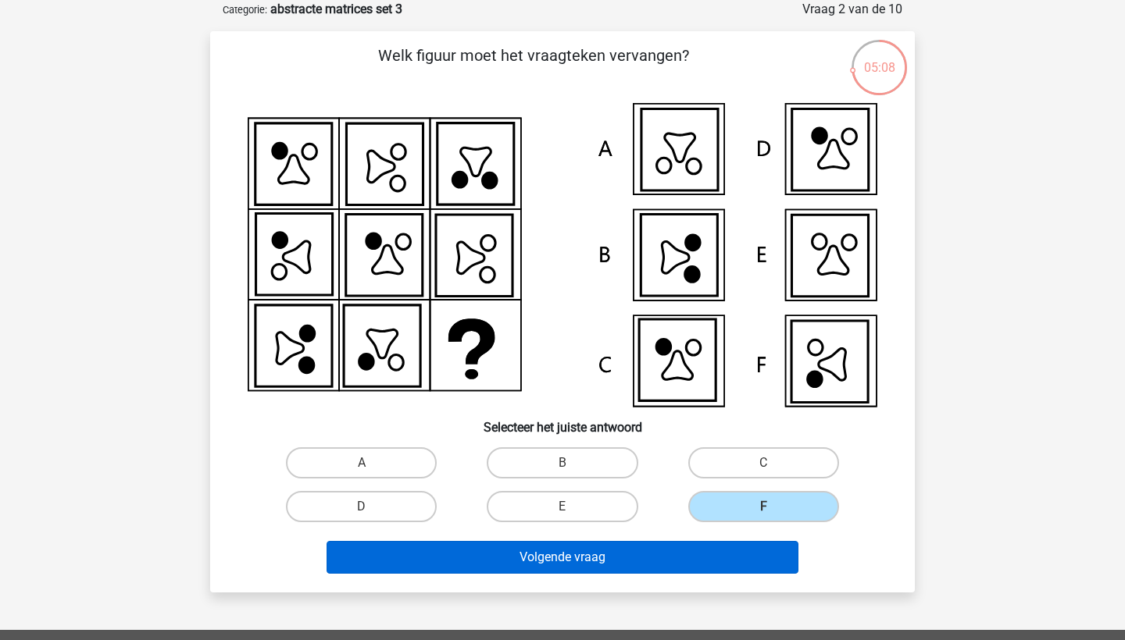
click at [664, 569] on button "Volgende vraag" at bounding box center [562, 557] width 472 height 33
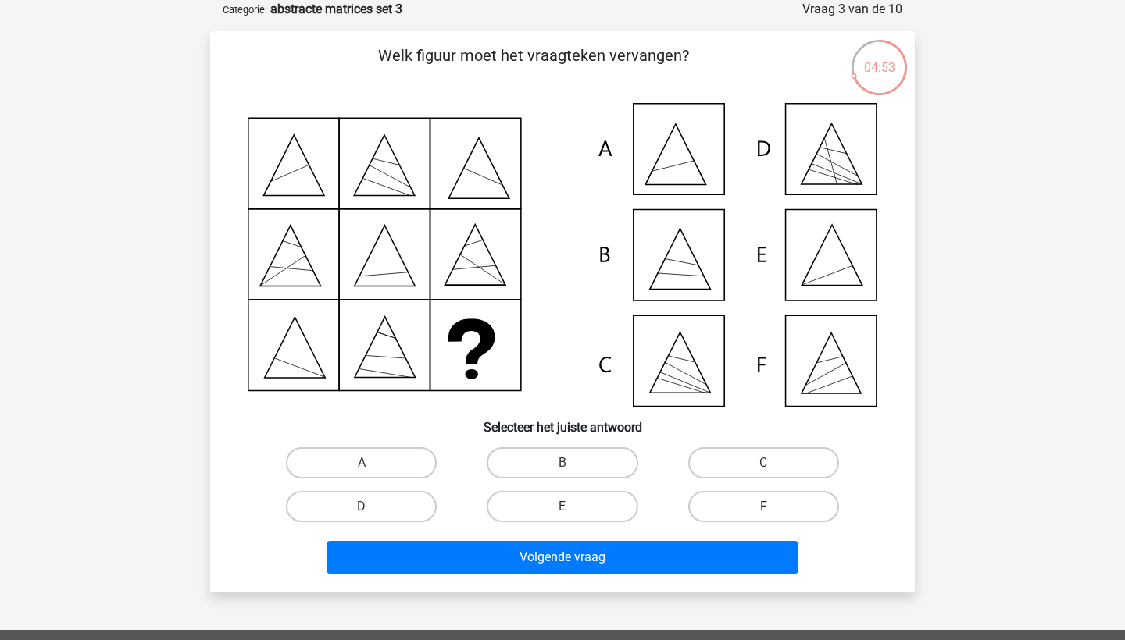
click at [704, 509] on label "F" at bounding box center [763, 506] width 151 height 31
click at [763, 509] on input "F" at bounding box center [768, 512] width 10 height 10
radio input "true"
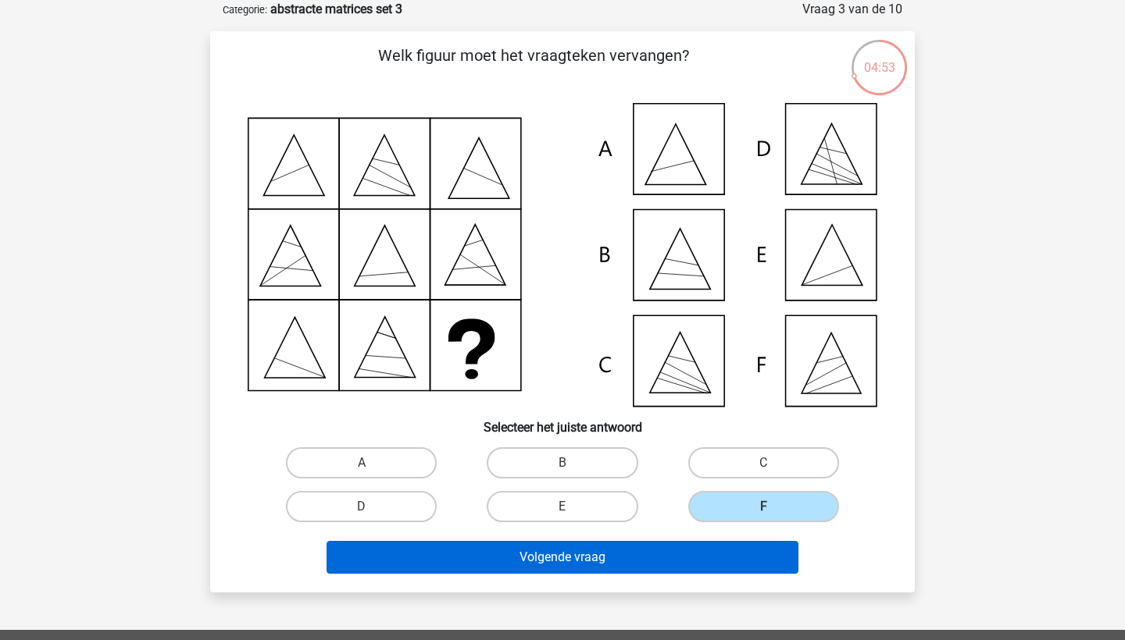
click at [642, 569] on button "Volgende vraag" at bounding box center [562, 557] width 472 height 33
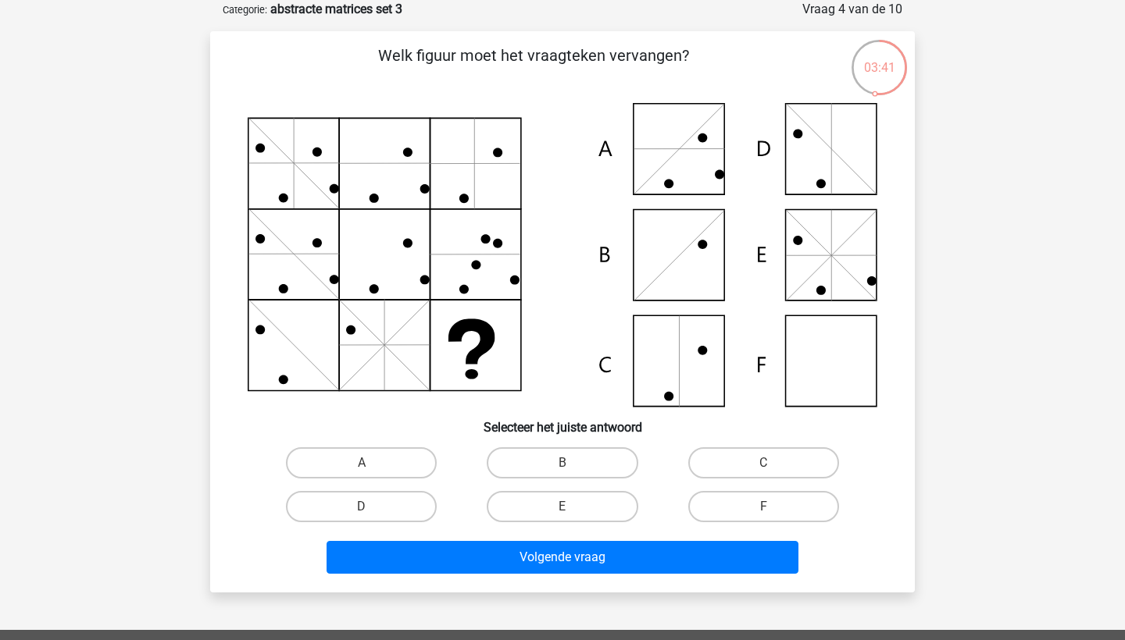
click at [339, 446] on div "A" at bounding box center [361, 463] width 201 height 44
click at [349, 459] on label "A" at bounding box center [361, 462] width 151 height 31
click at [362, 463] on input "A" at bounding box center [367, 468] width 10 height 10
radio input "true"
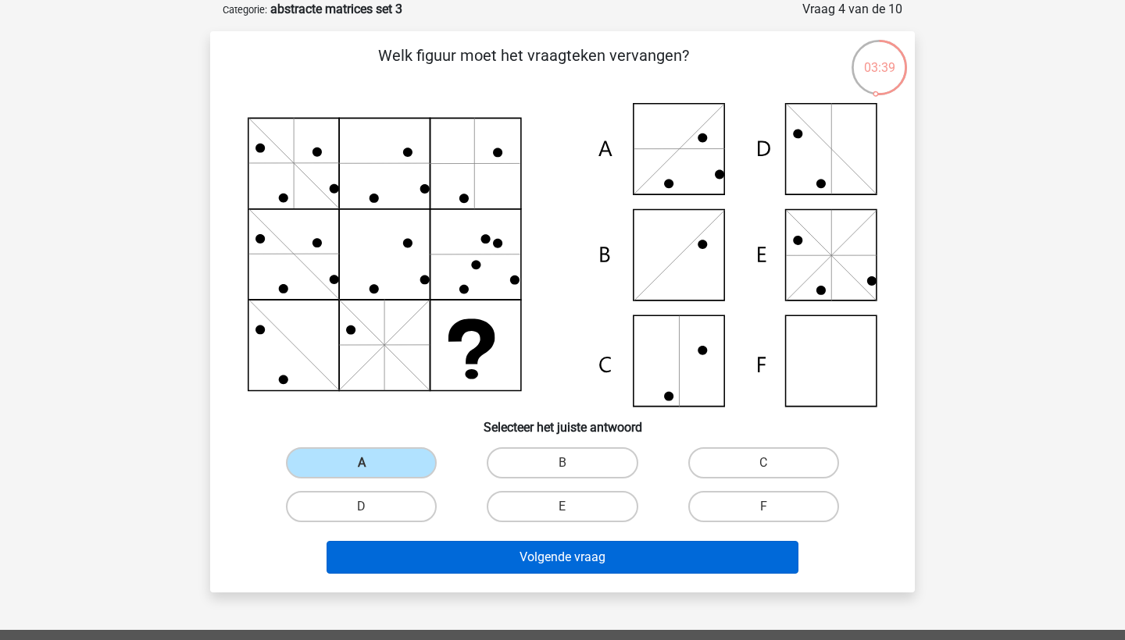
click at [451, 571] on button "Volgende vraag" at bounding box center [562, 557] width 472 height 33
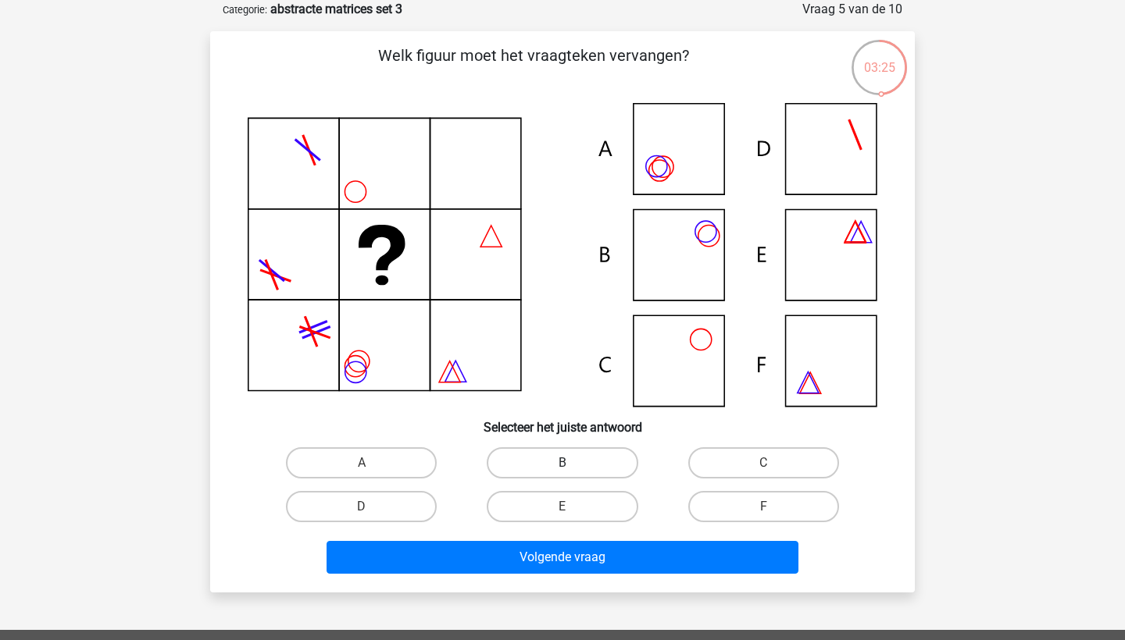
click at [572, 447] on label "B" at bounding box center [562, 462] width 151 height 31
click at [572, 463] on input "B" at bounding box center [567, 468] width 10 height 10
radio input "true"
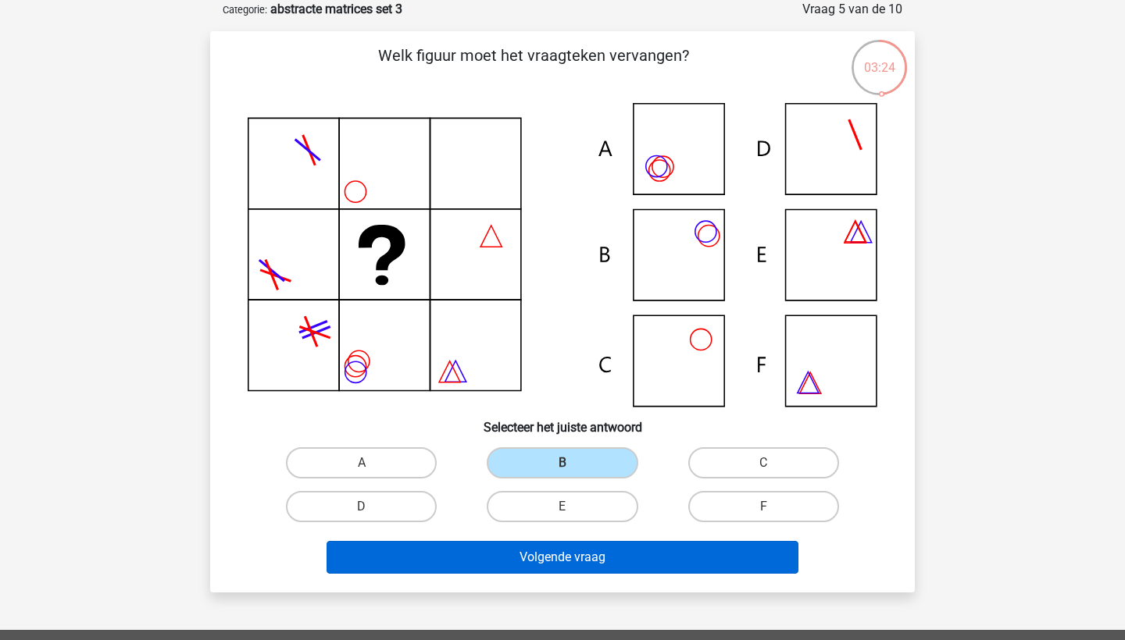
click at [565, 570] on button "Volgende vraag" at bounding box center [562, 557] width 472 height 33
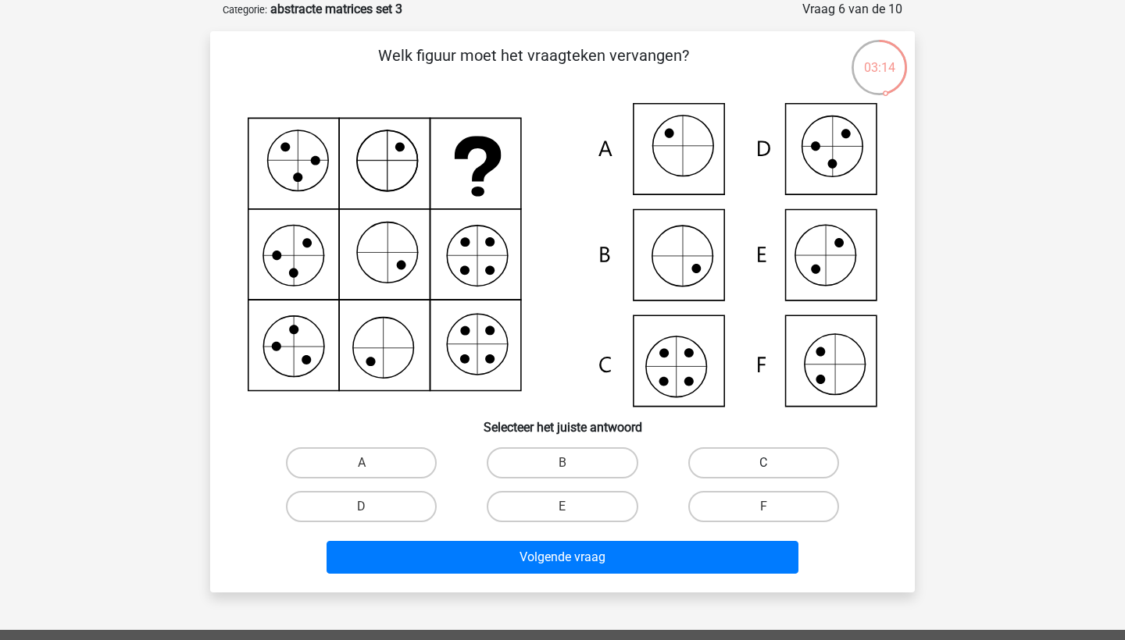
click at [701, 456] on label "C" at bounding box center [763, 462] width 151 height 31
click at [763, 463] on input "C" at bounding box center [768, 468] width 10 height 10
radio input "true"
click at [658, 540] on div "Volgende vraag" at bounding box center [562, 555] width 654 height 52
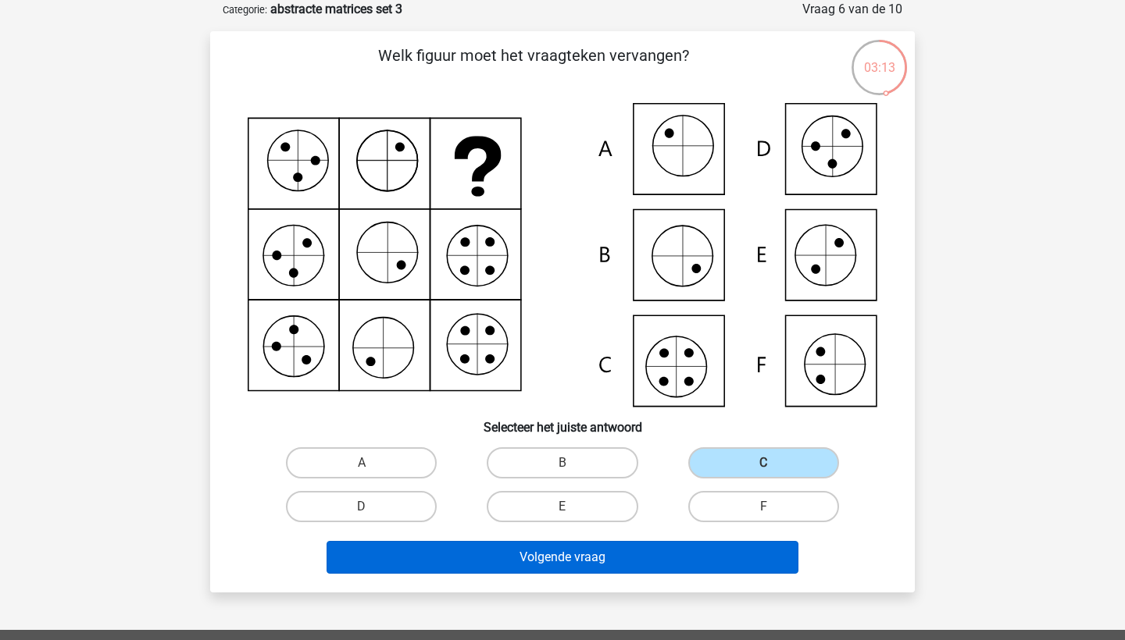
click at [655, 554] on button "Volgende vraag" at bounding box center [562, 557] width 472 height 33
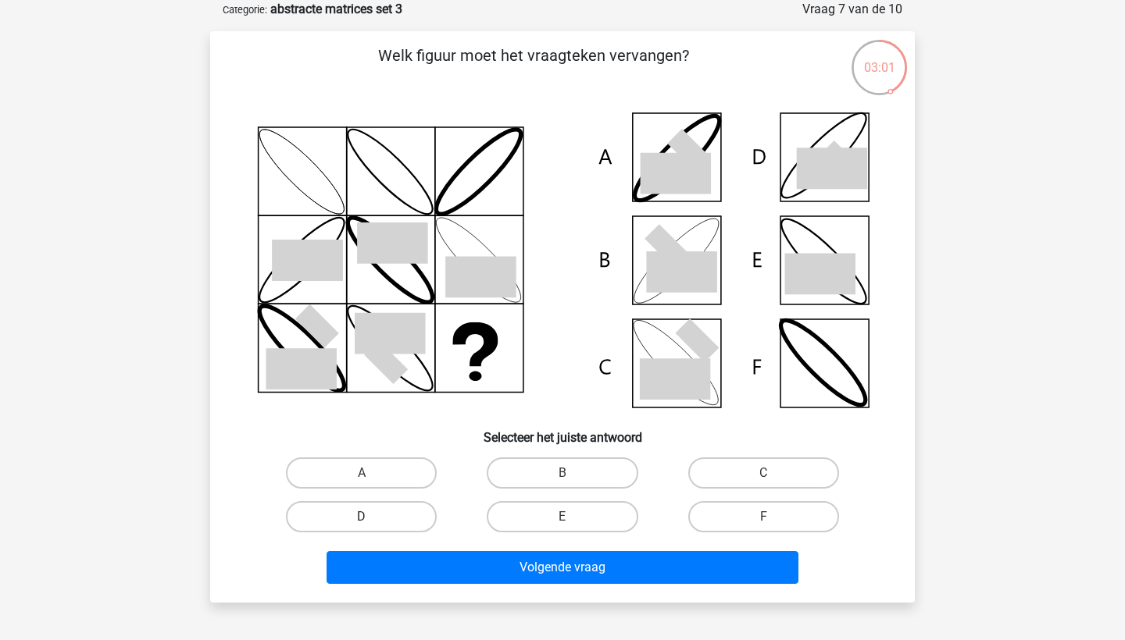
click at [387, 520] on label "D" at bounding box center [361, 516] width 151 height 31
click at [372, 520] on input "D" at bounding box center [367, 522] width 10 height 10
radio input "true"
click at [497, 469] on label "B" at bounding box center [562, 473] width 151 height 31
click at [562, 473] on input "B" at bounding box center [567, 478] width 10 height 10
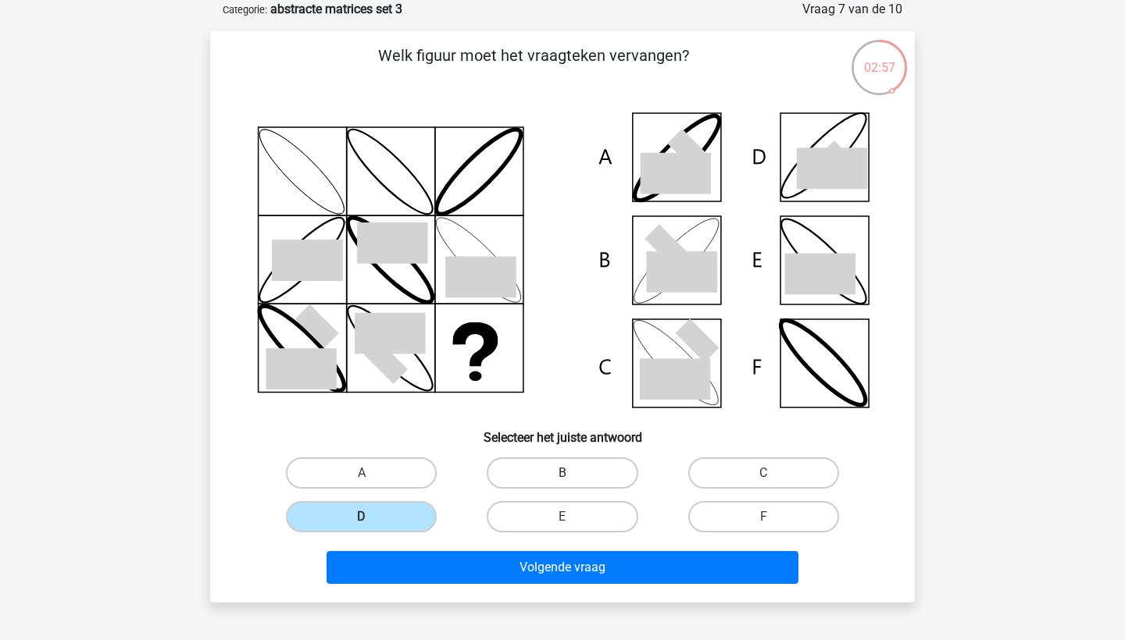
radio input "true"
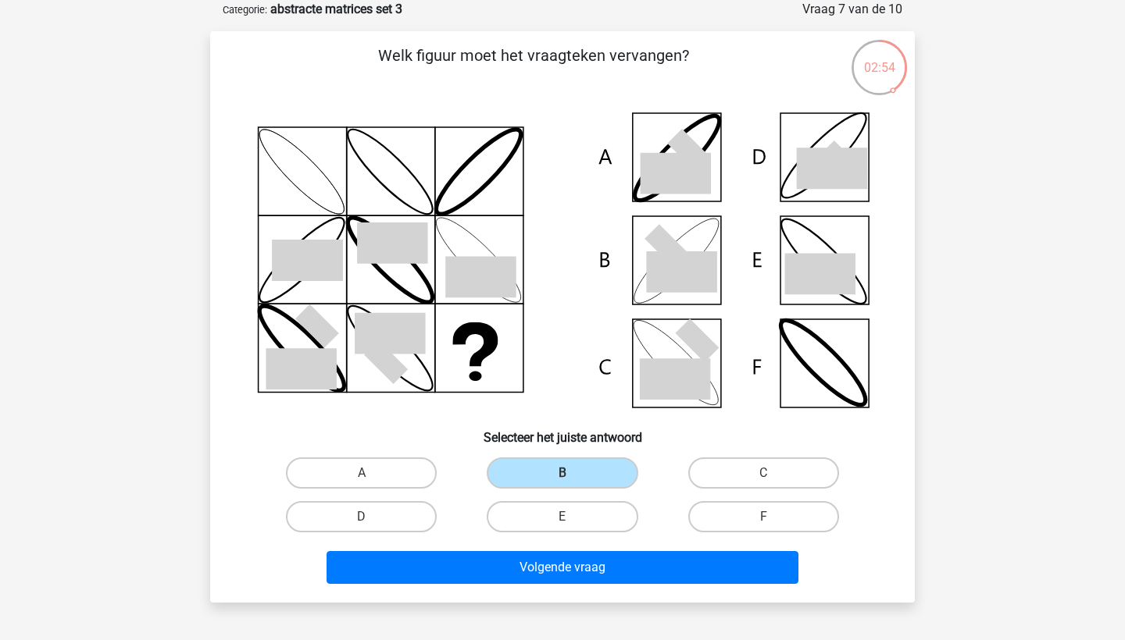
click at [452, 547] on div "Volgende vraag" at bounding box center [562, 565] width 654 height 52
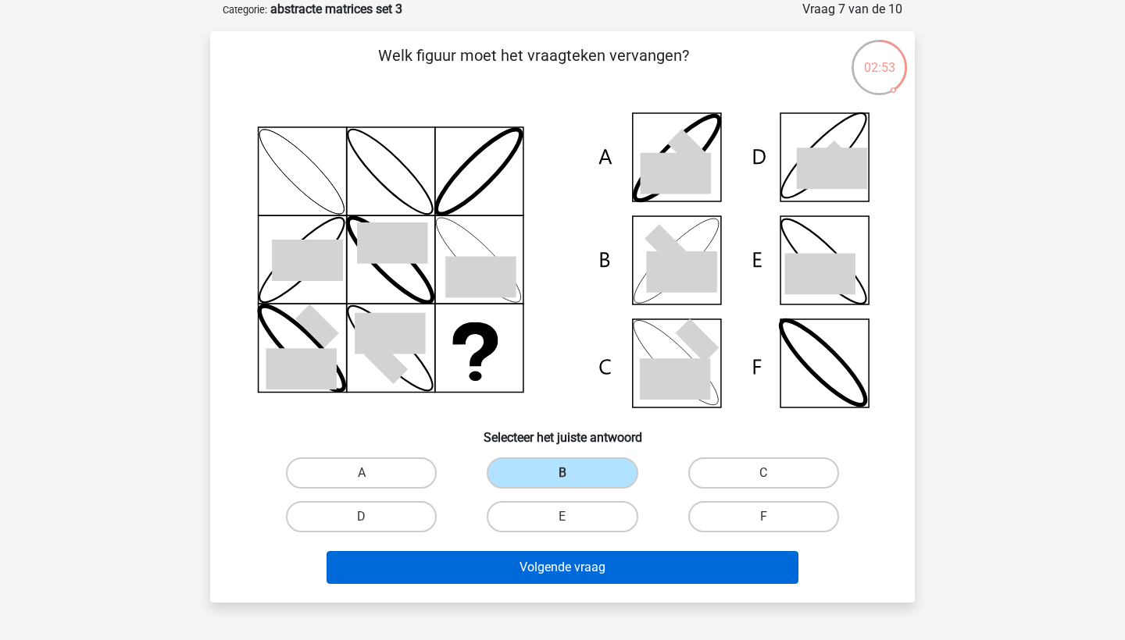
click at [462, 562] on button "Volgende vraag" at bounding box center [562, 567] width 472 height 33
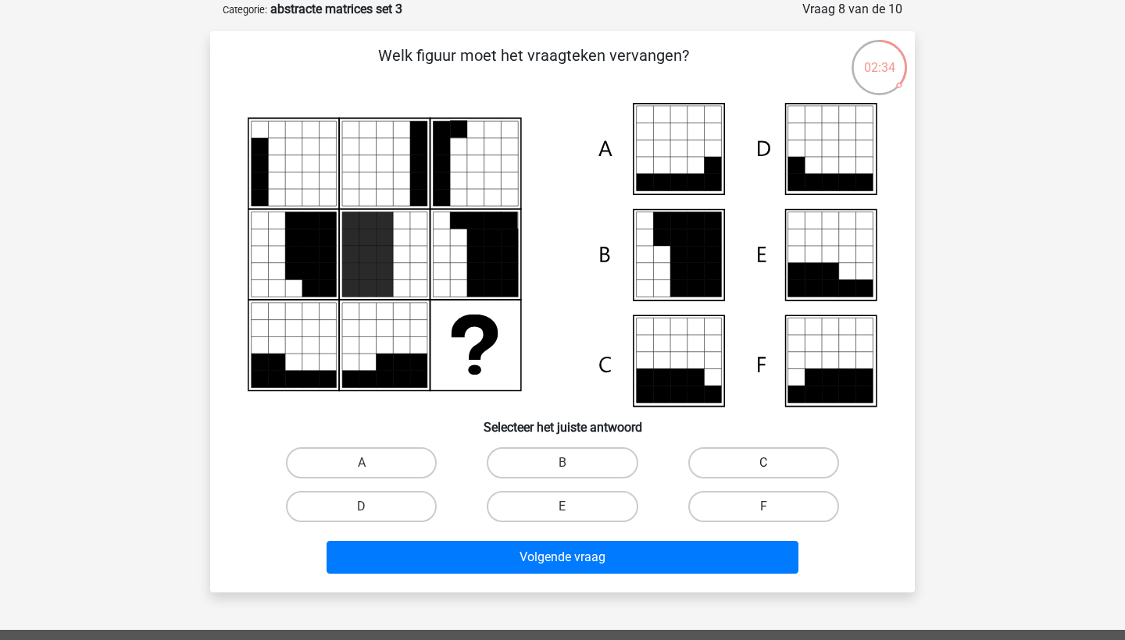
click at [723, 465] on label "C" at bounding box center [763, 462] width 151 height 31
click at [763, 465] on input "C" at bounding box center [768, 468] width 10 height 10
radio input "true"
click at [675, 578] on div "Volgende vraag" at bounding box center [562, 560] width 603 height 39
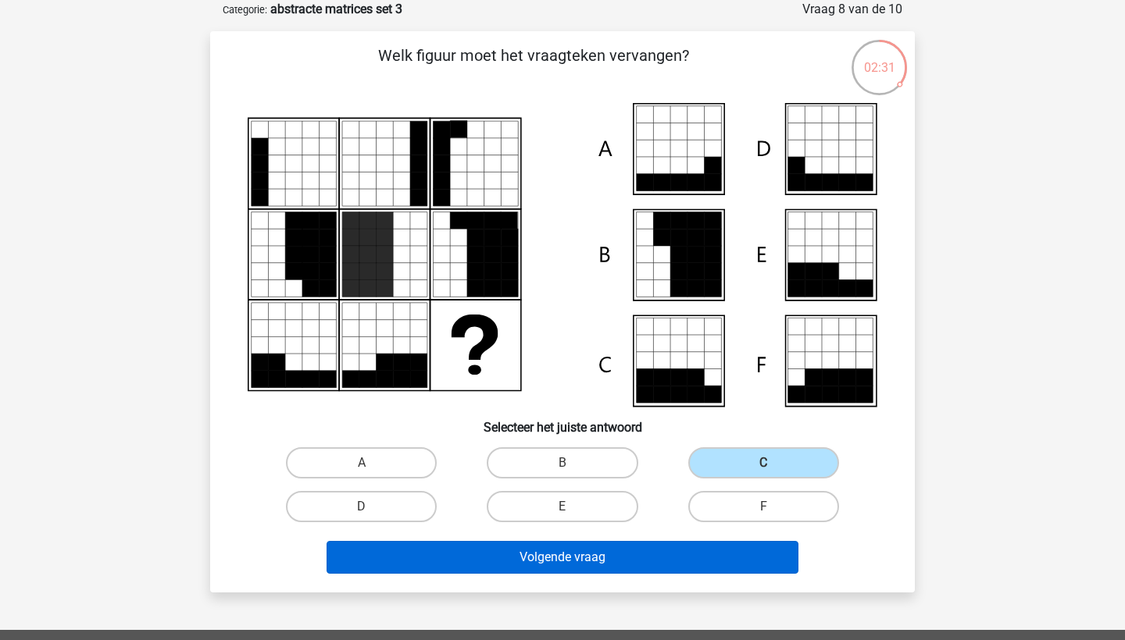
click at [674, 568] on button "Volgende vraag" at bounding box center [562, 557] width 472 height 33
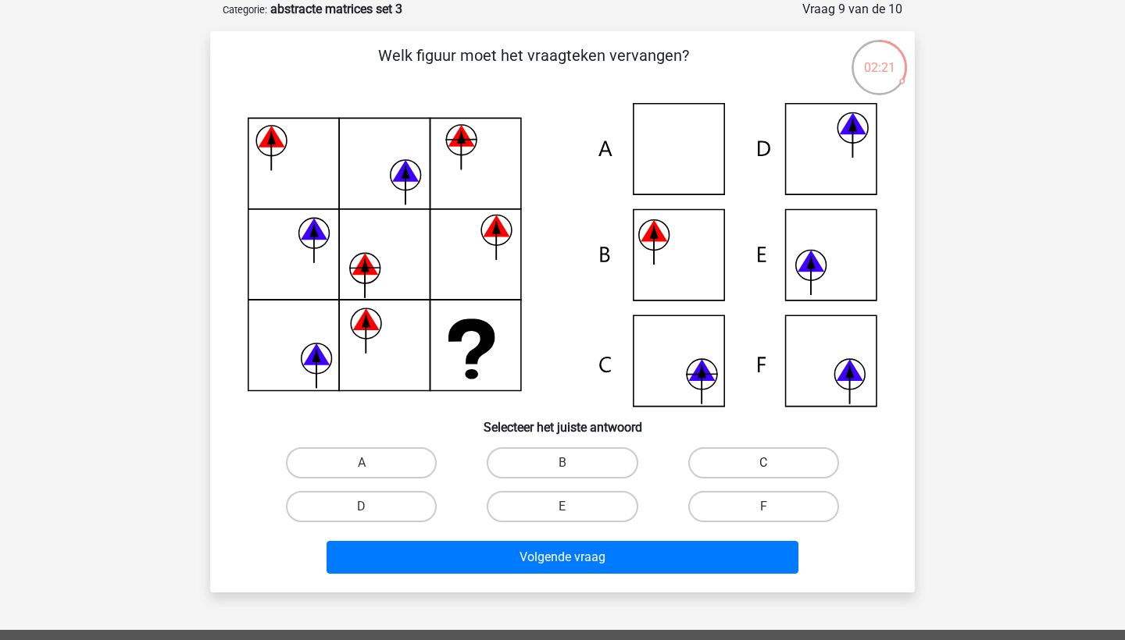
click at [735, 471] on label "C" at bounding box center [763, 462] width 151 height 31
click at [763, 471] on input "C" at bounding box center [768, 468] width 10 height 10
radio input "true"
click at [679, 537] on div "Volgende vraag" at bounding box center [562, 555] width 654 height 52
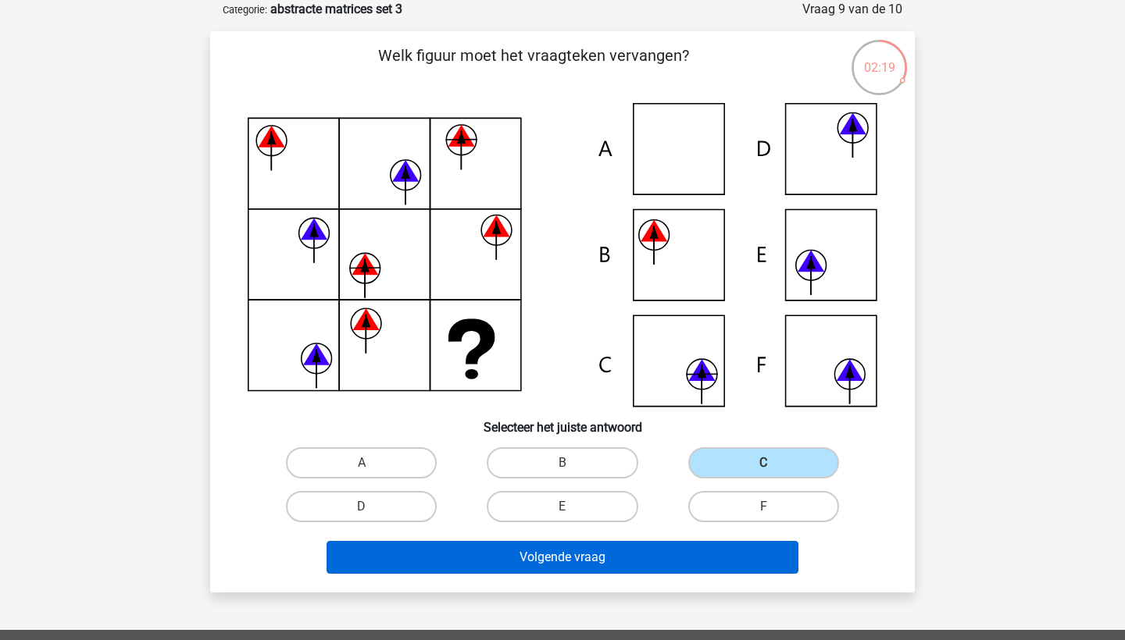
click at [654, 571] on button "Volgende vraag" at bounding box center [562, 557] width 472 height 33
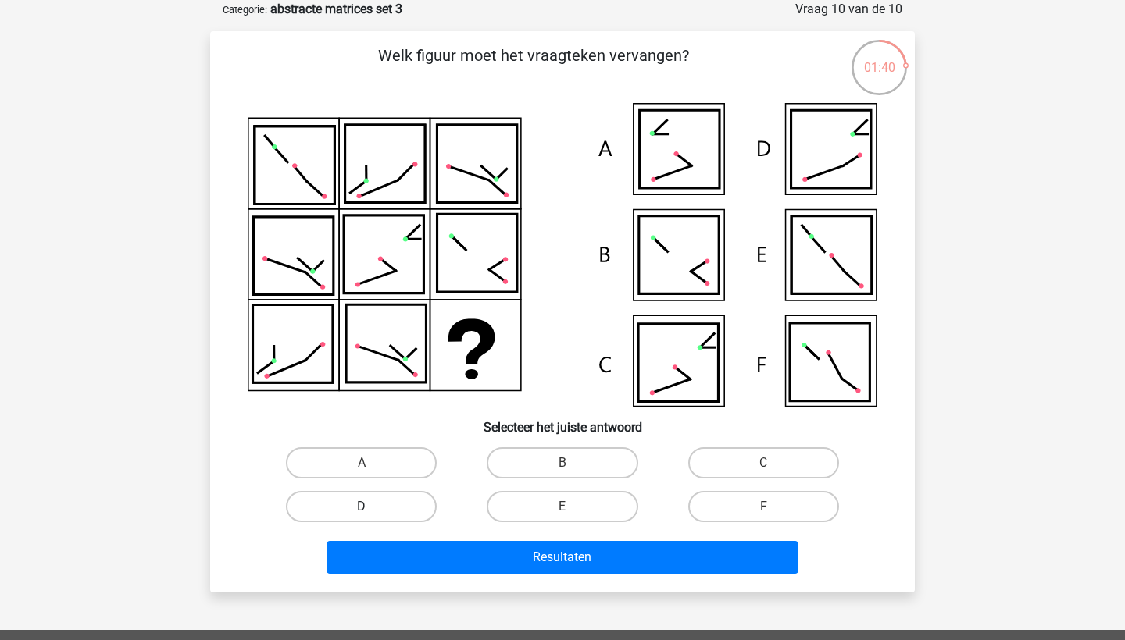
click at [383, 509] on label "D" at bounding box center [361, 506] width 151 height 31
click at [372, 509] on input "D" at bounding box center [367, 512] width 10 height 10
radio input "true"
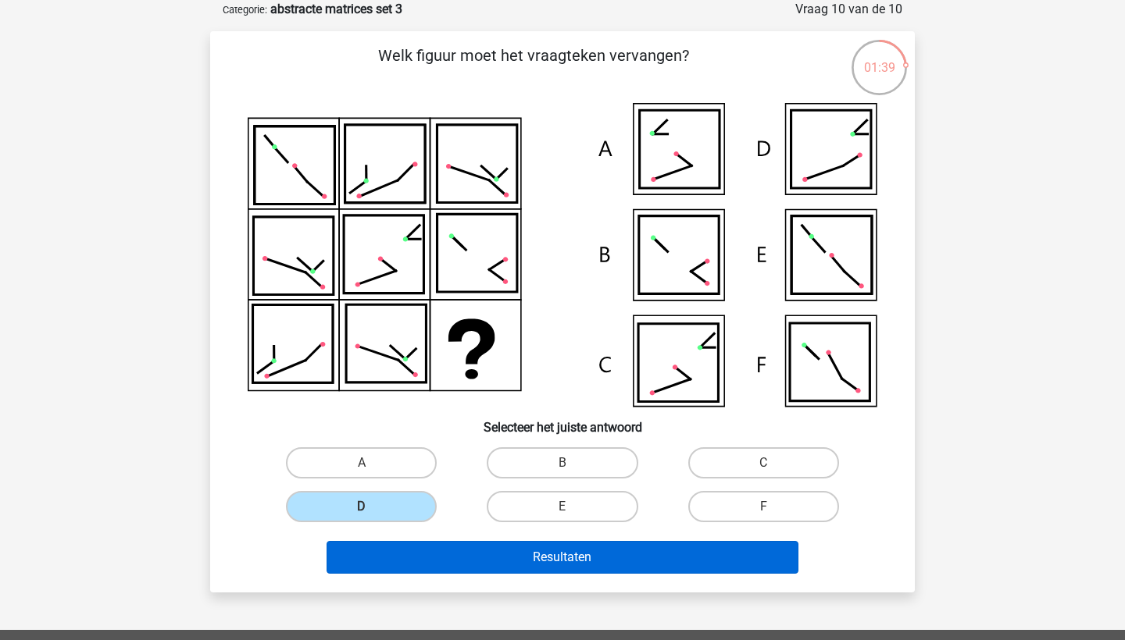
click at [405, 558] on button "Resultaten" at bounding box center [562, 557] width 472 height 33
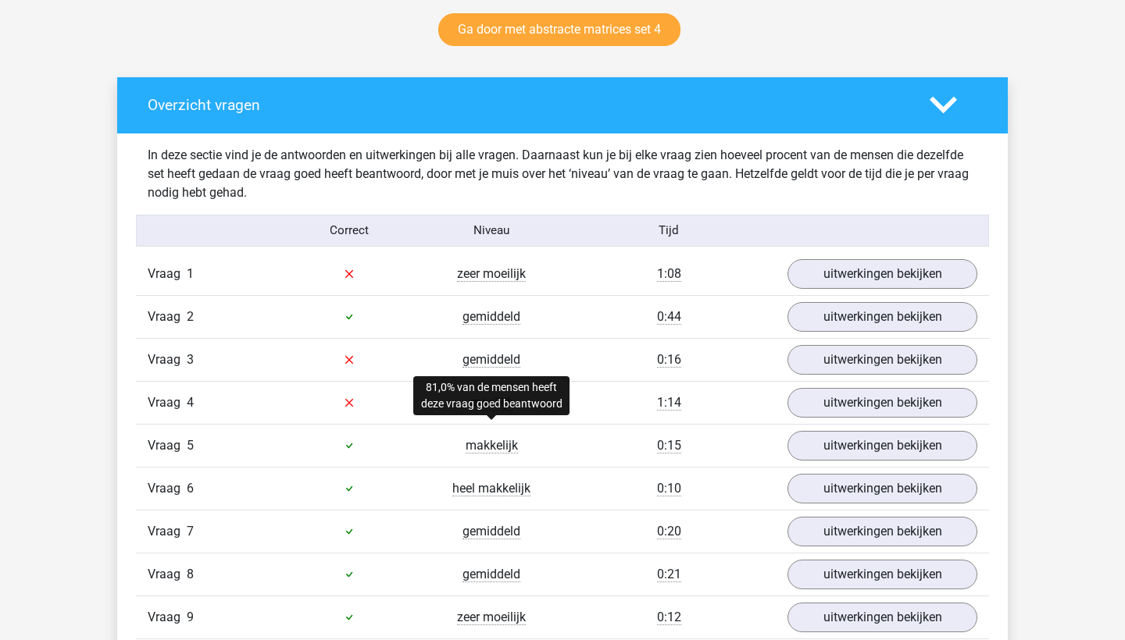
scroll to position [811, 0]
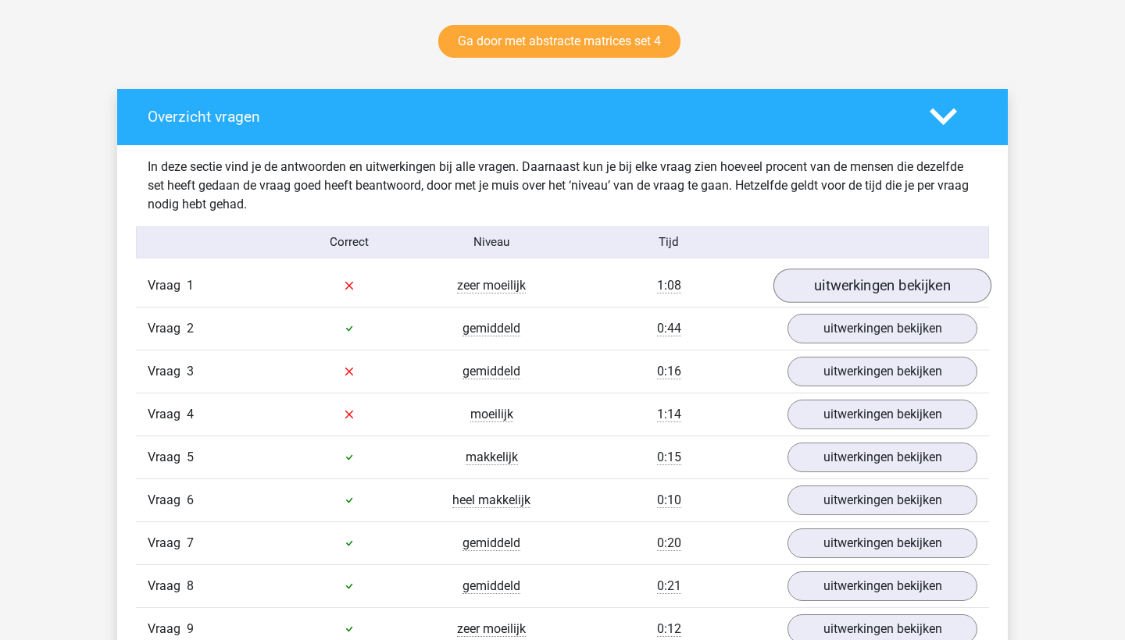
click at [807, 287] on link "uitwerkingen bekijken" at bounding box center [882, 286] width 218 height 34
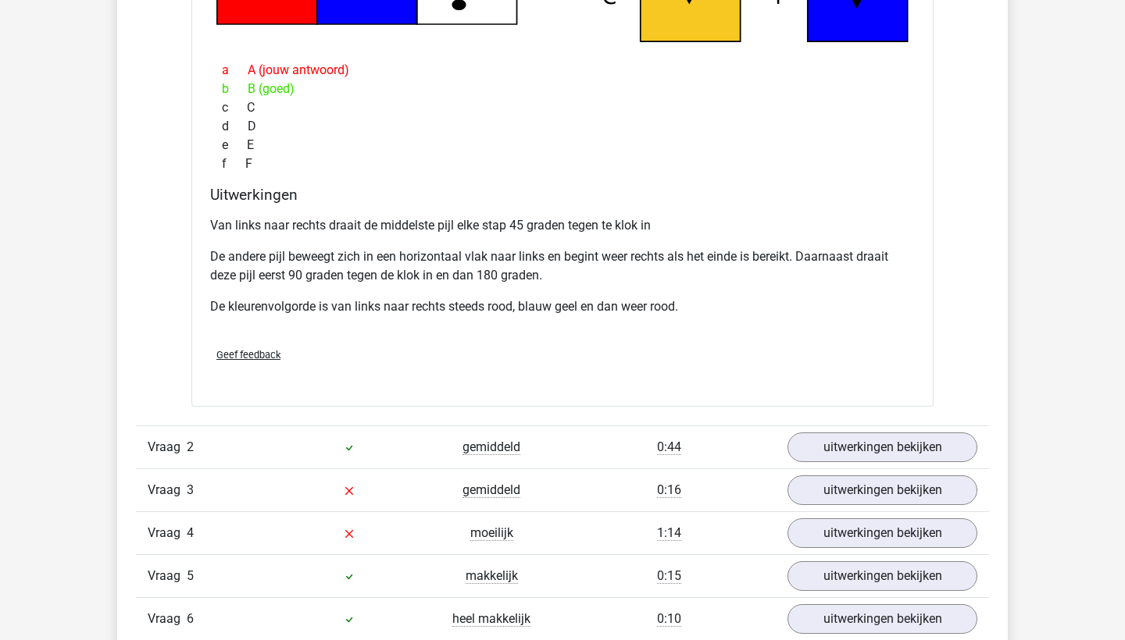
scroll to position [1487, 0]
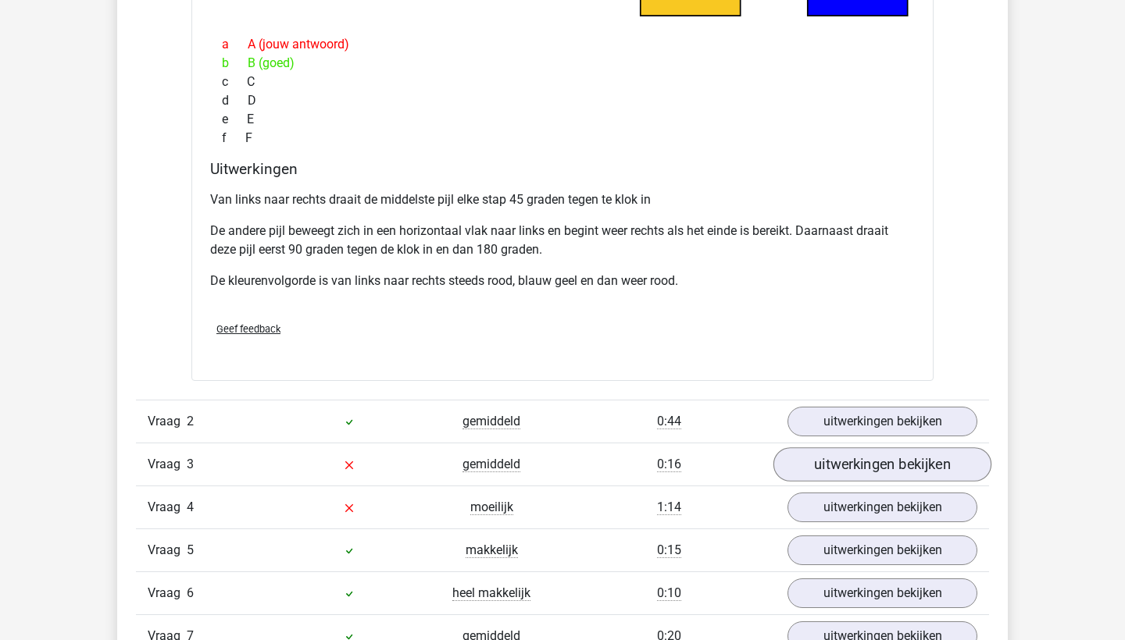
click at [847, 466] on link "uitwerkingen bekijken" at bounding box center [882, 464] width 218 height 34
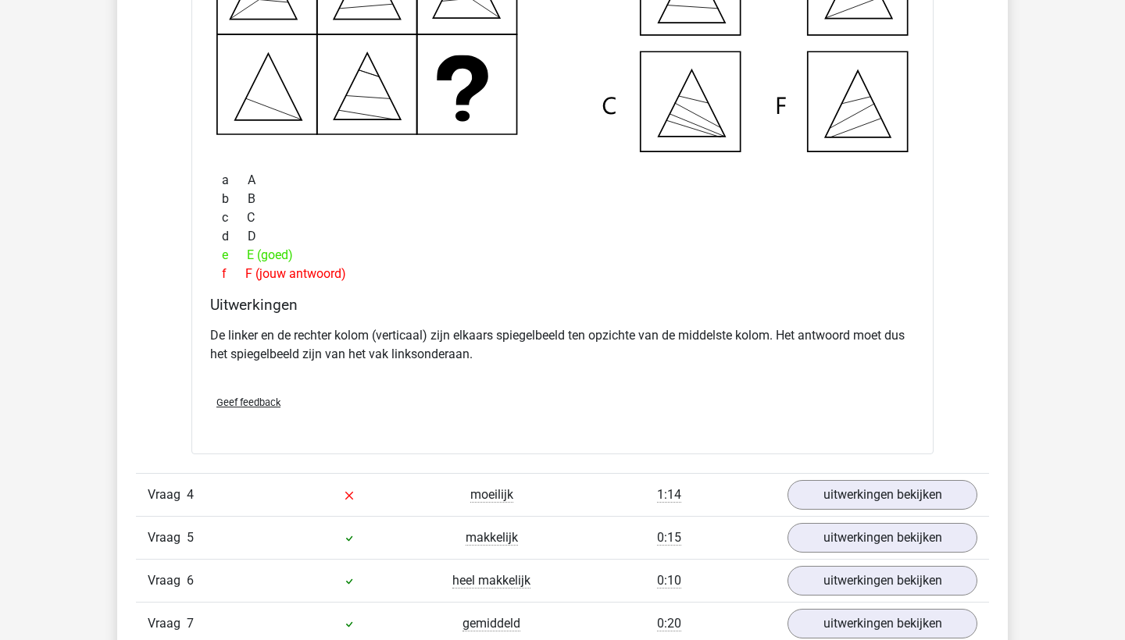
scroll to position [2429, 0]
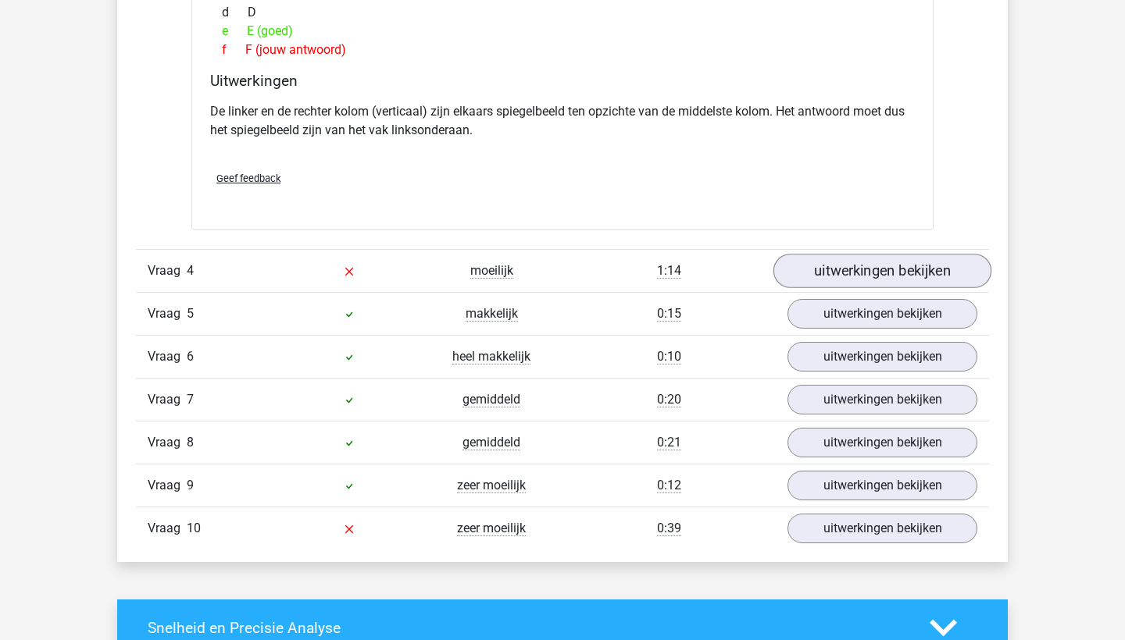
click at [850, 269] on link "uitwerkingen bekijken" at bounding box center [882, 271] width 218 height 34
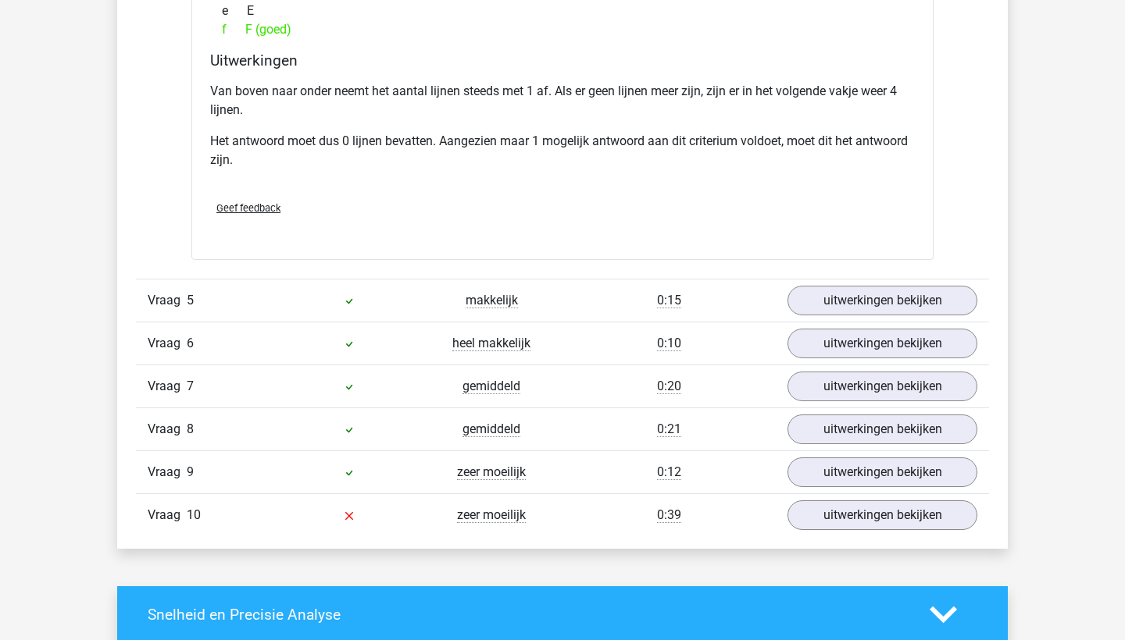
scroll to position [3199, 0]
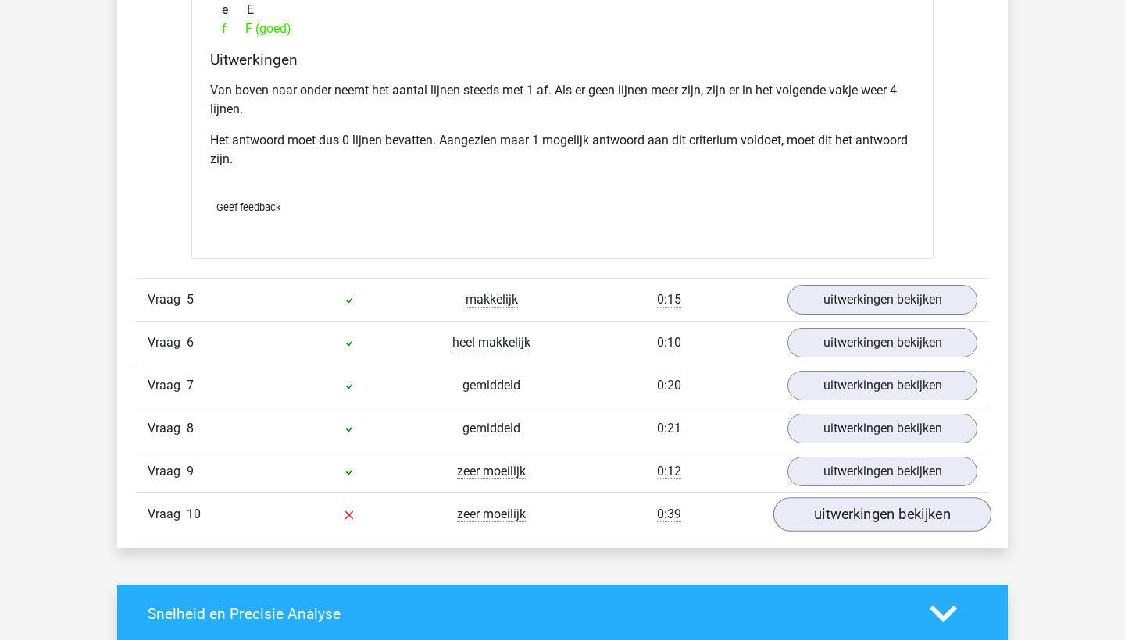
click at [814, 514] on link "uitwerkingen bekijken" at bounding box center [882, 515] width 218 height 34
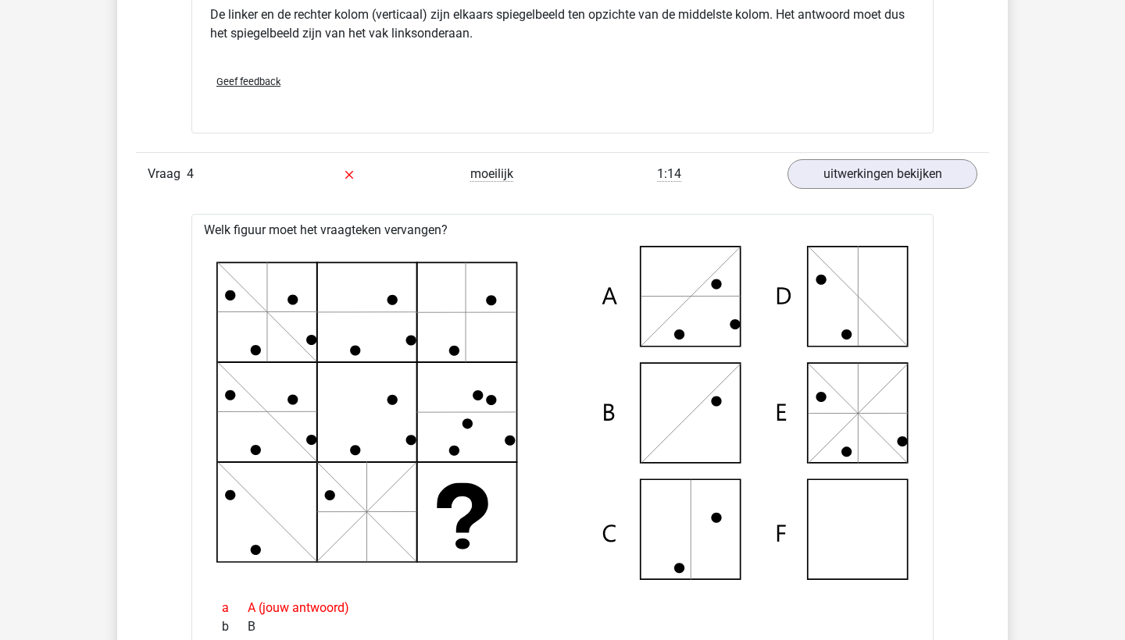
scroll to position [2524, 0]
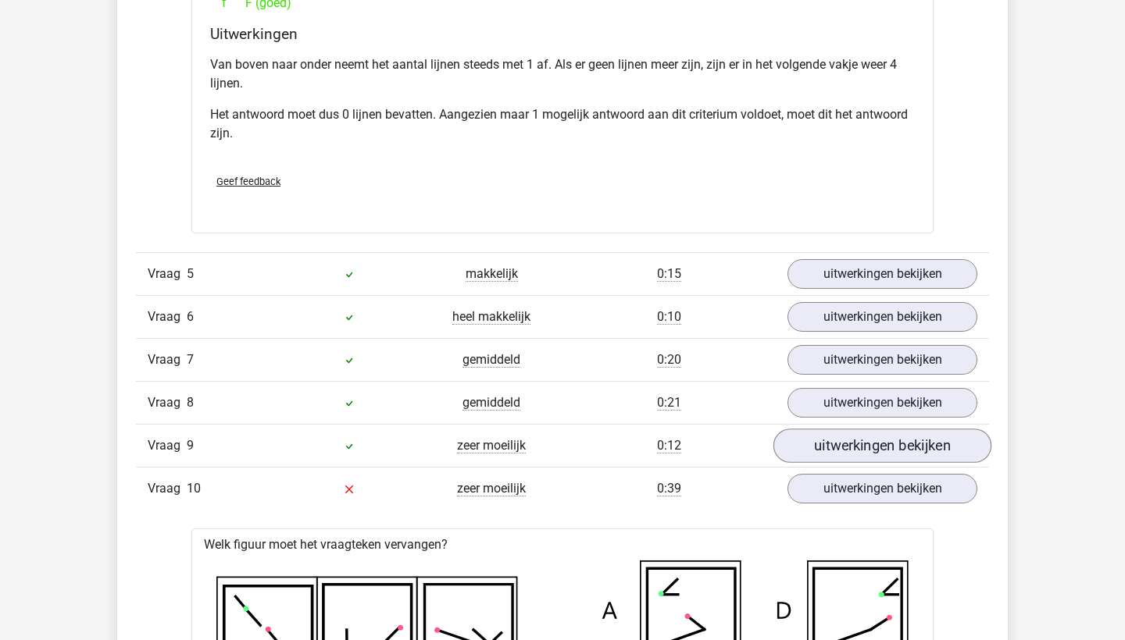
click at [815, 455] on link "uitwerkingen bekijken" at bounding box center [882, 447] width 218 height 34
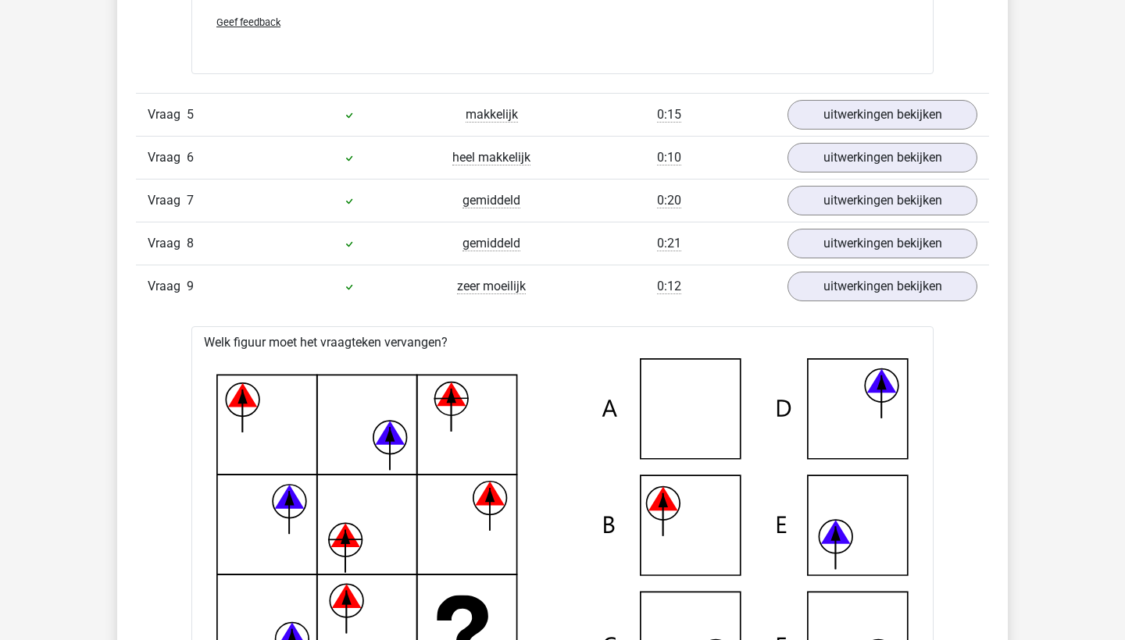
scroll to position [3385, 0]
click at [818, 294] on link "uitwerkingen bekijken" at bounding box center [882, 286] width 218 height 34
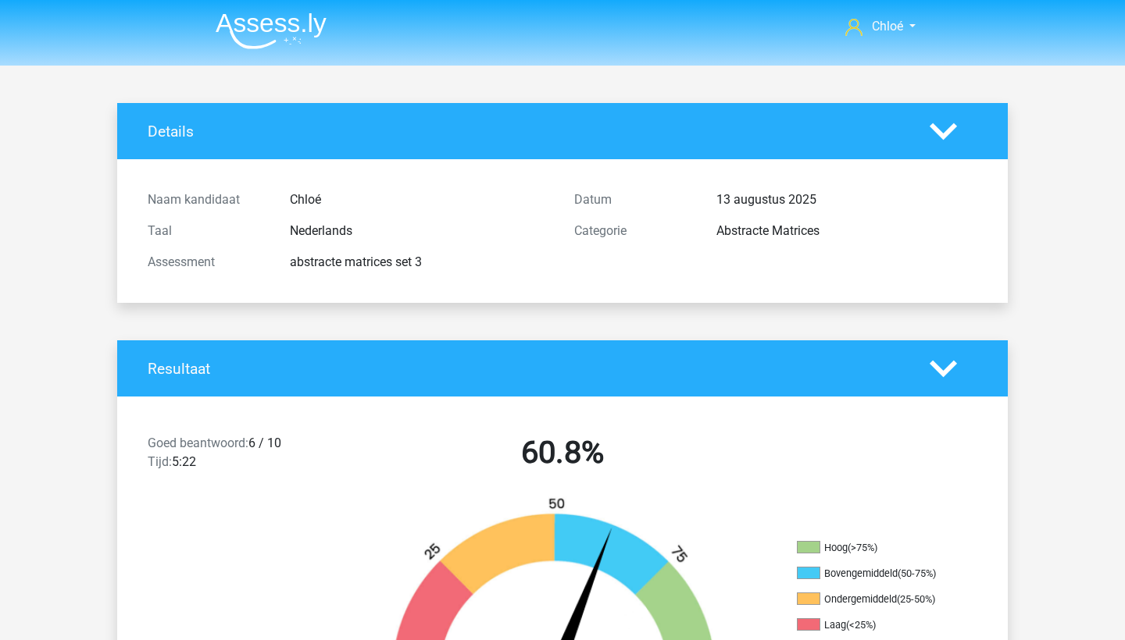
scroll to position [0, 0]
click at [295, 5] on nav "Chloé chloe.goeseels@hotmail.com" at bounding box center [562, 27] width 718 height 51
click at [298, 23] on img at bounding box center [271, 30] width 111 height 37
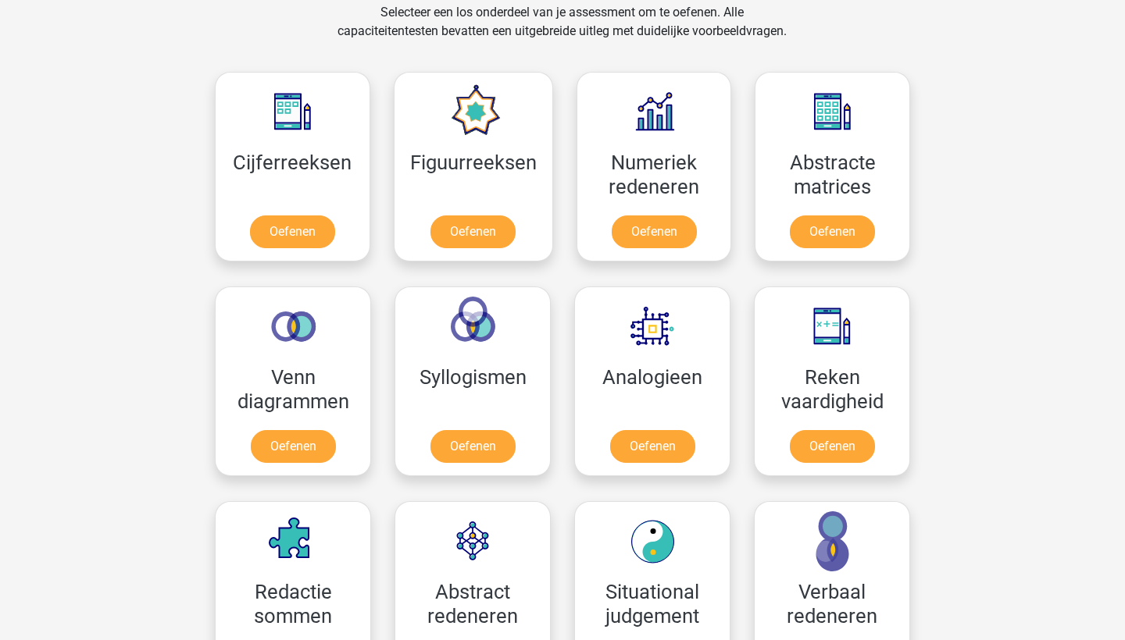
scroll to position [677, 0]
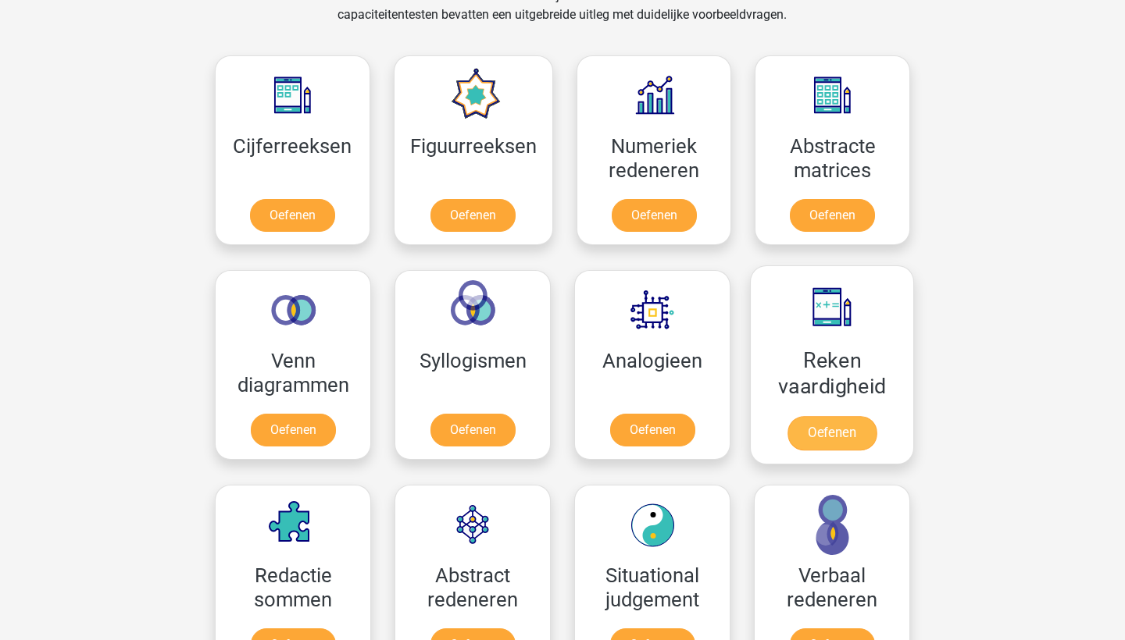
click at [830, 416] on link "Oefenen" at bounding box center [831, 433] width 89 height 34
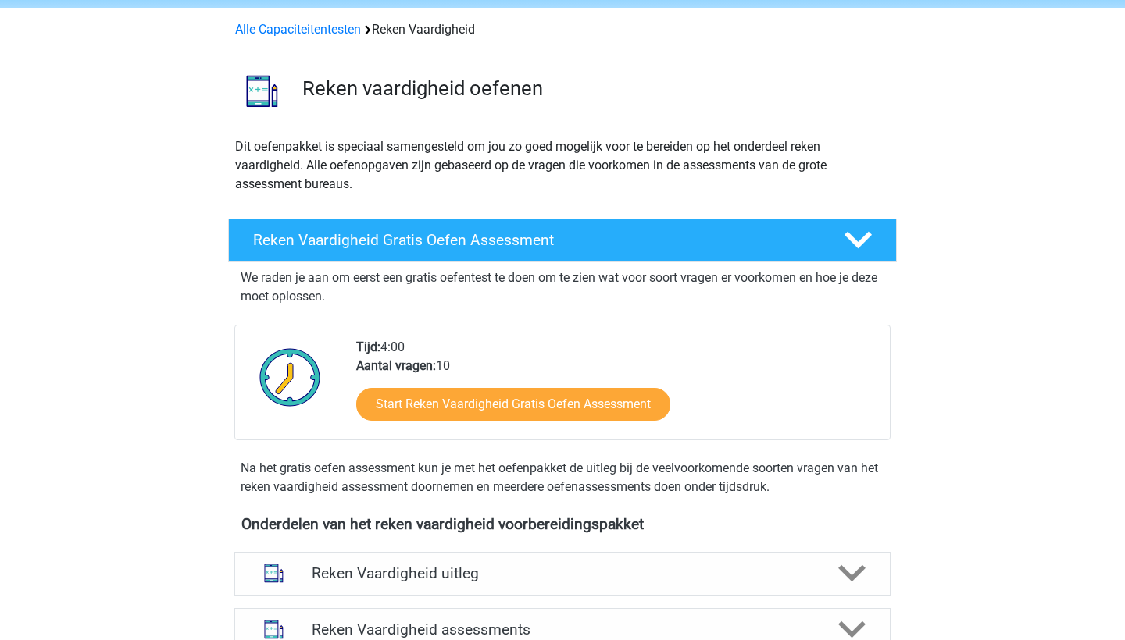
scroll to position [96, 0]
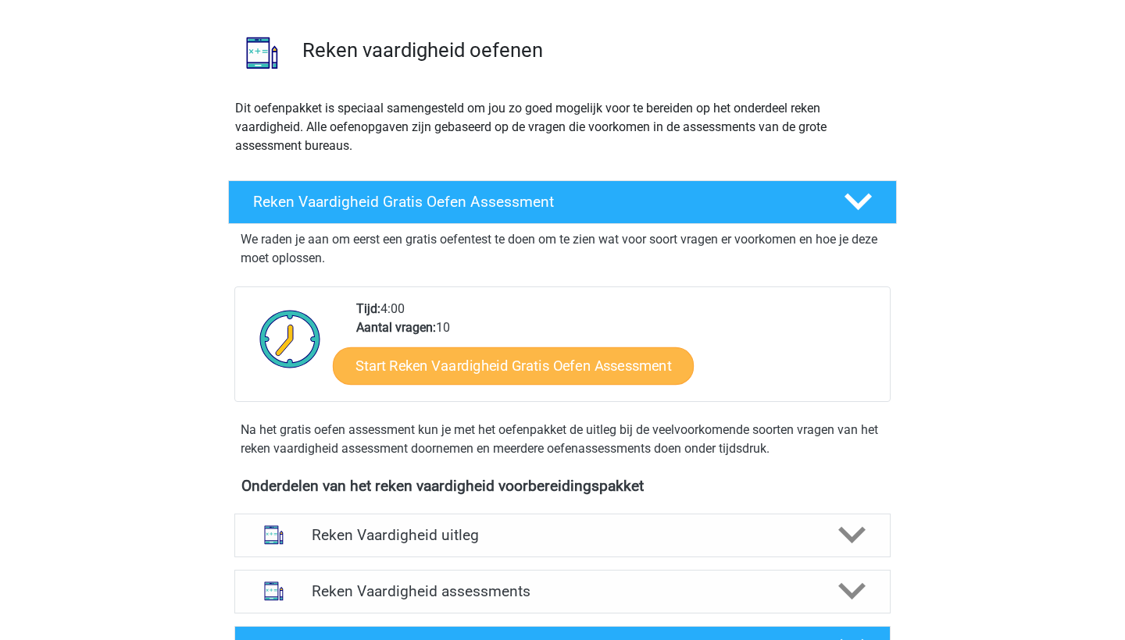
click at [660, 372] on link "Start Reken Vaardigheid Gratis Oefen Assessment" at bounding box center [513, 365] width 361 height 37
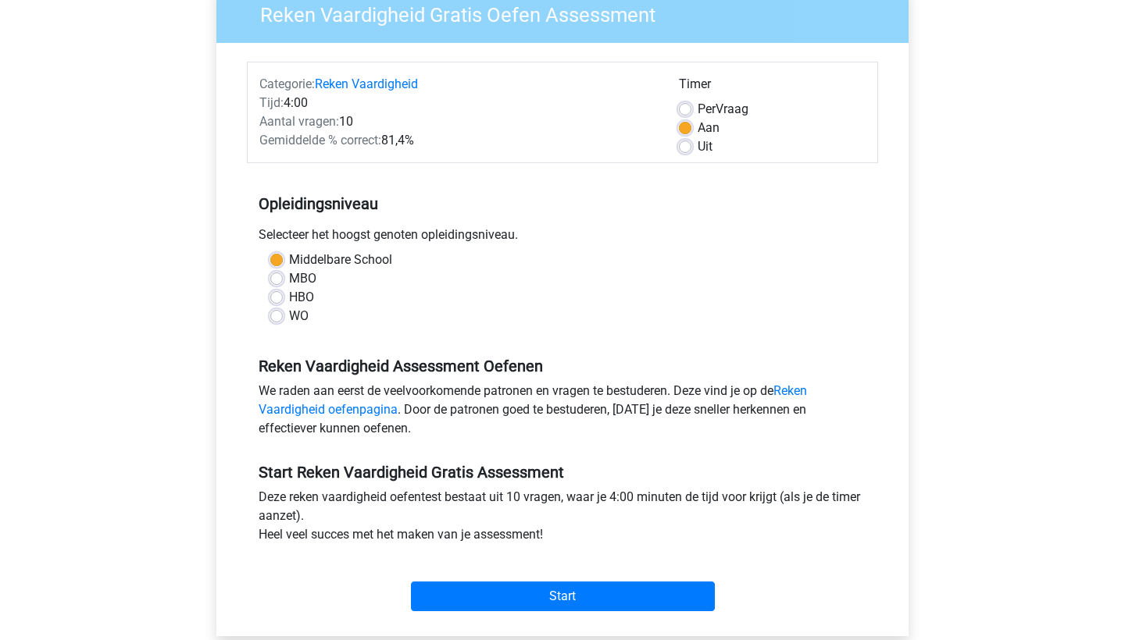
scroll to position [142, 0]
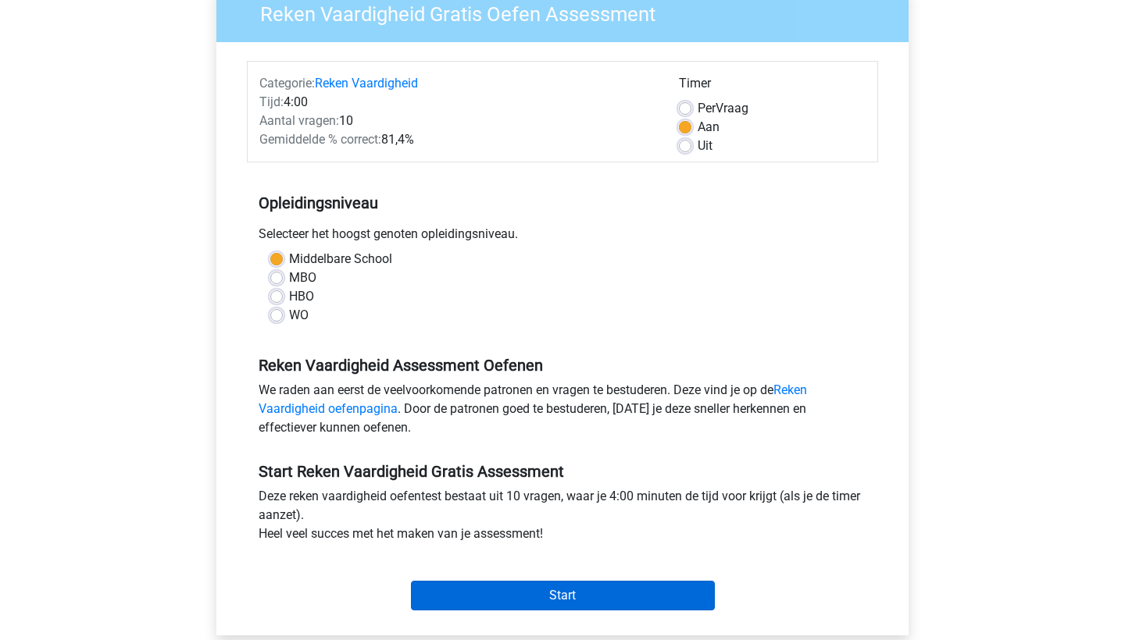
click at [586, 595] on input "Start" at bounding box center [563, 596] width 304 height 30
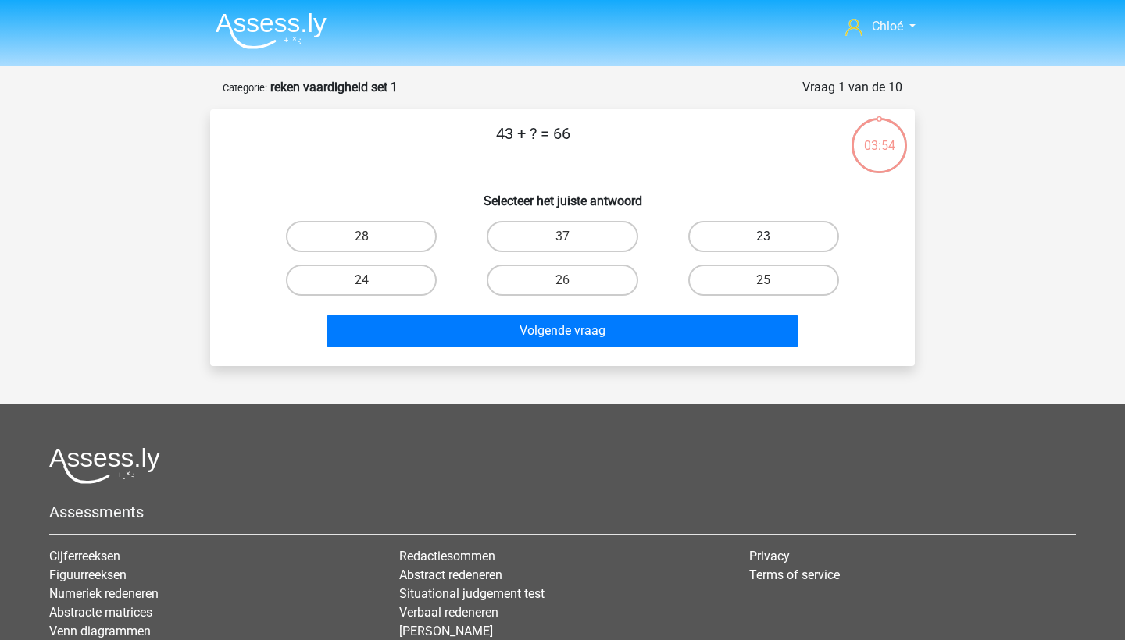
click at [761, 239] on label "23" at bounding box center [763, 236] width 151 height 31
click at [763, 239] on input "23" at bounding box center [768, 242] width 10 height 10
radio input "true"
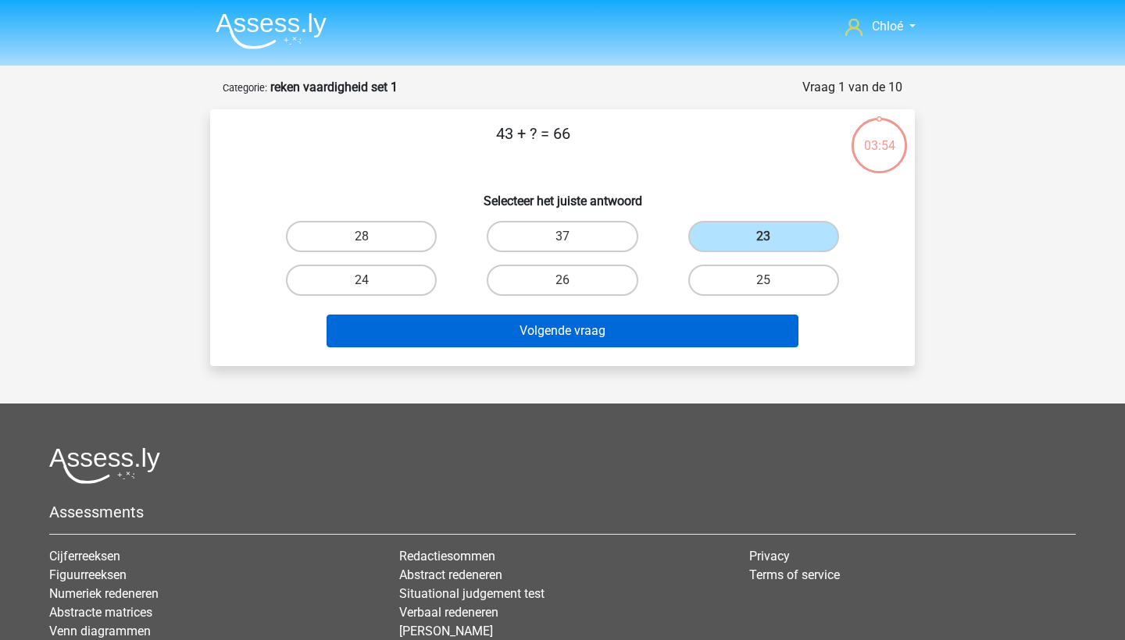
click at [686, 326] on button "Volgende vraag" at bounding box center [562, 331] width 472 height 33
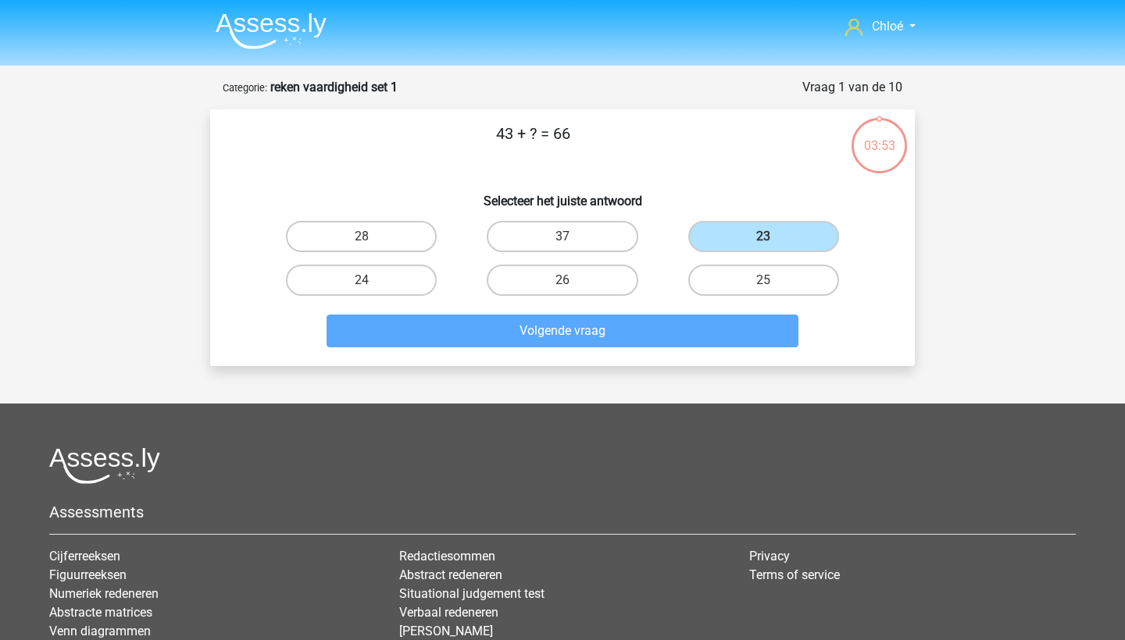
scroll to position [78, 0]
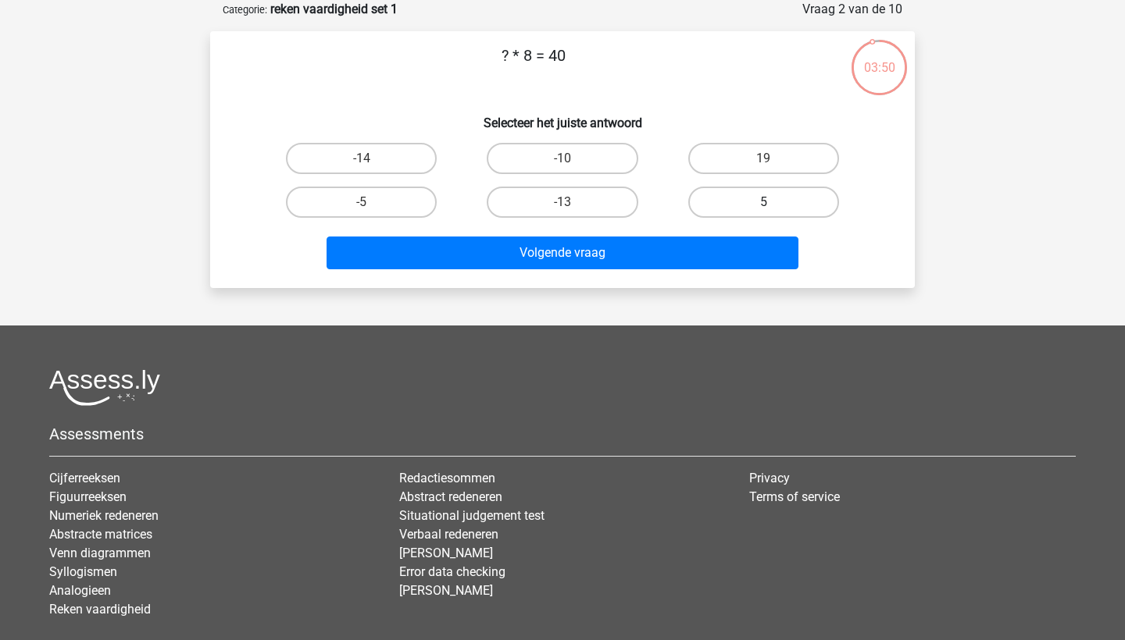
click at [715, 201] on label "5" at bounding box center [763, 202] width 151 height 31
click at [763, 202] on input "5" at bounding box center [768, 207] width 10 height 10
radio input "true"
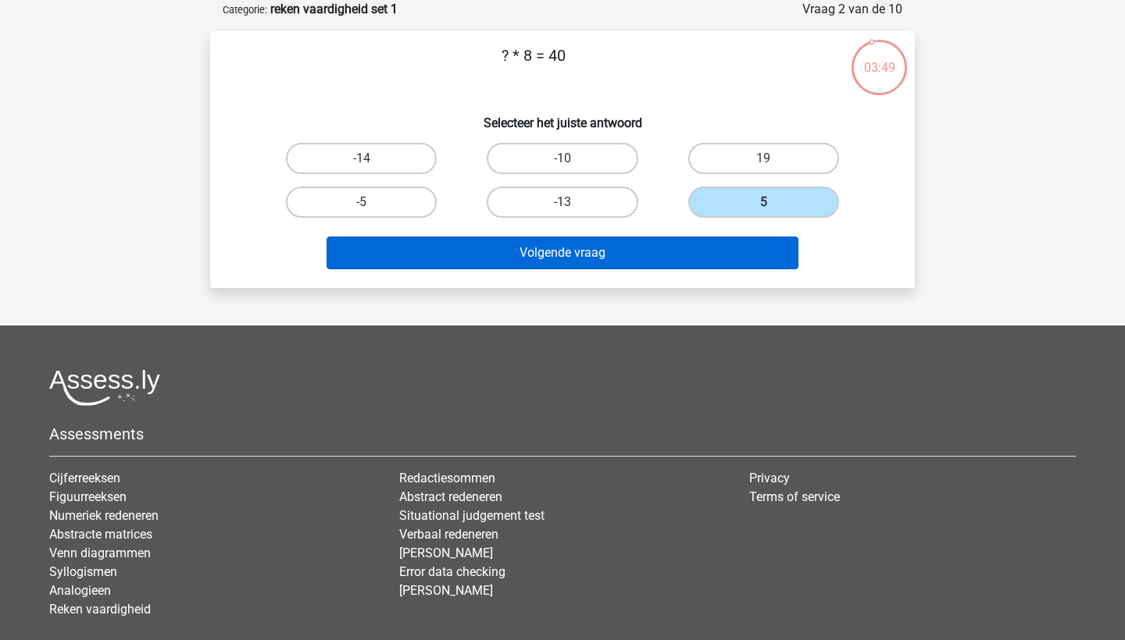
click at [663, 255] on button "Volgende vraag" at bounding box center [562, 253] width 472 height 33
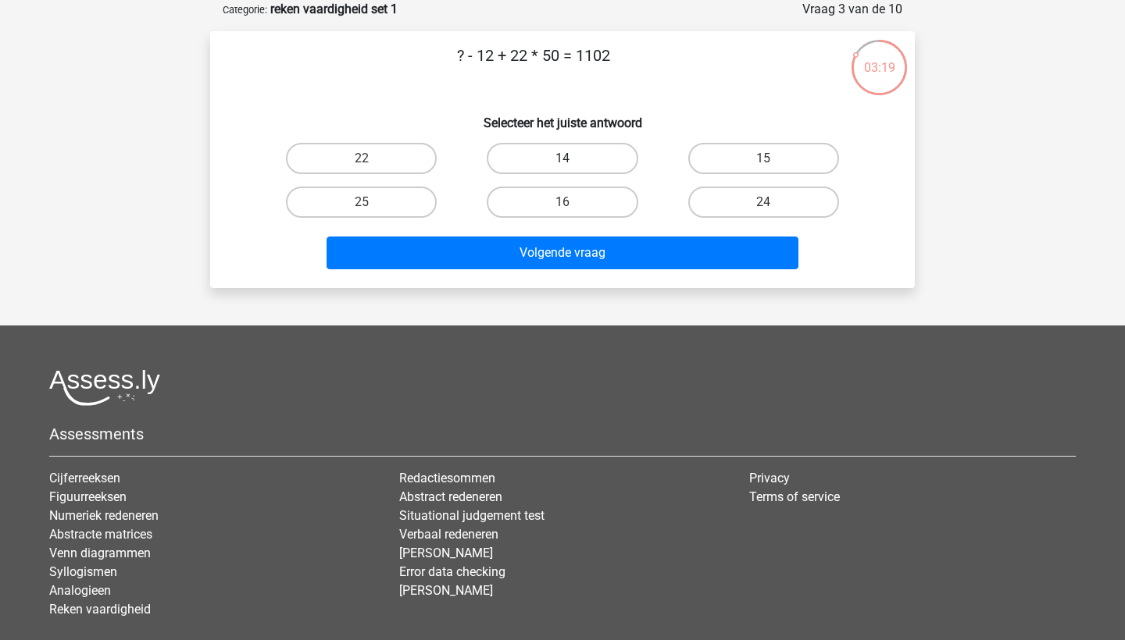
click at [561, 172] on label "14" at bounding box center [562, 158] width 151 height 31
click at [562, 169] on input "14" at bounding box center [567, 164] width 10 height 10
radio input "true"
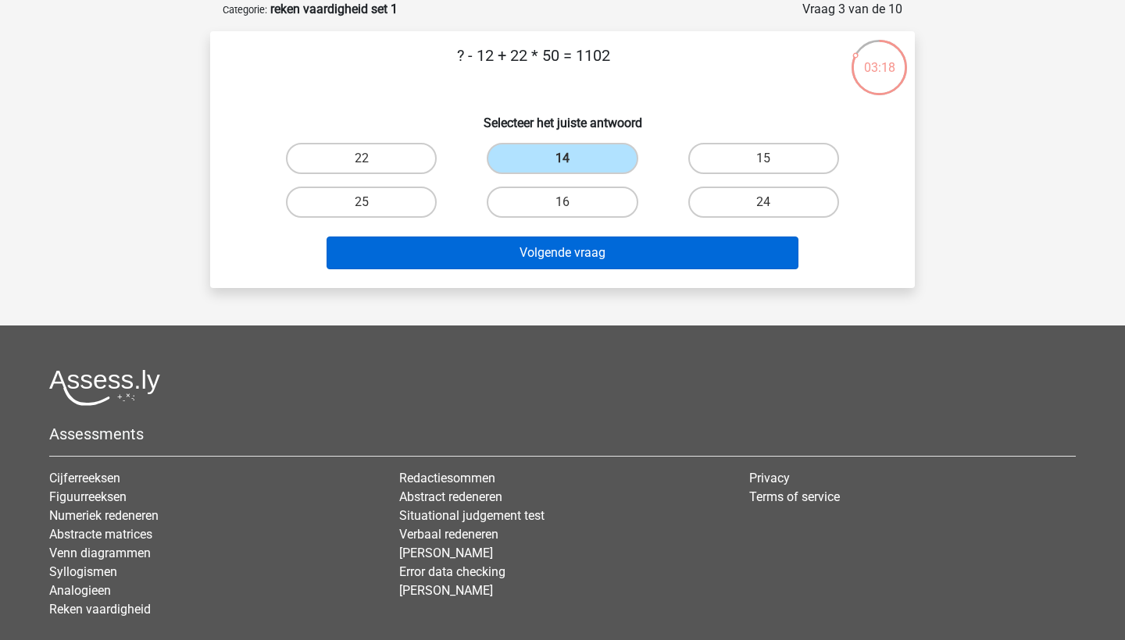
click at [541, 253] on button "Volgende vraag" at bounding box center [562, 253] width 472 height 33
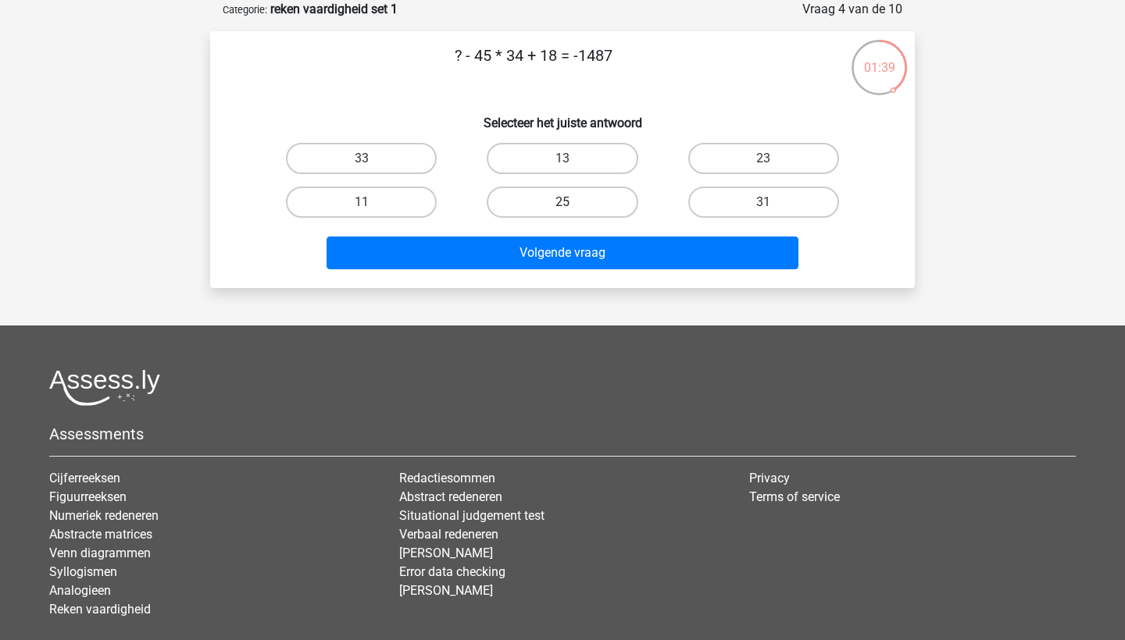
click at [535, 198] on label "25" at bounding box center [562, 202] width 151 height 31
click at [562, 202] on input "25" at bounding box center [567, 207] width 10 height 10
radio input "true"
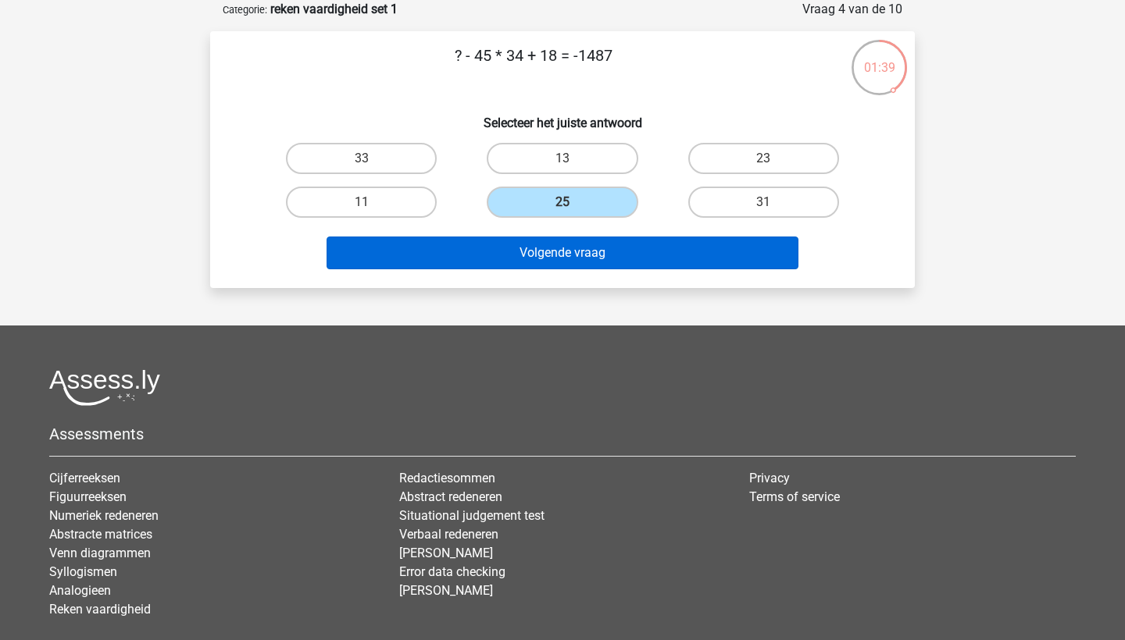
click at [535, 257] on button "Volgende vraag" at bounding box center [562, 253] width 472 height 33
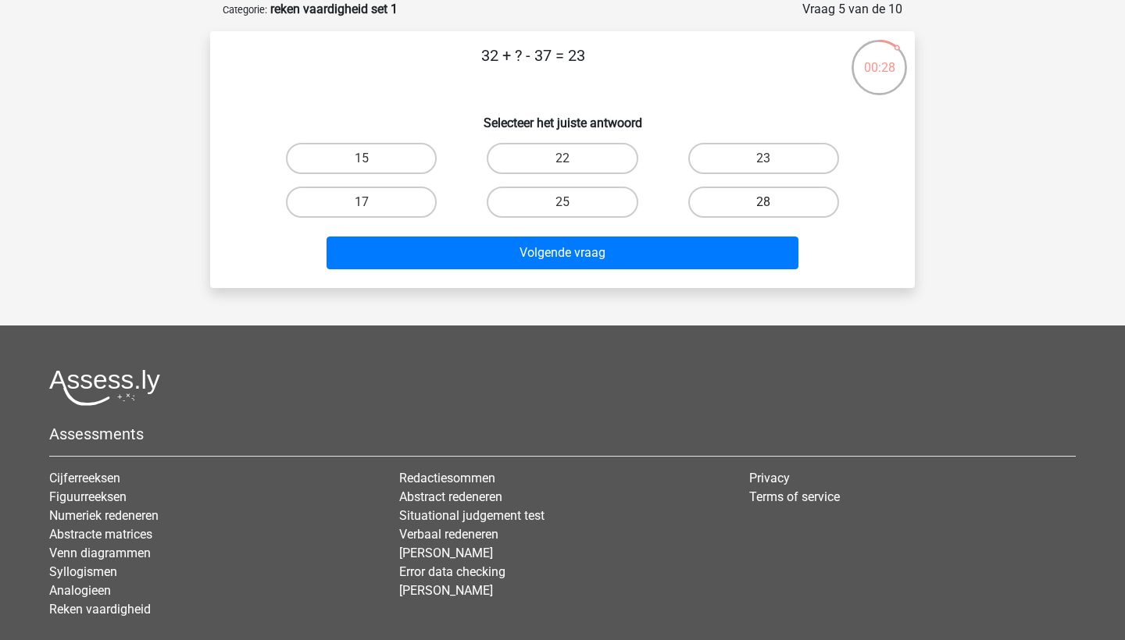
click at [730, 199] on label "28" at bounding box center [763, 202] width 151 height 31
click at [763, 202] on input "28" at bounding box center [768, 207] width 10 height 10
radio input "true"
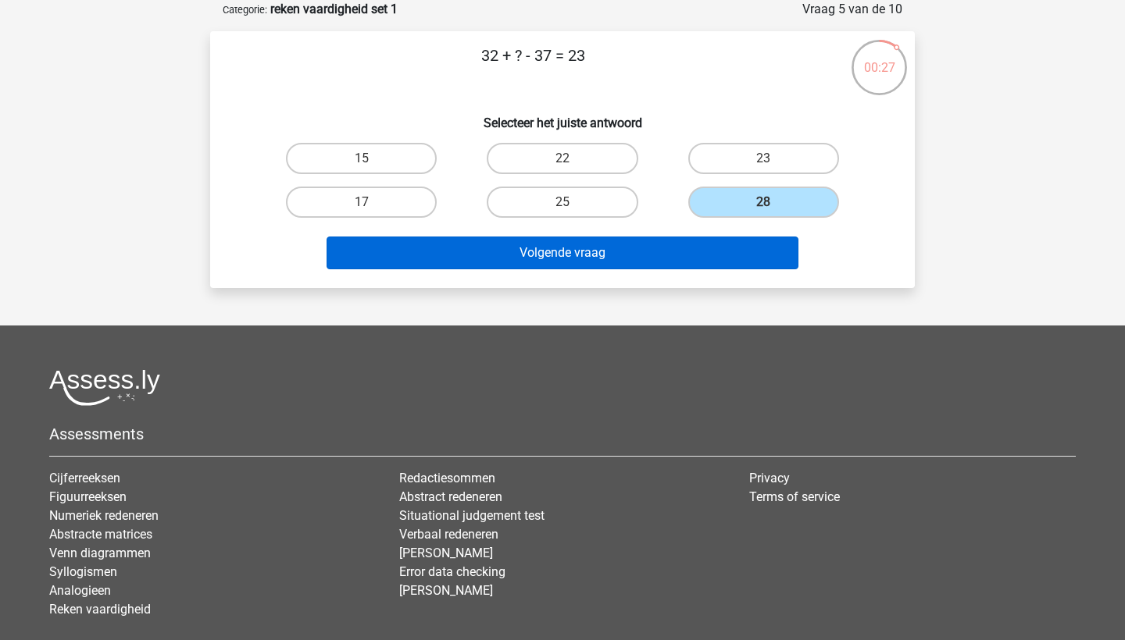
click at [710, 244] on button "Volgende vraag" at bounding box center [562, 253] width 472 height 33
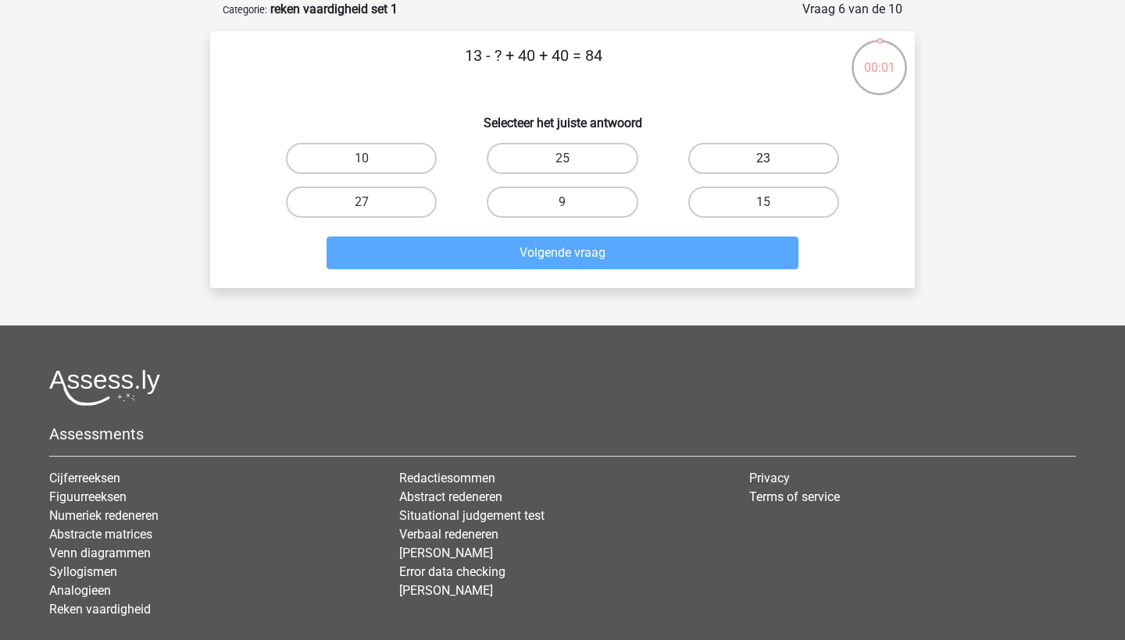
click at [731, 166] on label "23" at bounding box center [763, 158] width 151 height 31
click at [763, 166] on input "23" at bounding box center [768, 164] width 10 height 10
radio input "true"
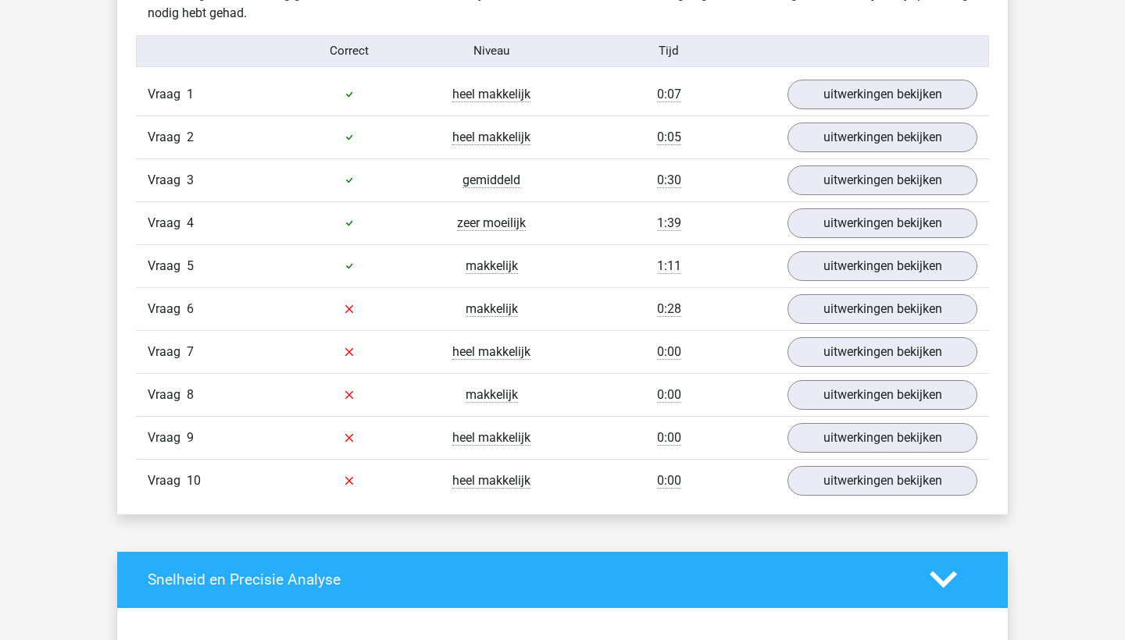
scroll to position [996, 0]
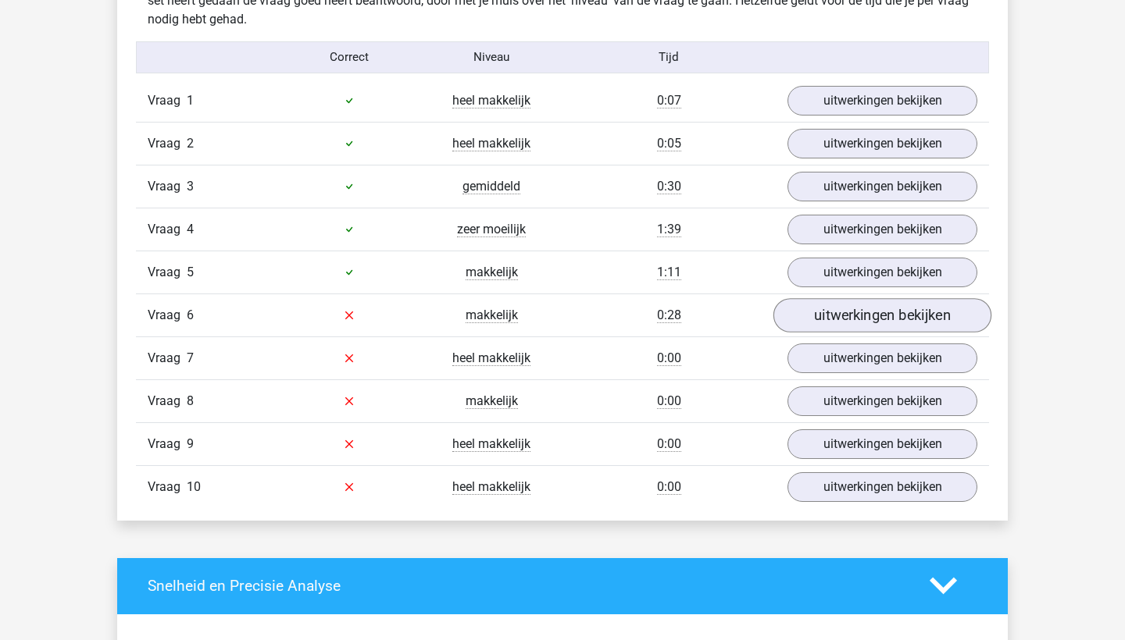
click at [844, 319] on link "uitwerkingen bekijken" at bounding box center [882, 315] width 218 height 34
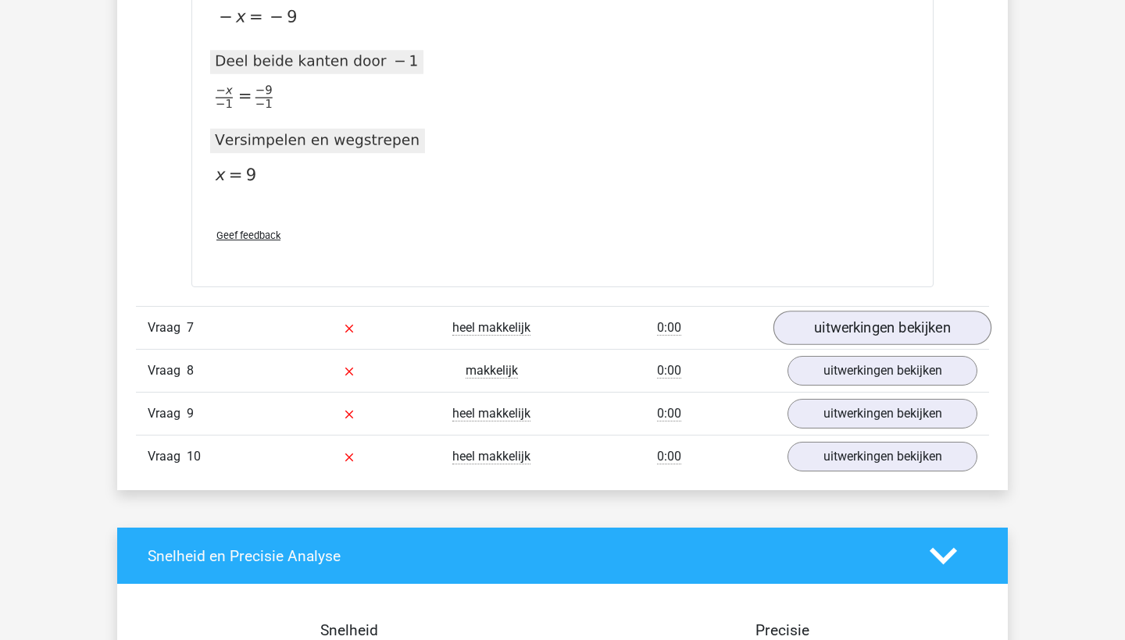
scroll to position [1902, 0]
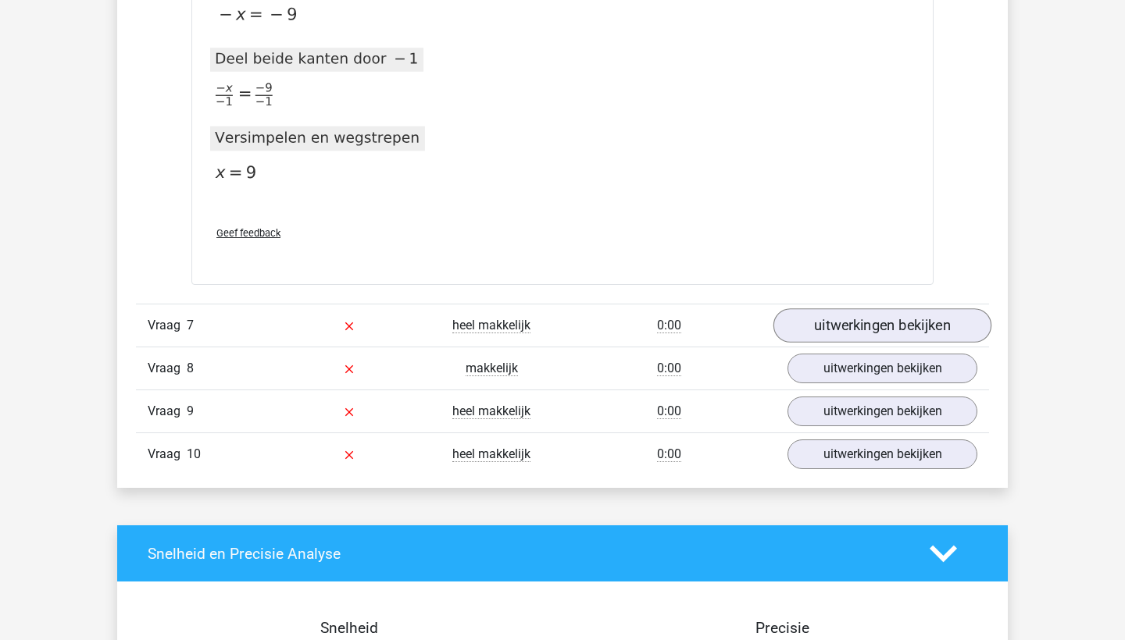
click at [861, 333] on link "uitwerkingen bekijken" at bounding box center [882, 326] width 218 height 34
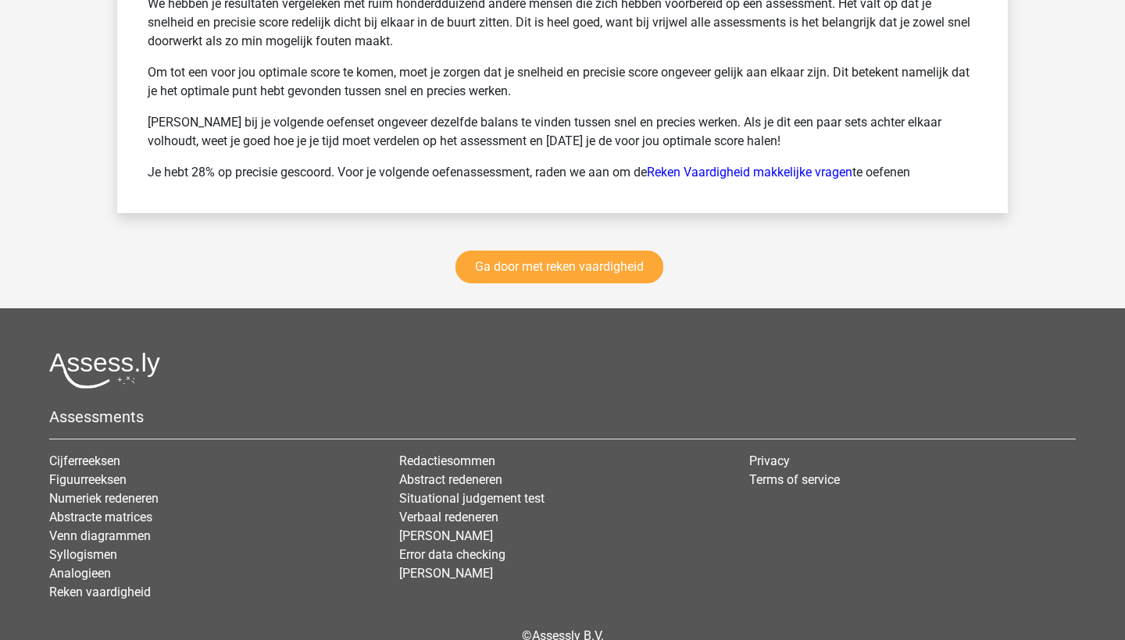
scroll to position [3856, 0]
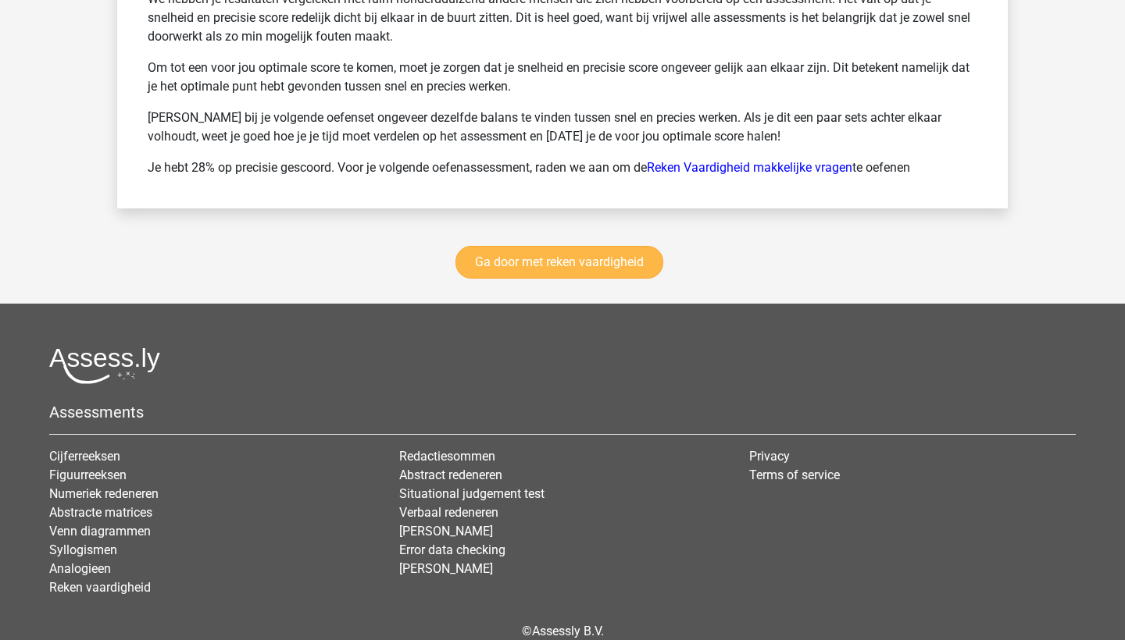
click at [593, 258] on link "Ga door met reken vaardigheid" at bounding box center [559, 262] width 208 height 33
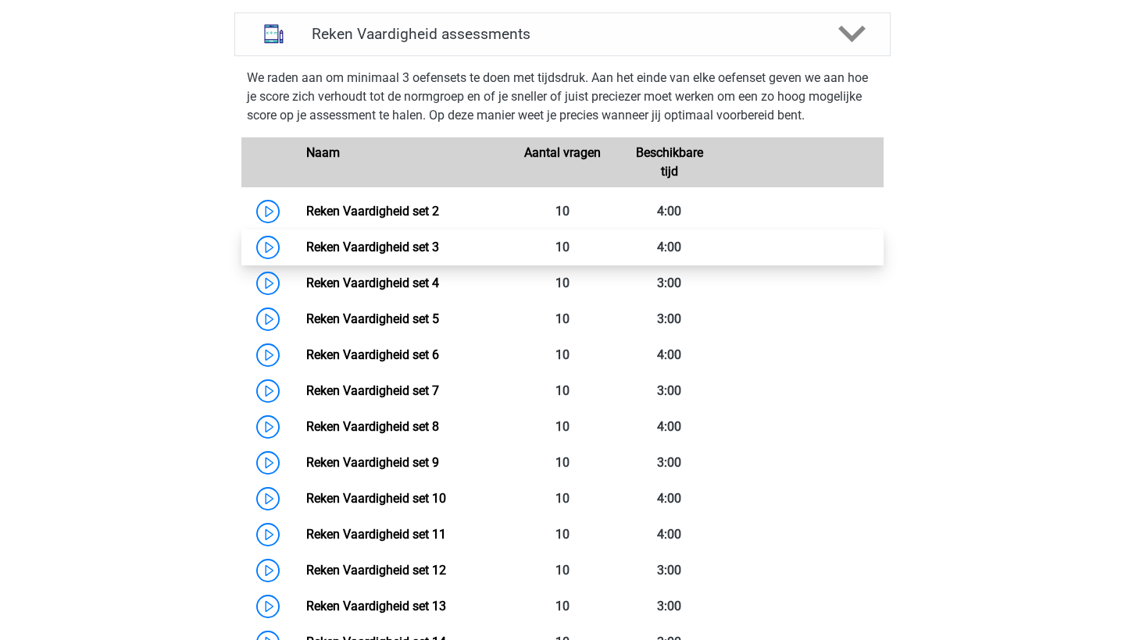
scroll to position [654, 0]
click at [396, 251] on link "Reken Vaardigheid set 3" at bounding box center [372, 247] width 133 height 15
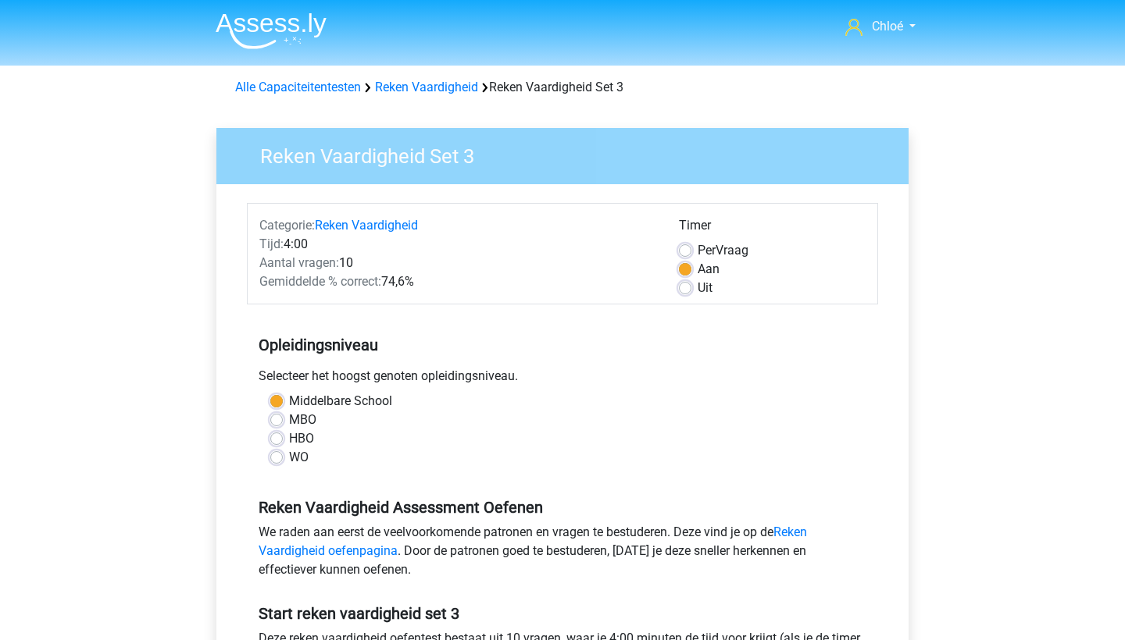
click at [295, 458] on label "WO" at bounding box center [299, 457] width 20 height 19
click at [283, 458] on input "WO" at bounding box center [276, 456] width 12 height 16
radio input "true"
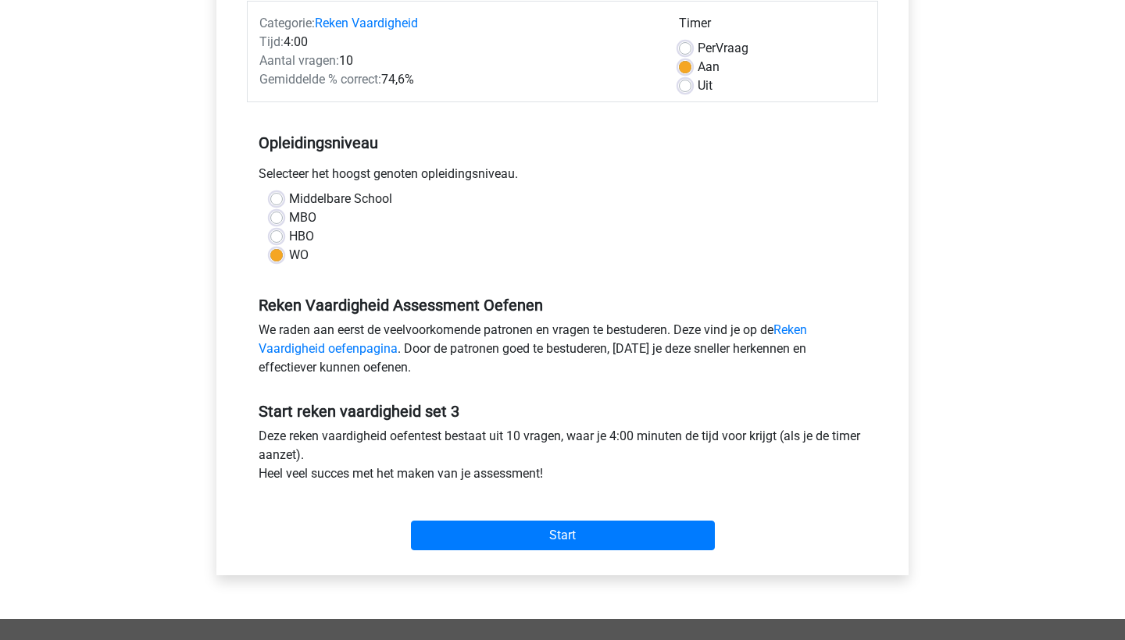
scroll to position [340, 0]
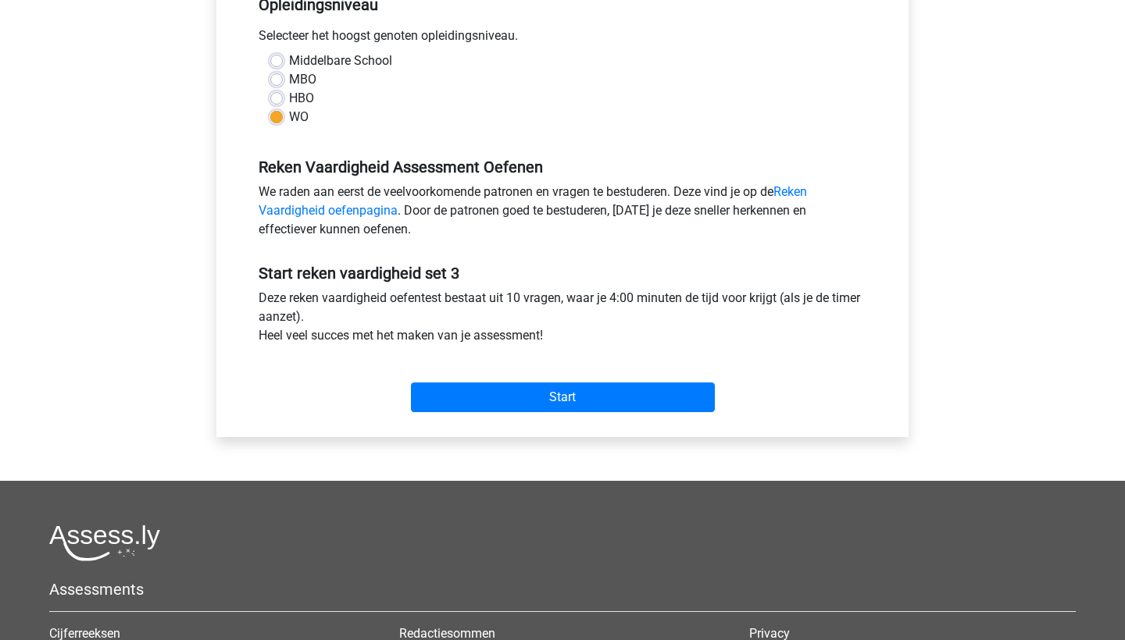
click at [509, 426] on div "Categorie: Reken Vaardigheid Tijd: 4:00 Aantal vragen: 10 Gemiddelde % correct:…" at bounding box center [562, 140] width 668 height 593
click at [510, 401] on input "Start" at bounding box center [563, 398] width 304 height 30
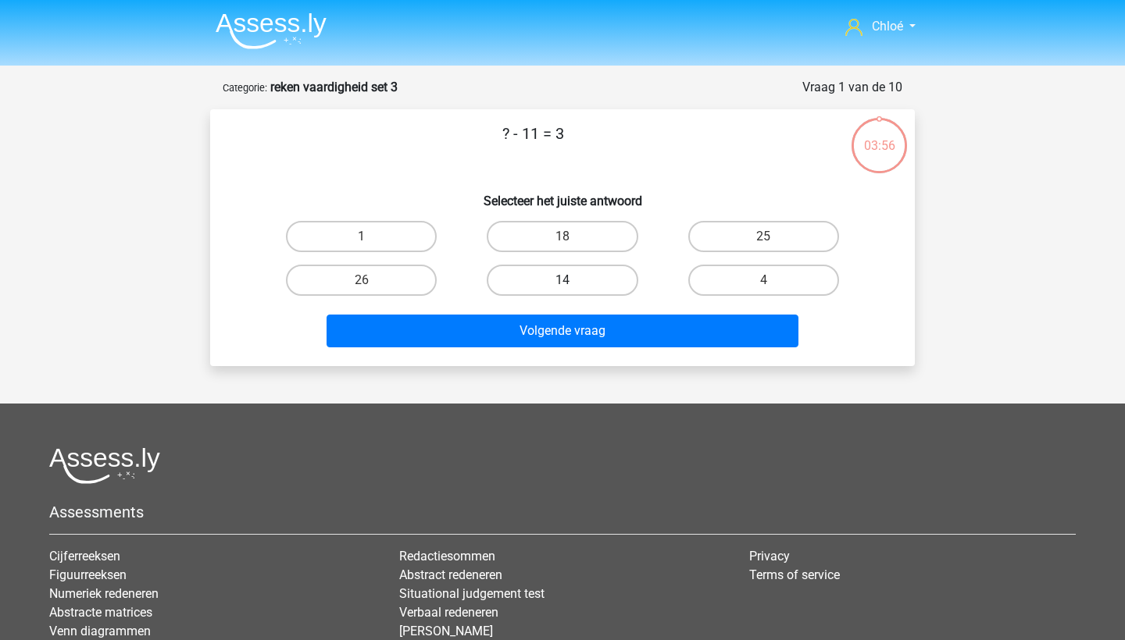
click at [549, 281] on label "14" at bounding box center [562, 280] width 151 height 31
click at [562, 281] on input "14" at bounding box center [567, 285] width 10 height 10
radio input "true"
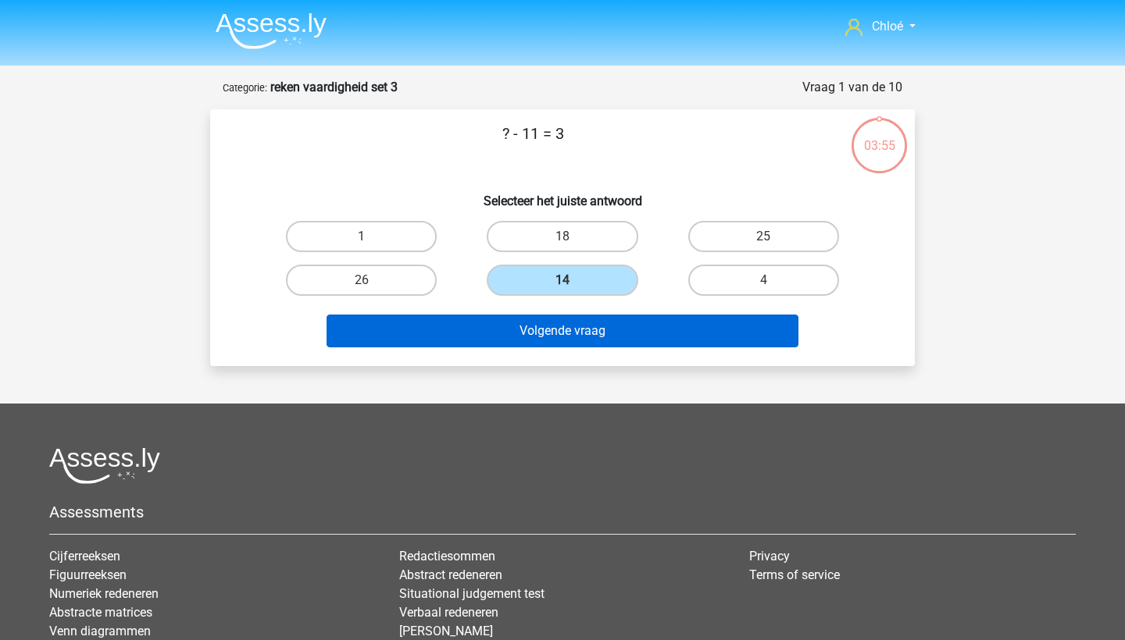
click at [549, 333] on button "Volgende vraag" at bounding box center [562, 331] width 472 height 33
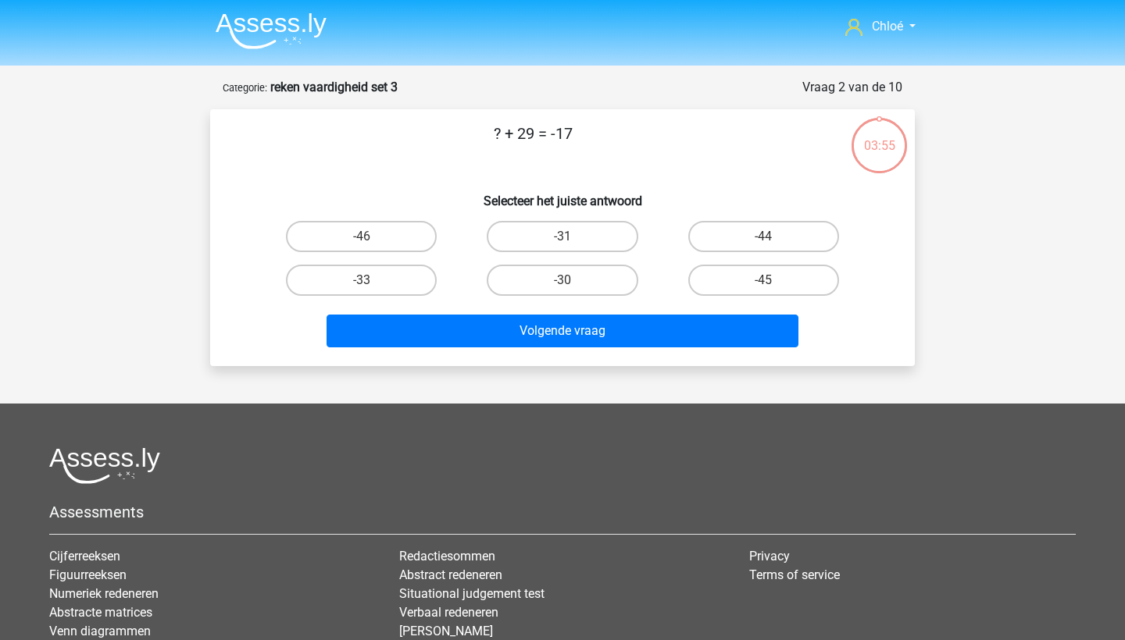
scroll to position [78, 0]
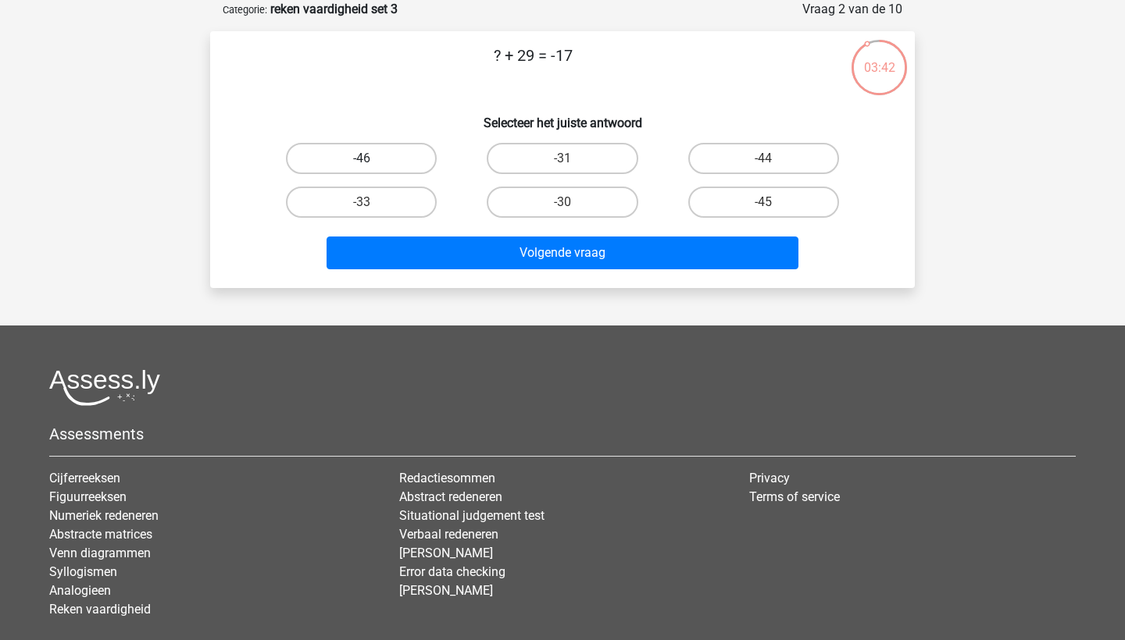
click at [387, 169] on label "-46" at bounding box center [361, 158] width 151 height 31
click at [372, 169] on input "-46" at bounding box center [367, 164] width 10 height 10
radio input "true"
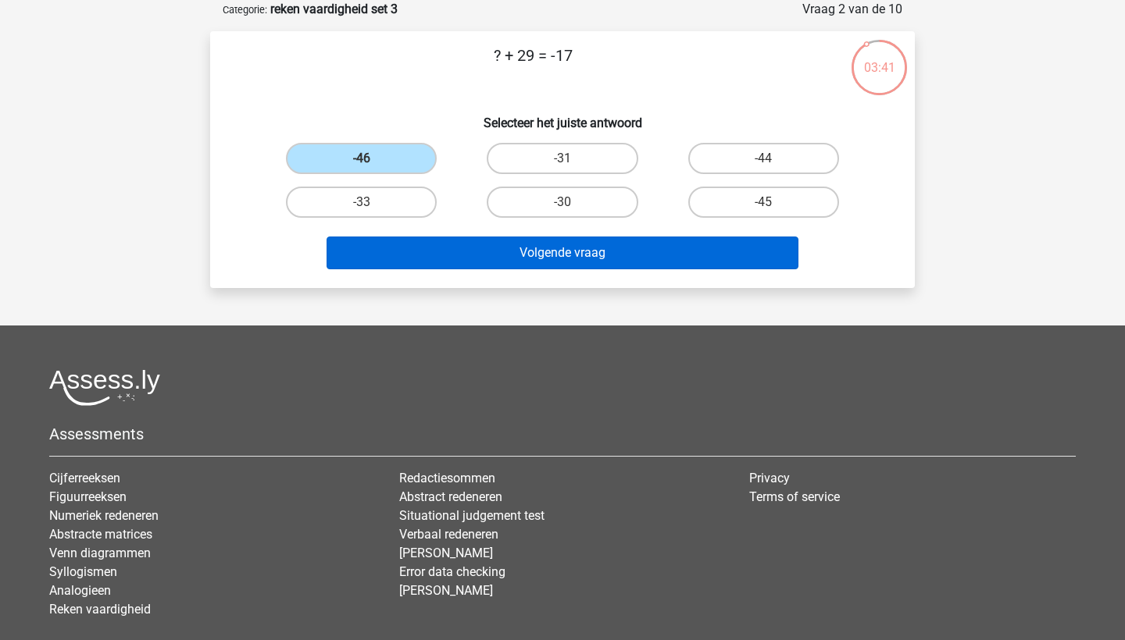
click at [432, 254] on button "Volgende vraag" at bounding box center [562, 253] width 472 height 33
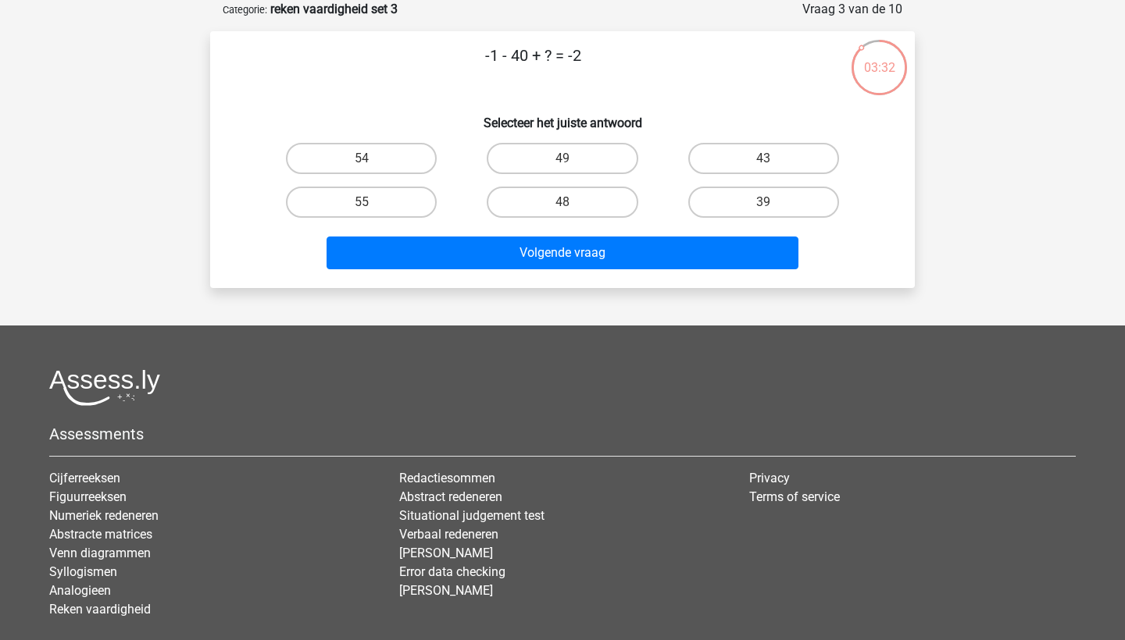
click at [432, 254] on button "Volgende vraag" at bounding box center [562, 253] width 472 height 33
click at [743, 208] on label "39" at bounding box center [763, 202] width 151 height 31
click at [763, 208] on input "39" at bounding box center [768, 207] width 10 height 10
radio input "true"
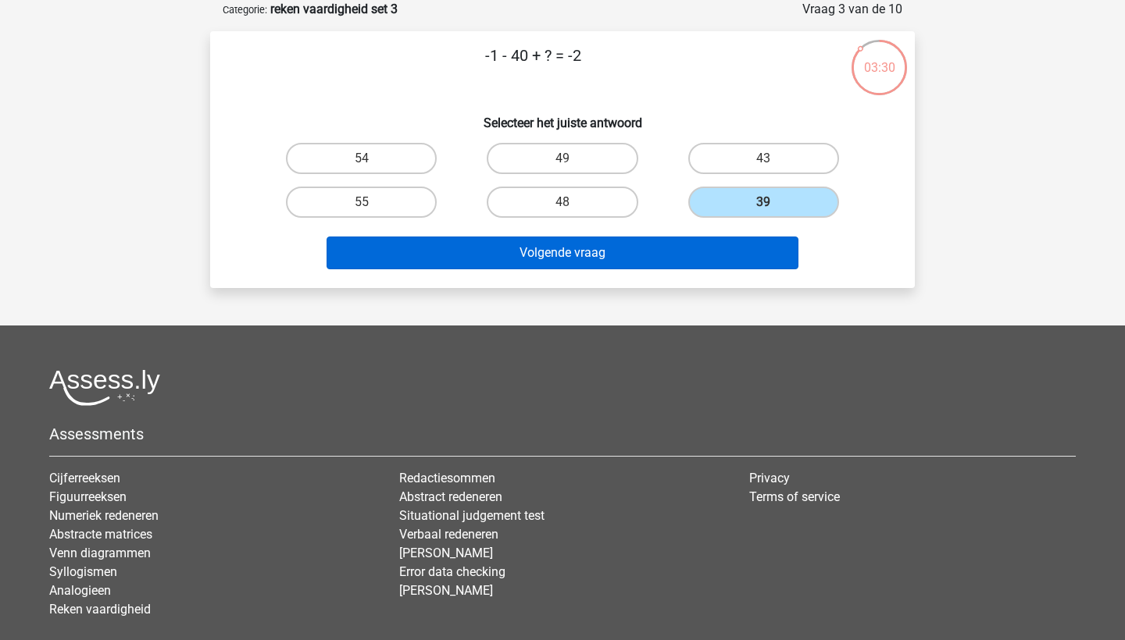
click at [725, 248] on button "Volgende vraag" at bounding box center [562, 253] width 472 height 33
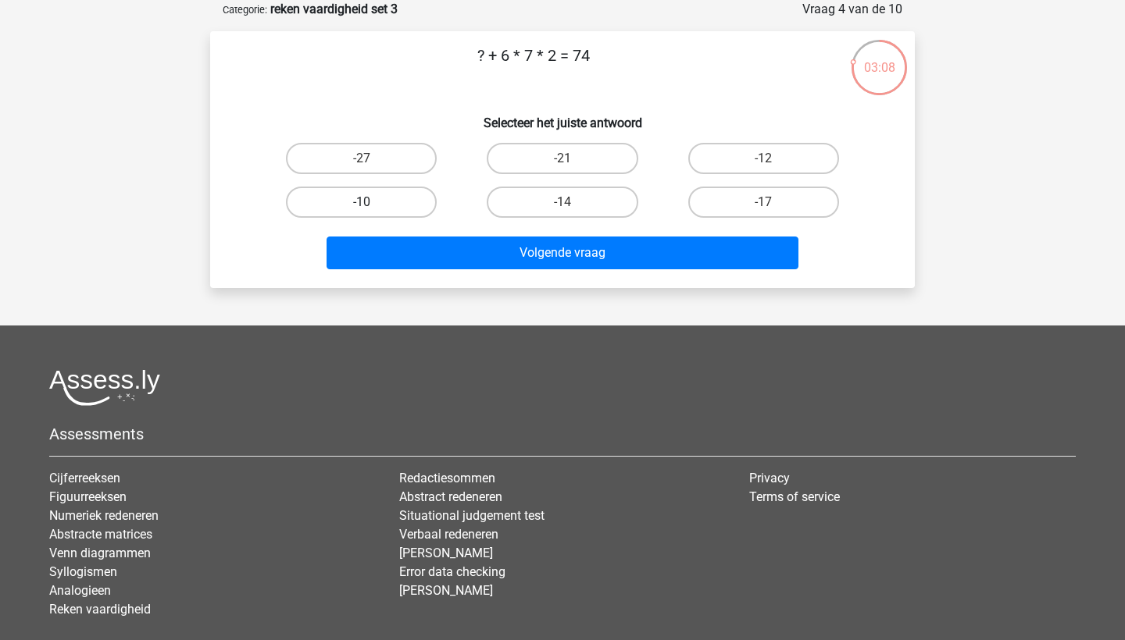
click at [424, 191] on label "-10" at bounding box center [361, 202] width 151 height 31
click at [372, 202] on input "-10" at bounding box center [367, 207] width 10 height 10
radio input "true"
click at [461, 231] on div "Volgende vraag" at bounding box center [562, 250] width 654 height 52
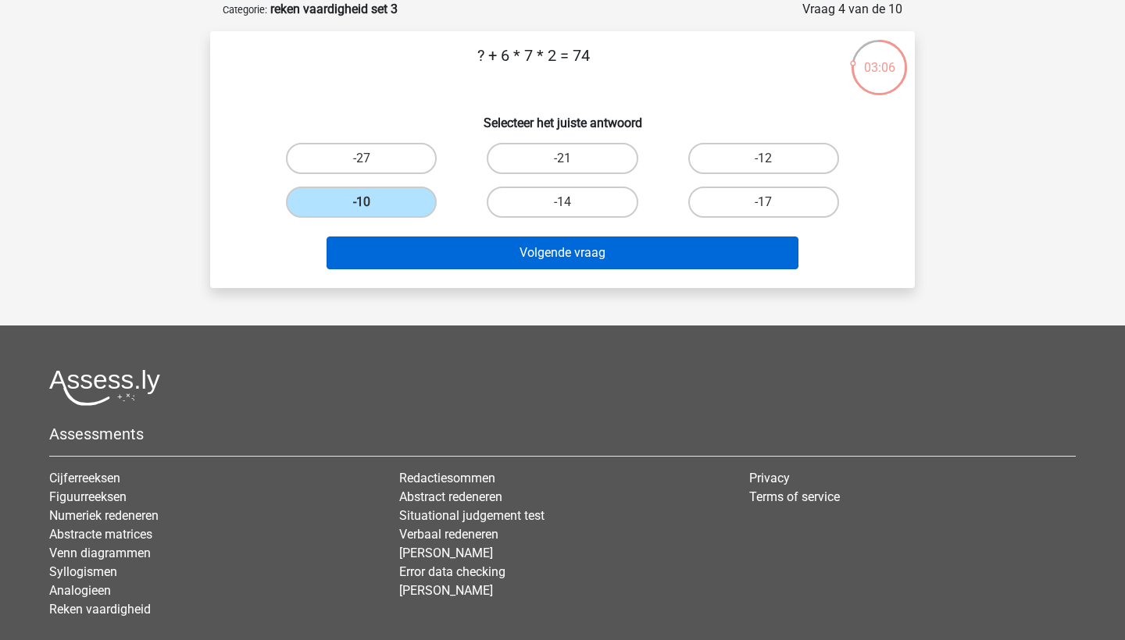
click at [469, 249] on button "Volgende vraag" at bounding box center [562, 253] width 472 height 33
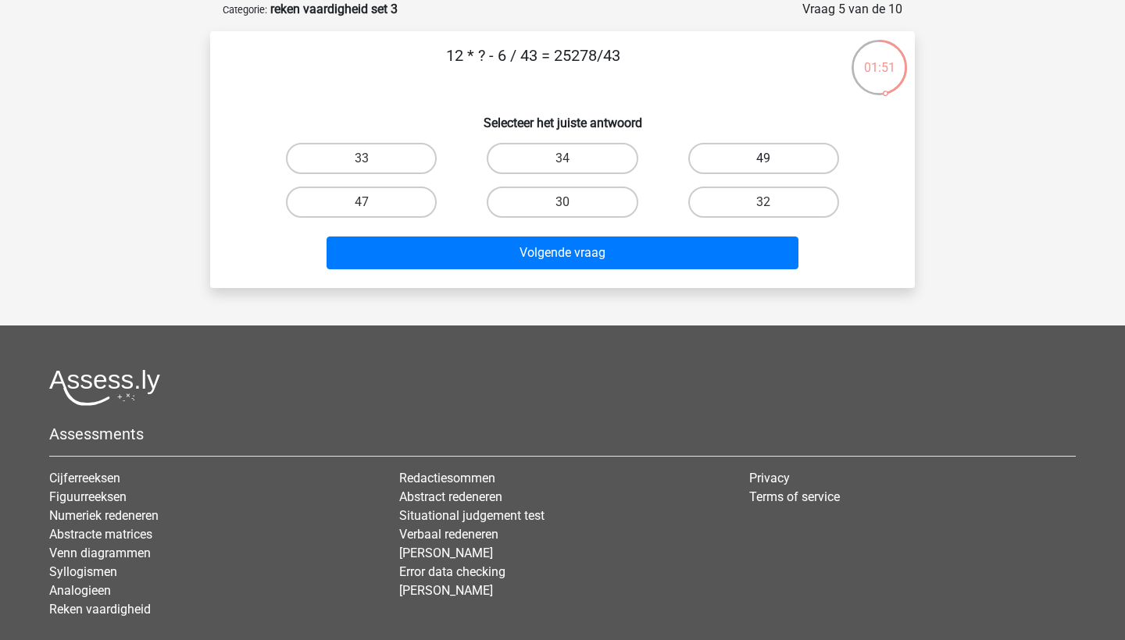
click at [736, 144] on label "49" at bounding box center [763, 158] width 151 height 31
click at [763, 159] on input "49" at bounding box center [768, 164] width 10 height 10
radio input "true"
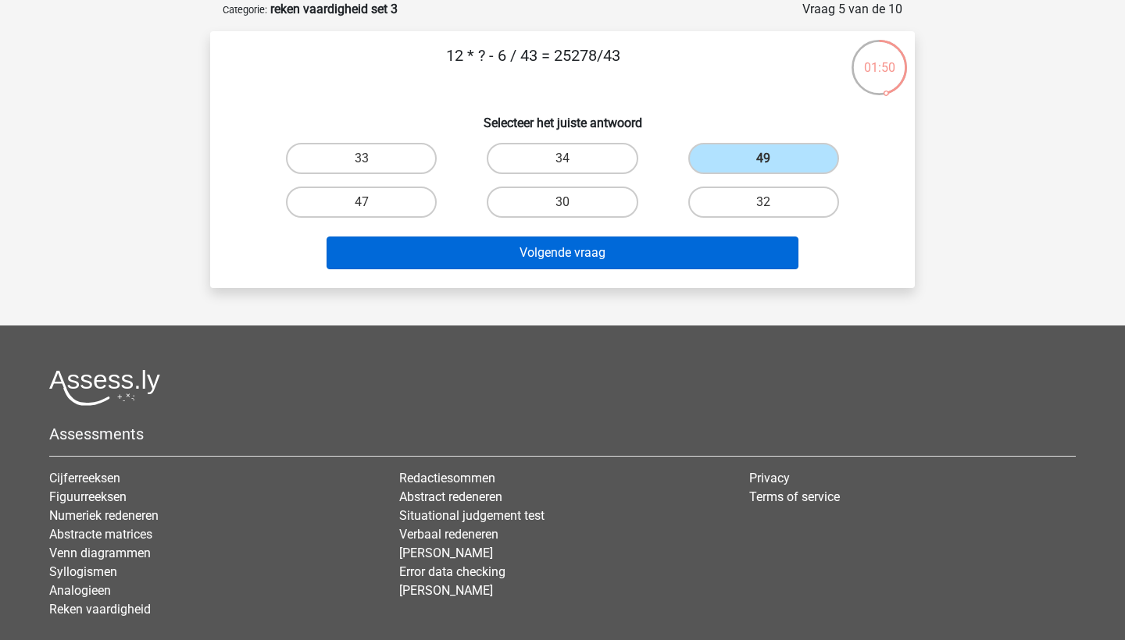
click at [699, 260] on button "Volgende vraag" at bounding box center [562, 253] width 472 height 33
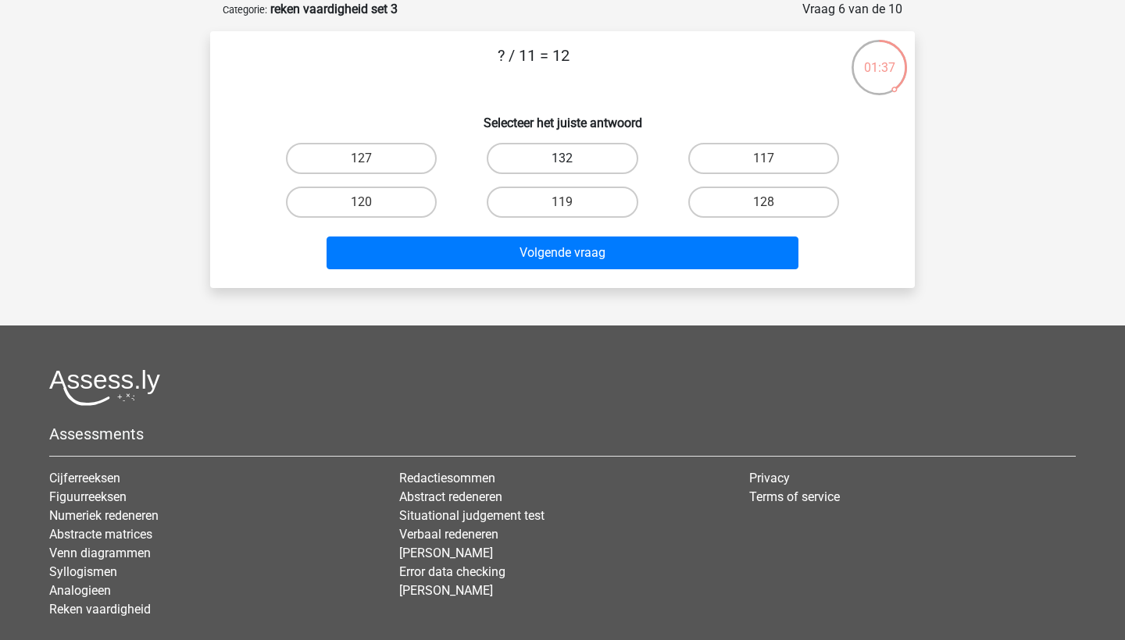
click at [590, 163] on label "132" at bounding box center [562, 158] width 151 height 31
click at [572, 163] on input "132" at bounding box center [567, 164] width 10 height 10
radio input "true"
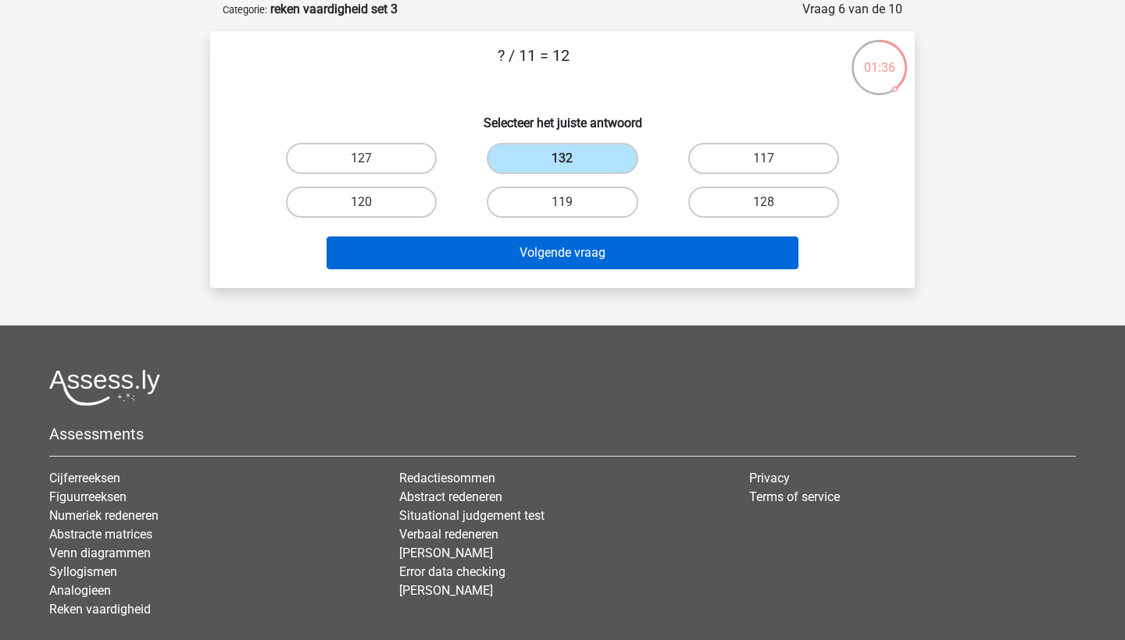
click at [601, 254] on button "Volgende vraag" at bounding box center [562, 253] width 472 height 33
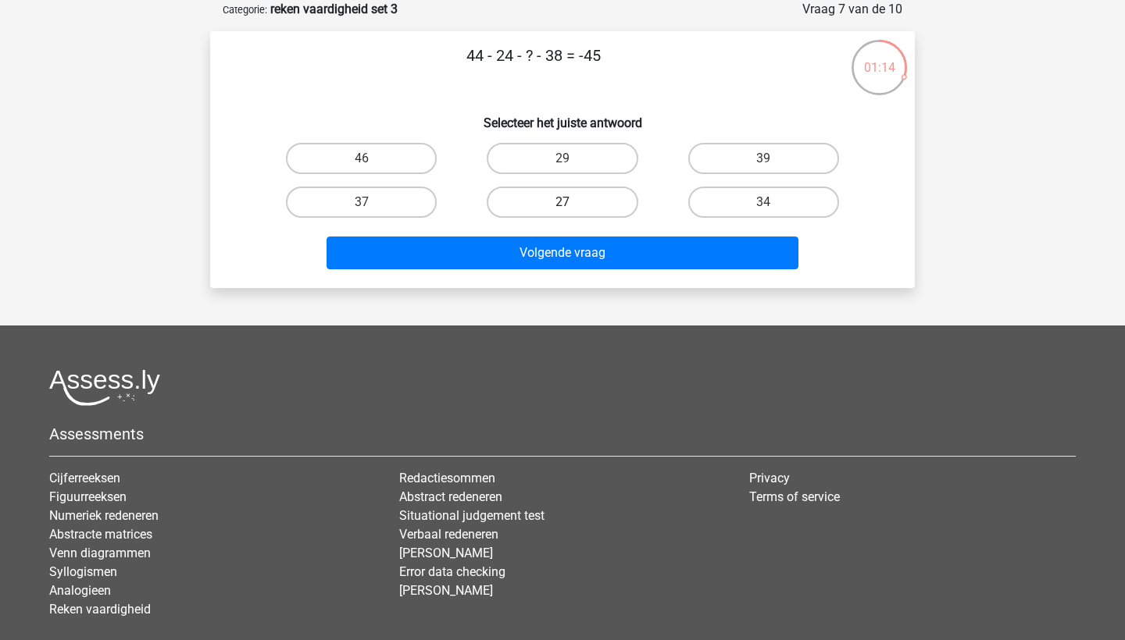
click at [586, 209] on label "27" at bounding box center [562, 202] width 151 height 31
click at [572, 209] on input "27" at bounding box center [567, 207] width 10 height 10
radio input "true"
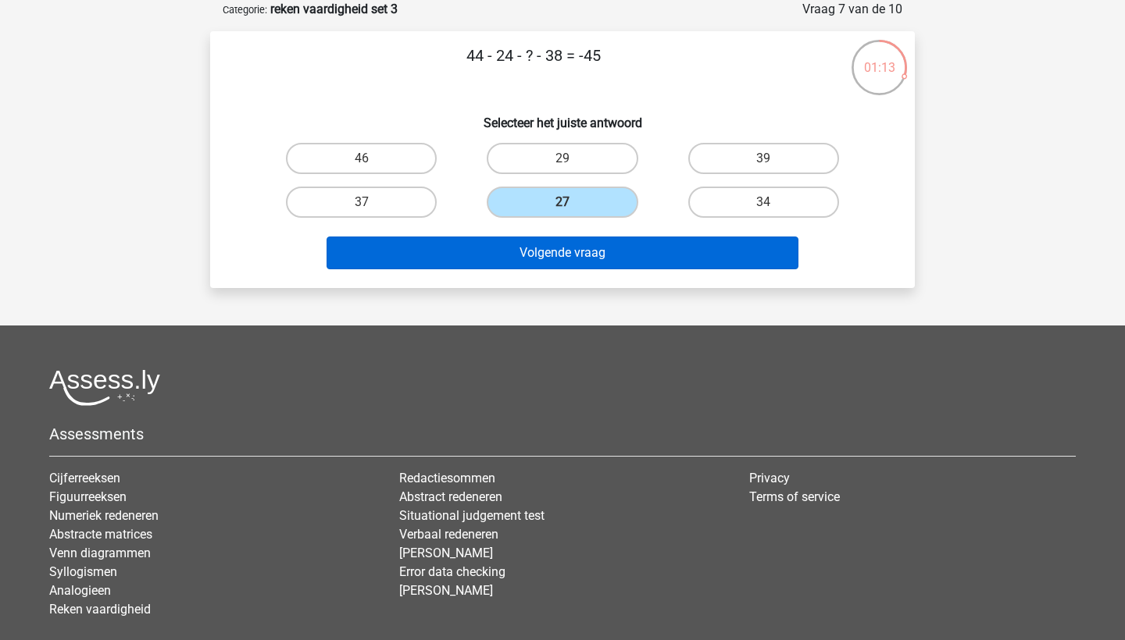
click at [586, 256] on button "Volgende vraag" at bounding box center [562, 253] width 472 height 33
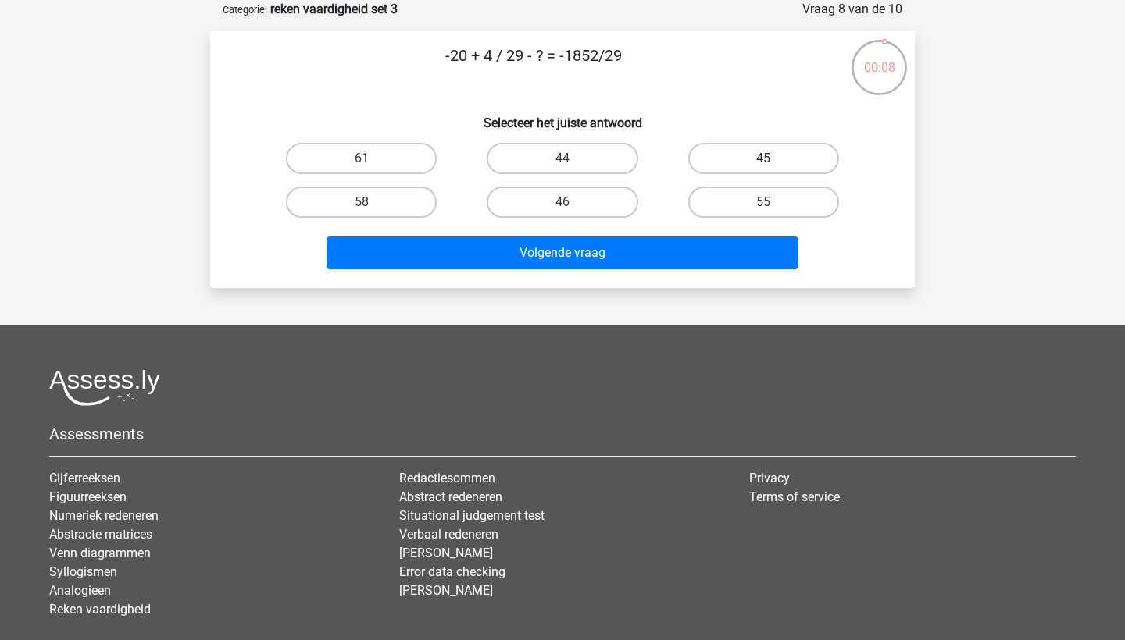
click at [736, 151] on label "45" at bounding box center [763, 158] width 151 height 31
click at [763, 159] on input "45" at bounding box center [768, 164] width 10 height 10
radio input "true"
click at [717, 232] on div "Volgende vraag" at bounding box center [562, 250] width 654 height 52
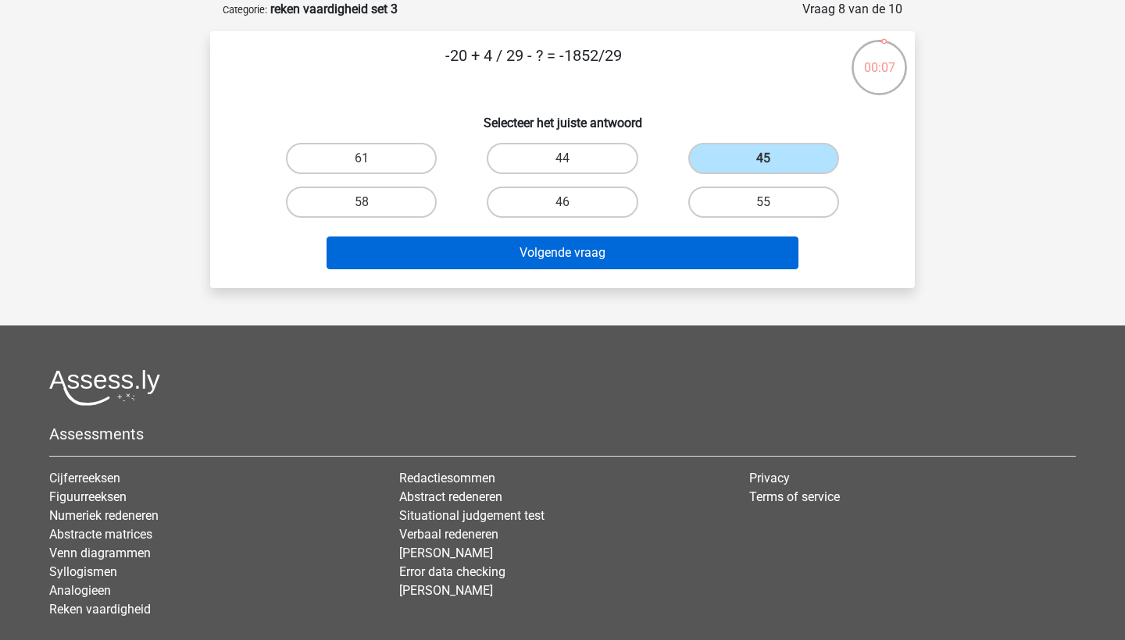
click at [715, 252] on button "Volgende vraag" at bounding box center [562, 253] width 472 height 33
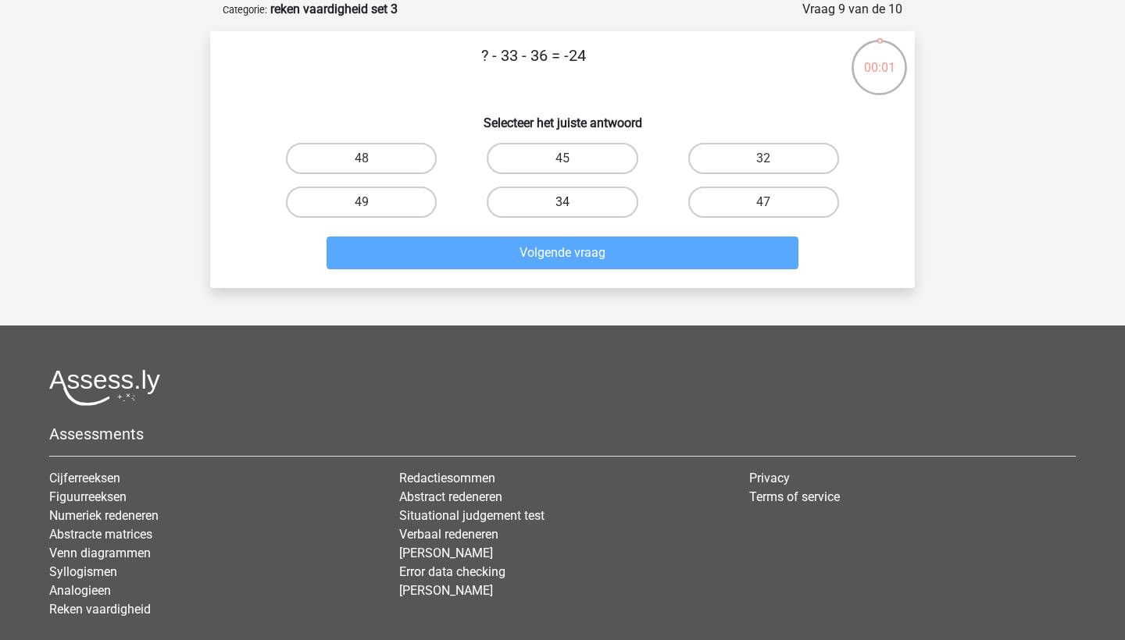
click at [611, 198] on label "34" at bounding box center [562, 202] width 151 height 31
click at [572, 202] on input "34" at bounding box center [567, 207] width 10 height 10
radio input "true"
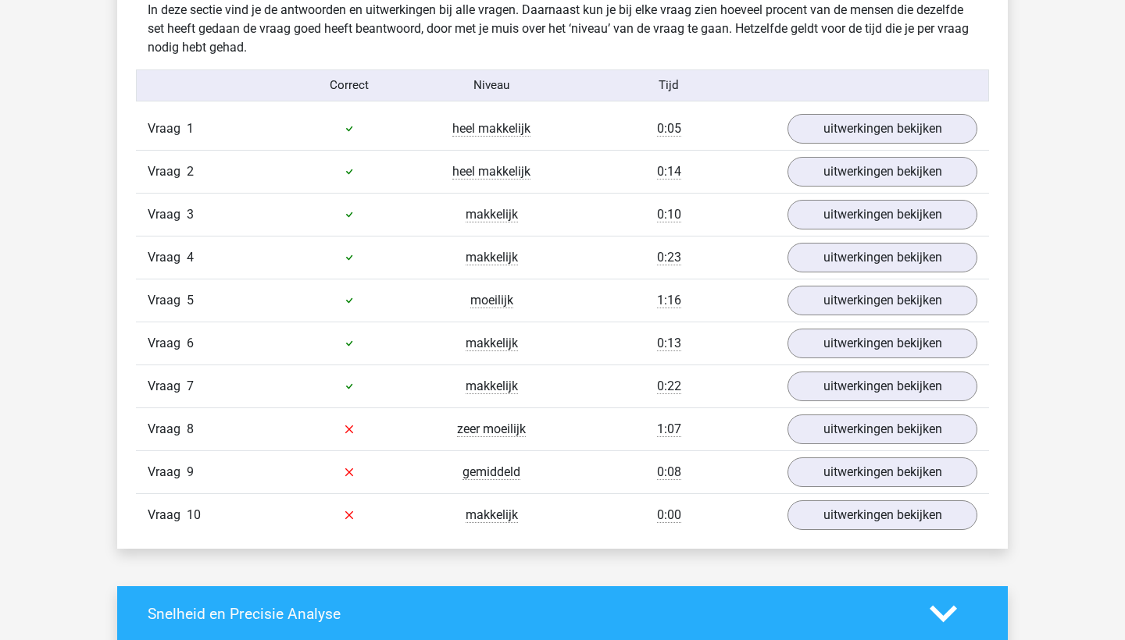
scroll to position [968, 0]
click at [826, 433] on link "uitwerkingen bekijken" at bounding box center [882, 429] width 218 height 34
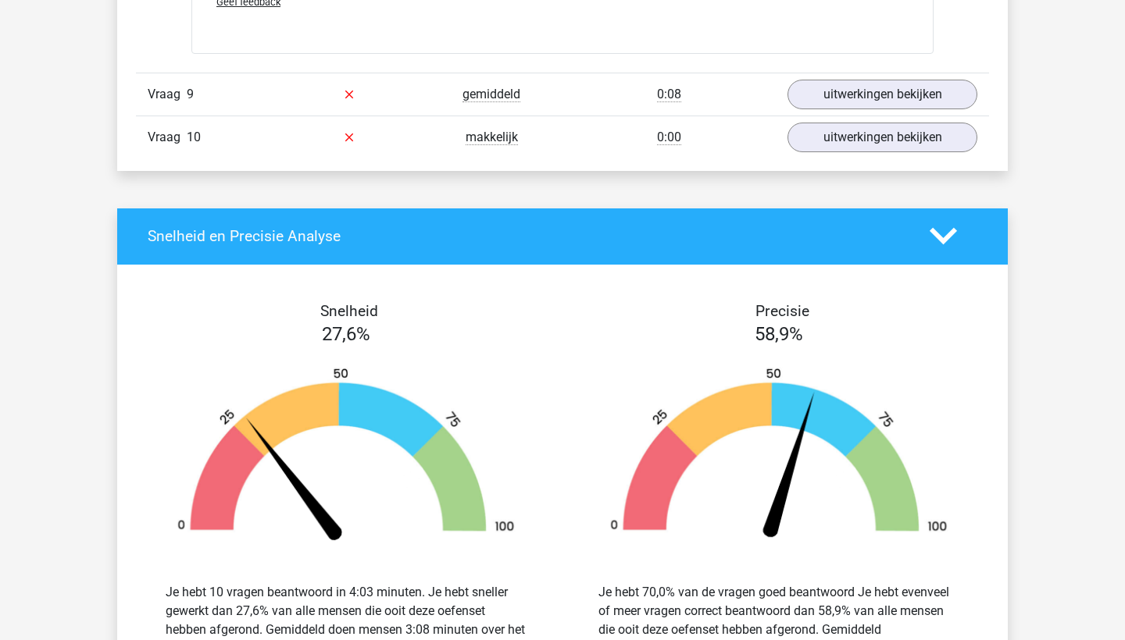
scroll to position [2718, 0]
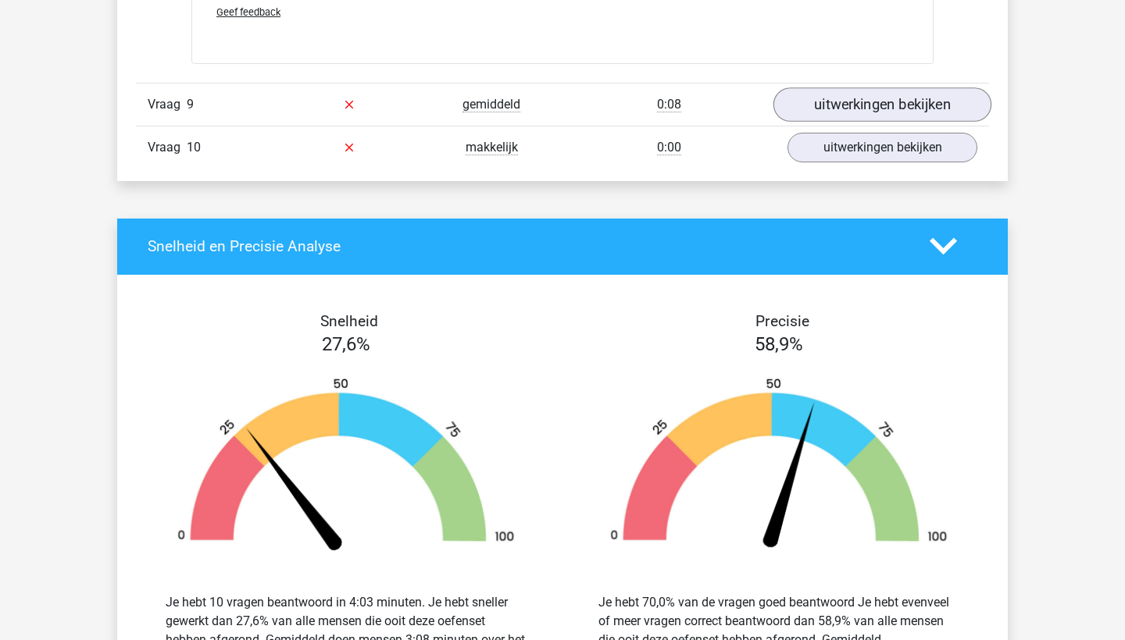
click at [909, 104] on link "uitwerkingen bekijken" at bounding box center [882, 104] width 218 height 34
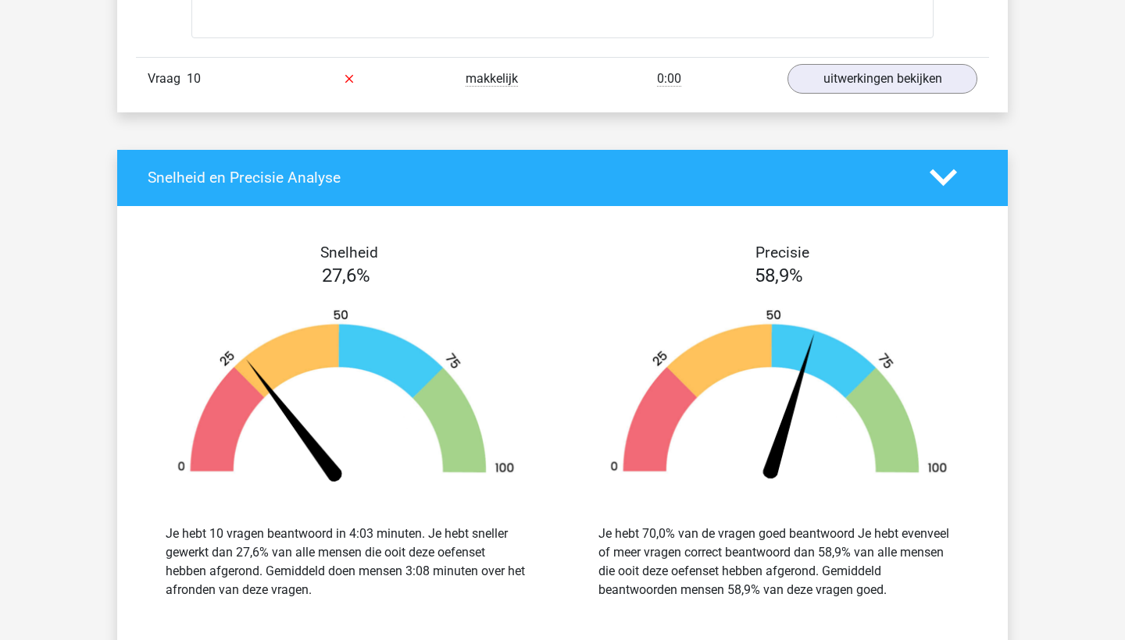
scroll to position [3432, 0]
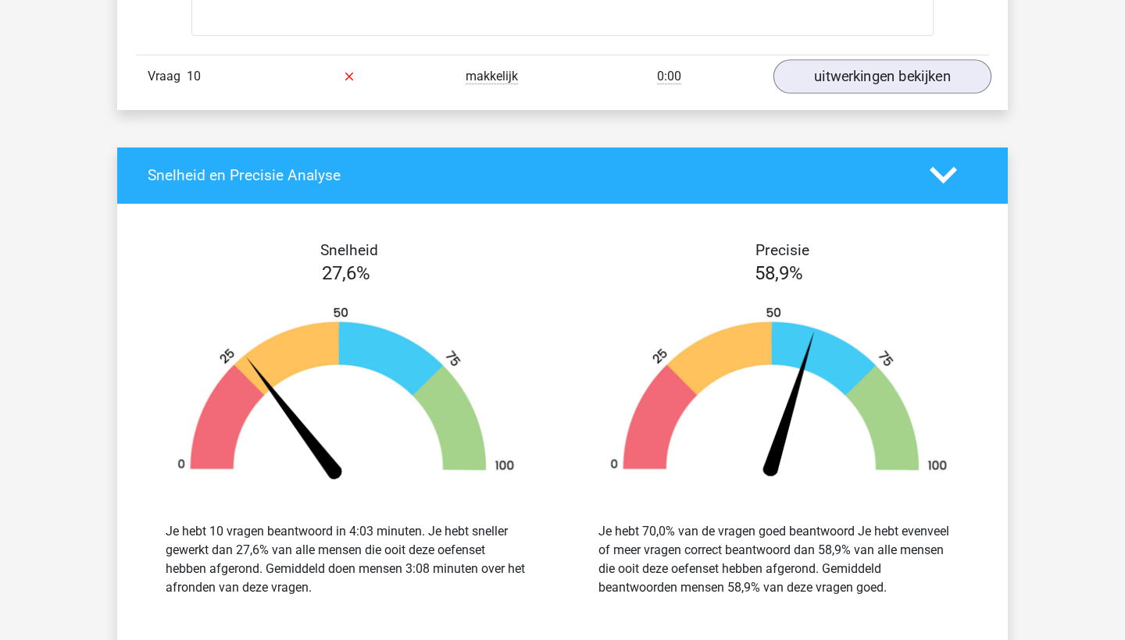
click at [909, 63] on link "uitwerkingen bekijken" at bounding box center [882, 76] width 218 height 34
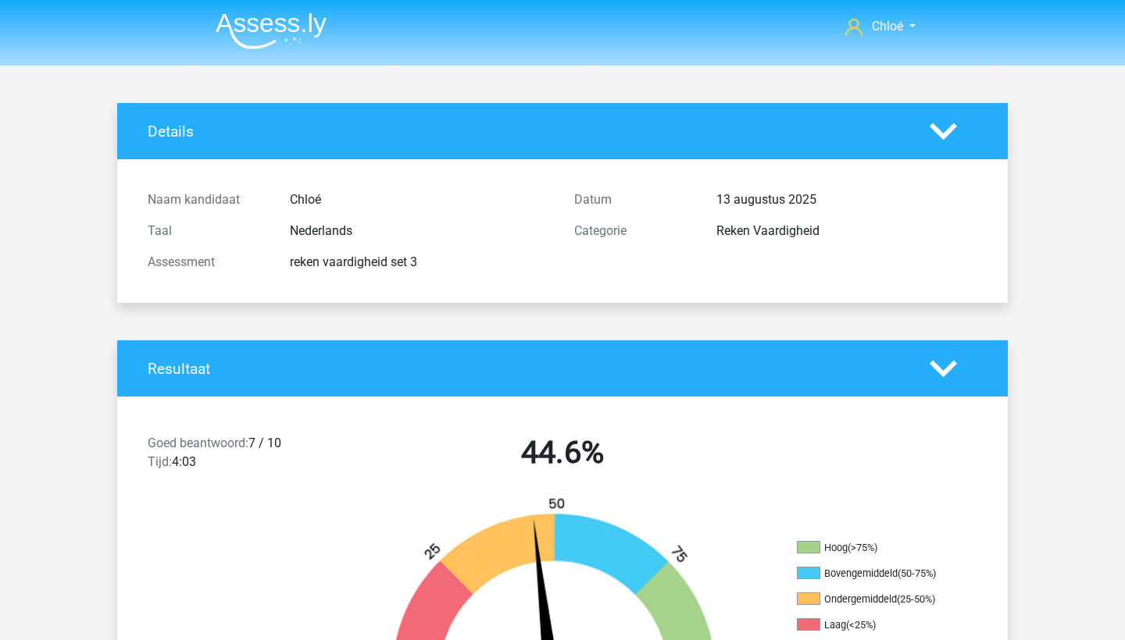
scroll to position [0, 0]
click at [292, 35] on img at bounding box center [271, 30] width 111 height 37
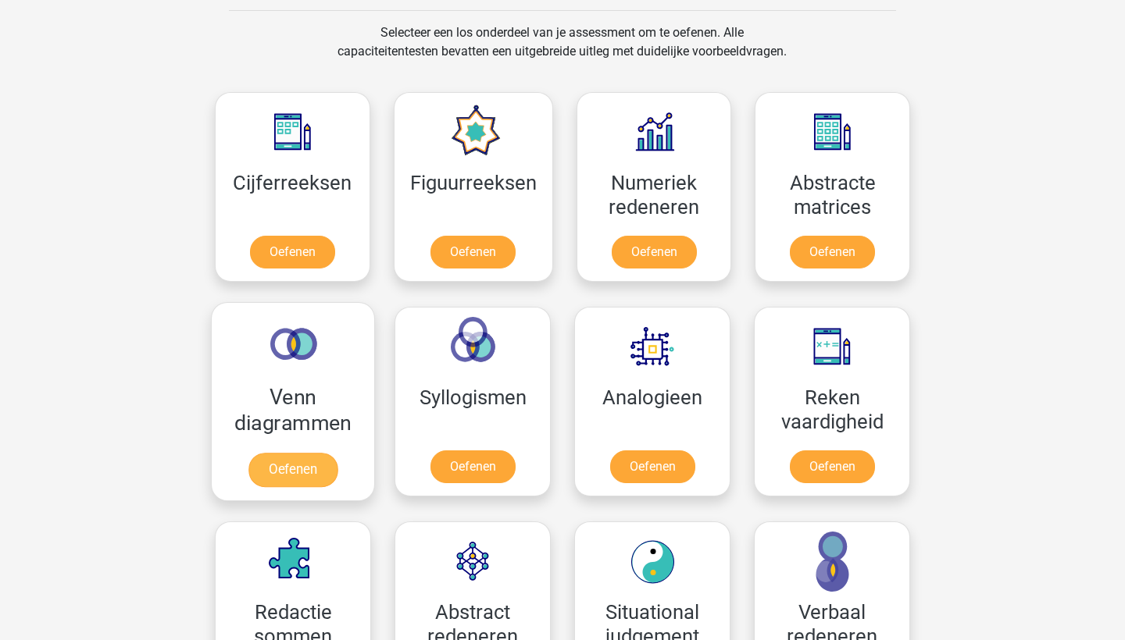
scroll to position [640, 0]
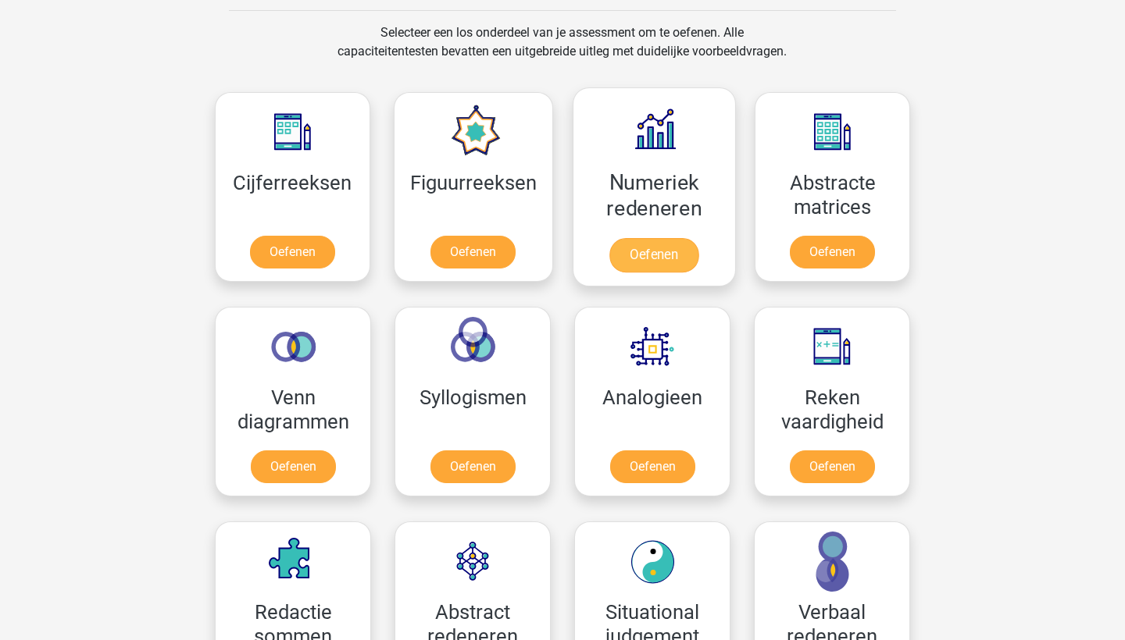
click at [661, 259] on link "Oefenen" at bounding box center [653, 255] width 89 height 34
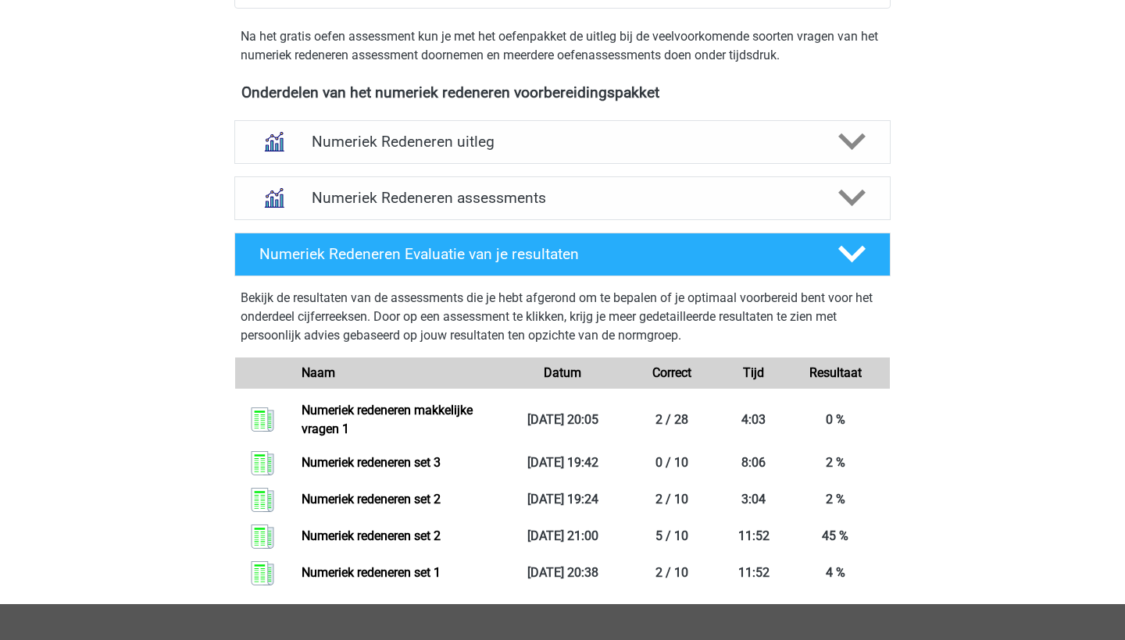
scroll to position [615, 0]
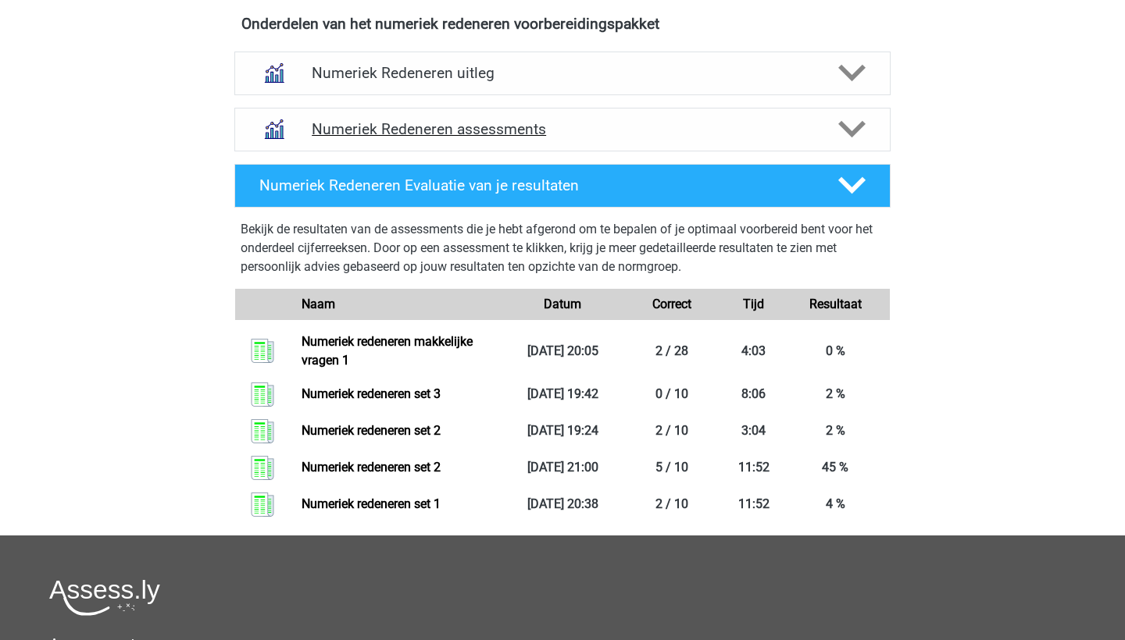
click at [813, 130] on div "Numeriek Redeneren assessments" at bounding box center [562, 129] width 525 height 18
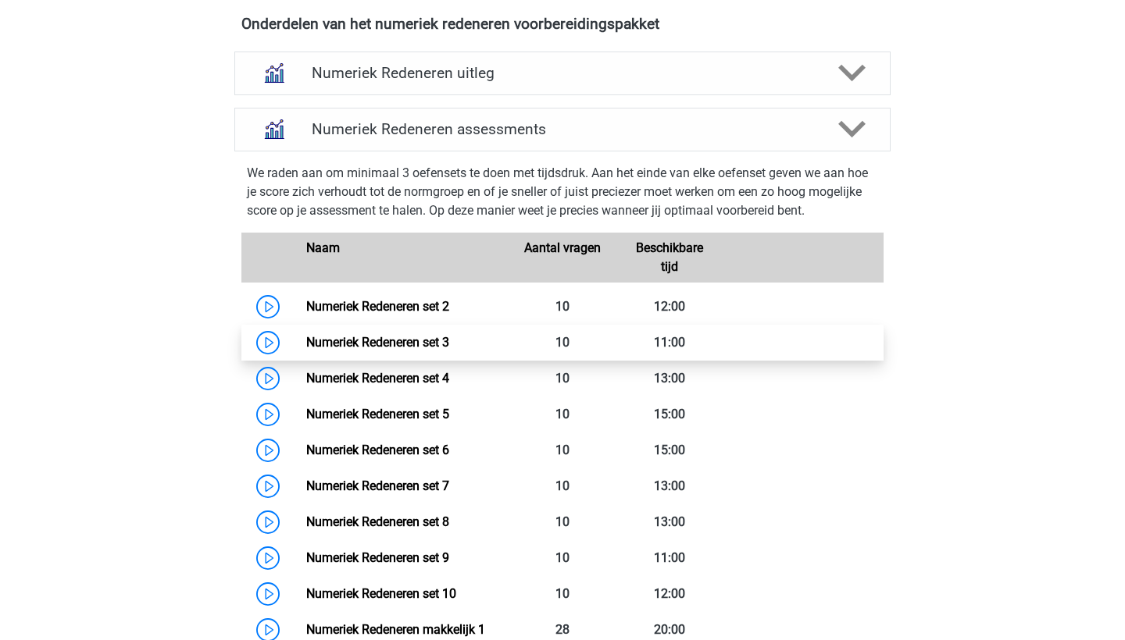
click at [418, 346] on link "Numeriek Redeneren set 3" at bounding box center [377, 342] width 143 height 15
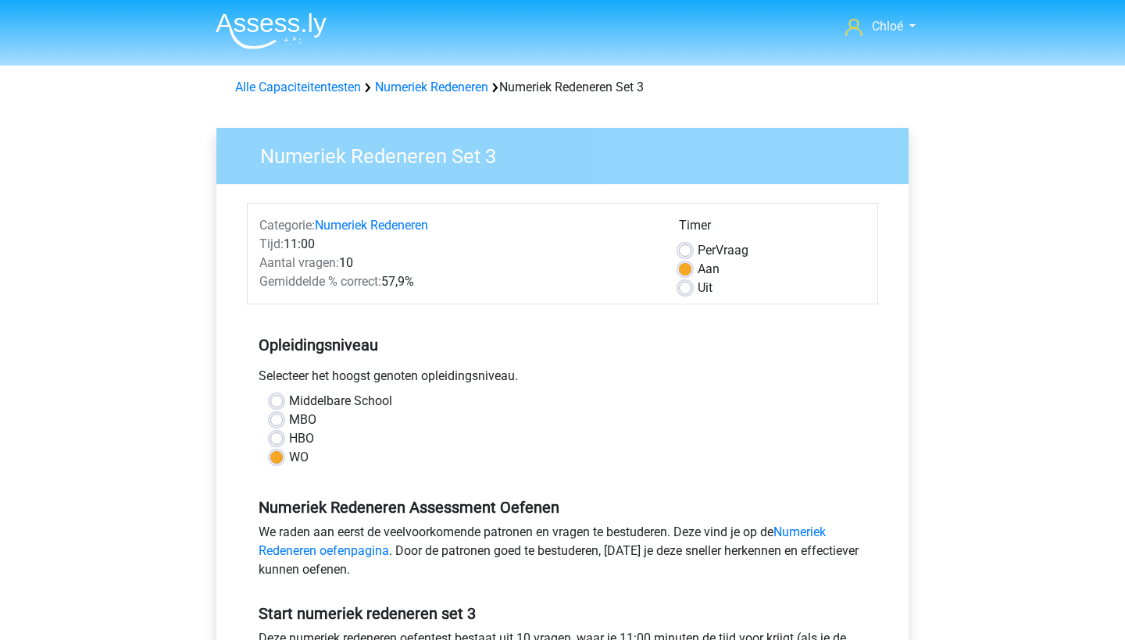
click at [337, 395] on label "Middelbare School" at bounding box center [340, 401] width 103 height 19
click at [283, 395] on input "Middelbare School" at bounding box center [276, 400] width 12 height 16
radio input "true"
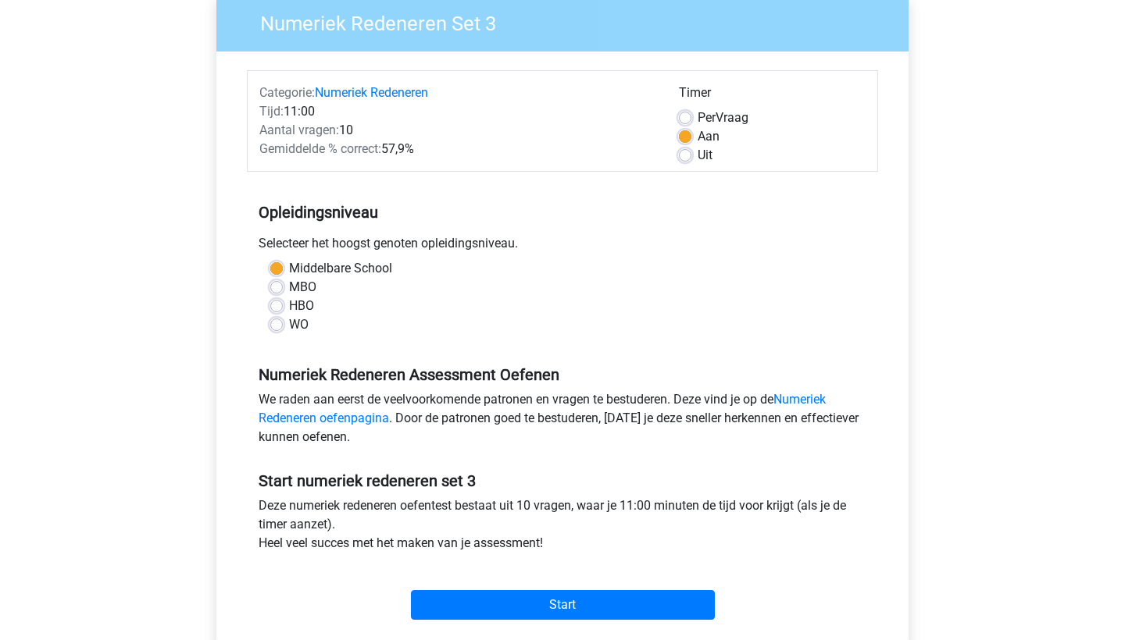
scroll to position [324, 0]
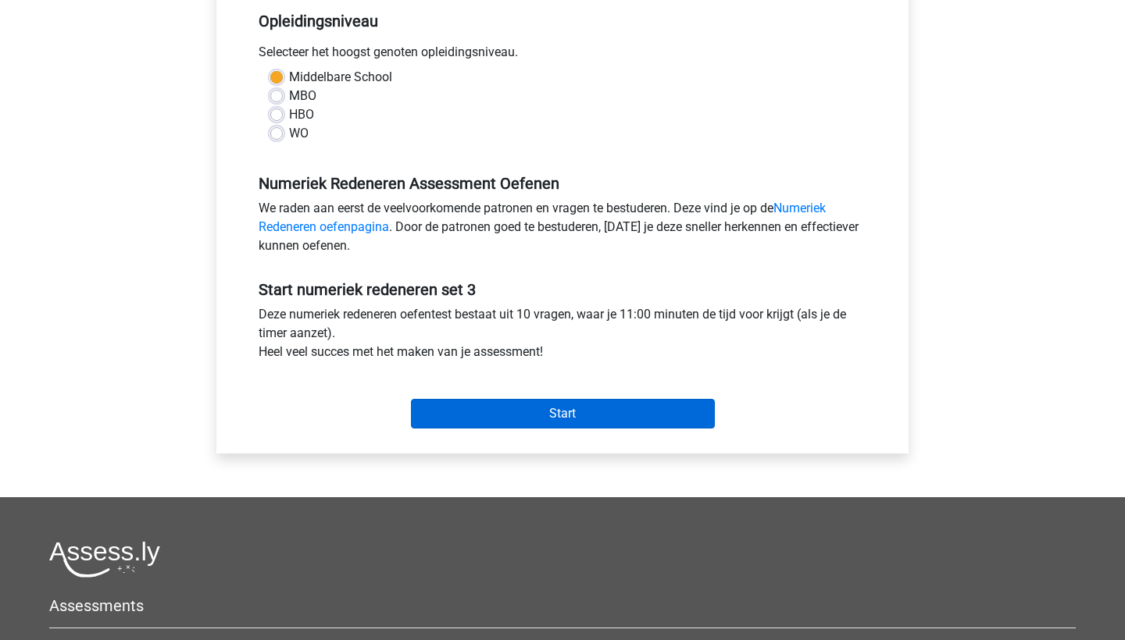
click at [483, 426] on input "Start" at bounding box center [563, 414] width 304 height 30
